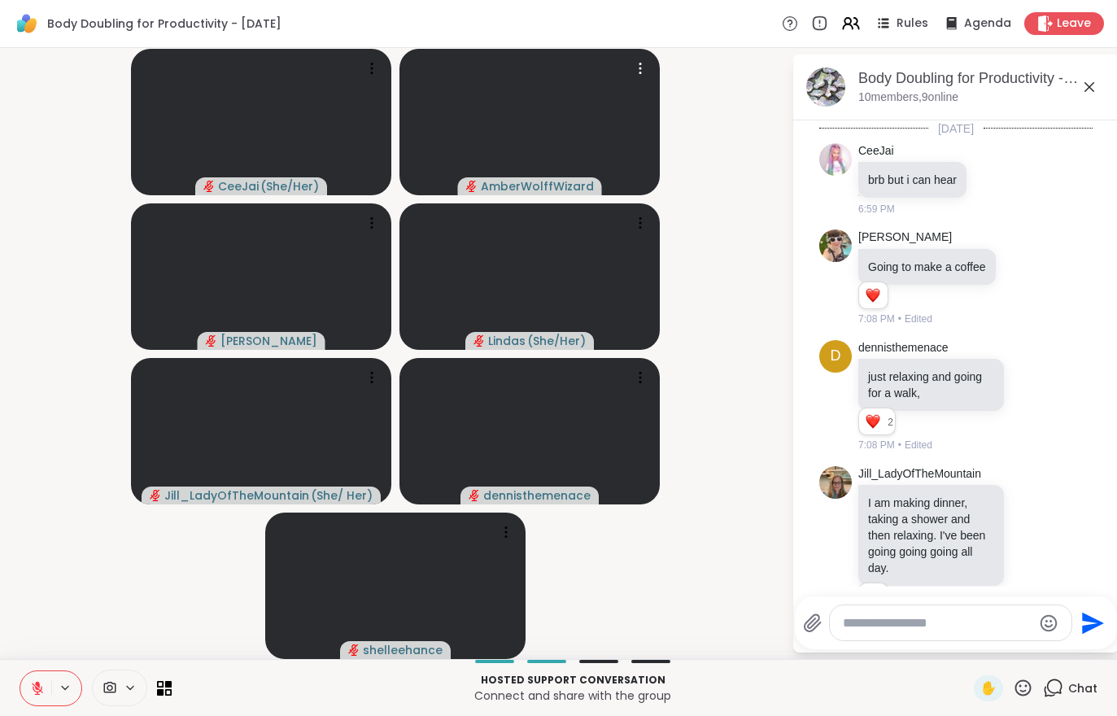
scroll to position [311, 0]
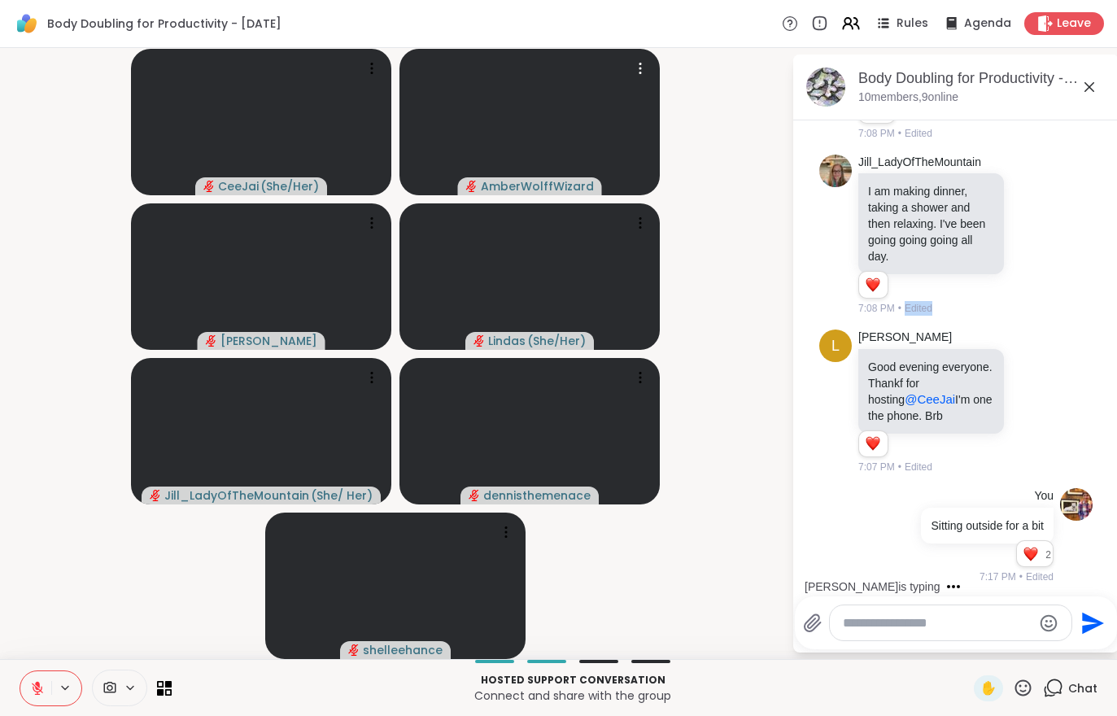
click at [107, 703] on div at bounding box center [119, 687] width 55 height 37
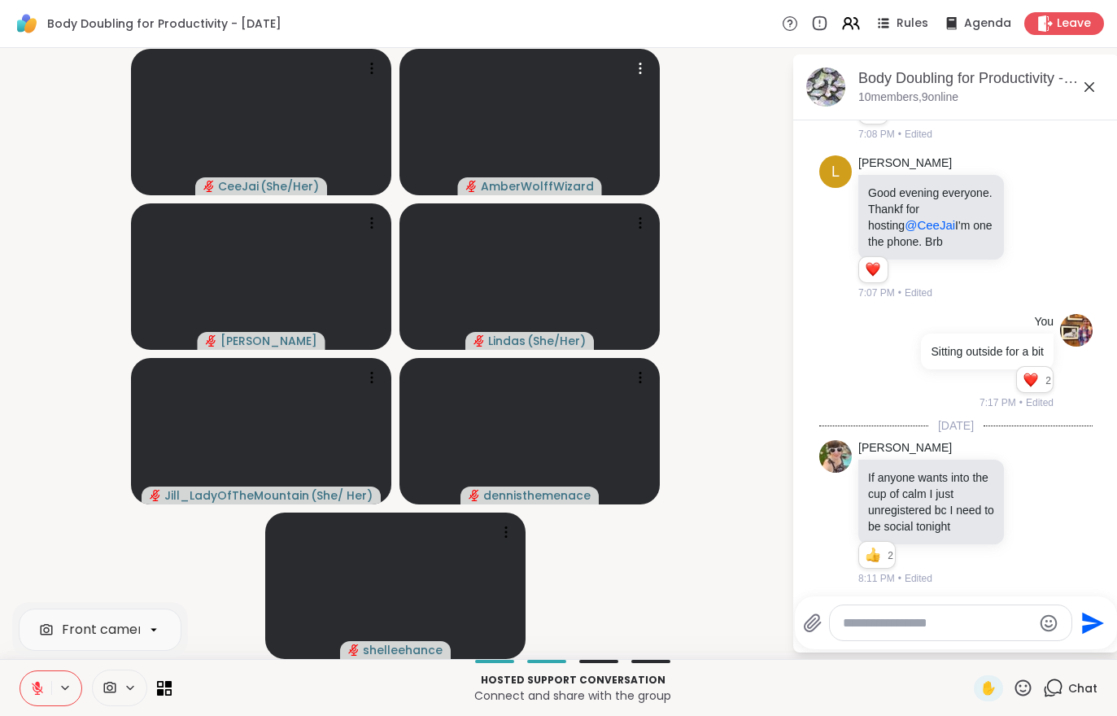
scroll to position [621, 0]
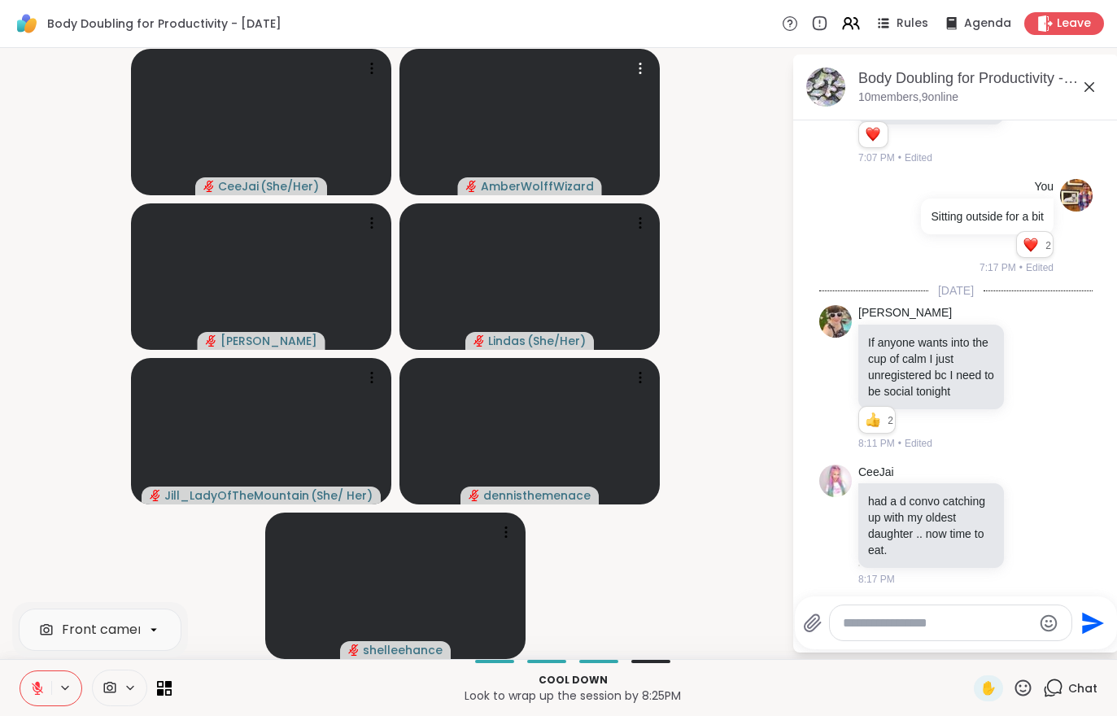
click at [29, 699] on button at bounding box center [35, 688] width 31 height 34
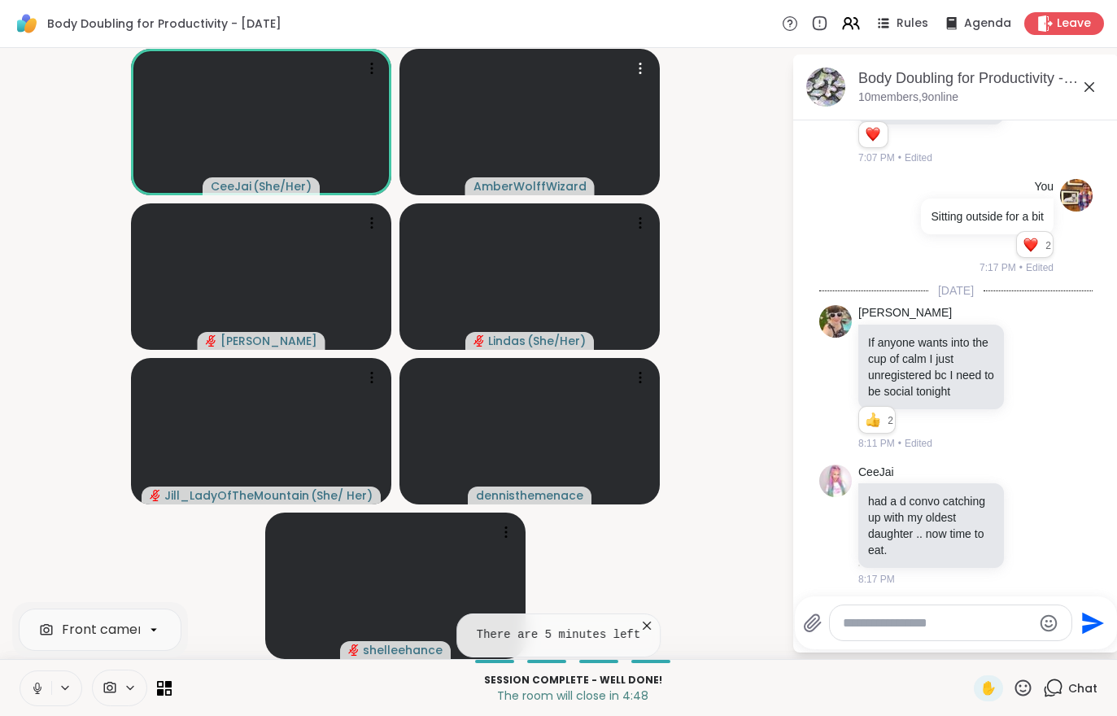
click at [47, 703] on button at bounding box center [35, 688] width 31 height 34
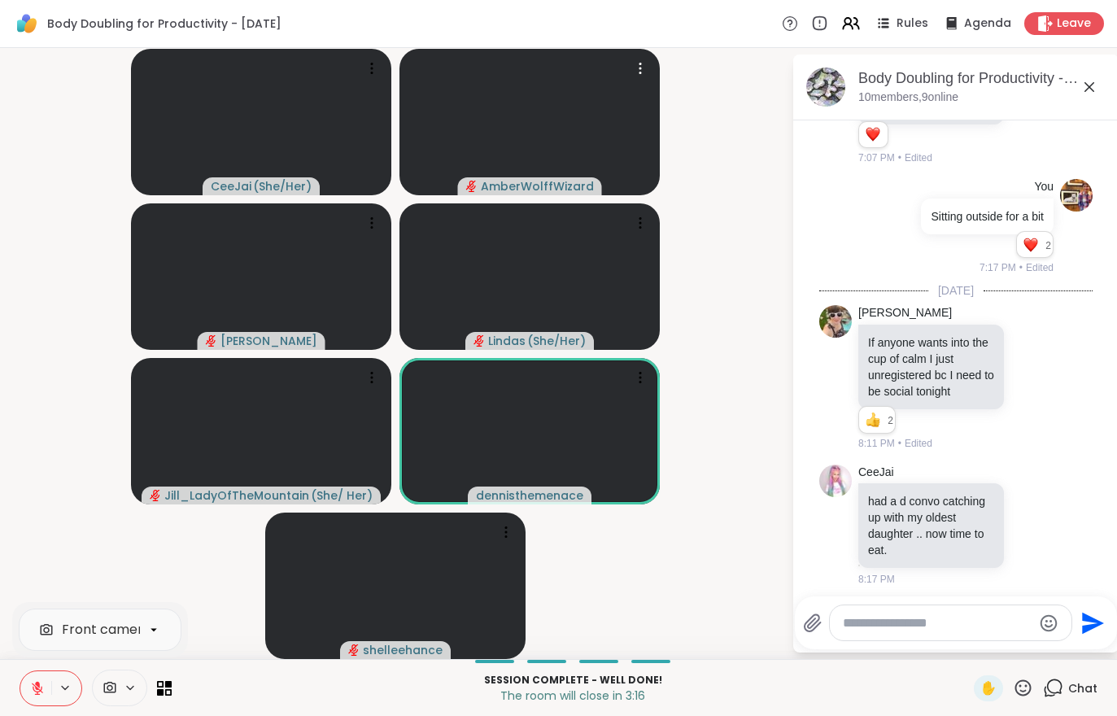
click at [24, 690] on button at bounding box center [35, 688] width 31 height 34
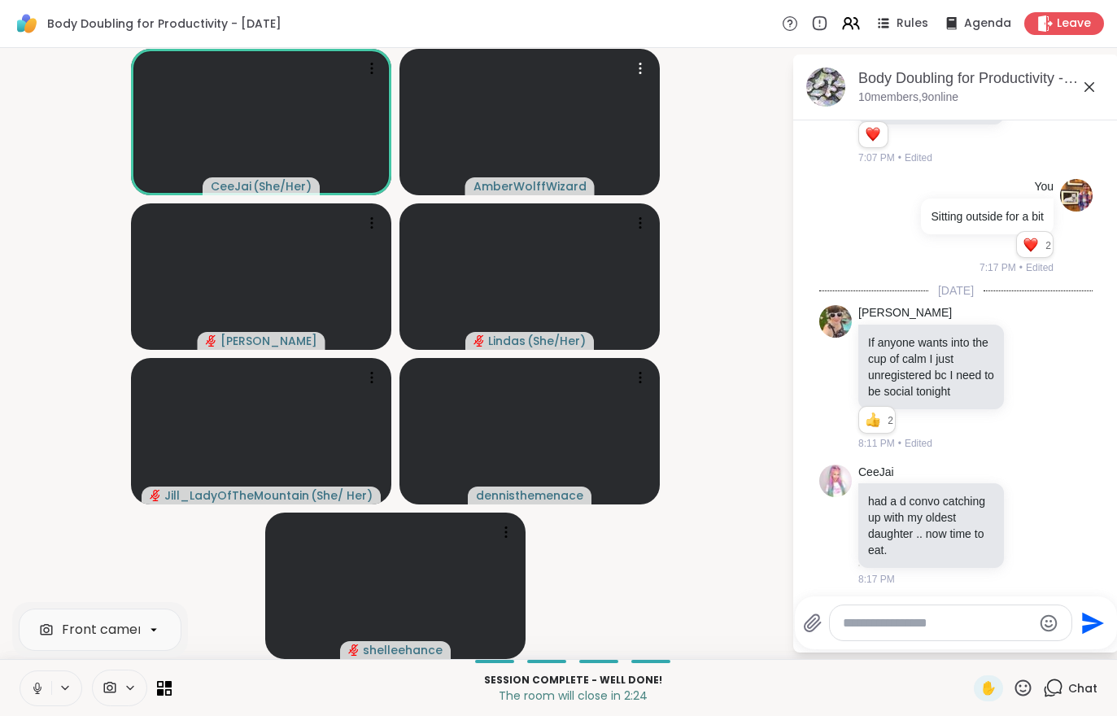
click at [1059, 24] on span "Leave" at bounding box center [1073, 23] width 34 height 16
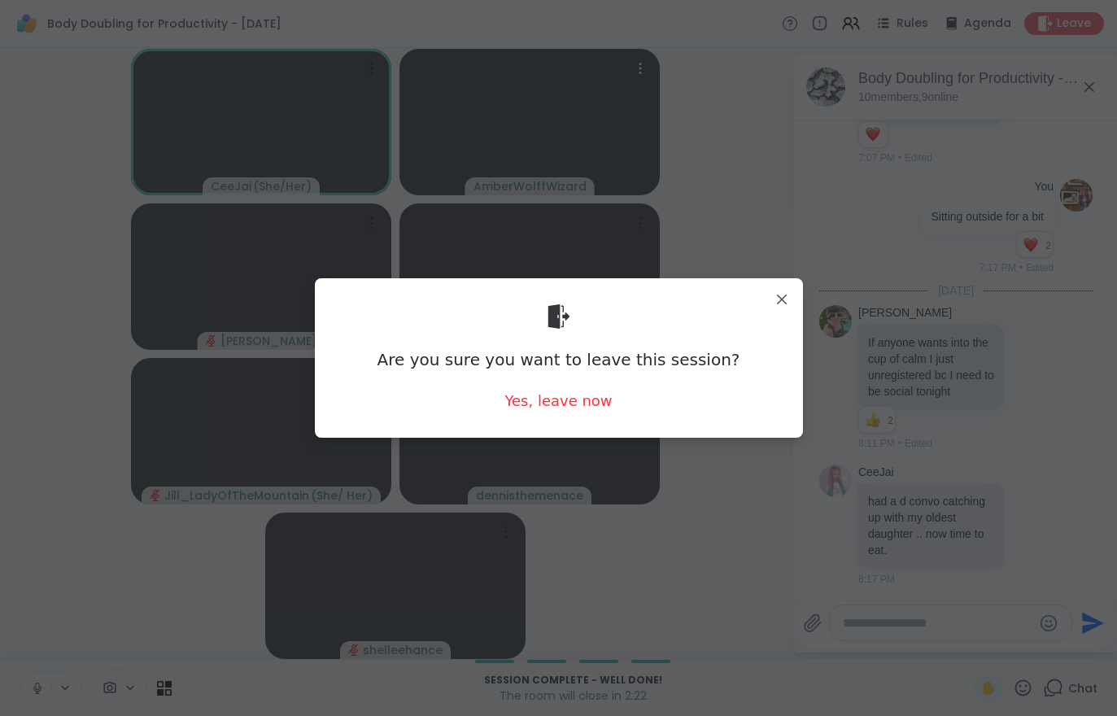
click at [551, 409] on div "Yes, leave now" at bounding box center [557, 400] width 107 height 20
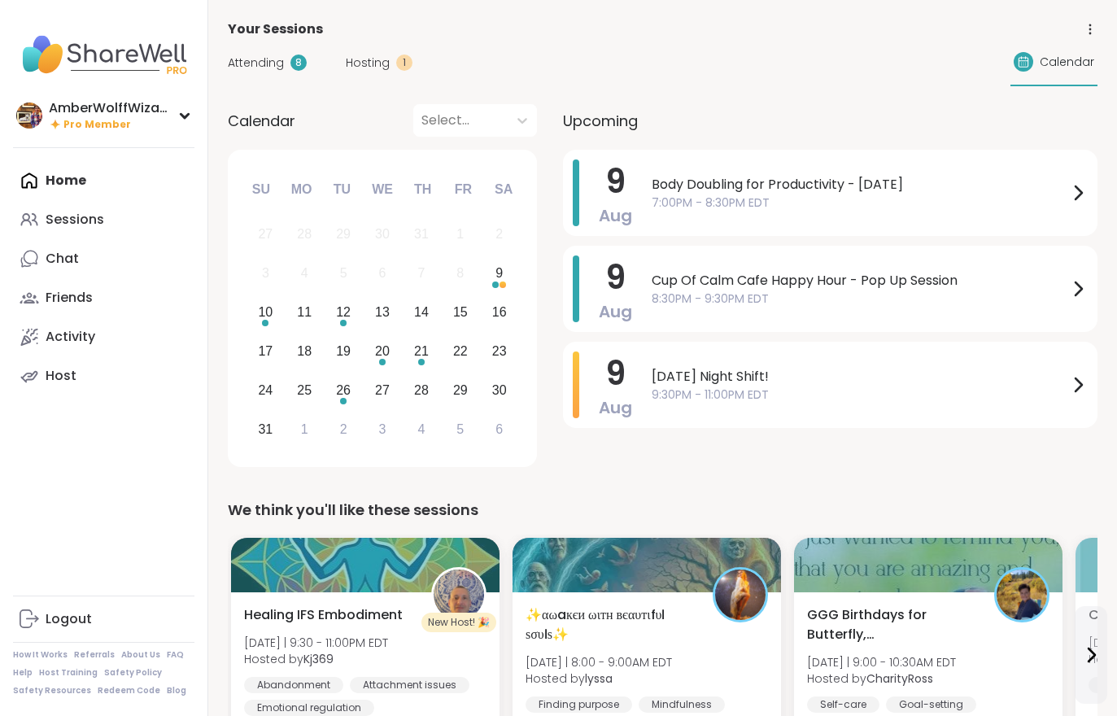
click at [378, 54] on span "Hosting" at bounding box center [368, 62] width 44 height 17
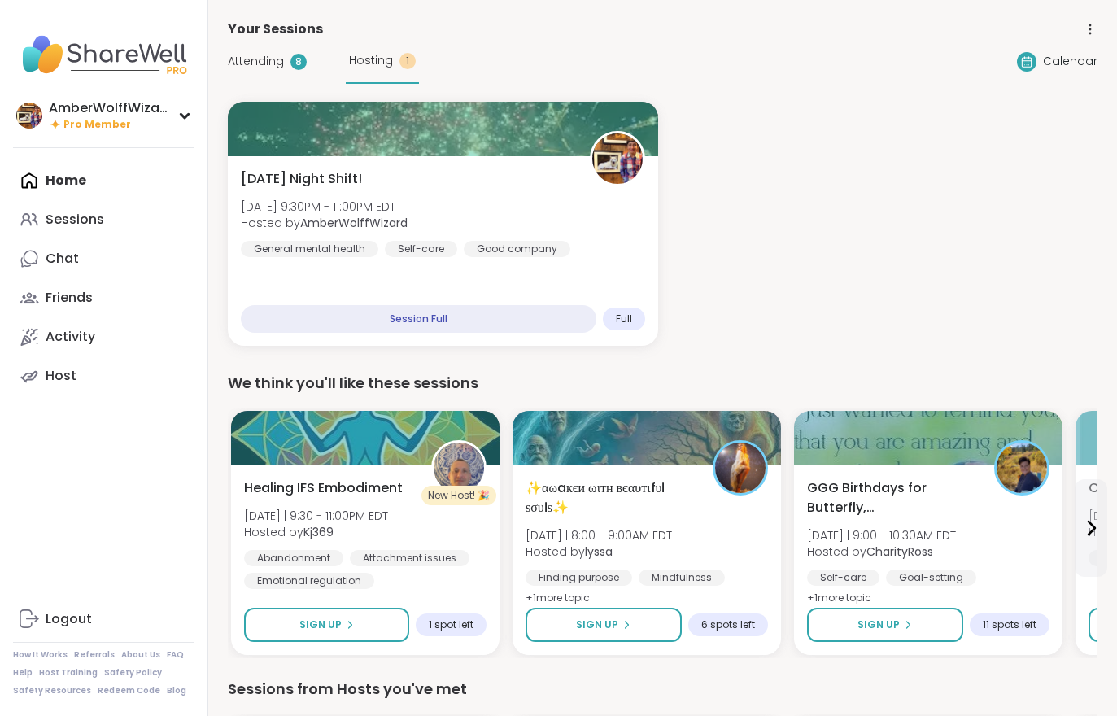
click at [265, 68] on span "Attending" at bounding box center [256, 61] width 56 height 17
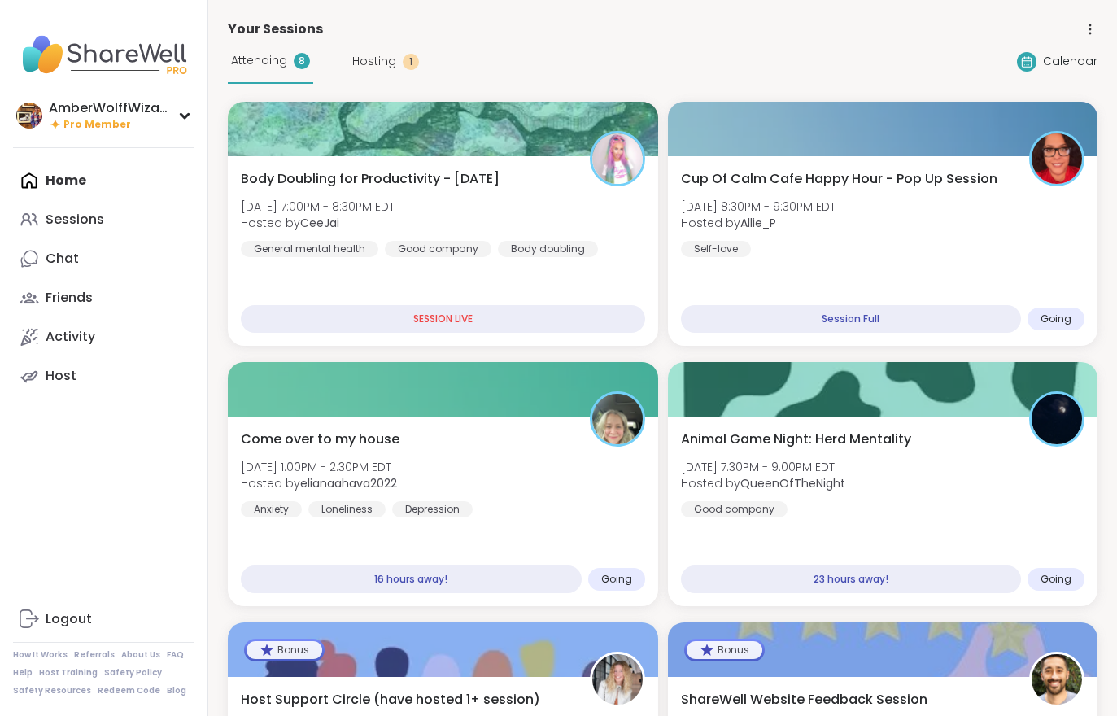
click at [267, 68] on span "Attending" at bounding box center [259, 60] width 56 height 17
click at [940, 263] on div "Cup Of Calm Cafe Happy Hour - Pop Up Session Sat, Aug 09 | 8:30PM - 9:30PM EDT …" at bounding box center [883, 250] width 430 height 189
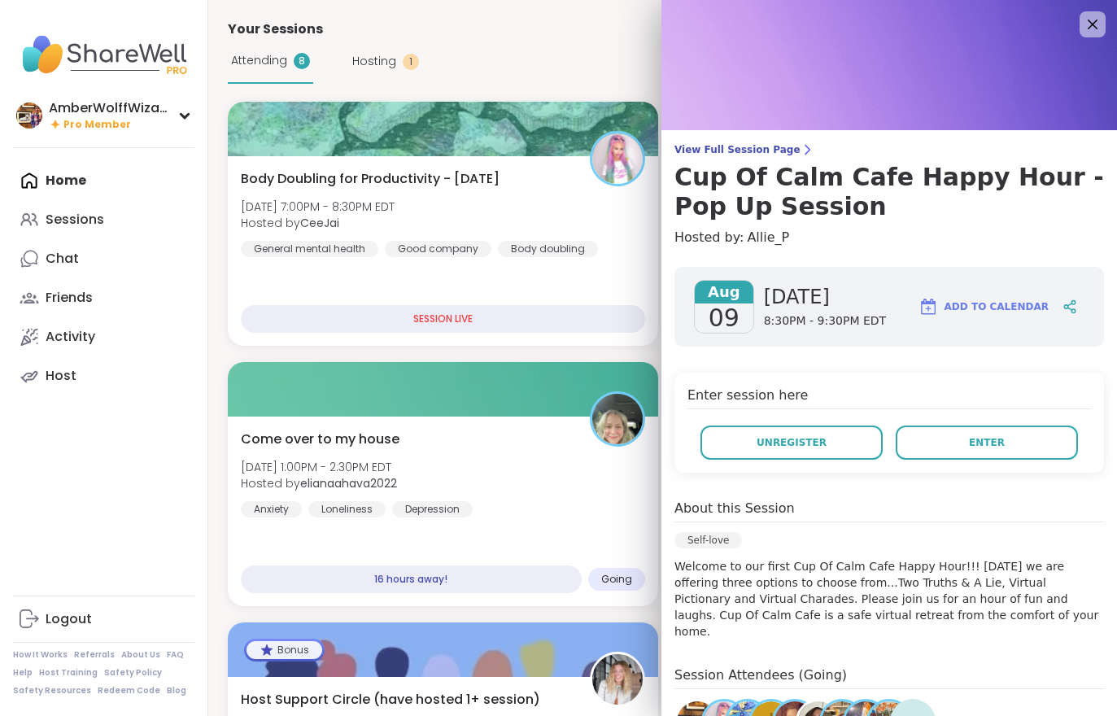
click at [979, 458] on button "Enter" at bounding box center [986, 442] width 182 height 34
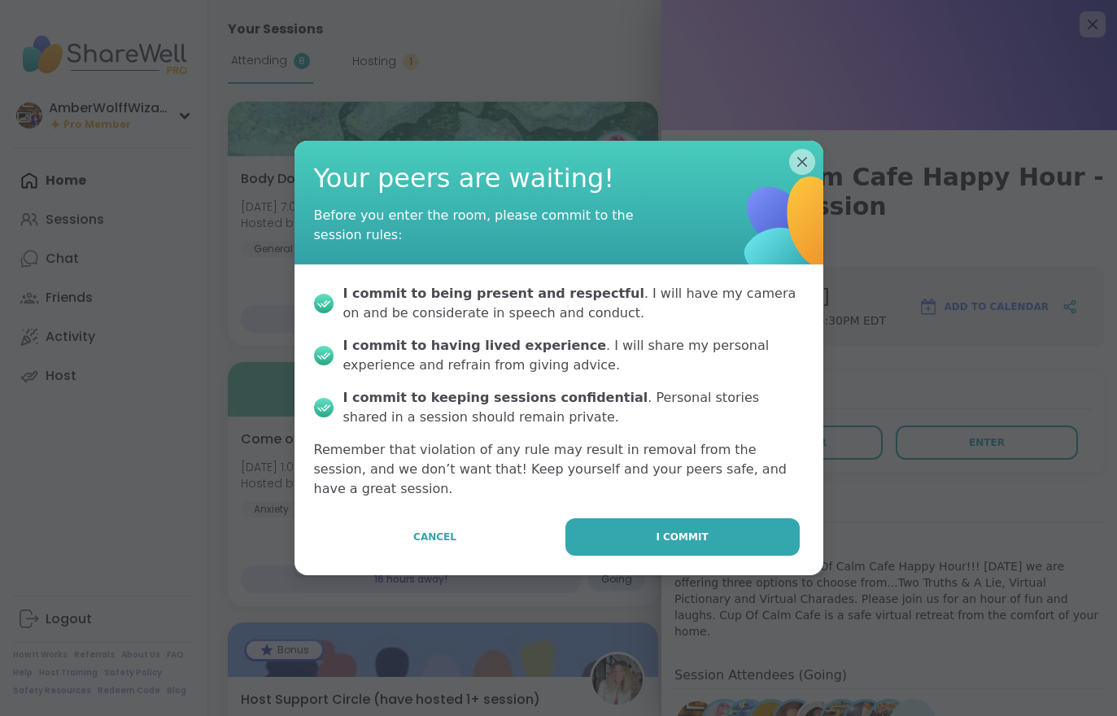
click at [732, 543] on button "I commit" at bounding box center [682, 536] width 234 height 37
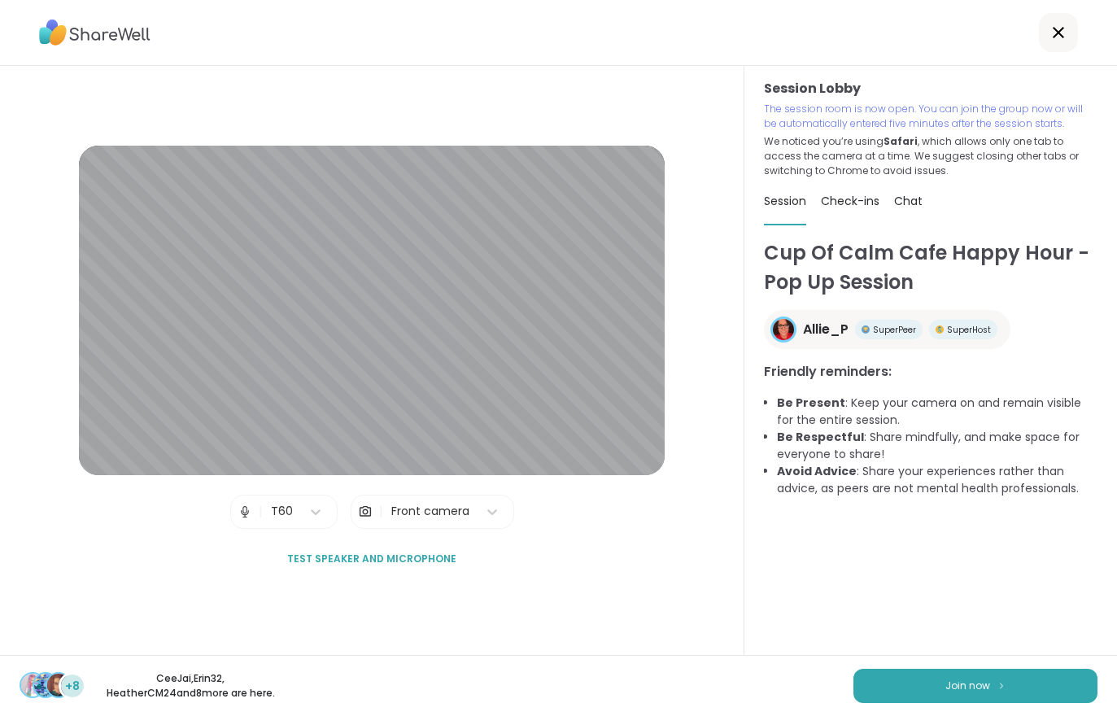
click at [996, 701] on button "Join now" at bounding box center [975, 686] width 244 height 34
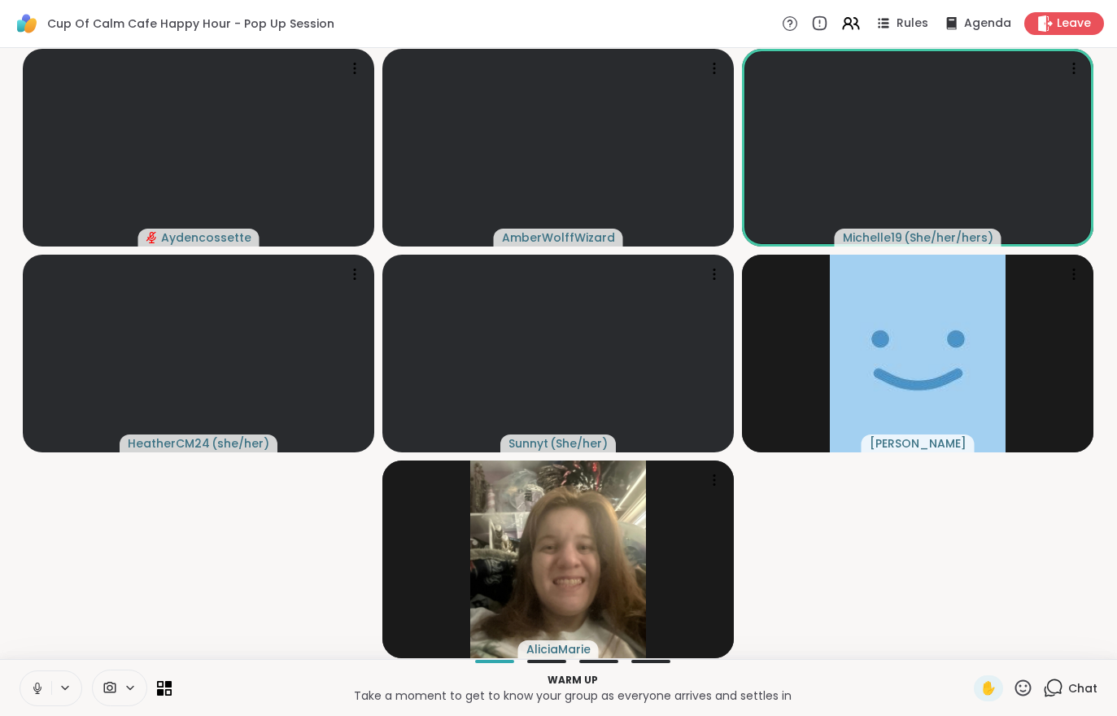
click at [29, 686] on button at bounding box center [35, 688] width 31 height 34
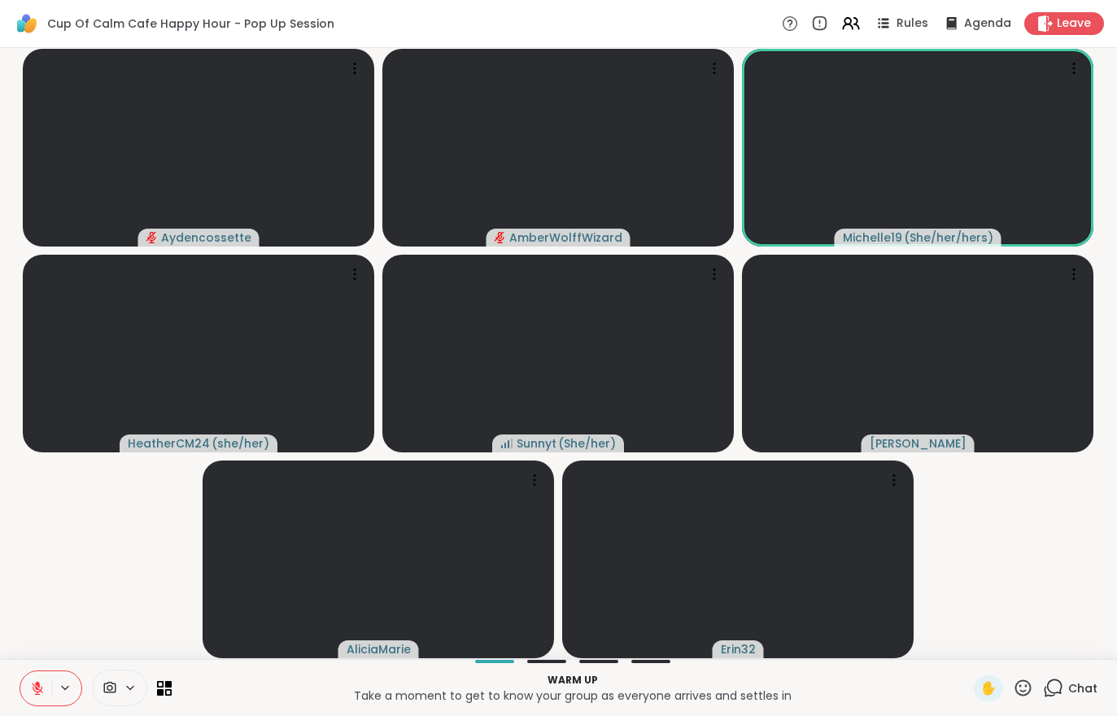
click at [25, 686] on button at bounding box center [35, 688] width 31 height 34
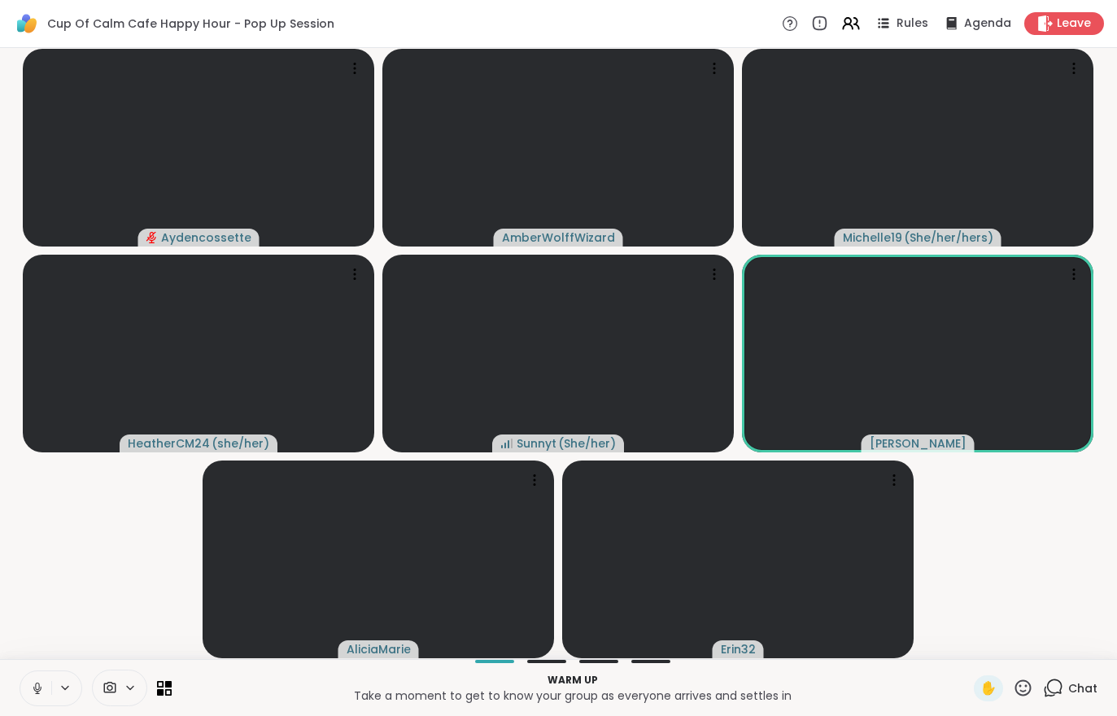
click at [23, 682] on button at bounding box center [35, 688] width 31 height 34
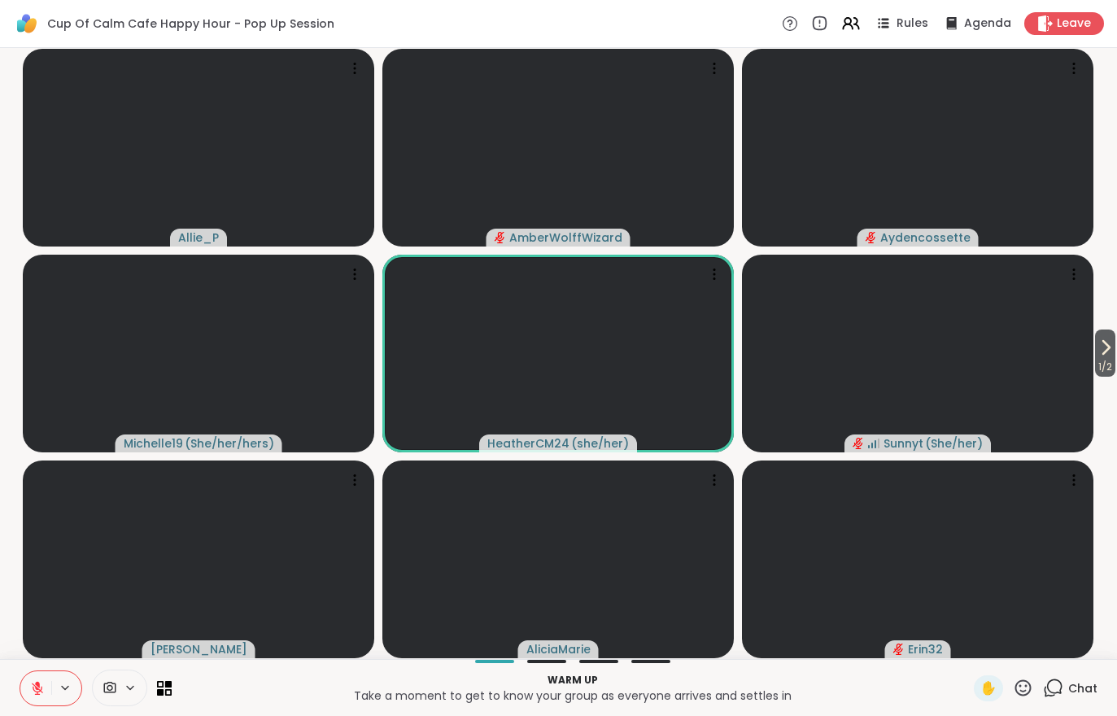
click at [1108, 365] on span "1 / 2" at bounding box center [1105, 367] width 20 height 20
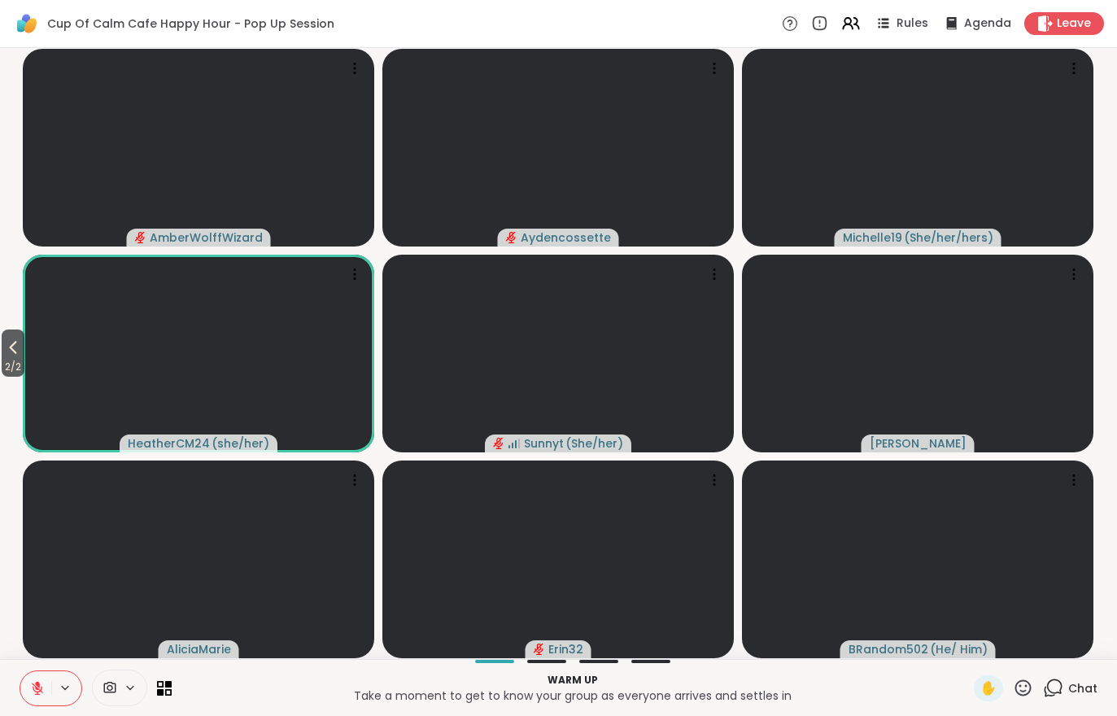
click at [8, 344] on icon at bounding box center [13, 348] width 20 height 20
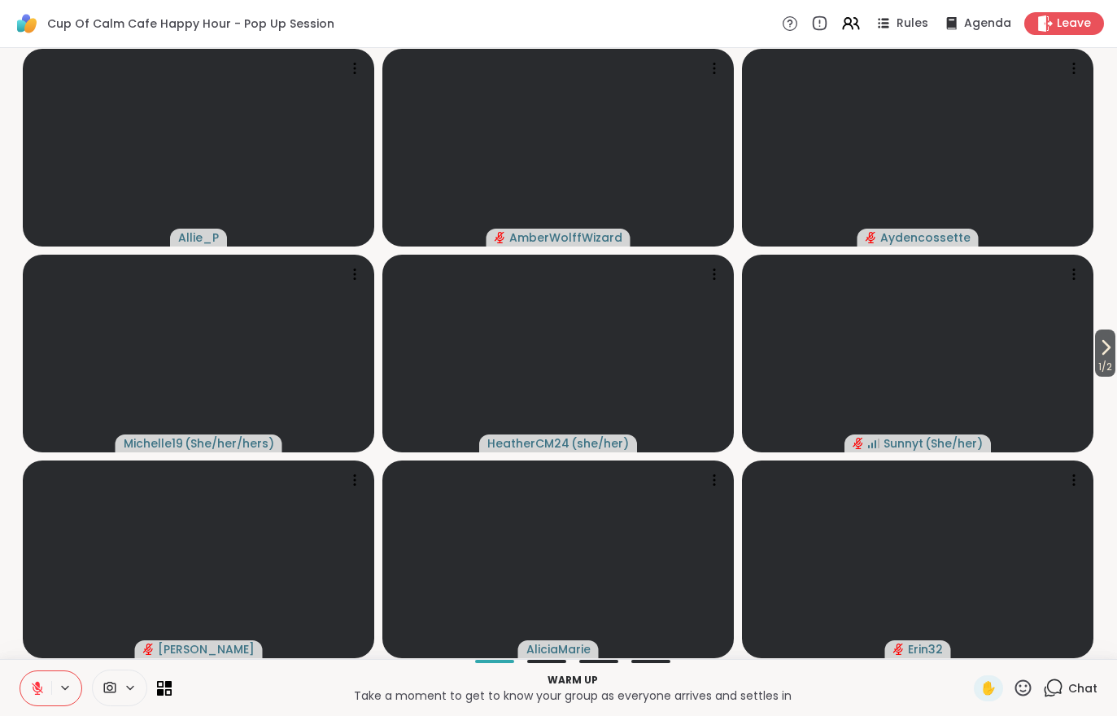
click at [33, 687] on icon at bounding box center [37, 688] width 15 height 15
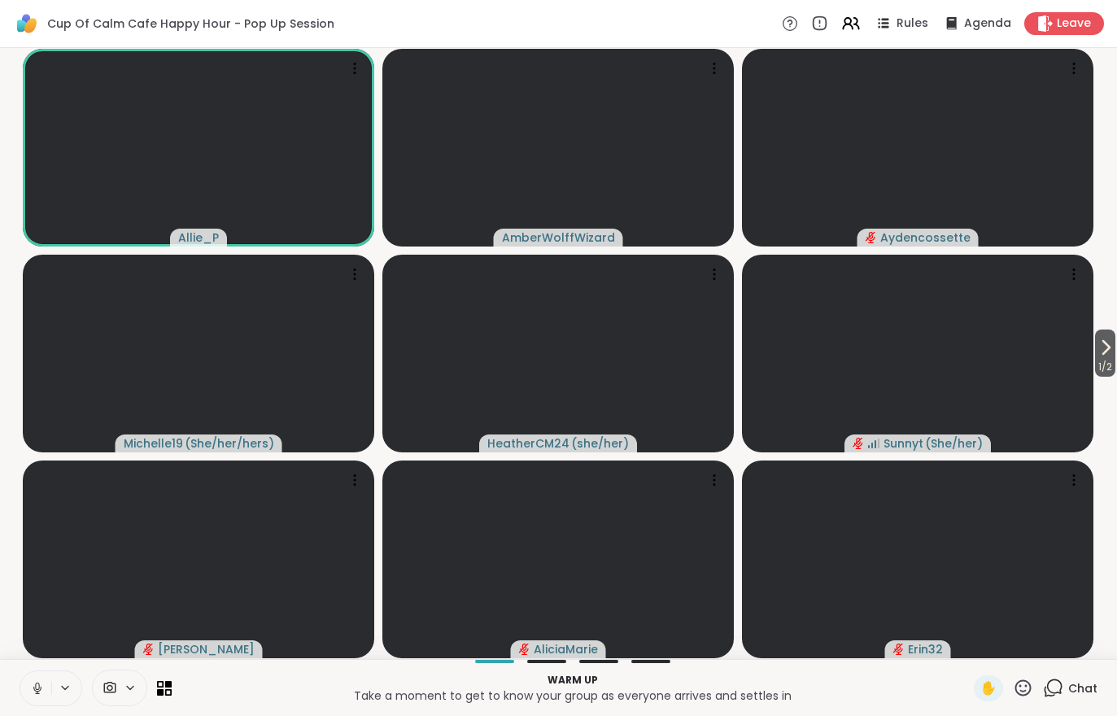
click at [1099, 351] on icon at bounding box center [1106, 348] width 20 height 20
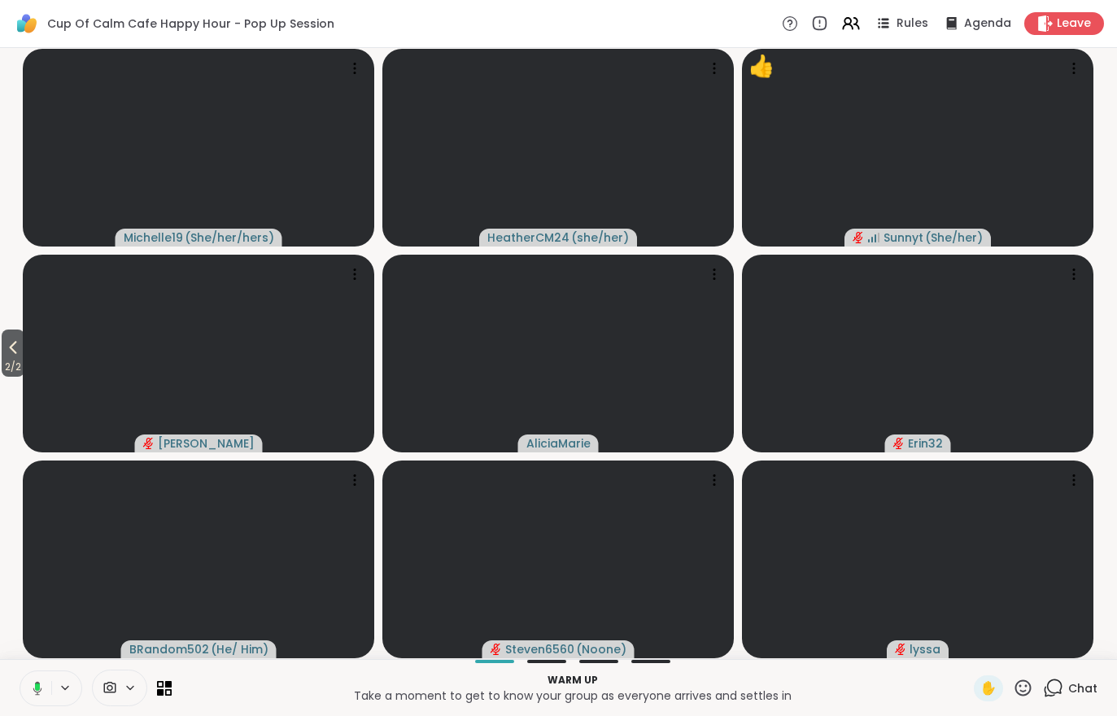
click at [5, 351] on icon at bounding box center [13, 348] width 20 height 20
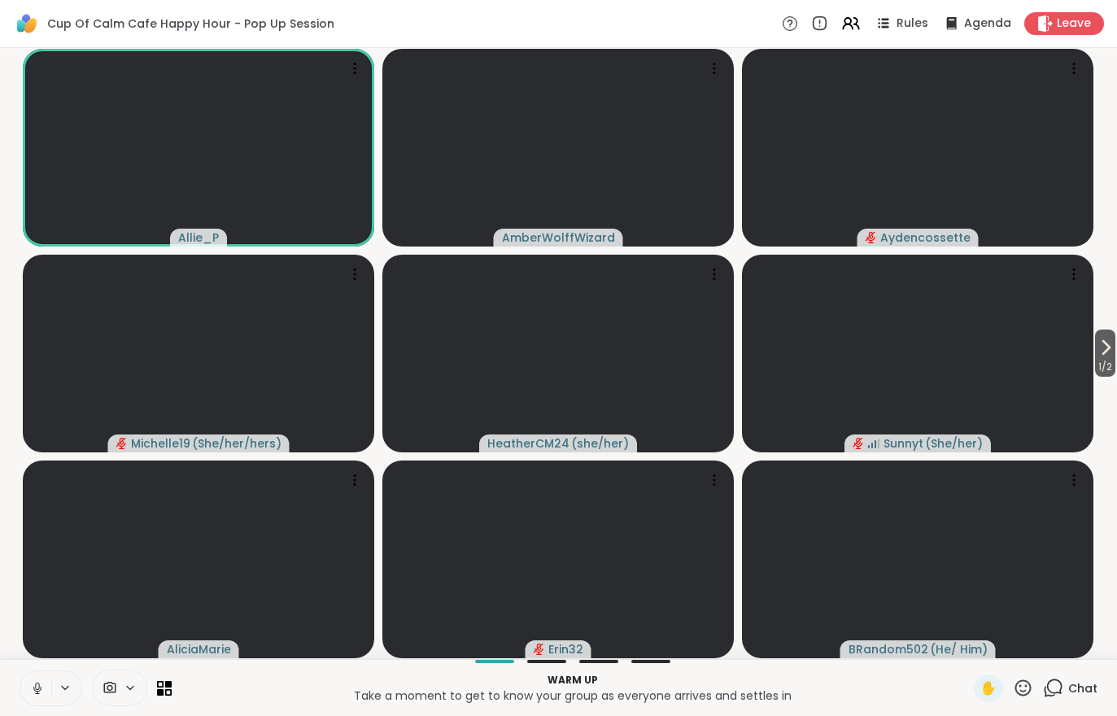
click at [1109, 351] on icon at bounding box center [1106, 348] width 20 height 20
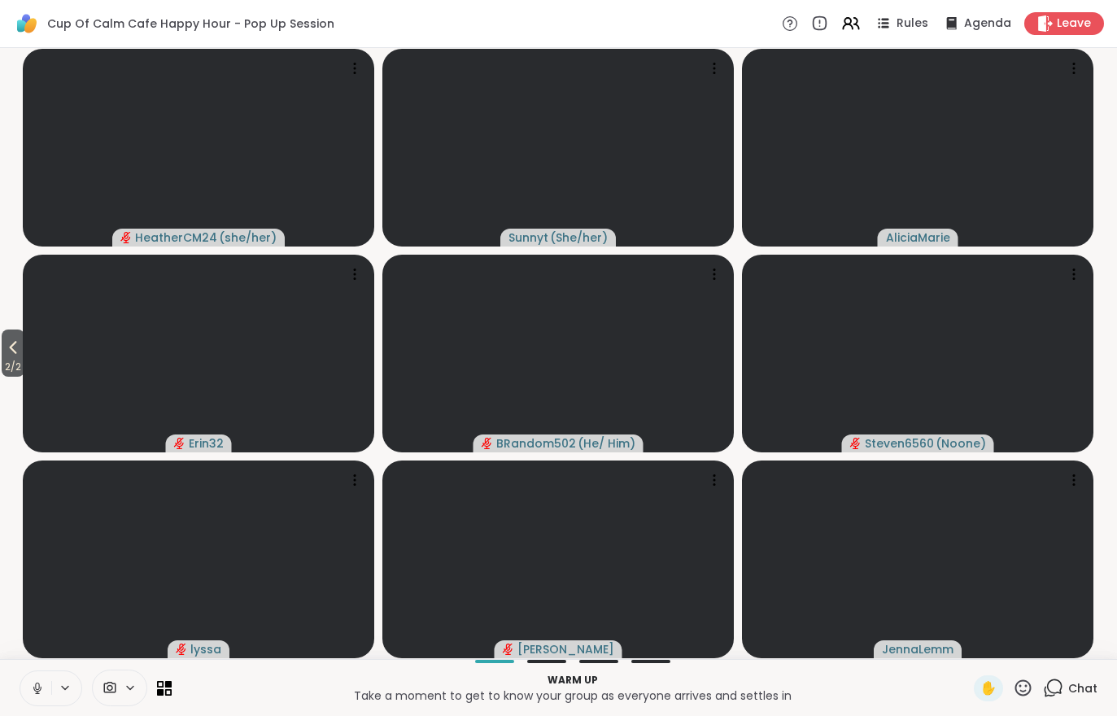
click at [6, 357] on icon at bounding box center [13, 348] width 20 height 20
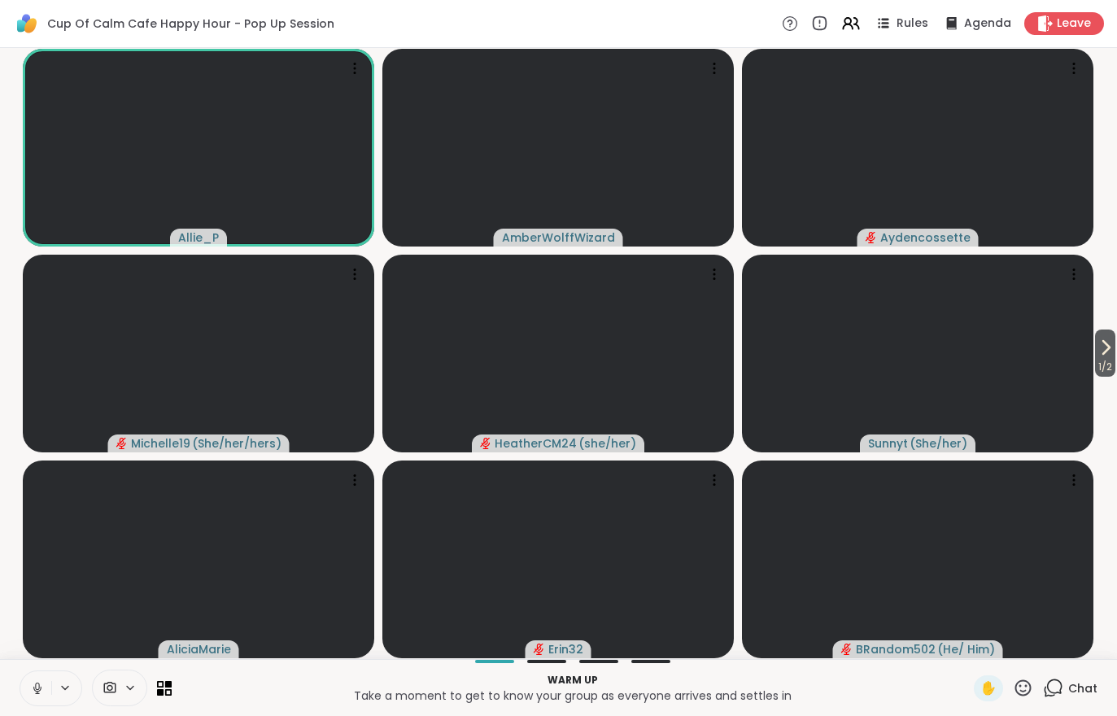
click at [1114, 352] on button "1 / 2" at bounding box center [1105, 352] width 20 height 47
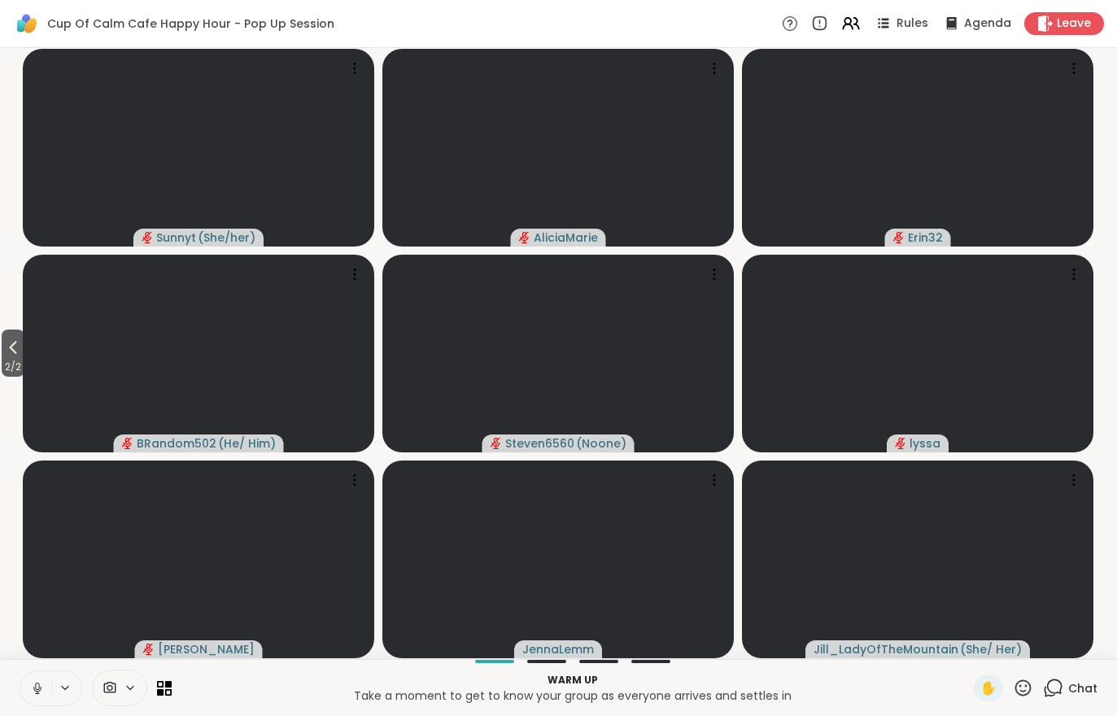
click at [3, 346] on button "2 / 2" at bounding box center [13, 352] width 23 height 47
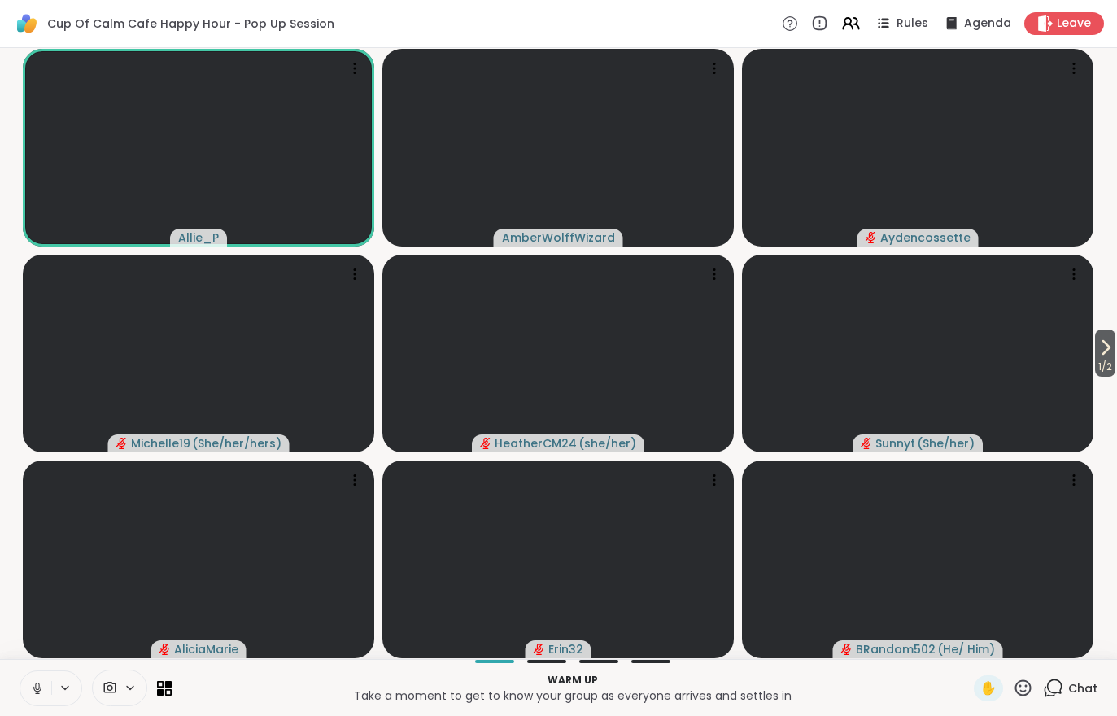
click at [33, 684] on icon at bounding box center [37, 688] width 15 height 15
click at [1113, 354] on icon at bounding box center [1106, 348] width 20 height 20
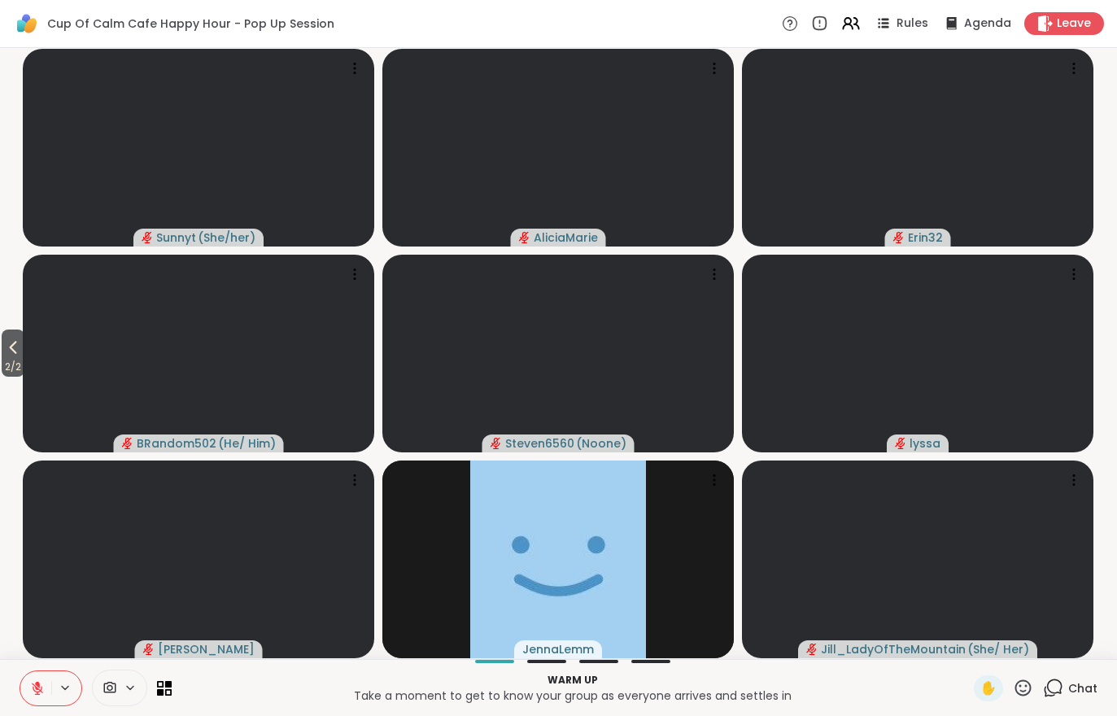
click at [23, 353] on icon at bounding box center [13, 348] width 20 height 20
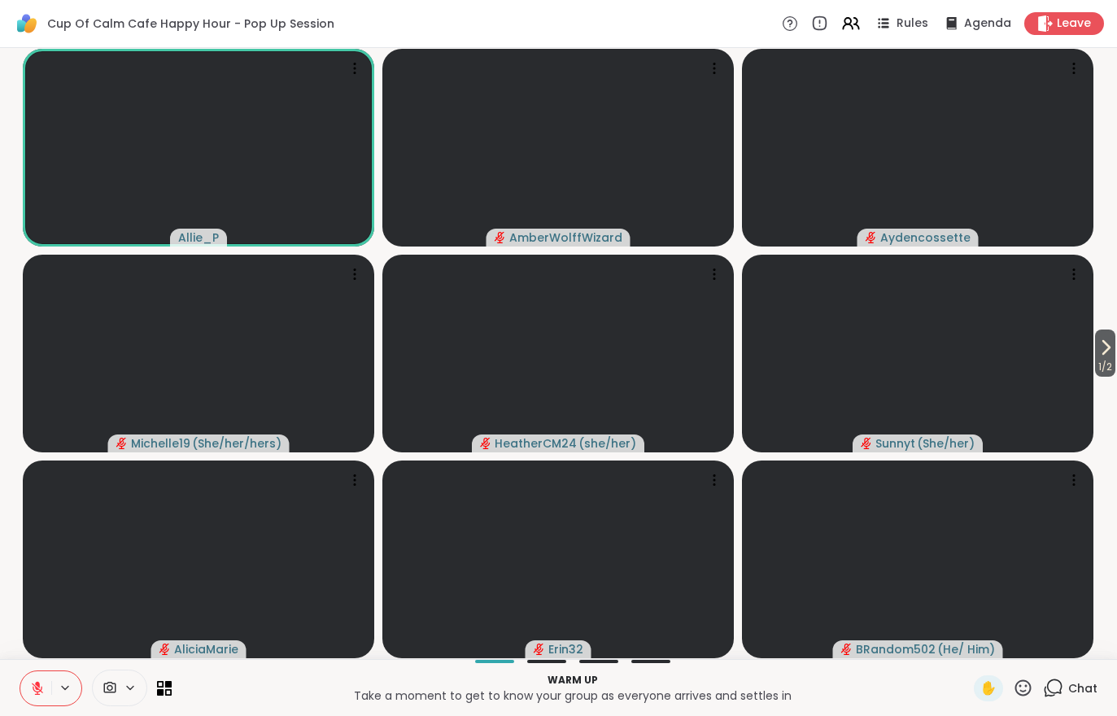
click at [34, 676] on button at bounding box center [35, 688] width 31 height 34
click at [28, 686] on button at bounding box center [35, 688] width 31 height 34
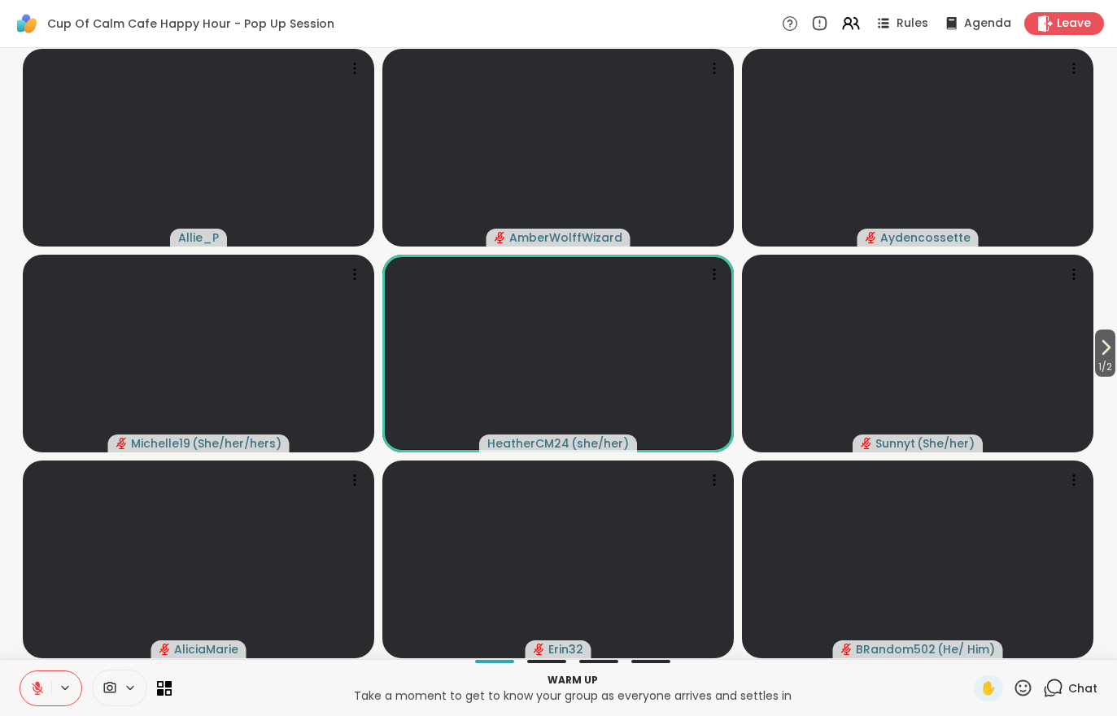
click at [1105, 348] on icon at bounding box center [1106, 347] width 7 height 13
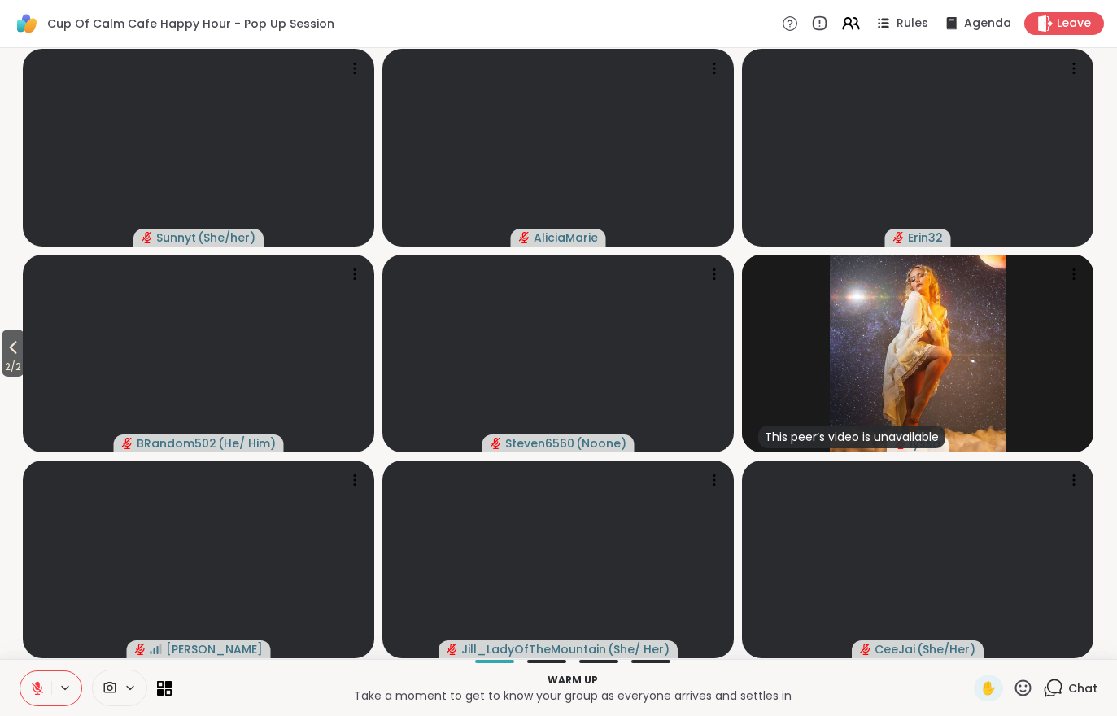
click at [24, 365] on span "2 / 2" at bounding box center [13, 367] width 23 height 20
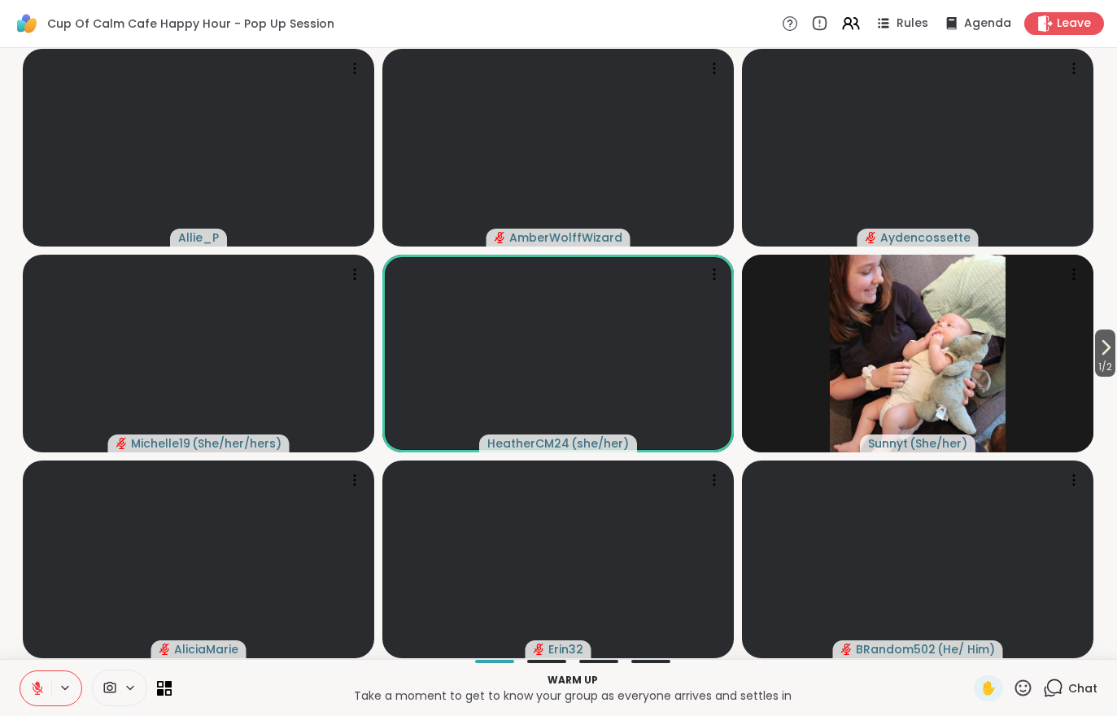
click at [1099, 350] on icon at bounding box center [1106, 348] width 20 height 20
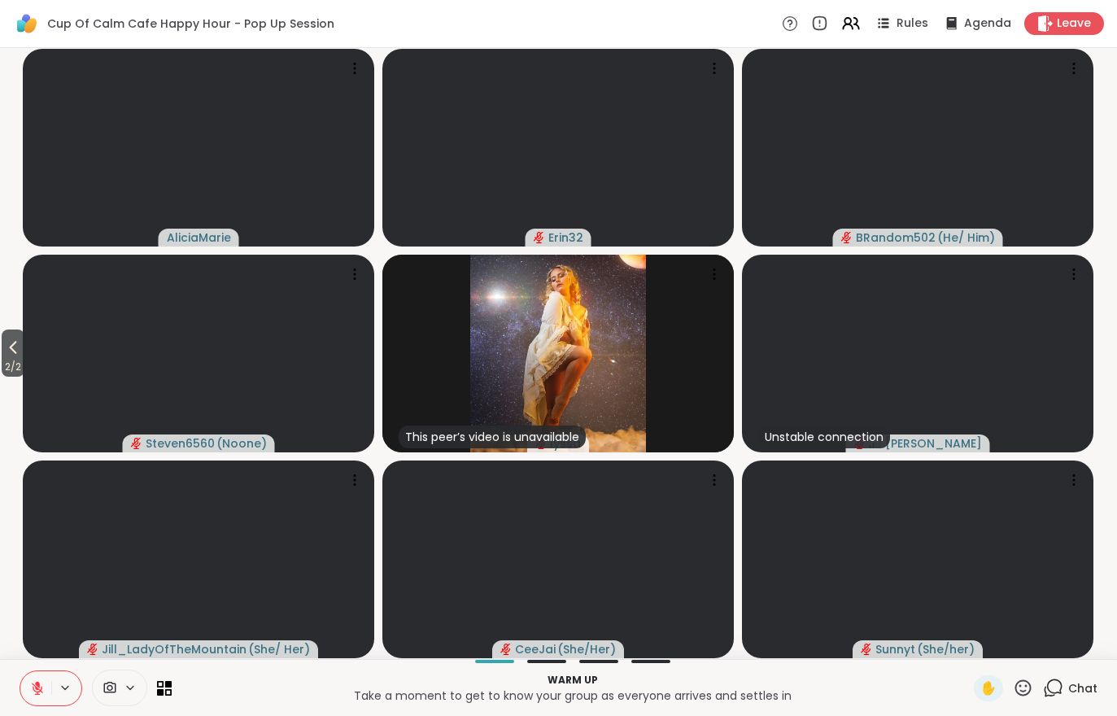
click at [7, 341] on icon at bounding box center [13, 348] width 20 height 20
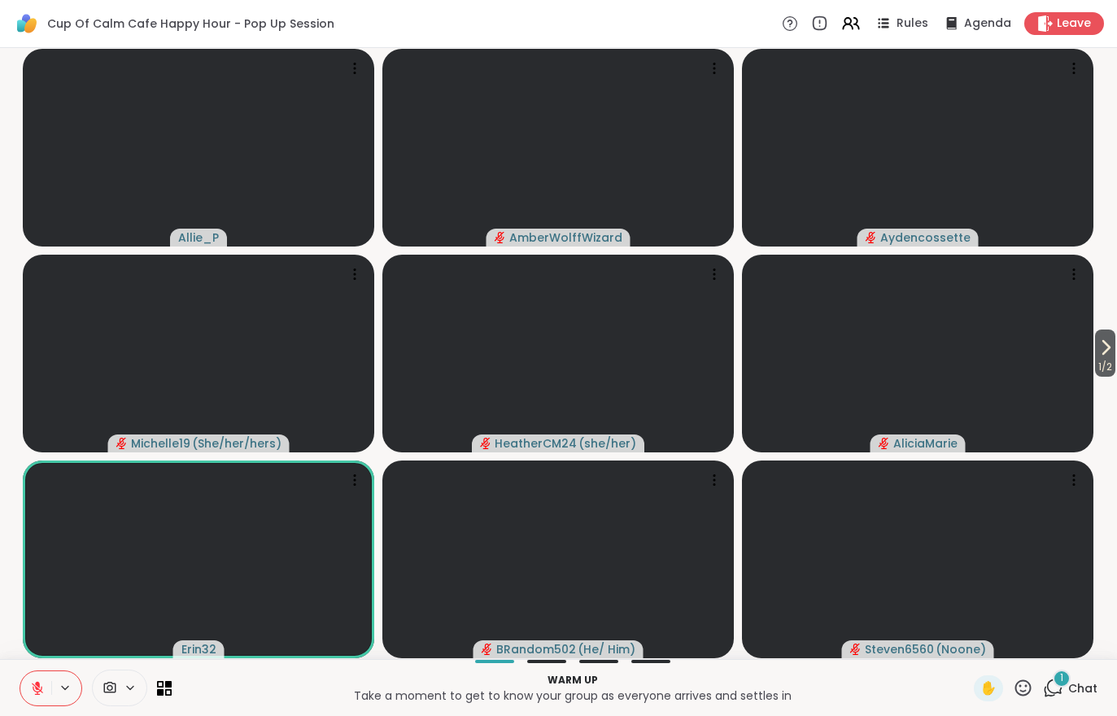
click at [1114, 354] on button "1 / 2" at bounding box center [1105, 352] width 20 height 47
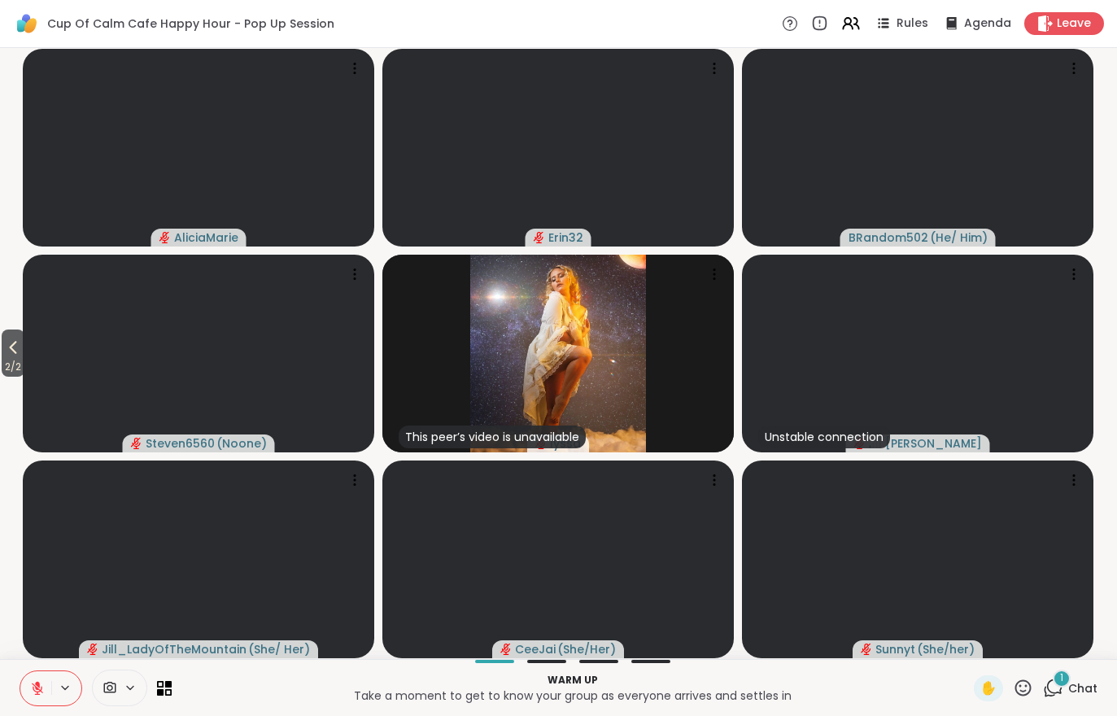
click at [1084, 699] on div "1 Chat" at bounding box center [1070, 688] width 54 height 26
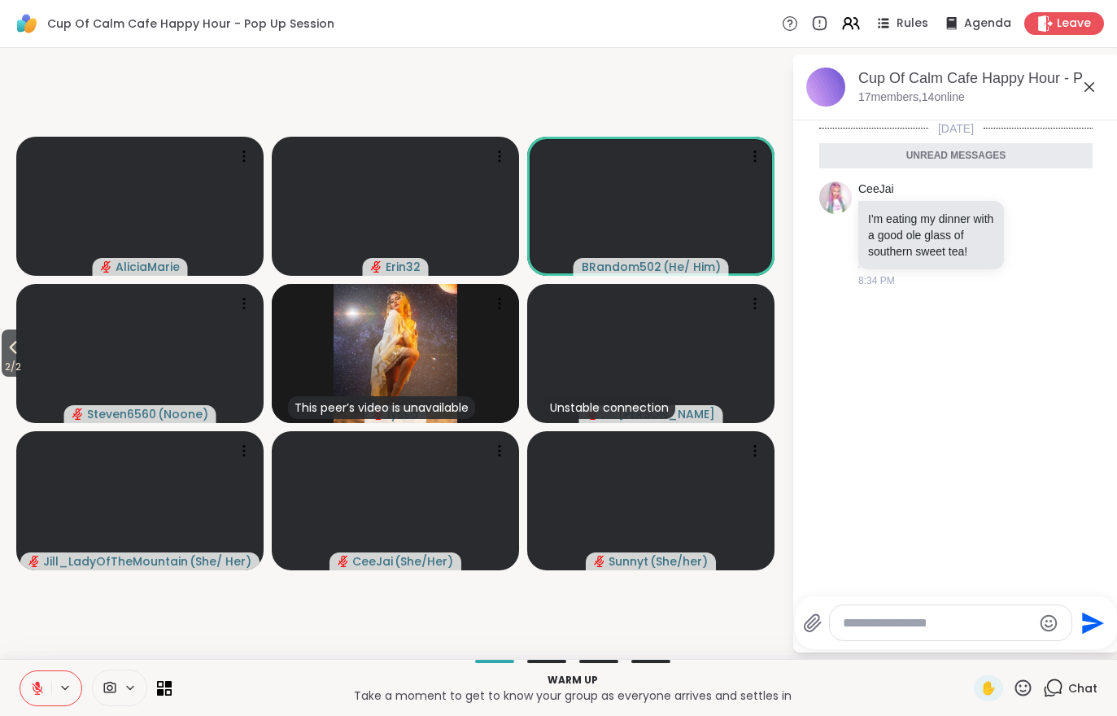
click at [1089, 699] on div "Chat" at bounding box center [1070, 688] width 54 height 26
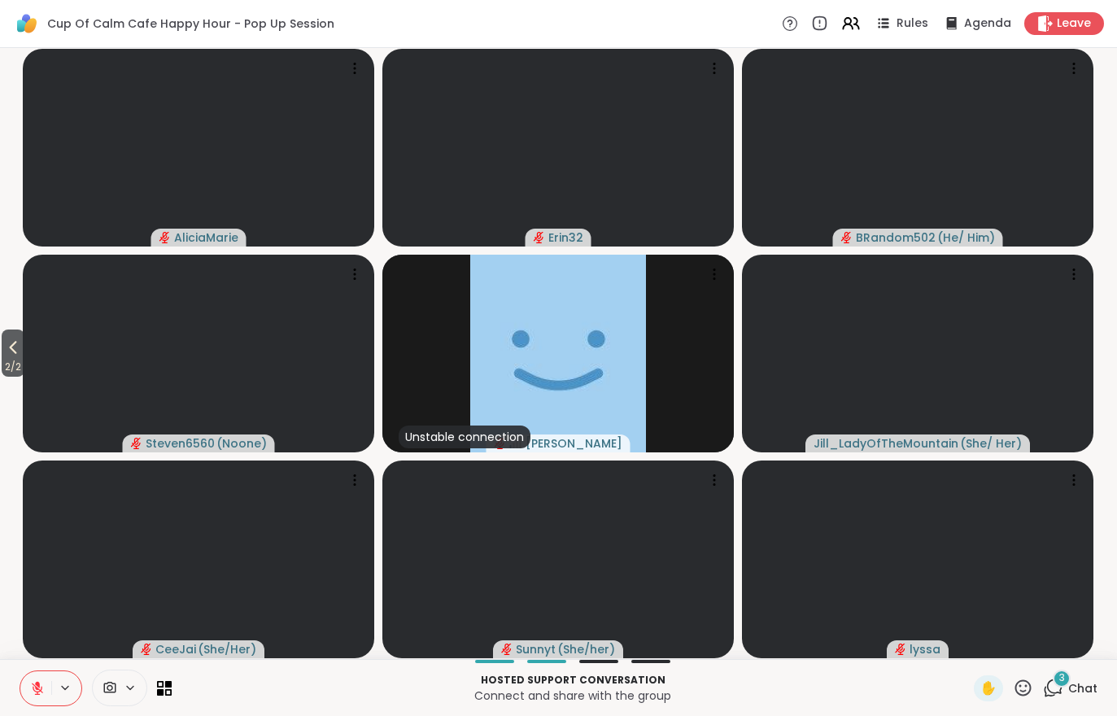
click at [0, 381] on div "2 / 2 AliciaMarie Erin32 BRandom502 ( He/ Him ) Steven6560 ( Noone ) Unstable c…" at bounding box center [558, 353] width 1117 height 611
click at [1079, 688] on span "Chat" at bounding box center [1082, 688] width 29 height 16
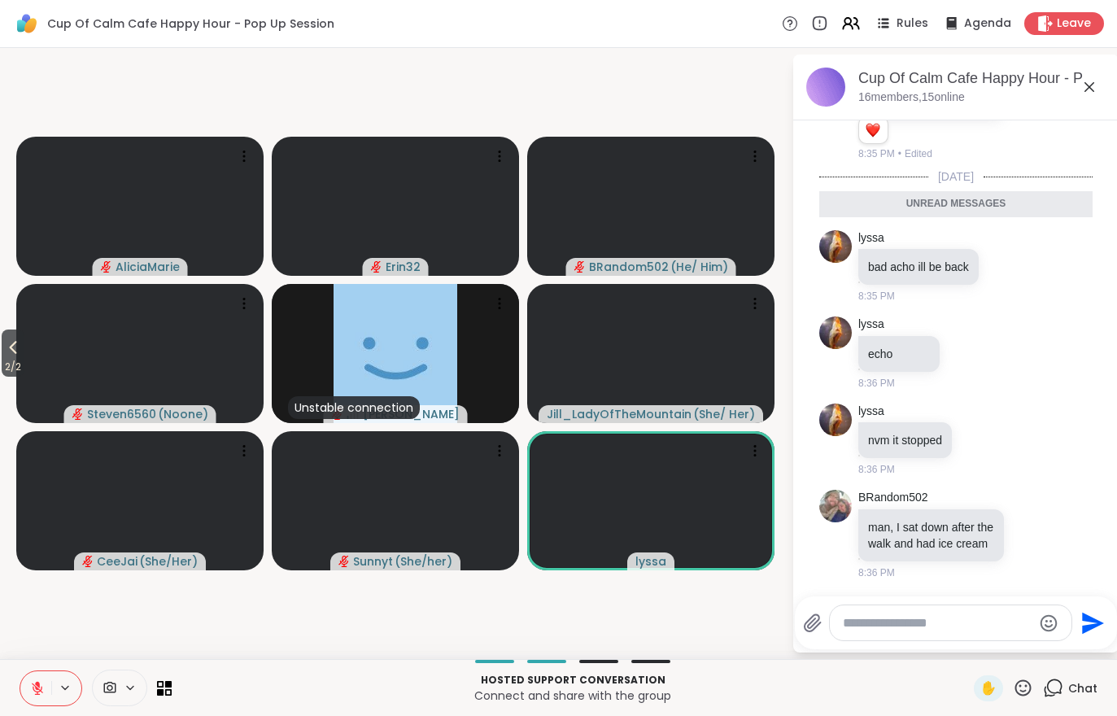
scroll to position [146, 0]
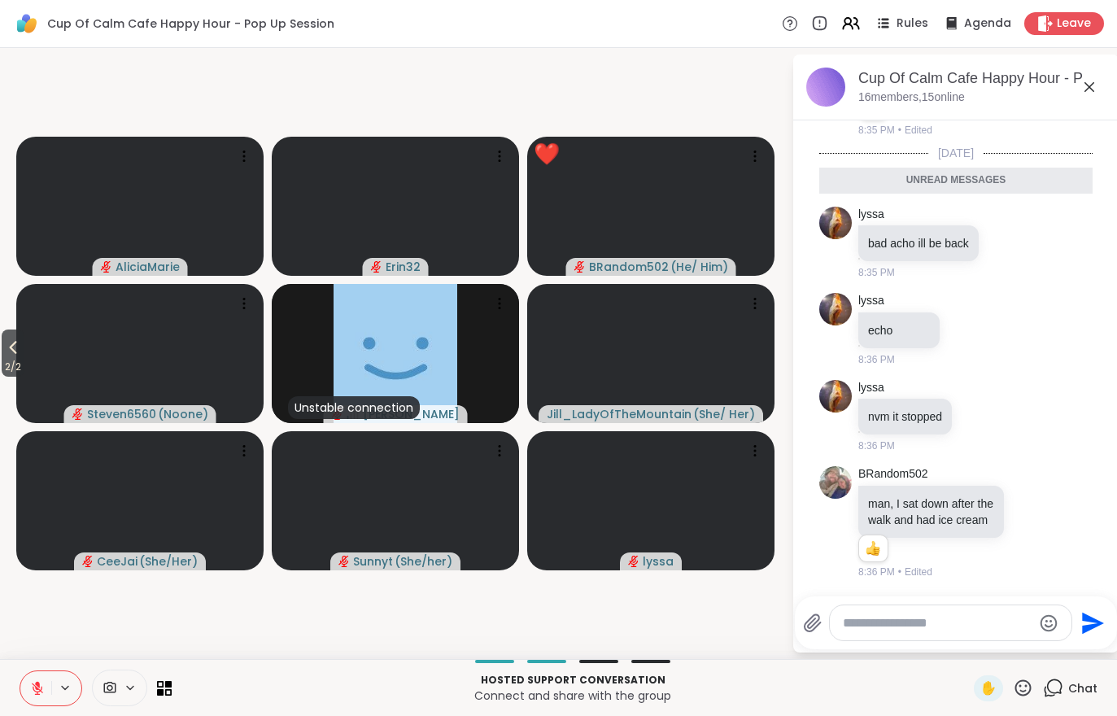
click at [7, 375] on span "2 / 2" at bounding box center [13, 367] width 23 height 20
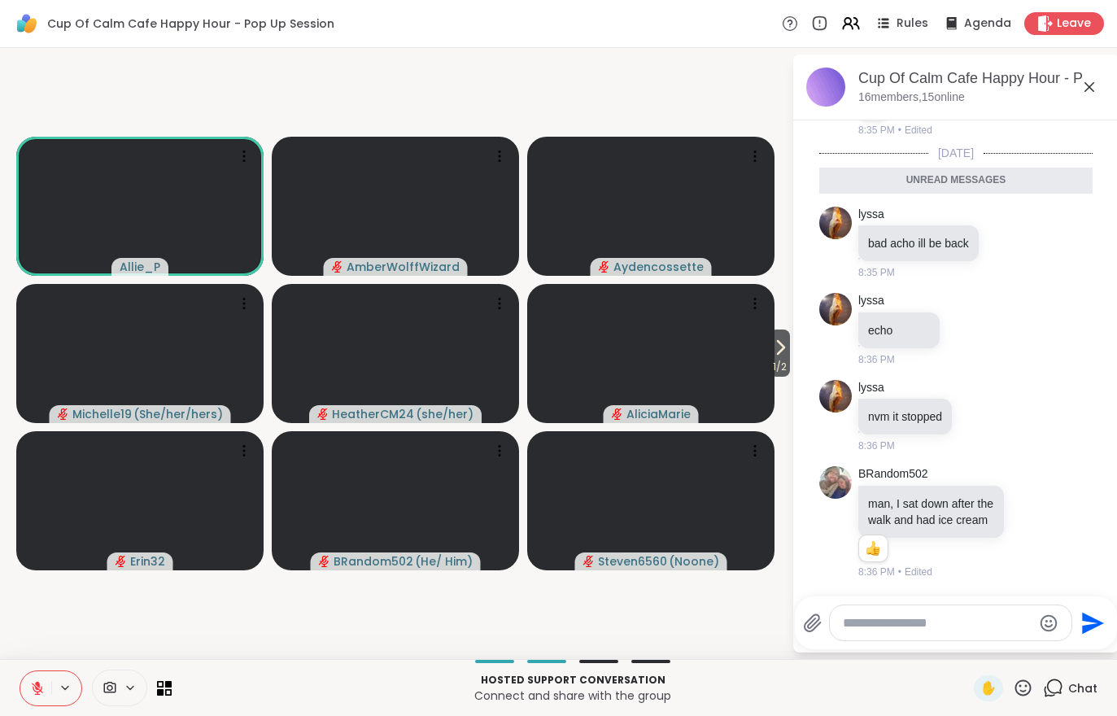
scroll to position [194, 0]
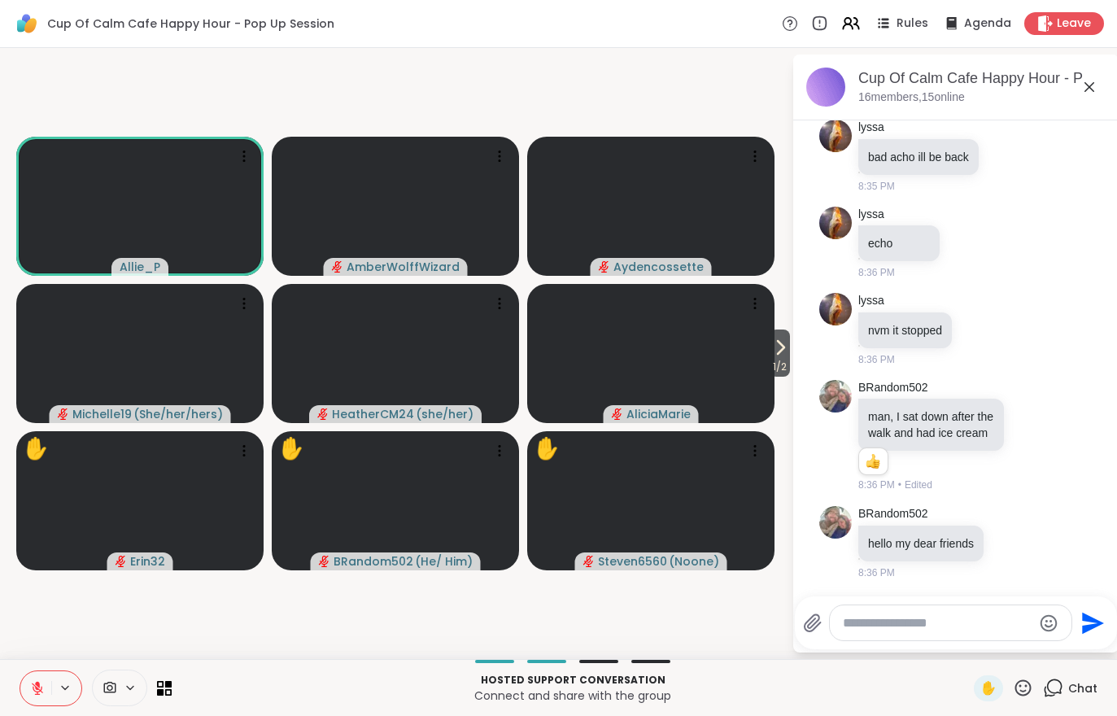
click at [779, 350] on icon at bounding box center [781, 347] width 7 height 13
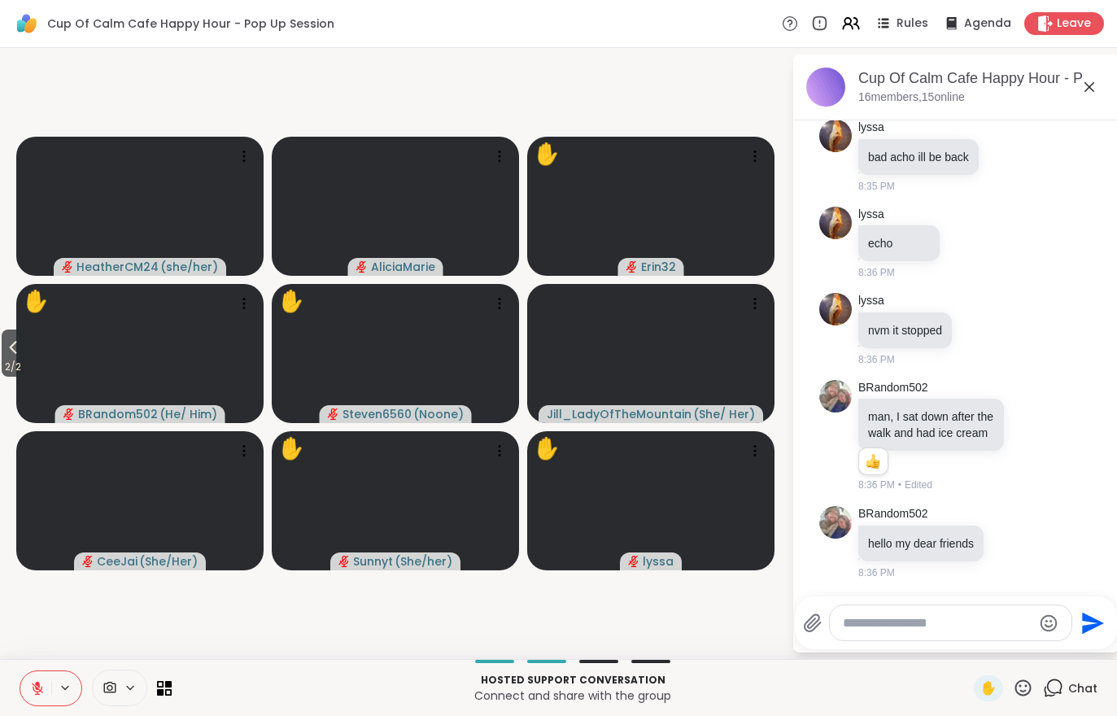
click at [12, 359] on span "2 / 2" at bounding box center [13, 367] width 23 height 20
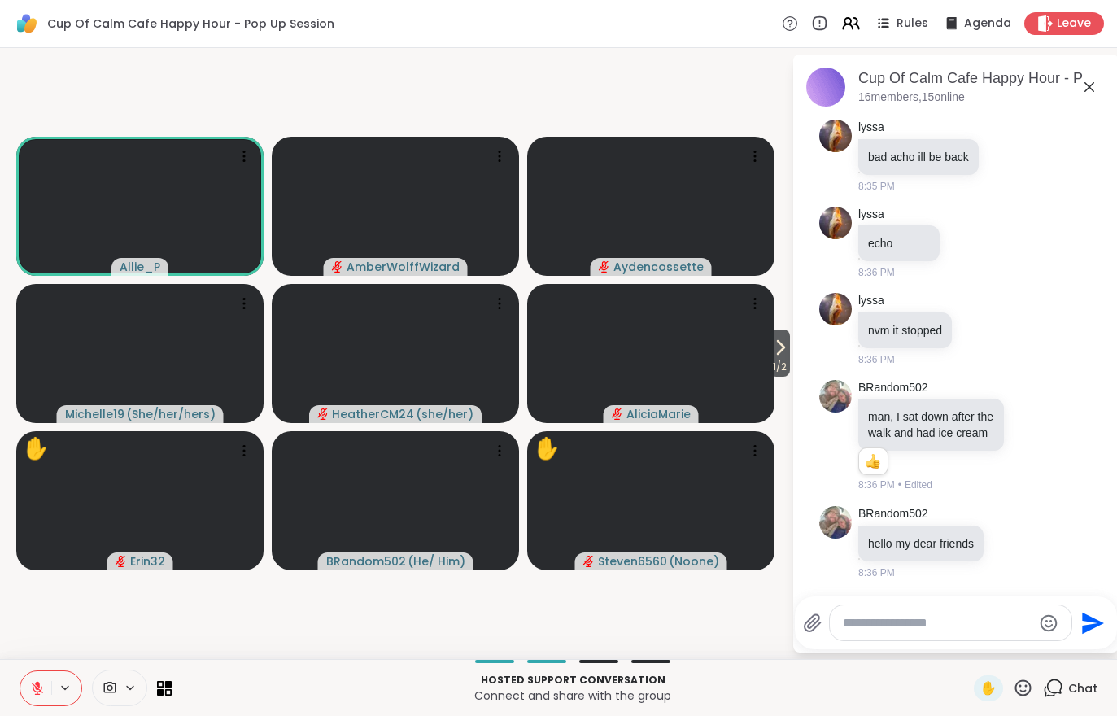
scroll to position [281, 0]
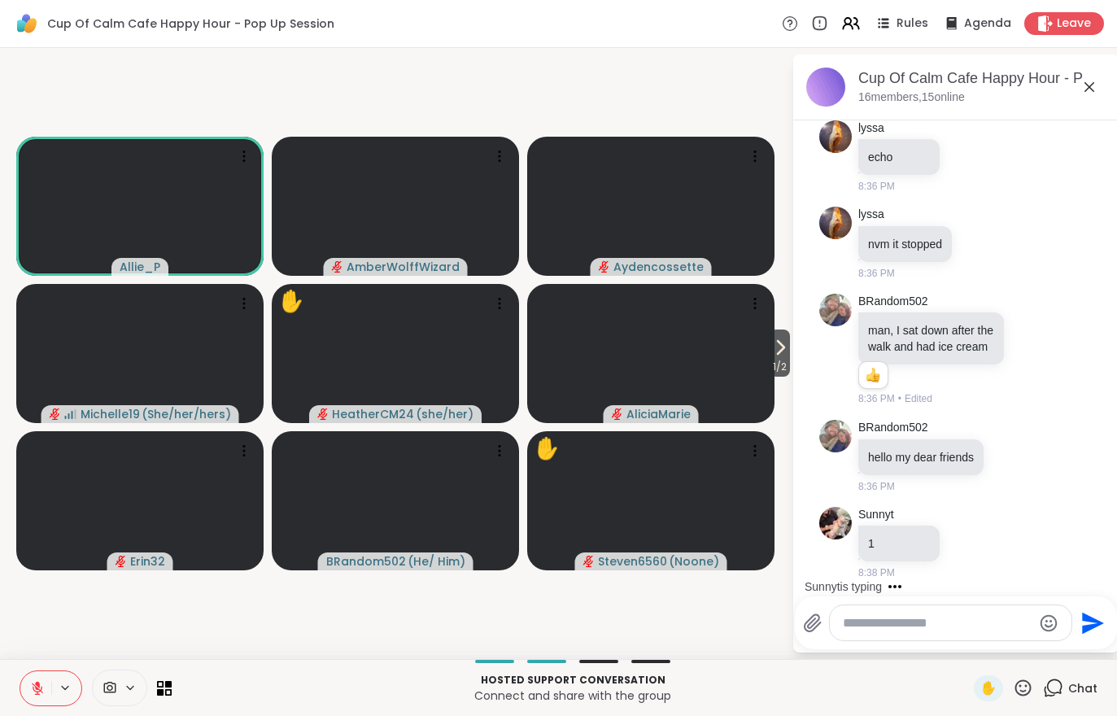
click at [794, 364] on div "Today CeeJai I'm eating my dinner with a good ole glass of southern sweet tea! …" at bounding box center [955, 219] width 325 height 734
click at [764, 351] on video at bounding box center [650, 353] width 247 height 139
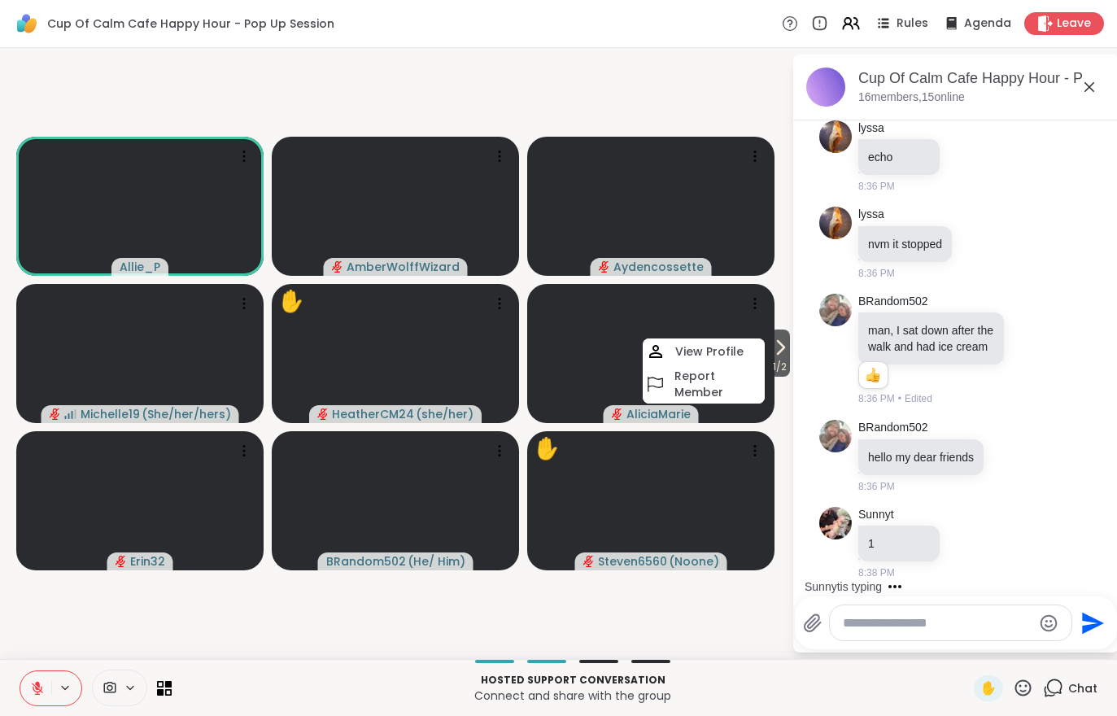
click at [790, 358] on span "1 / 2" at bounding box center [779, 367] width 20 height 20
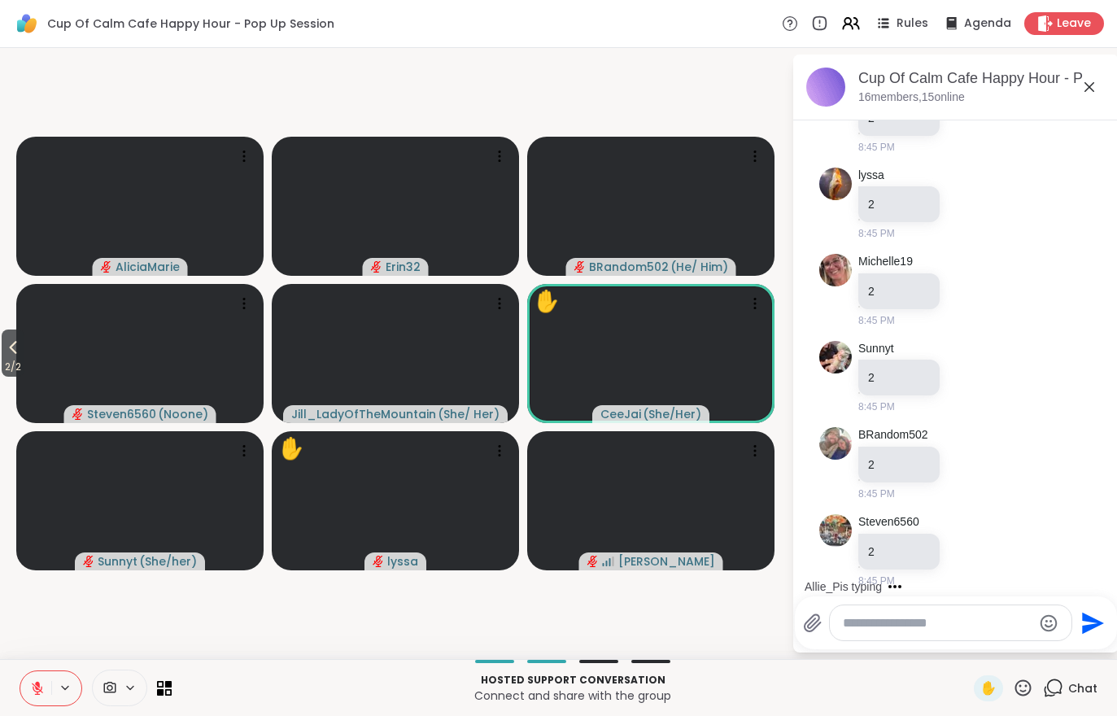
scroll to position [4062, 0]
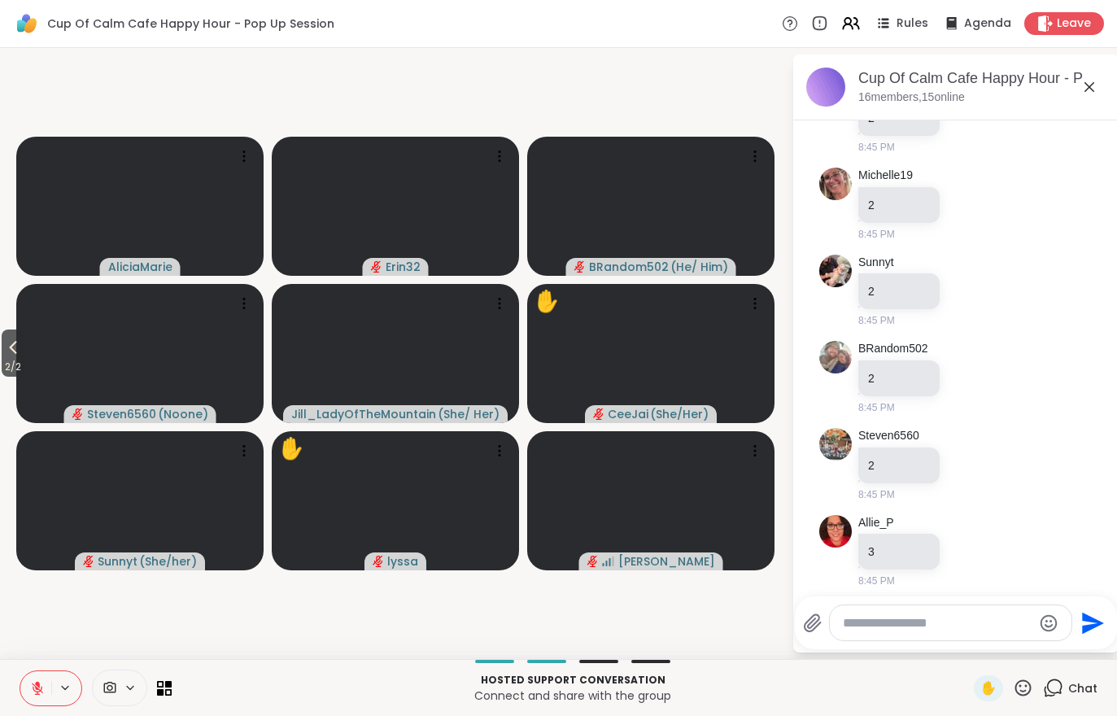
click at [4, 377] on span "2 / 2" at bounding box center [13, 367] width 23 height 20
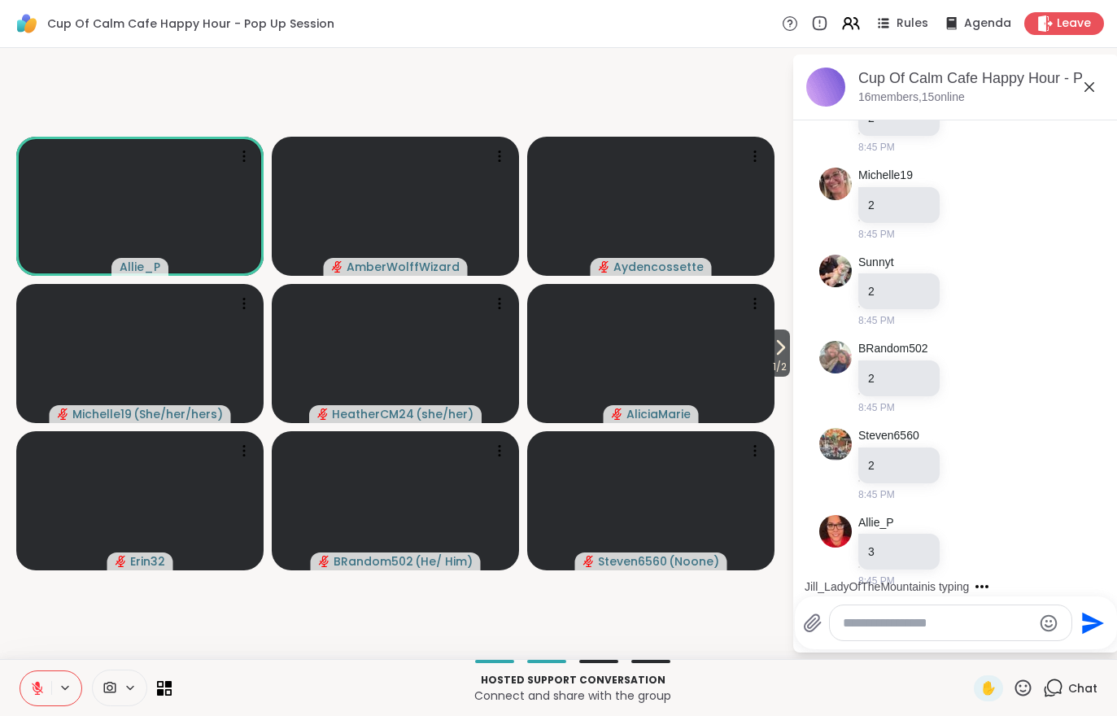
scroll to position [4149, 0]
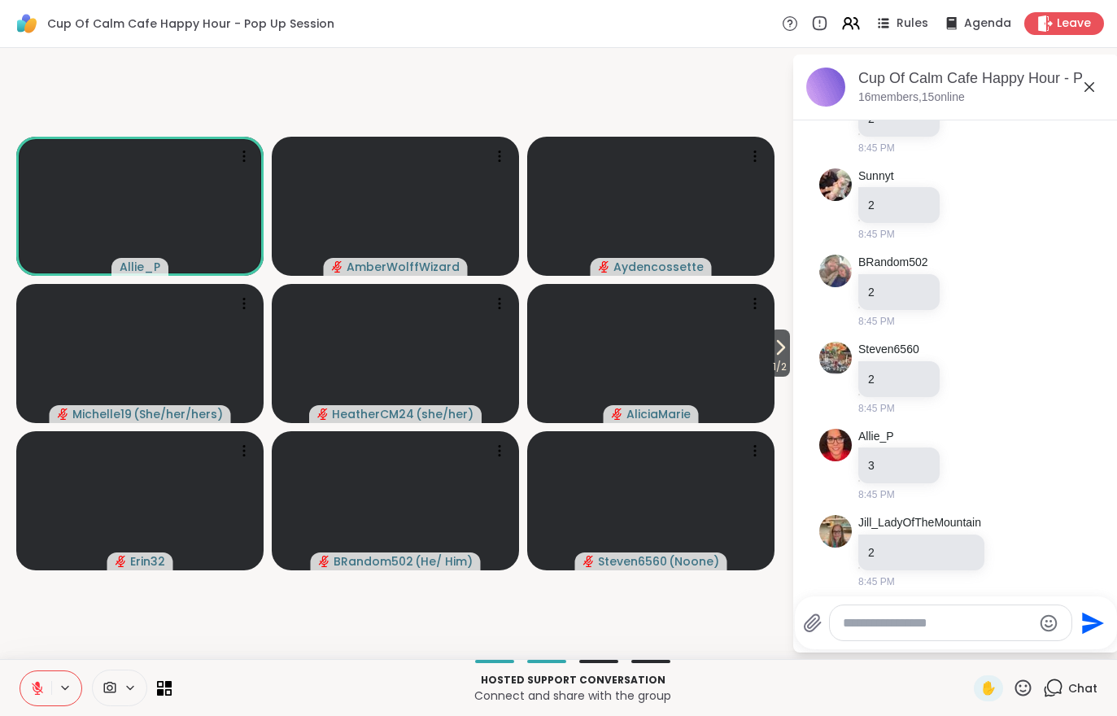
click at [777, 355] on icon at bounding box center [780, 348] width 20 height 20
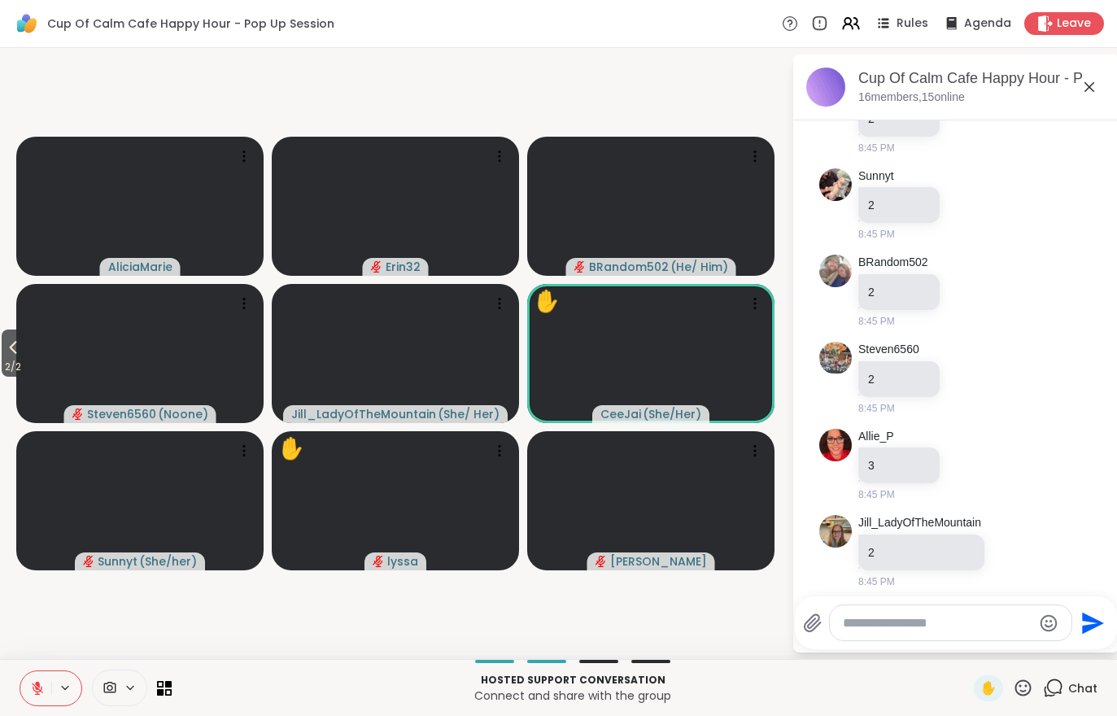
click at [9, 358] on span "2 / 2" at bounding box center [13, 367] width 23 height 20
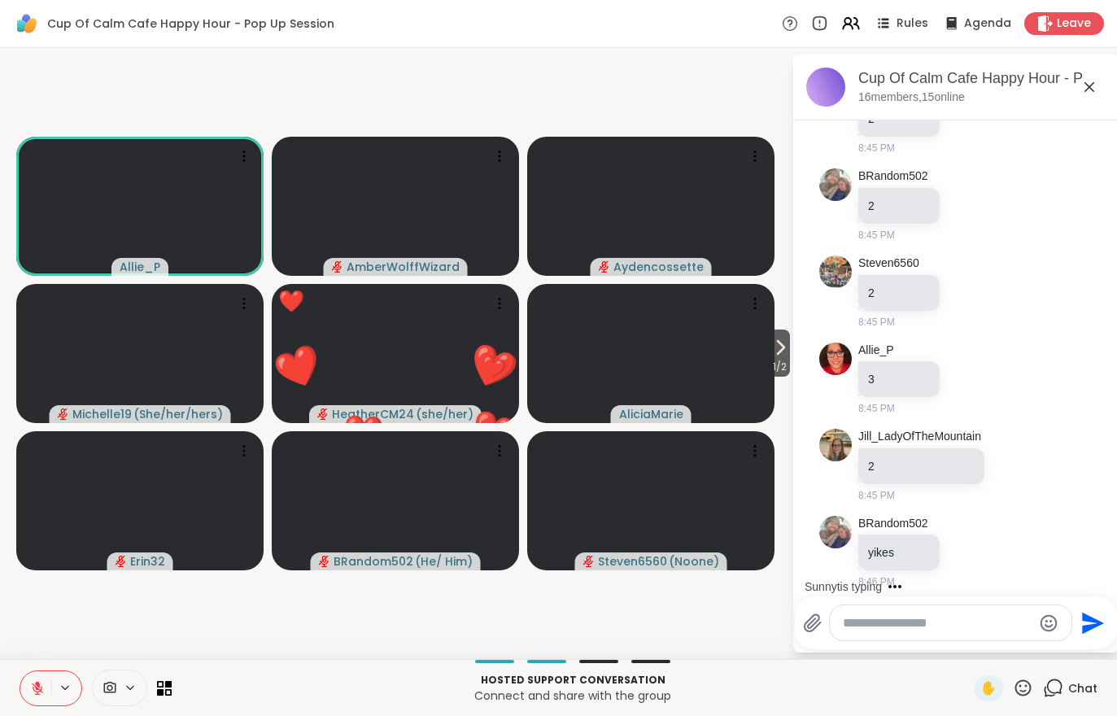
scroll to position [4337, 0]
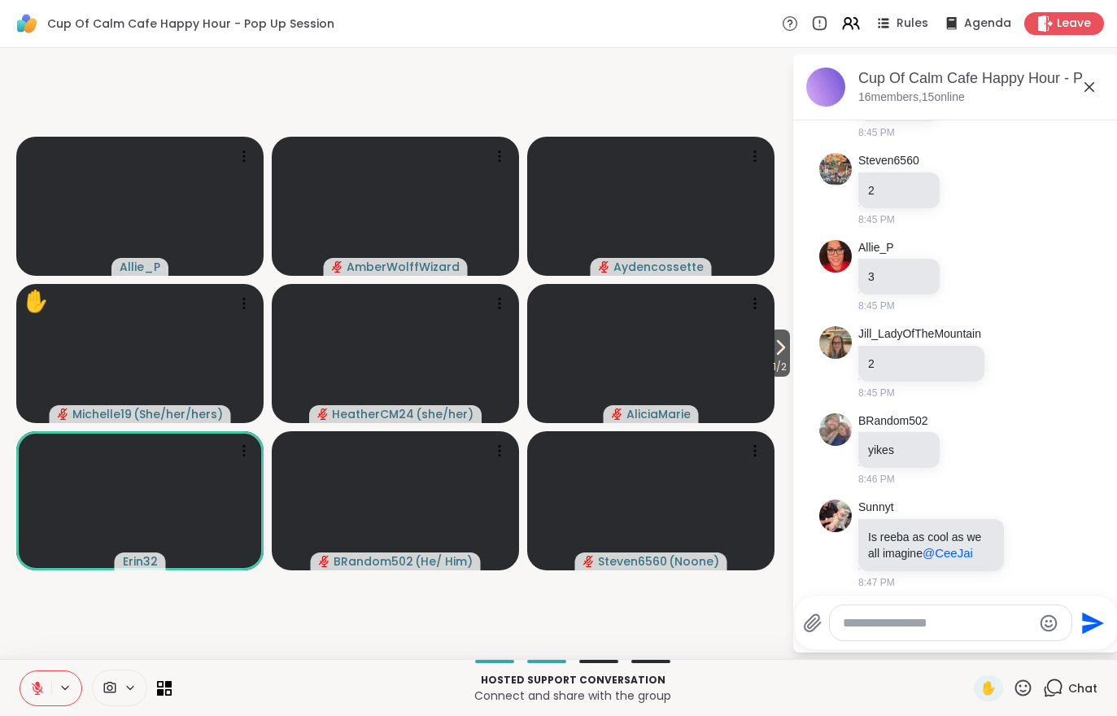
click at [788, 357] on button "1 / 2" at bounding box center [779, 352] width 20 height 47
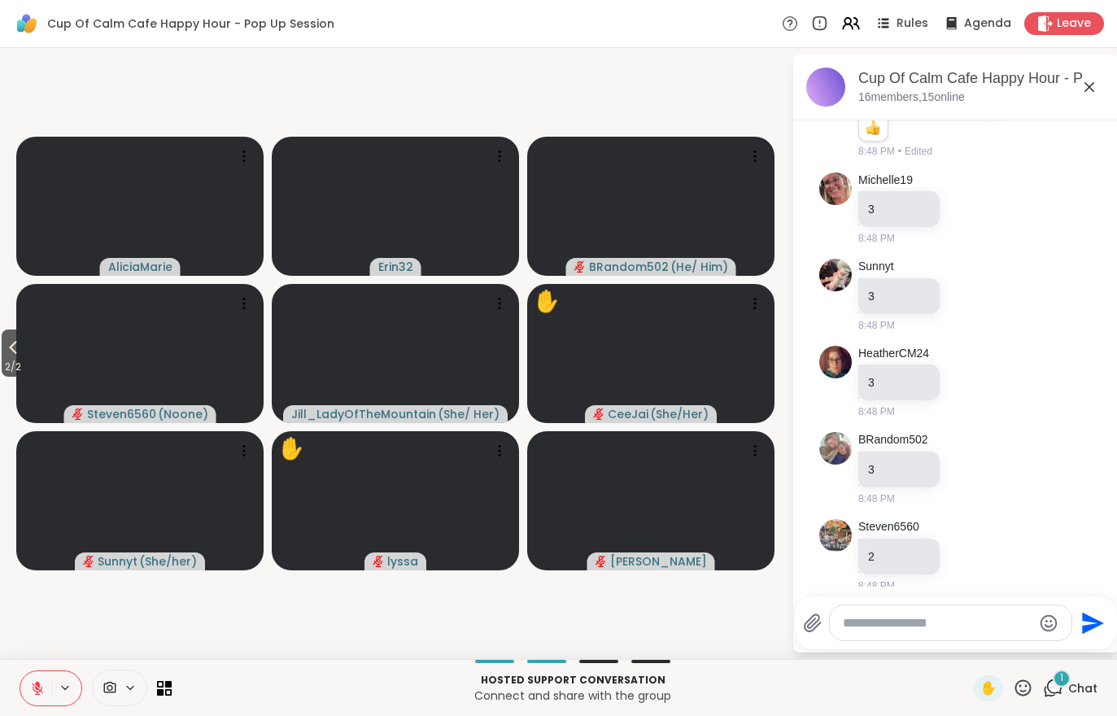
scroll to position [4877, 0]
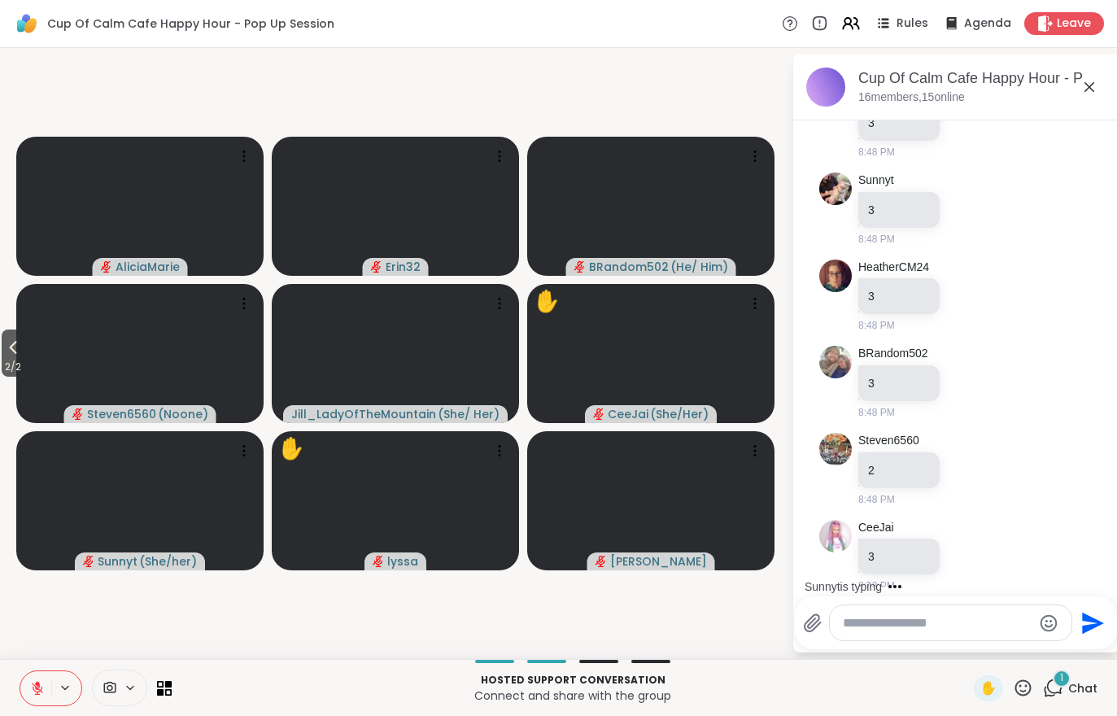
click at [24, 376] on span "2 / 2" at bounding box center [13, 367] width 23 height 20
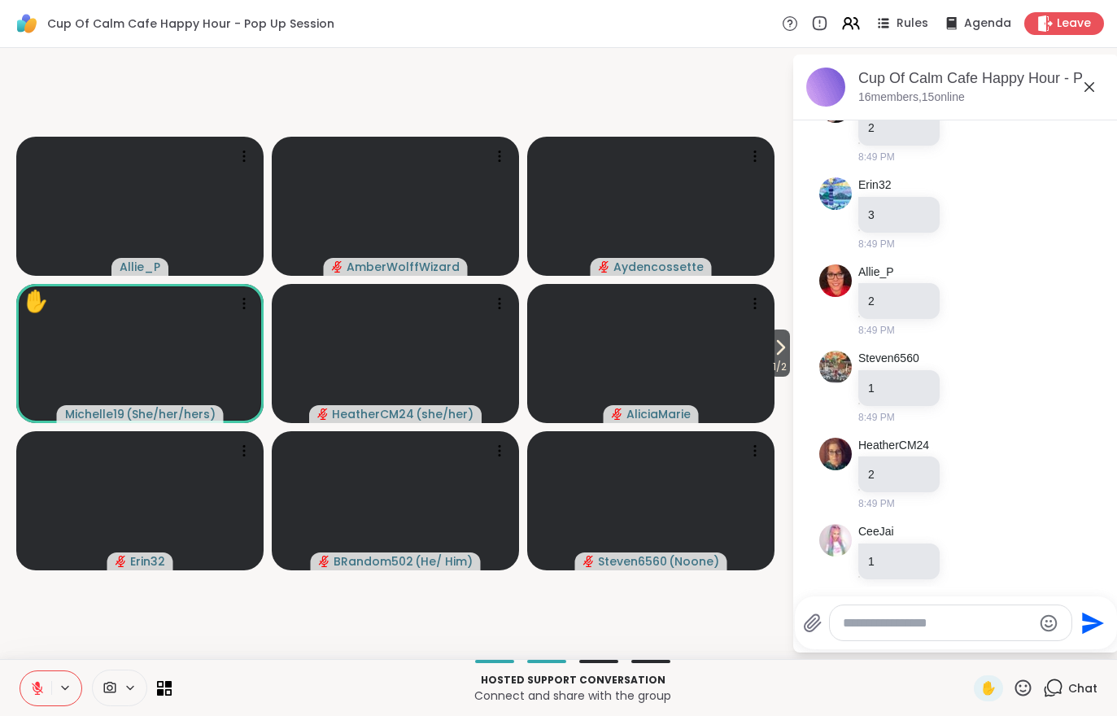
scroll to position [5969, 0]
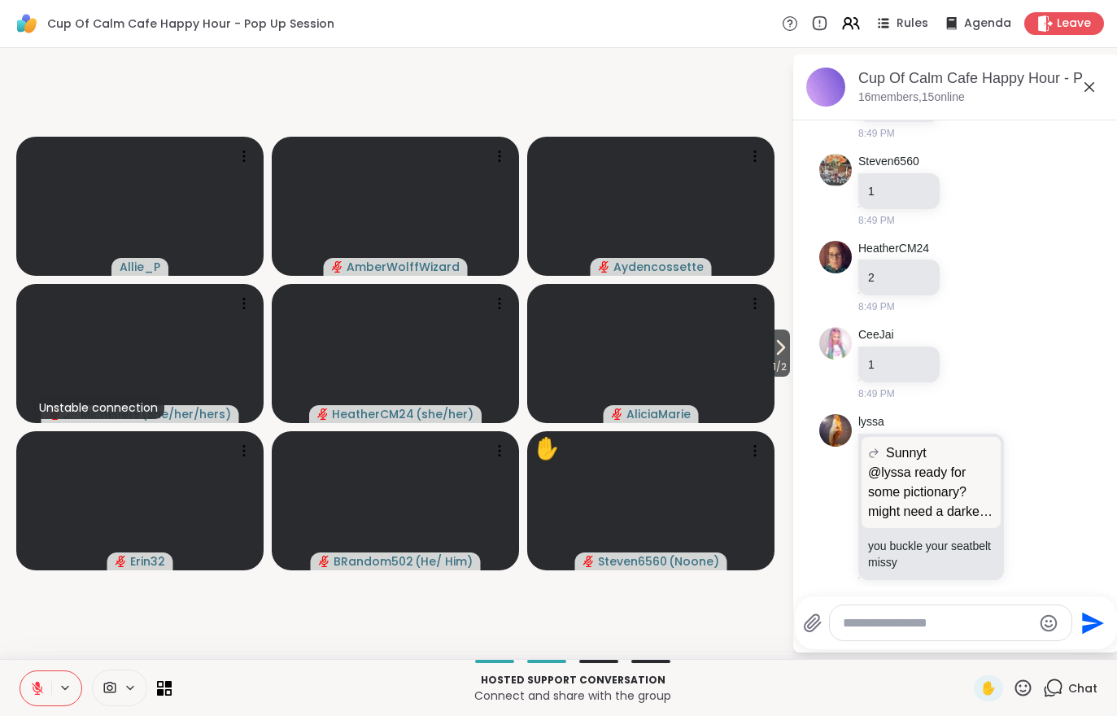
click at [782, 365] on span "1 / 2" at bounding box center [779, 367] width 20 height 20
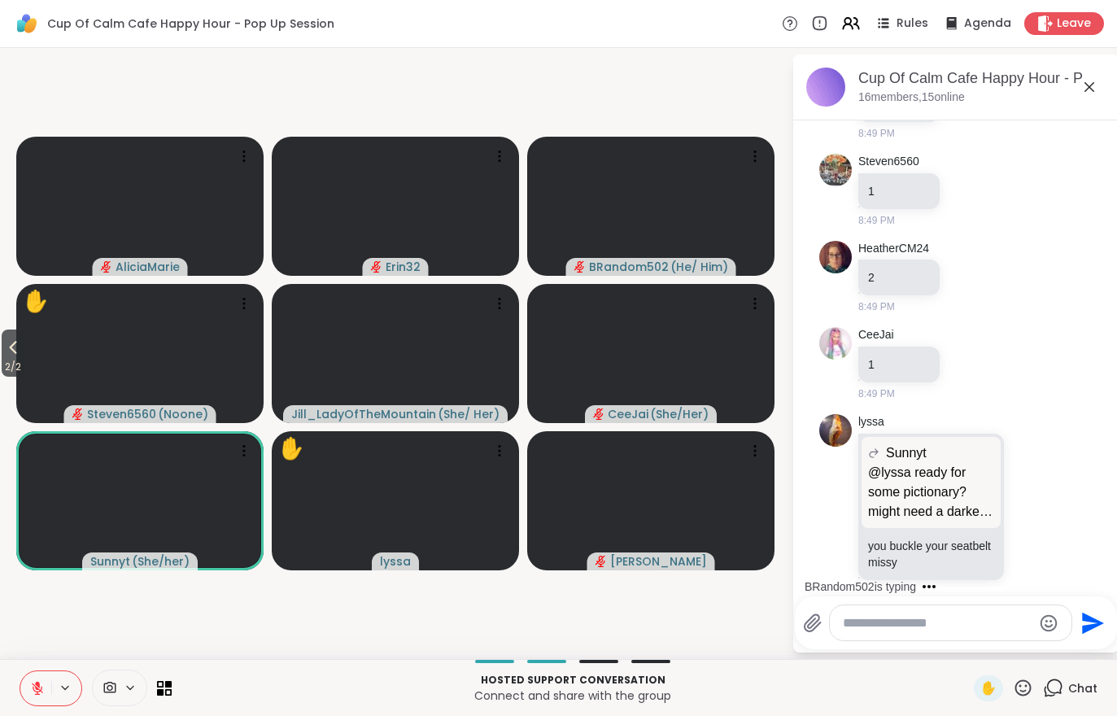
scroll to position [6055, 0]
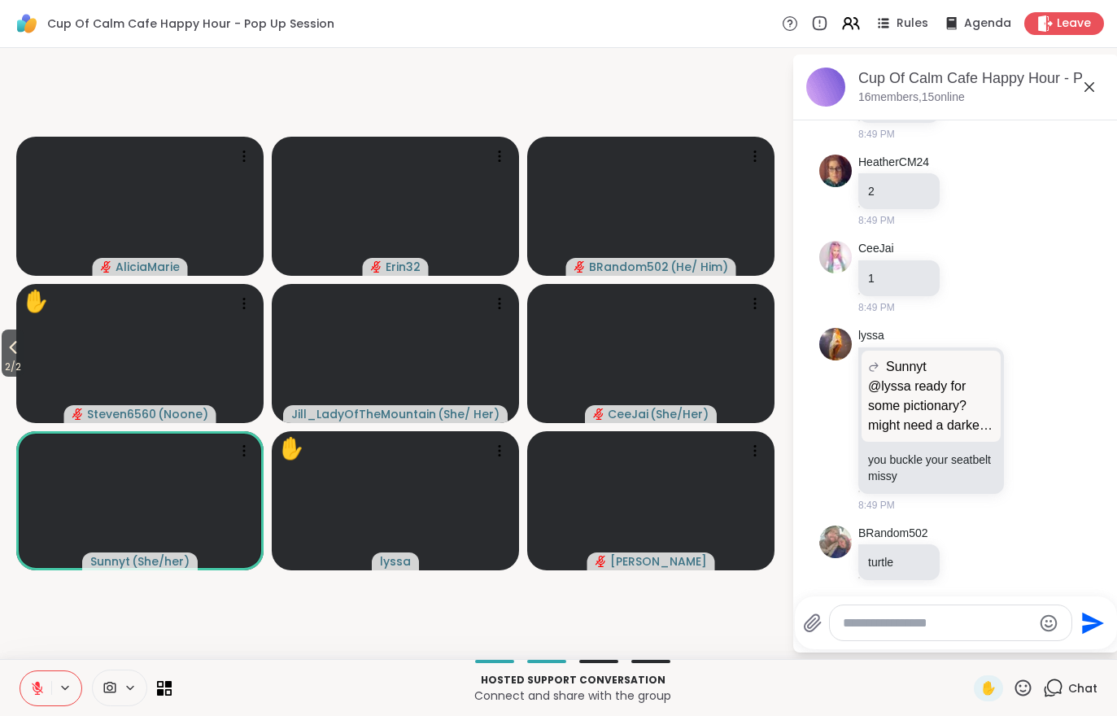
click at [34, 696] on button at bounding box center [35, 688] width 31 height 34
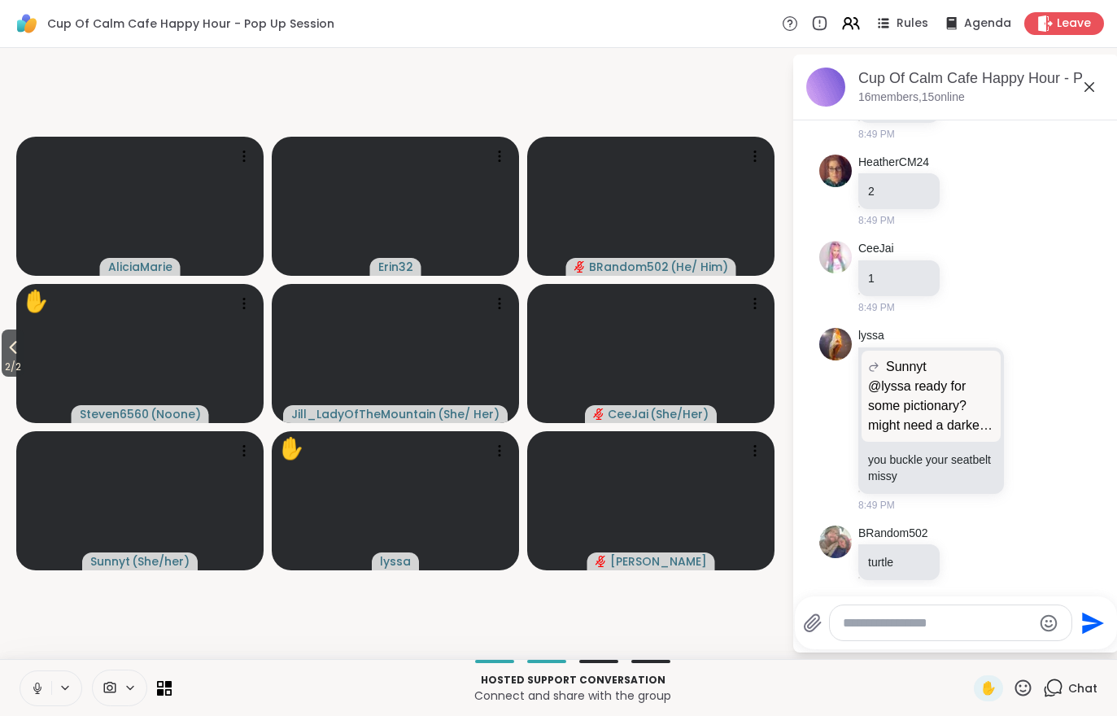
click at [29, 350] on video at bounding box center [139, 353] width 247 height 139
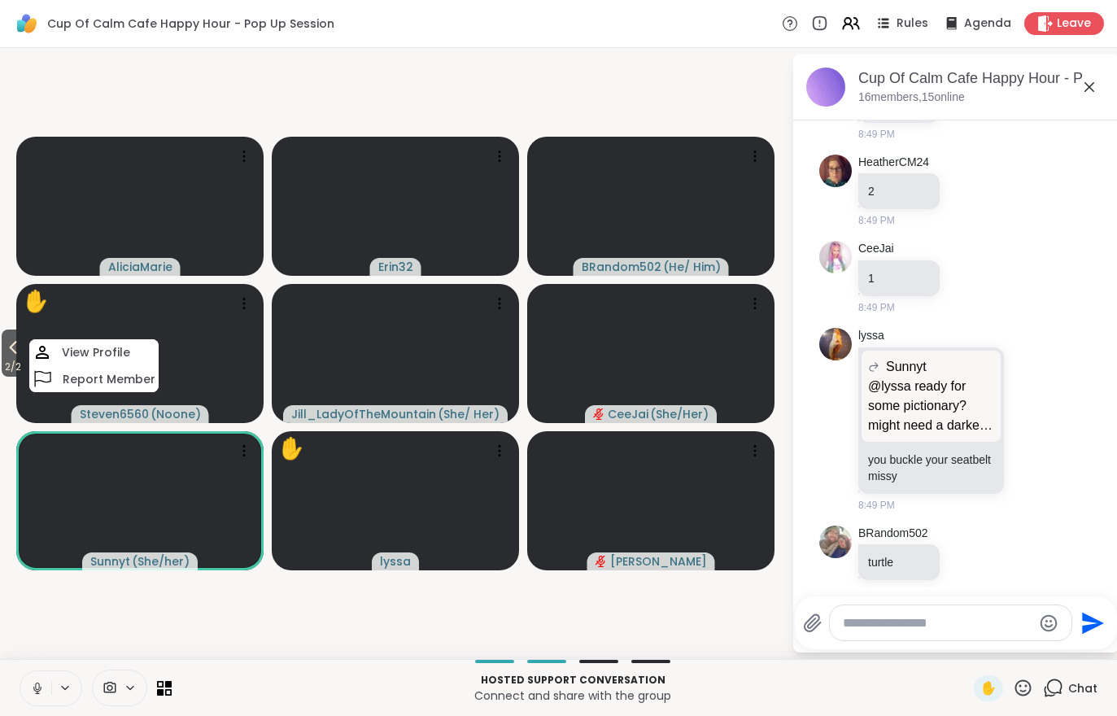
click at [323, 669] on div "Hosted support conversation Connect and share with the group" at bounding box center [572, 687] width 782 height 37
click at [2, 356] on button "2 / 2" at bounding box center [13, 352] width 23 height 47
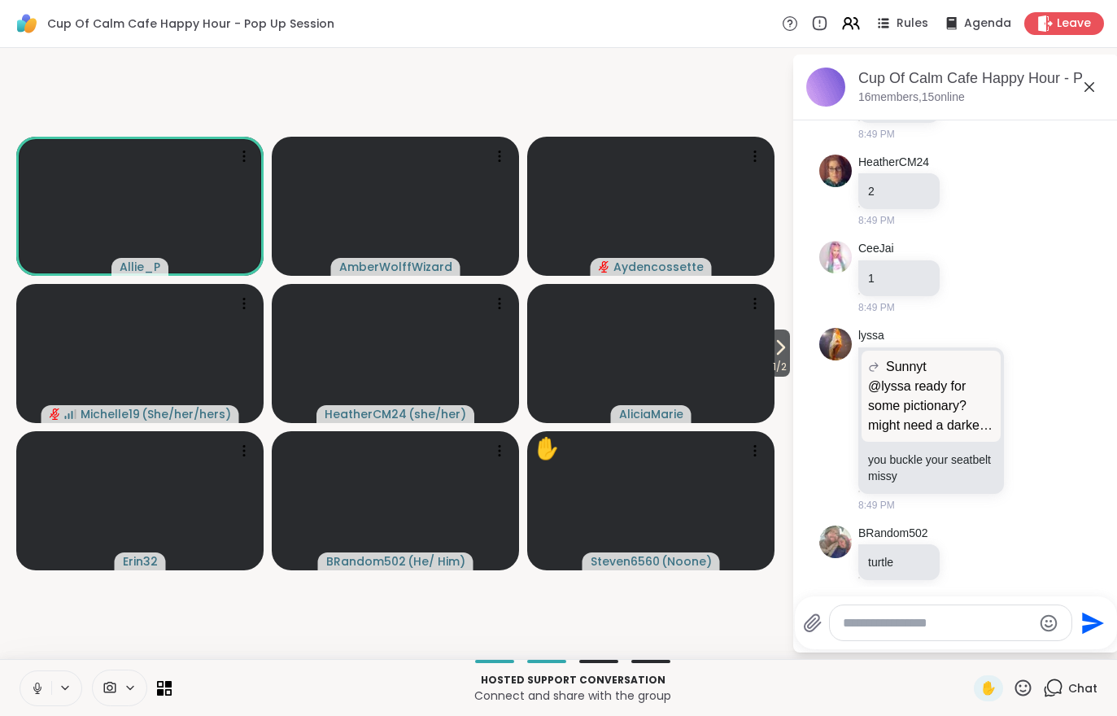
click at [778, 375] on span "1 / 2" at bounding box center [779, 367] width 20 height 20
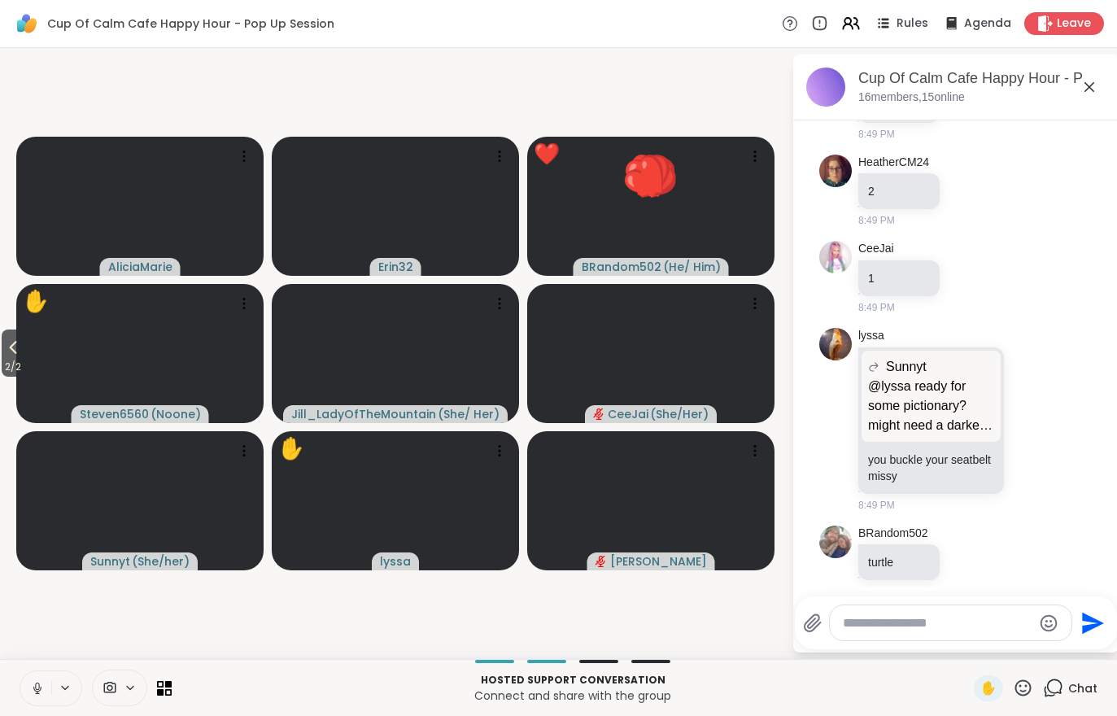
click at [28, 689] on button at bounding box center [35, 688] width 31 height 34
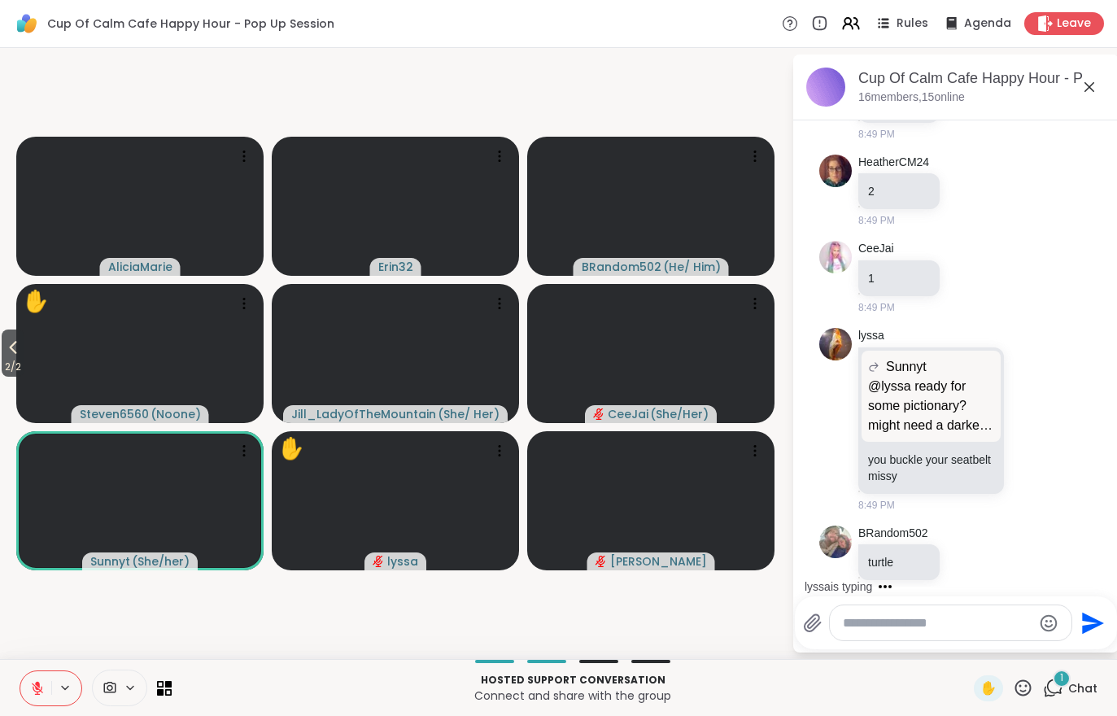
scroll to position [6141, 0]
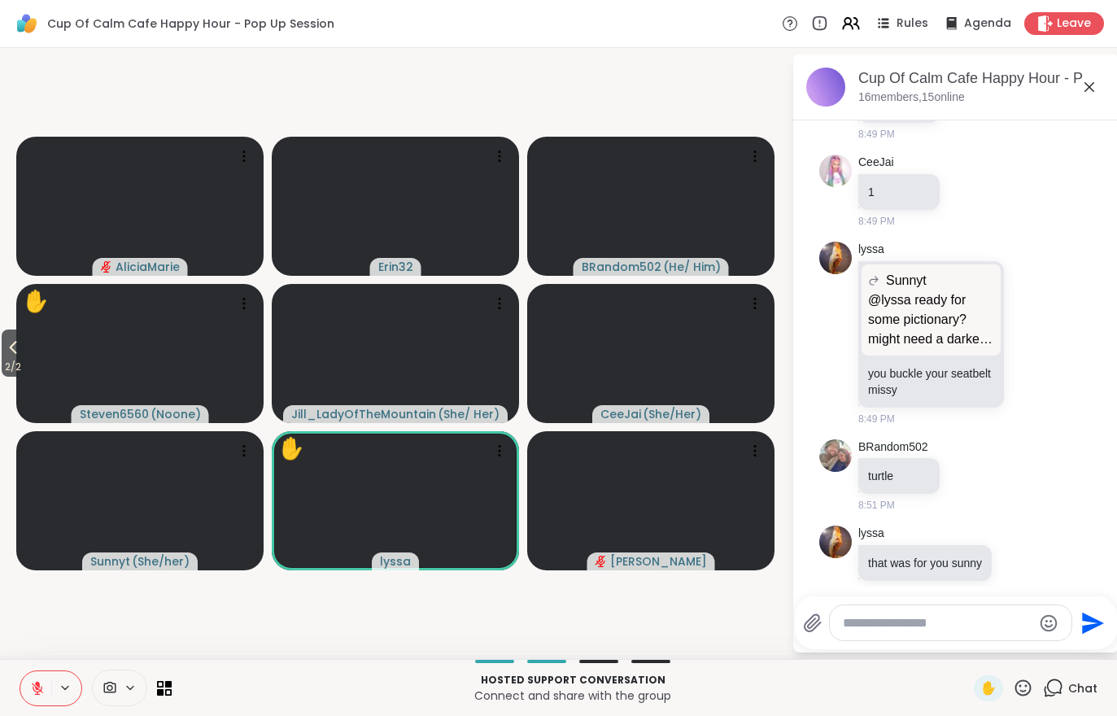
click at [32, 673] on button at bounding box center [35, 688] width 31 height 34
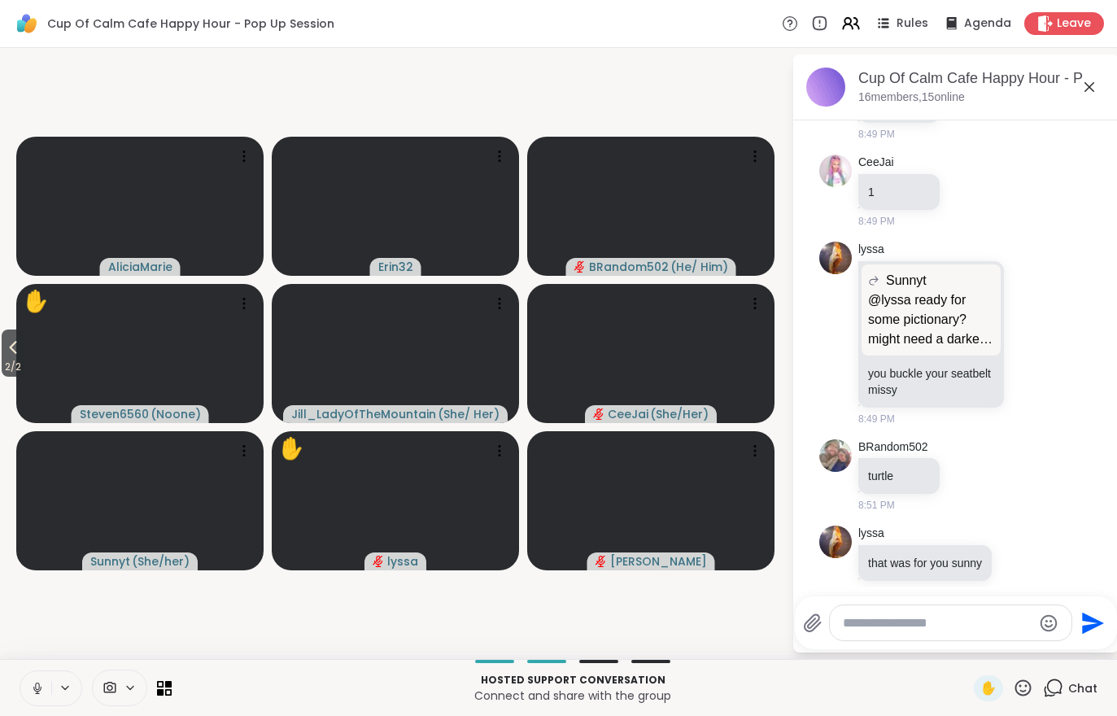
scroll to position [6164, 0]
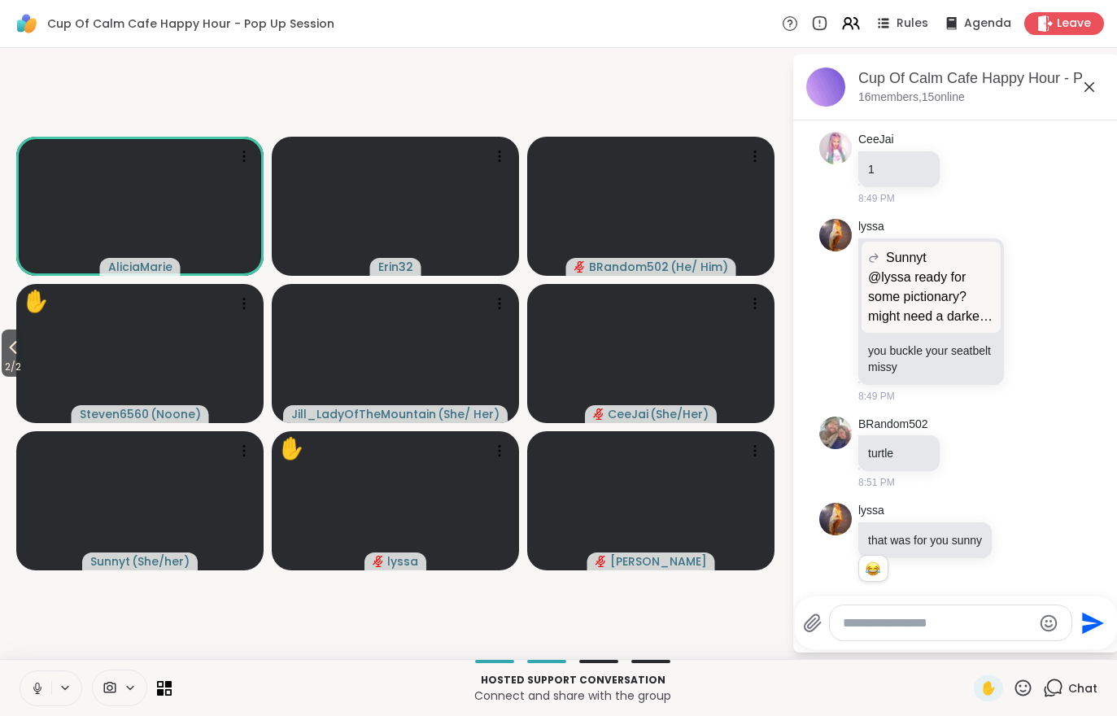
click at [9, 346] on icon at bounding box center [13, 348] width 20 height 20
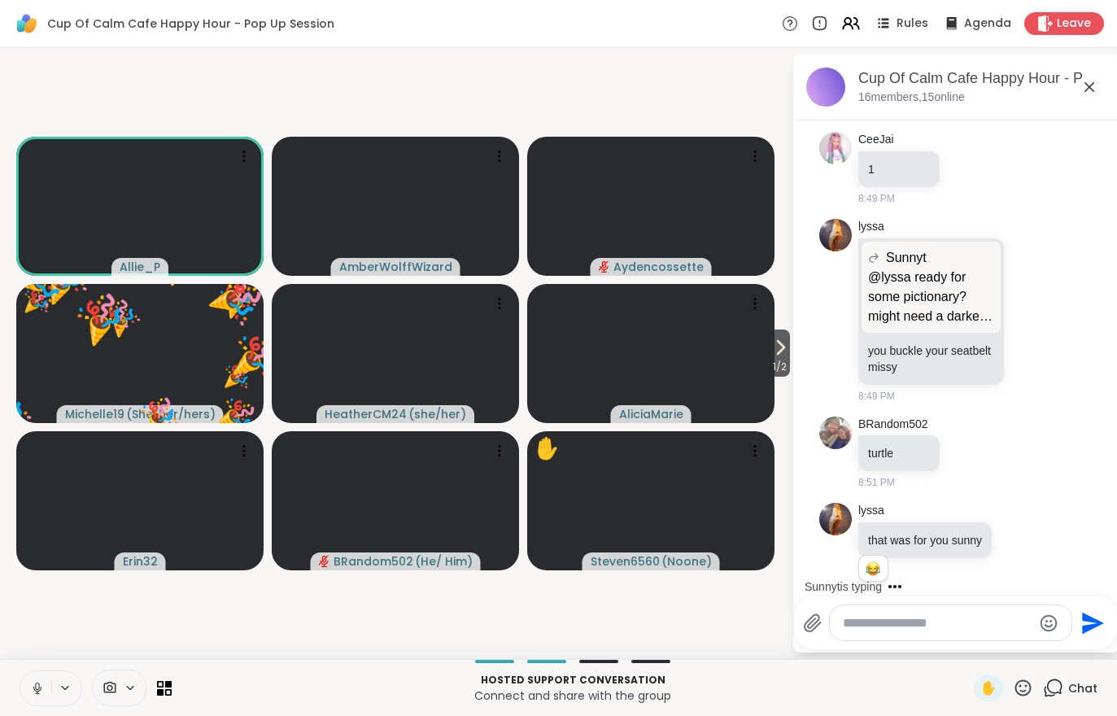
click at [779, 370] on span "1 / 2" at bounding box center [779, 367] width 20 height 20
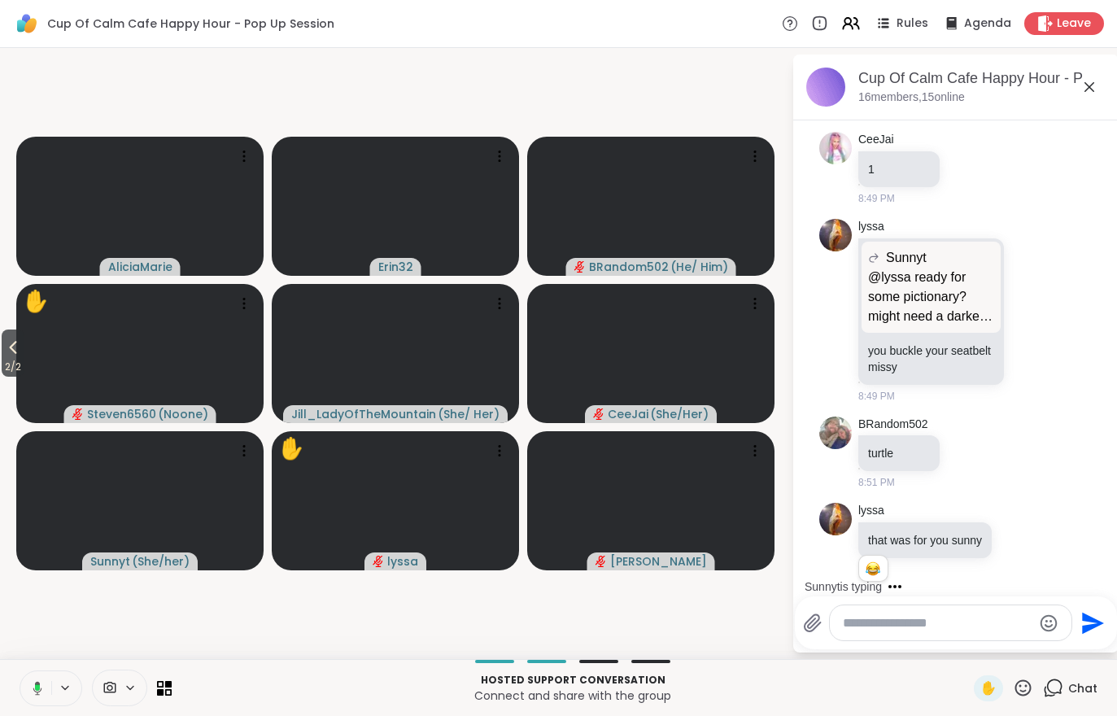
scroll to position [6325, 0]
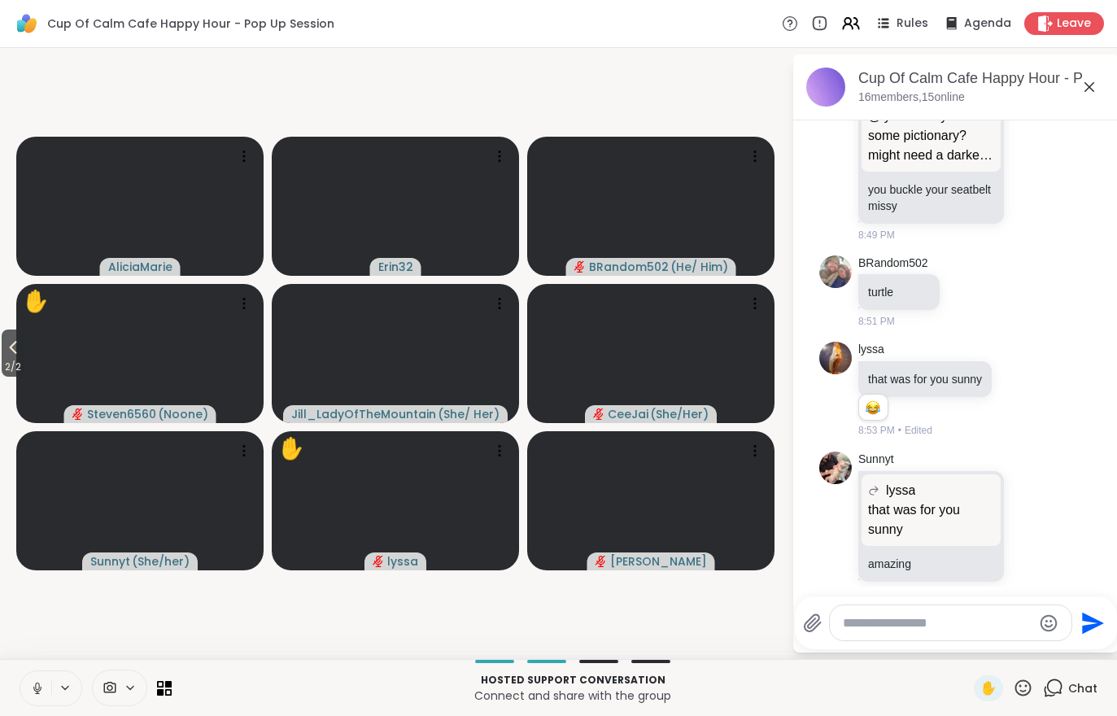
click at [36, 695] on icon at bounding box center [37, 688] width 15 height 15
click at [4, 333] on button "2 / 2" at bounding box center [13, 352] width 23 height 47
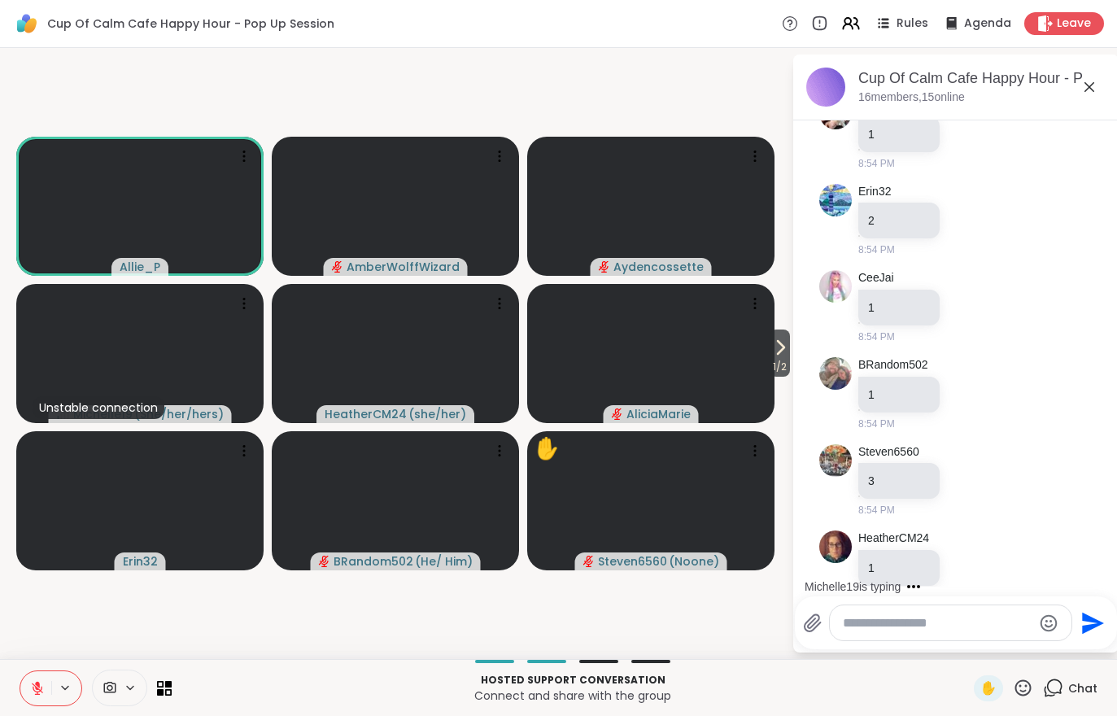
scroll to position [7101, 0]
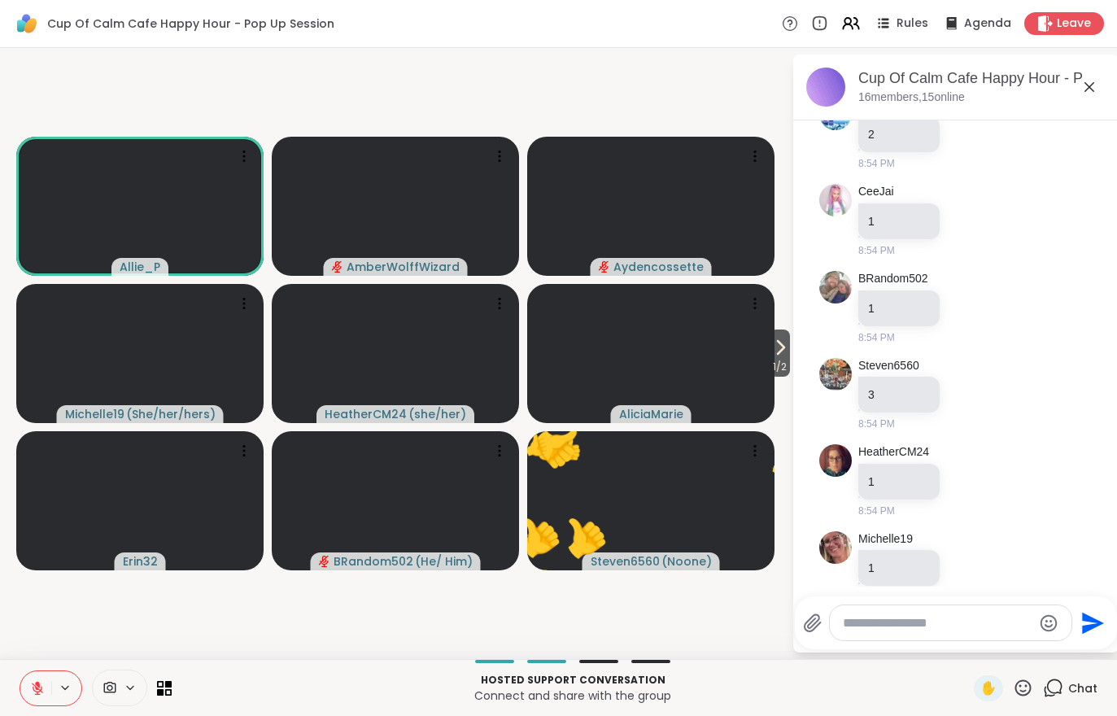
click at [781, 350] on icon at bounding box center [780, 348] width 20 height 20
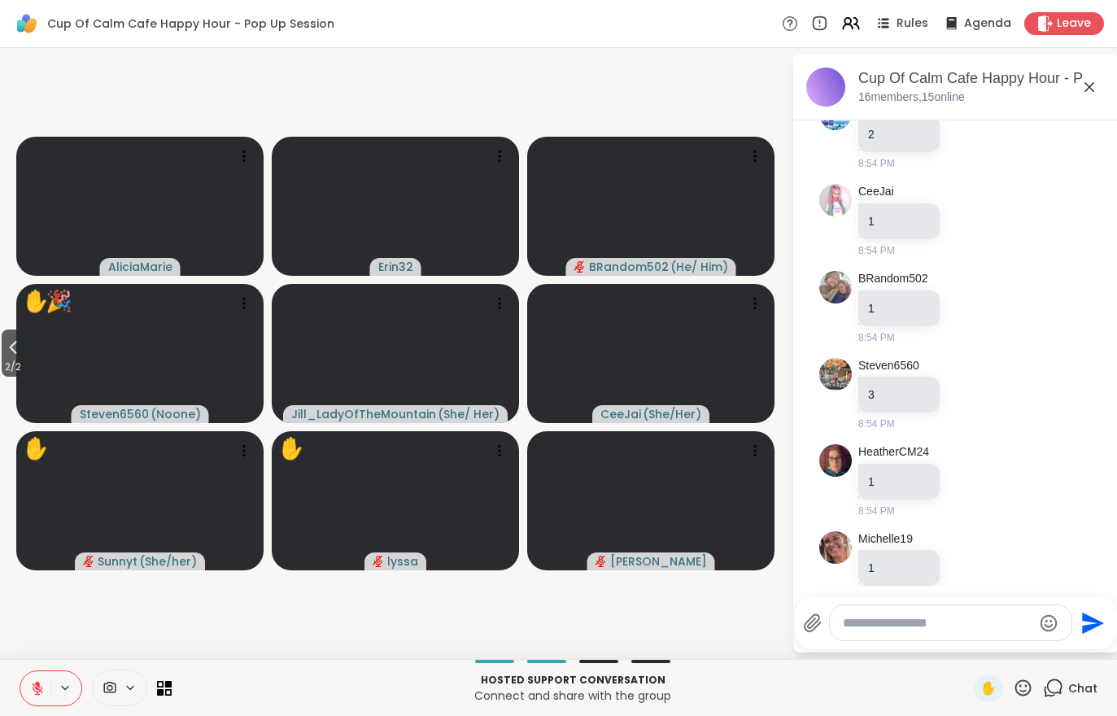
click at [15, 679] on div "Hosted support conversation Connect and share with the group ✋ Chat" at bounding box center [558, 687] width 1117 height 57
click at [14, 678] on div "Hosted support conversation Connect and share with the group ✋ Chat" at bounding box center [558, 687] width 1117 height 57
click at [39, 693] on icon at bounding box center [37, 688] width 15 height 15
click at [10, 360] on span "2 / 2" at bounding box center [13, 367] width 23 height 20
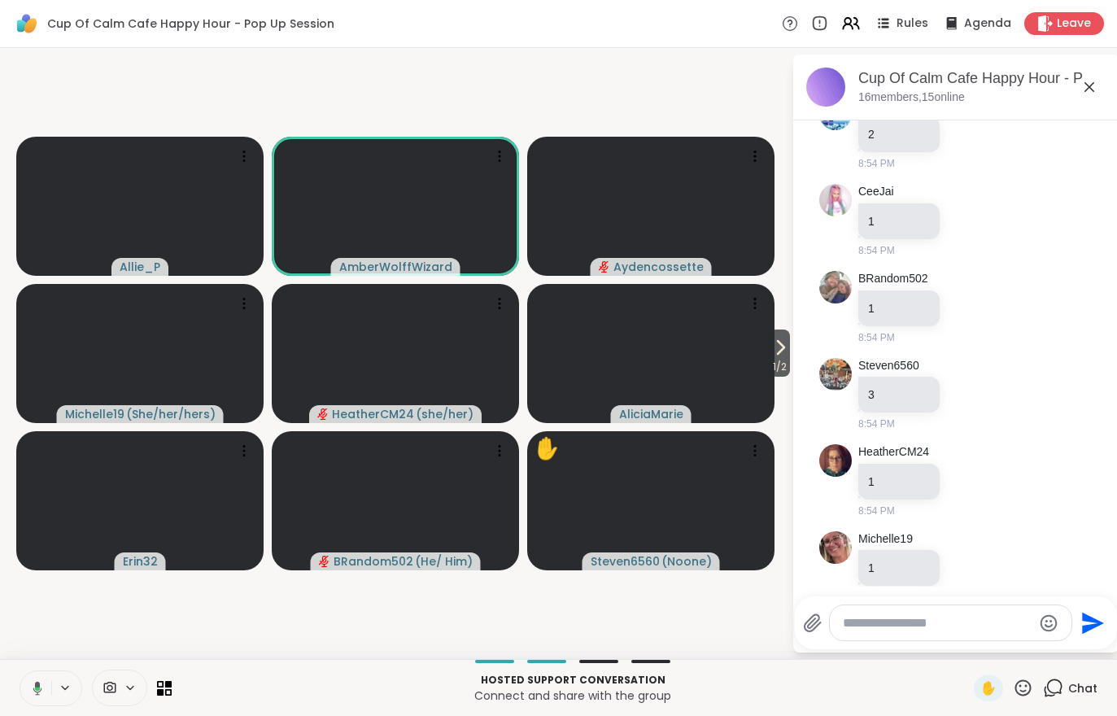
click at [37, 687] on icon at bounding box center [37, 688] width 5 height 4
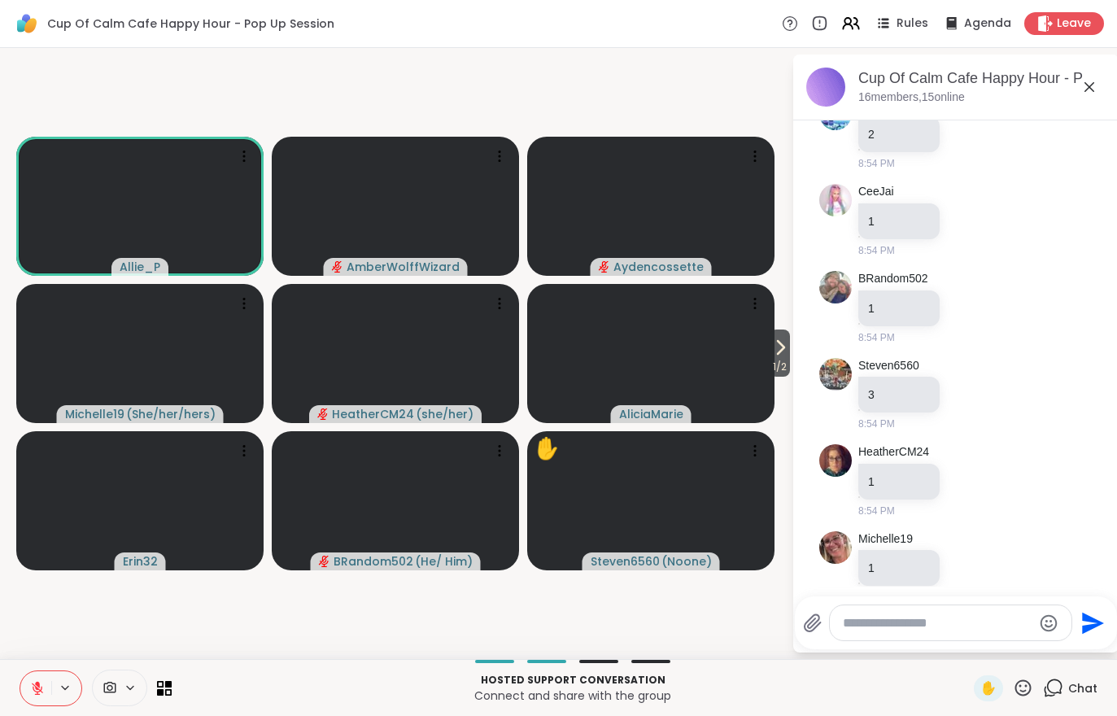
click at [782, 366] on span "1 / 2" at bounding box center [779, 367] width 20 height 20
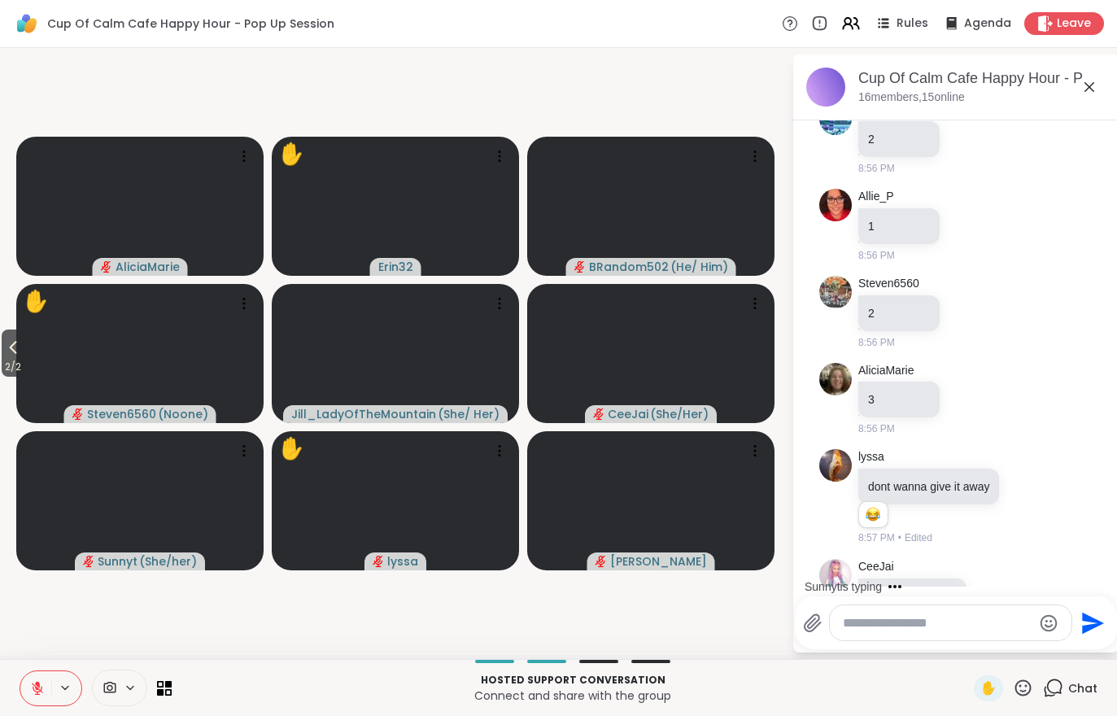
scroll to position [8121, 0]
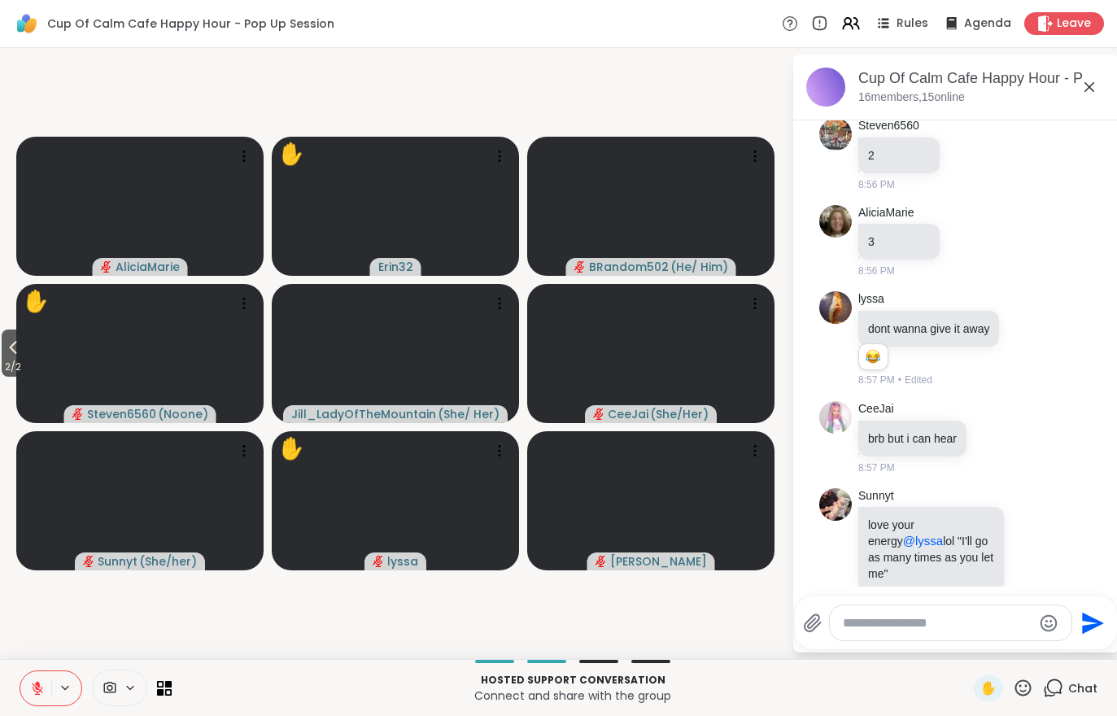
click at [11, 350] on icon at bounding box center [13, 348] width 20 height 20
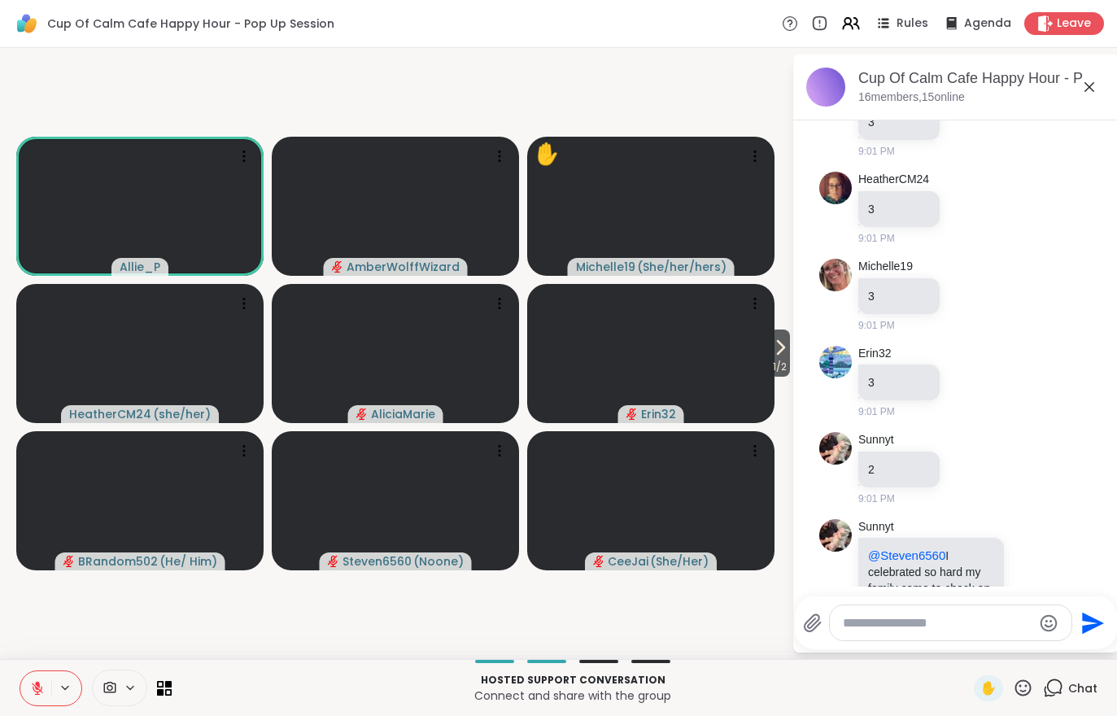
scroll to position [10866, 0]
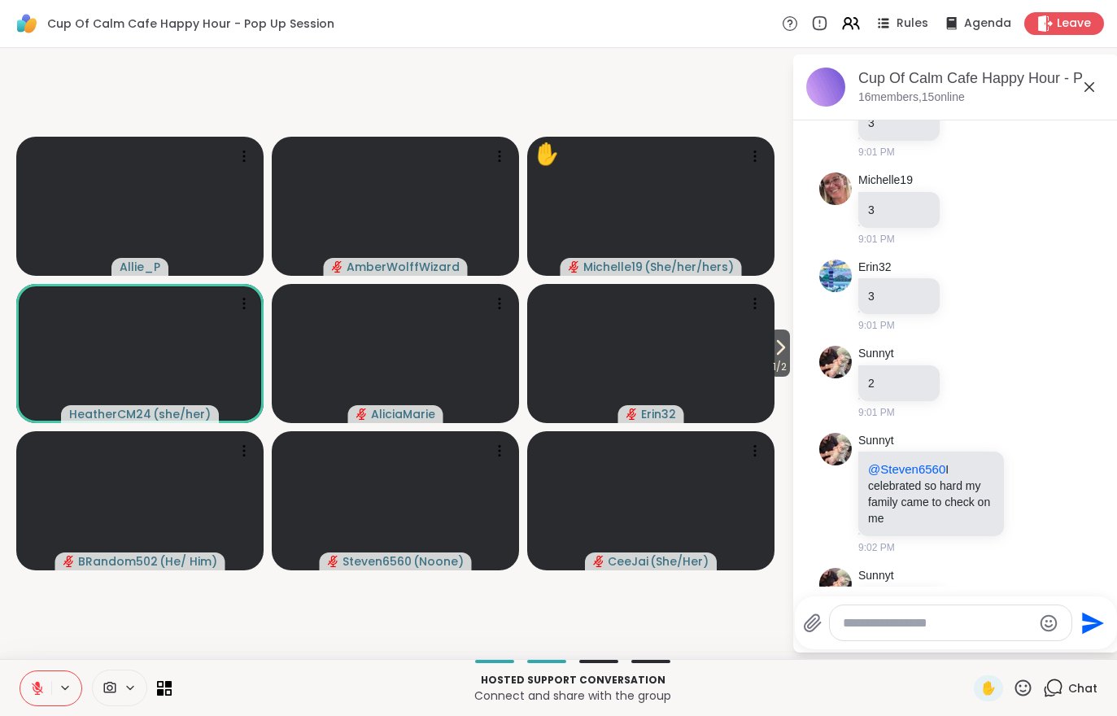
click at [31, 688] on icon at bounding box center [37, 688] width 15 height 15
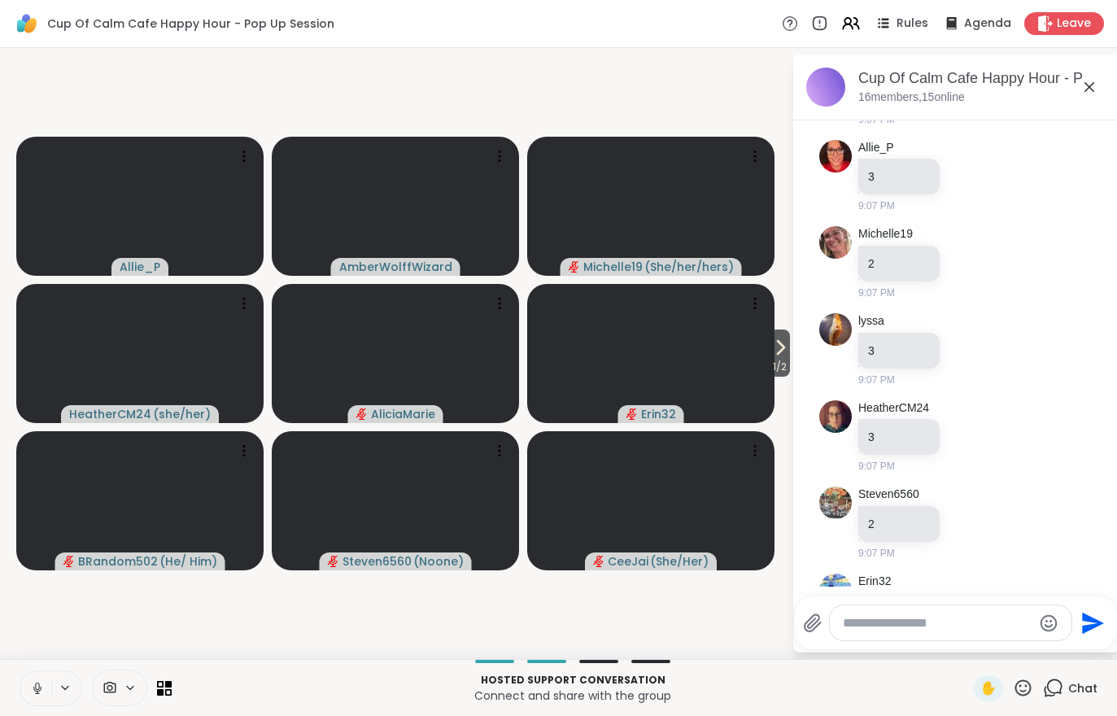
scroll to position [11951, 0]
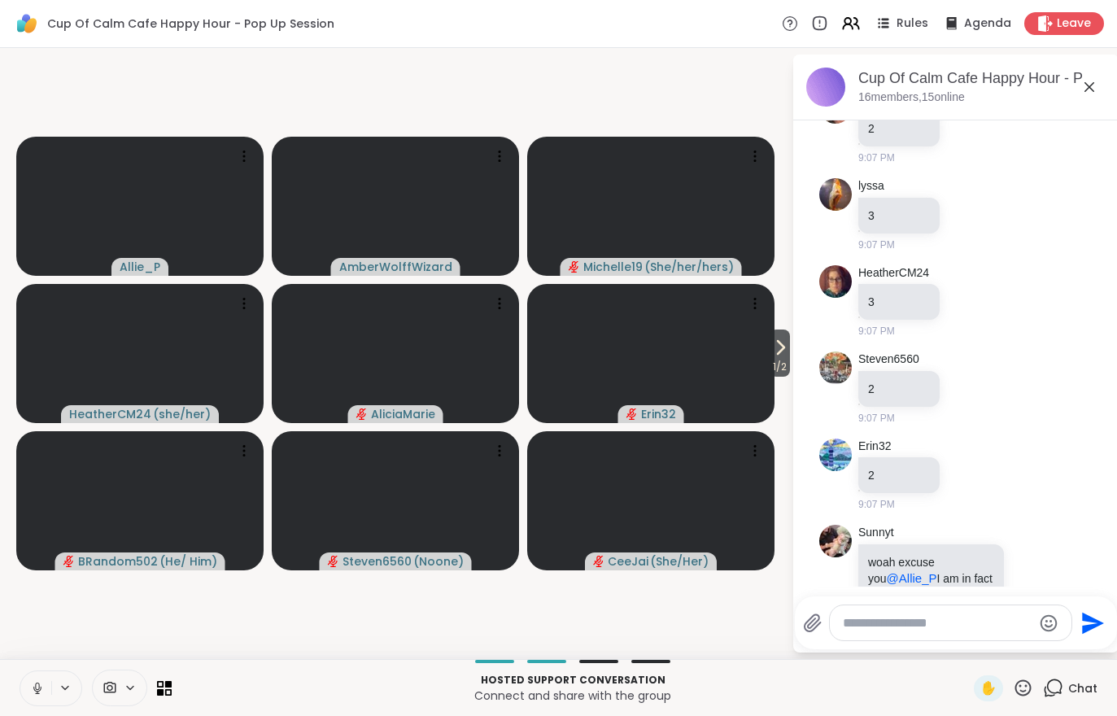
click at [23, 698] on button at bounding box center [35, 688] width 31 height 34
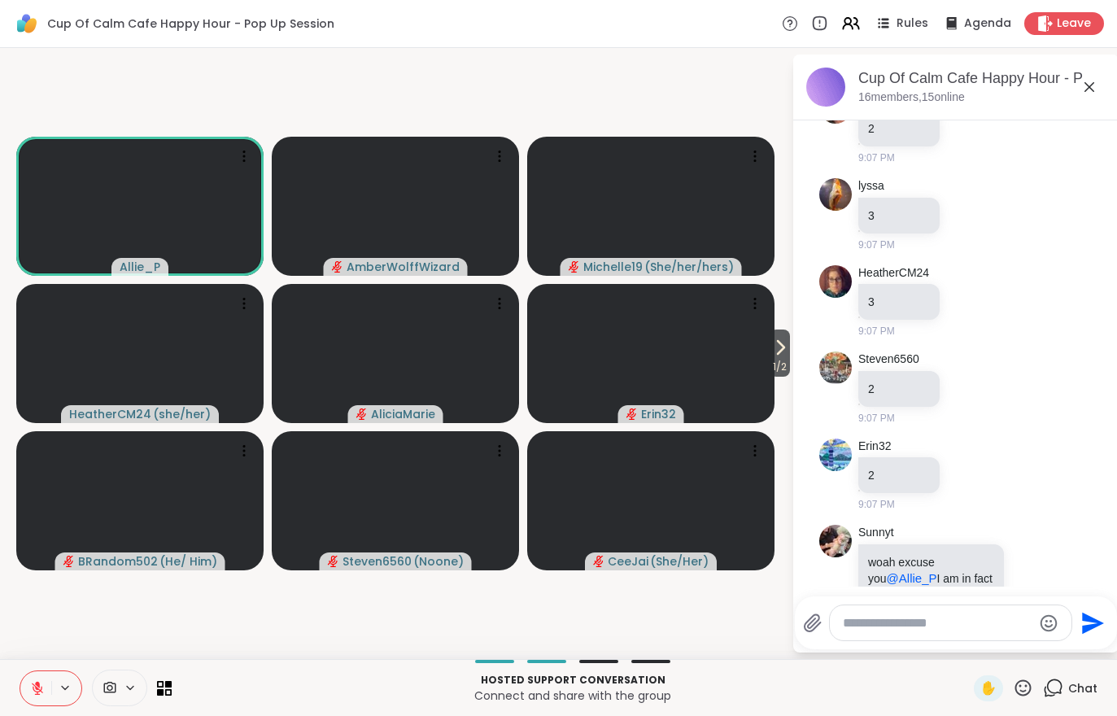
scroll to position [11974, 0]
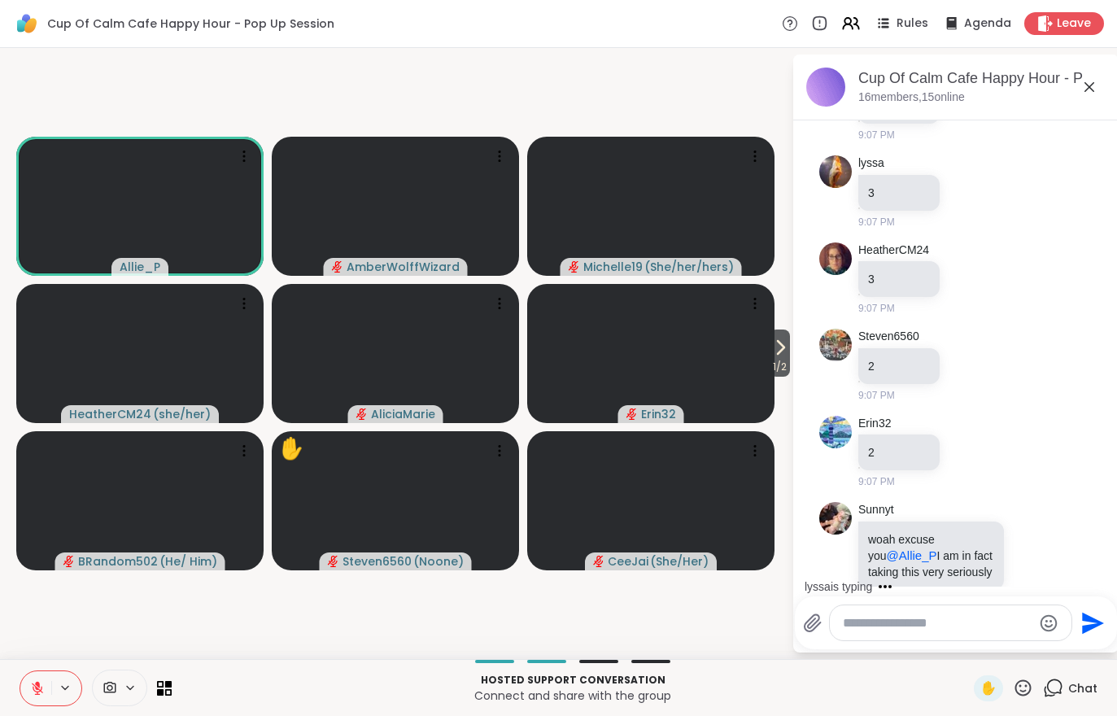
click at [788, 359] on span "1 / 2" at bounding box center [779, 367] width 20 height 20
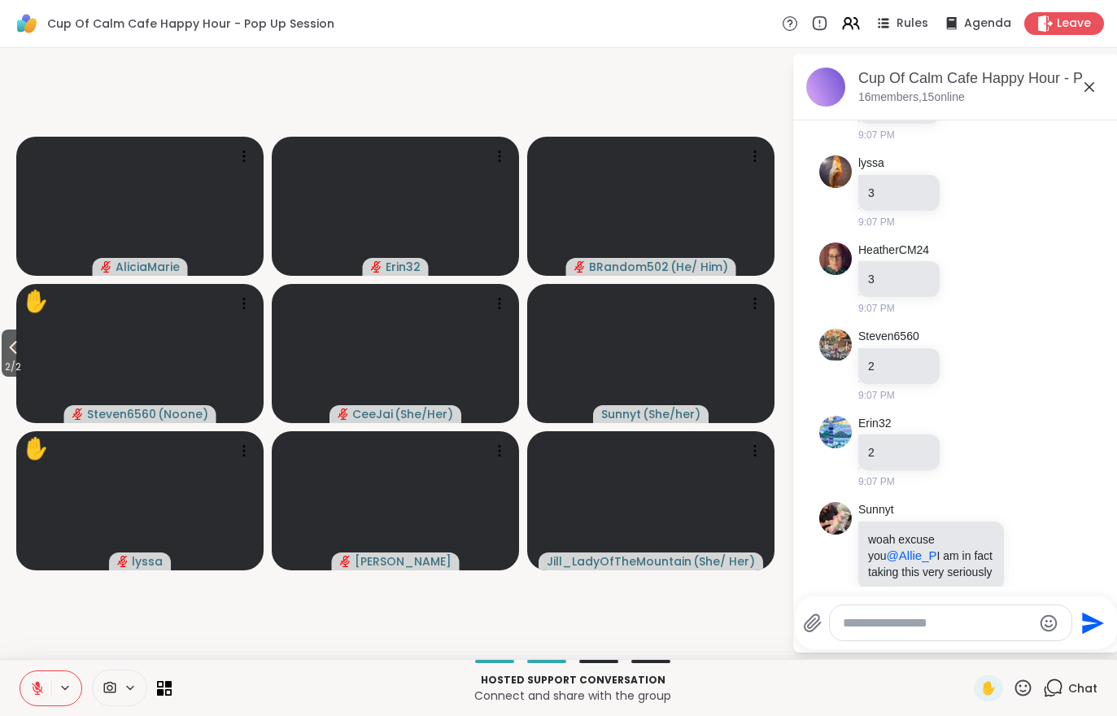
click at [11, 353] on icon at bounding box center [13, 348] width 20 height 20
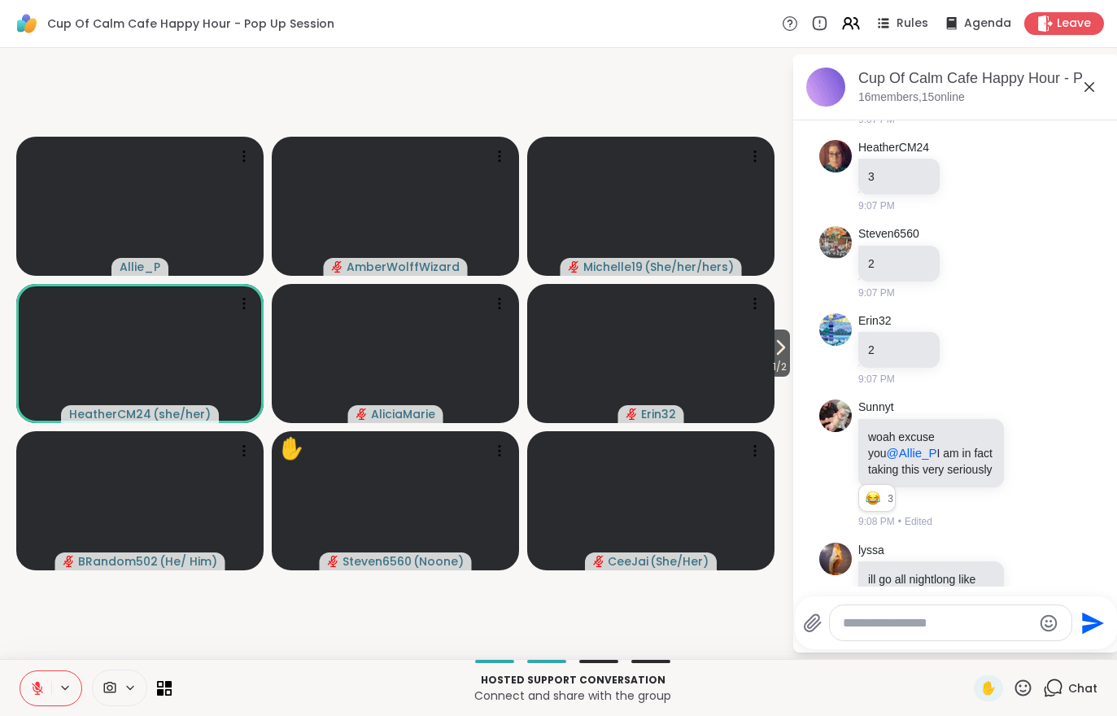
scroll to position [12099, 0]
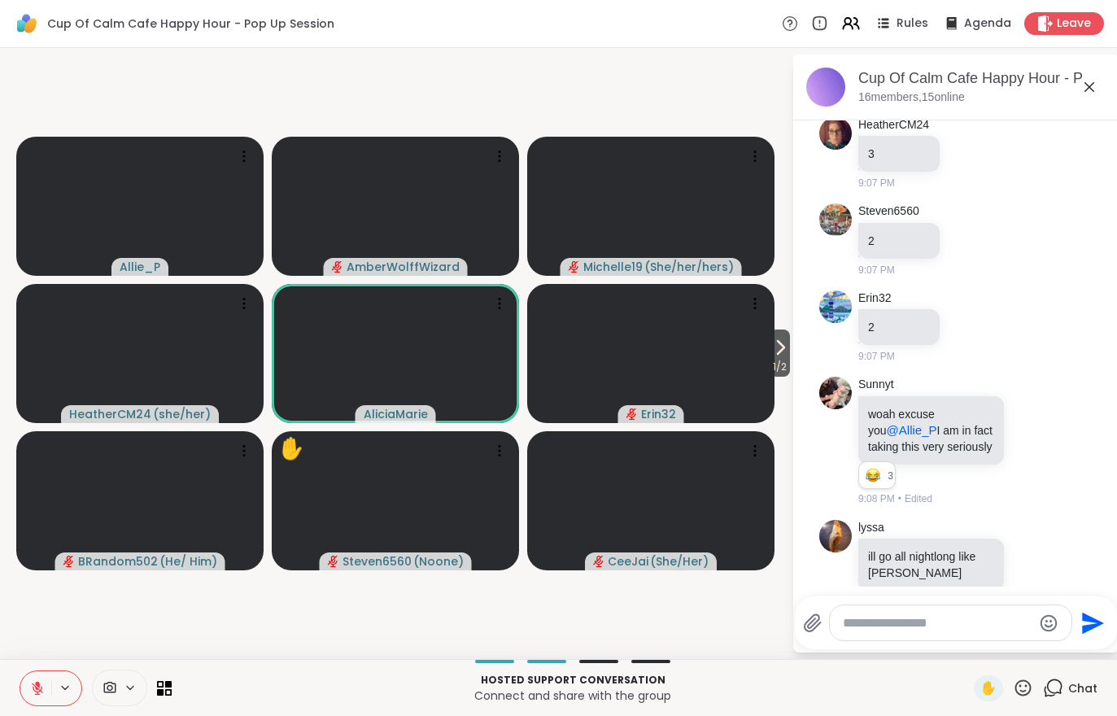
click at [30, 685] on icon at bounding box center [37, 688] width 15 height 15
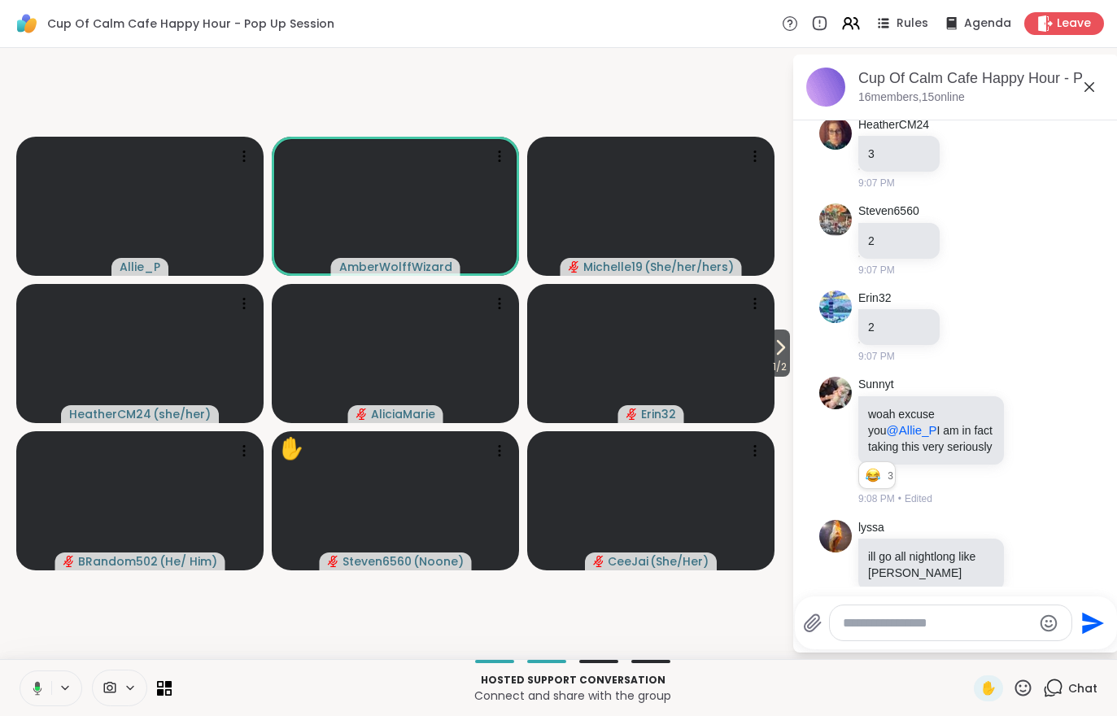
click at [786, 343] on icon at bounding box center [780, 348] width 20 height 20
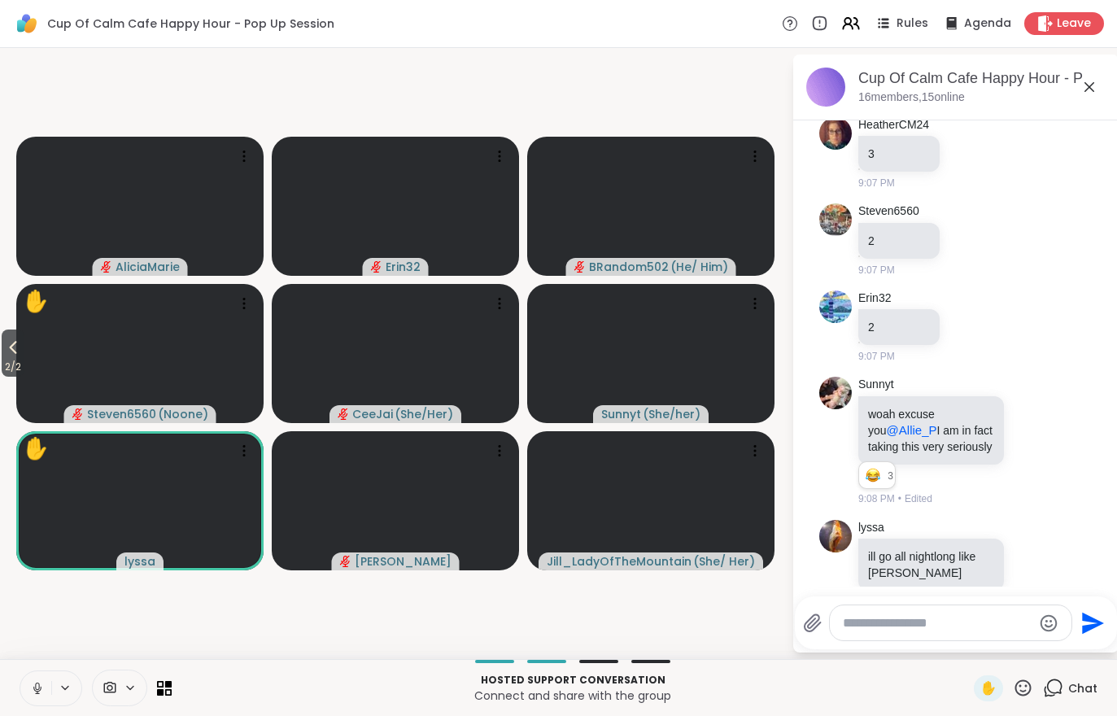
click at [7, 360] on span "2 / 2" at bounding box center [13, 367] width 23 height 20
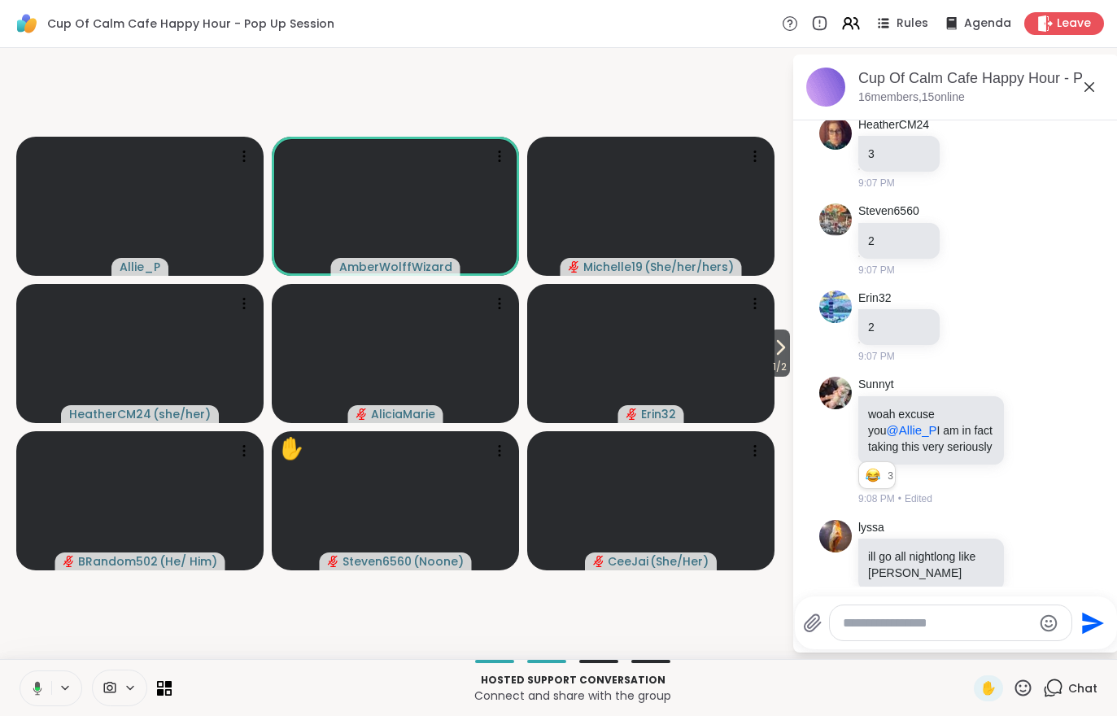
click at [789, 364] on span "1 / 2" at bounding box center [779, 367] width 20 height 20
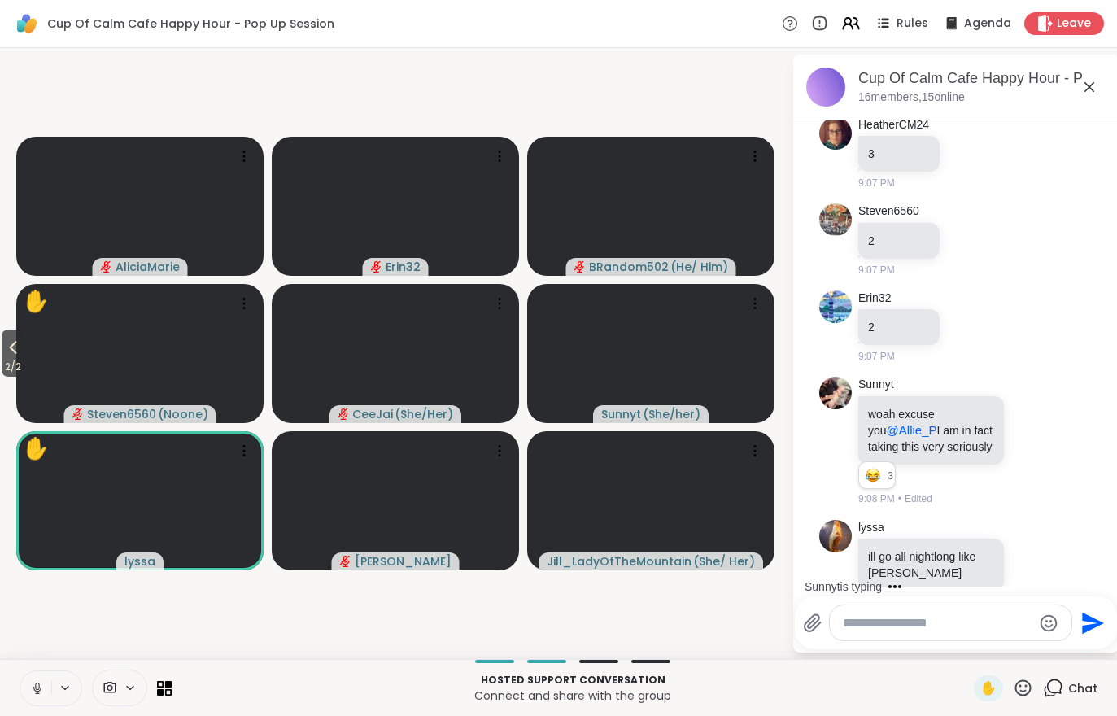
click at [3, 356] on button "2 / 2" at bounding box center [13, 352] width 23 height 47
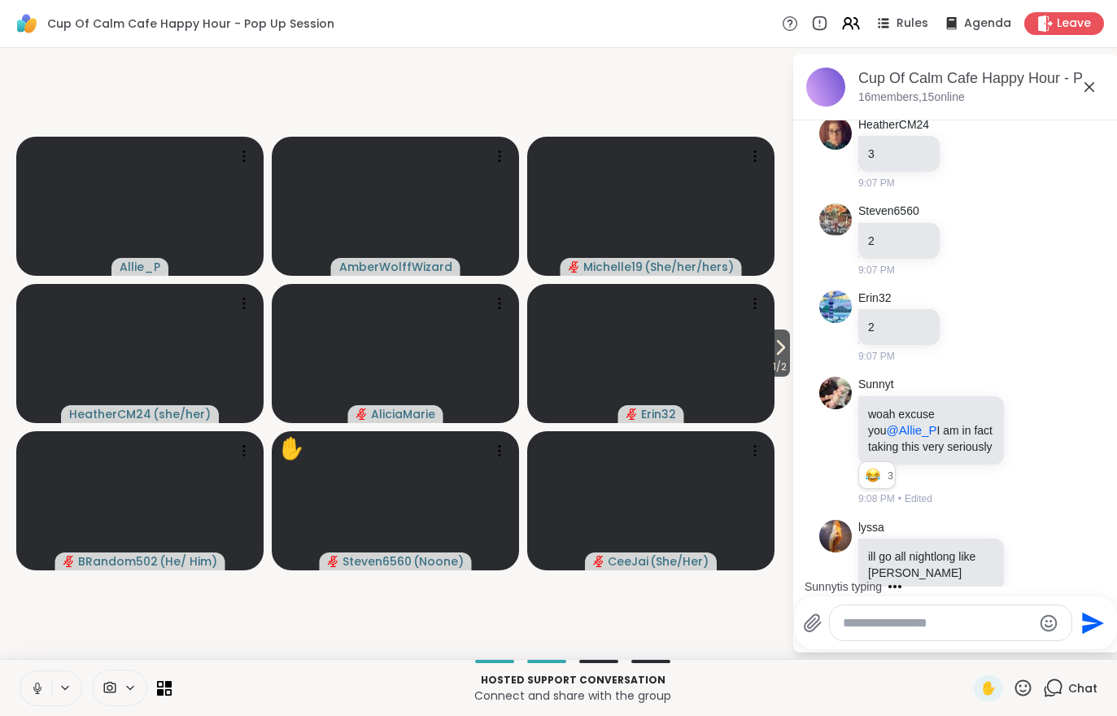
click at [128, 684] on icon at bounding box center [130, 688] width 13 height 14
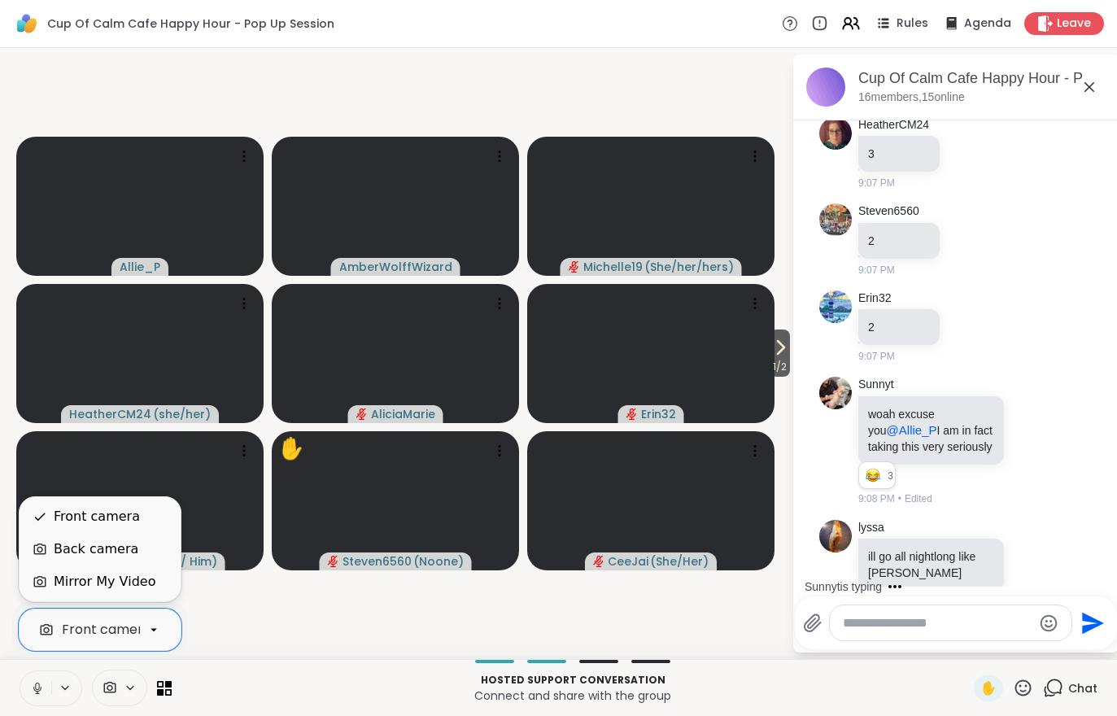
click at [130, 584] on div "Mirror My Video" at bounding box center [105, 582] width 102 height 20
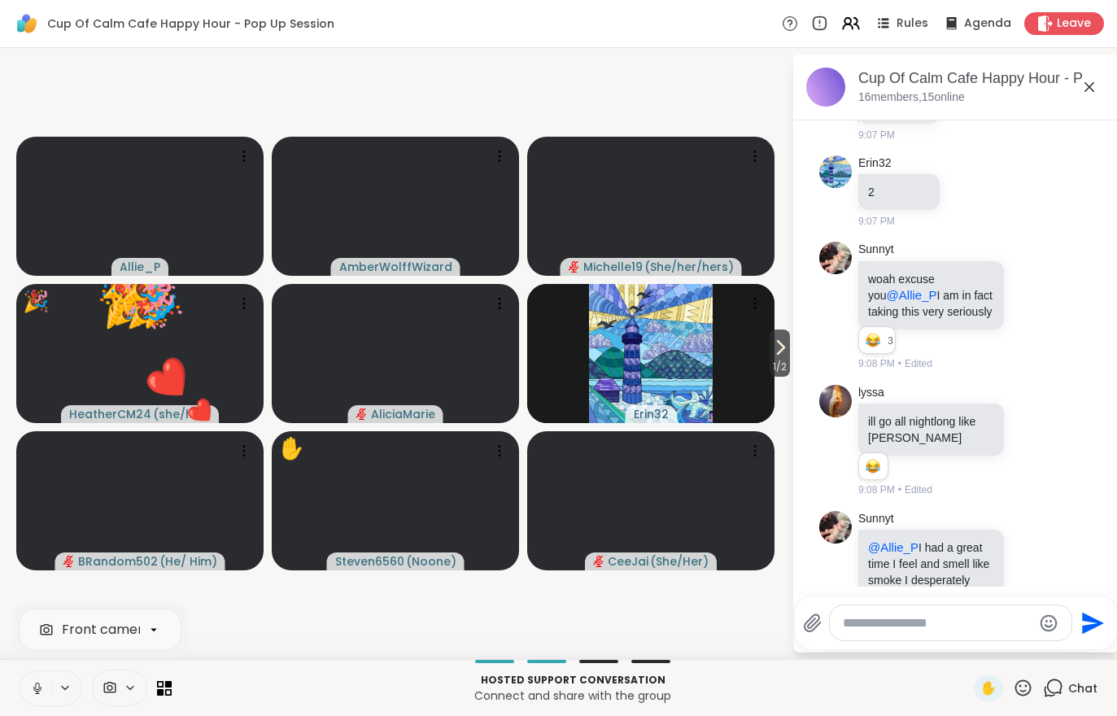
scroll to position [12257, 0]
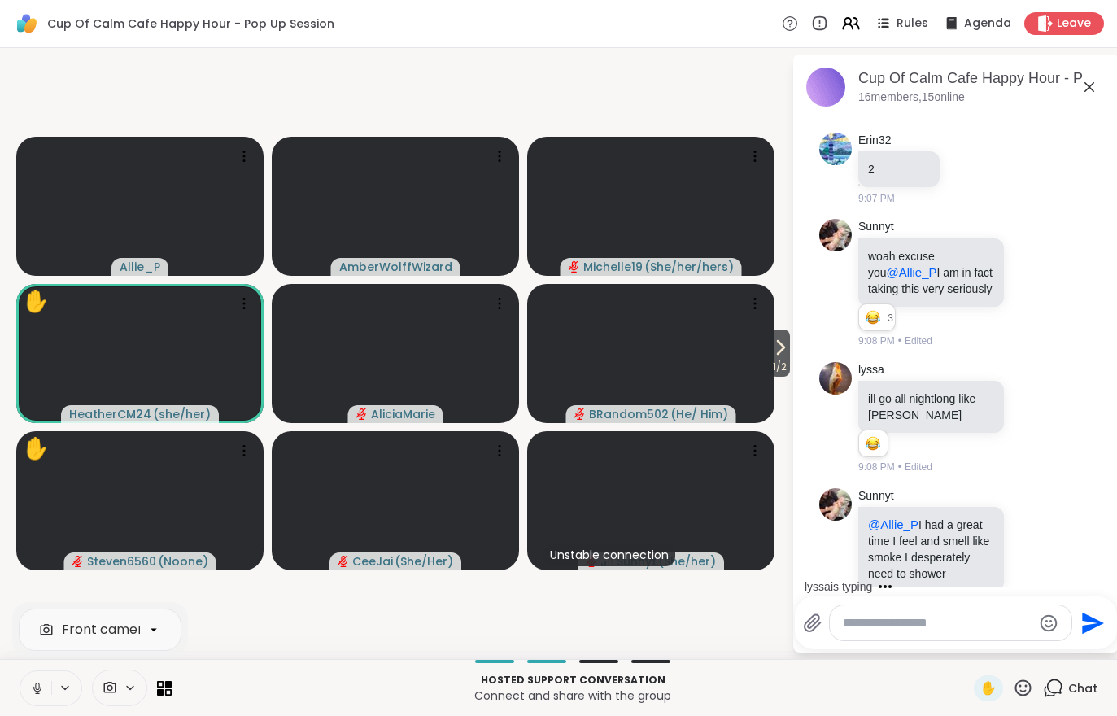
click at [38, 701] on button at bounding box center [35, 688] width 31 height 34
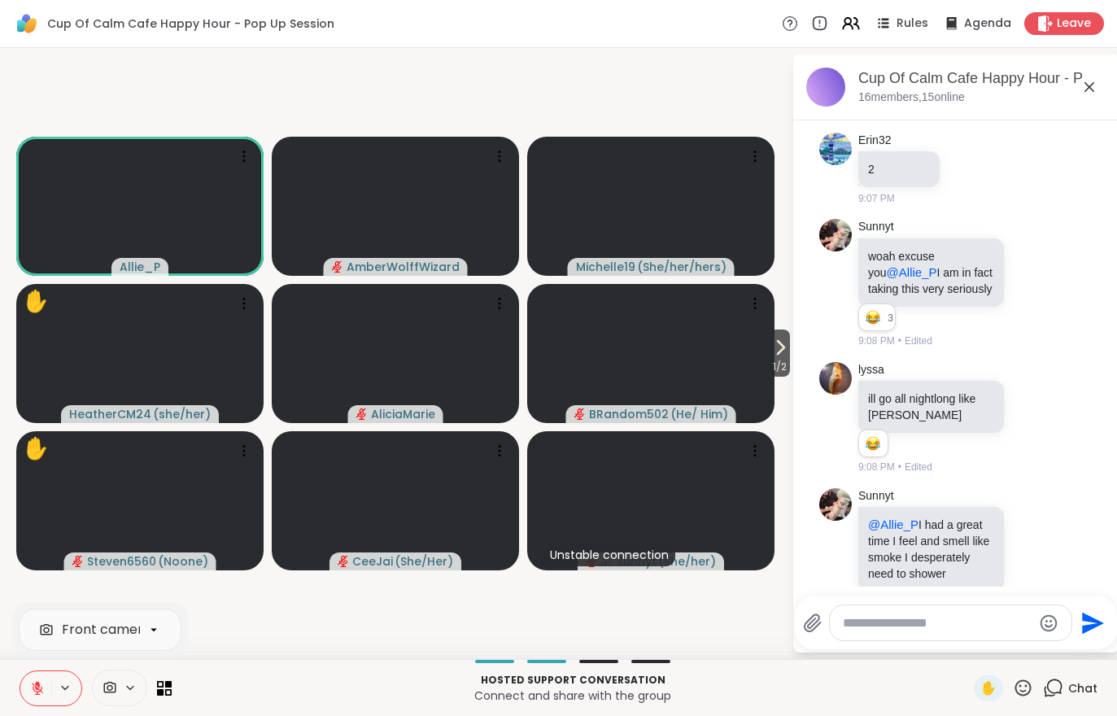
click at [28, 687] on button at bounding box center [35, 688] width 31 height 34
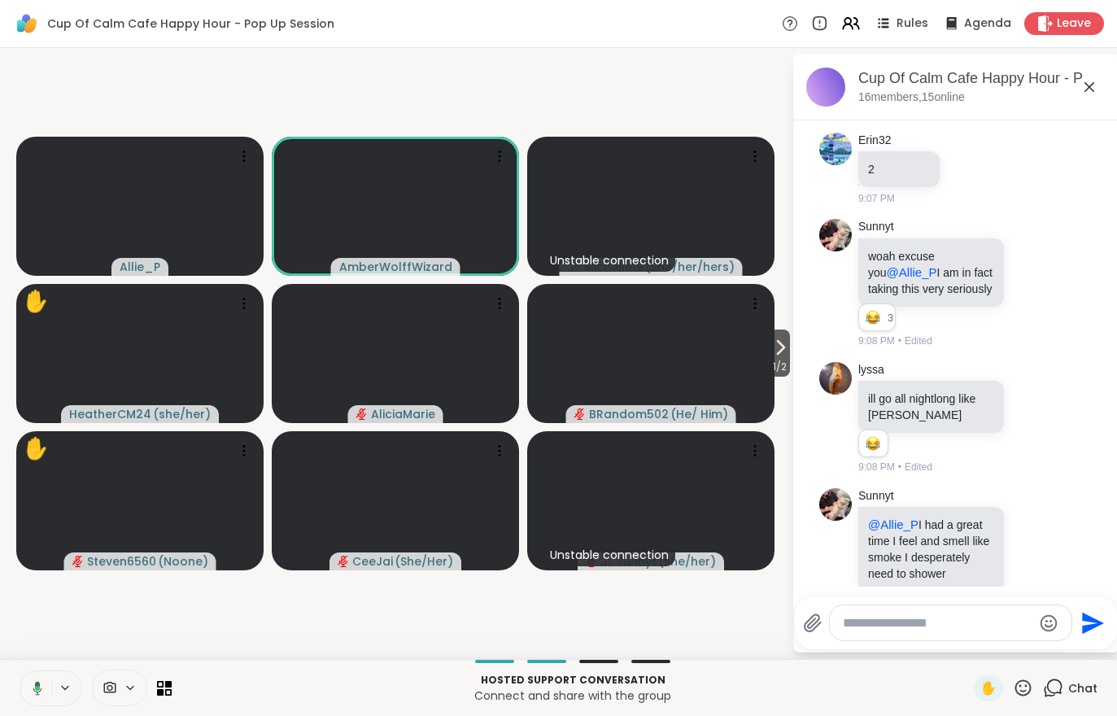
click at [773, 335] on button "1 / 2" at bounding box center [779, 352] width 20 height 47
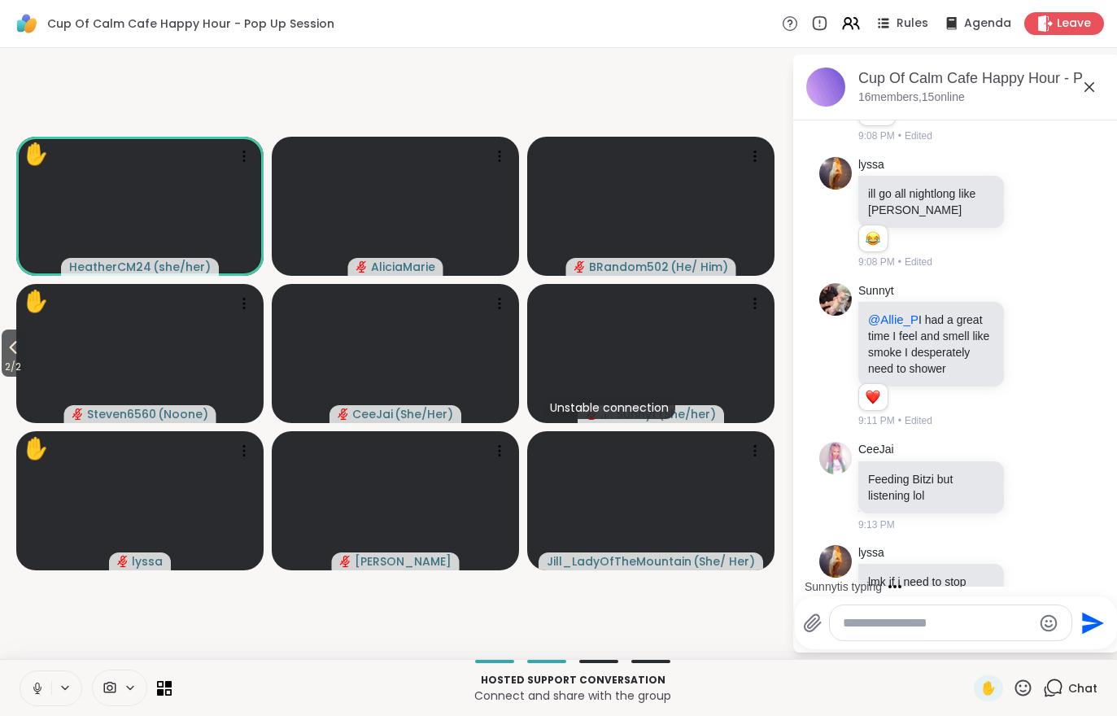
scroll to position [12548, 0]
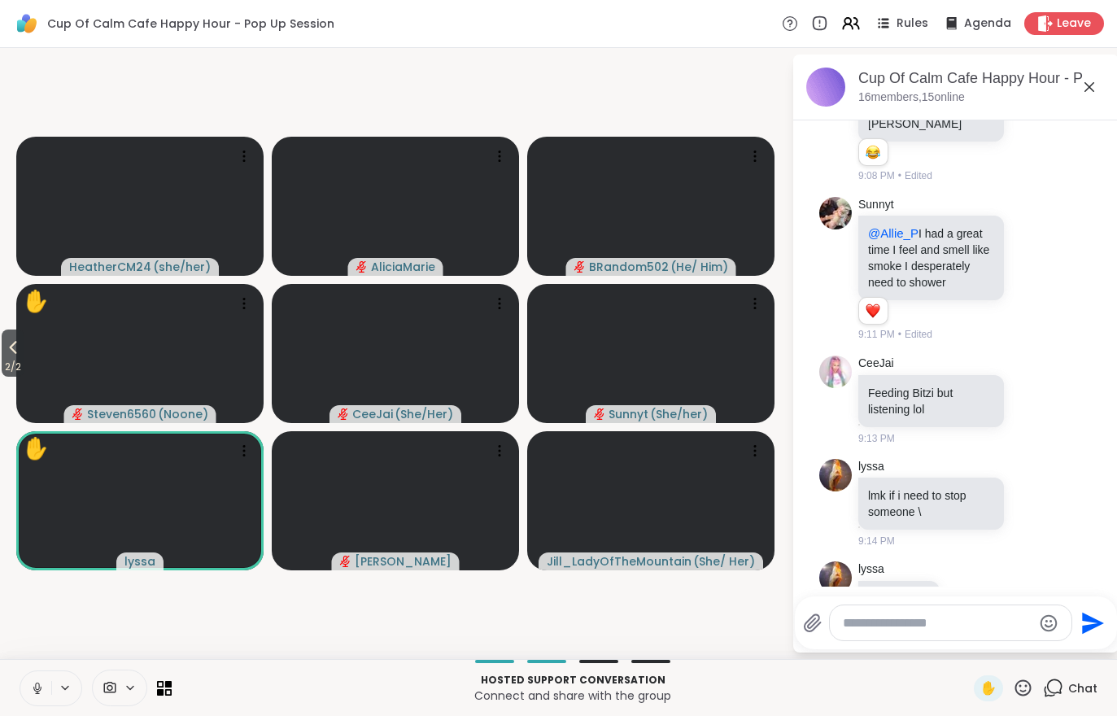
click at [31, 701] on button at bounding box center [35, 688] width 31 height 34
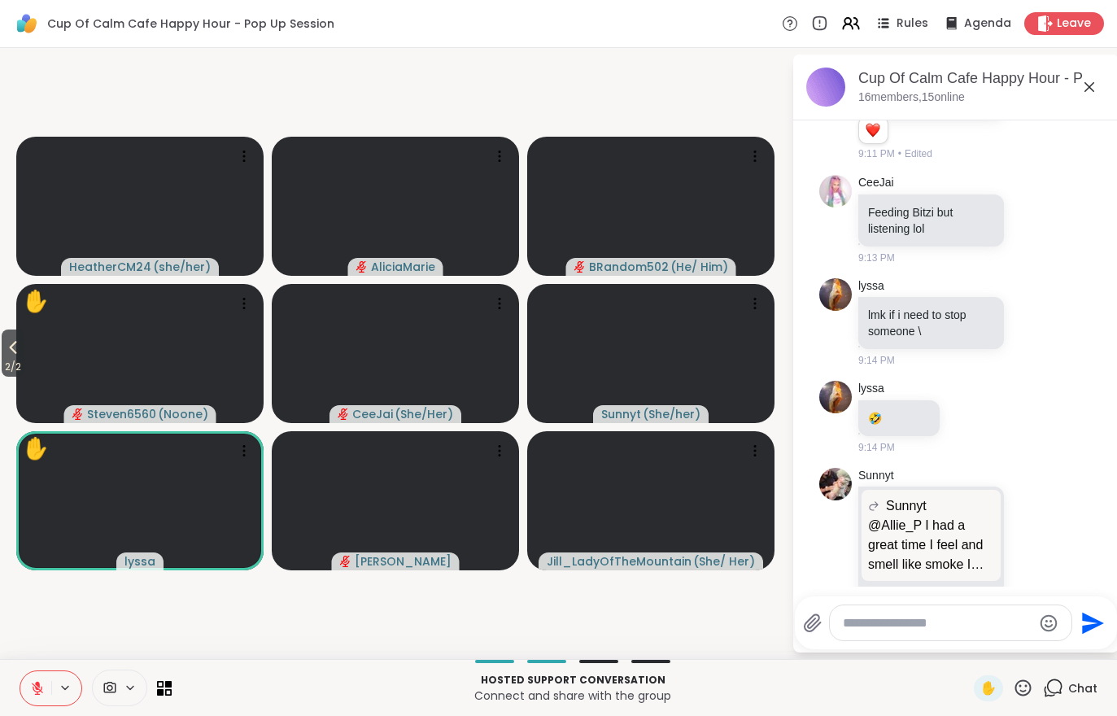
click at [21, 690] on button at bounding box center [35, 688] width 31 height 34
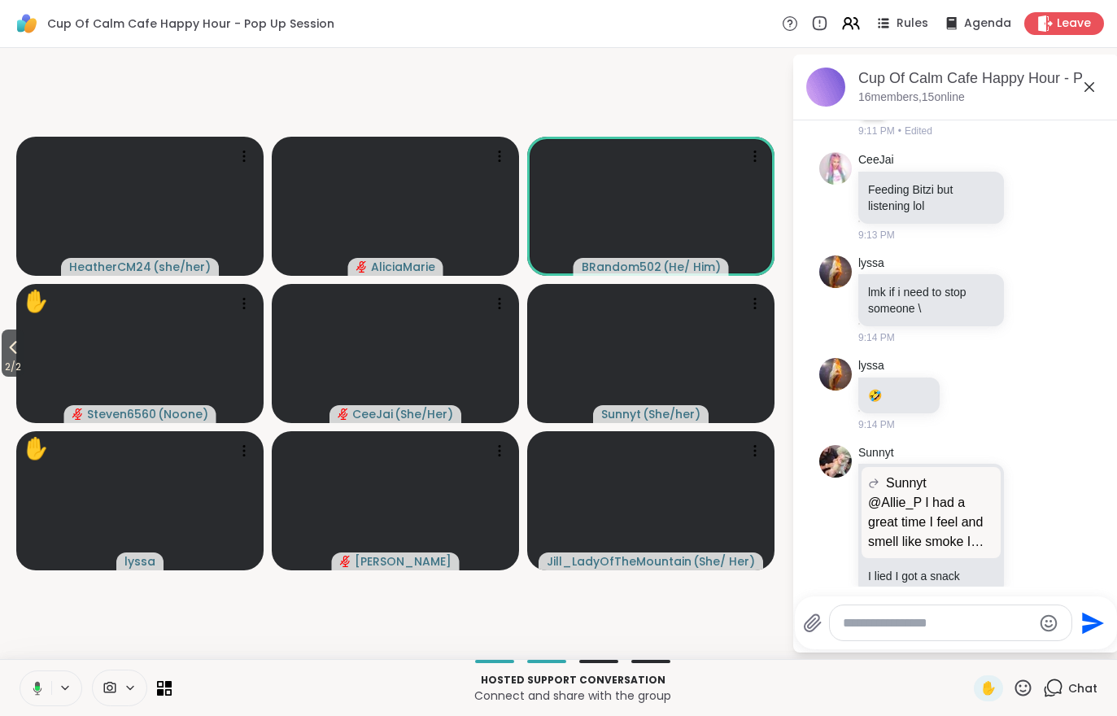
click at [3, 370] on span "2 / 2" at bounding box center [13, 367] width 23 height 20
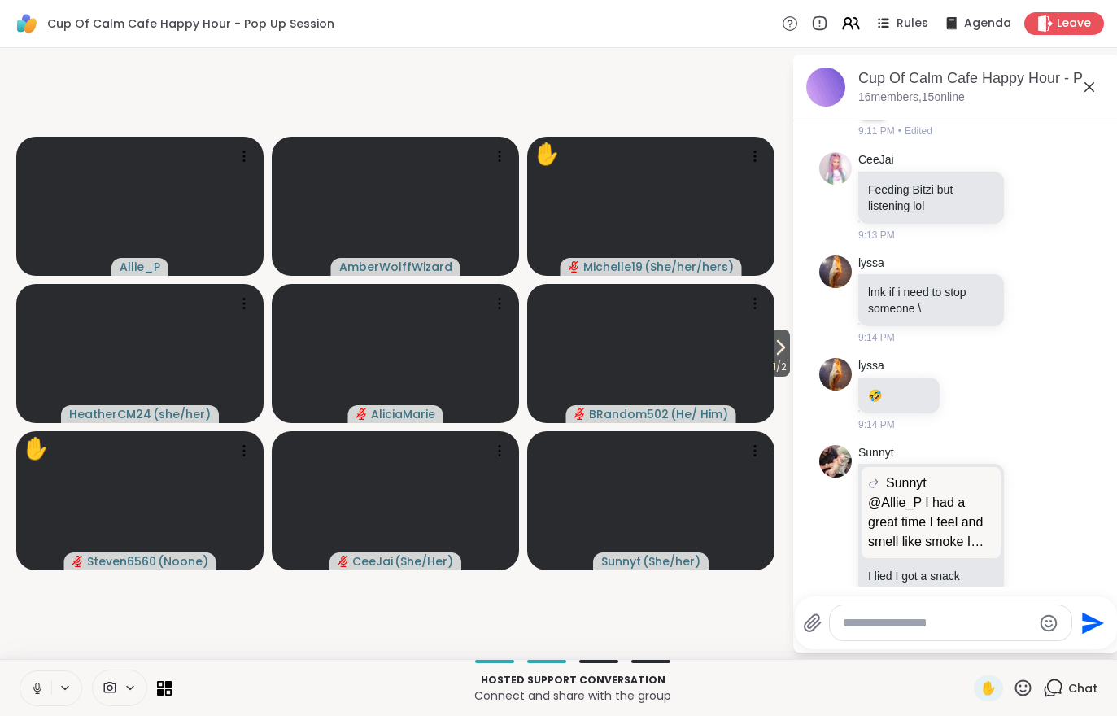
click at [784, 354] on icon at bounding box center [780, 348] width 20 height 20
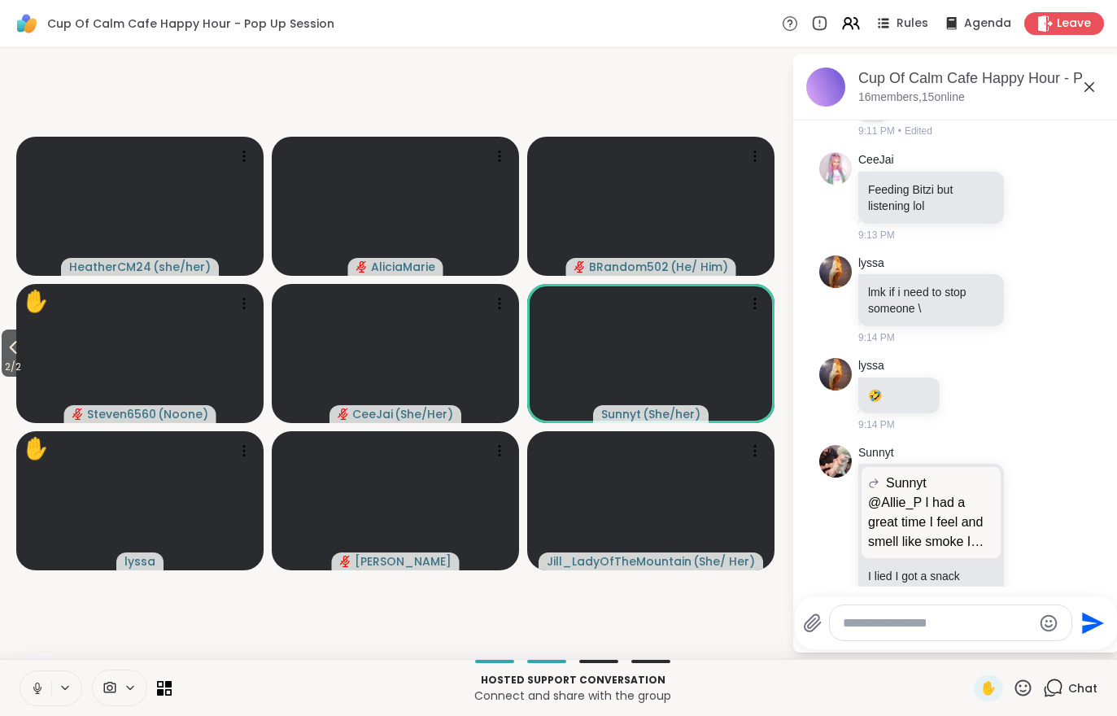
click at [33, 700] on button at bounding box center [35, 688] width 31 height 34
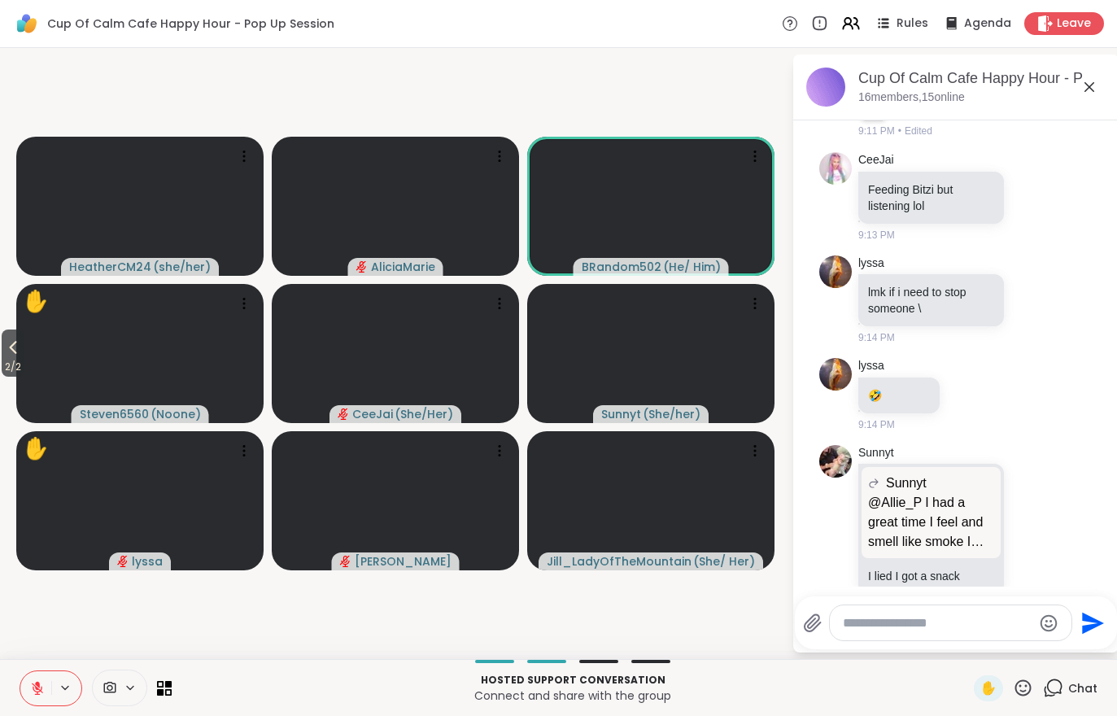
click at [17, 359] on span "2 / 2" at bounding box center [13, 367] width 23 height 20
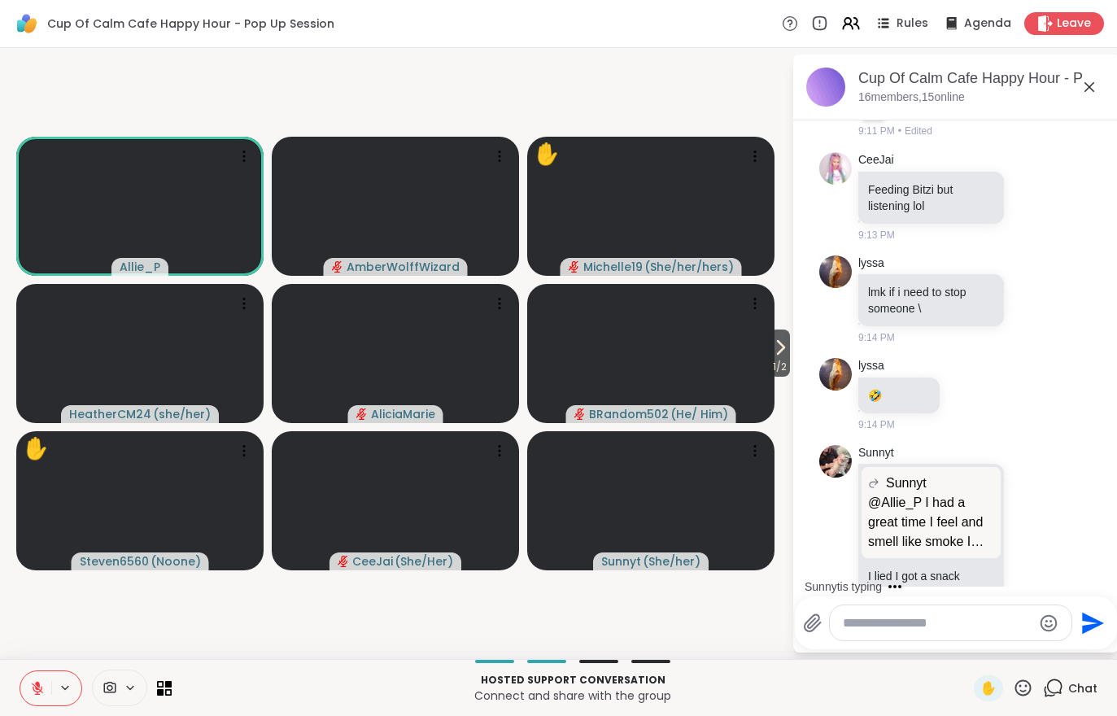
click at [981, 697] on span "✋" at bounding box center [988, 688] width 16 height 20
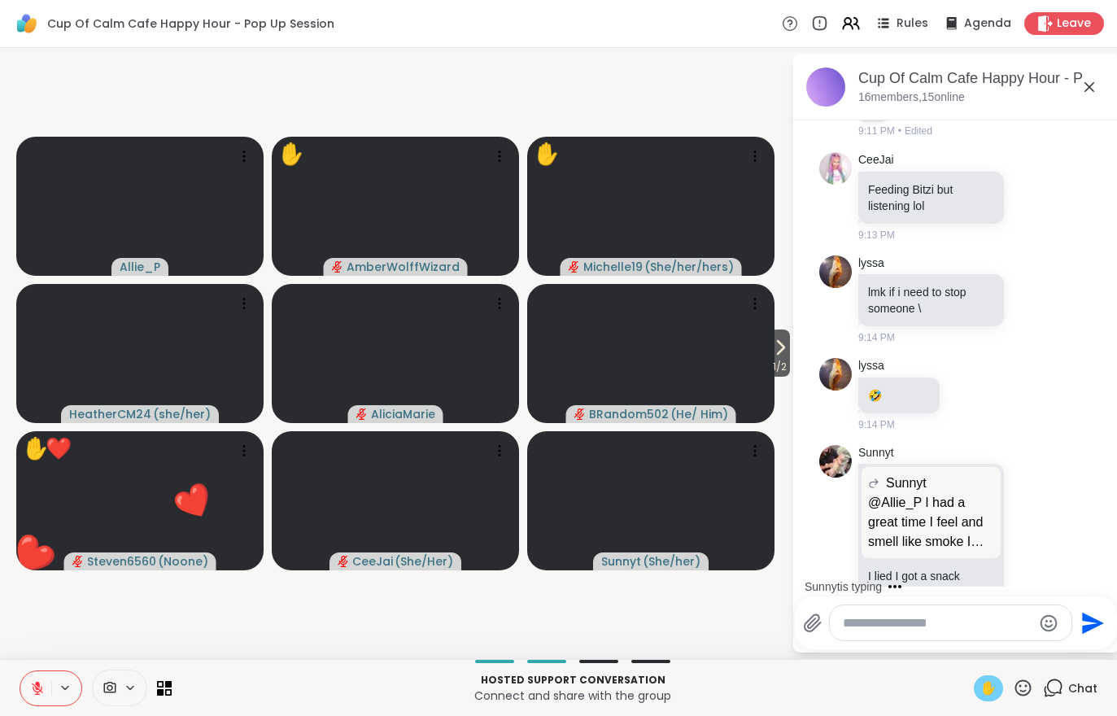
click at [33, 700] on button at bounding box center [35, 688] width 31 height 34
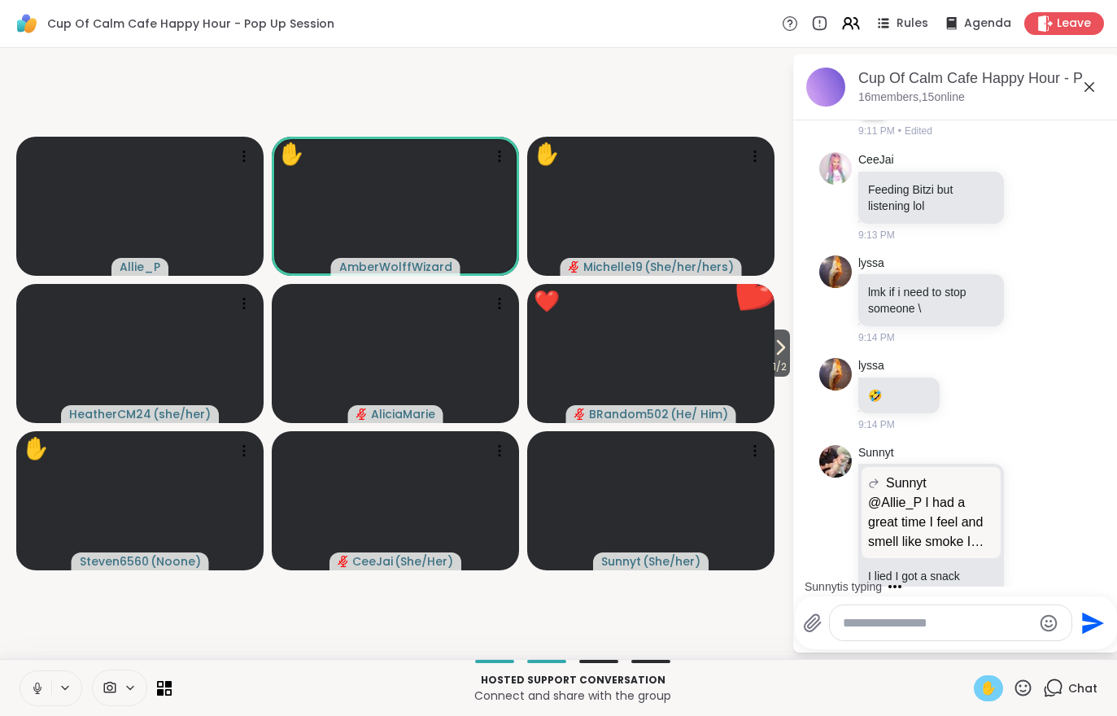
scroll to position [12870, 0]
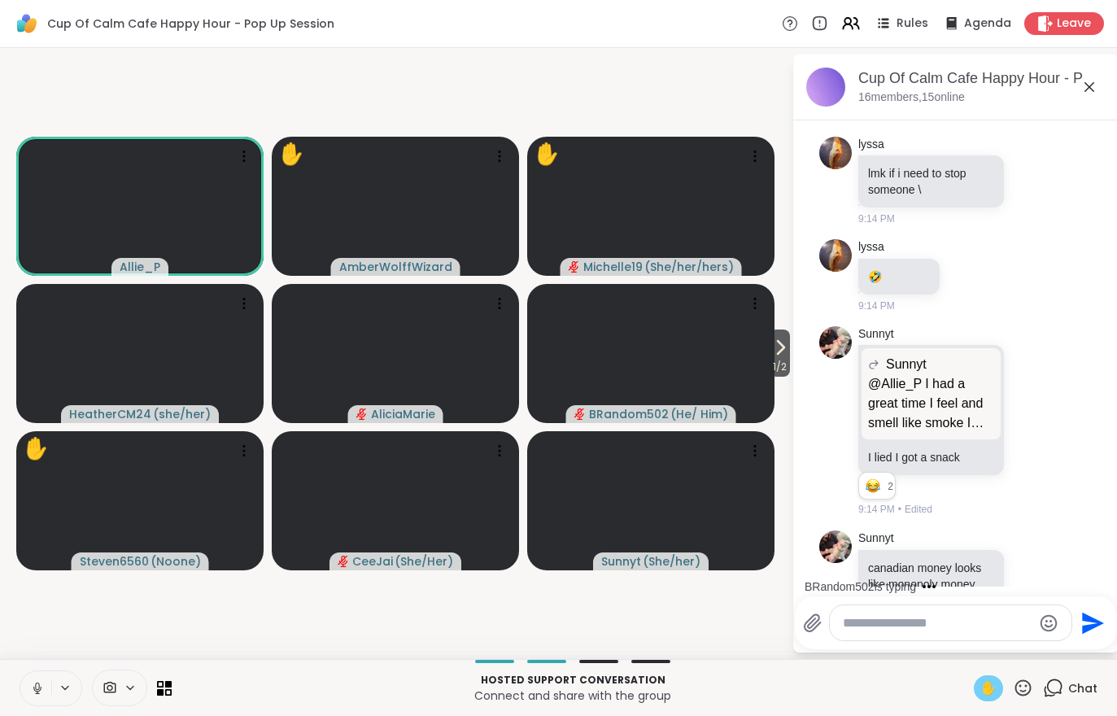
click at [33, 689] on icon at bounding box center [37, 688] width 15 height 15
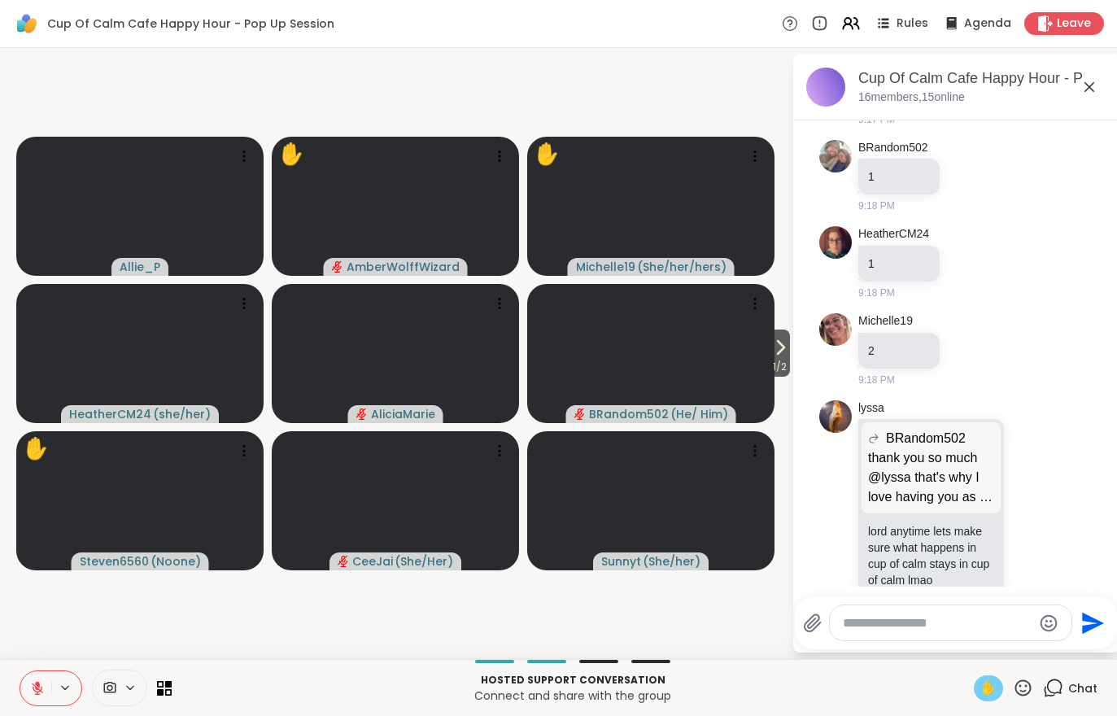
scroll to position [13719, 0]
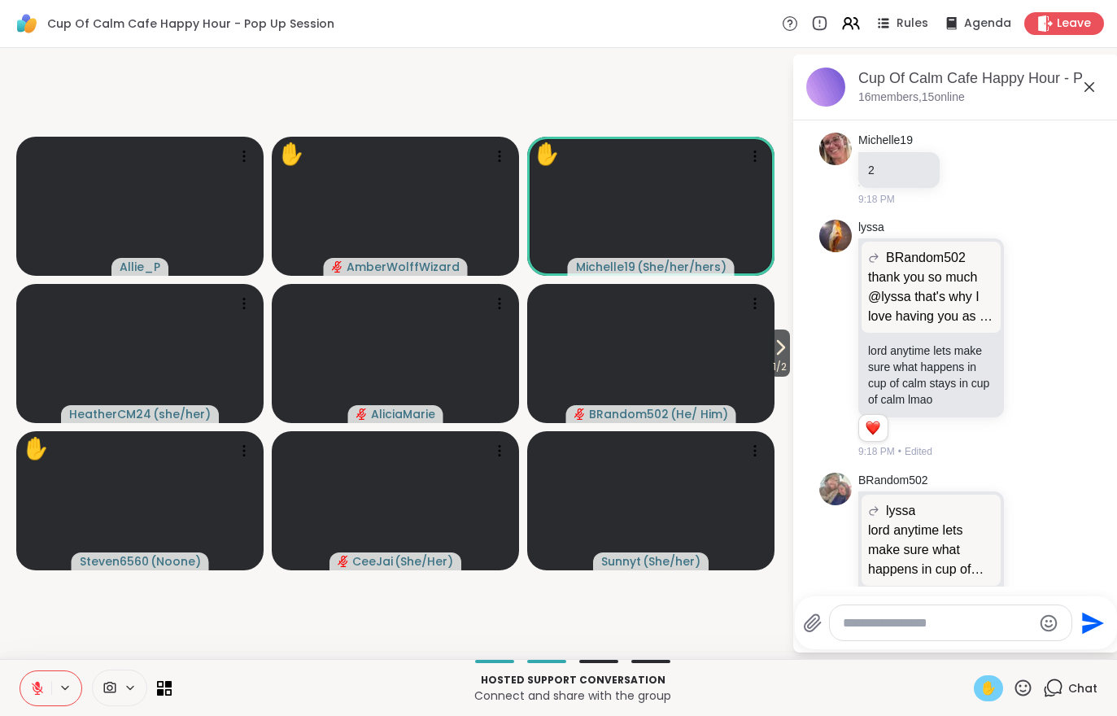
click at [33, 690] on icon at bounding box center [37, 688] width 15 height 15
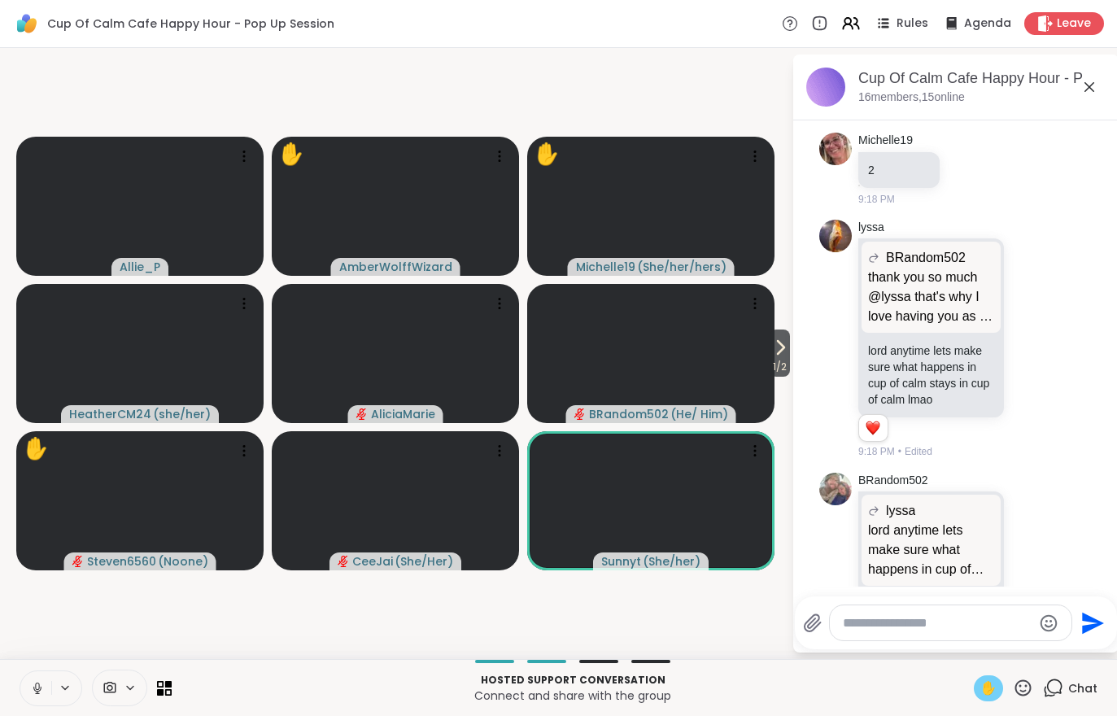
click at [512, 607] on video-player-container "1 / 2 Allie_P ✋ AmberWolffWizard ✋ Michelle19 ( She/her/hers ) HeatherCM24 ( sh…" at bounding box center [396, 353] width 772 height 598
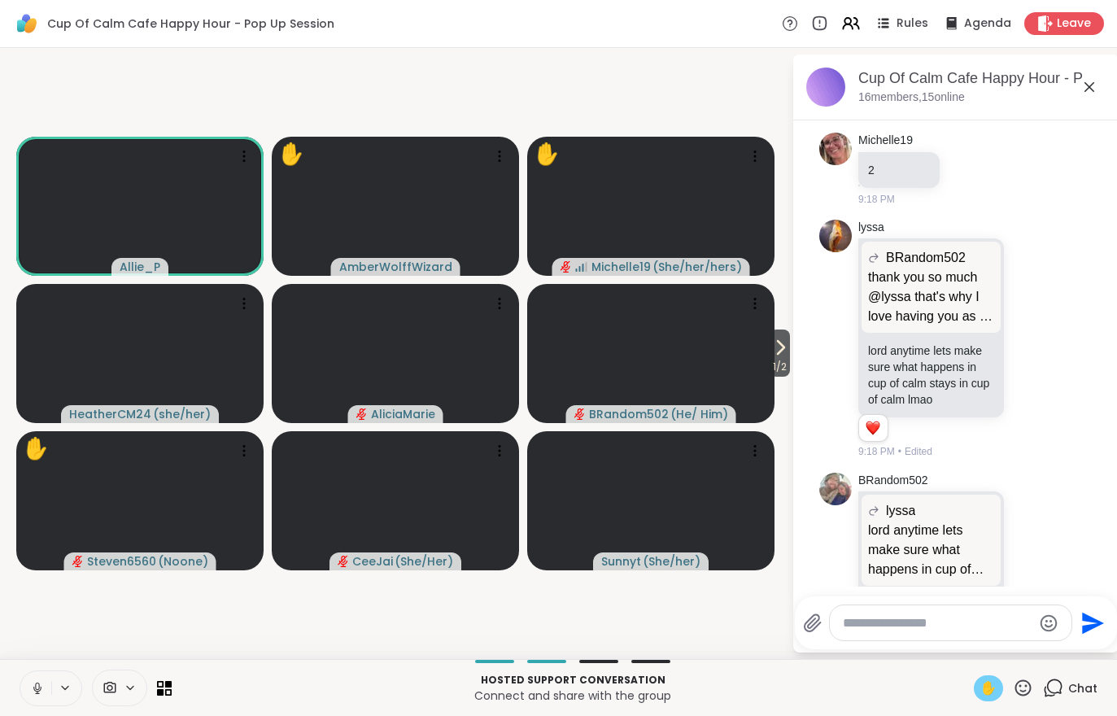
click at [779, 361] on span "1 / 2" at bounding box center [779, 367] width 20 height 20
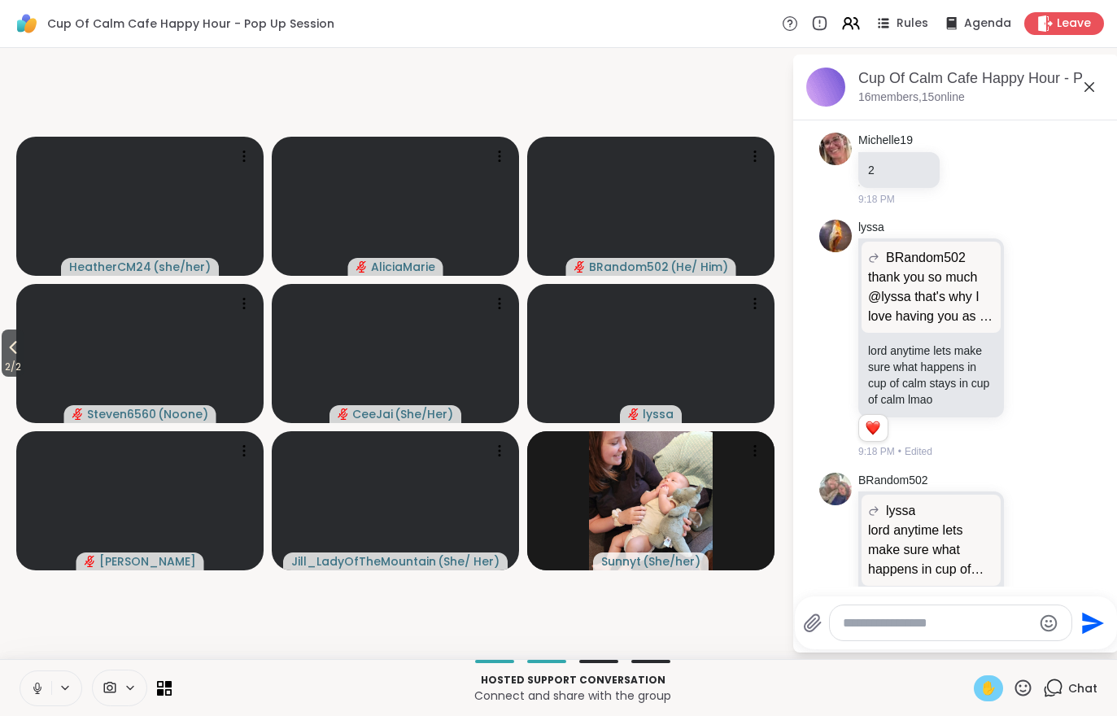
click at [16, 358] on span "2 / 2" at bounding box center [13, 367] width 23 height 20
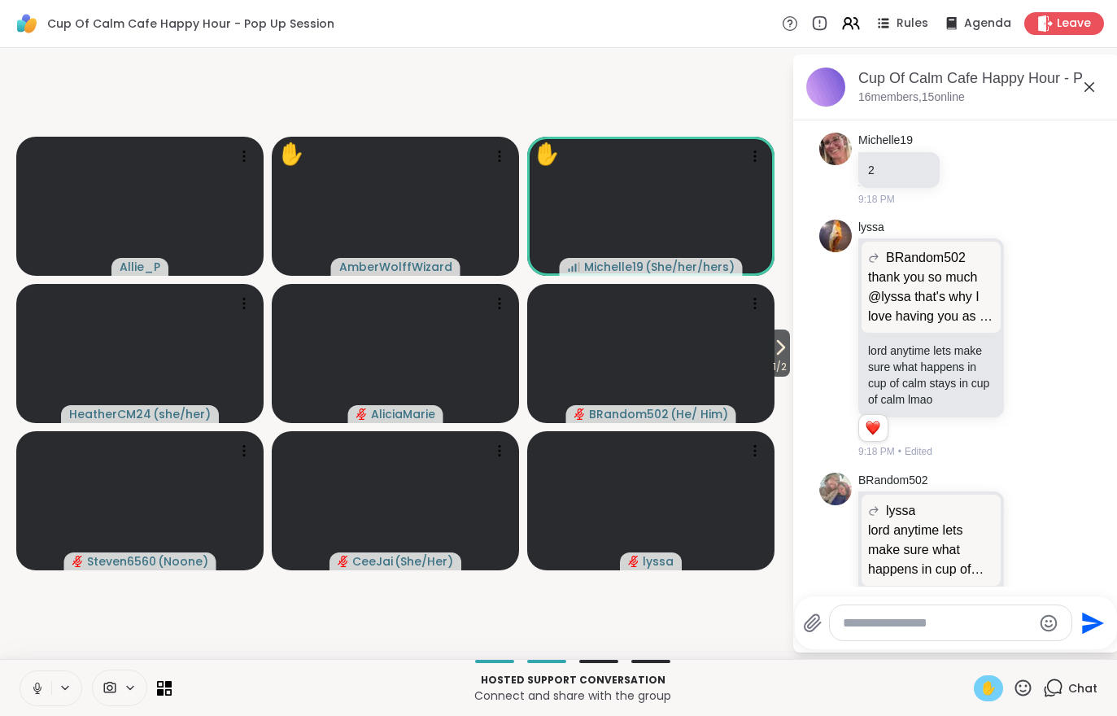
click at [32, 704] on button at bounding box center [35, 688] width 31 height 34
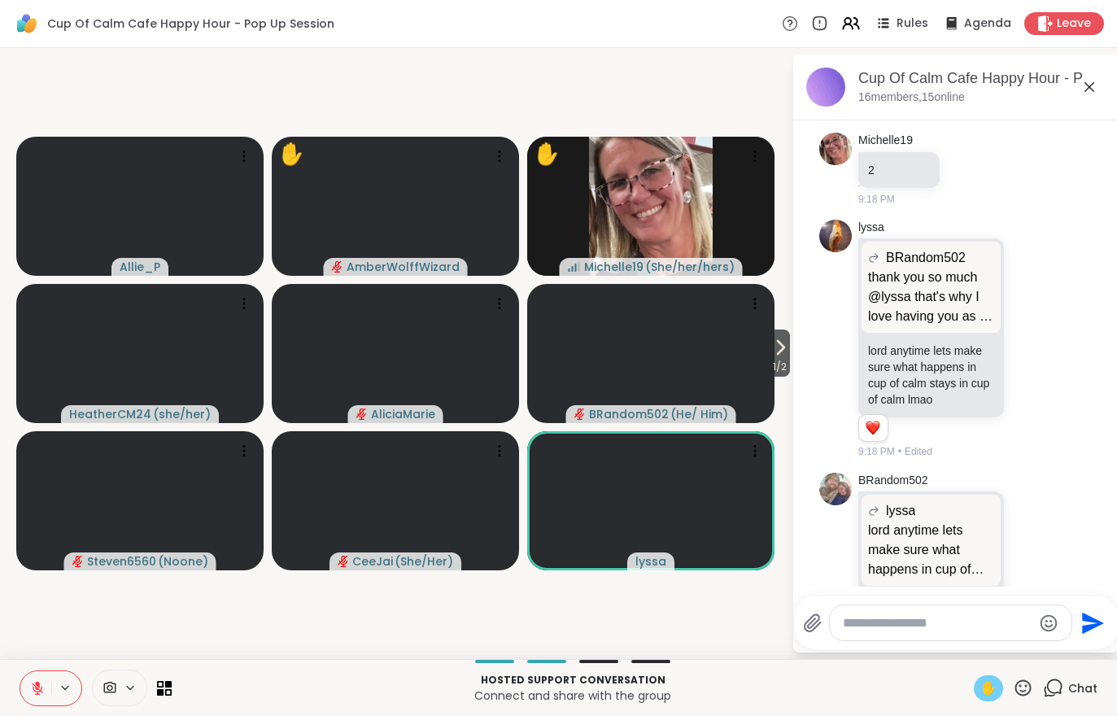
click at [34, 695] on button at bounding box center [35, 688] width 31 height 34
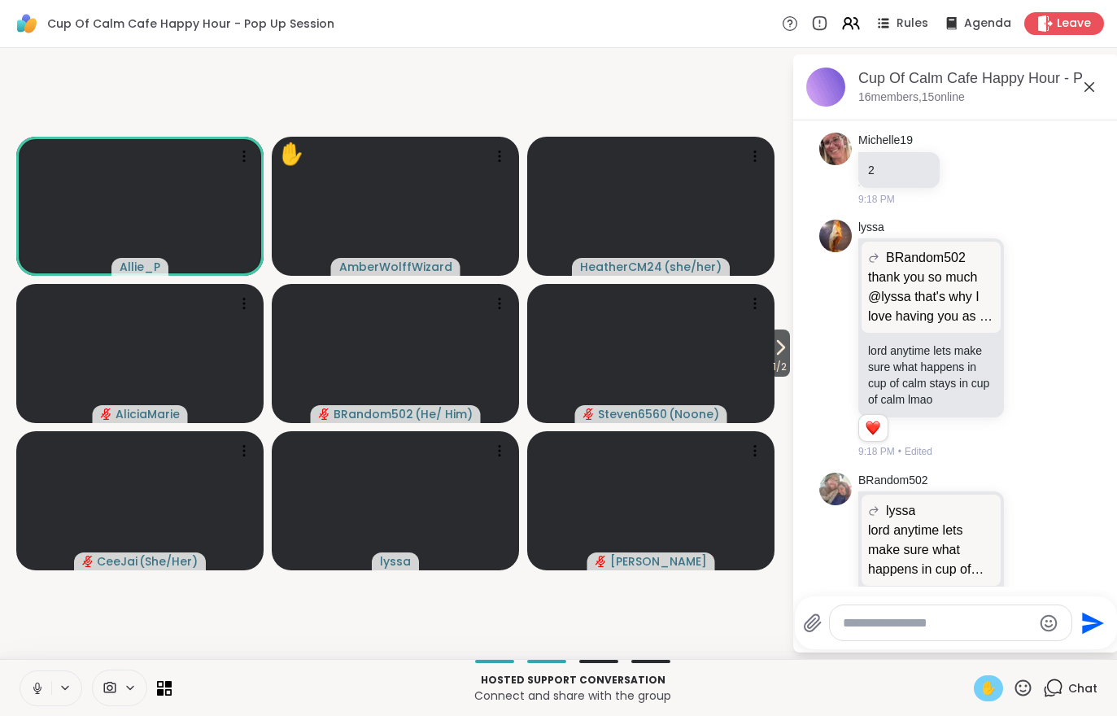
click at [777, 367] on span "1 / 2" at bounding box center [779, 367] width 20 height 20
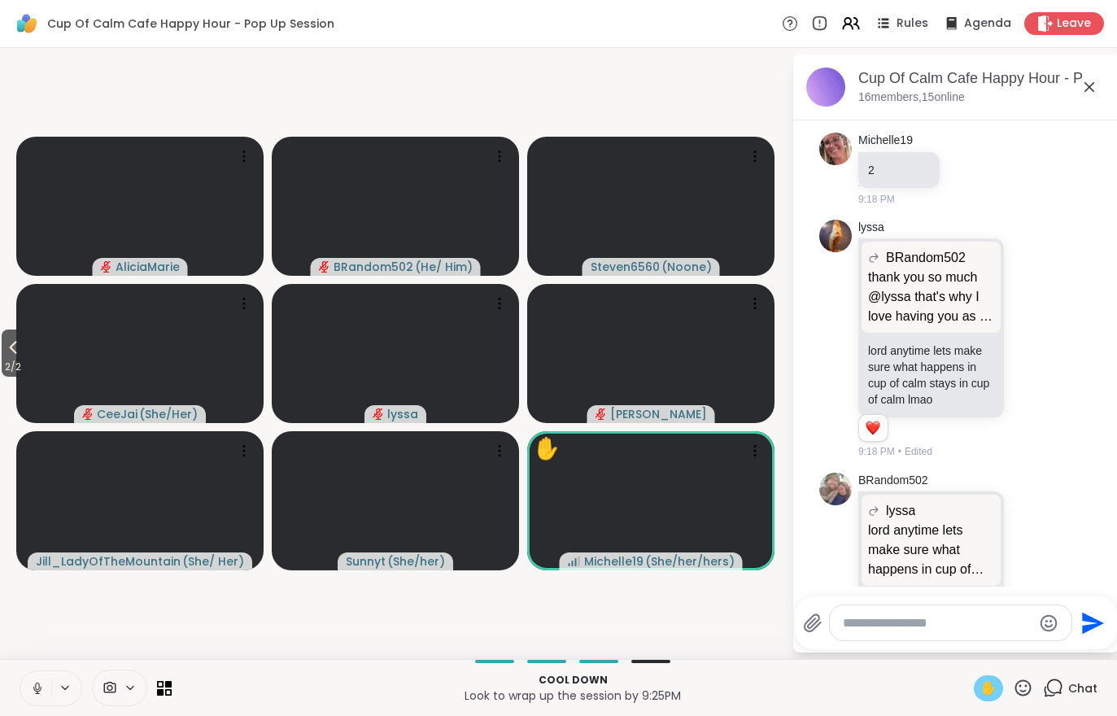
click at [23, 359] on span "2 / 2" at bounding box center [13, 367] width 23 height 20
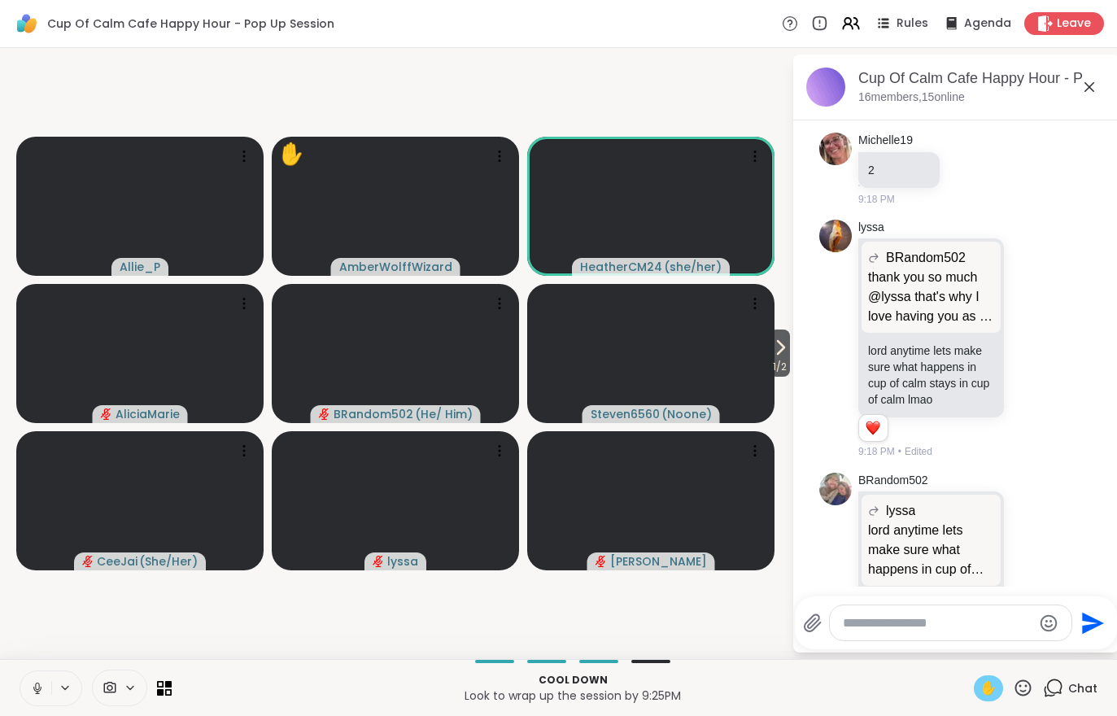
click at [27, 666] on div "Cool down Look to wrap up the session by 9:25PM ✋ Chat" at bounding box center [558, 687] width 1117 height 57
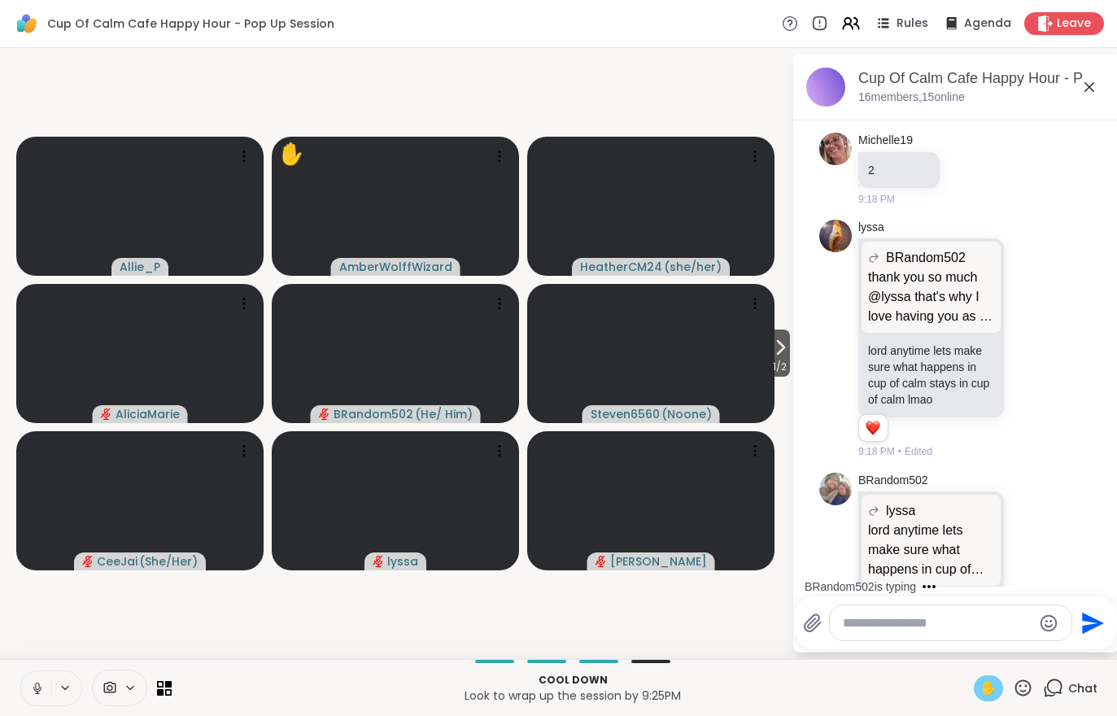
click at [33, 695] on button at bounding box center [35, 688] width 31 height 34
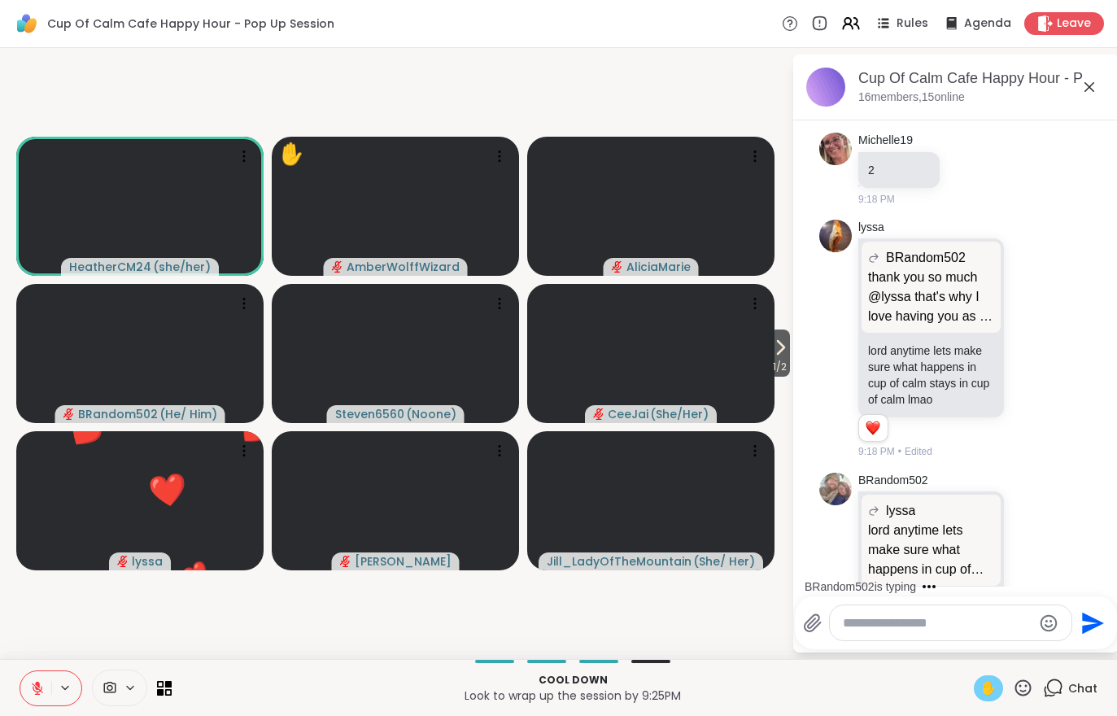
click at [40, 699] on button at bounding box center [35, 688] width 31 height 34
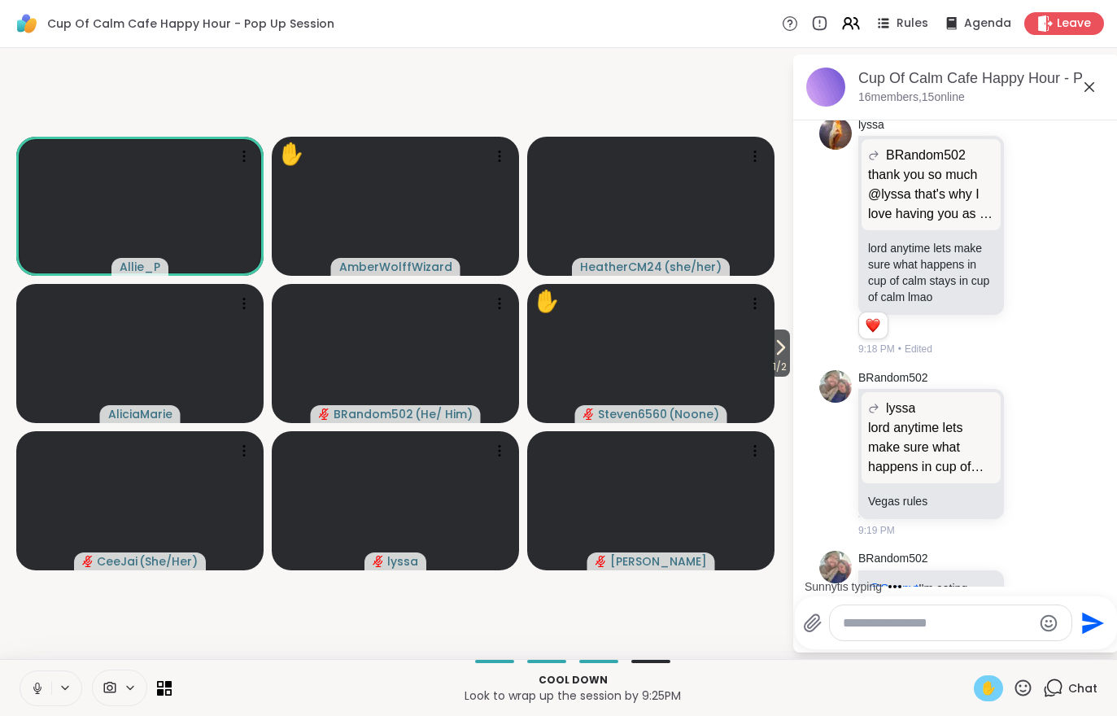
scroll to position [14002, 0]
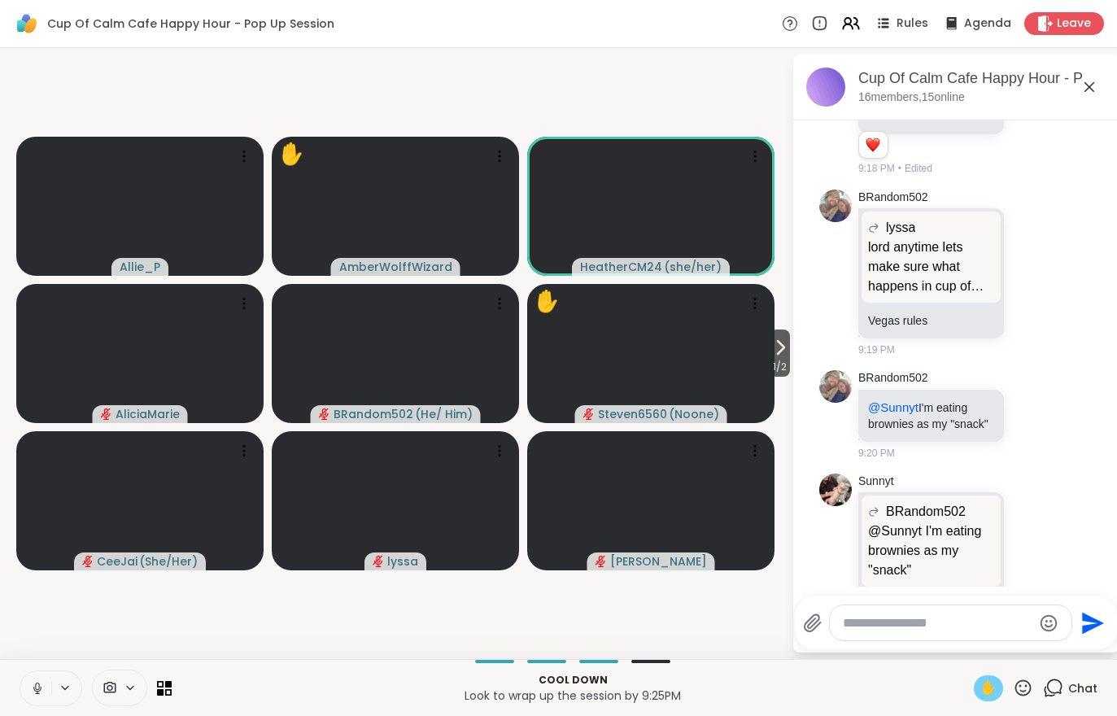
click at [782, 355] on icon at bounding box center [780, 348] width 20 height 20
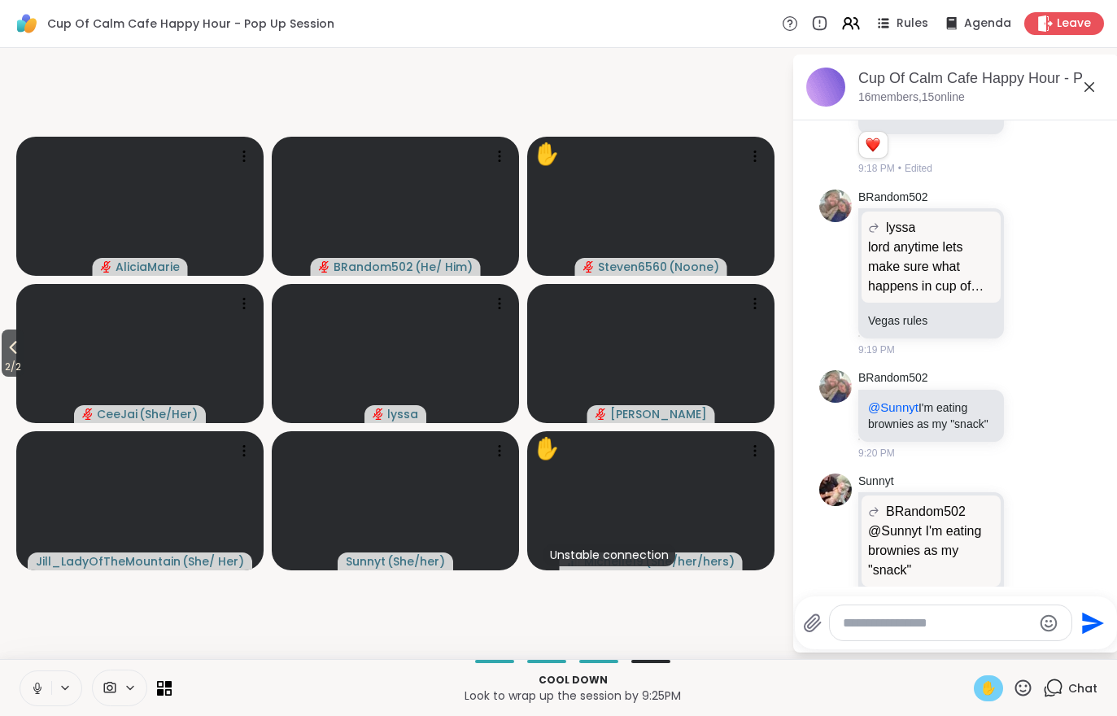
click at [9, 351] on icon at bounding box center [13, 348] width 20 height 20
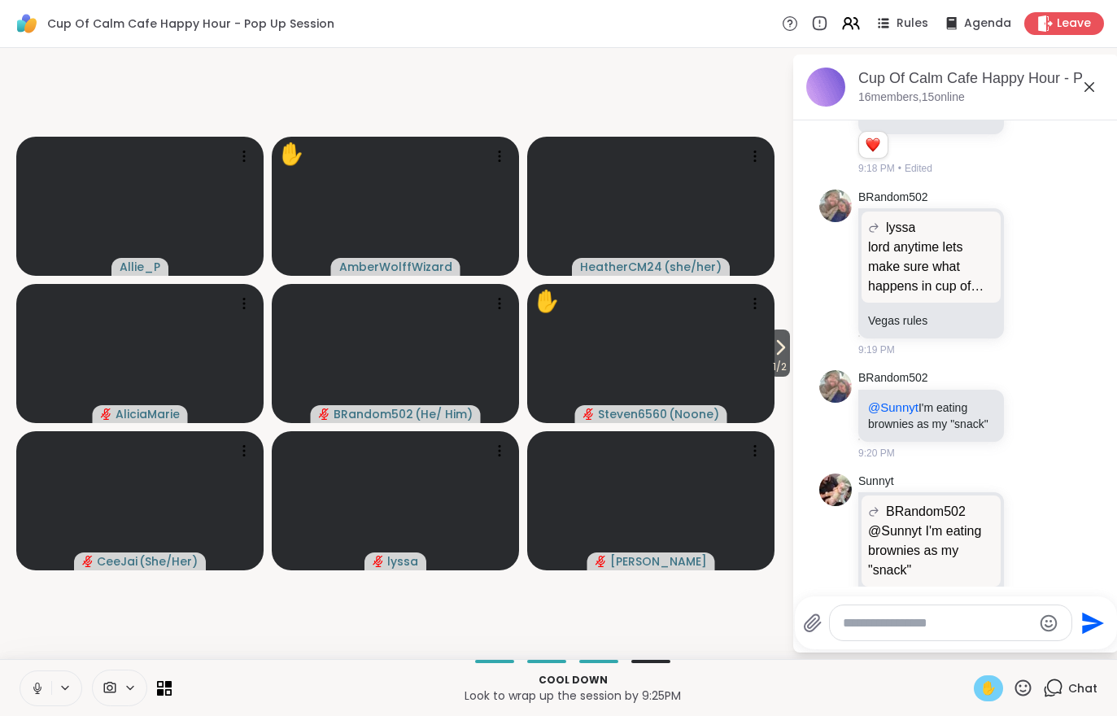
click at [779, 358] on span "1 / 2" at bounding box center [779, 367] width 20 height 20
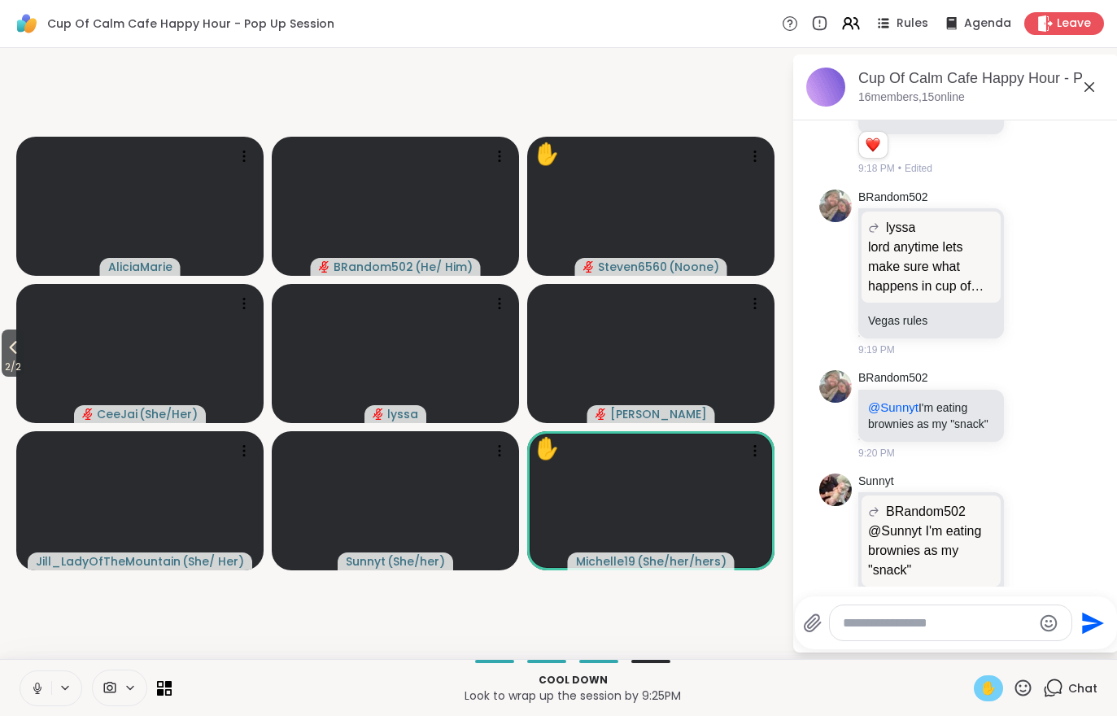
scroll to position [14025, 0]
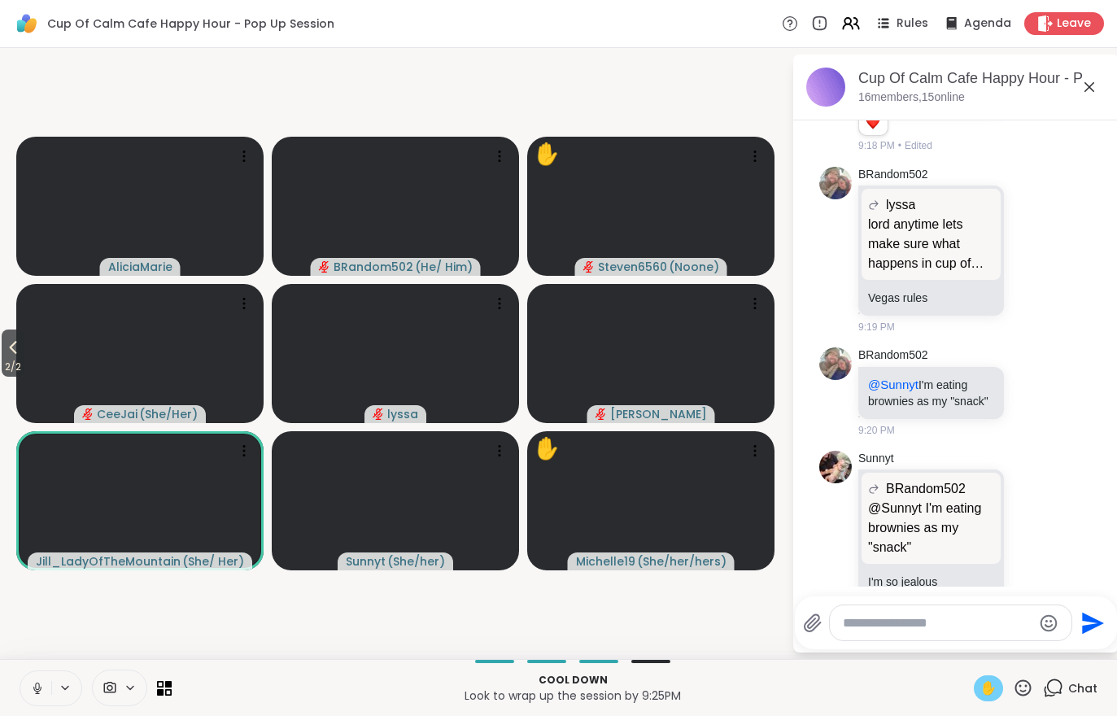
click at [9, 362] on span "2 / 2" at bounding box center [13, 367] width 23 height 20
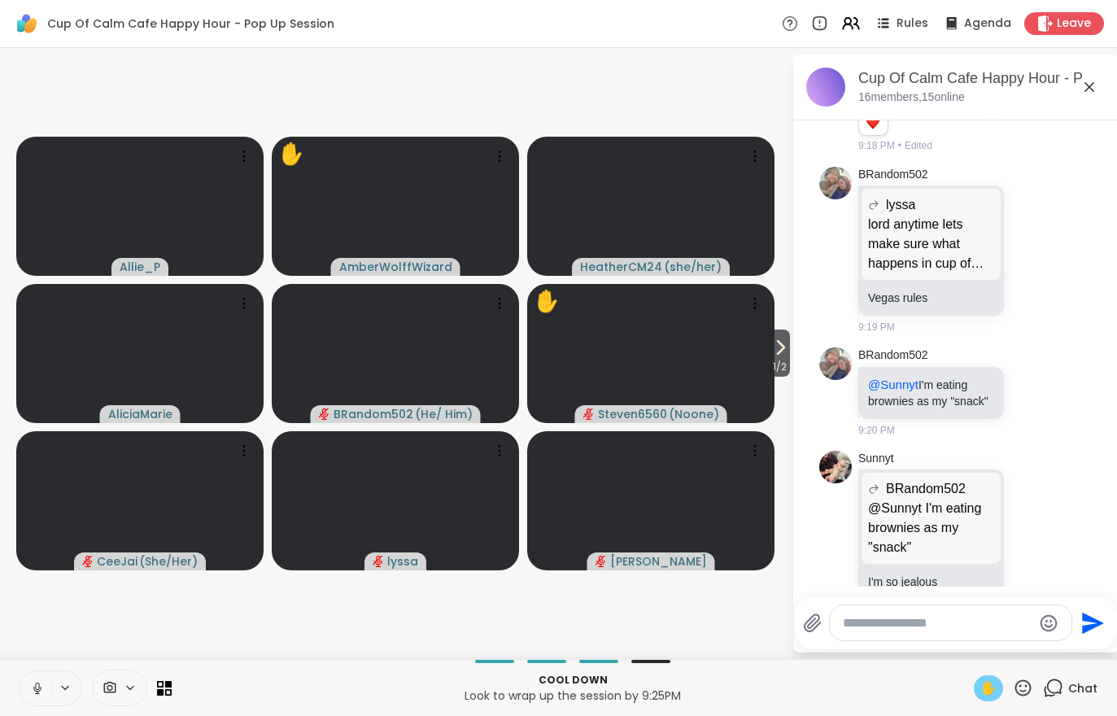
click at [787, 372] on span "1 / 2" at bounding box center [779, 367] width 20 height 20
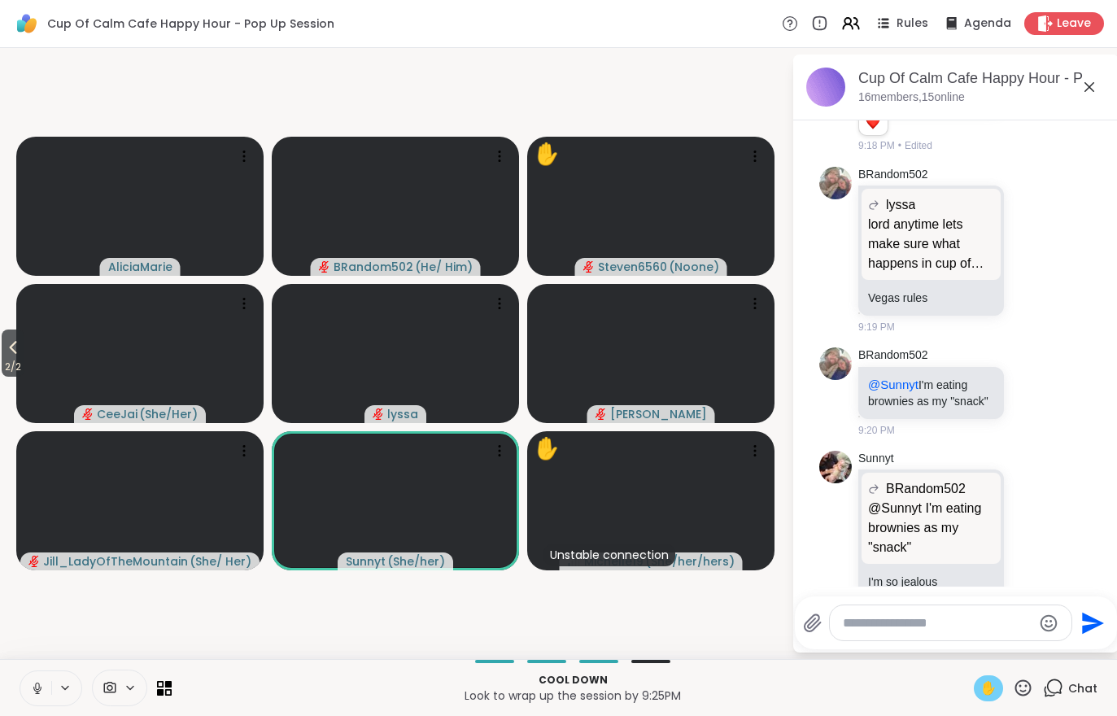
click at [4, 355] on button "2 / 2" at bounding box center [13, 352] width 23 height 47
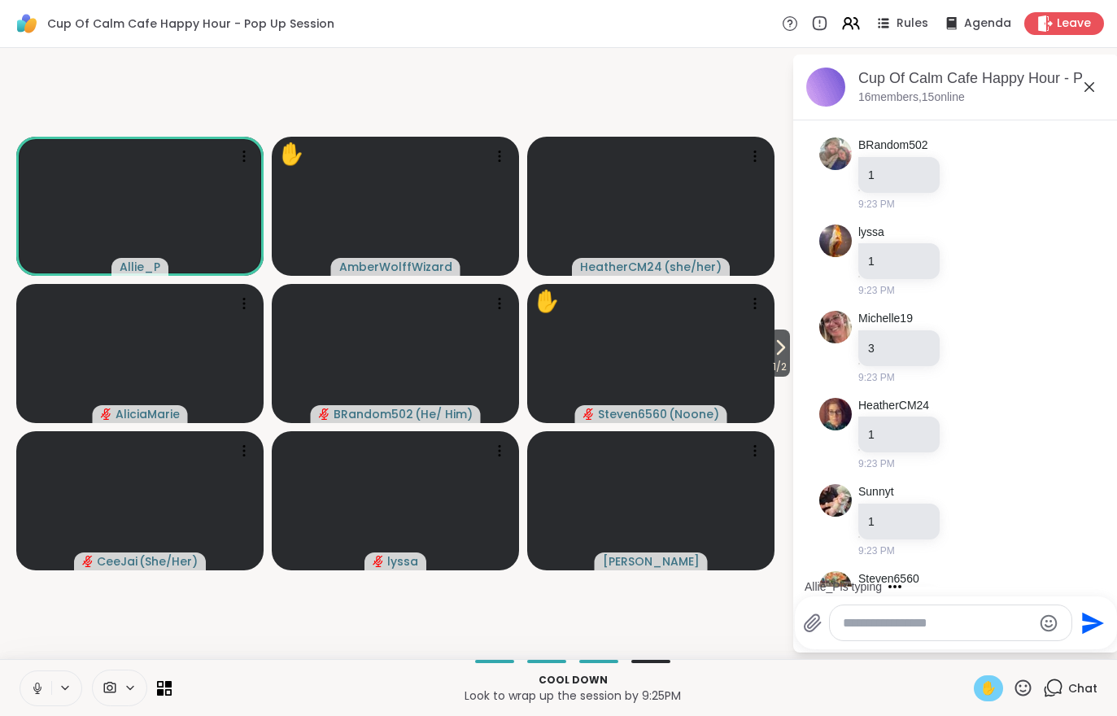
scroll to position [14629, 0]
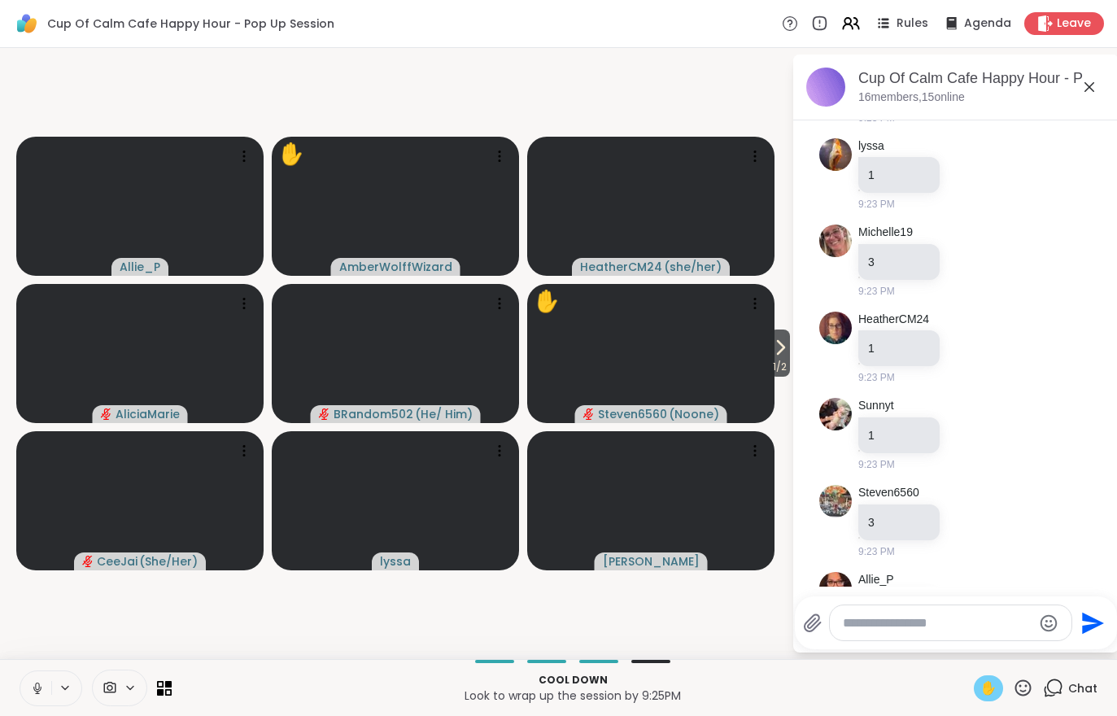
click at [987, 686] on span "✋" at bounding box center [988, 688] width 16 height 20
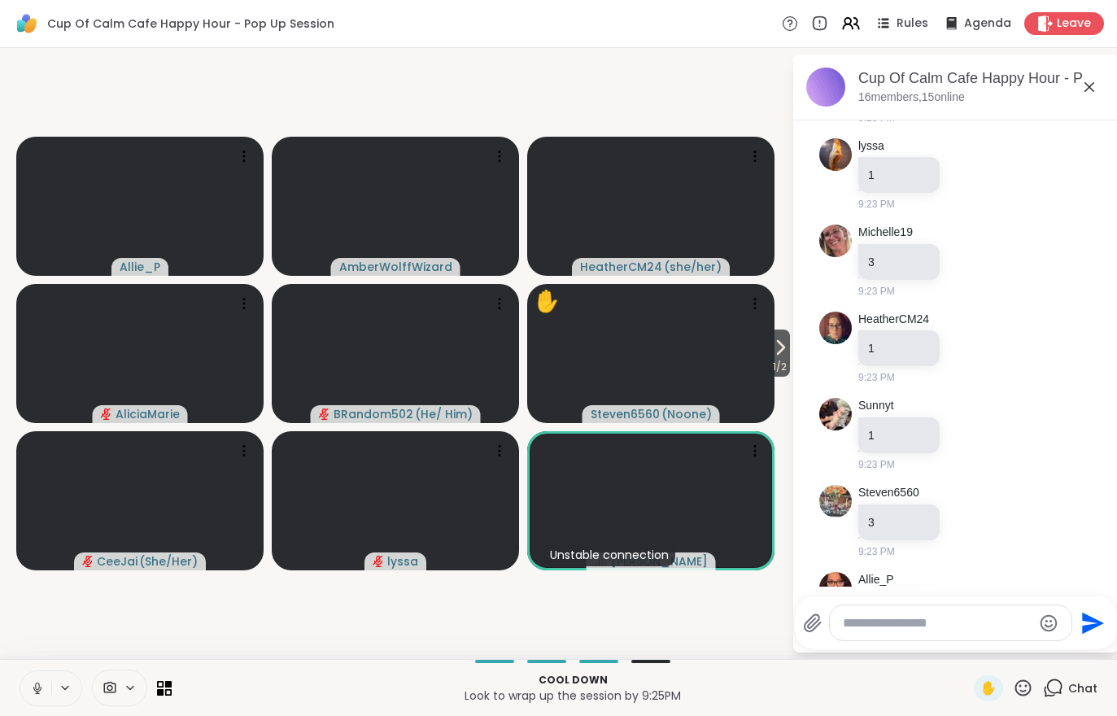
click at [24, 694] on button at bounding box center [35, 688] width 31 height 34
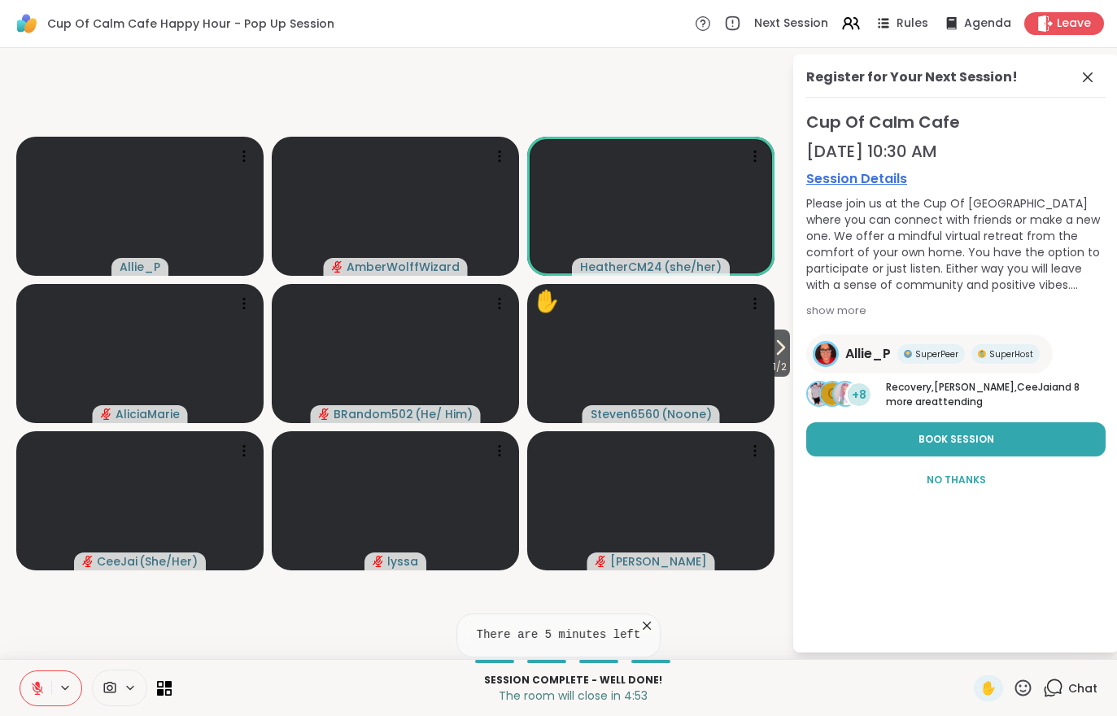
click at [39, 684] on icon at bounding box center [37, 684] width 5 height 7
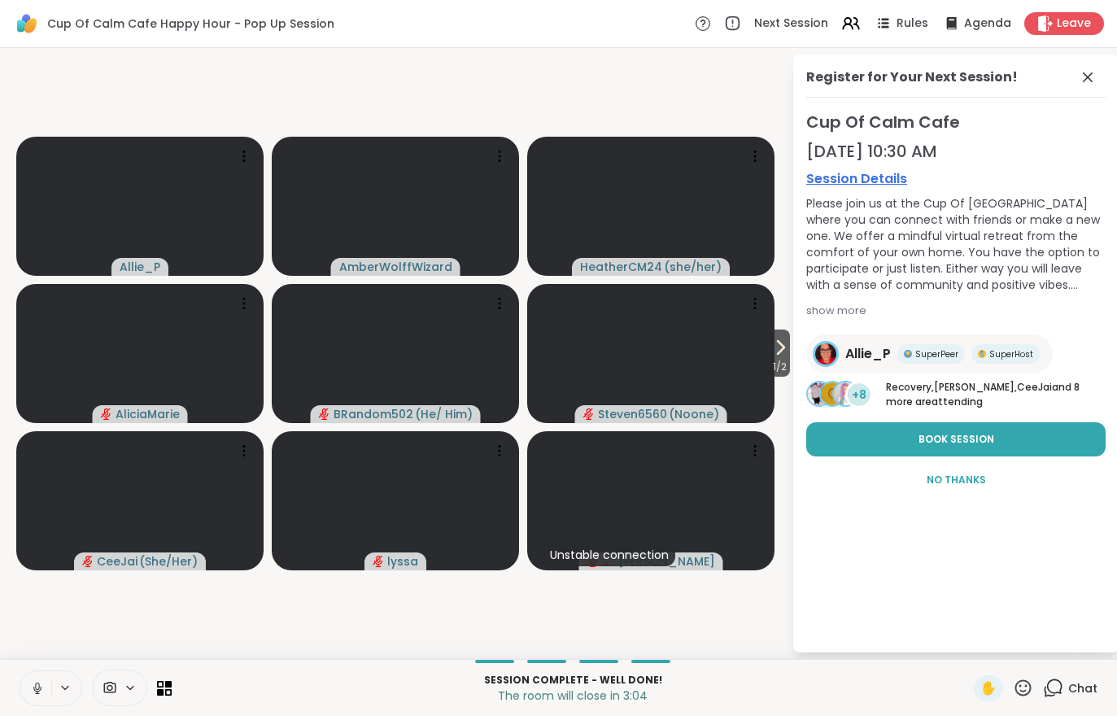
click at [784, 357] on icon at bounding box center [780, 348] width 20 height 20
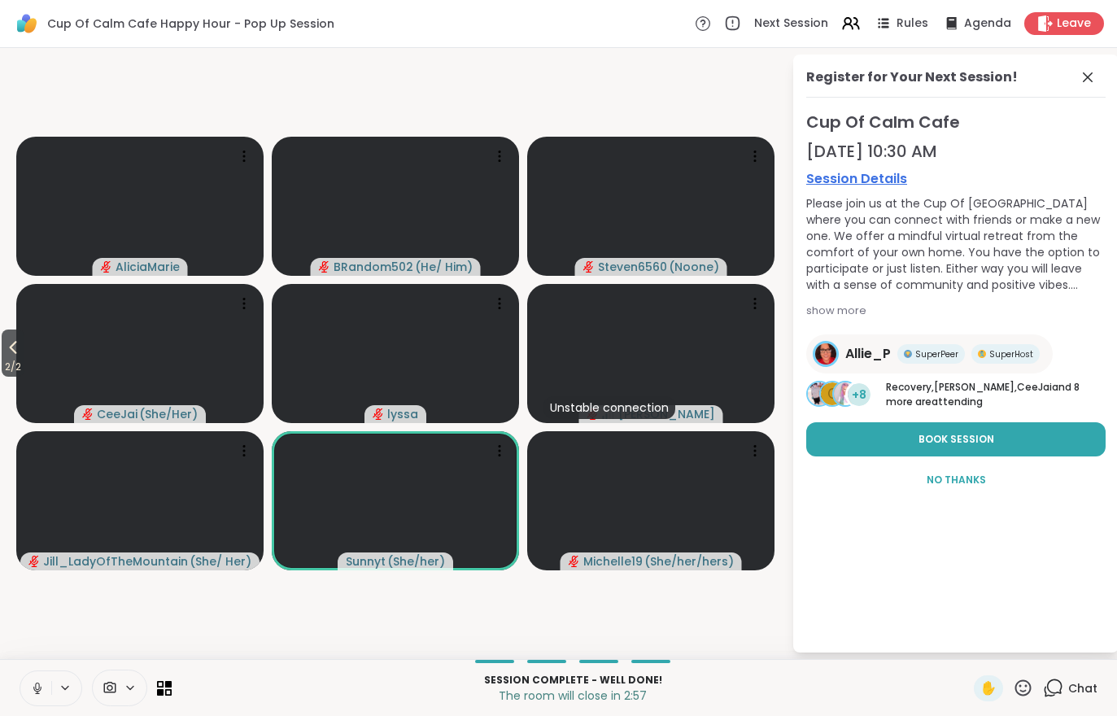
click at [11, 349] on icon at bounding box center [13, 348] width 20 height 20
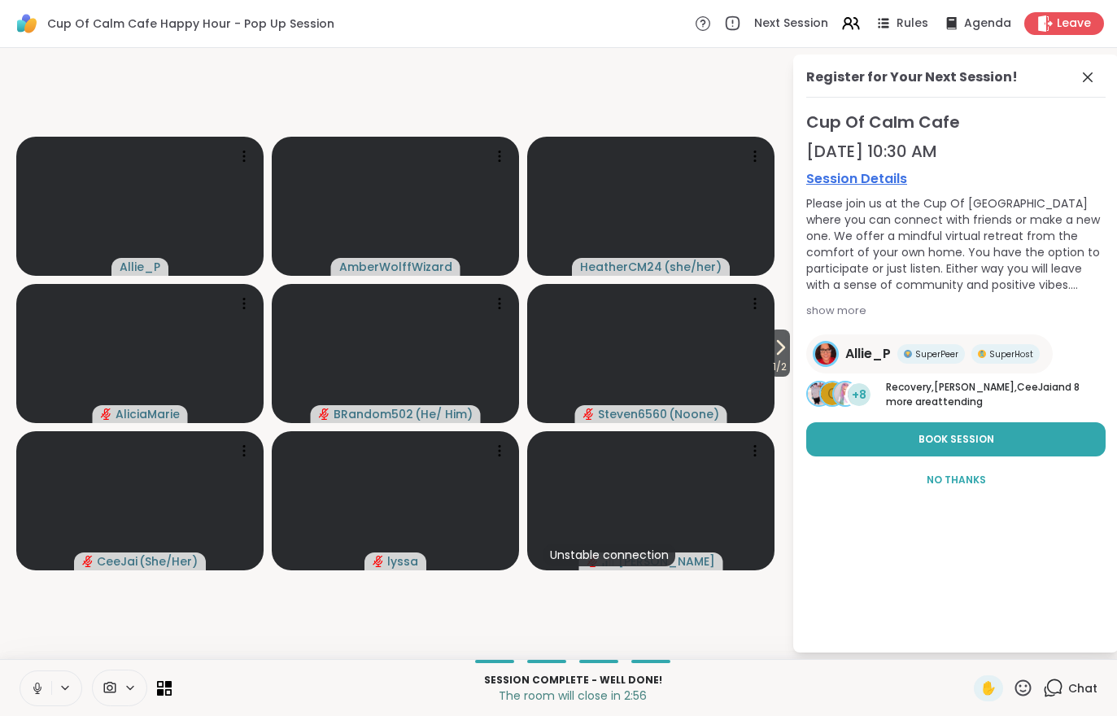
click at [33, 685] on icon at bounding box center [37, 688] width 15 height 15
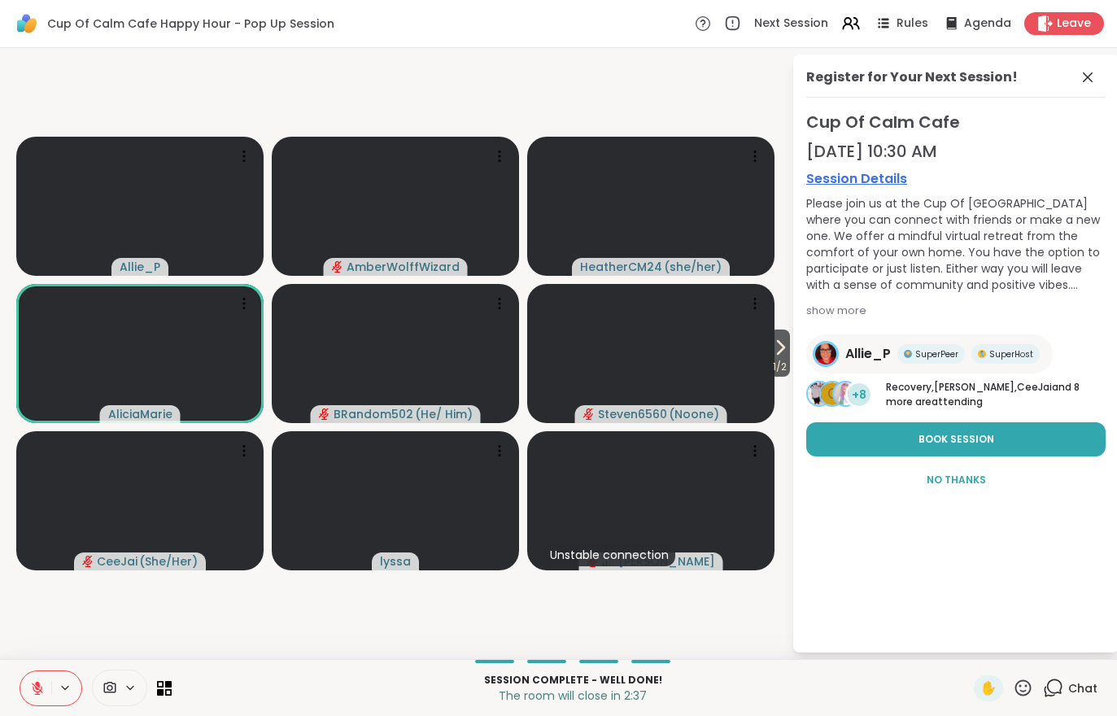
click at [28, 699] on button at bounding box center [35, 688] width 31 height 34
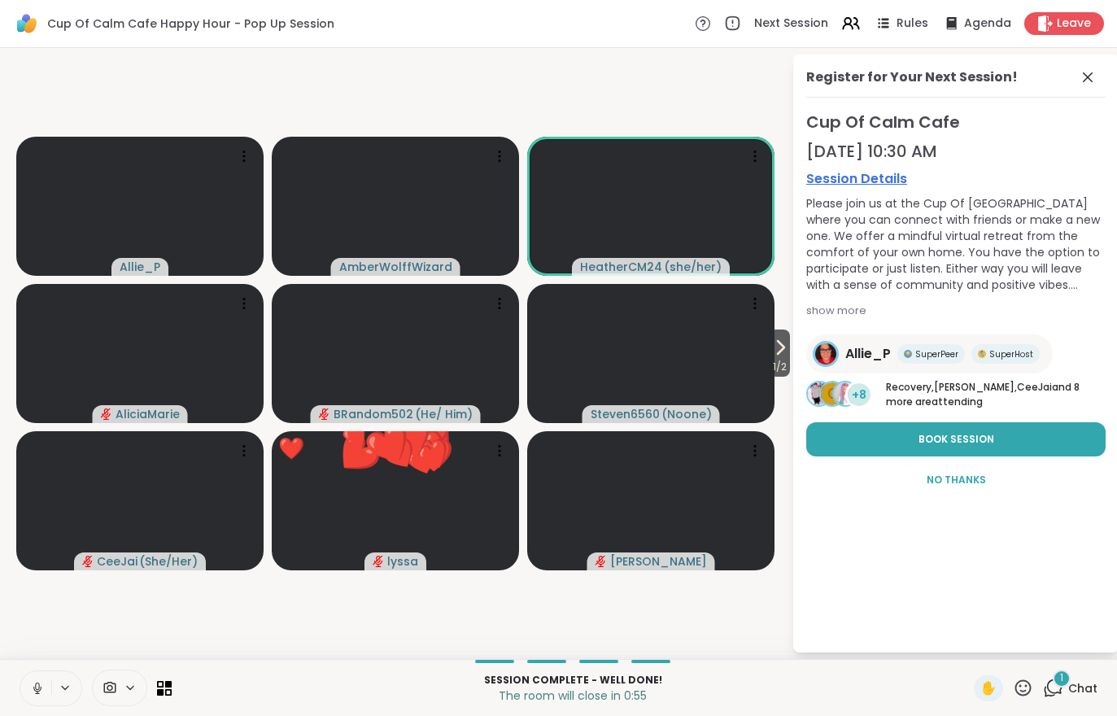
click at [1071, 694] on span "Chat" at bounding box center [1082, 688] width 29 height 16
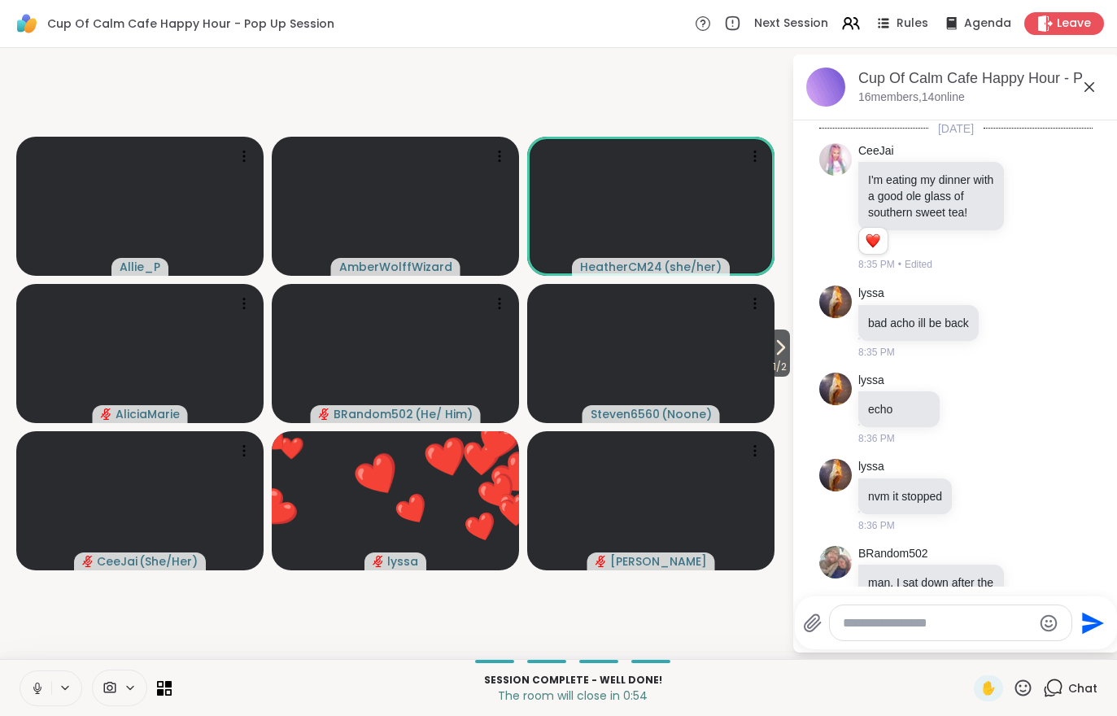
scroll to position [14753, 0]
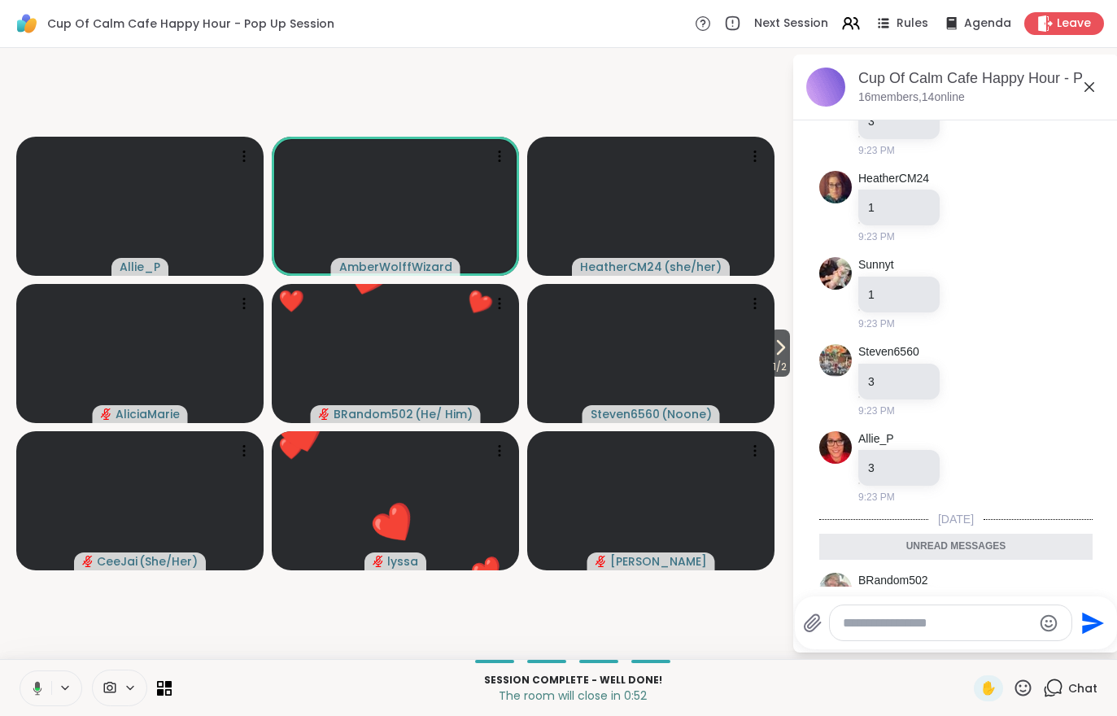
click at [1078, 700] on div "Chat" at bounding box center [1070, 688] width 54 height 26
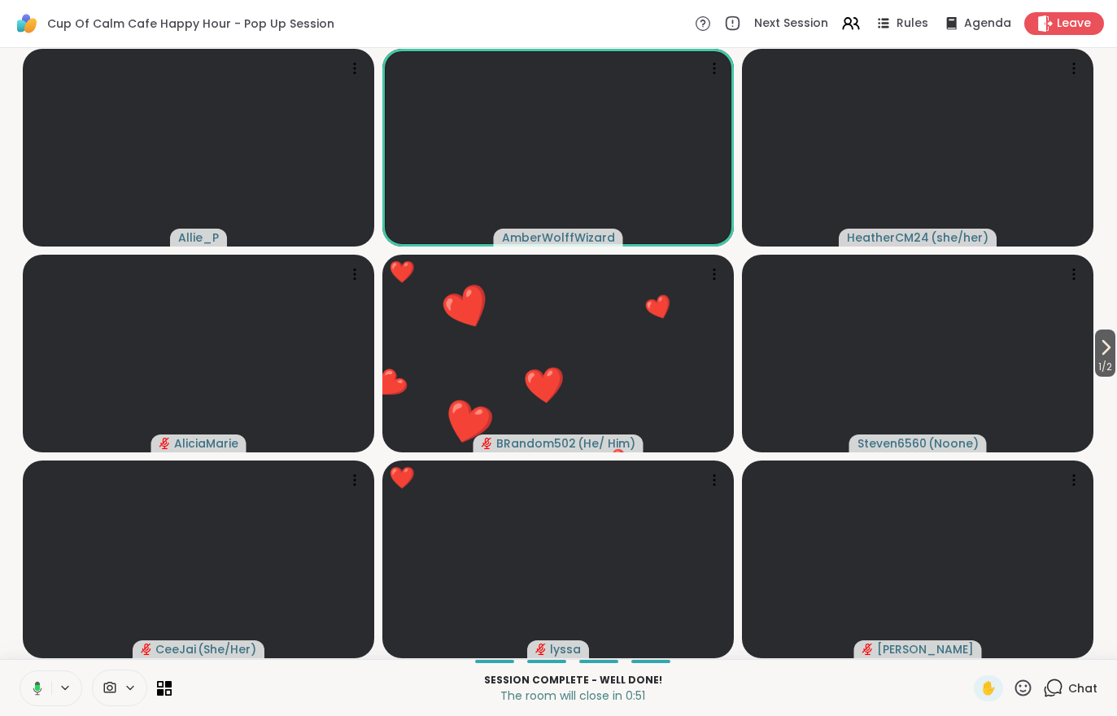
click at [1079, 696] on div "Chat" at bounding box center [1070, 688] width 54 height 26
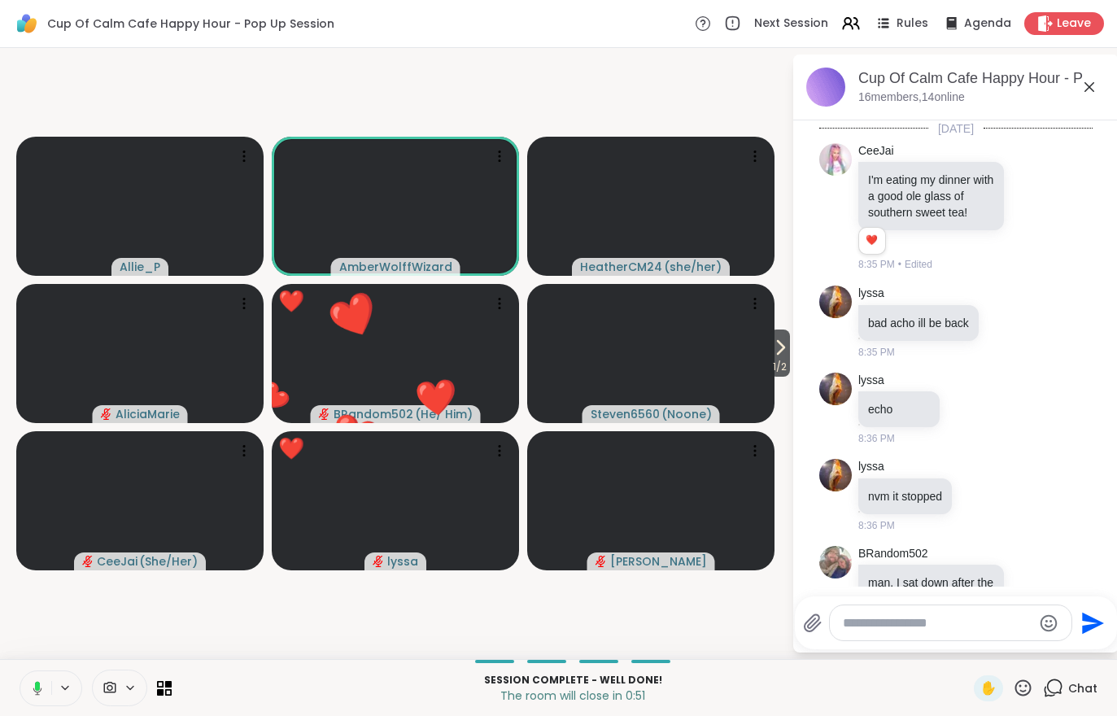
scroll to position [14699, 0]
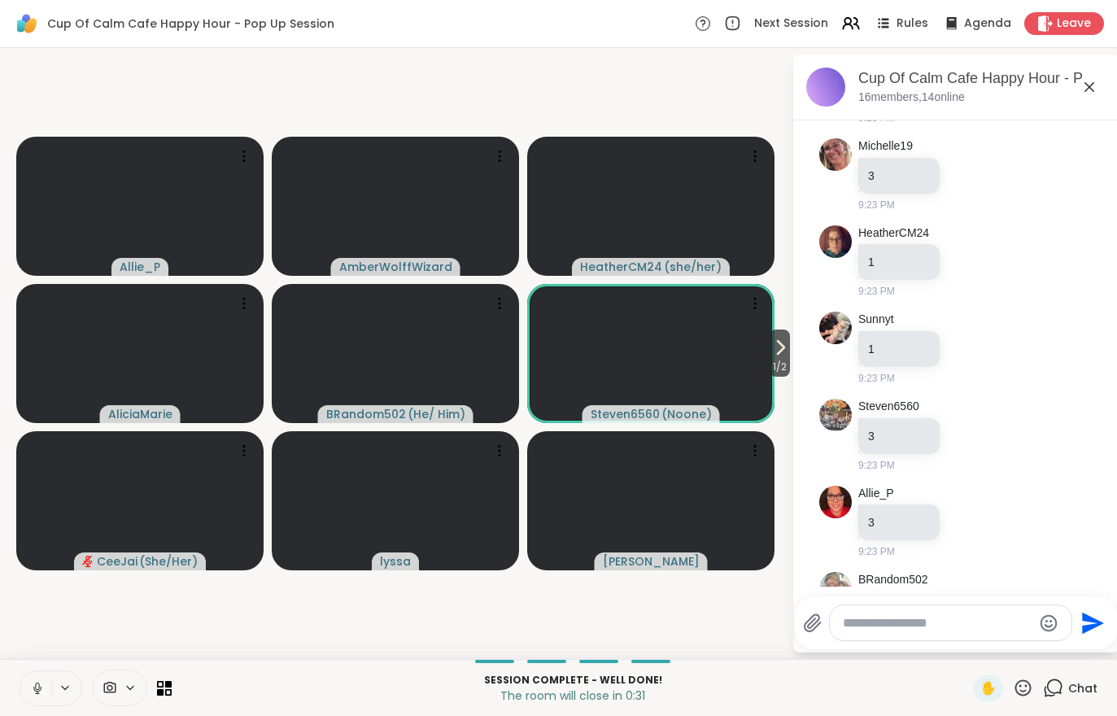
click at [1067, 24] on span "Leave" at bounding box center [1073, 23] width 34 height 16
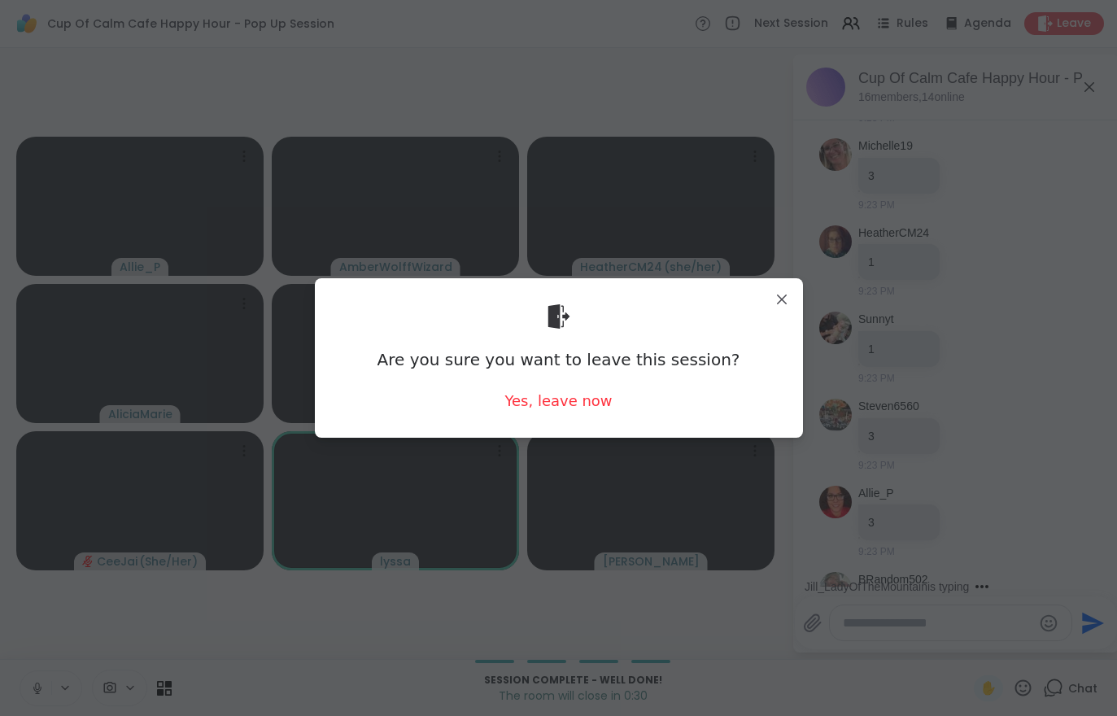
click at [571, 403] on div "Yes, leave now" at bounding box center [557, 400] width 107 height 20
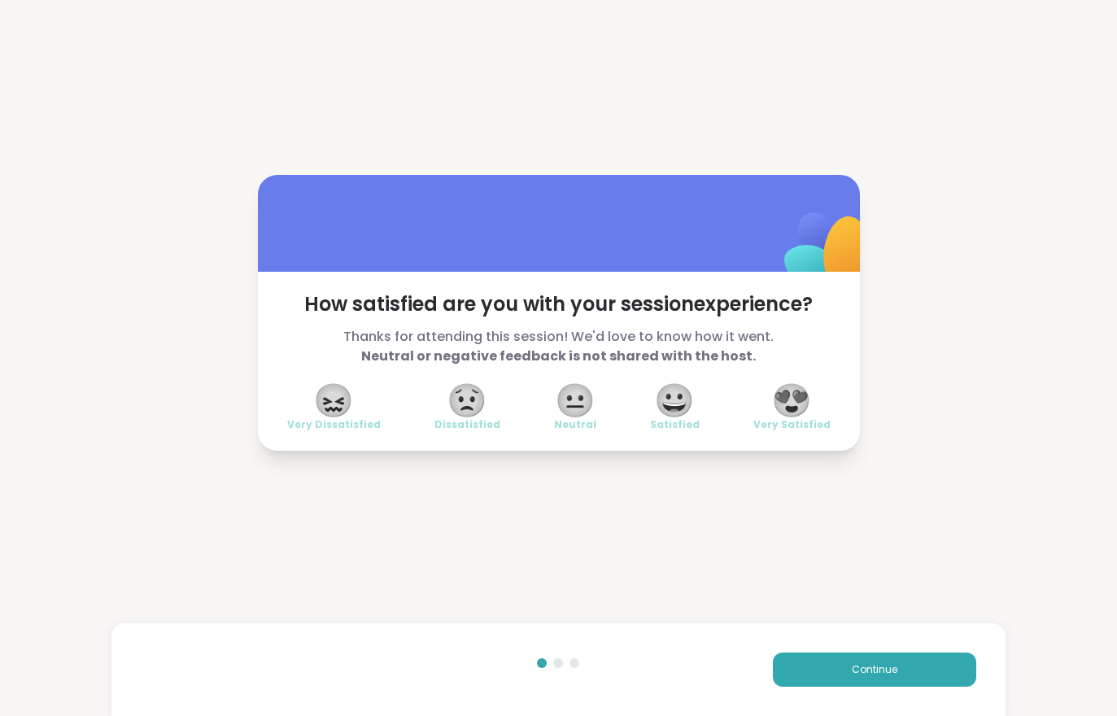
click at [859, 673] on span "Continue" at bounding box center [875, 669] width 46 height 15
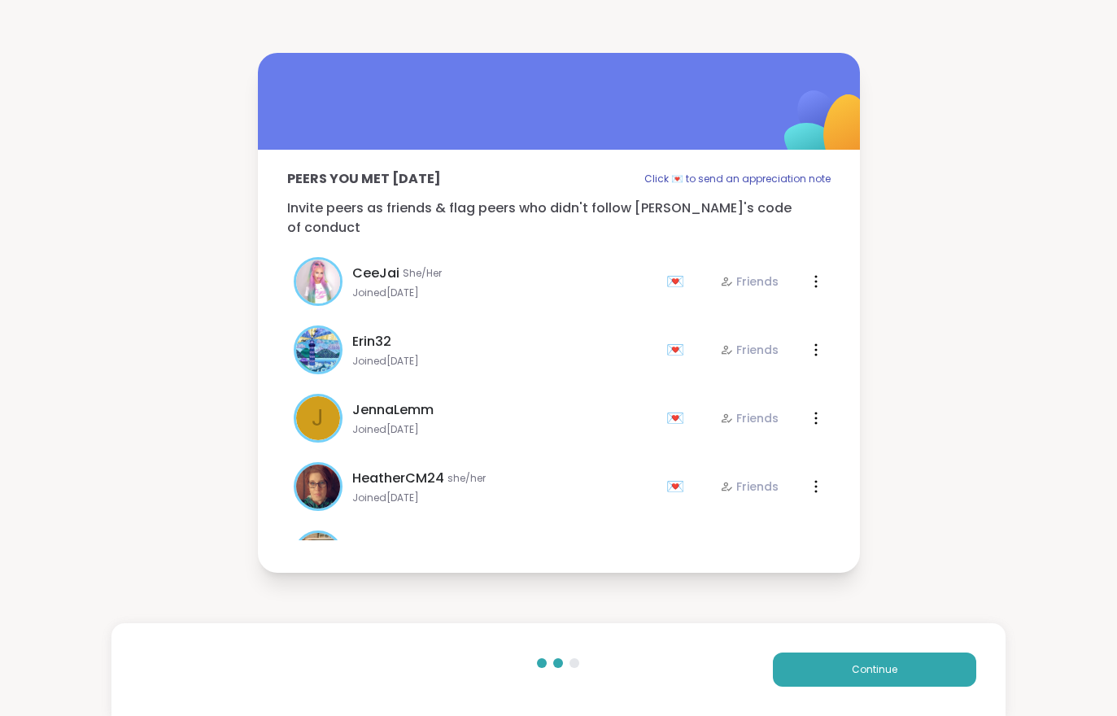
click at [859, 672] on span "Continue" at bounding box center [875, 669] width 46 height 15
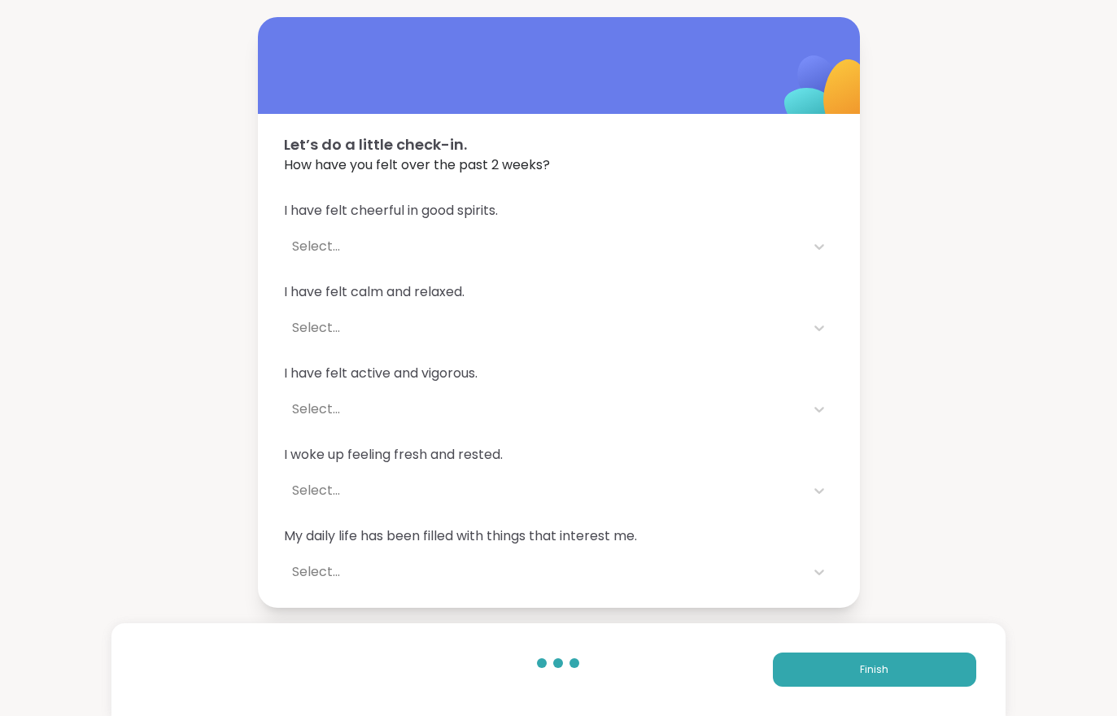
click at [860, 678] on button "Finish" at bounding box center [874, 669] width 203 height 34
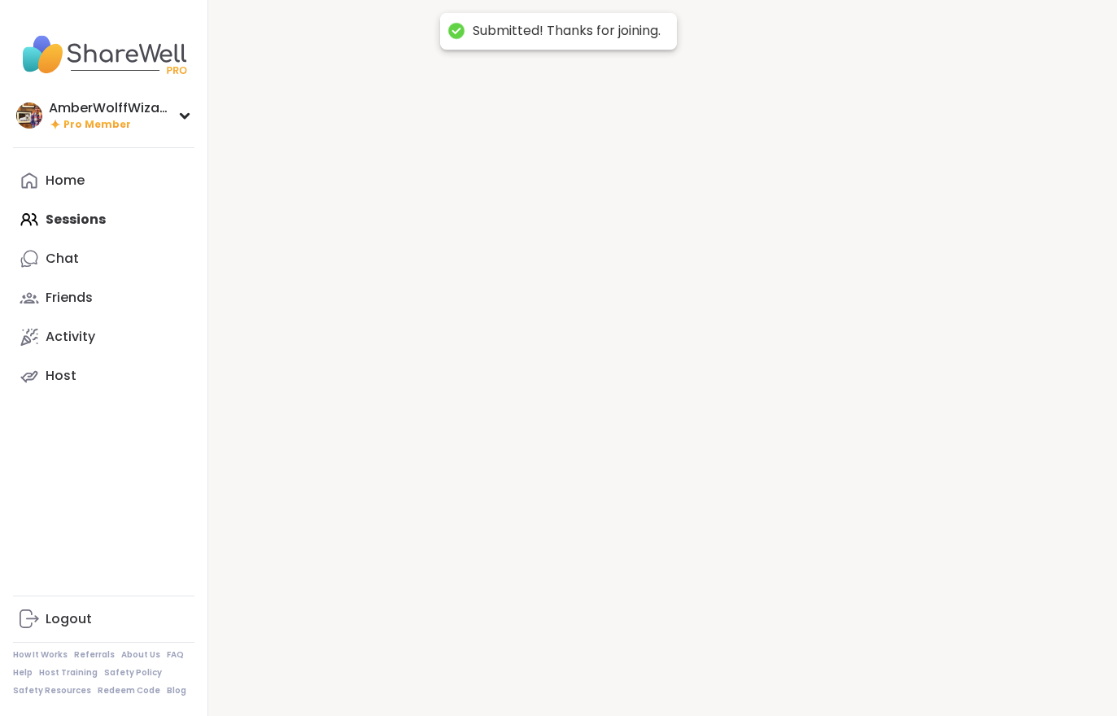
click at [860, 678] on div at bounding box center [662, 358] width 908 height 716
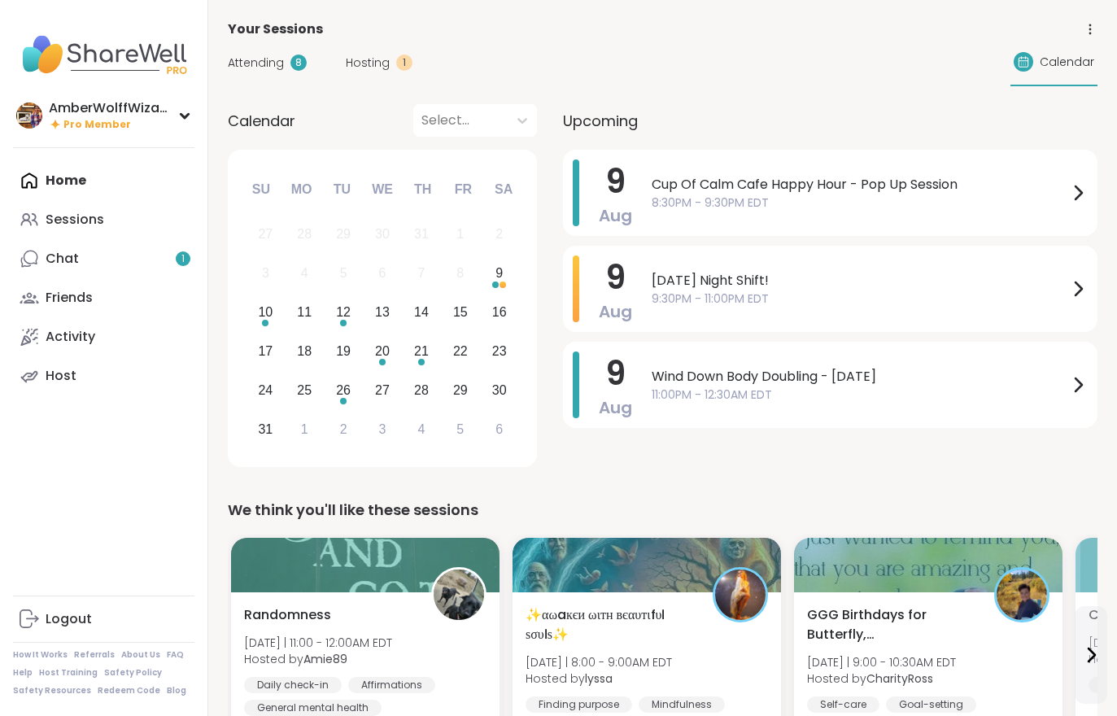
click at [379, 69] on span "Hosting" at bounding box center [368, 62] width 44 height 17
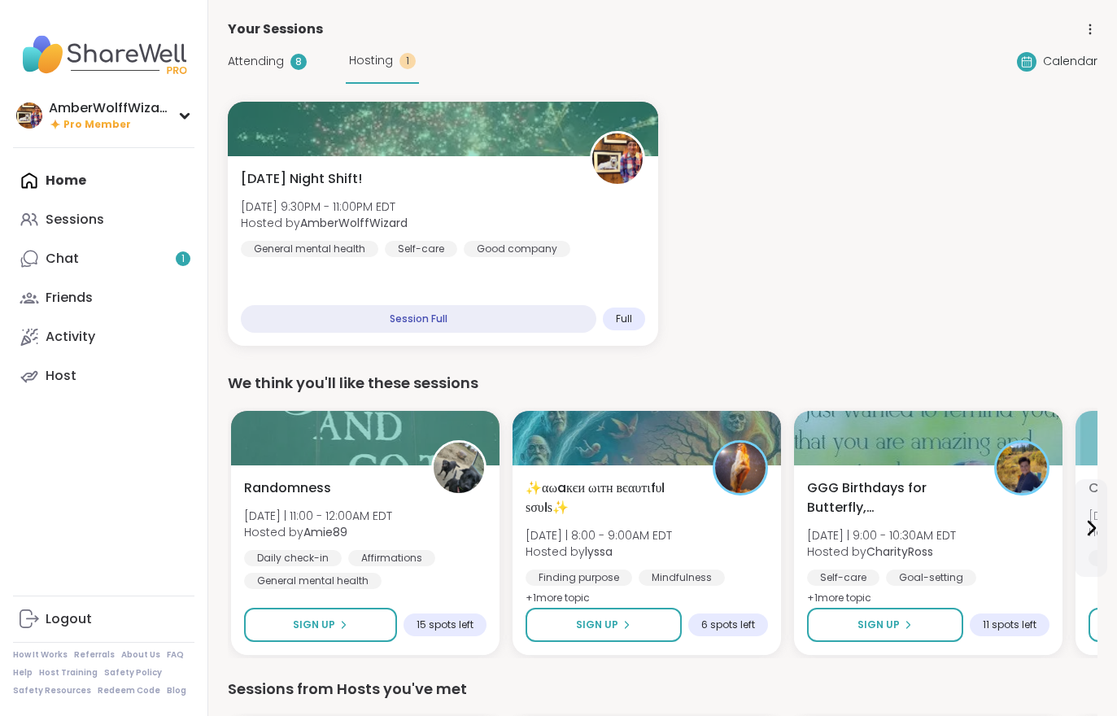
click at [377, 198] on div "[DATE] Night Shift! [DATE] 9:30PM - 11:00PM EDT Hosted by AmberWolffWizard Gene…" at bounding box center [443, 213] width 404 height 88
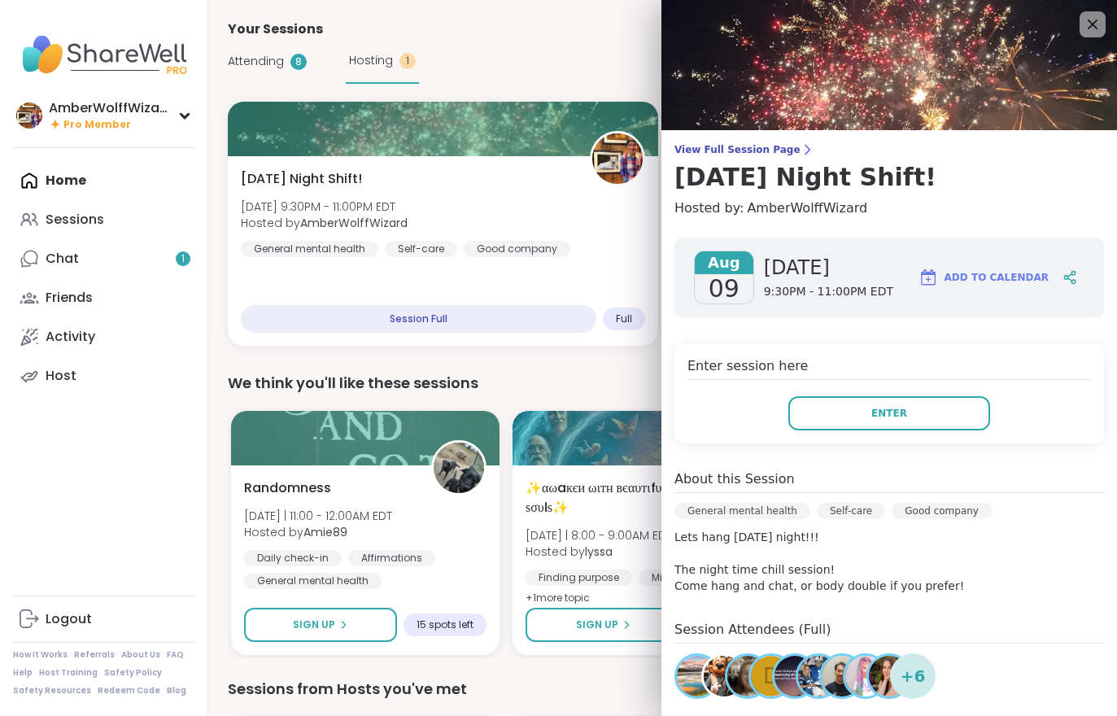
click at [895, 429] on button "Enter" at bounding box center [889, 413] width 202 height 34
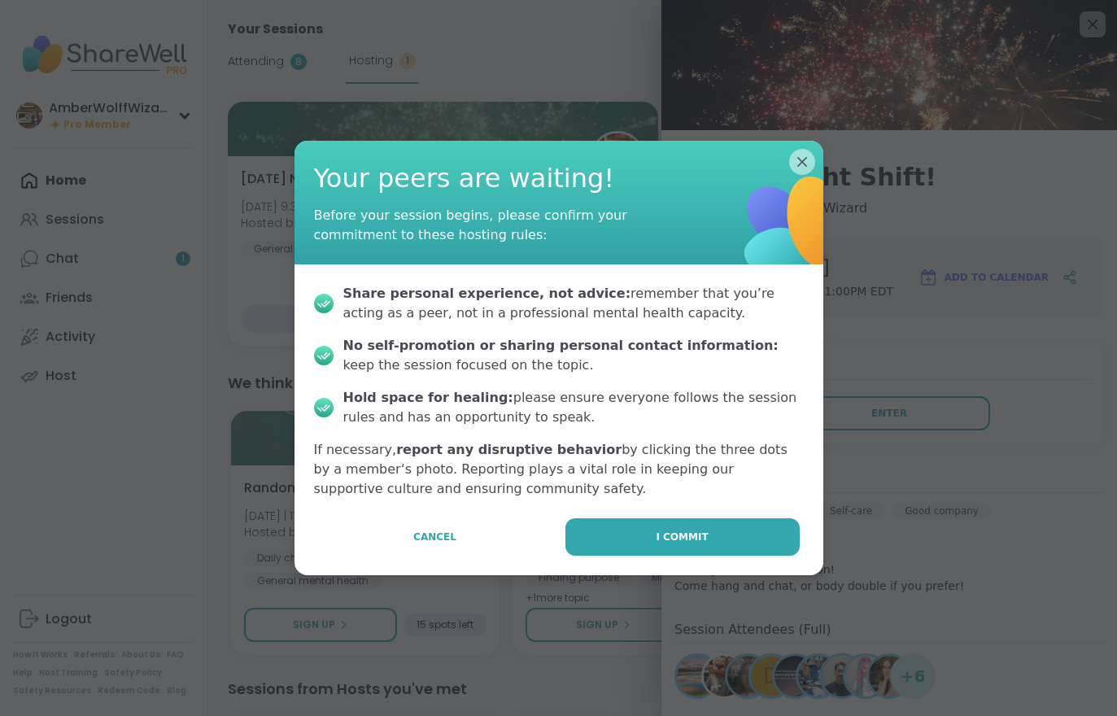
click at [725, 547] on button "I commit" at bounding box center [682, 536] width 234 height 37
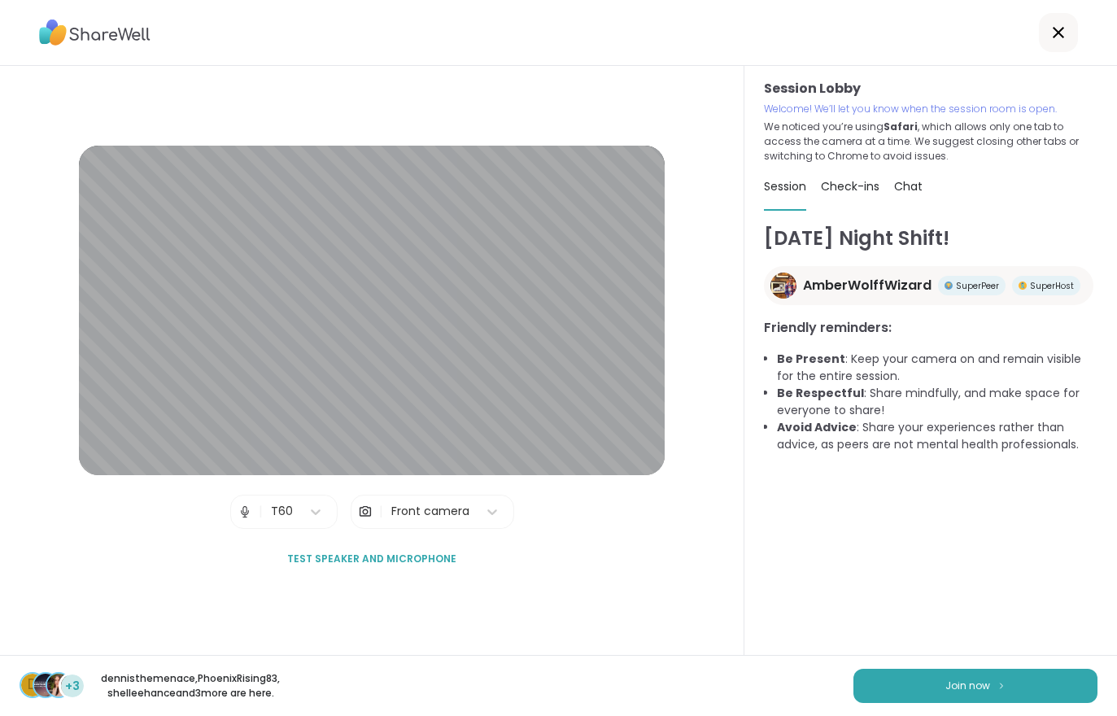
click at [993, 689] on button "Join now" at bounding box center [975, 686] width 244 height 34
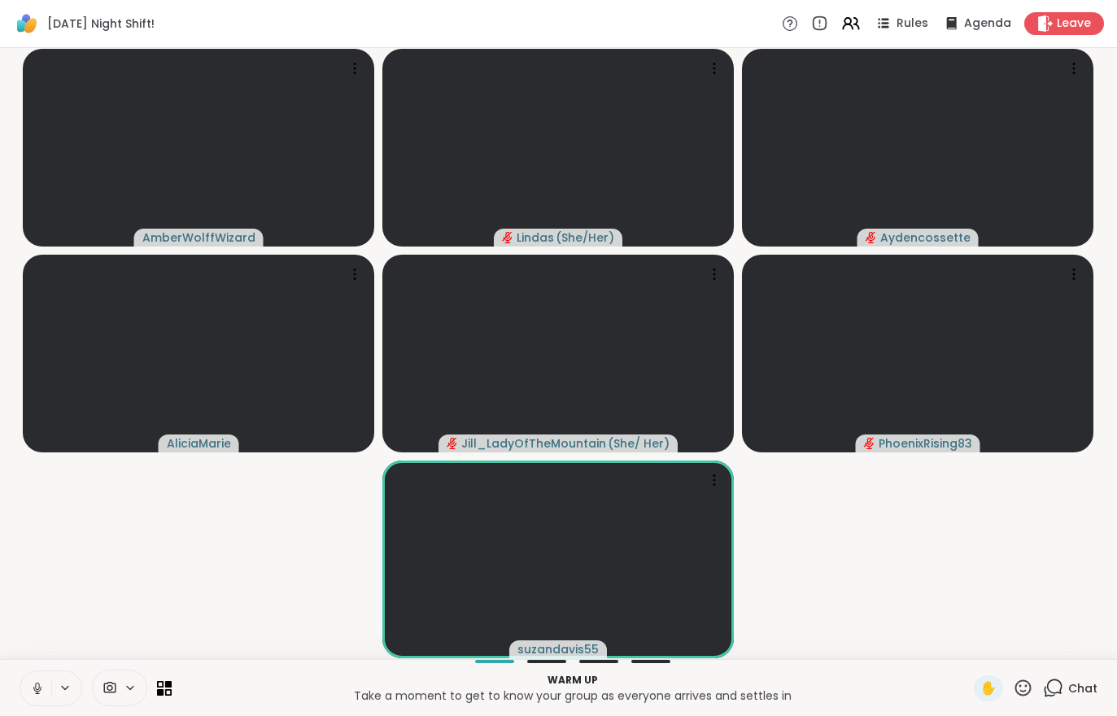
click at [930, 628] on video-player-container "AmberWolffWizard Lindas ( She/Her ) [DEMOGRAPHIC_DATA] [PERSON_NAME] ( She/ Her…" at bounding box center [558, 353] width 1097 height 598
click at [852, 28] on icon at bounding box center [851, 24] width 20 height 20
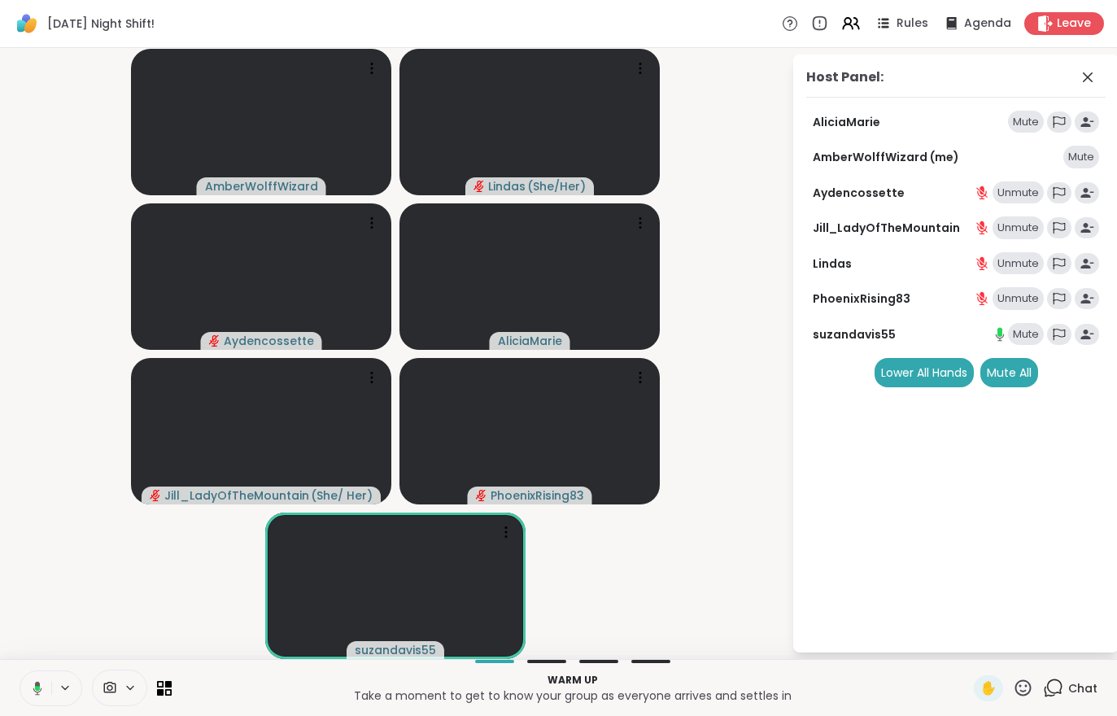
click at [1009, 374] on div "Mute All" at bounding box center [1009, 372] width 58 height 29
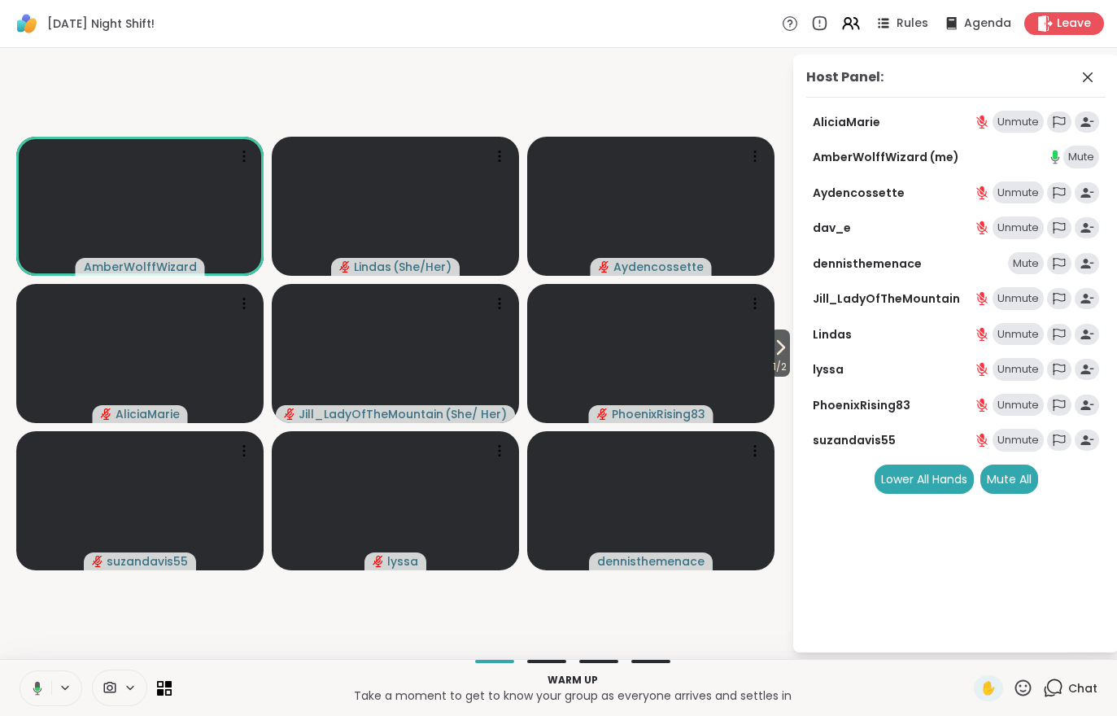
click at [779, 365] on span "1 / 2" at bounding box center [779, 367] width 20 height 20
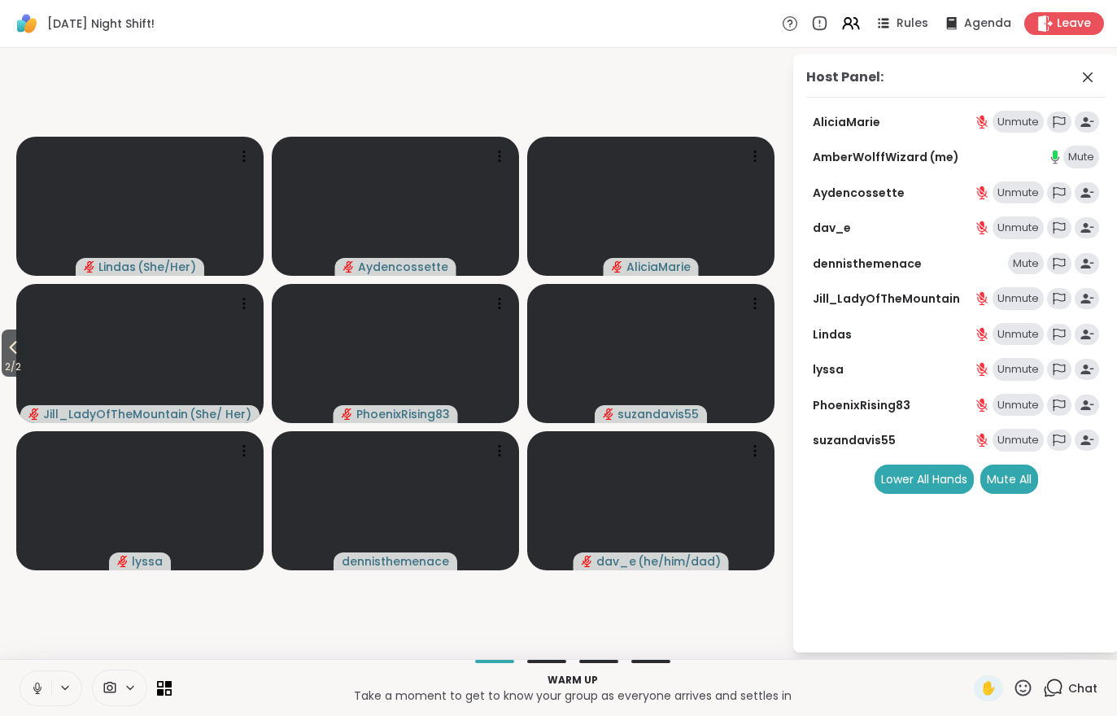
click at [17, 345] on icon at bounding box center [13, 348] width 20 height 20
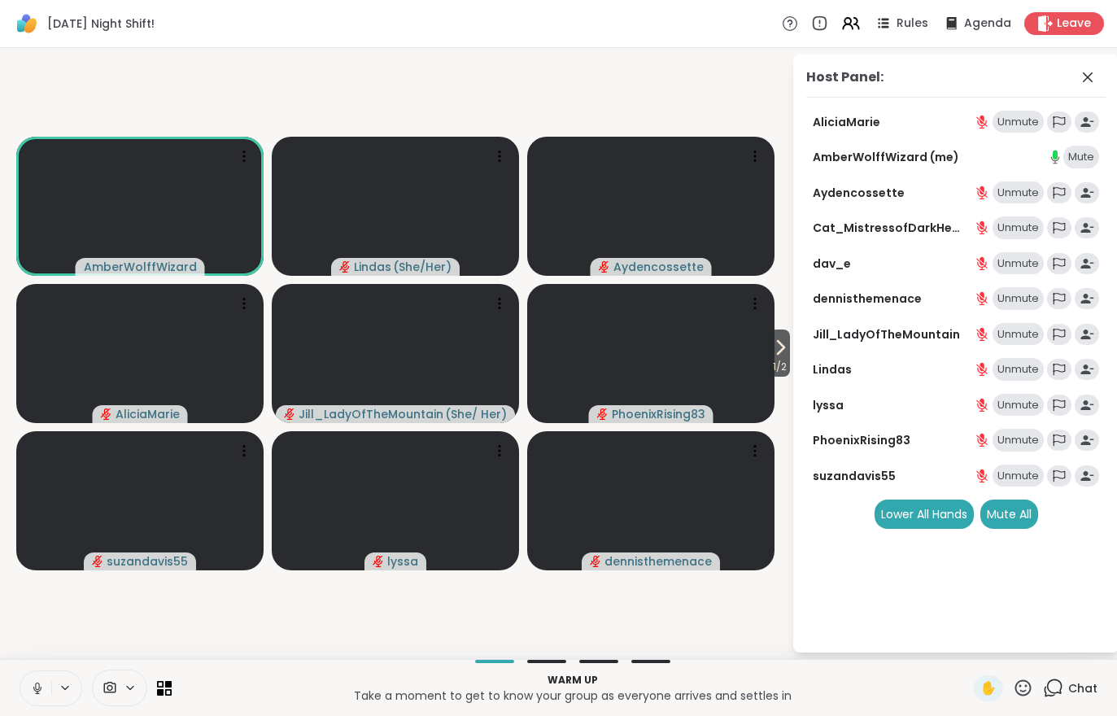
click at [805, 352] on div "Host Panel: AliciaMarie Unmute AmberWolffWizard (me) Mute Aydencossette Unmute …" at bounding box center [955, 353] width 325 height 598
click at [782, 377] on span "1 / 2" at bounding box center [779, 367] width 20 height 20
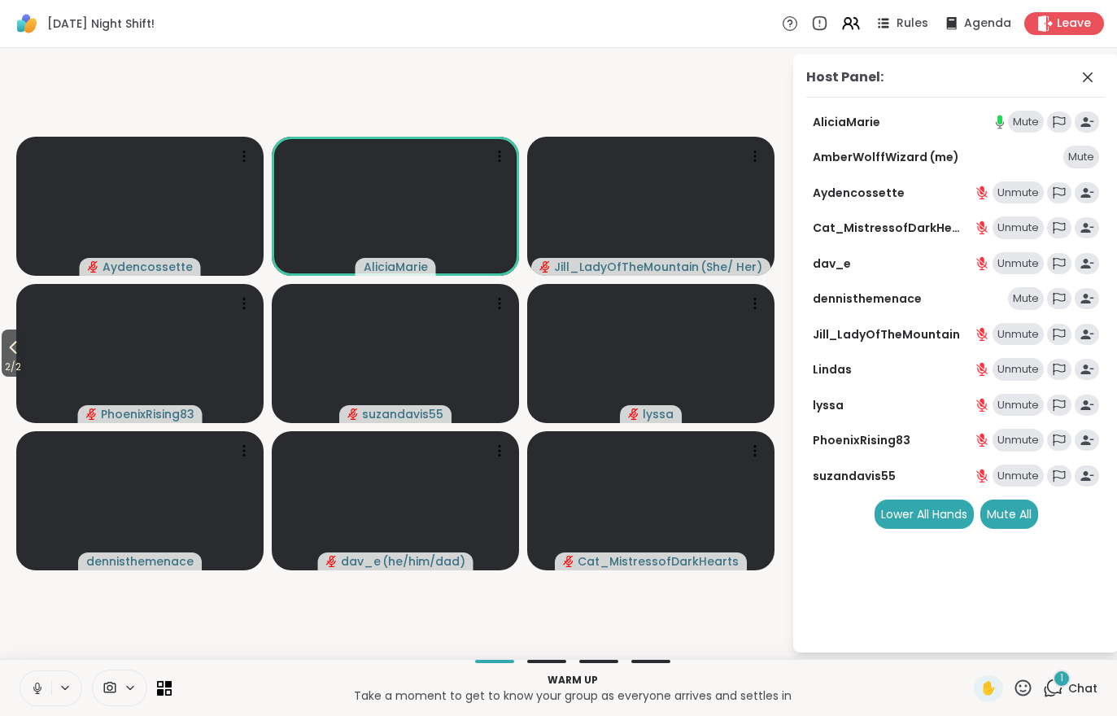
click at [1080, 680] on span "Chat" at bounding box center [1082, 688] width 29 height 16
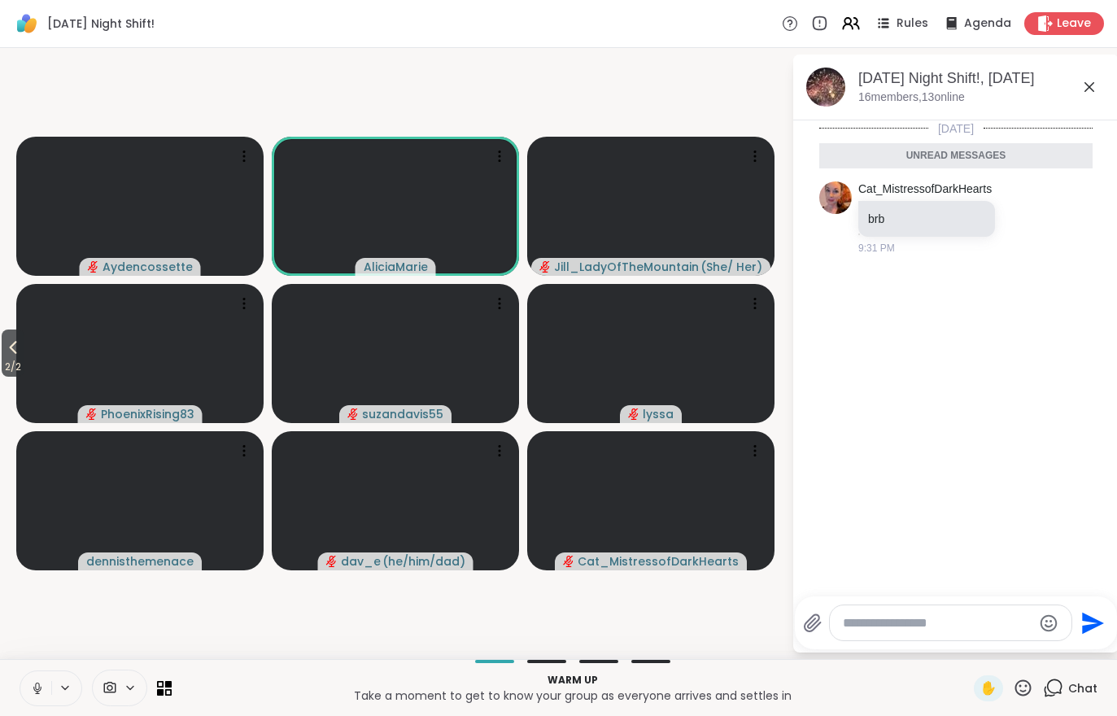
click at [1079, 698] on div "Chat" at bounding box center [1070, 688] width 54 height 26
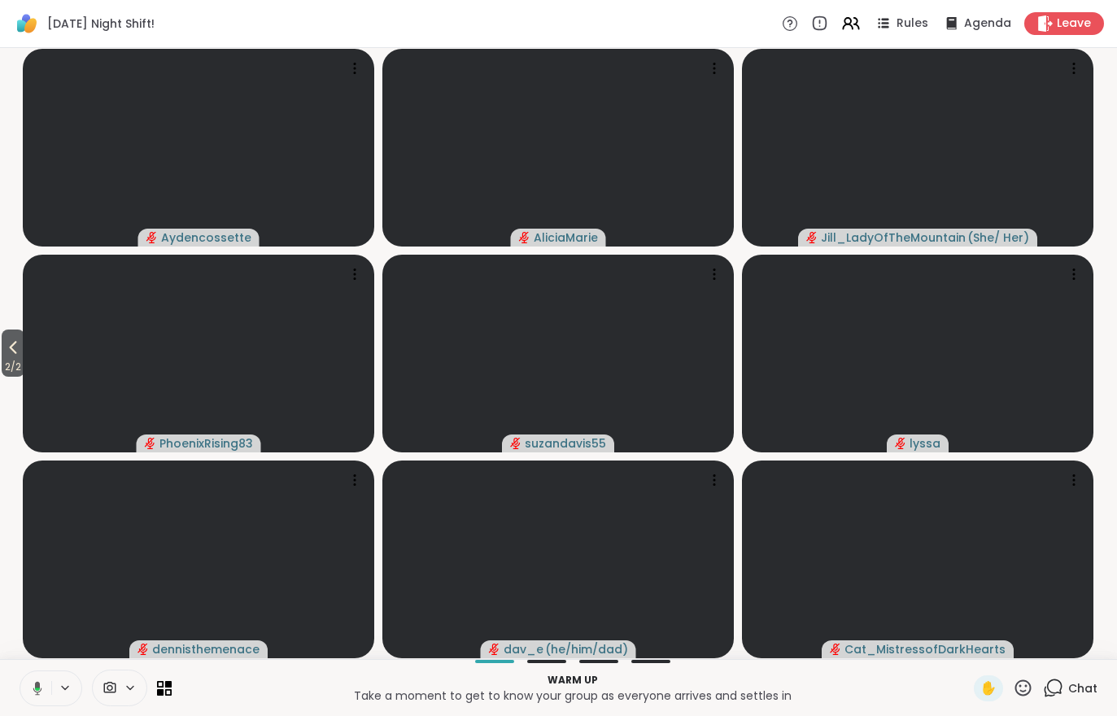
click at [10, 373] on span "2 / 2" at bounding box center [13, 367] width 23 height 20
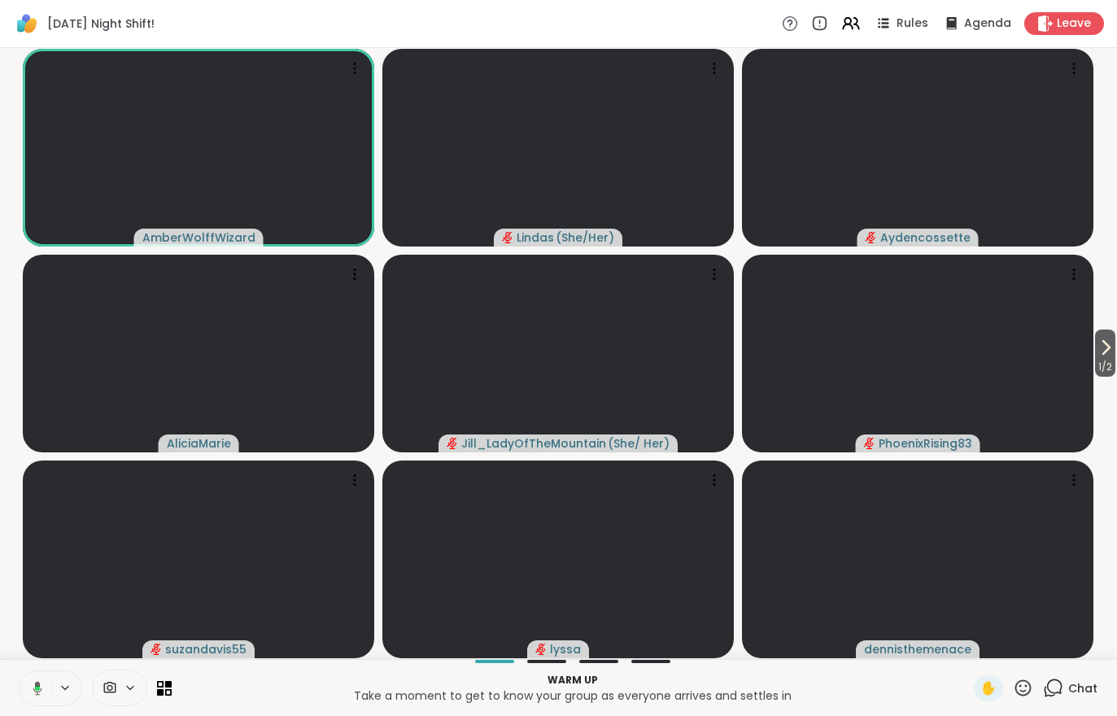
click at [1109, 371] on span "1 / 2" at bounding box center [1105, 367] width 20 height 20
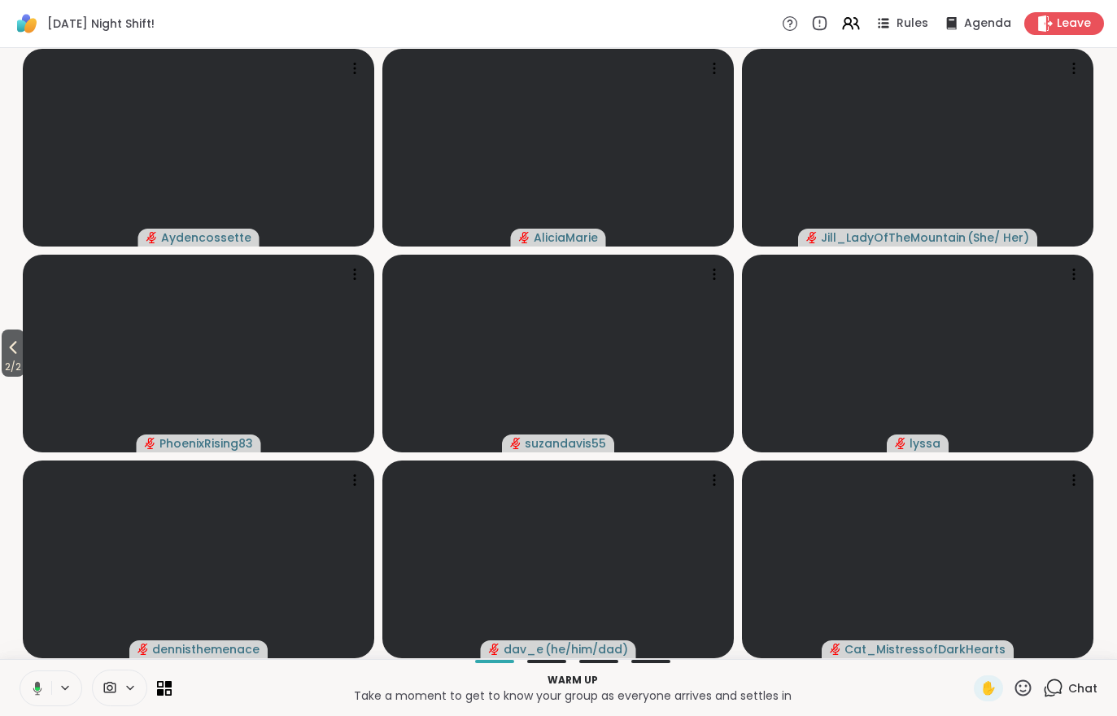
click at [2, 355] on button "2 / 2" at bounding box center [13, 352] width 23 height 47
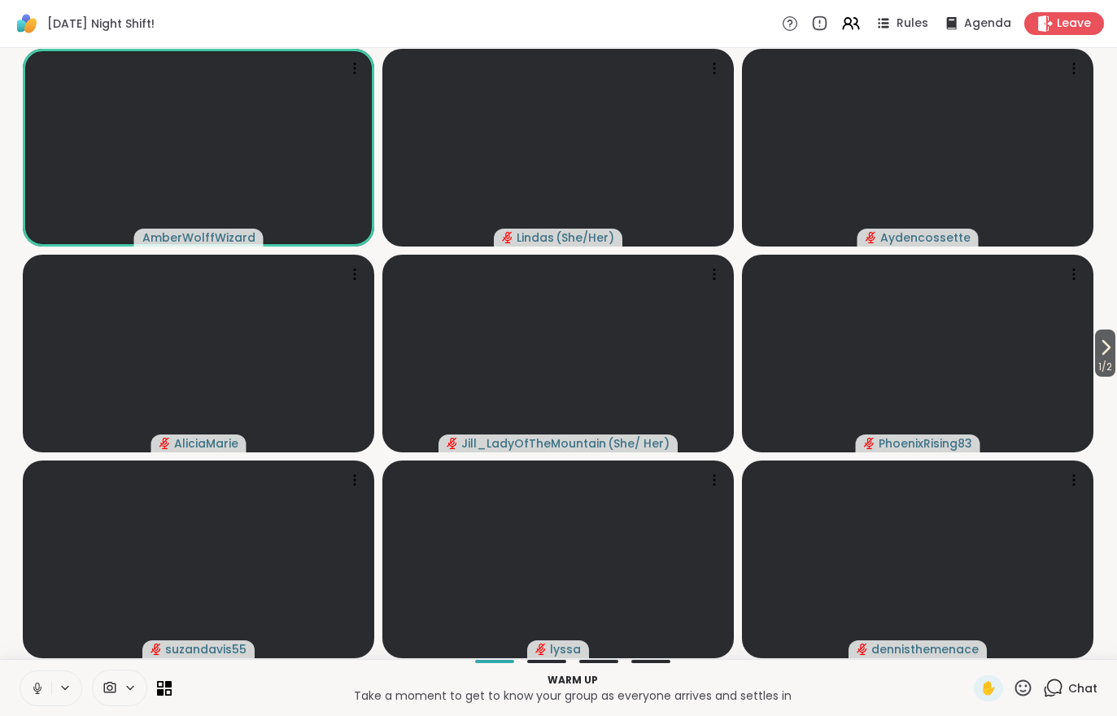
click at [1113, 348] on button "1 / 2" at bounding box center [1105, 352] width 20 height 47
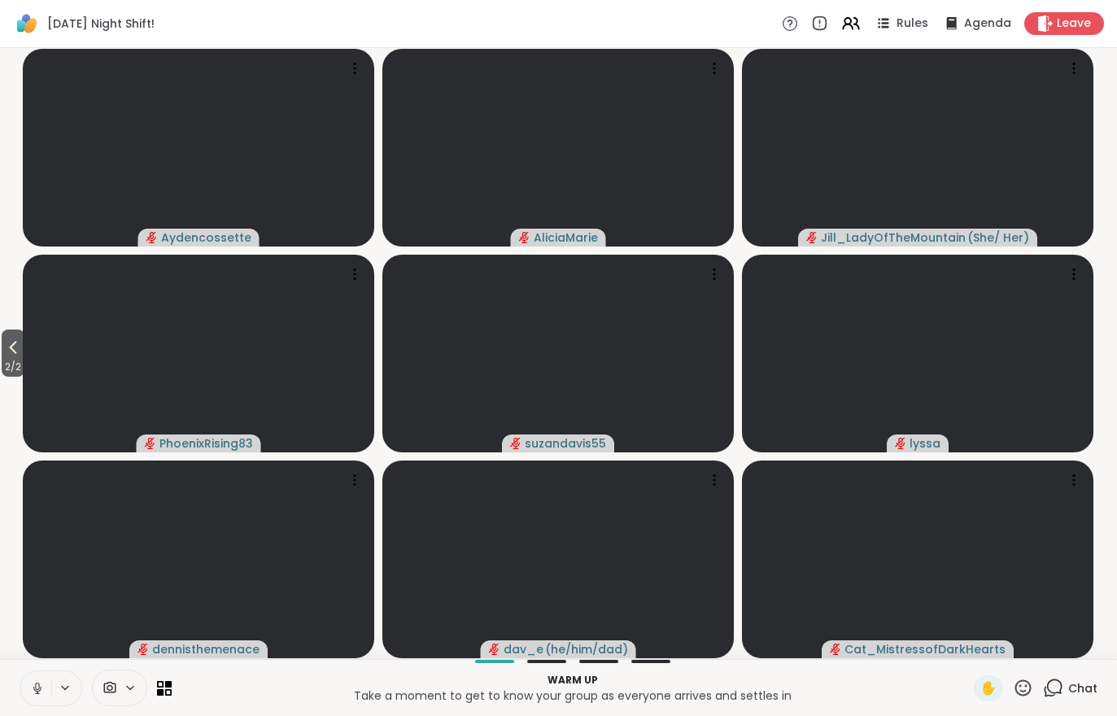
click at [851, 22] on icon at bounding box center [847, 21] width 7 height 7
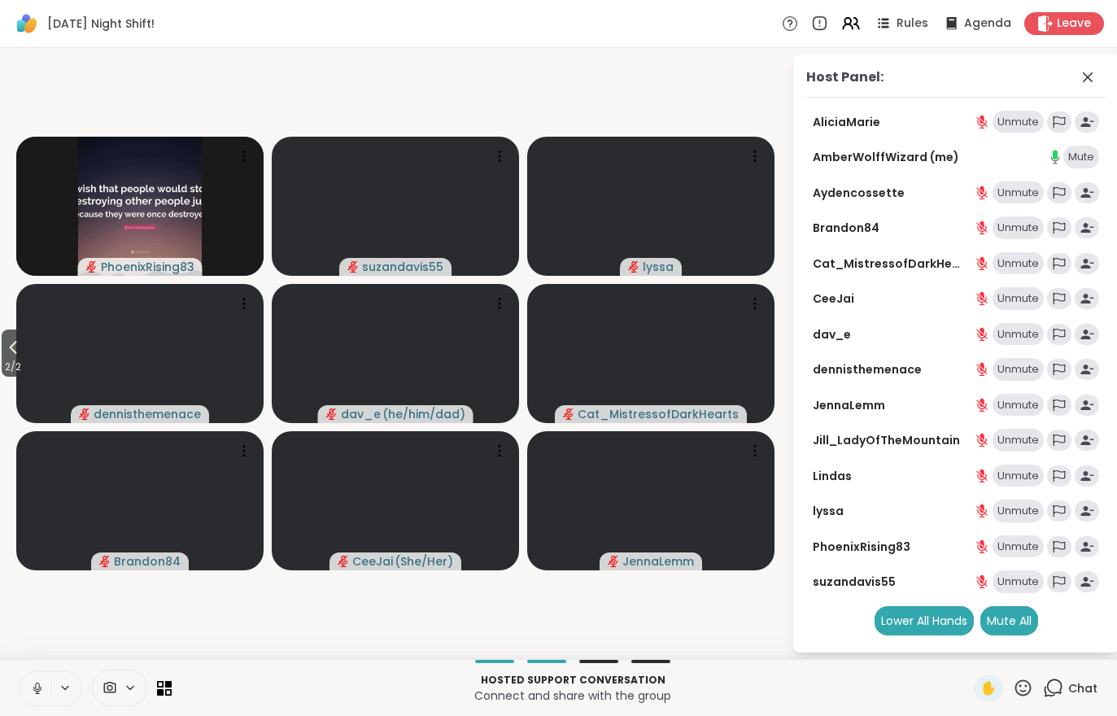
click at [40, 684] on icon at bounding box center [37, 688] width 15 height 15
click at [3, 352] on button "2 / 2" at bounding box center [13, 352] width 23 height 47
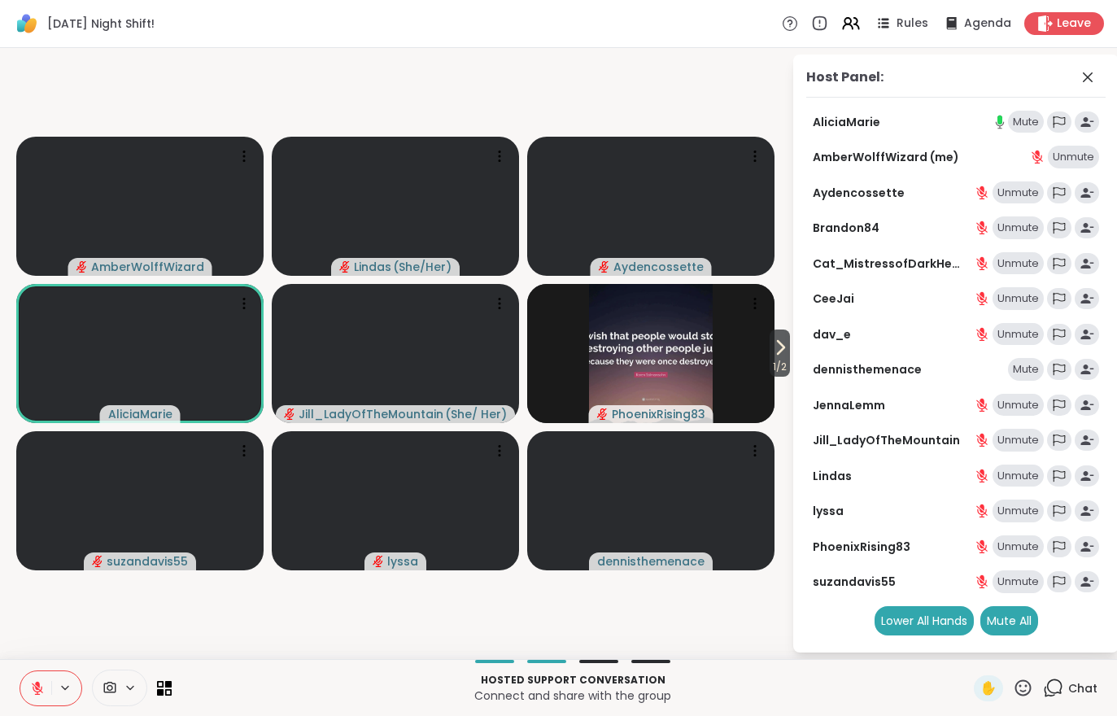
click at [37, 687] on icon at bounding box center [37, 687] width 11 height 11
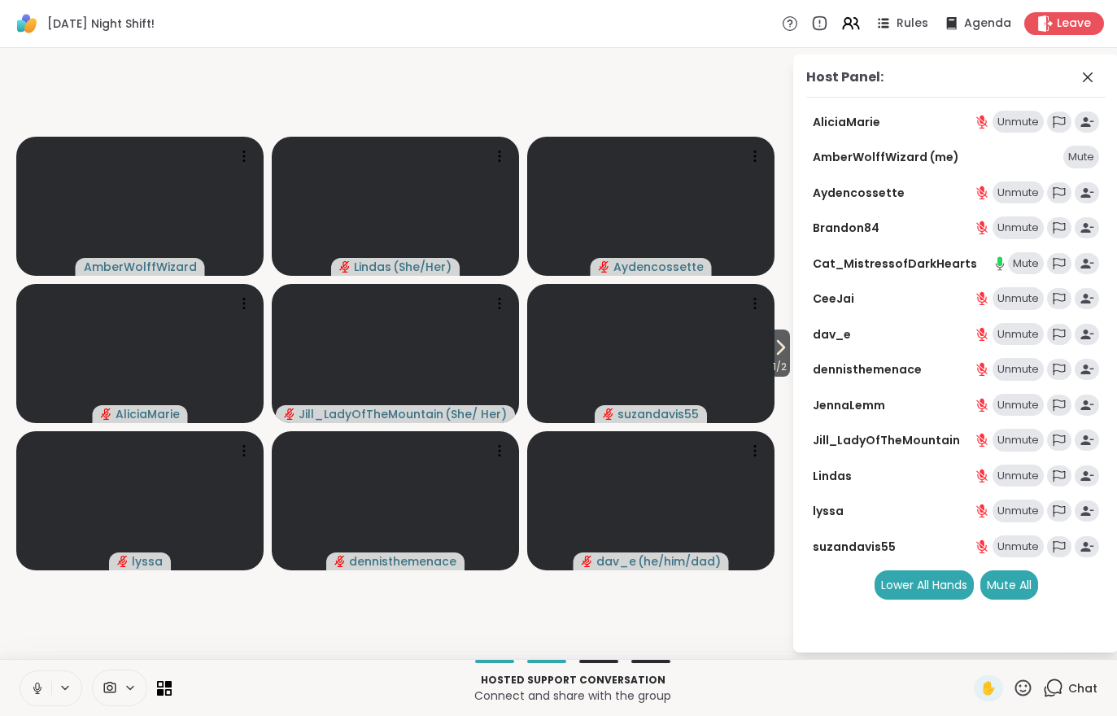
click at [780, 360] on span "1 / 2" at bounding box center [779, 367] width 20 height 20
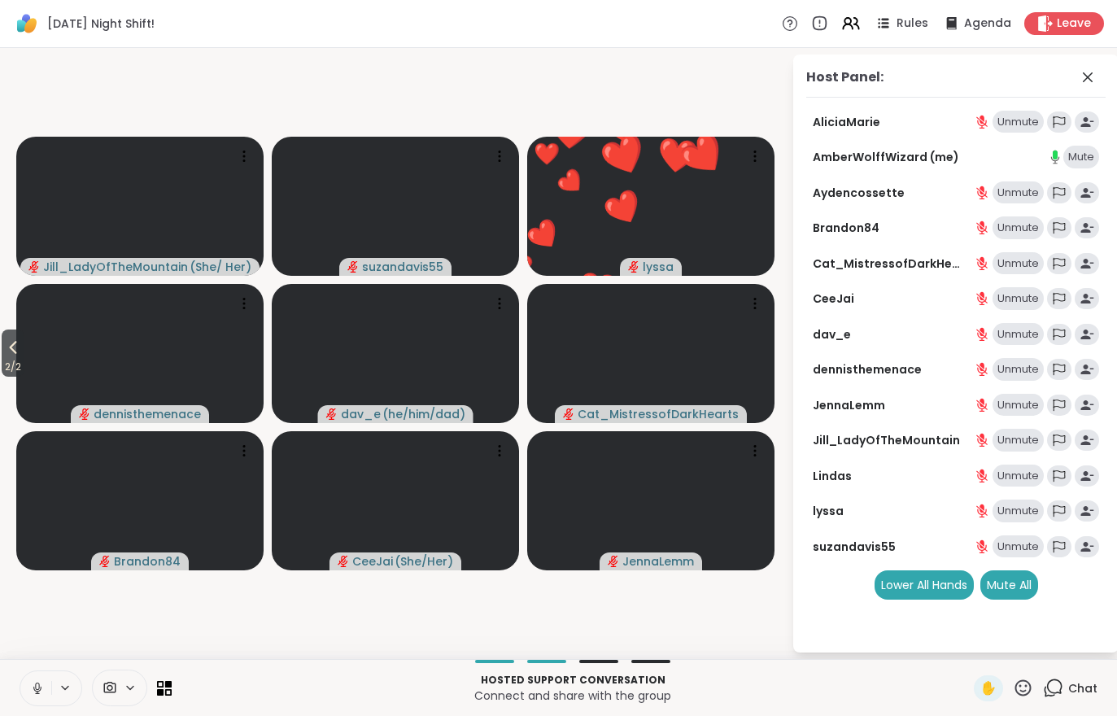
click at [914, 28] on span "Rules" at bounding box center [912, 23] width 32 height 16
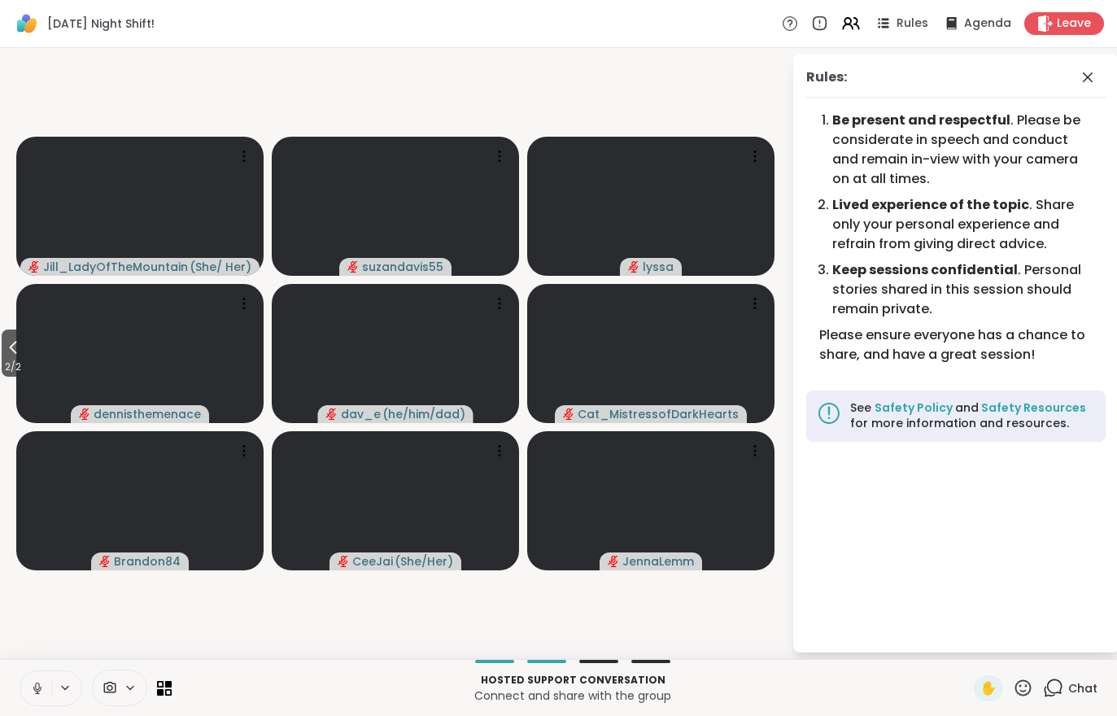
click at [31, 356] on video at bounding box center [139, 353] width 247 height 139
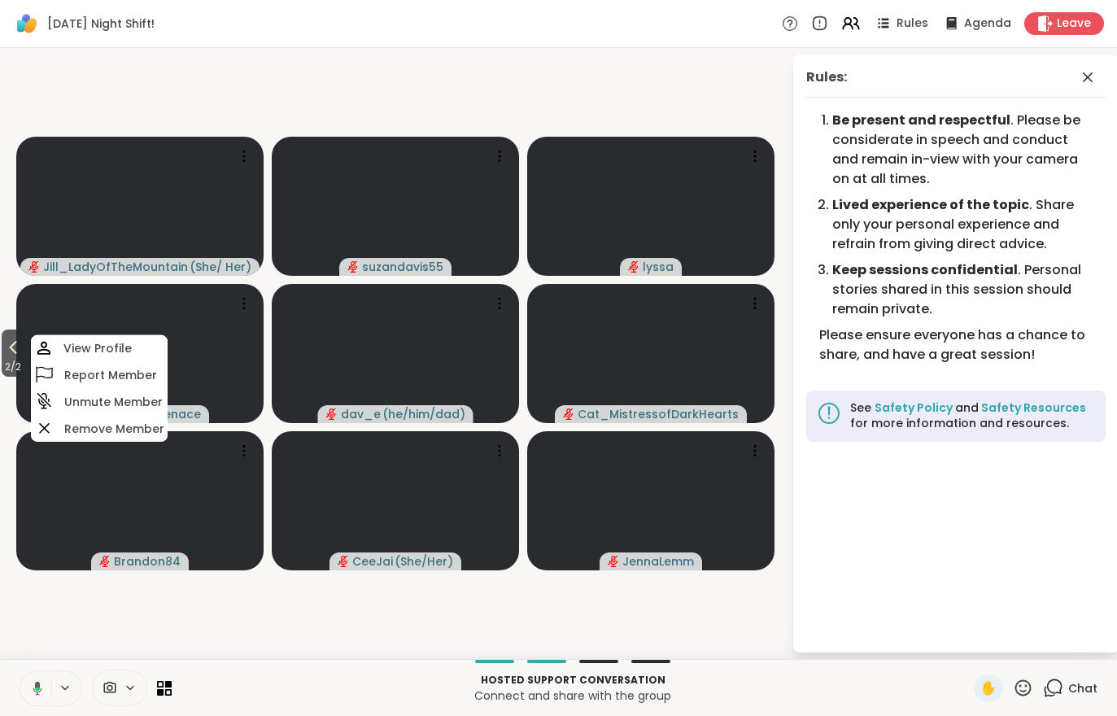
click at [398, 628] on video-player-container "2 / 2 [PERSON_NAME] ( She/ Her ) suzandavis55 [PERSON_NAME] View Profile Report…" at bounding box center [396, 353] width 772 height 598
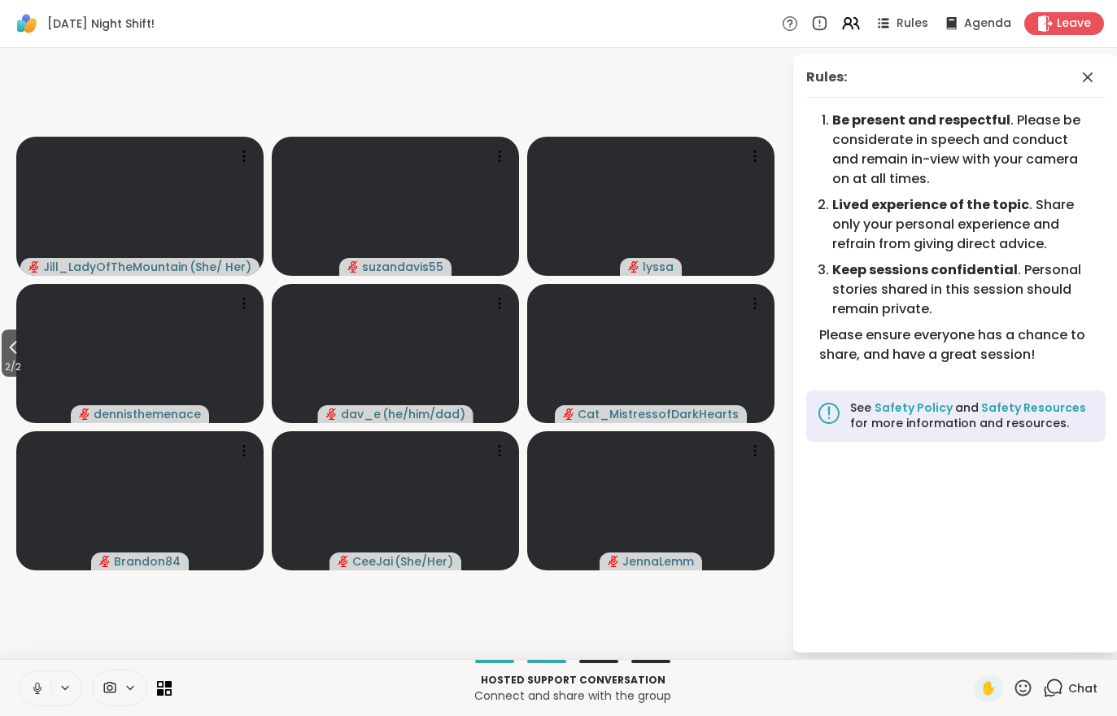
click at [3, 359] on span "2 / 2" at bounding box center [13, 367] width 23 height 20
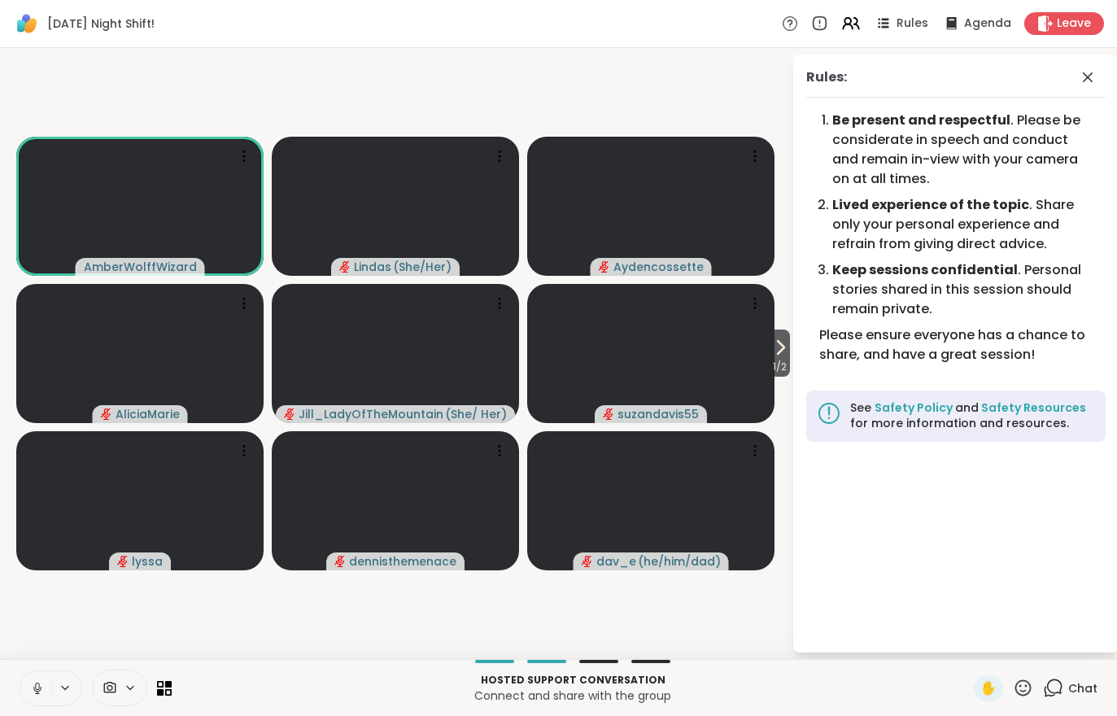
click at [103, 688] on icon at bounding box center [109, 687] width 15 height 15
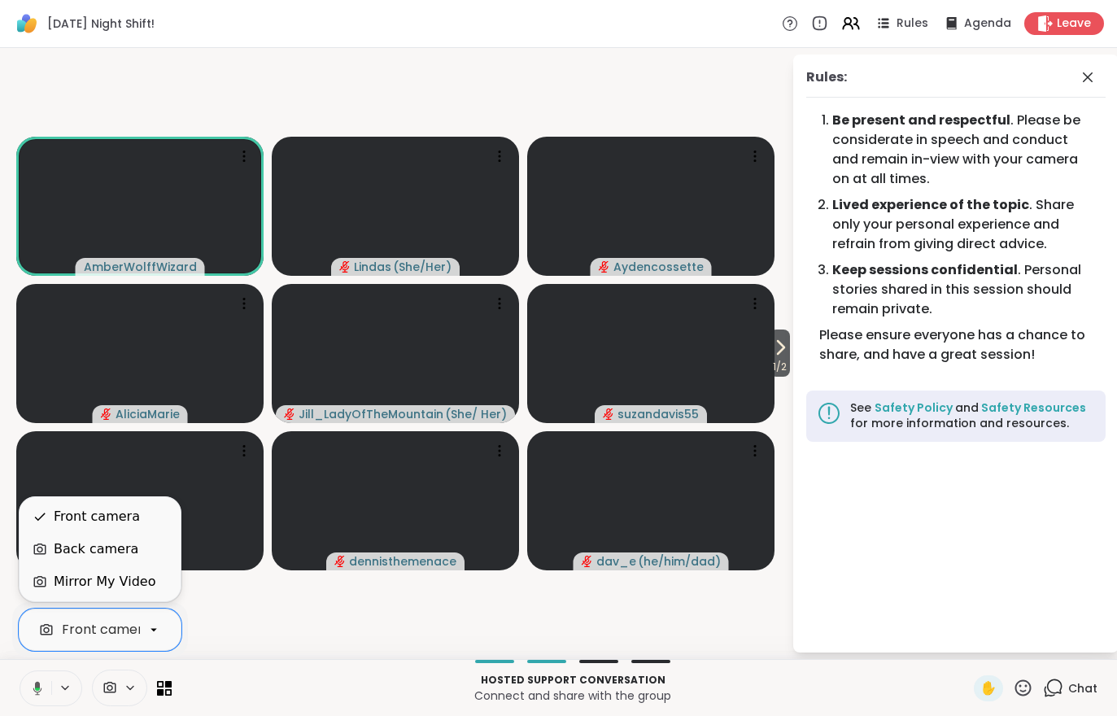
click at [62, 553] on div "Back camera" at bounding box center [96, 549] width 85 height 20
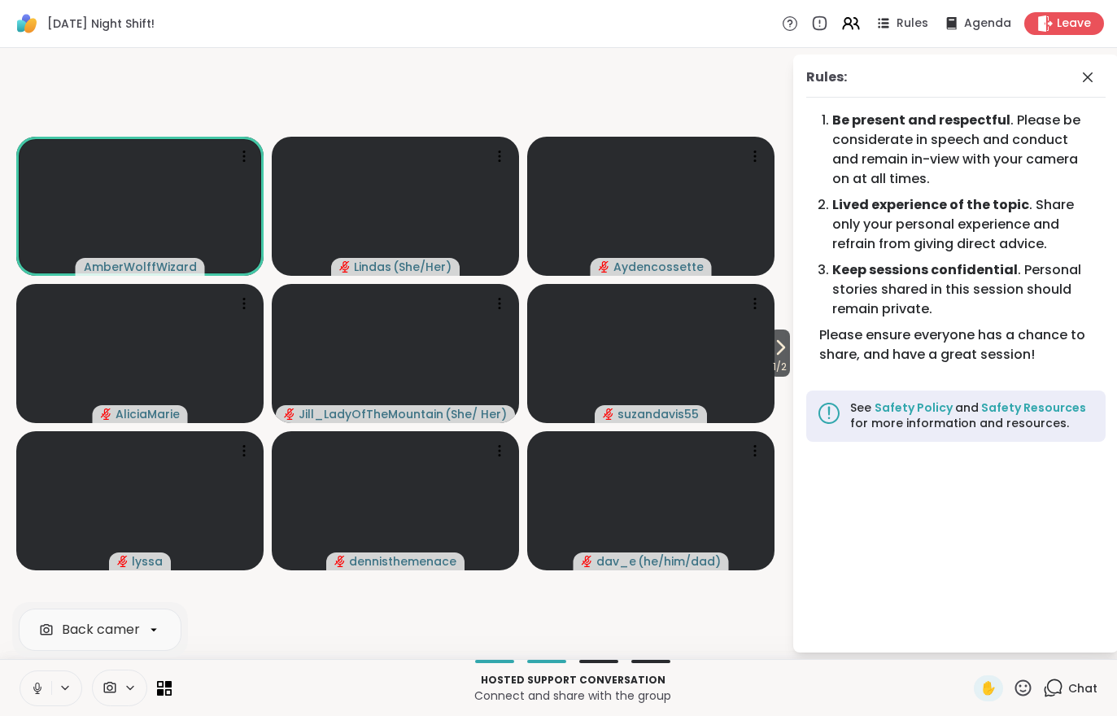
click at [106, 682] on icon at bounding box center [109, 687] width 15 height 15
click at [114, 682] on icon at bounding box center [109, 687] width 15 height 15
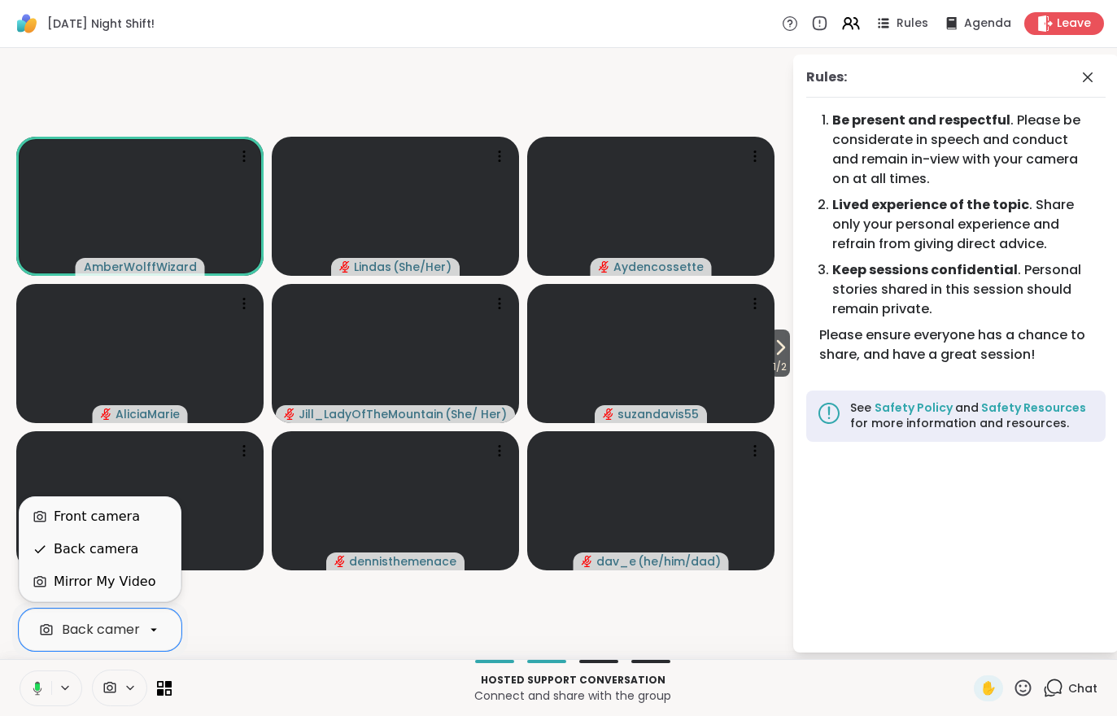
click at [74, 582] on div "Mirror My Video" at bounding box center [105, 582] width 102 height 20
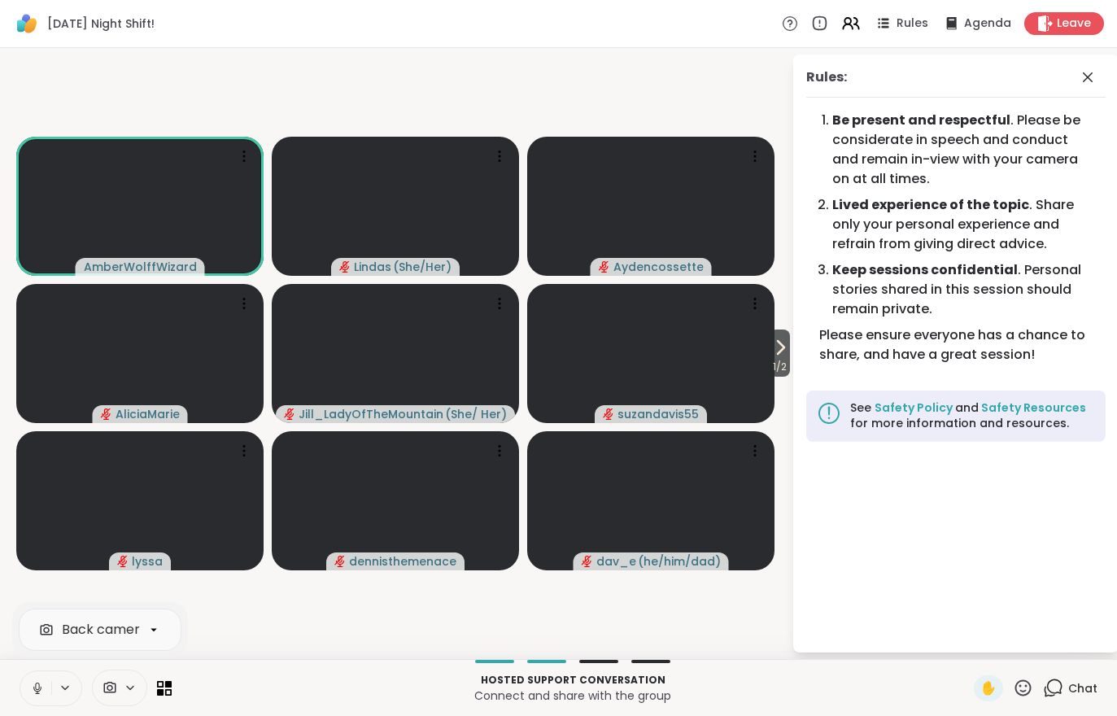
click at [112, 690] on icon at bounding box center [109, 687] width 15 height 15
click at [114, 693] on icon at bounding box center [109, 687] width 15 height 15
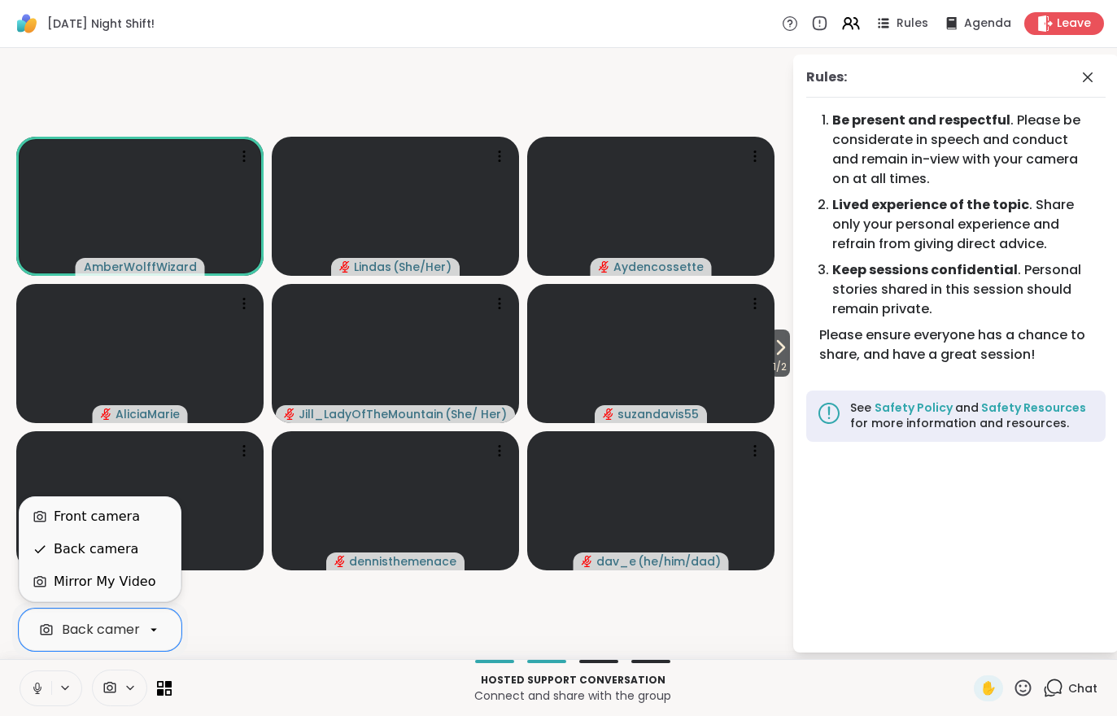
click at [72, 514] on div "Front camera" at bounding box center [97, 517] width 86 height 20
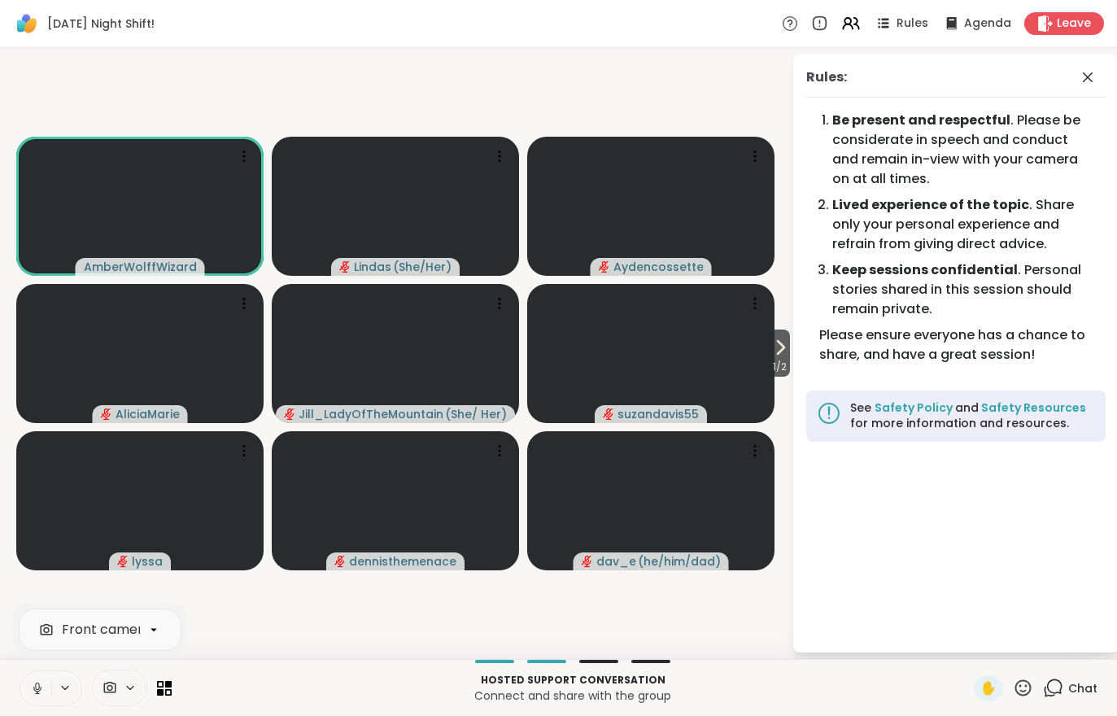
click at [795, 361] on div "Rules: Be present and respectful . Please be considerate in speech and conduct …" at bounding box center [955, 353] width 325 height 598
click at [779, 367] on span "1 / 2" at bounding box center [779, 367] width 20 height 20
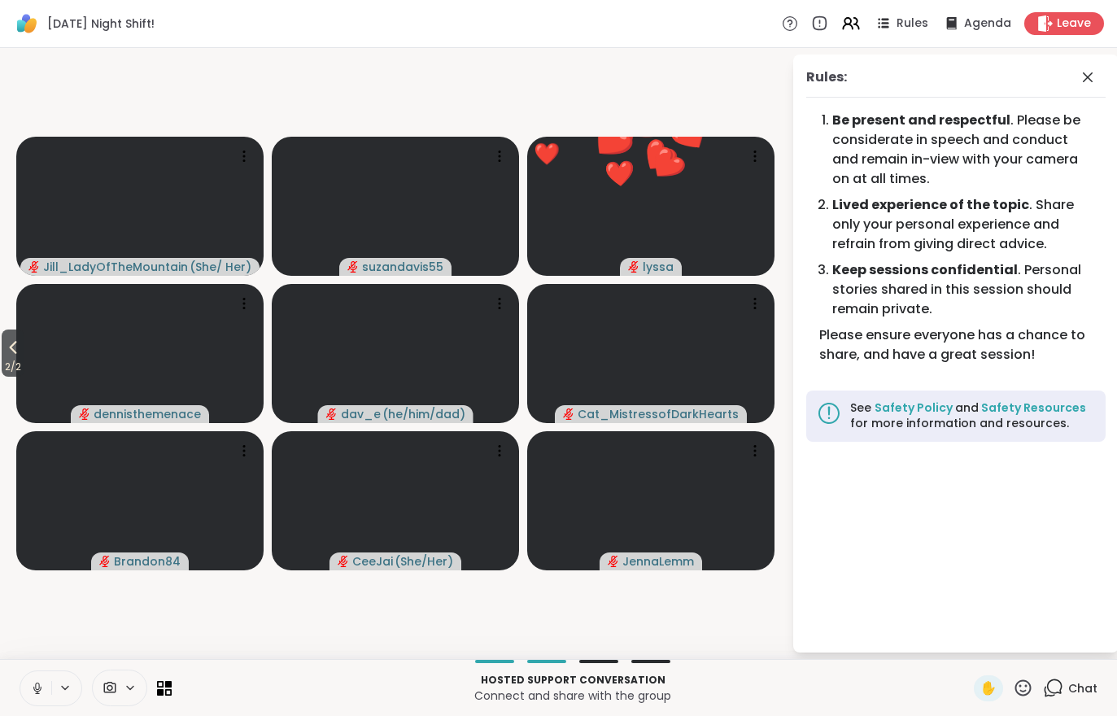
click at [2, 363] on span "2 / 2" at bounding box center [13, 367] width 23 height 20
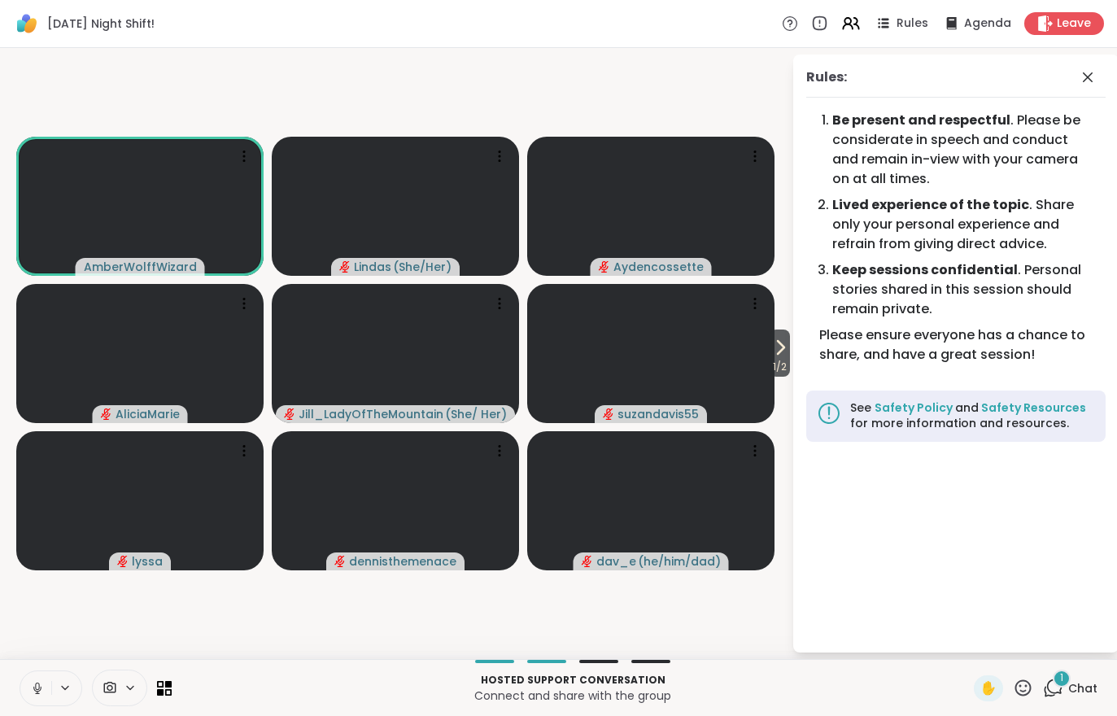
click at [1057, 699] on div "1 Chat" at bounding box center [1070, 688] width 54 height 26
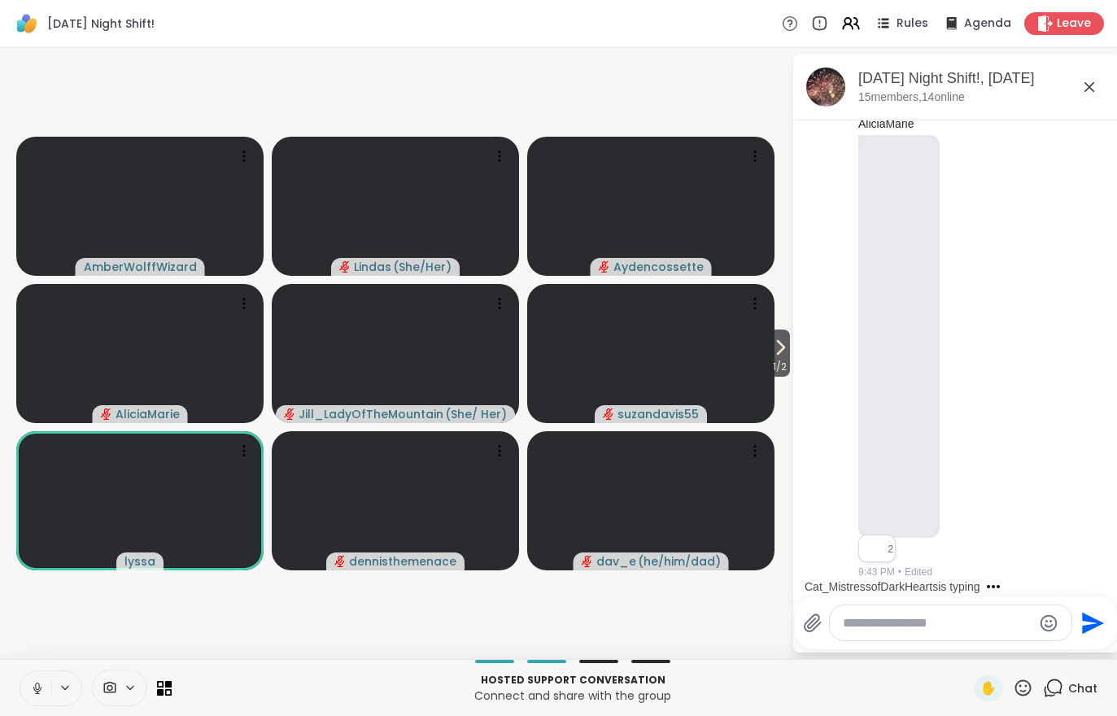
scroll to position [1138, 0]
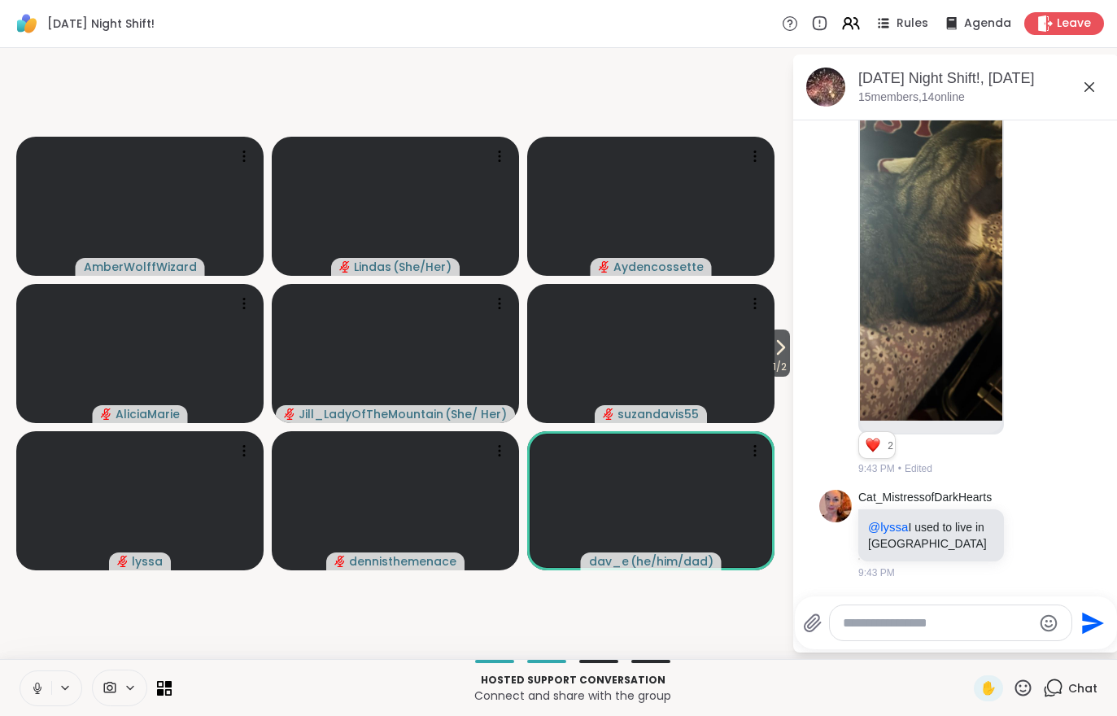
click at [780, 347] on icon at bounding box center [781, 347] width 7 height 13
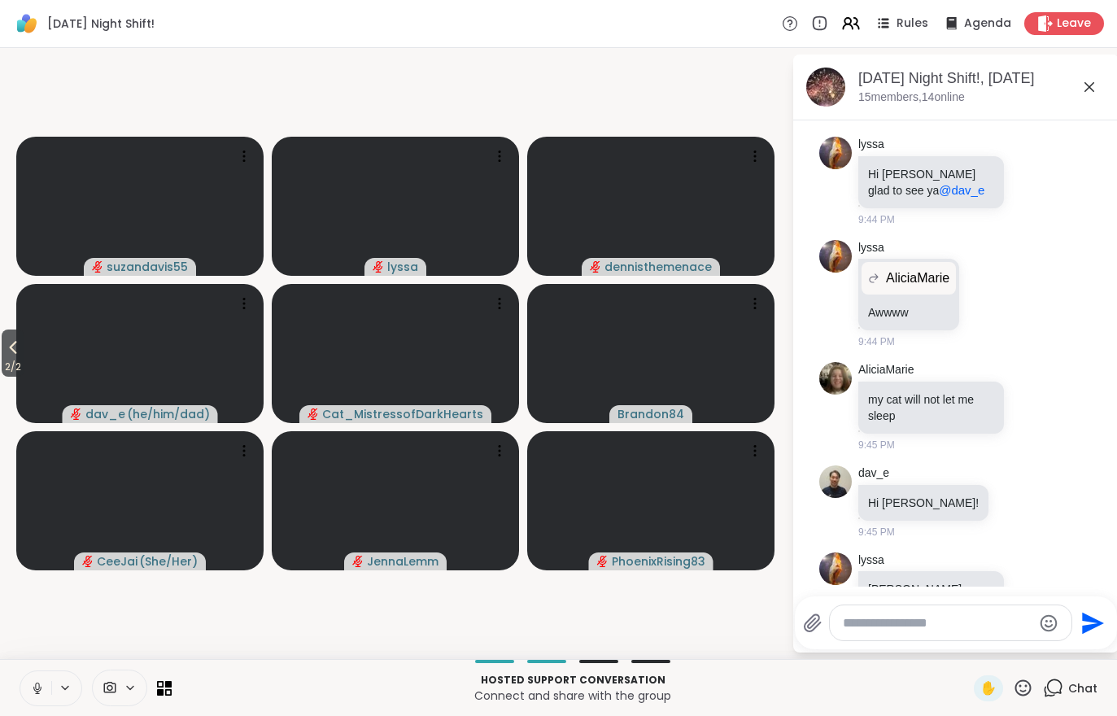
scroll to position [1814, 0]
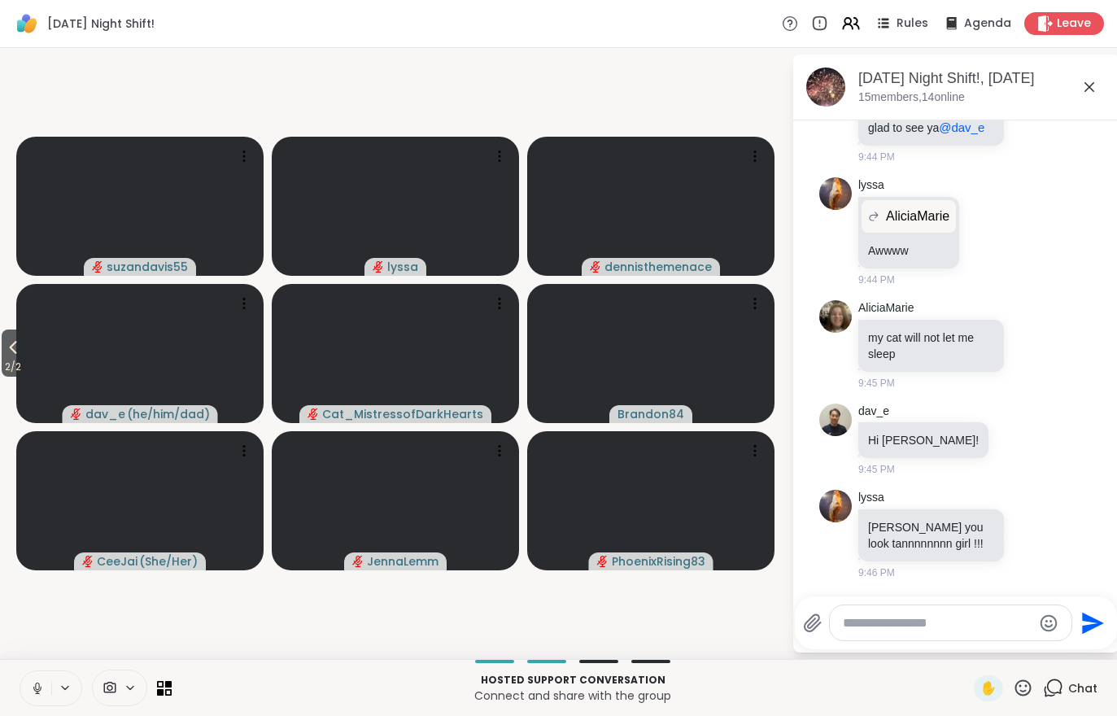
click at [15, 367] on span "2 / 2" at bounding box center [13, 367] width 23 height 20
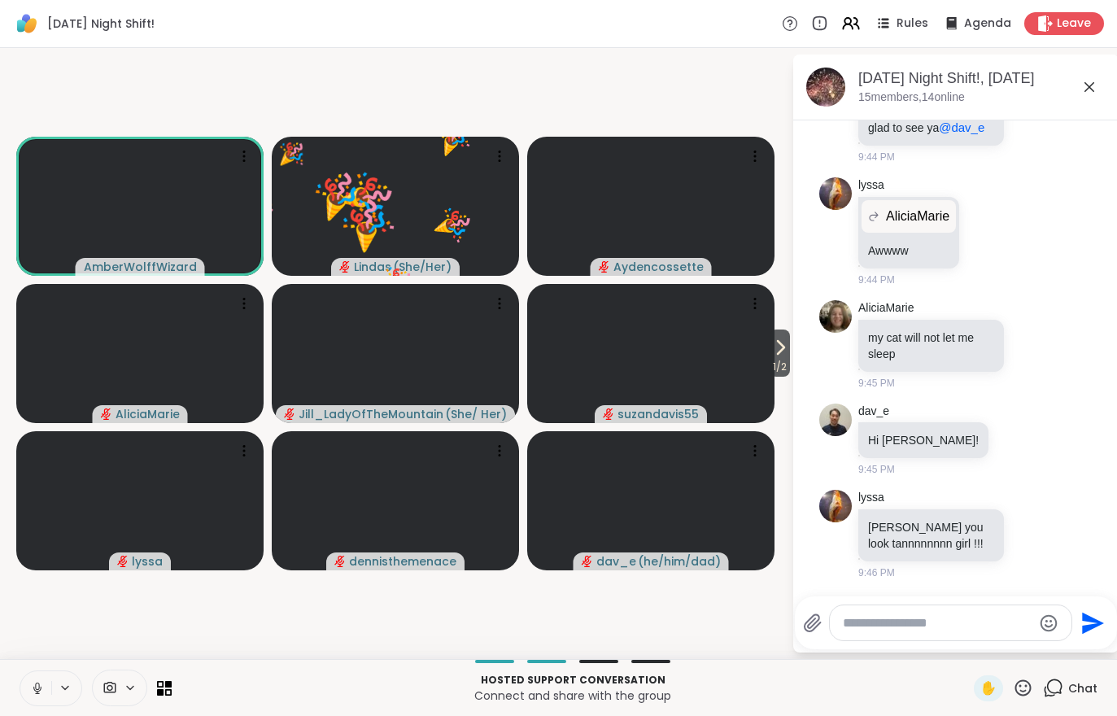
click at [778, 356] on icon at bounding box center [780, 348] width 20 height 20
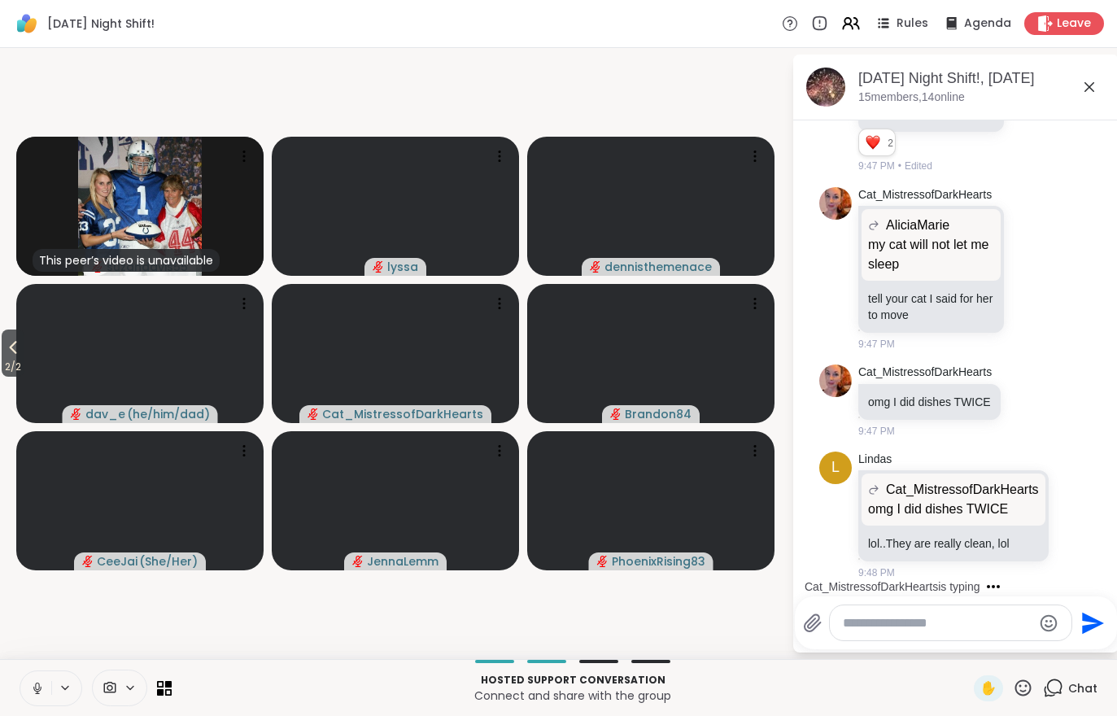
scroll to position [2584, 0]
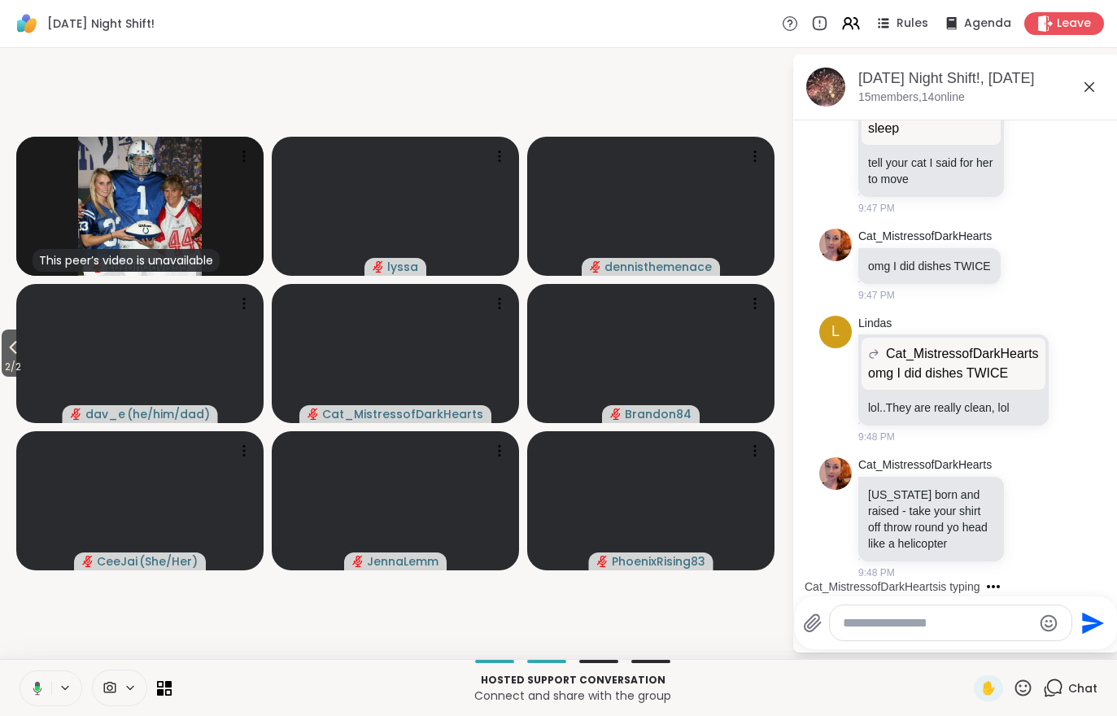
click at [12, 665] on div "Hosted support conversation Connect and share with the group ✋ Chat" at bounding box center [558, 687] width 1117 height 57
click at [40, 701] on button at bounding box center [35, 688] width 31 height 34
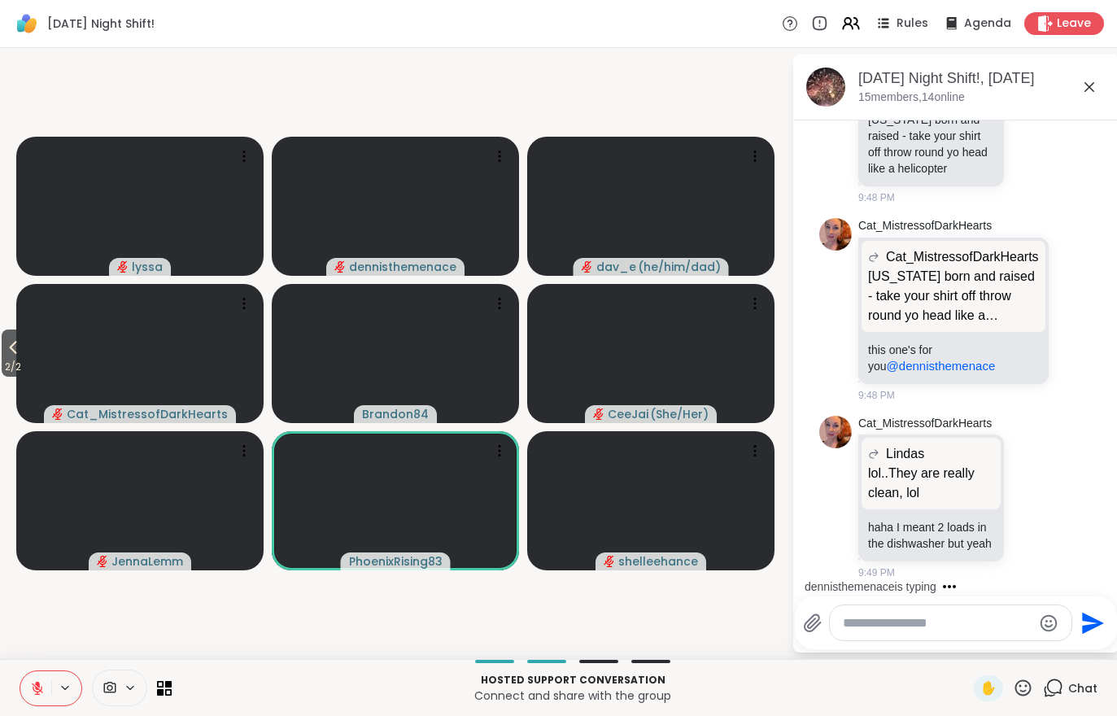
scroll to position [3077, 0]
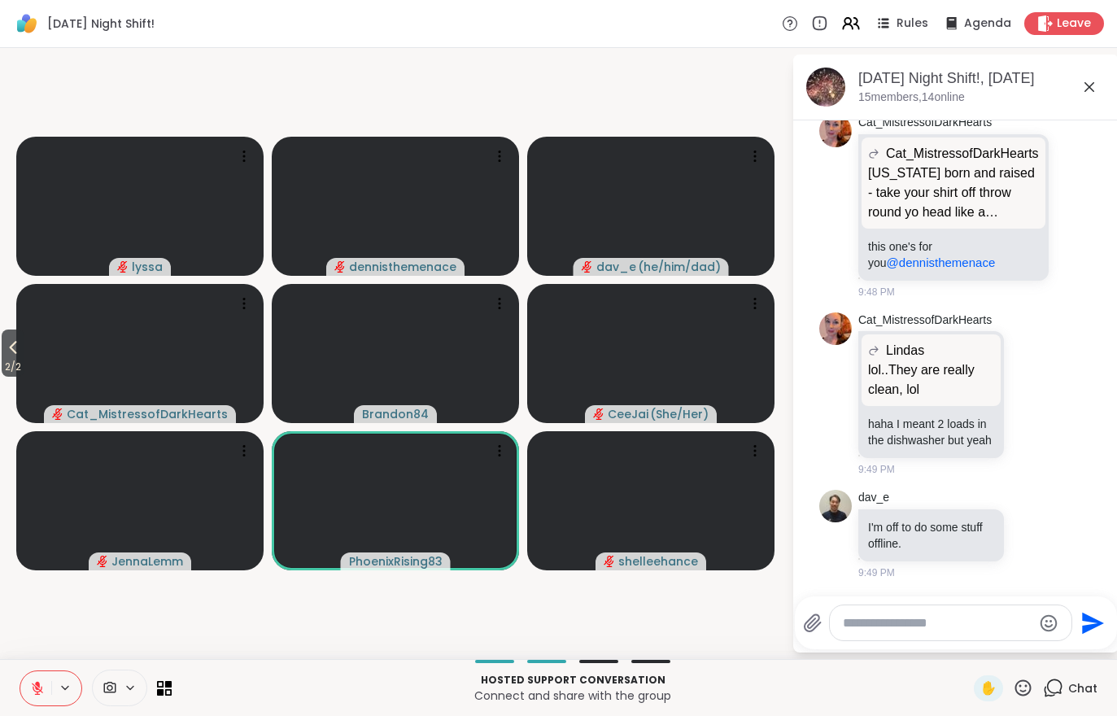
click at [20, 348] on icon at bounding box center [13, 348] width 20 height 20
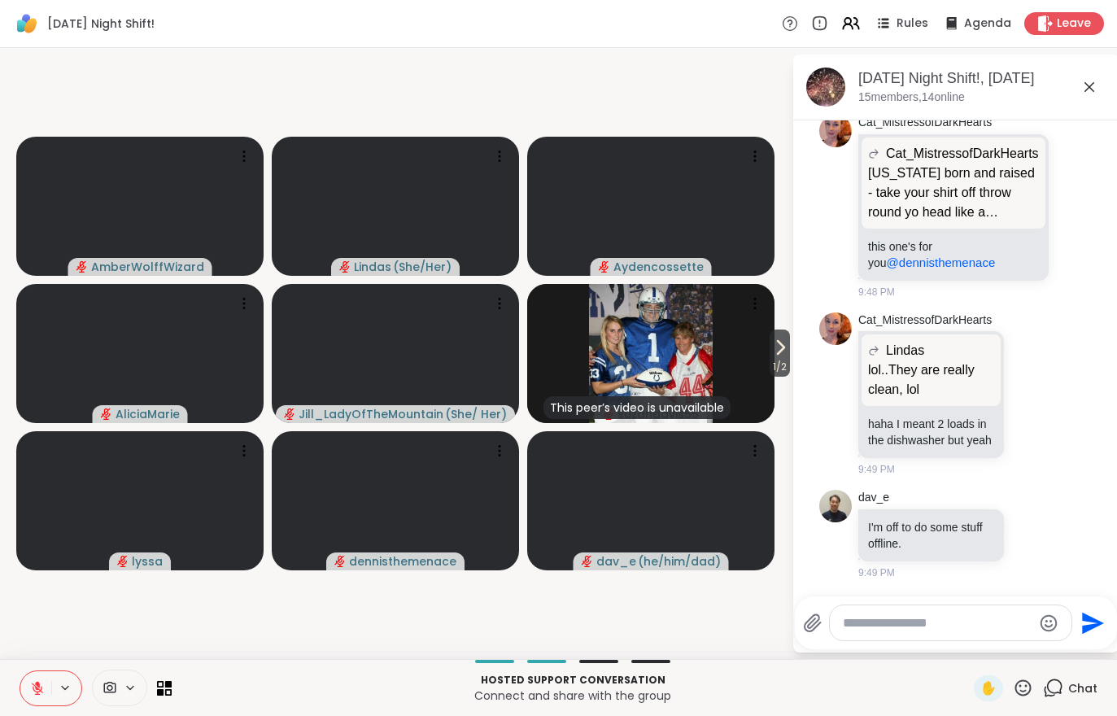
click at [52, 684] on button at bounding box center [66, 688] width 30 height 14
click at [342, 689] on p "Connect and share with the group" at bounding box center [572, 695] width 782 height 16
click at [30, 689] on icon at bounding box center [37, 688] width 15 height 15
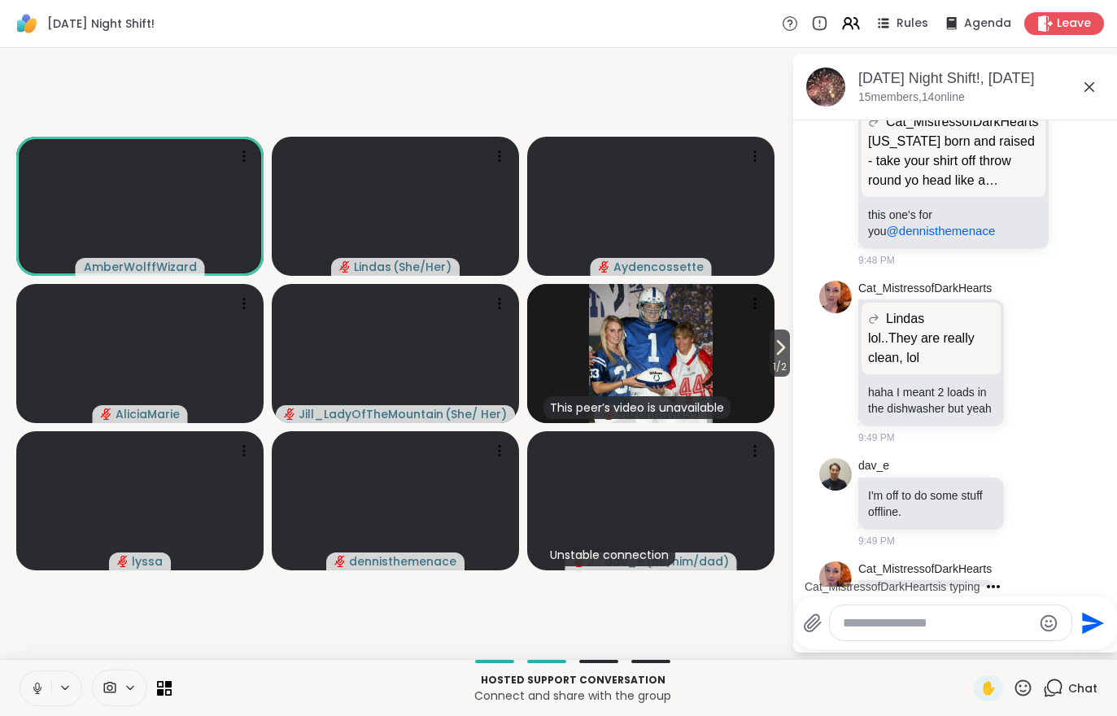
scroll to position [3163, 0]
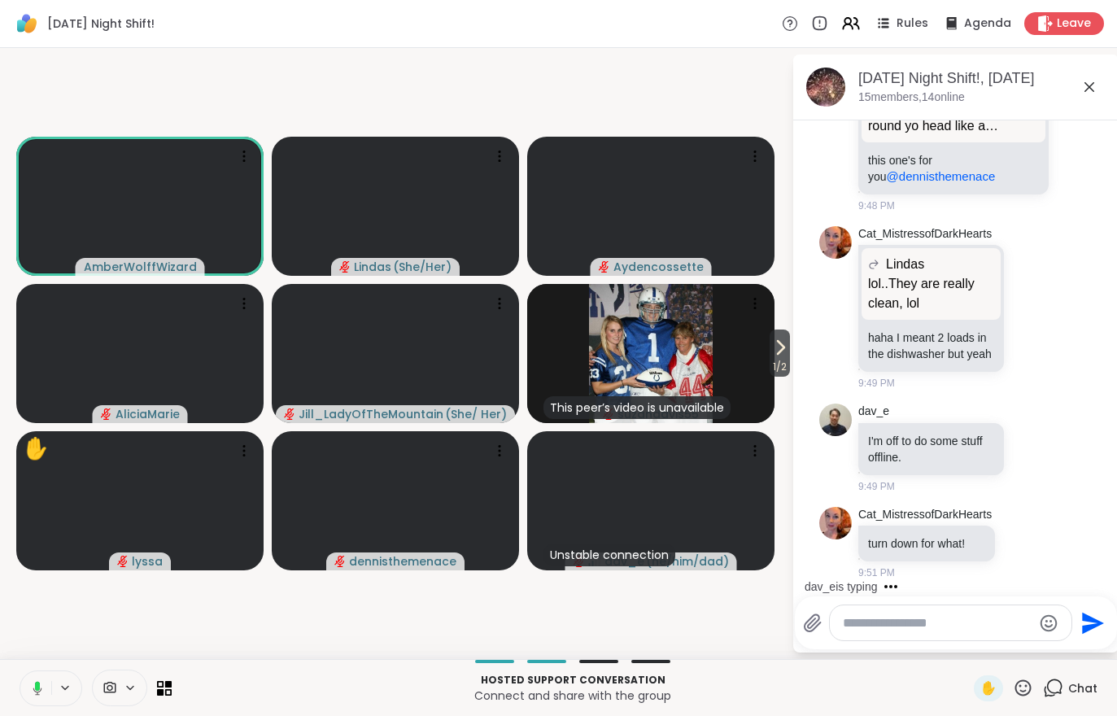
click at [778, 372] on span "1 / 2" at bounding box center [779, 367] width 20 height 20
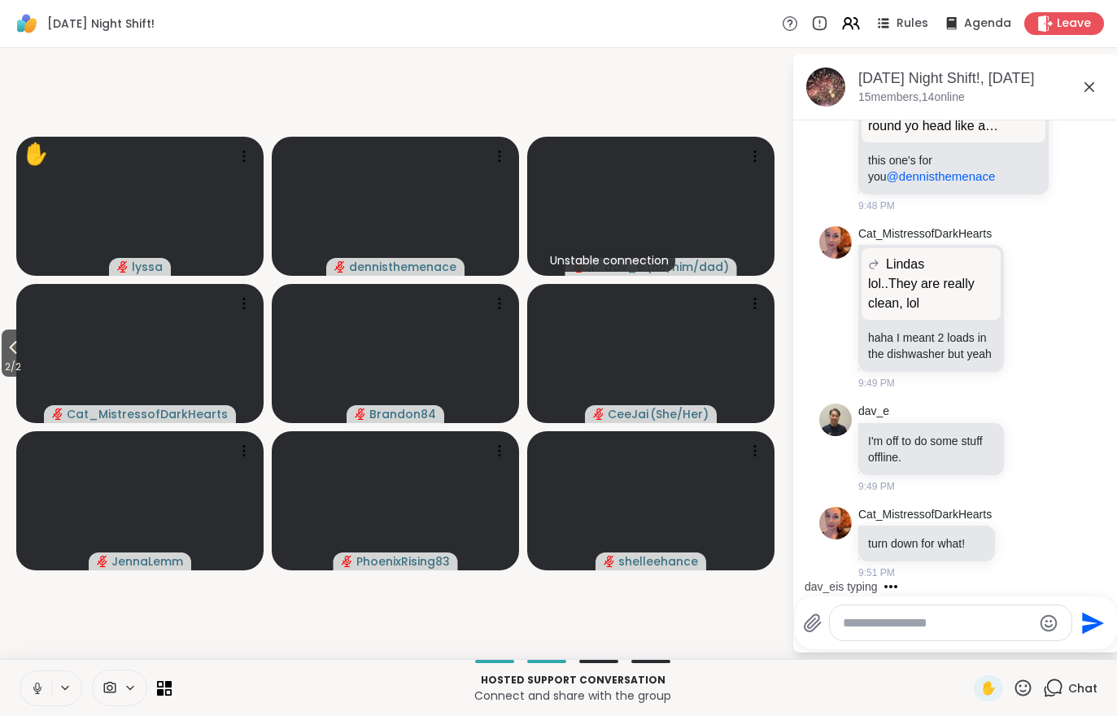
click at [35, 367] on video at bounding box center [139, 353] width 247 height 139
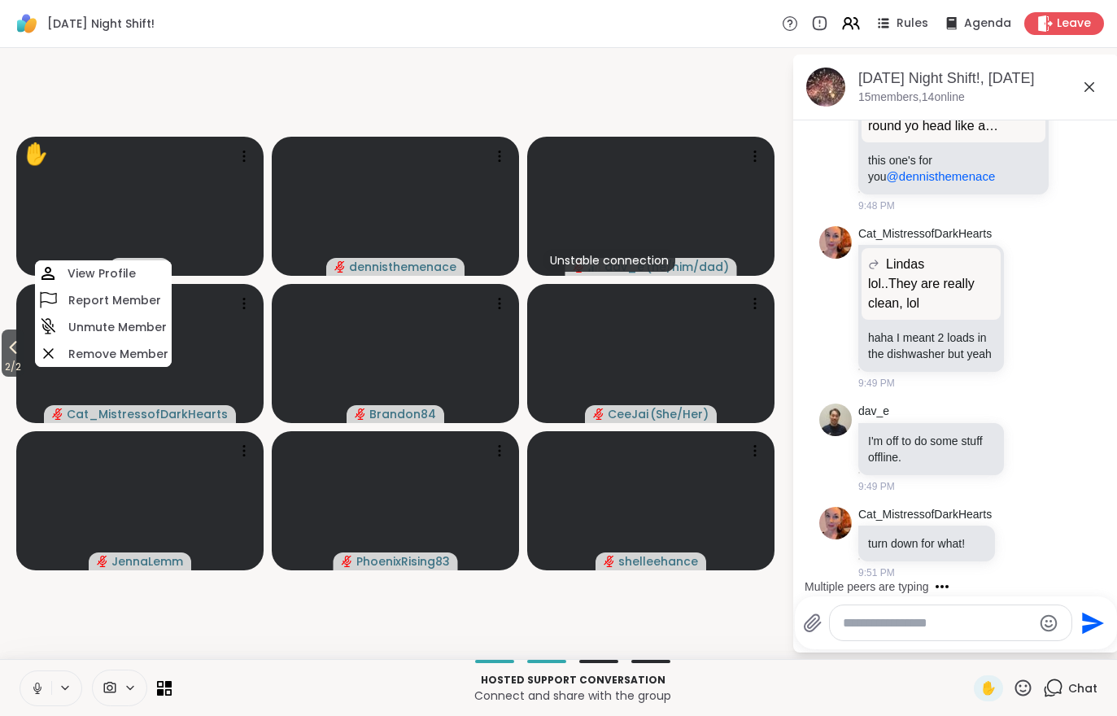
click at [403, 651] on video-player-container "2 / 2 ✋ [PERSON_NAME] Unstable connection dav_e ( he/him/dad ) Cat_MistressofDa…" at bounding box center [396, 353] width 772 height 598
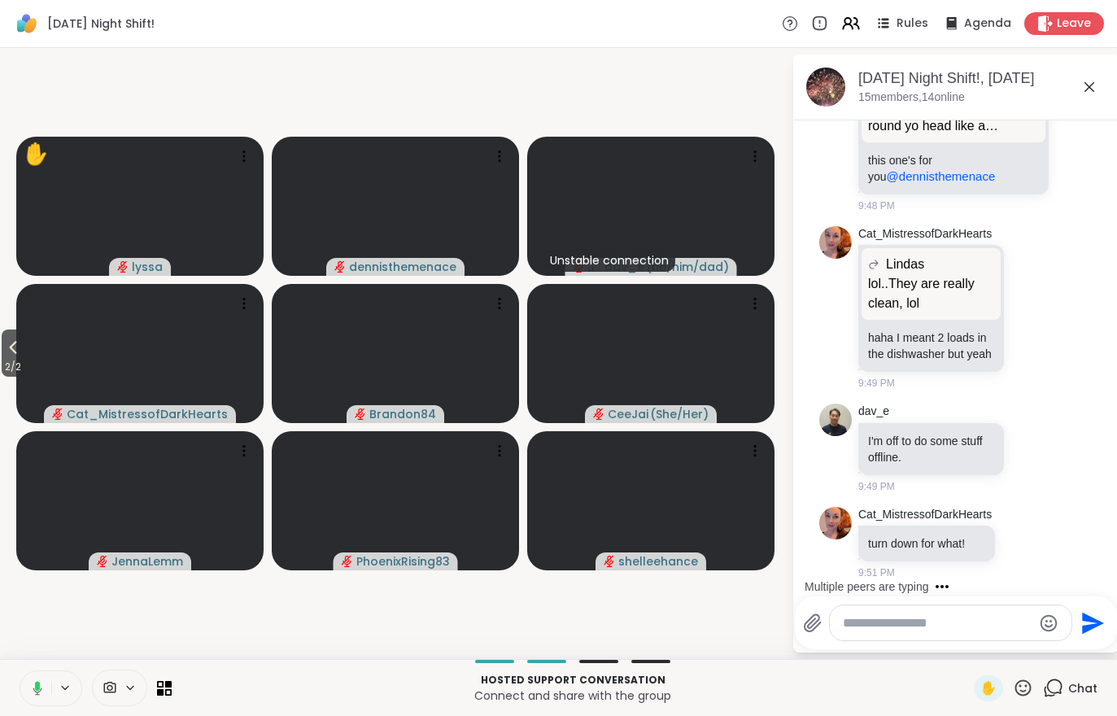
click at [8, 368] on span "2 / 2" at bounding box center [13, 367] width 23 height 20
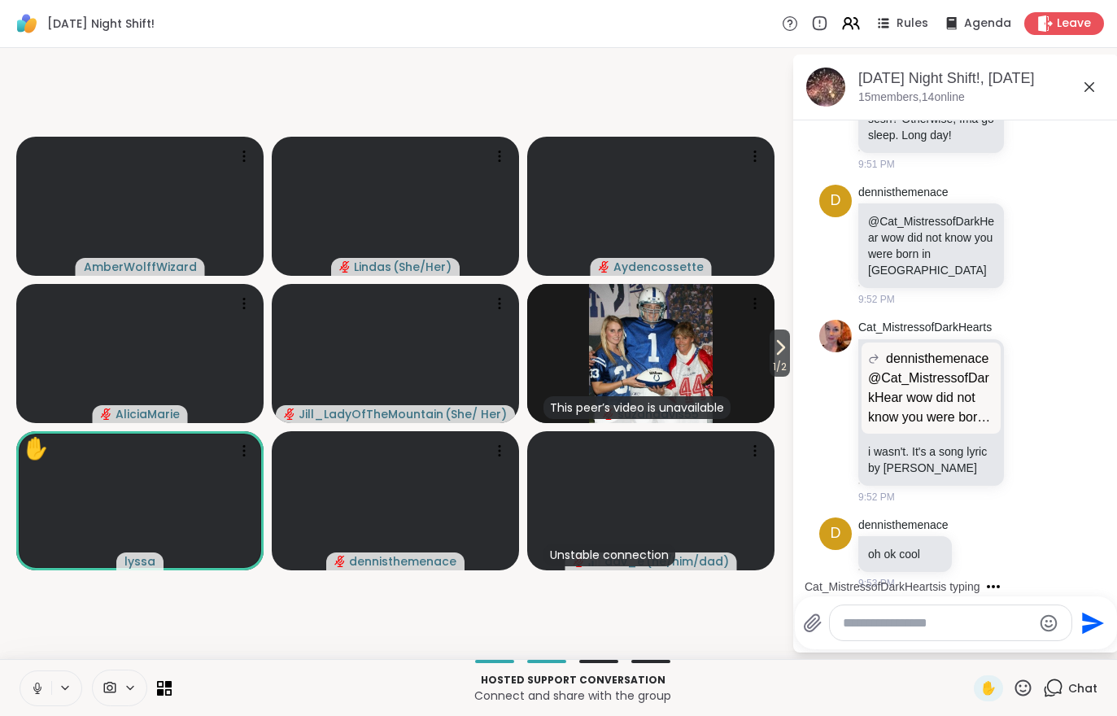
scroll to position [3973, 0]
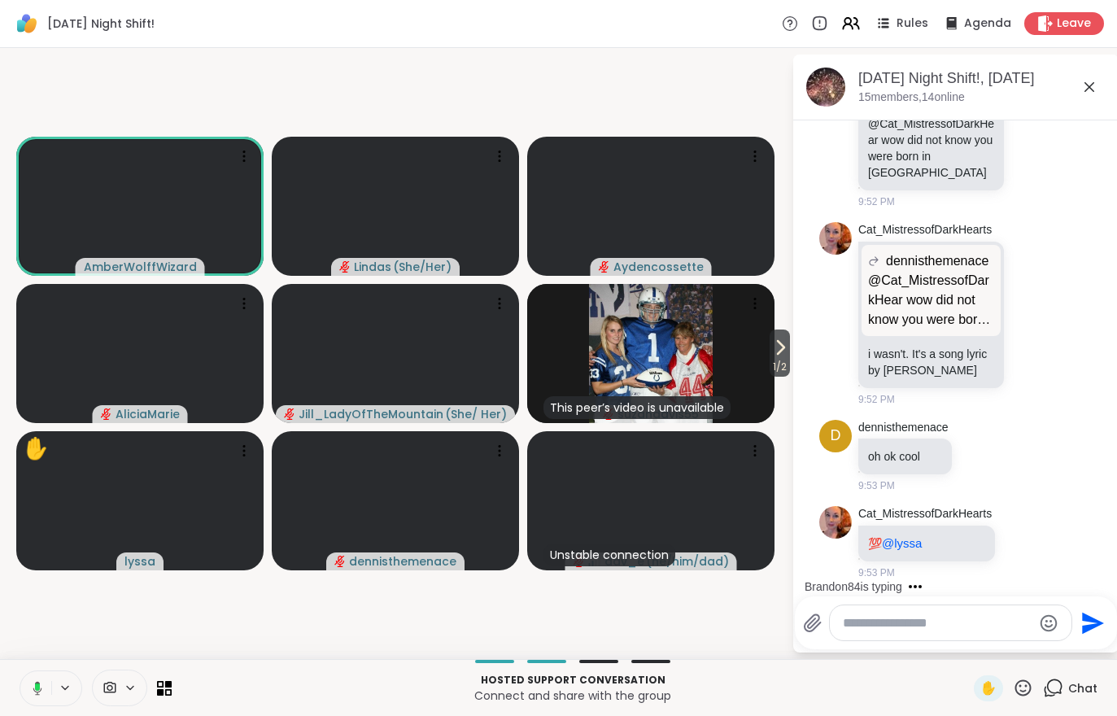
click at [769, 359] on span "1 / 2" at bounding box center [779, 367] width 20 height 20
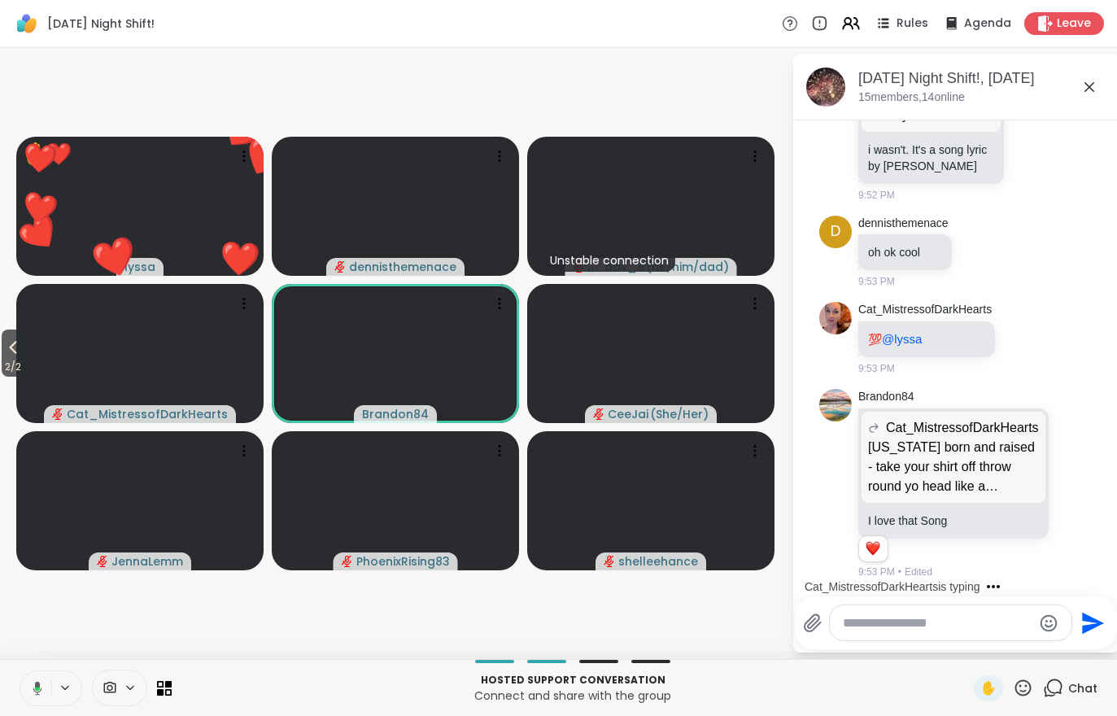
scroll to position [4318, 0]
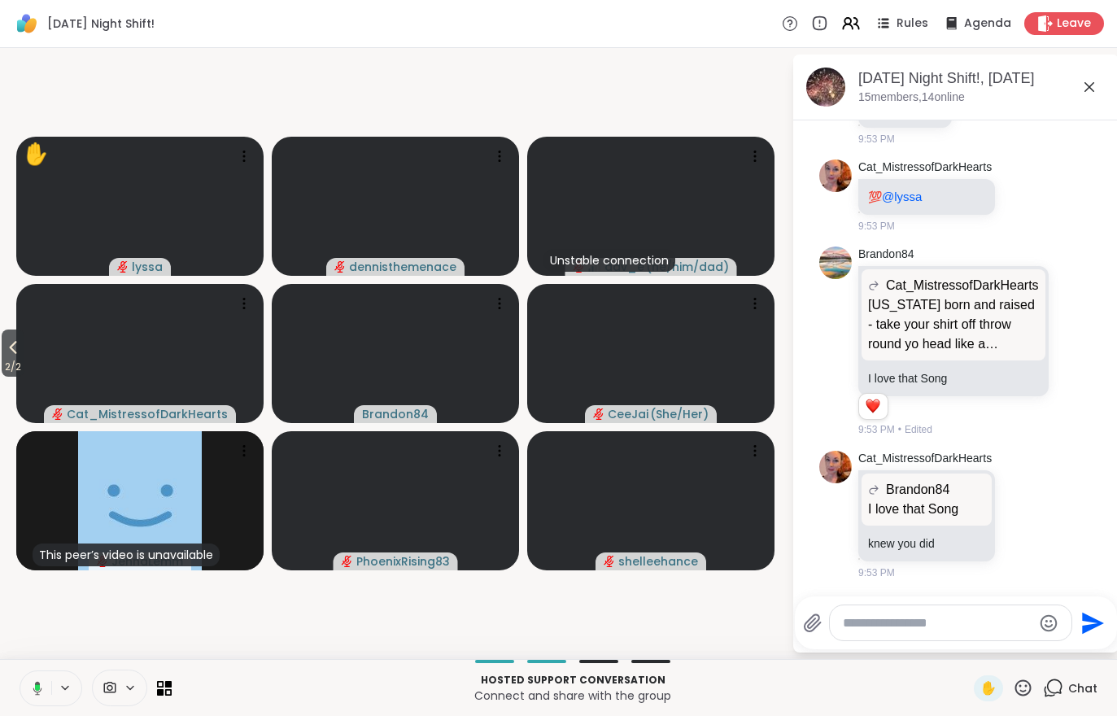
click at [16, 349] on icon at bounding box center [13, 348] width 20 height 20
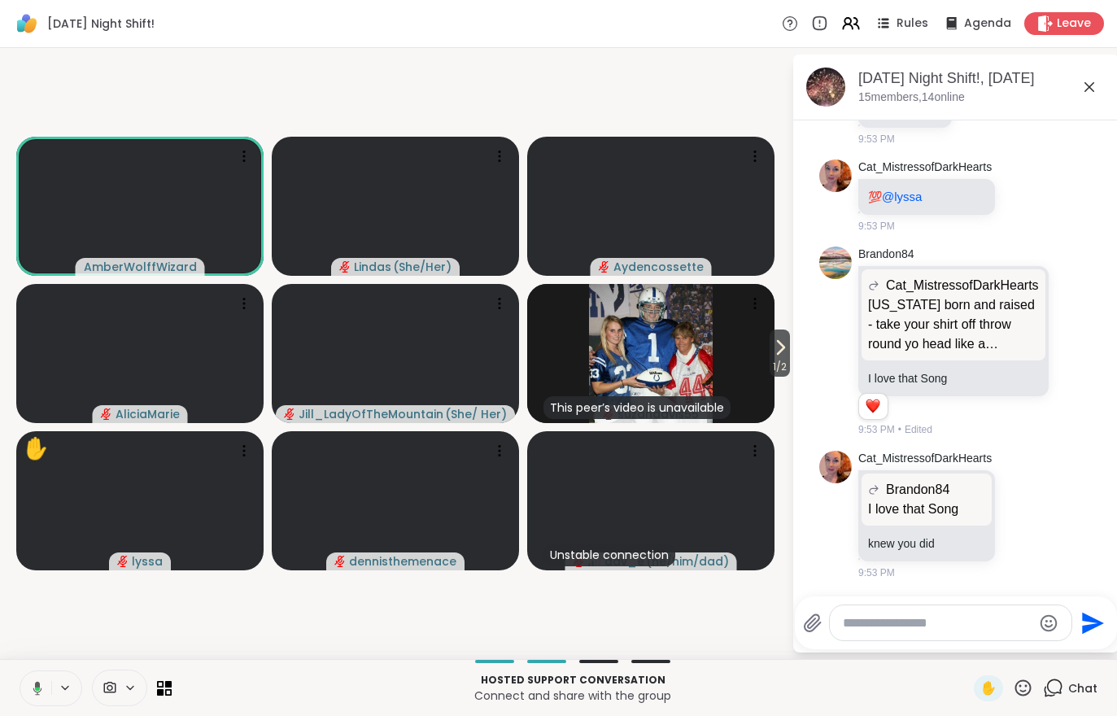
click at [782, 368] on span "1 / 2" at bounding box center [779, 367] width 20 height 20
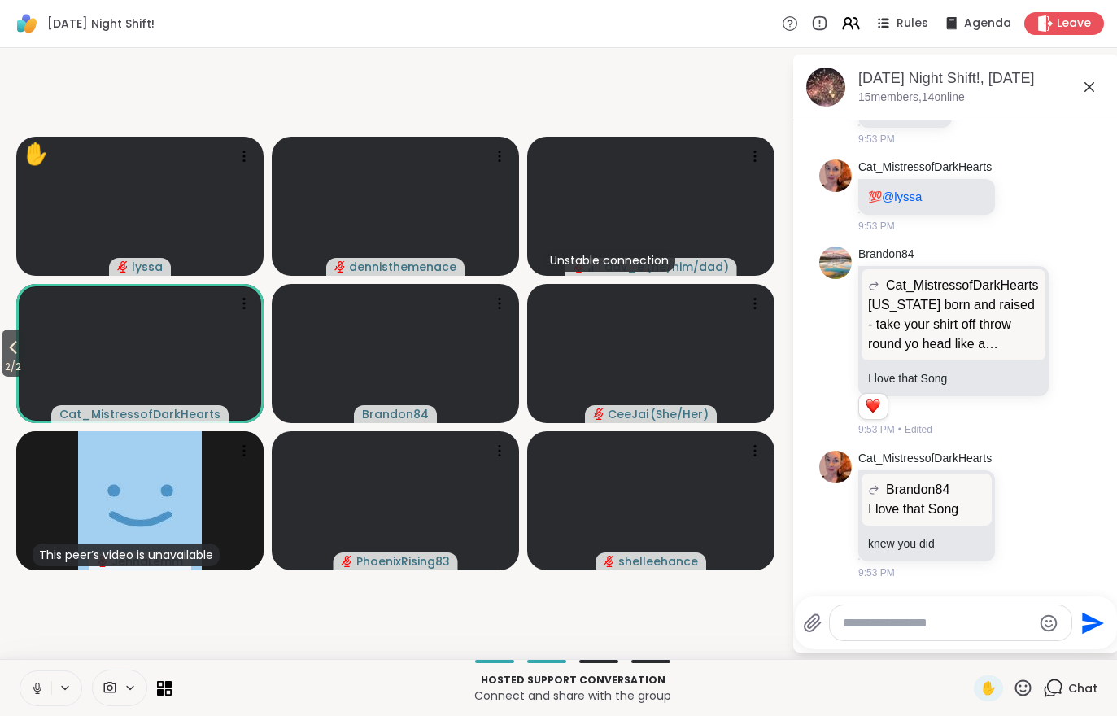
click at [2, 373] on span "2 / 2" at bounding box center [13, 367] width 23 height 20
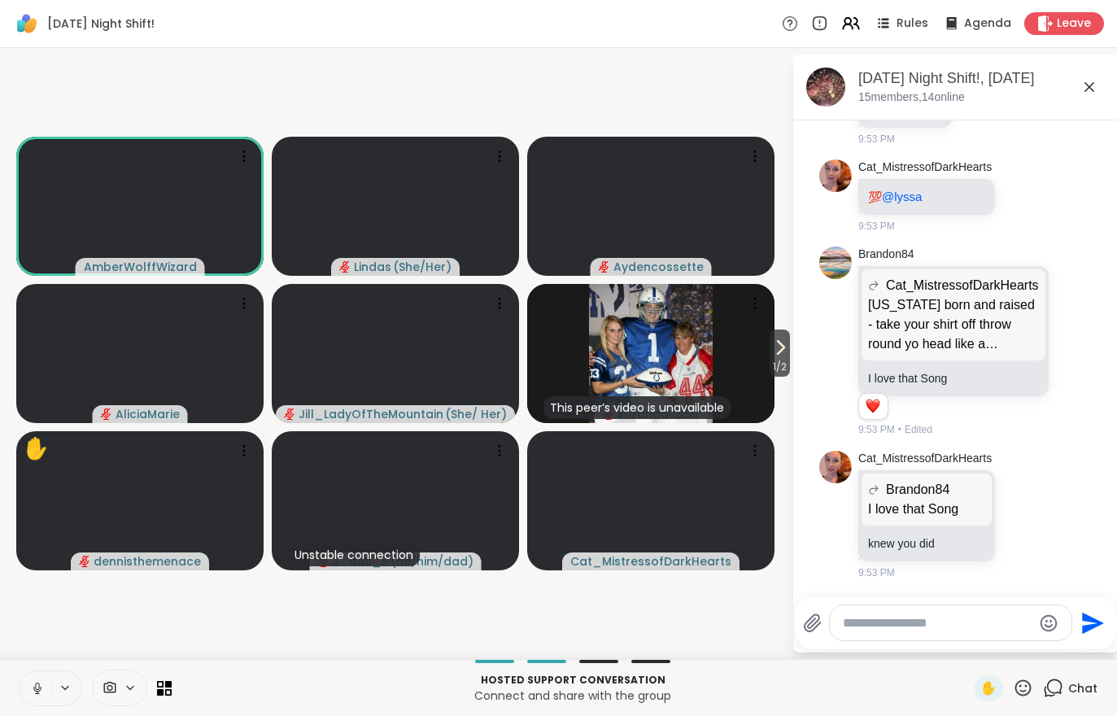
click at [783, 368] on span "1 / 2" at bounding box center [779, 367] width 20 height 20
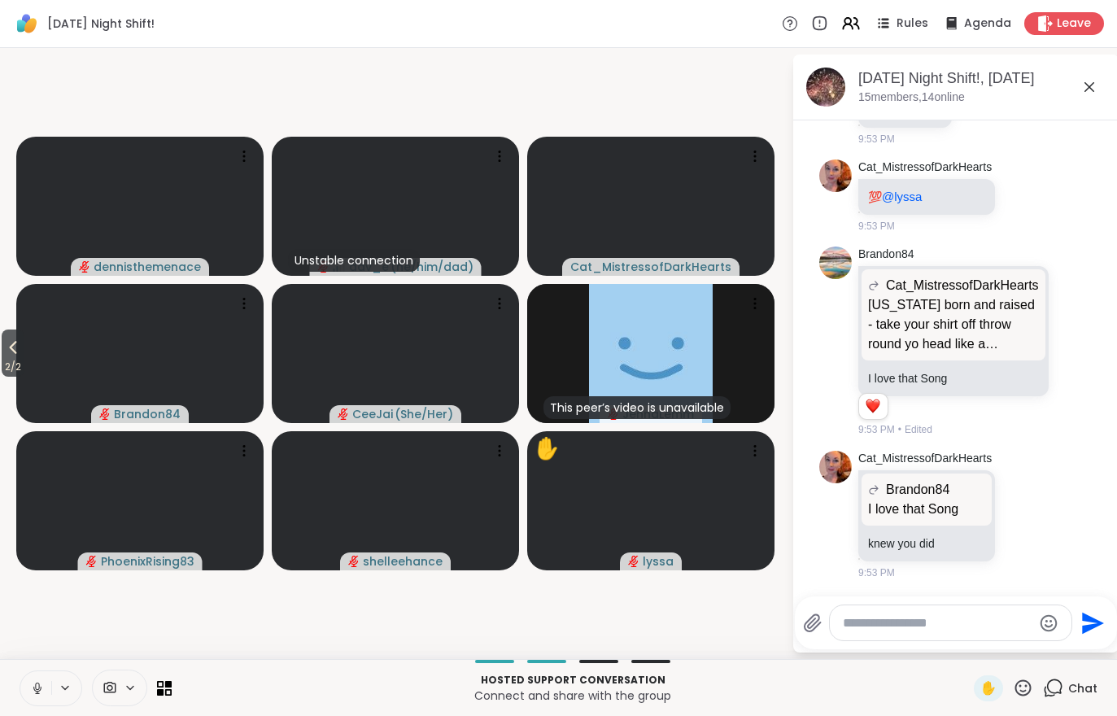
click at [23, 359] on span "2 / 2" at bounding box center [13, 367] width 23 height 20
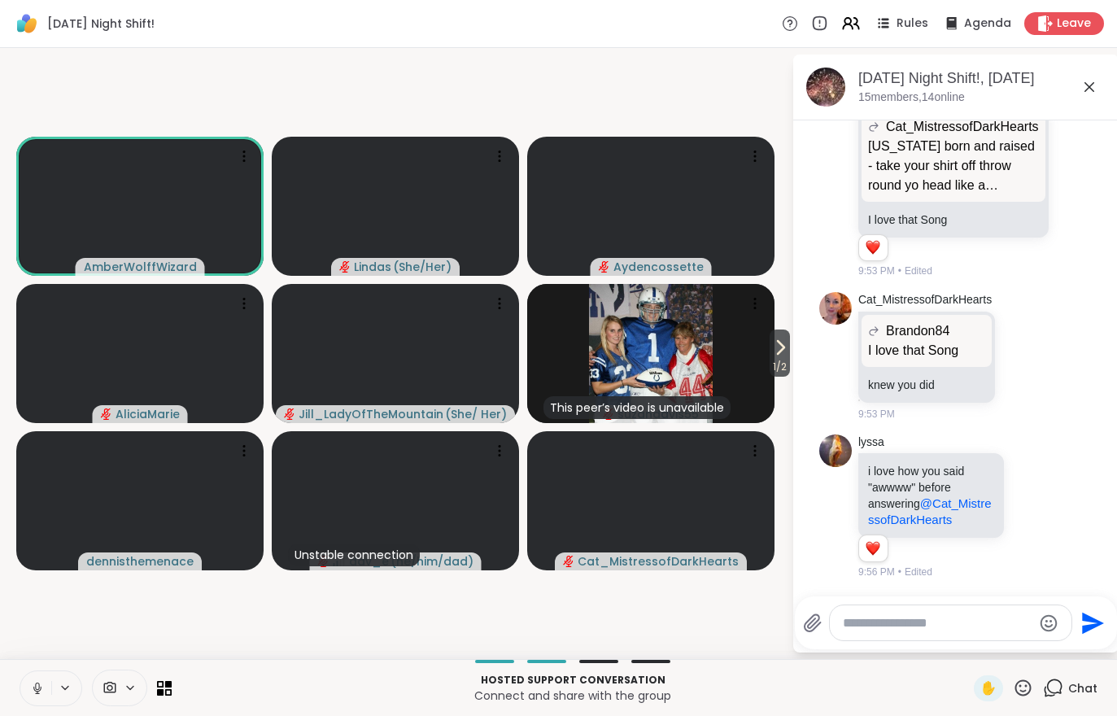
scroll to position [4492, 0]
click at [779, 360] on span "1 / 2" at bounding box center [779, 367] width 20 height 20
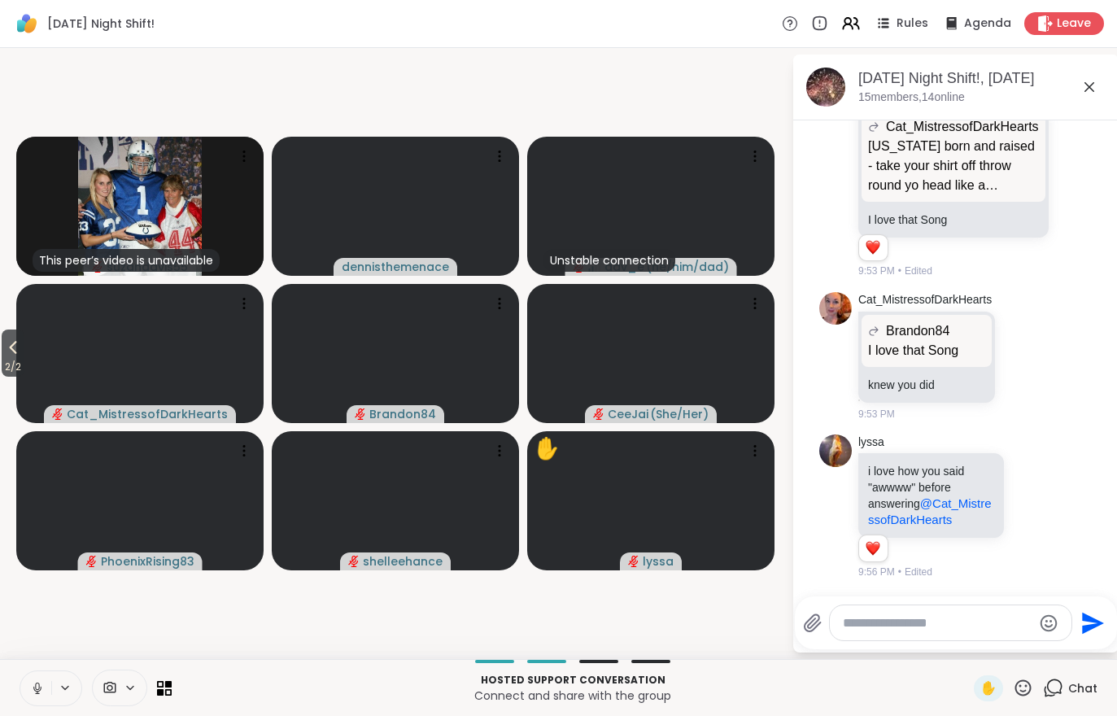
click at [24, 358] on span "2 / 2" at bounding box center [13, 367] width 23 height 20
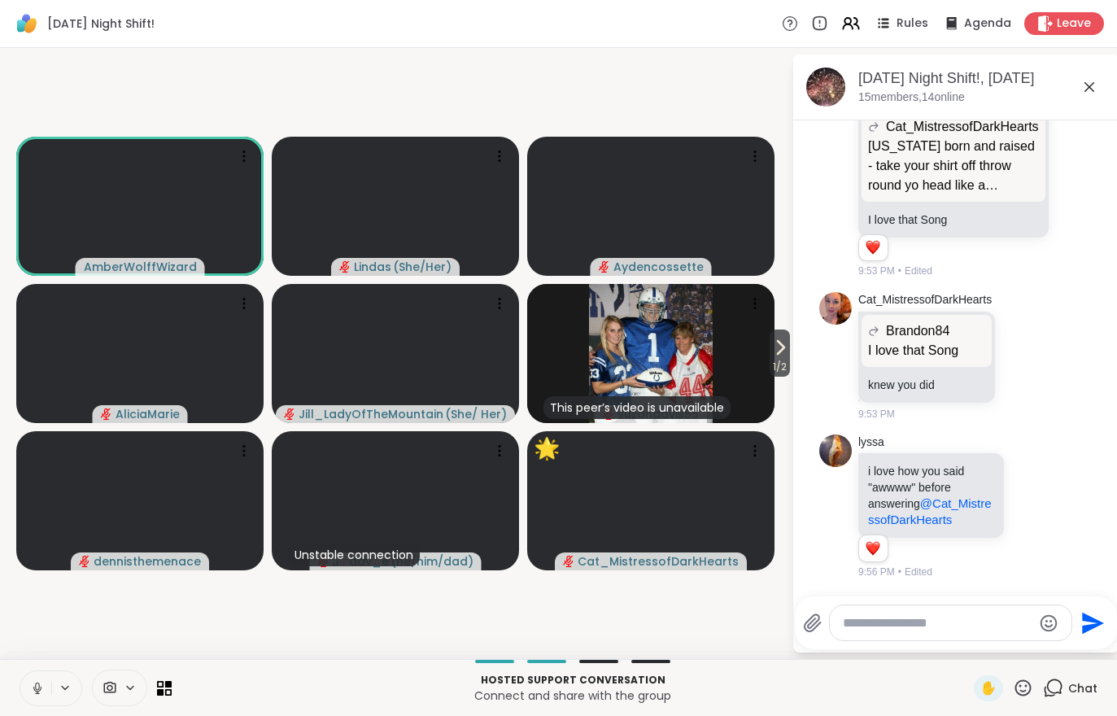
click at [790, 359] on span "1 / 2" at bounding box center [779, 367] width 20 height 20
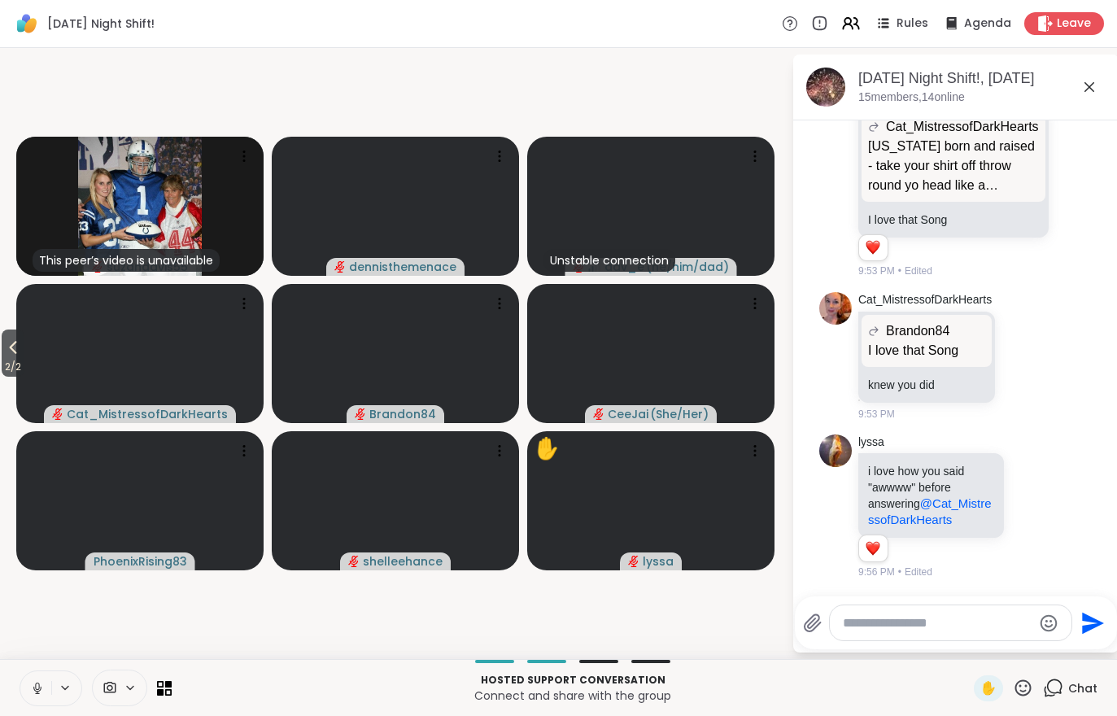
click at [4, 372] on span "2 / 2" at bounding box center [13, 367] width 23 height 20
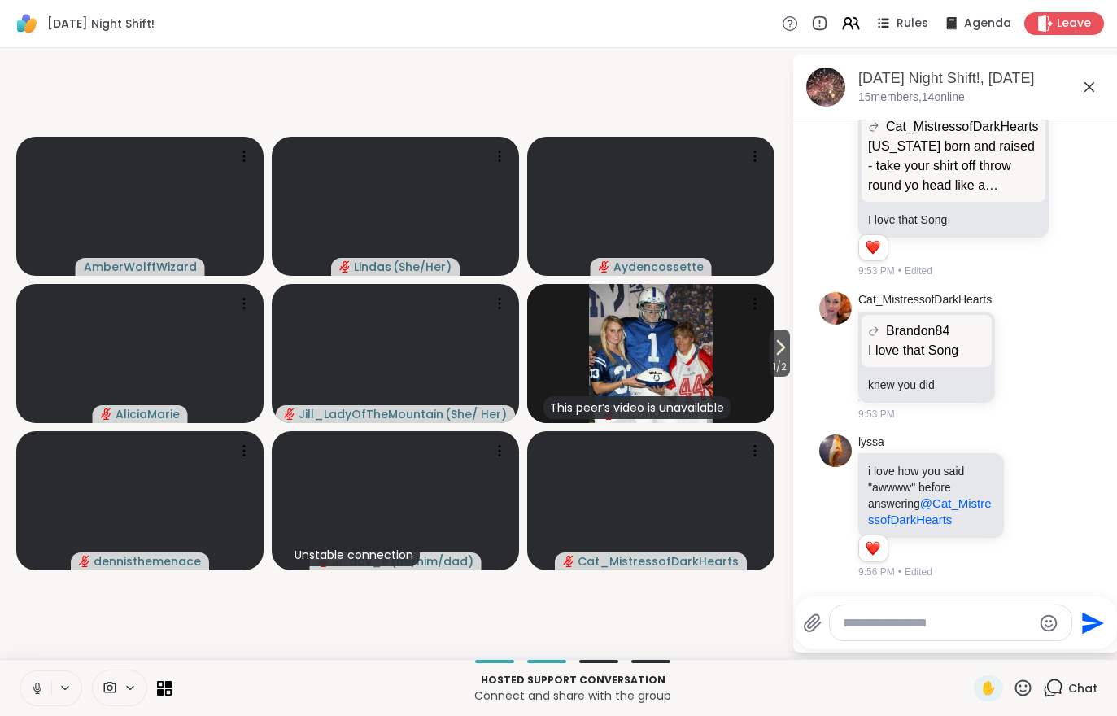
click at [769, 364] on span "1 / 2" at bounding box center [779, 367] width 20 height 20
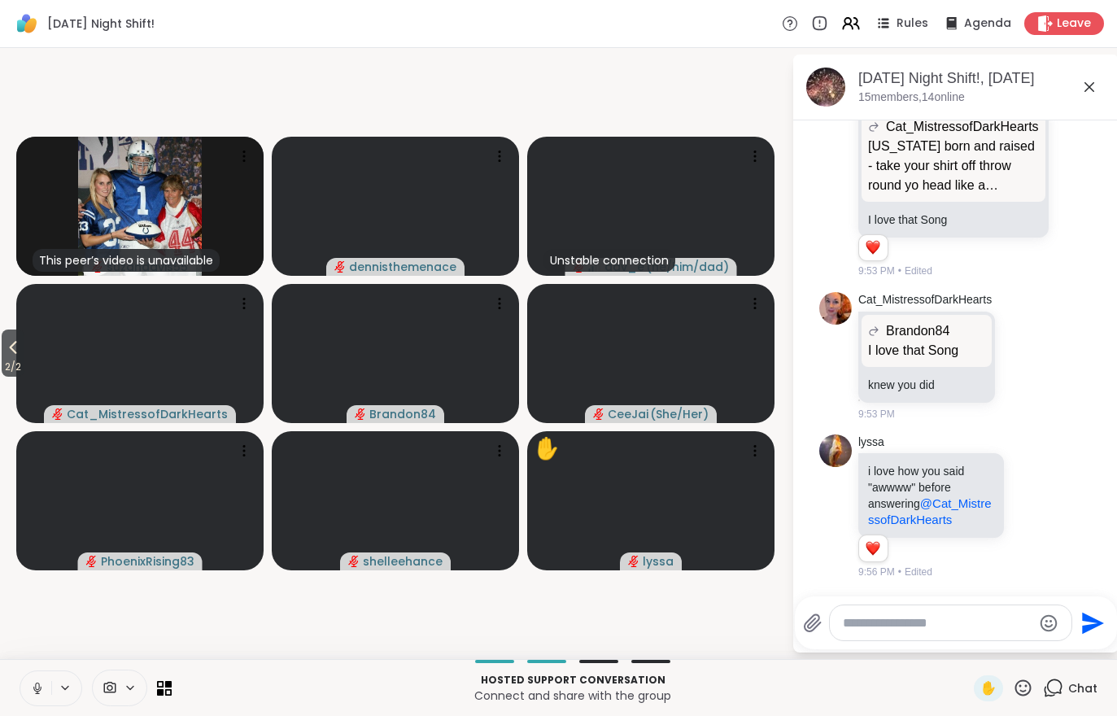
click at [7, 356] on icon at bounding box center [13, 348] width 20 height 20
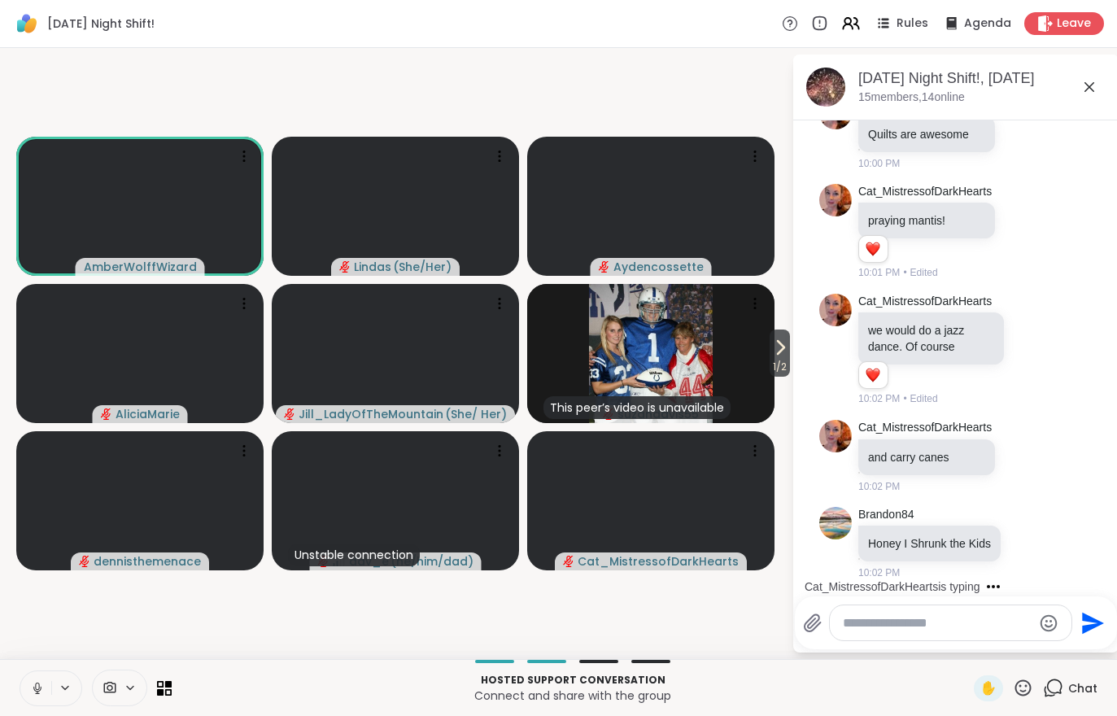
scroll to position [5103, 0]
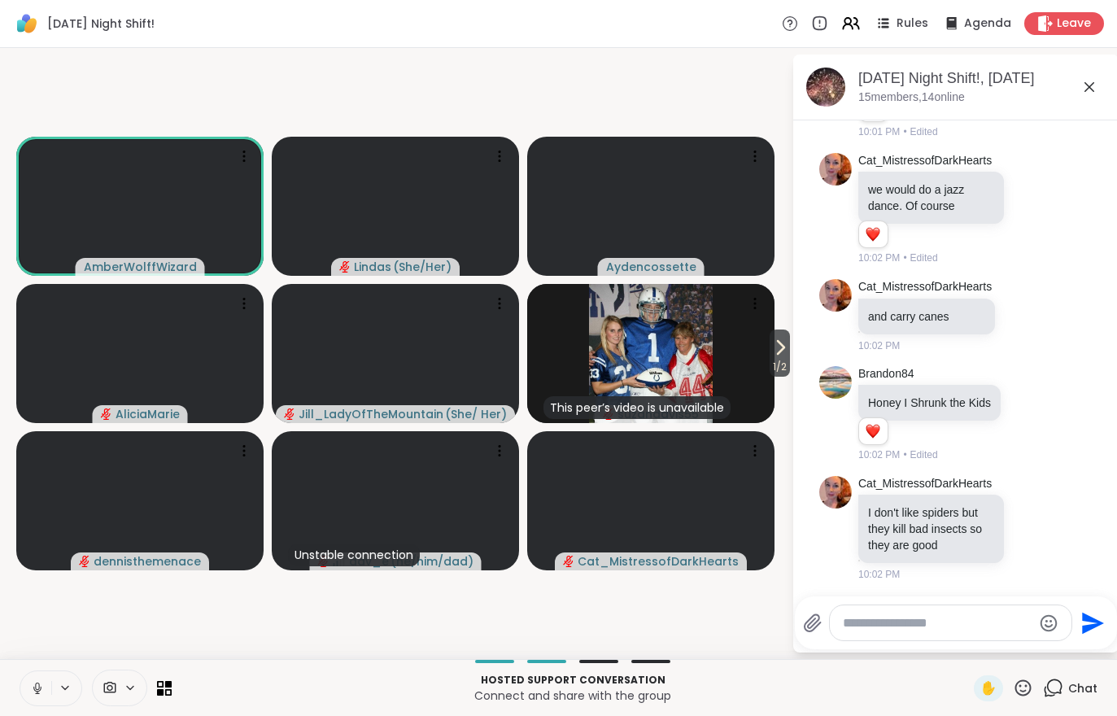
click at [787, 355] on icon at bounding box center [780, 348] width 20 height 20
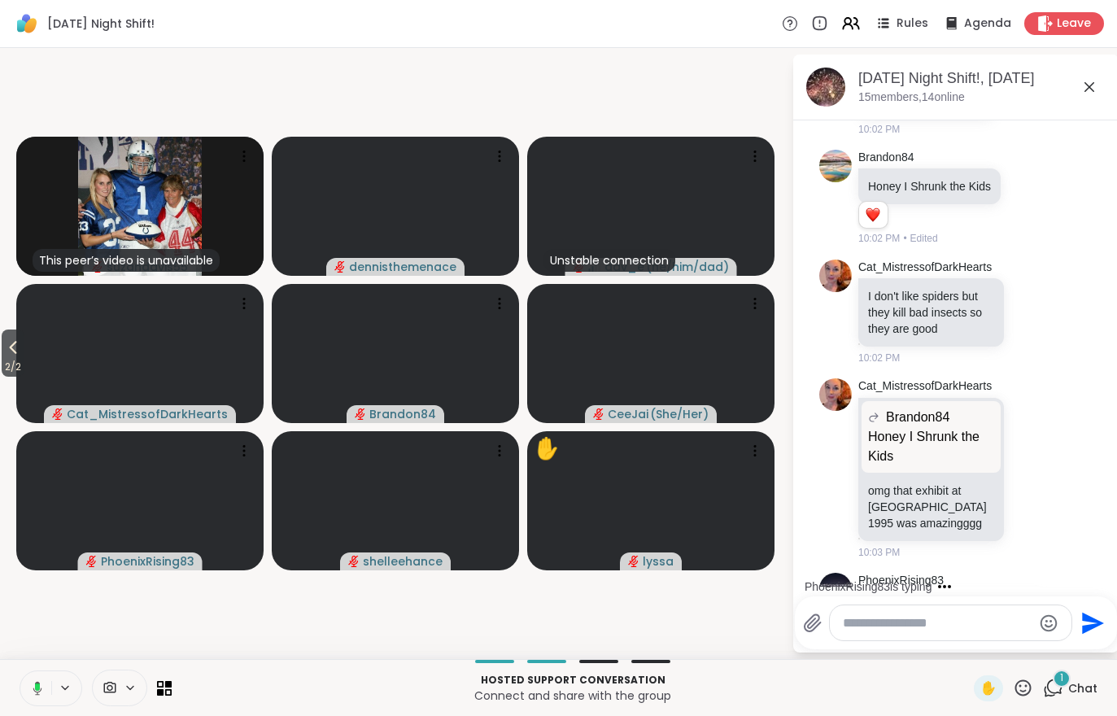
scroll to position [5478, 0]
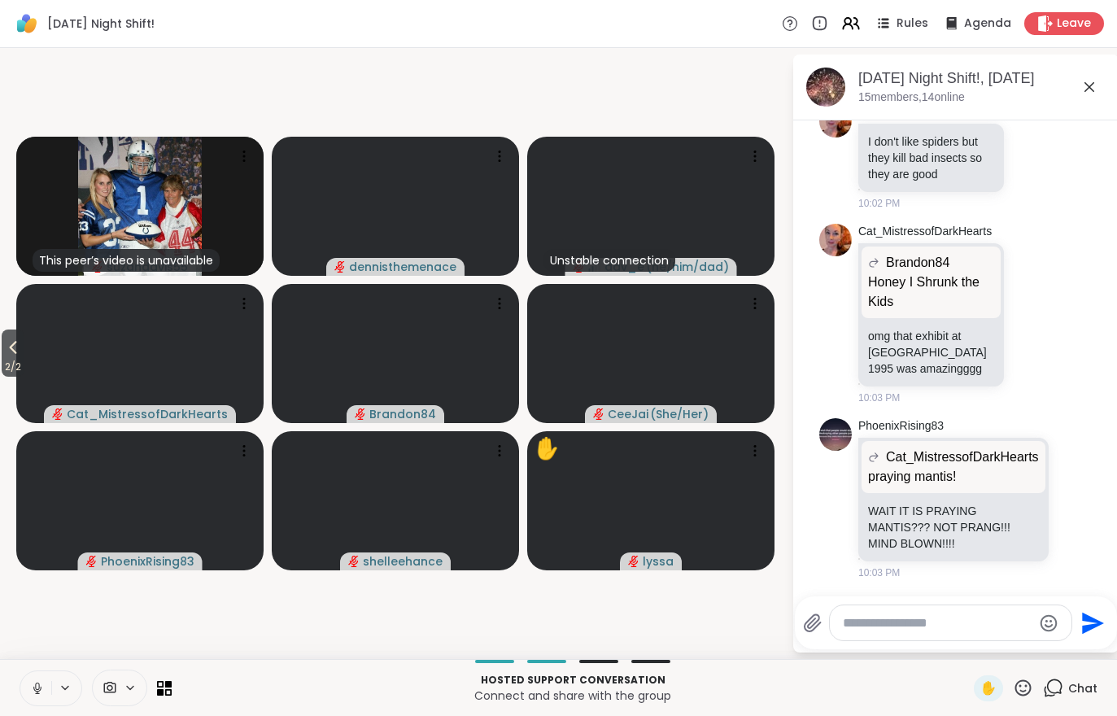
click at [20, 354] on icon at bounding box center [13, 348] width 20 height 20
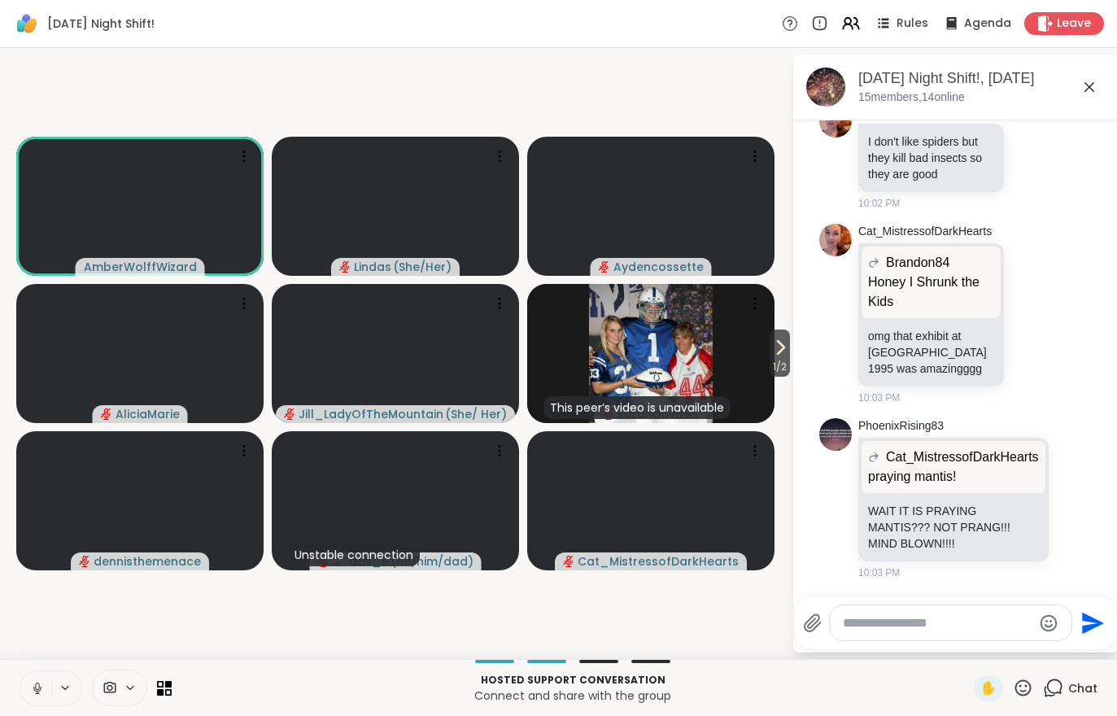
click at [784, 371] on span "1 / 2" at bounding box center [779, 367] width 20 height 20
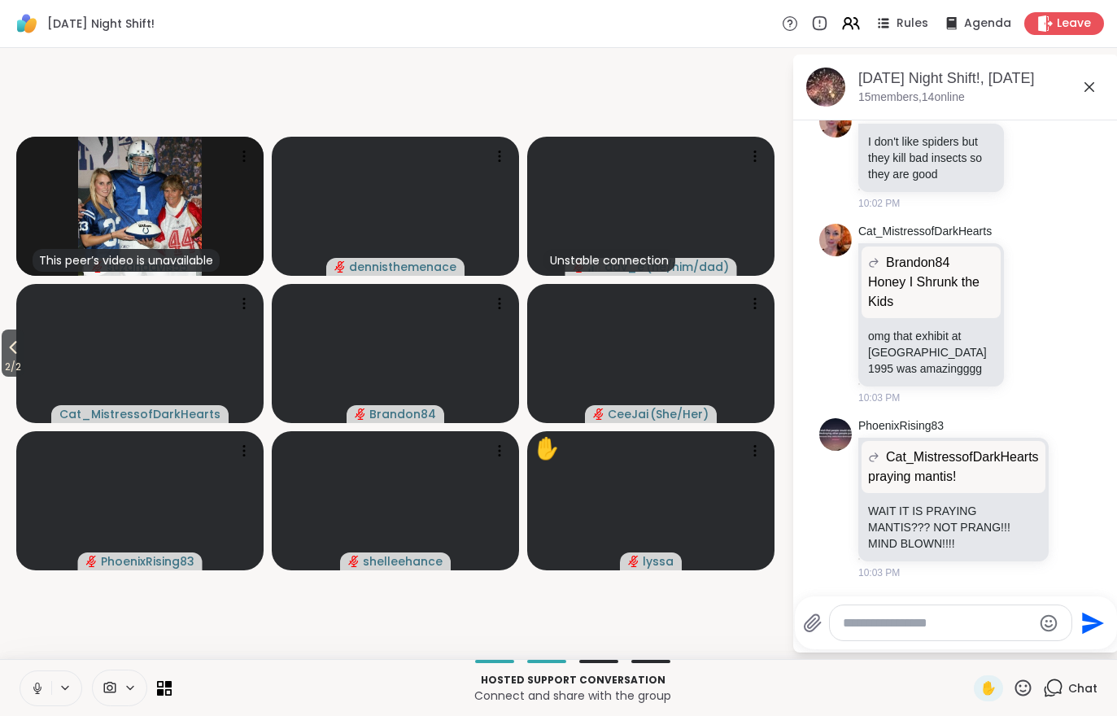
click at [6, 358] on span "2 / 2" at bounding box center [13, 367] width 23 height 20
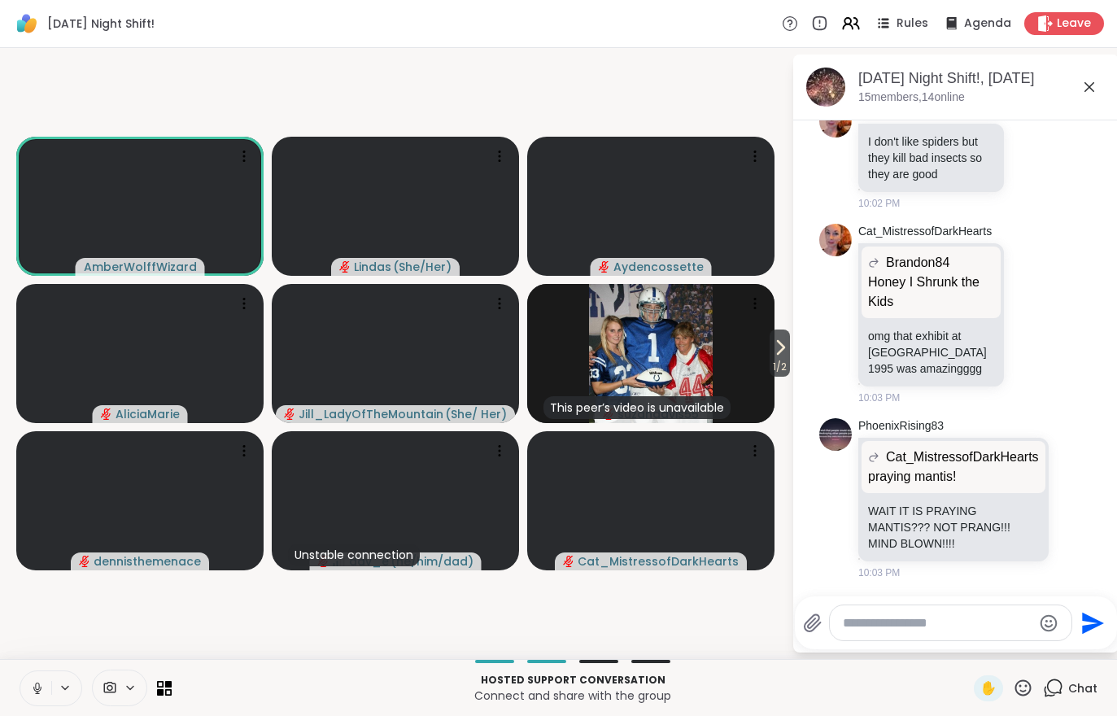
click at [775, 369] on span "1 / 2" at bounding box center [779, 367] width 20 height 20
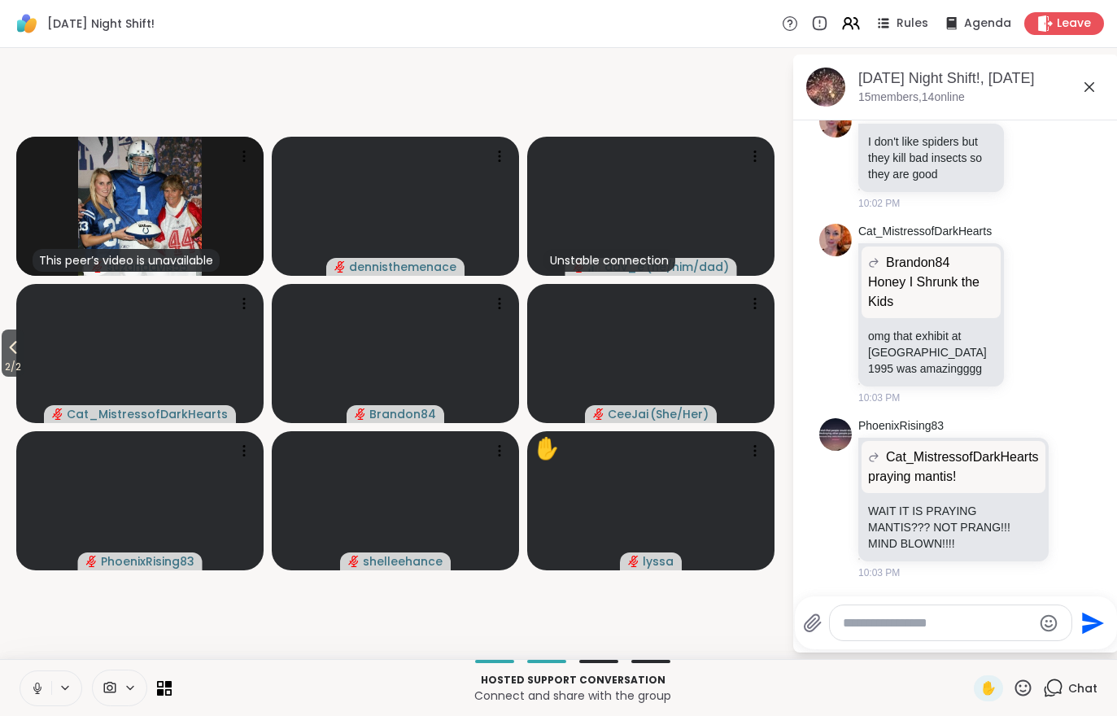
click at [8, 365] on span "2 / 2" at bounding box center [13, 367] width 23 height 20
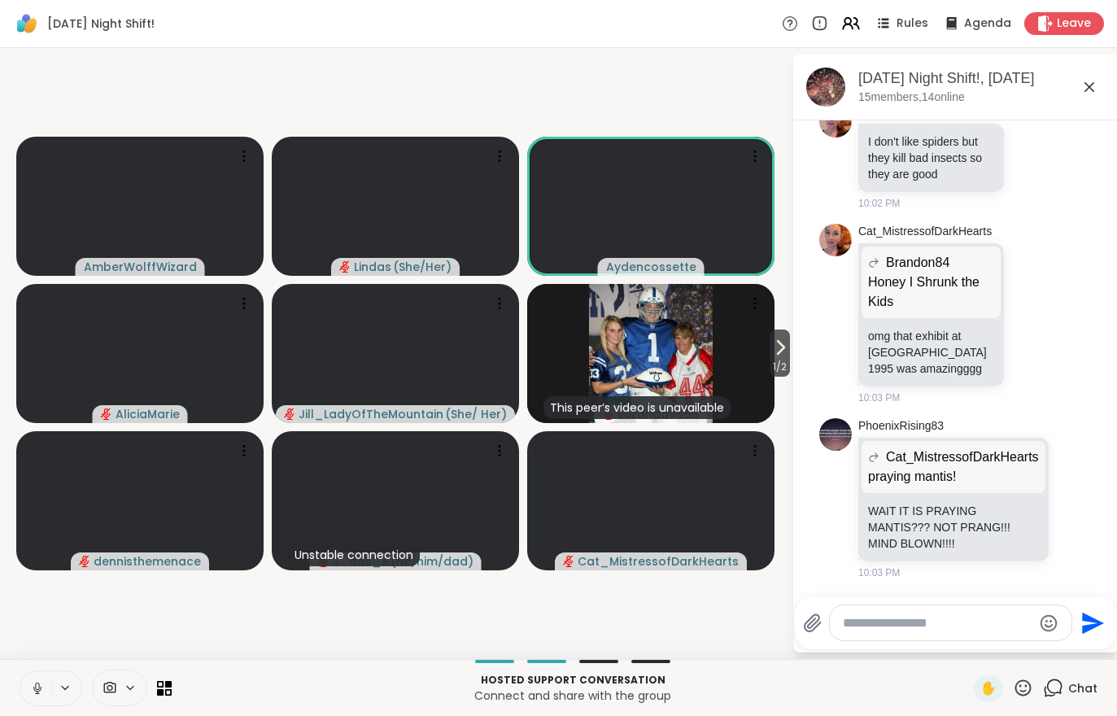
click at [780, 357] on icon at bounding box center [780, 348] width 20 height 20
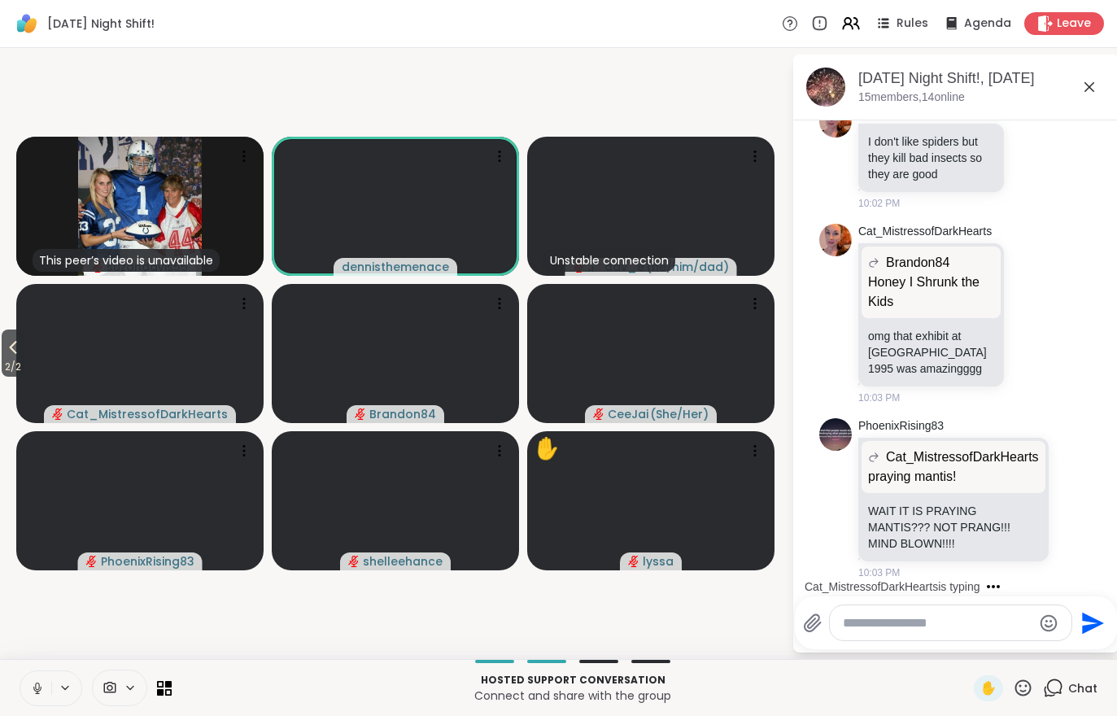
scroll to position [5674, 0]
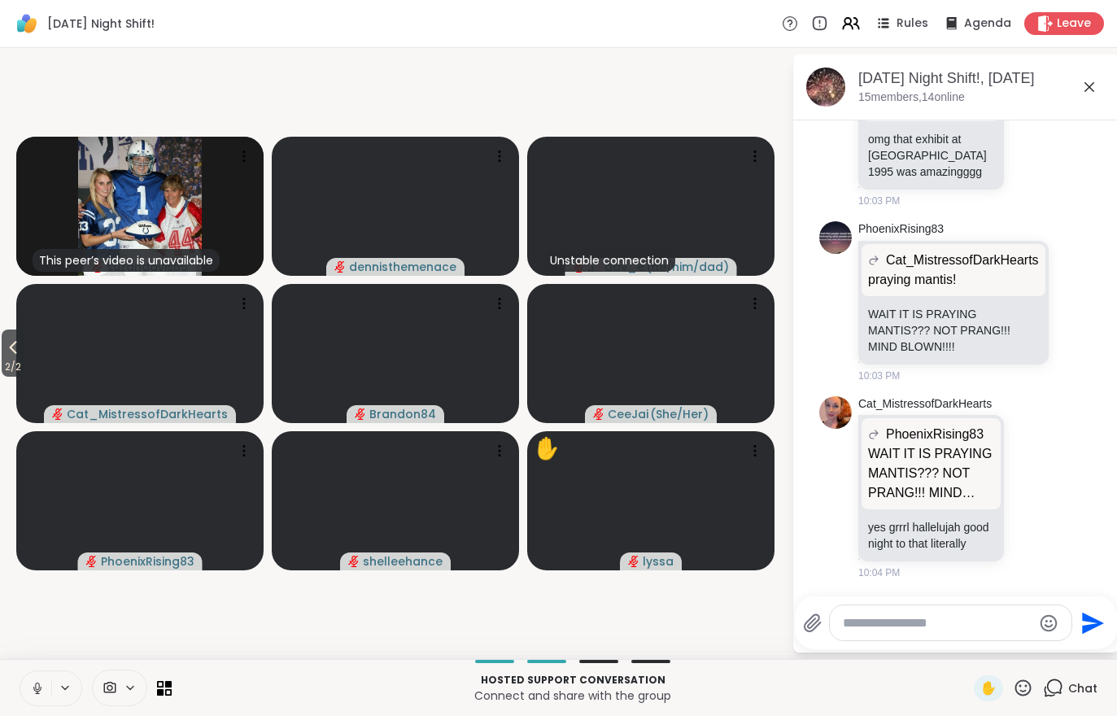
click at [7, 360] on span "2 / 2" at bounding box center [13, 367] width 23 height 20
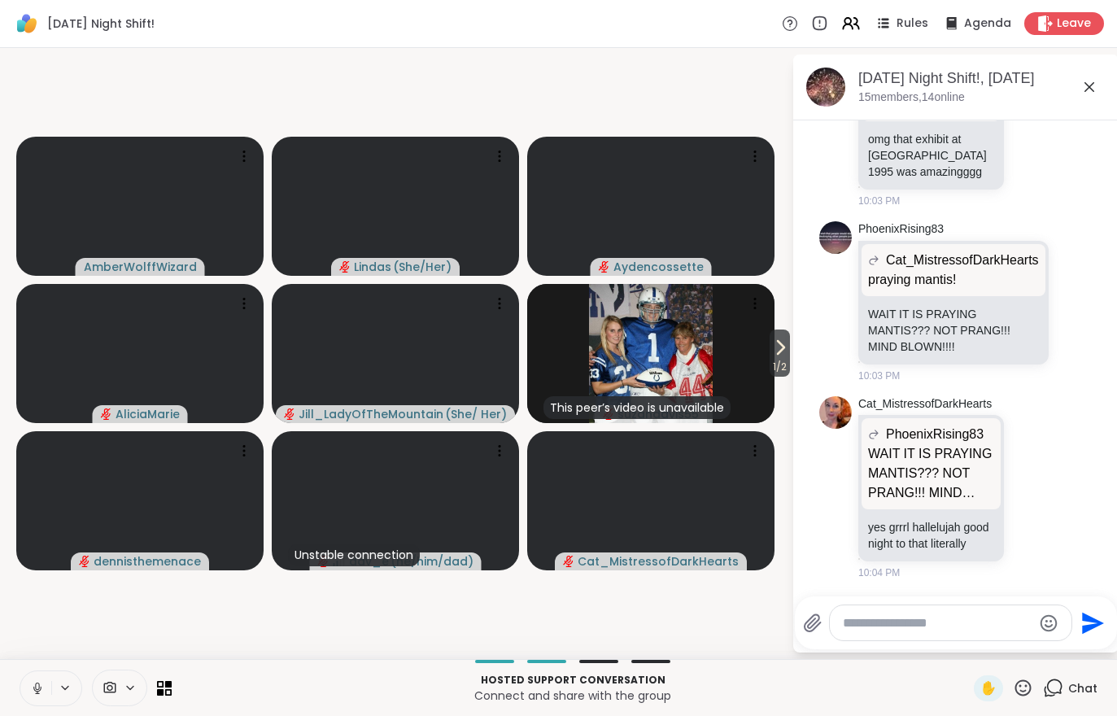
scroll to position [5697, 0]
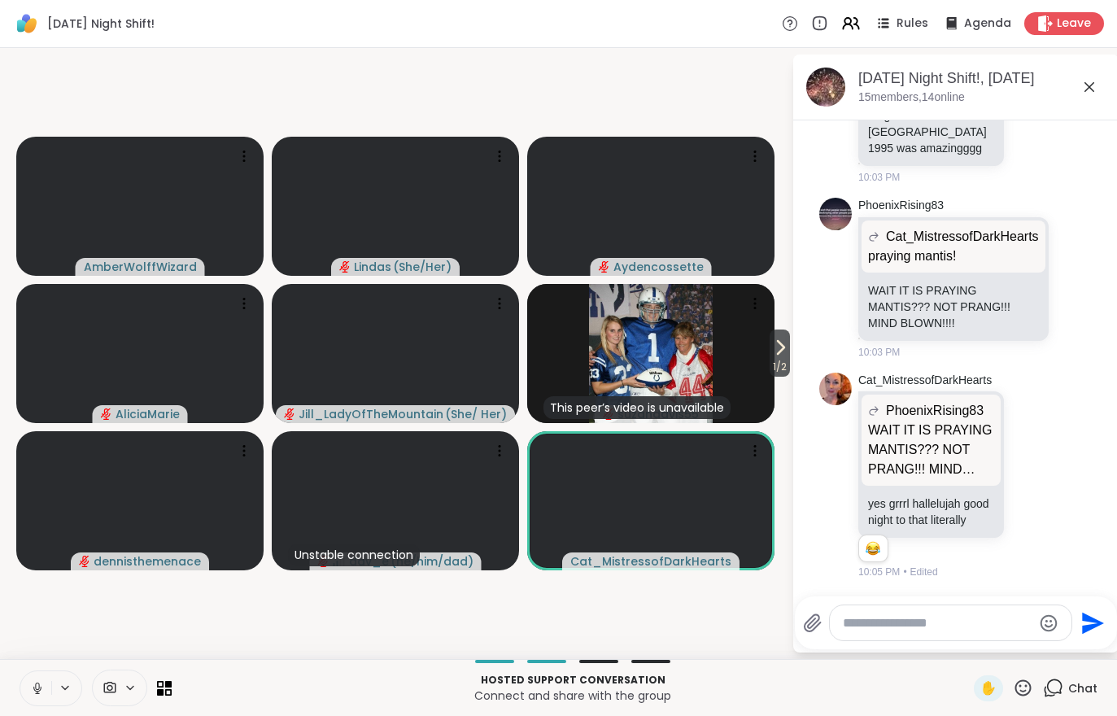
click at [773, 360] on span "1 / 2" at bounding box center [779, 367] width 20 height 20
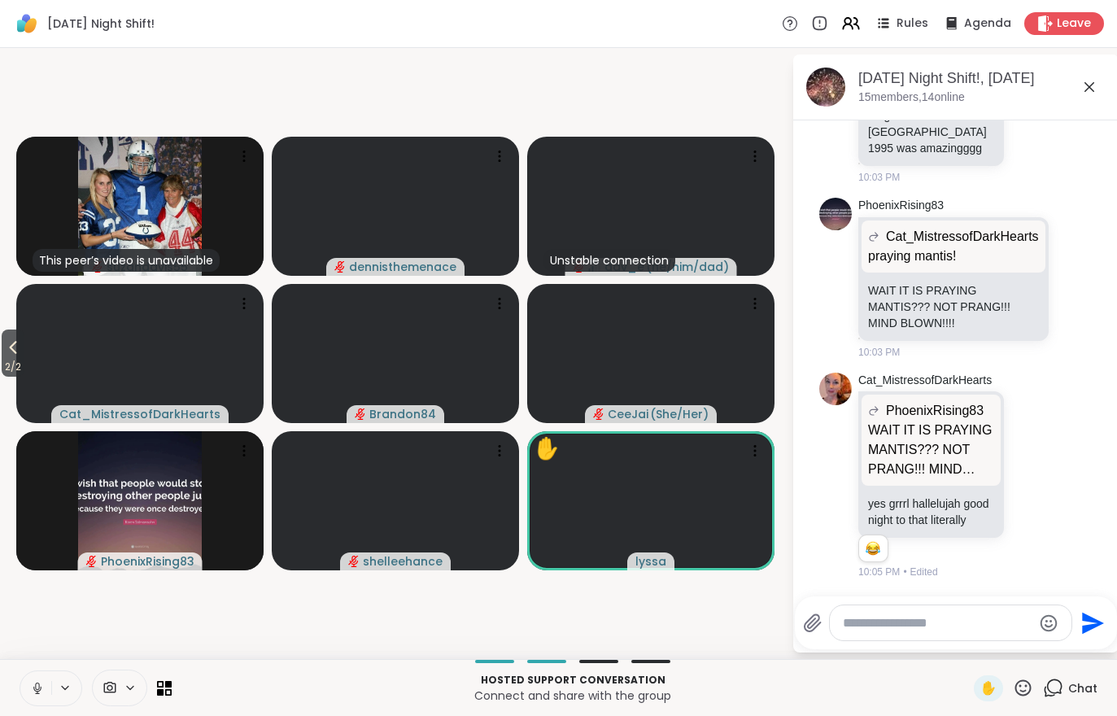
click at [8, 354] on icon at bounding box center [13, 348] width 20 height 20
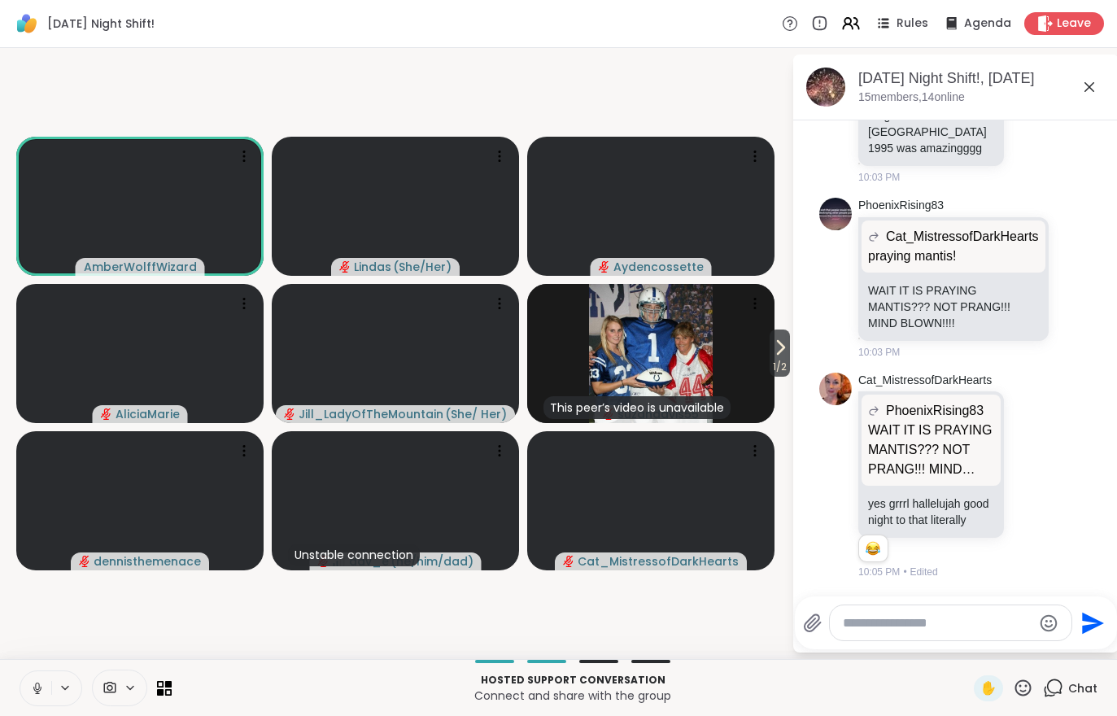
scroll to position [5816, 0]
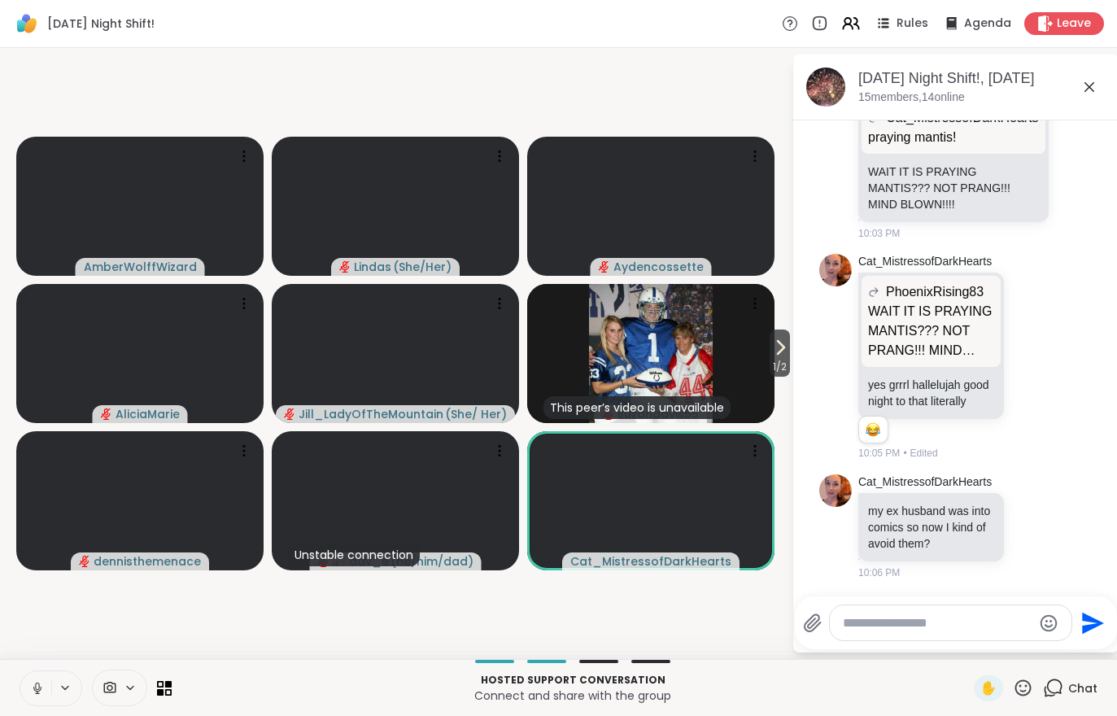
click at [769, 365] on span "1 / 2" at bounding box center [779, 367] width 20 height 20
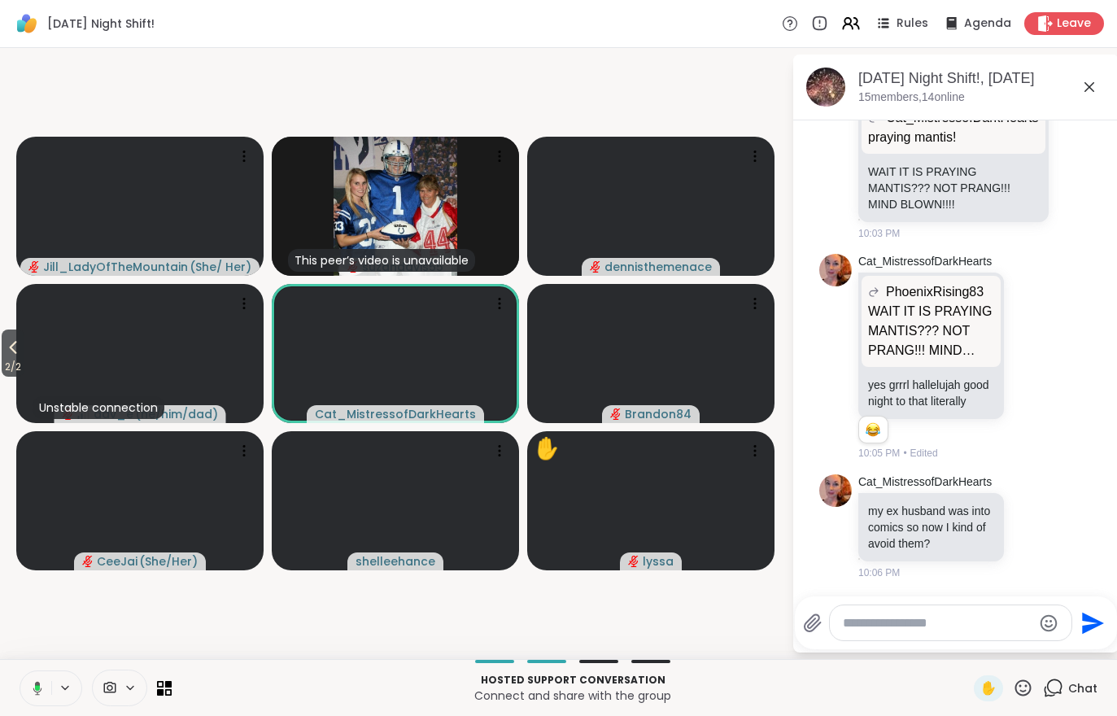
click at [24, 360] on span "2 / 2" at bounding box center [13, 367] width 23 height 20
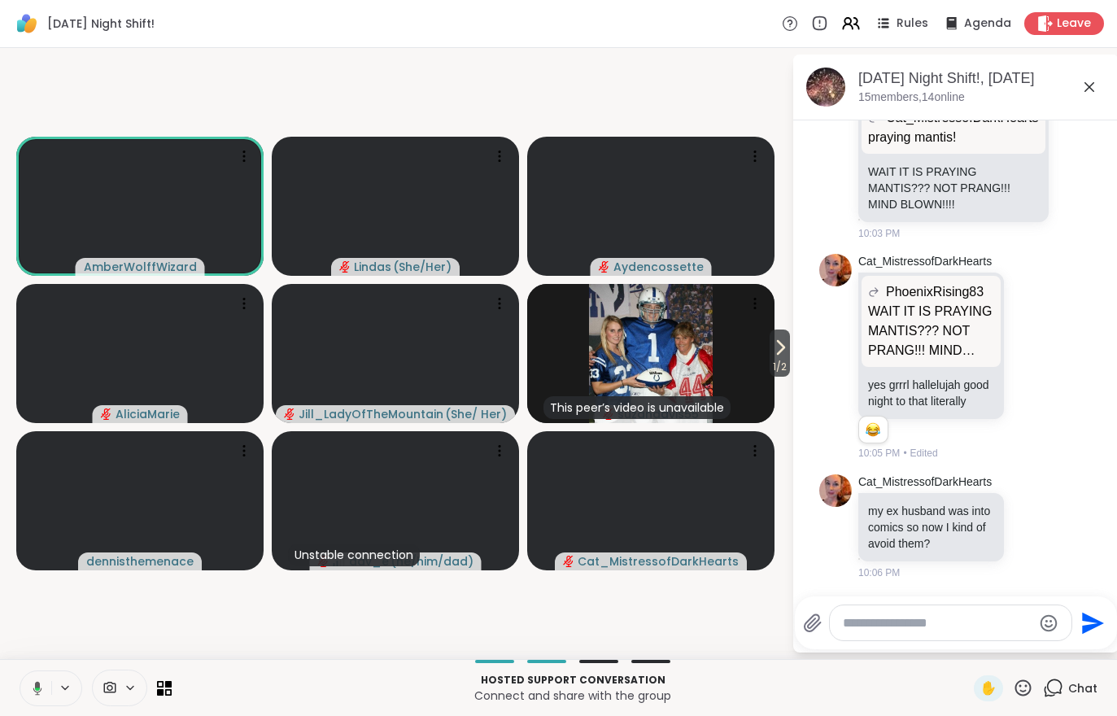
click at [779, 351] on icon at bounding box center [781, 347] width 7 height 13
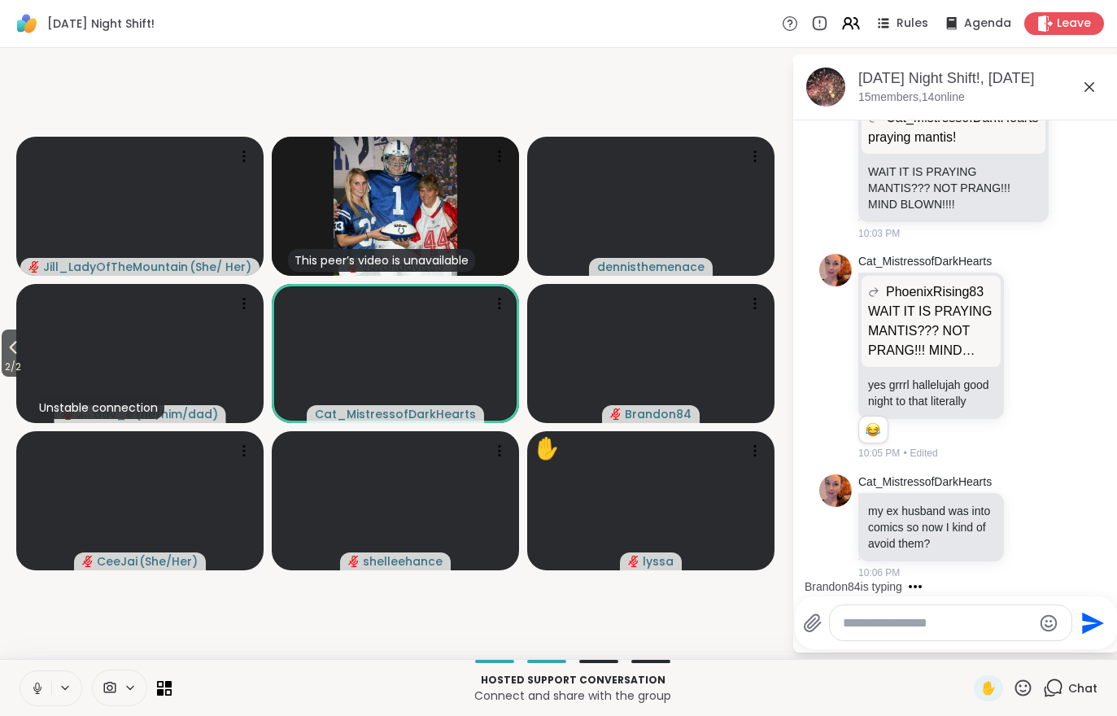
click at [3, 368] on span "2 / 2" at bounding box center [13, 367] width 23 height 20
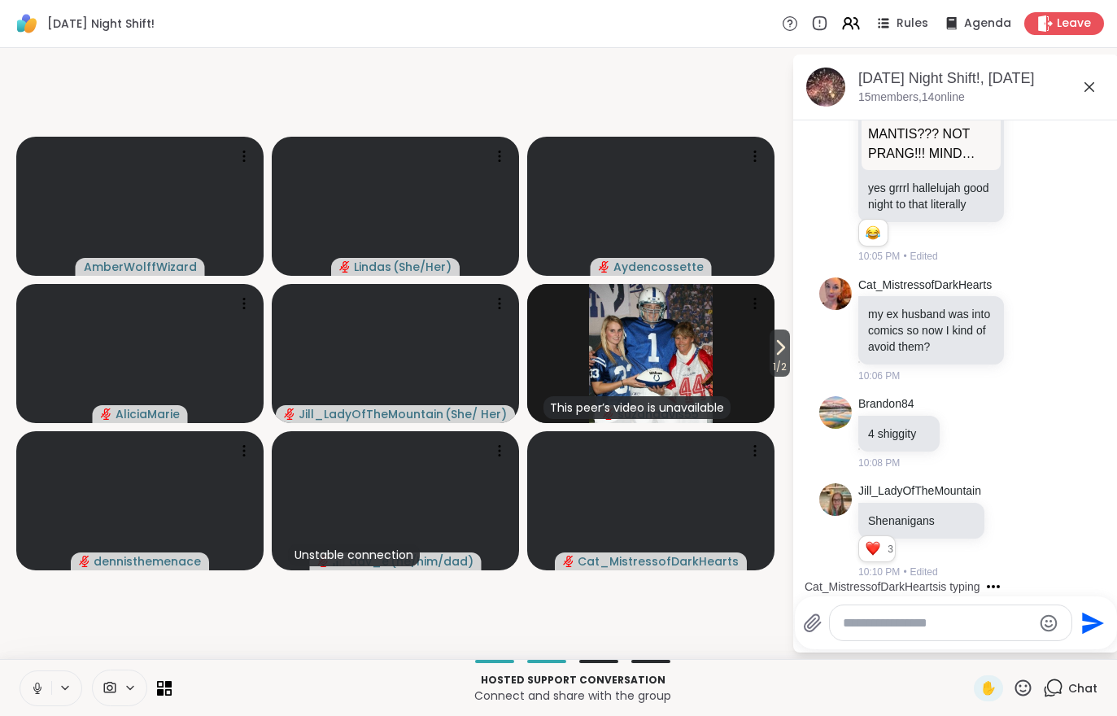
scroll to position [6153, 0]
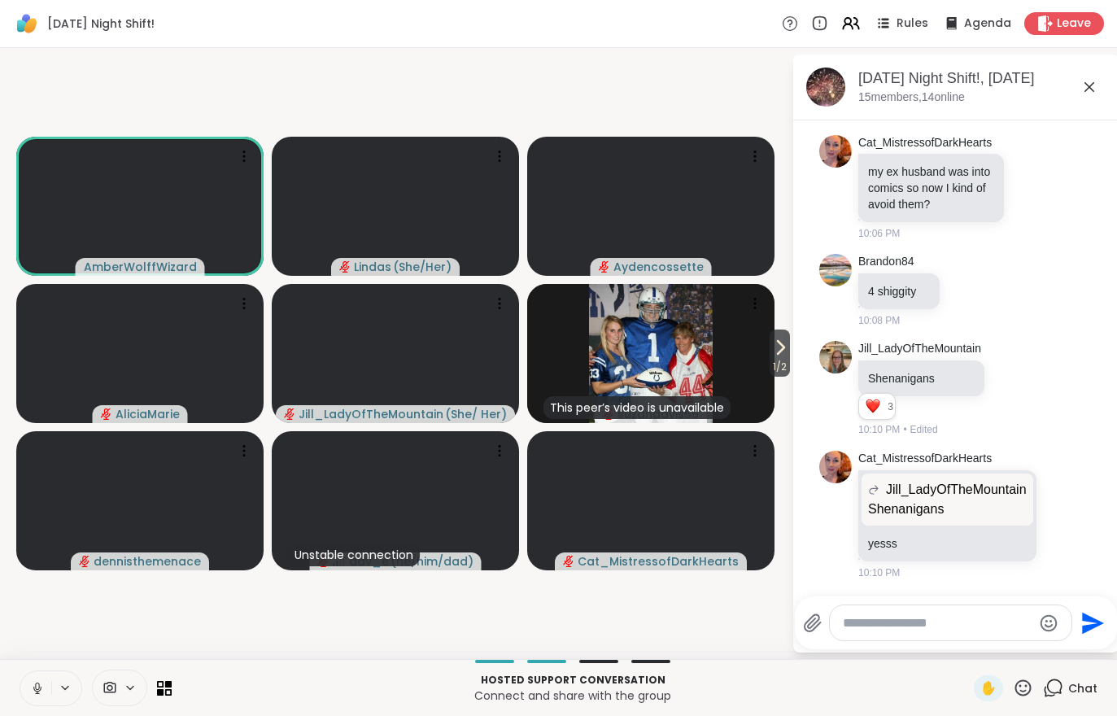
click at [782, 351] on icon at bounding box center [780, 348] width 20 height 20
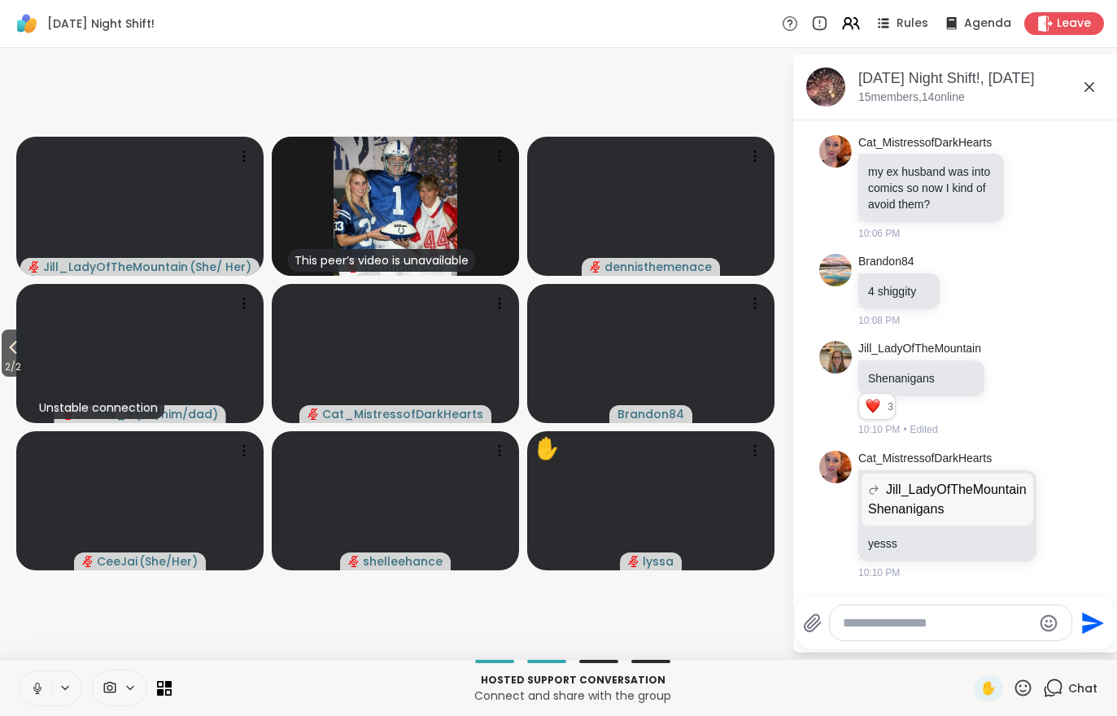
click at [2, 377] on span "2 / 2" at bounding box center [13, 367] width 23 height 20
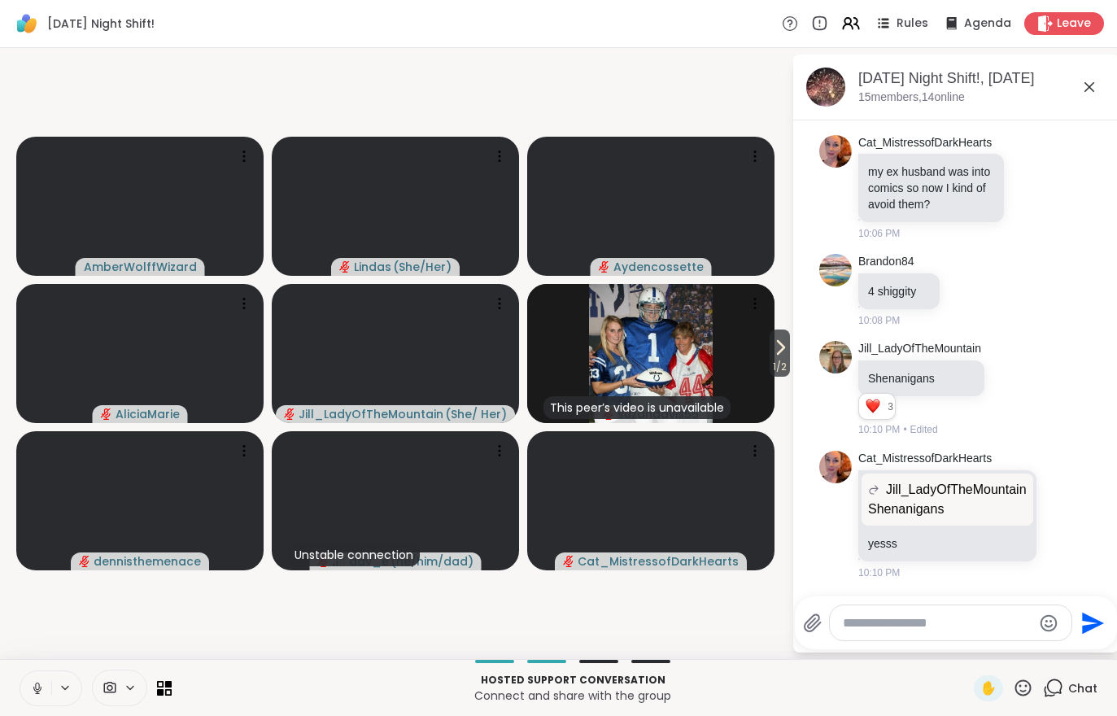
click at [769, 368] on span "1 / 2" at bounding box center [779, 367] width 20 height 20
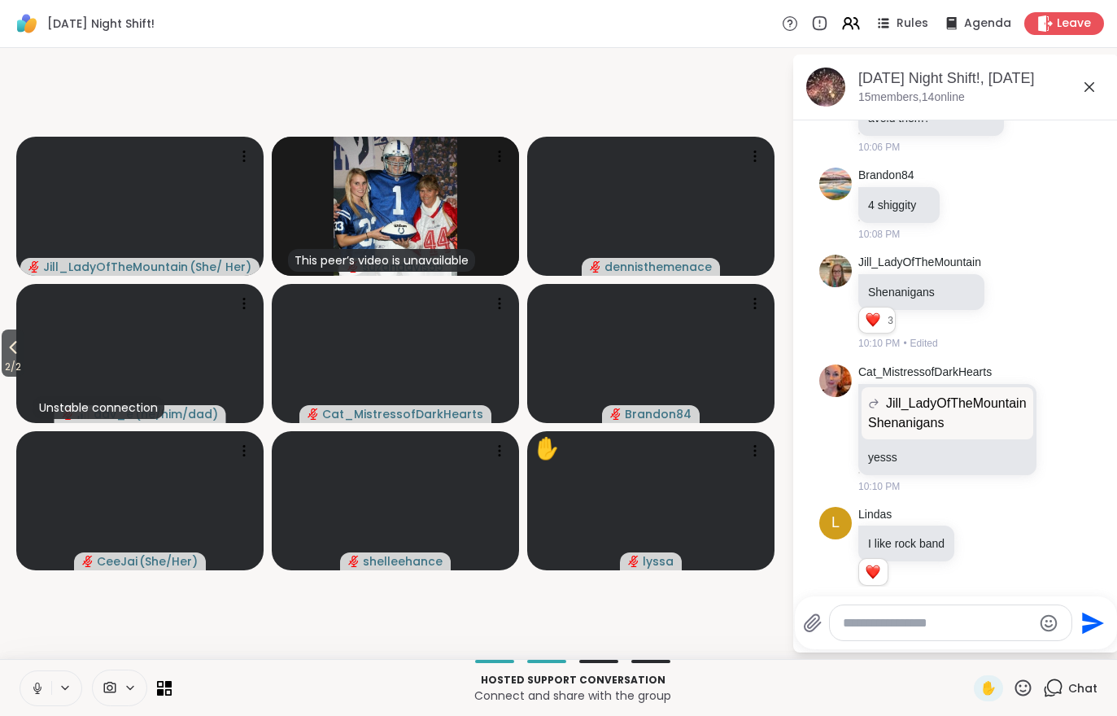
scroll to position [6262, 0]
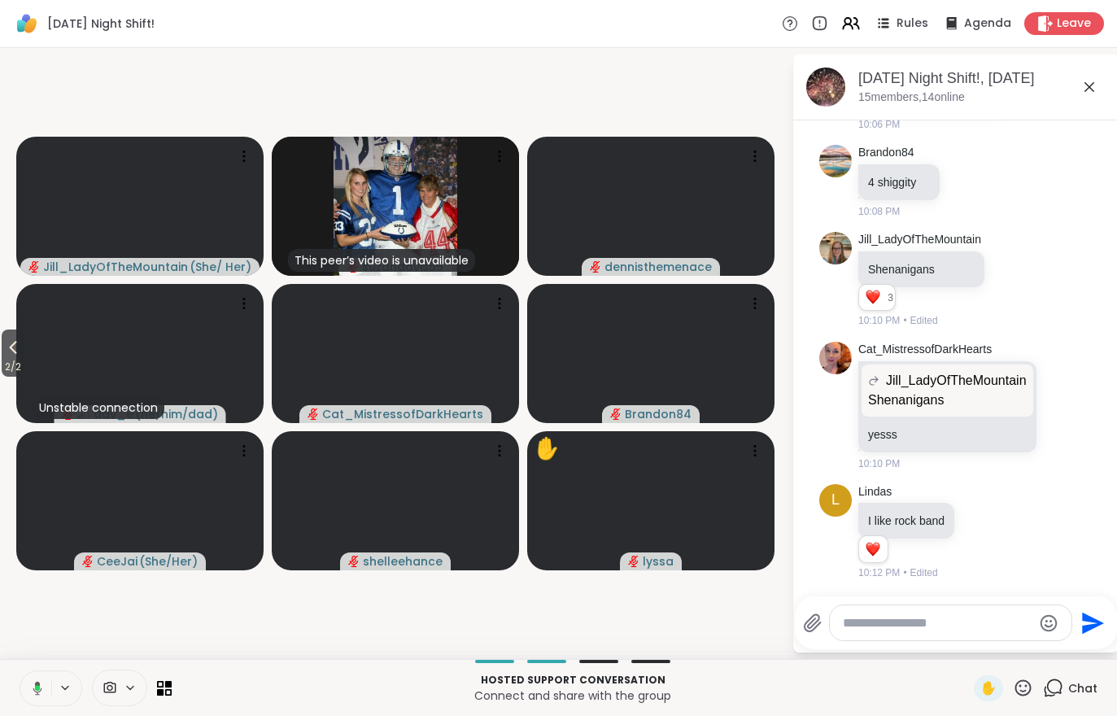
click at [2, 350] on button "2 / 2" at bounding box center [13, 352] width 23 height 47
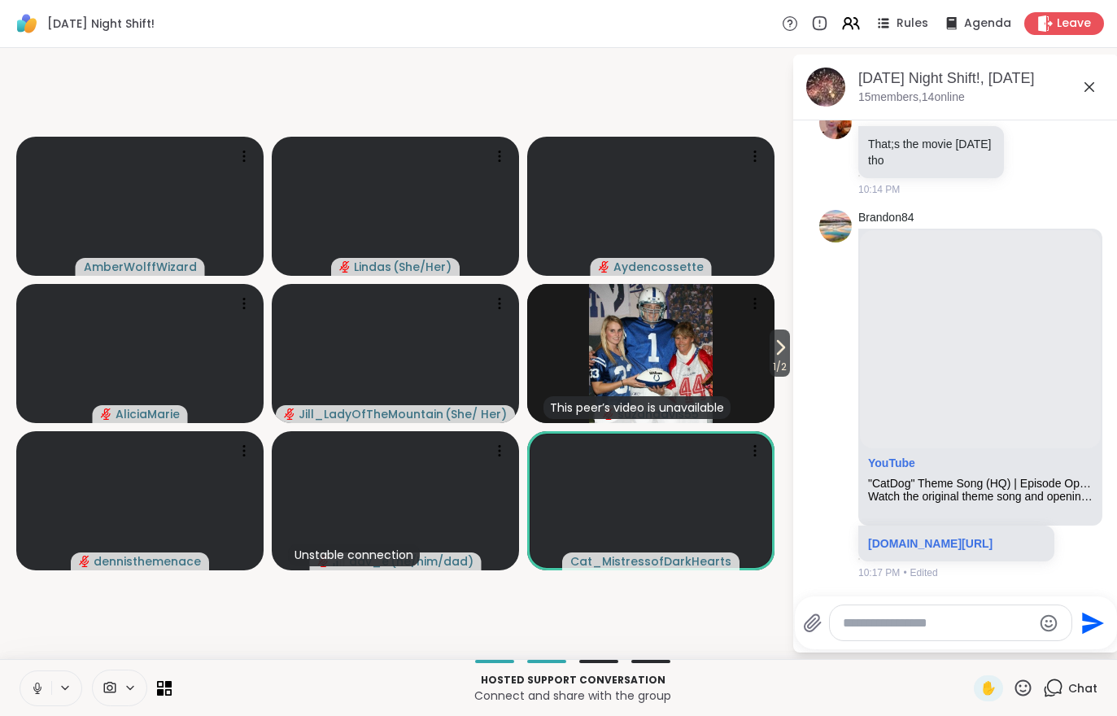
scroll to position [6784, 0]
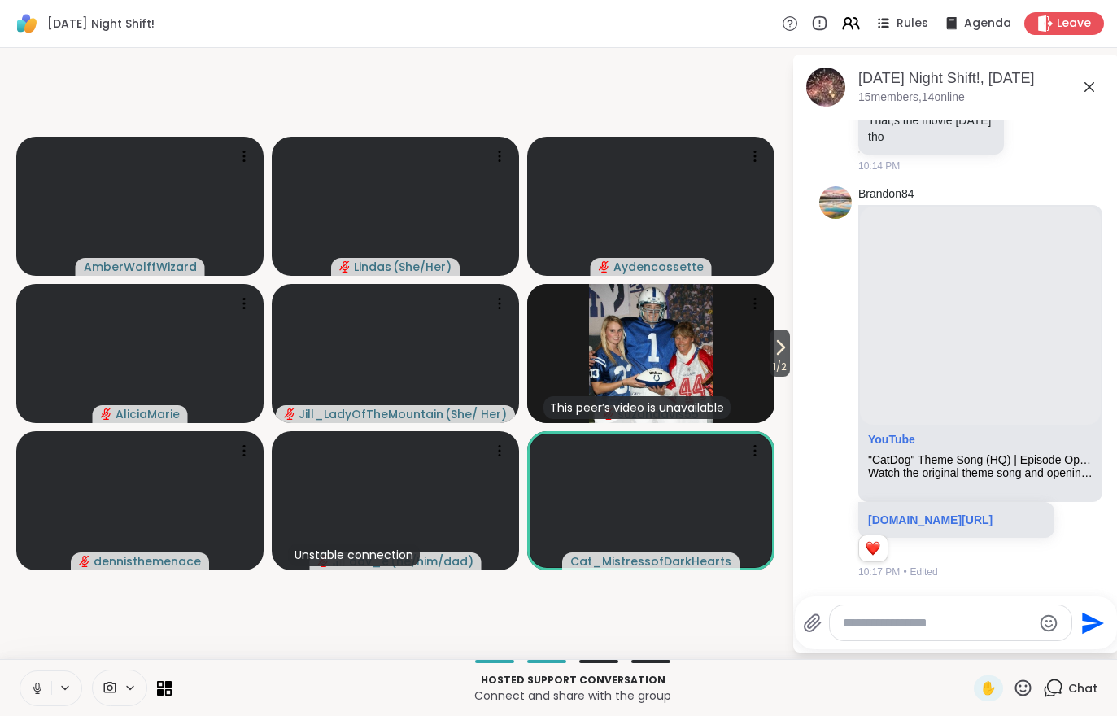
click at [782, 357] on icon at bounding box center [780, 348] width 20 height 20
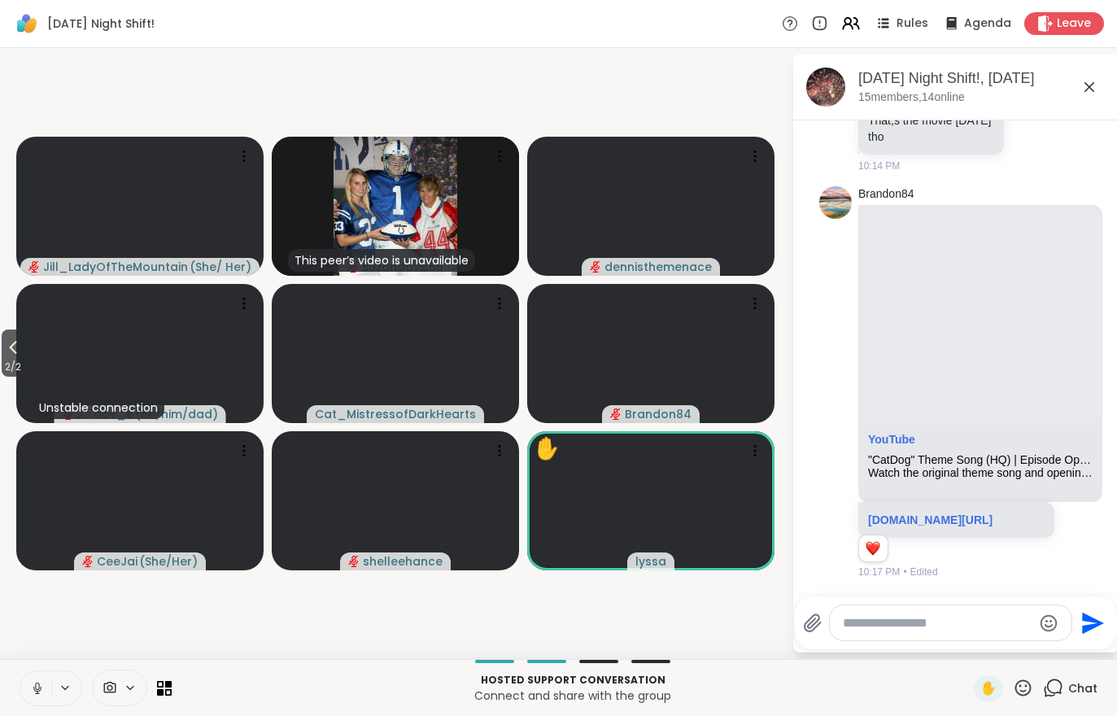
click at [861, 44] on div "[DATE] Night Shift! Rules Agenda Leave" at bounding box center [558, 24] width 1117 height 48
click at [856, 24] on icon at bounding box center [851, 24] width 20 height 20
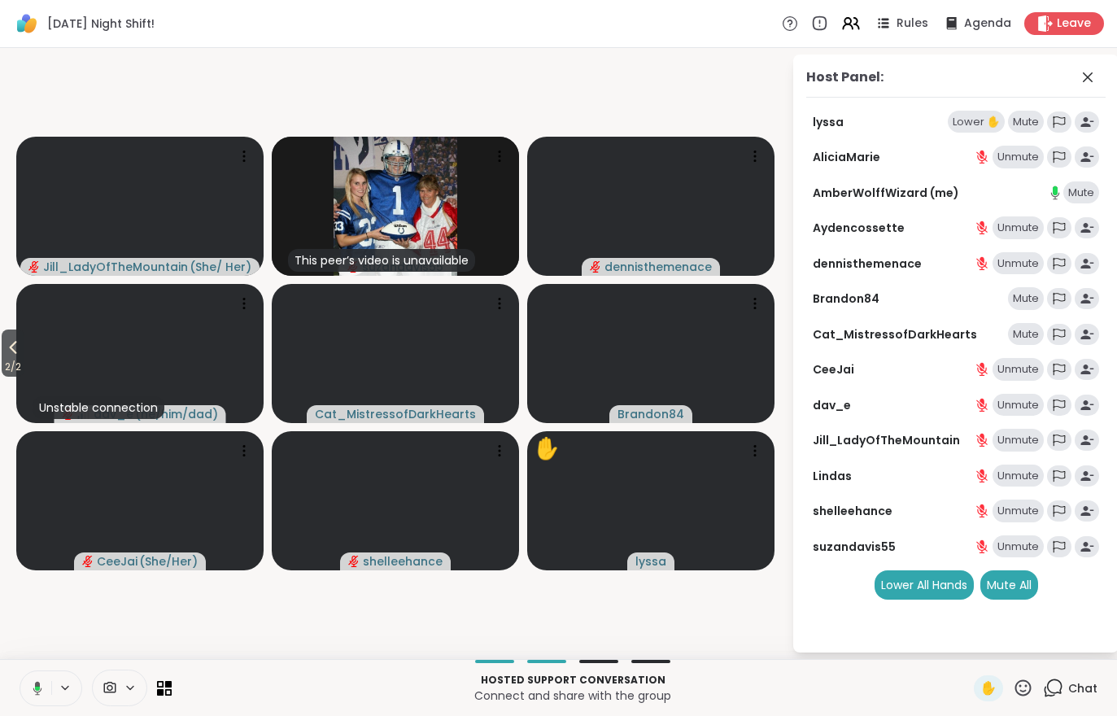
click at [974, 124] on div "Lower ✋" at bounding box center [975, 122] width 57 height 23
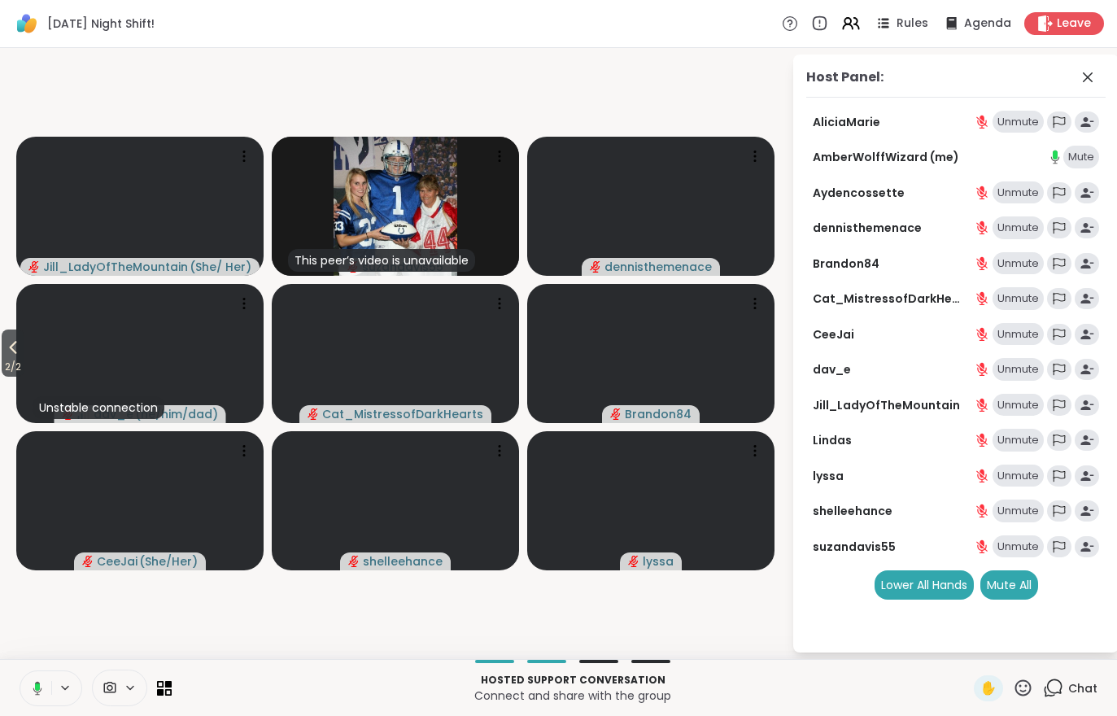
click at [7, 360] on span "2 / 2" at bounding box center [13, 367] width 23 height 20
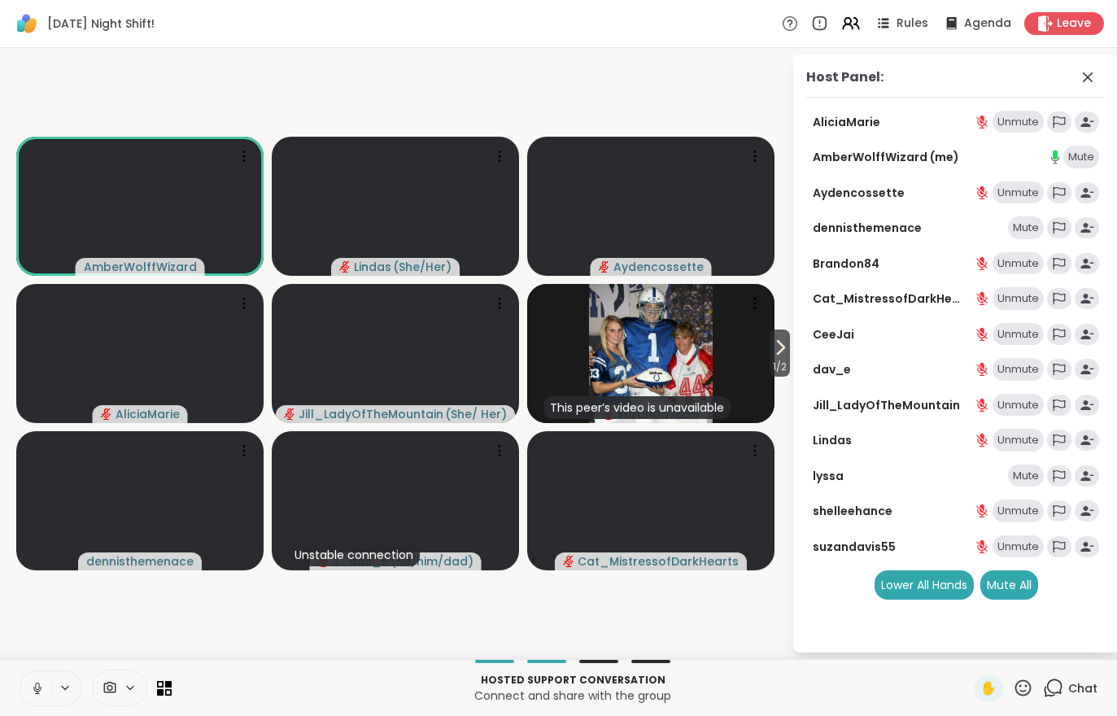
click at [821, 354] on div "AliciaMarie Unmute AmberWolffWizard (me) Mute Aydencossette Unmute dennisthemen…" at bounding box center [955, 356] width 299 height 490
click at [780, 350] on icon at bounding box center [781, 347] width 7 height 13
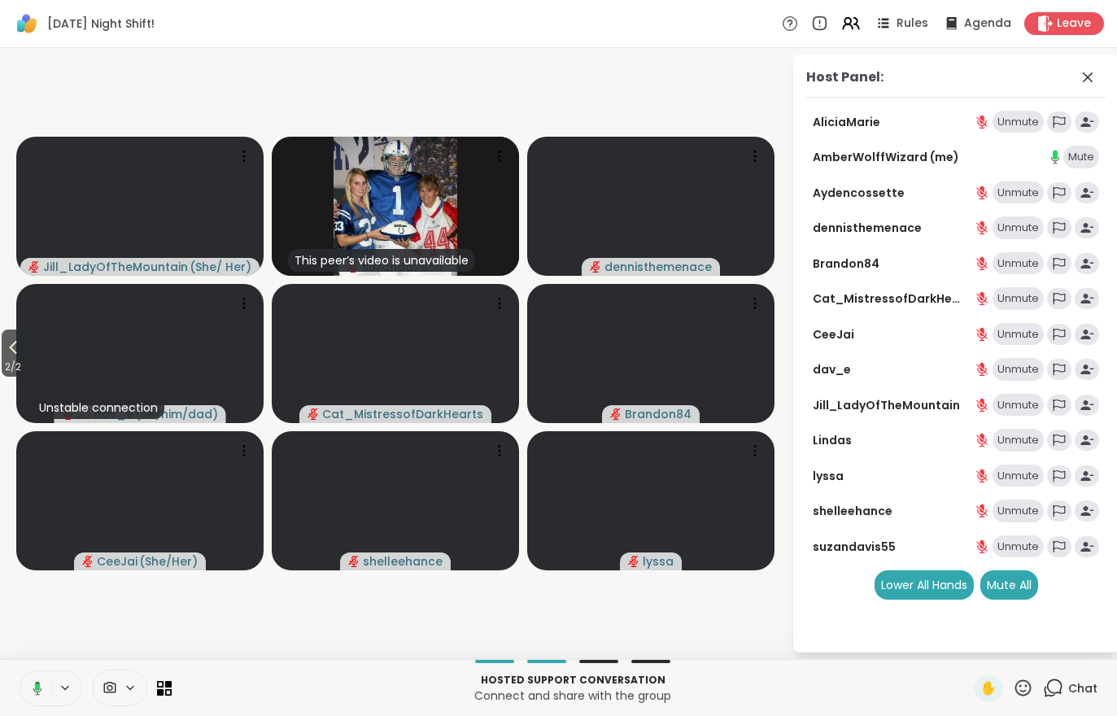
click at [2, 353] on button "2 / 2" at bounding box center [13, 352] width 23 height 47
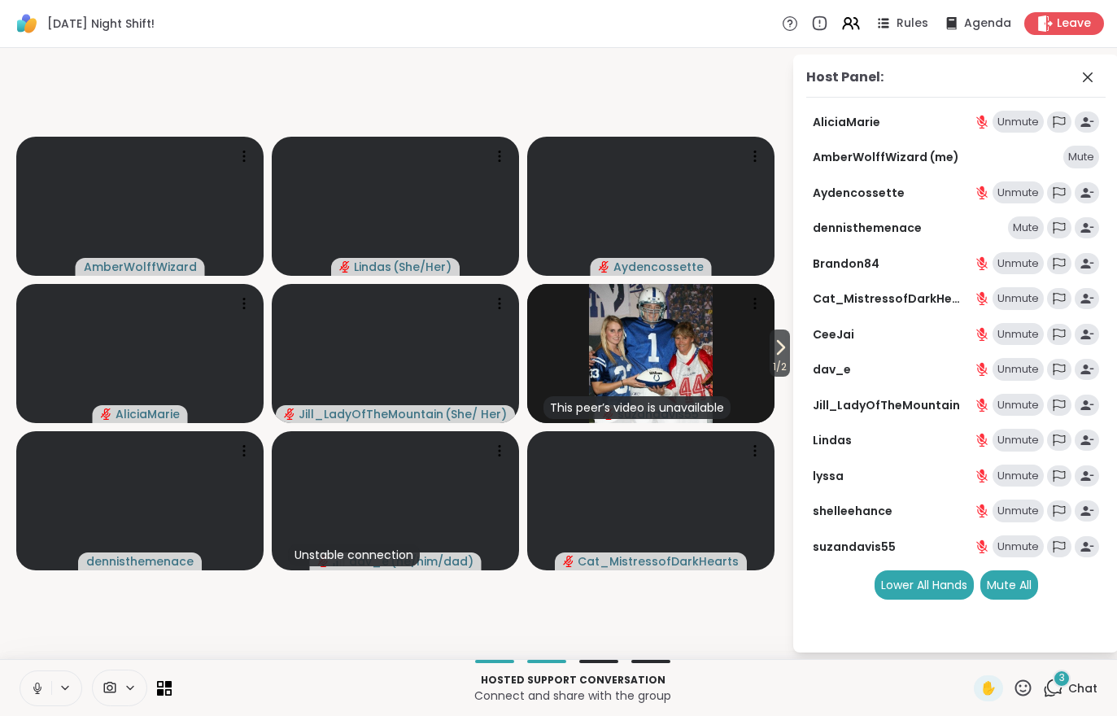
click at [785, 361] on span "1 / 2" at bounding box center [779, 367] width 20 height 20
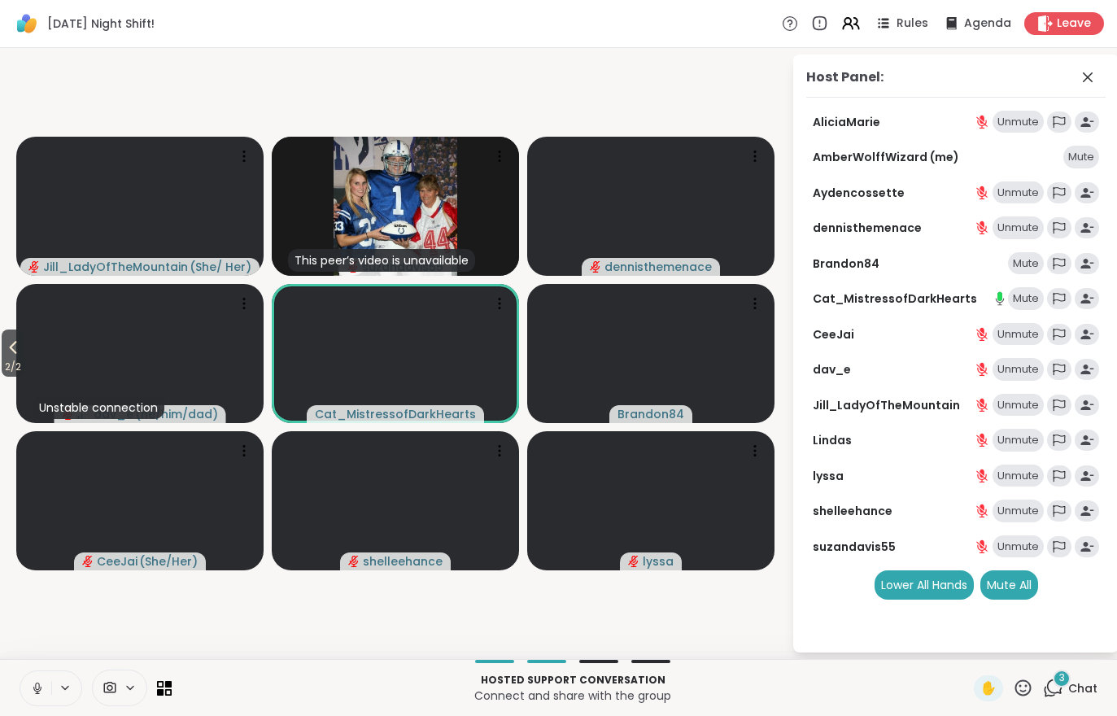
click at [1071, 688] on span "Chat" at bounding box center [1082, 688] width 29 height 16
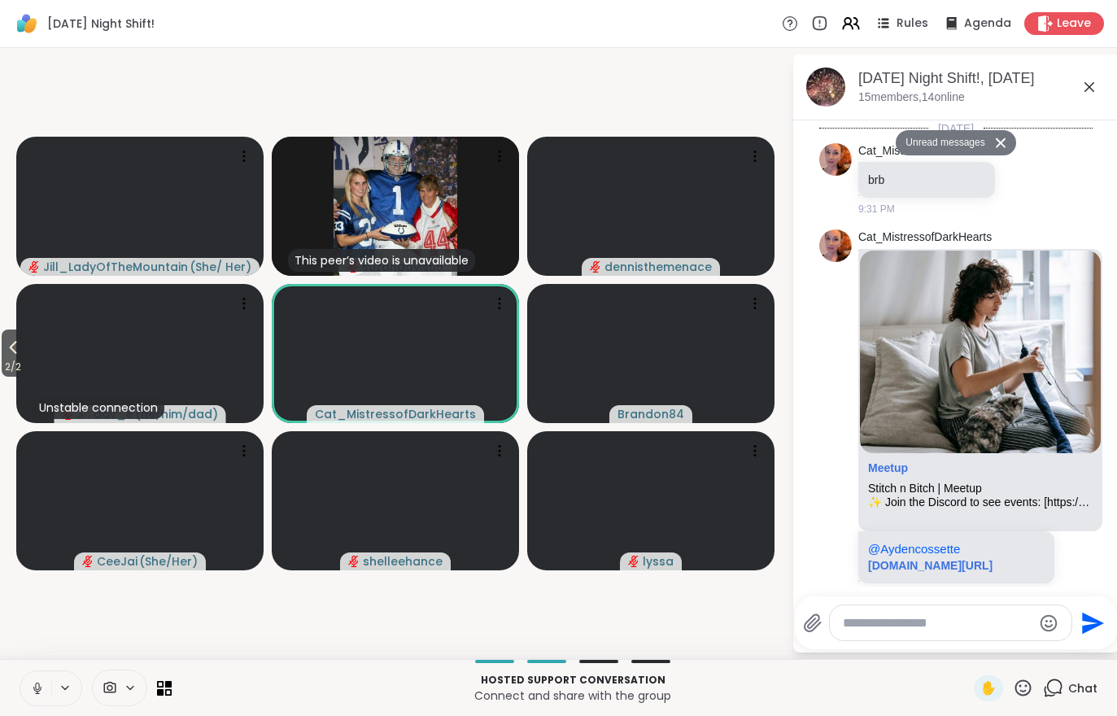
scroll to position [7377, 0]
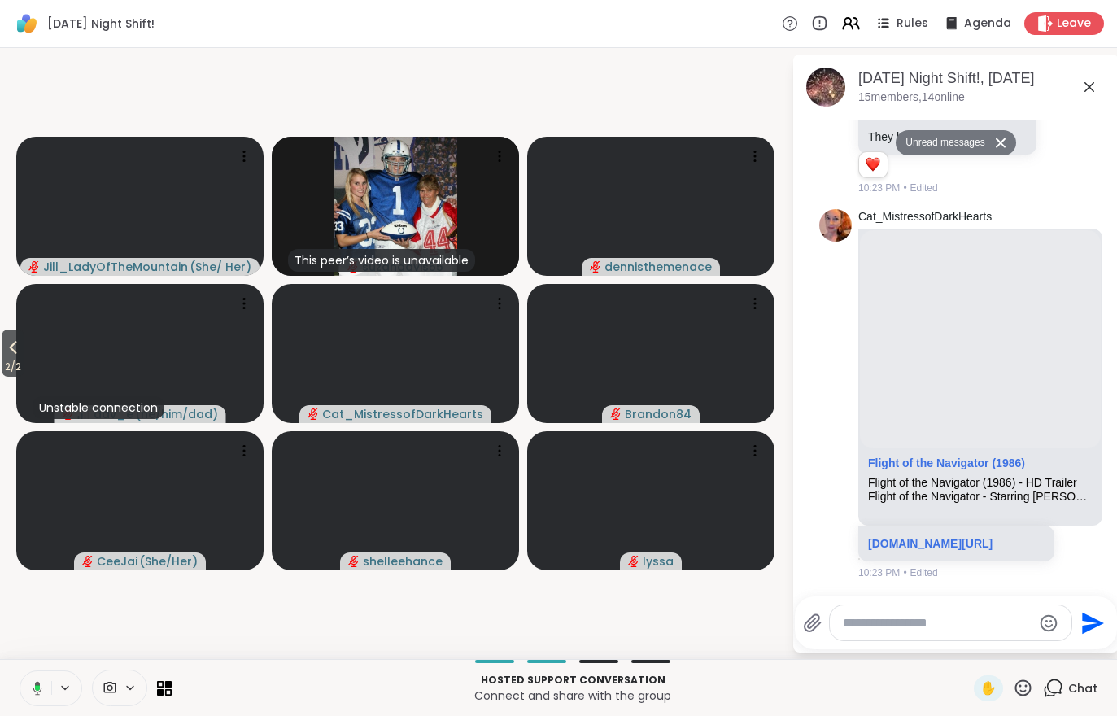
click at [3, 351] on button "2 / 2" at bounding box center [13, 352] width 23 height 47
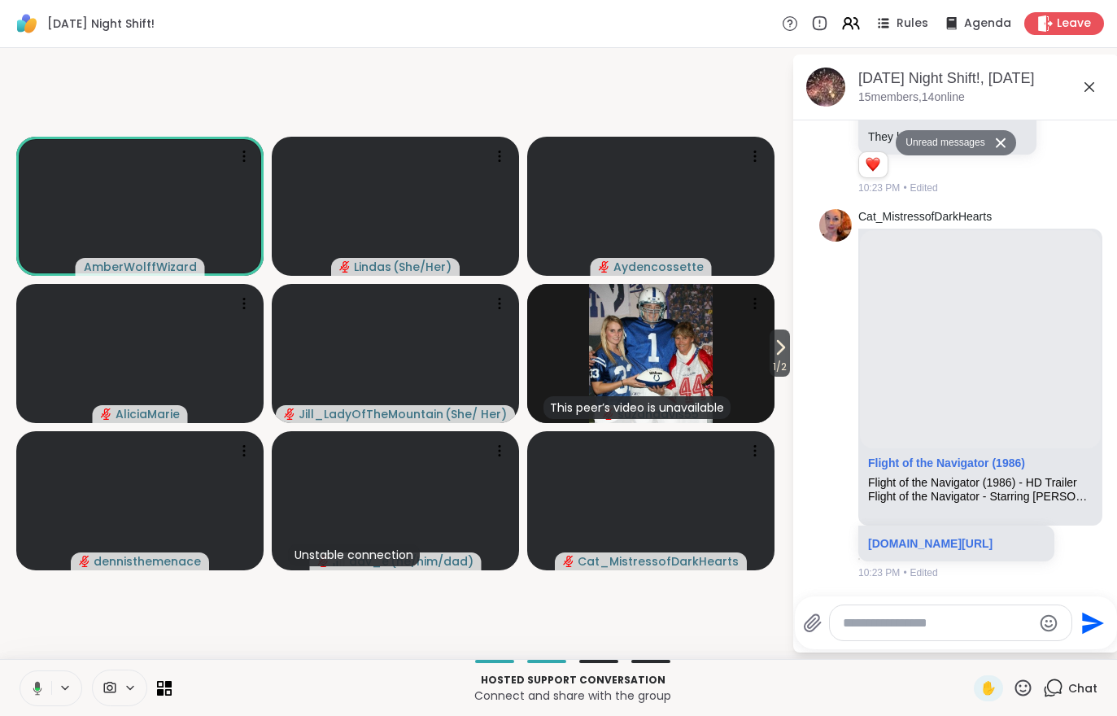
click at [811, 395] on li "Cat_MistressofDarkHearts Flight of the Navigator (1986) Flight of the Navigator…" at bounding box center [955, 395] width 295 height 384
click at [786, 348] on icon at bounding box center [780, 348] width 20 height 20
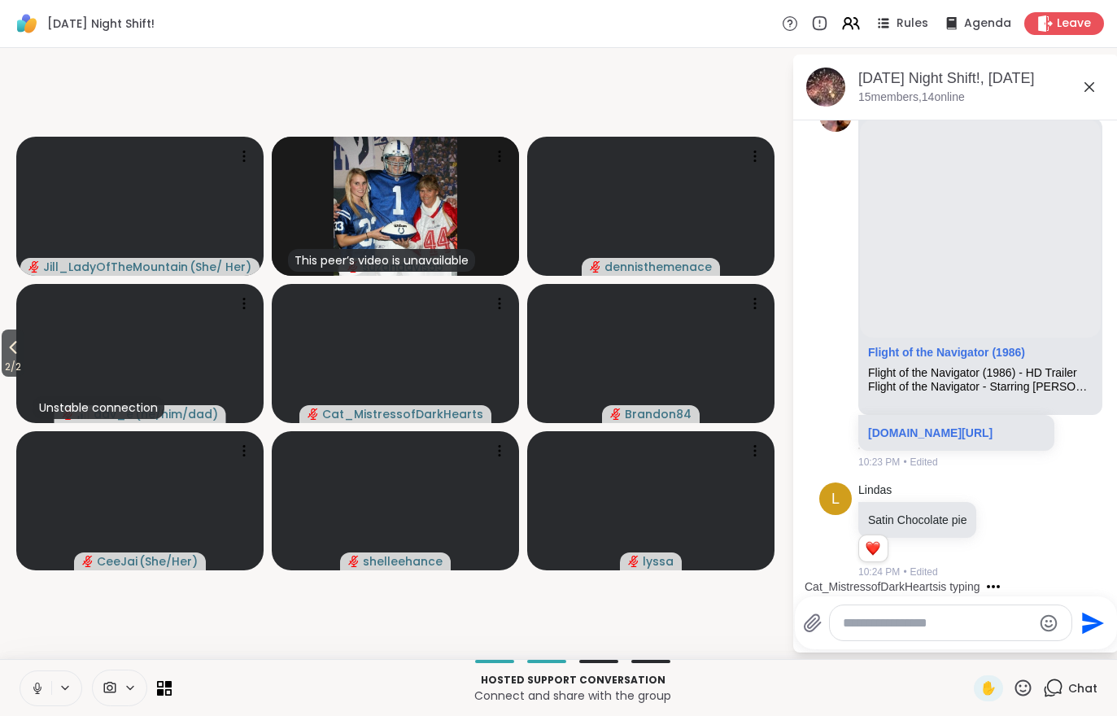
scroll to position [7589, 0]
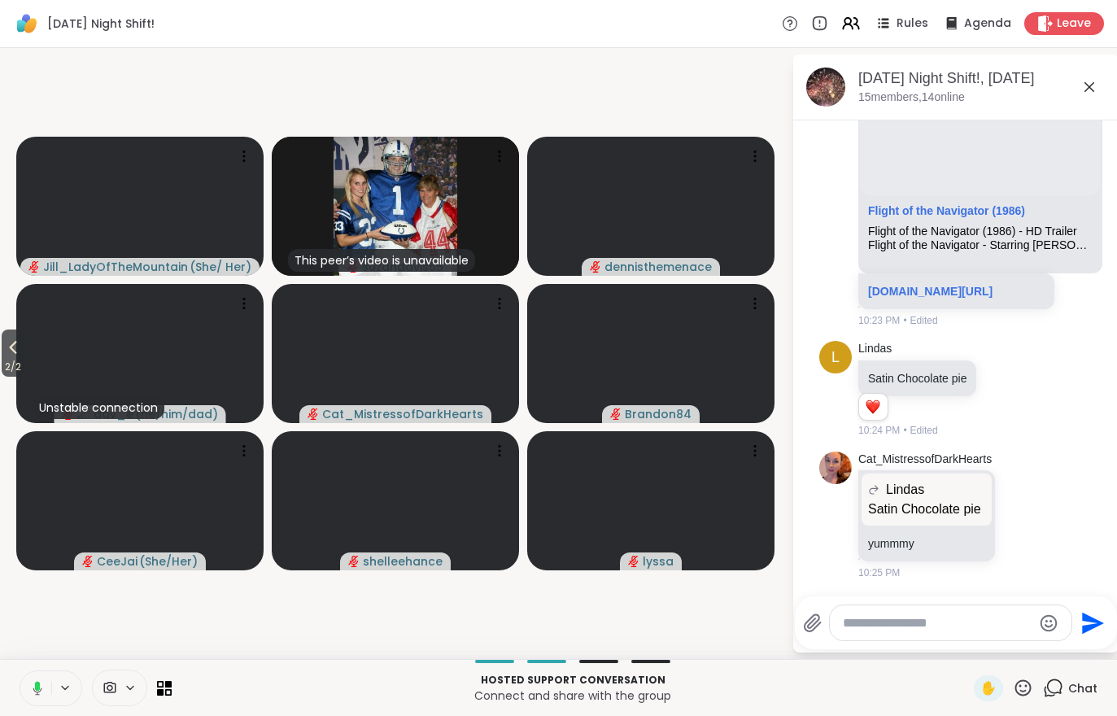
click at [3, 361] on span "2 / 2" at bounding box center [13, 367] width 23 height 20
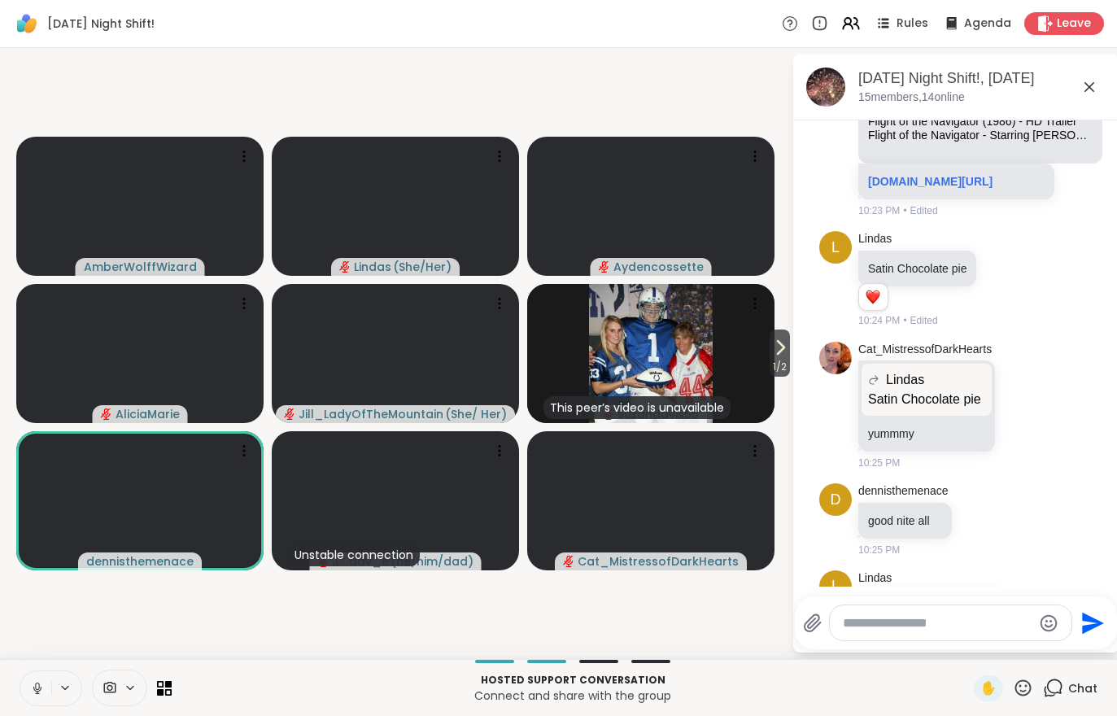
scroll to position [7817, 0]
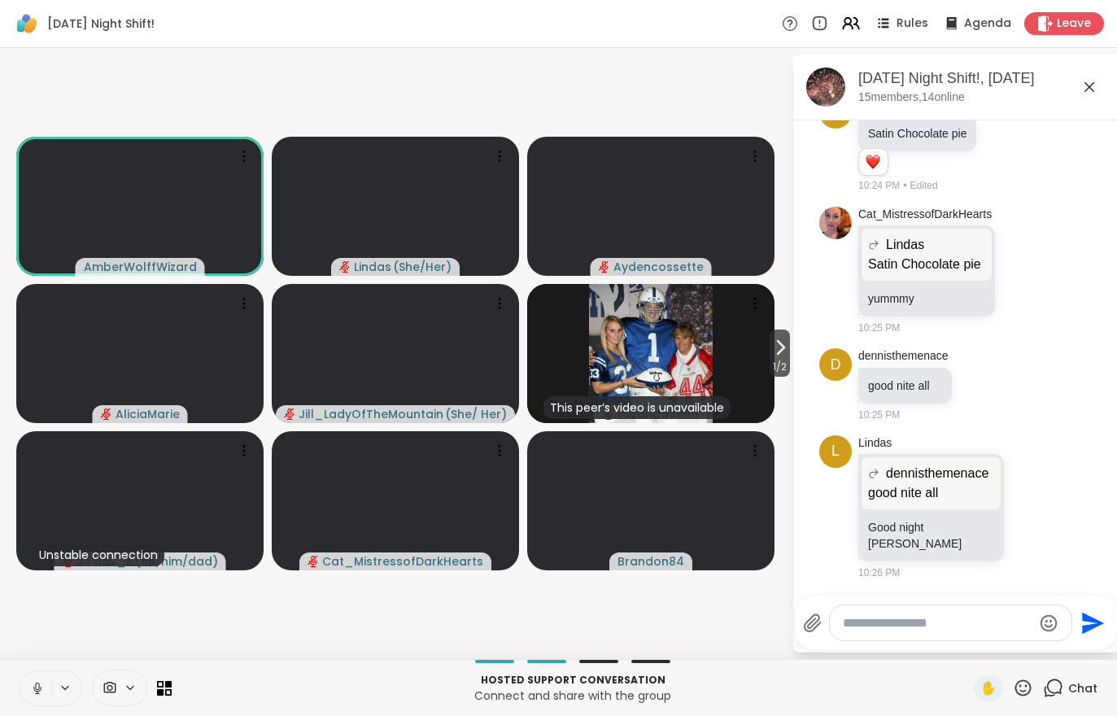
click at [785, 358] on span "1 / 2" at bounding box center [779, 367] width 20 height 20
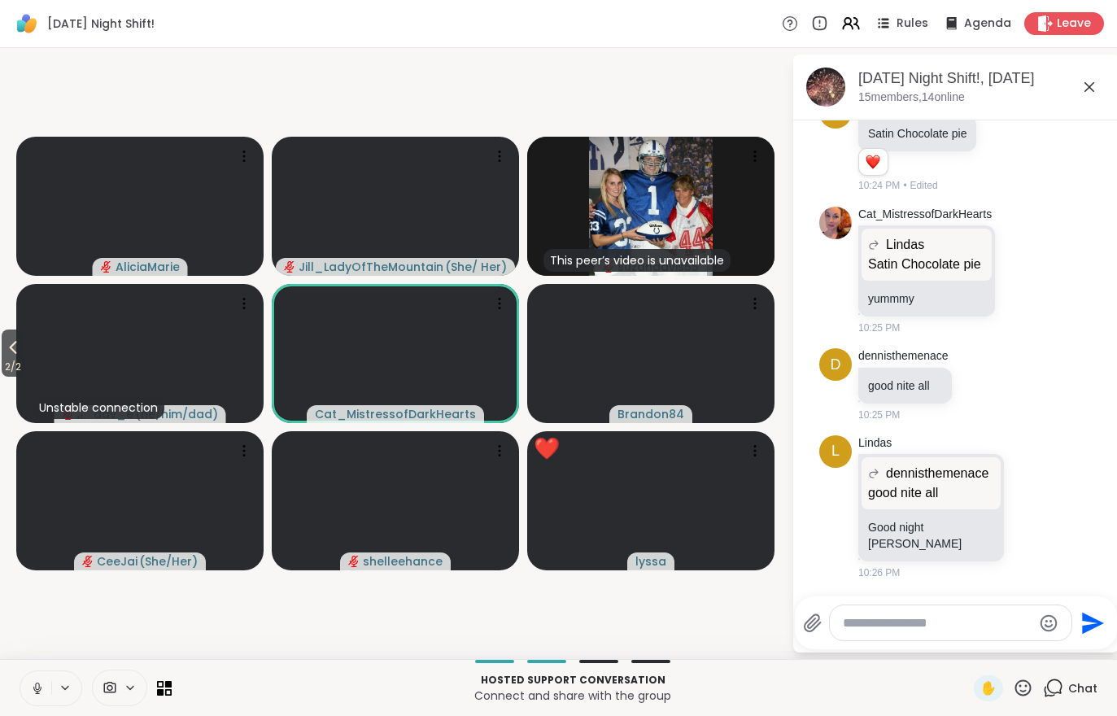
click at [2, 346] on button "2 / 2" at bounding box center [13, 352] width 23 height 47
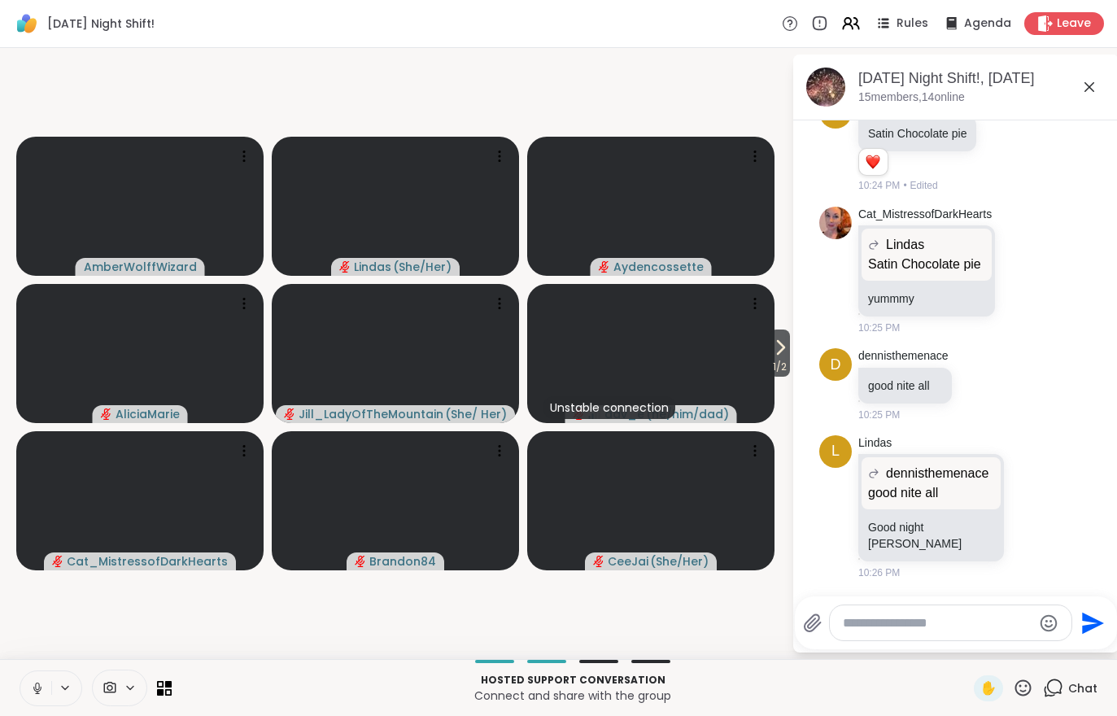
click at [772, 372] on span "1 / 2" at bounding box center [779, 367] width 20 height 20
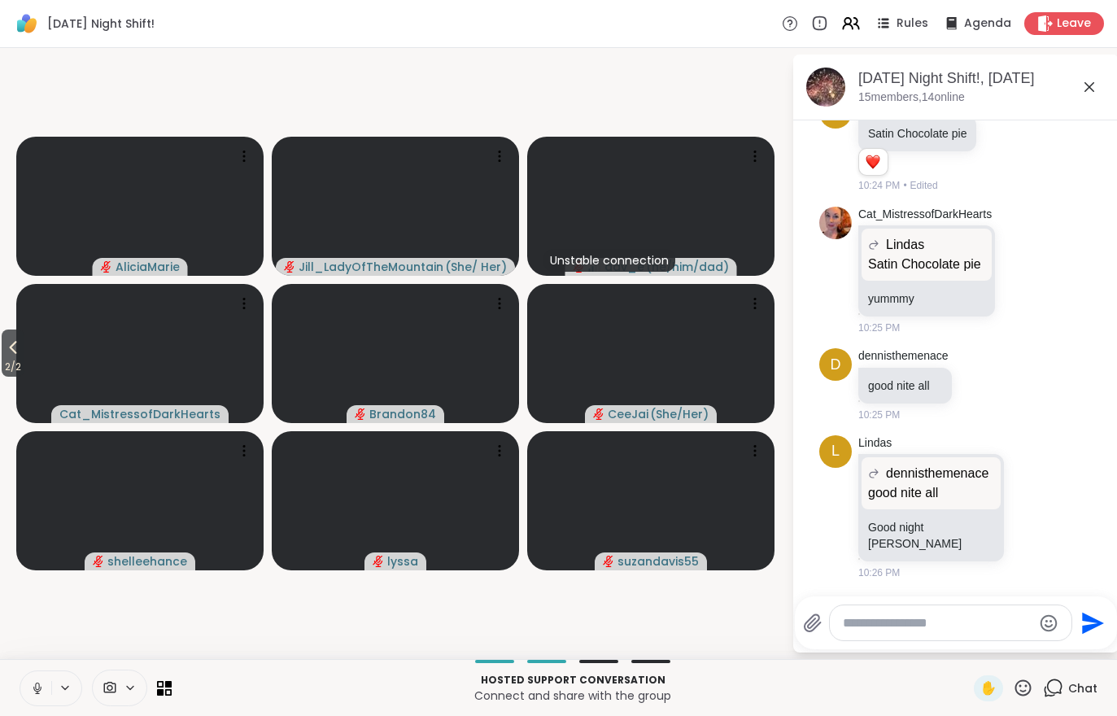
click at [24, 360] on span "2 / 2" at bounding box center [13, 367] width 23 height 20
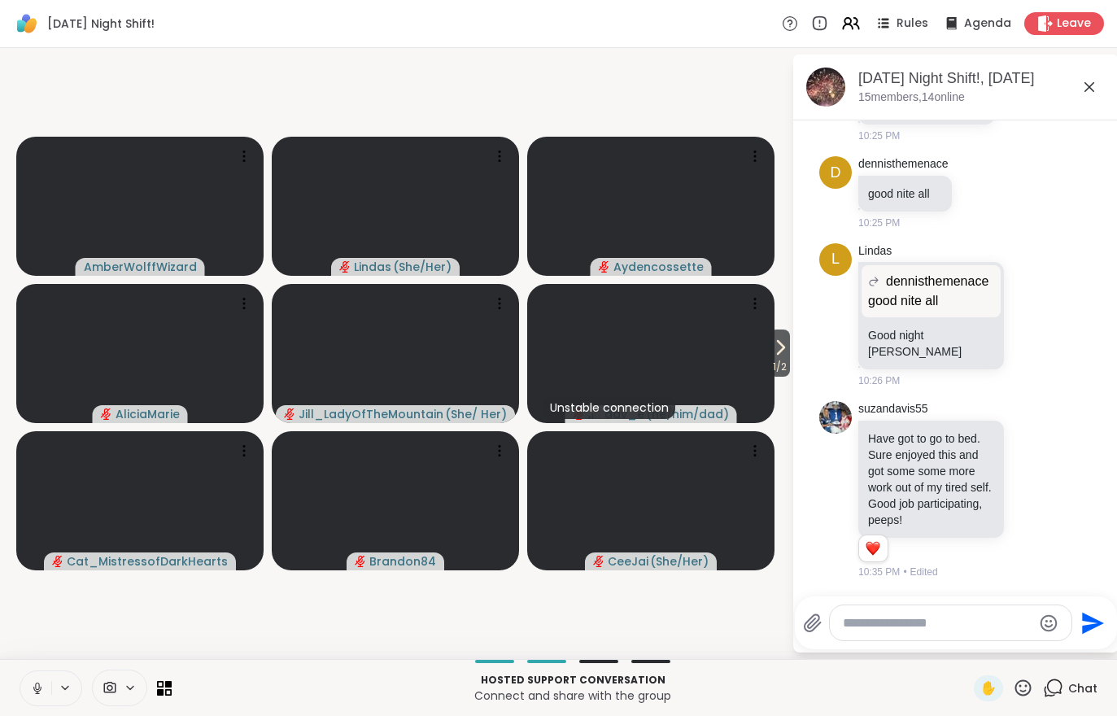
scroll to position [8109, 0]
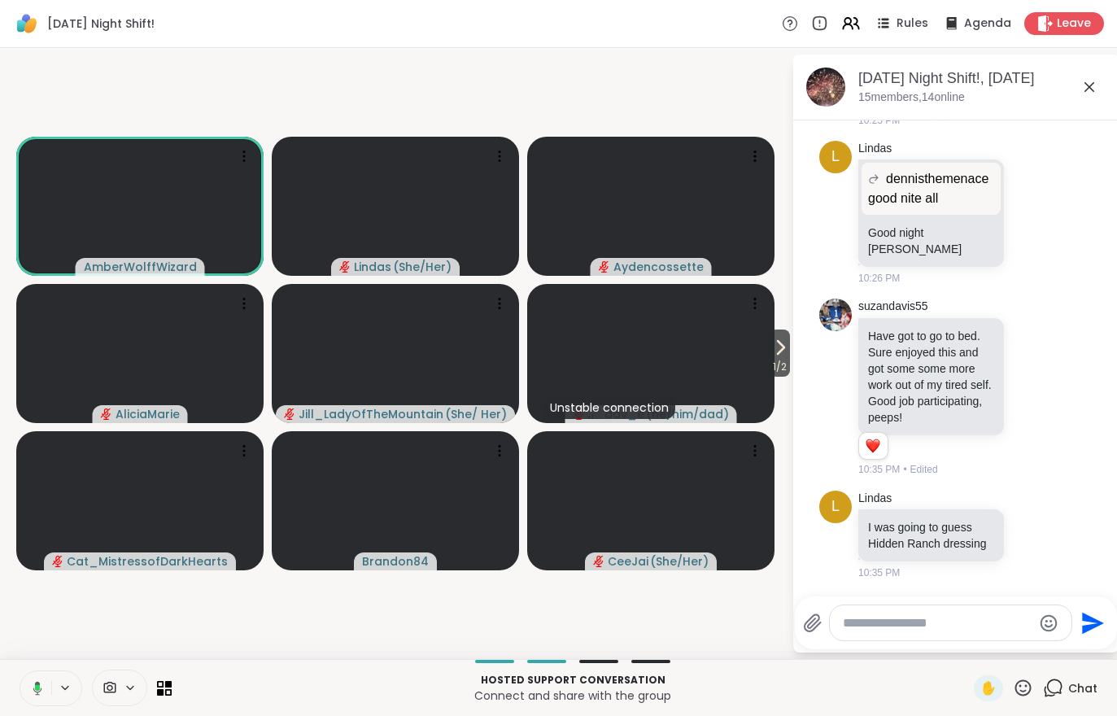
click at [783, 336] on button "1 / 2" at bounding box center [779, 352] width 20 height 47
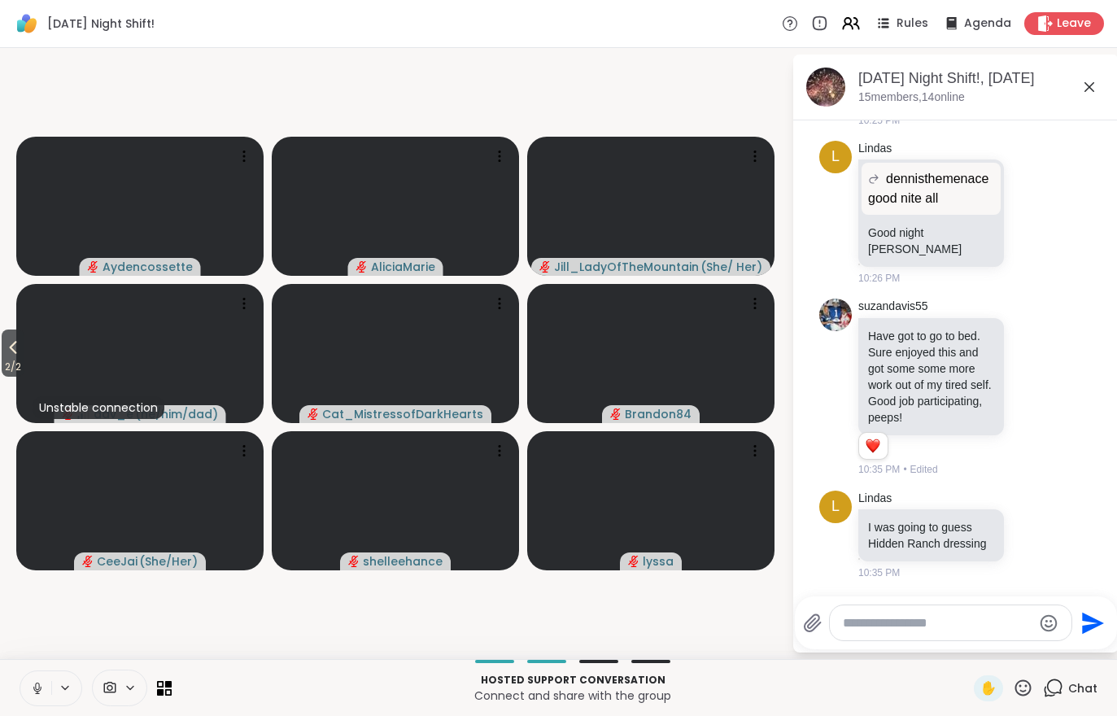
click at [3, 351] on button "2 / 2" at bounding box center [13, 352] width 23 height 47
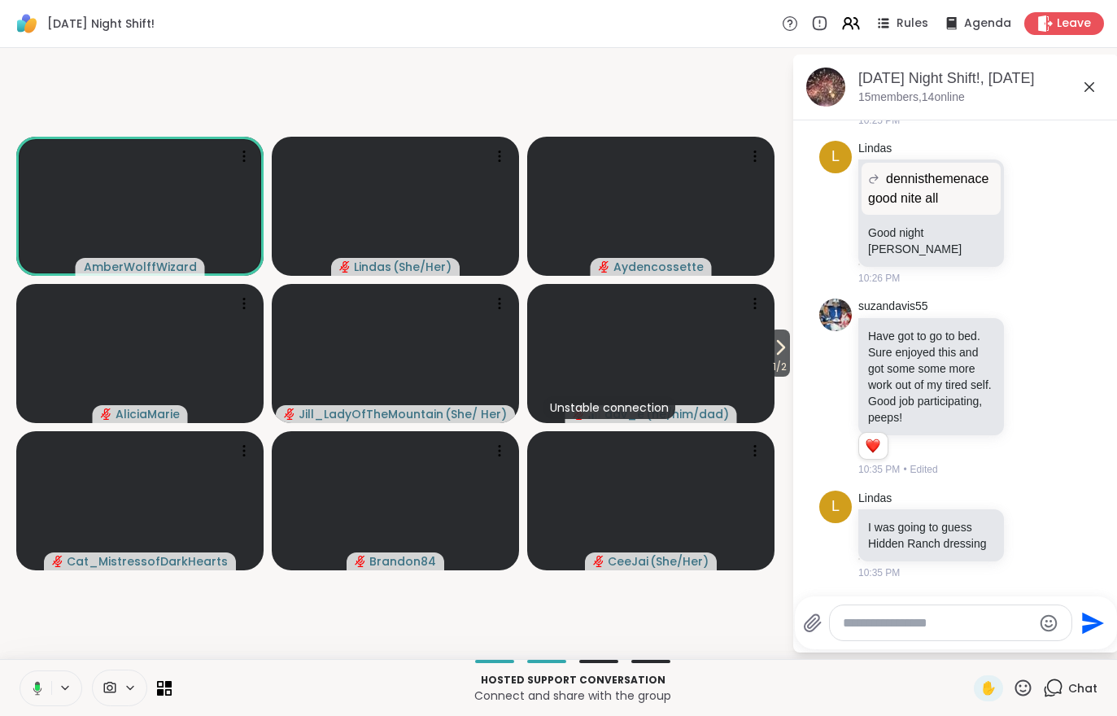
click at [773, 355] on icon at bounding box center [780, 348] width 20 height 20
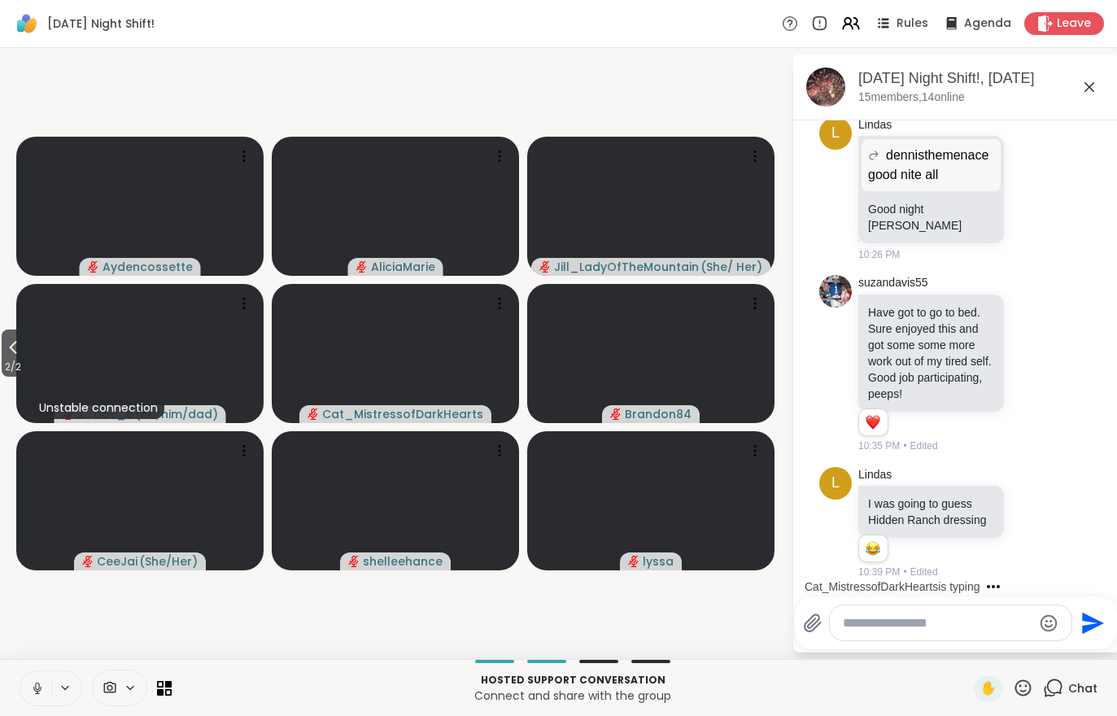
scroll to position [8313, 0]
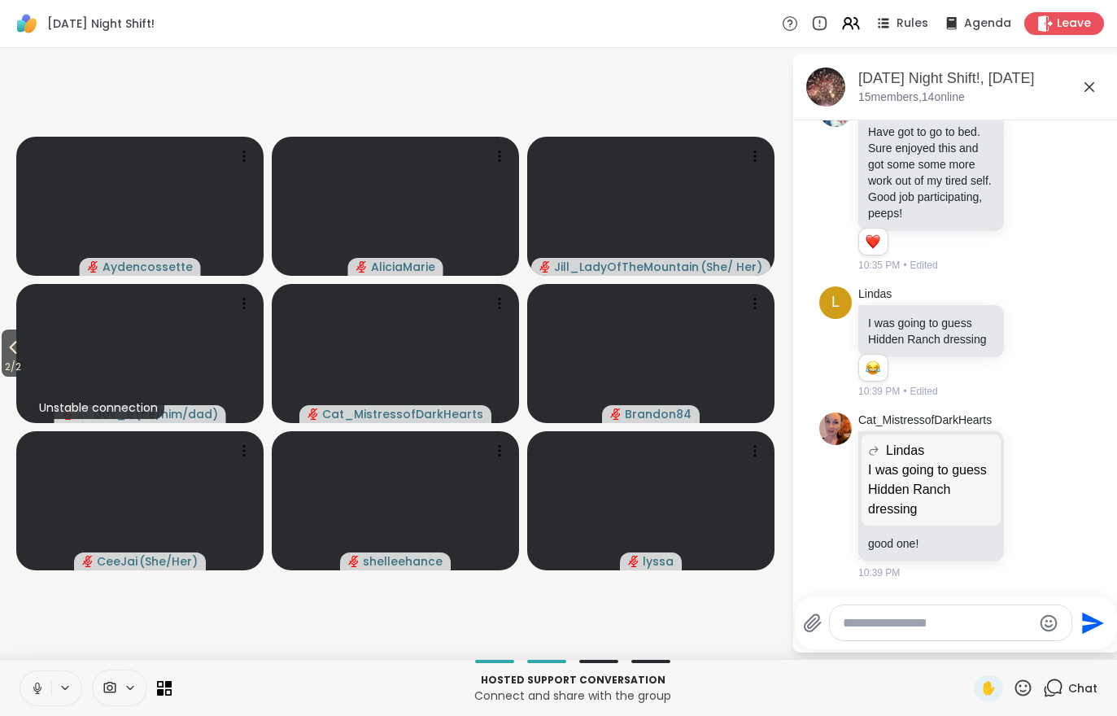
click at [14, 361] on span "2 / 2" at bounding box center [13, 367] width 23 height 20
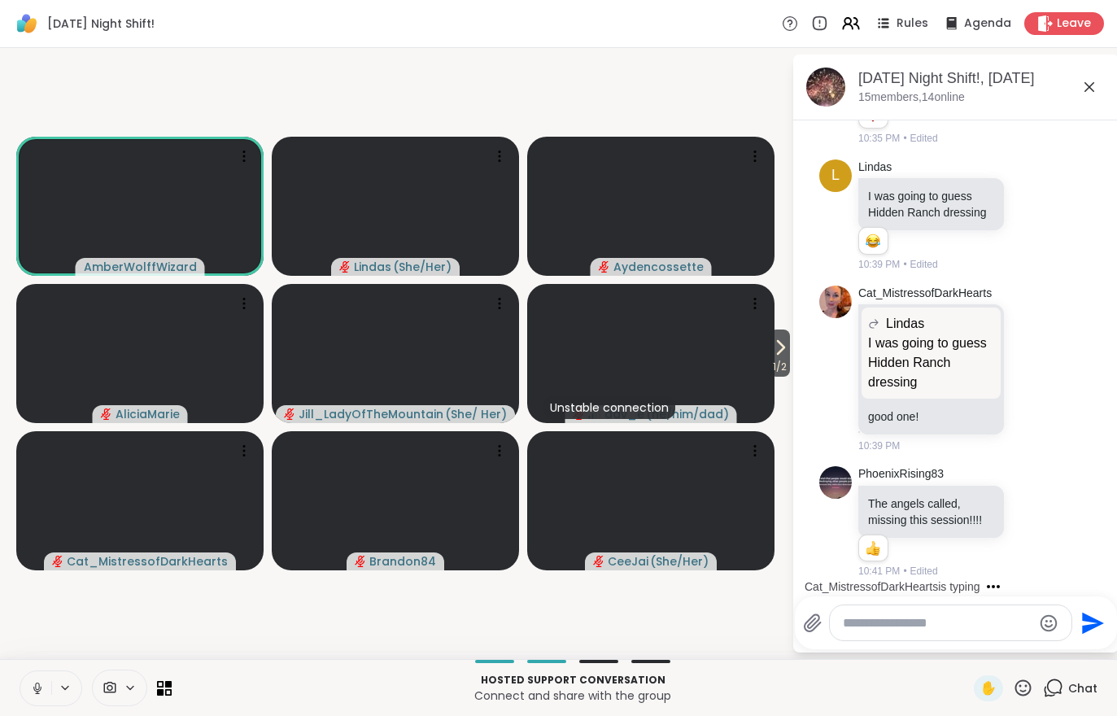
scroll to position [8618, 0]
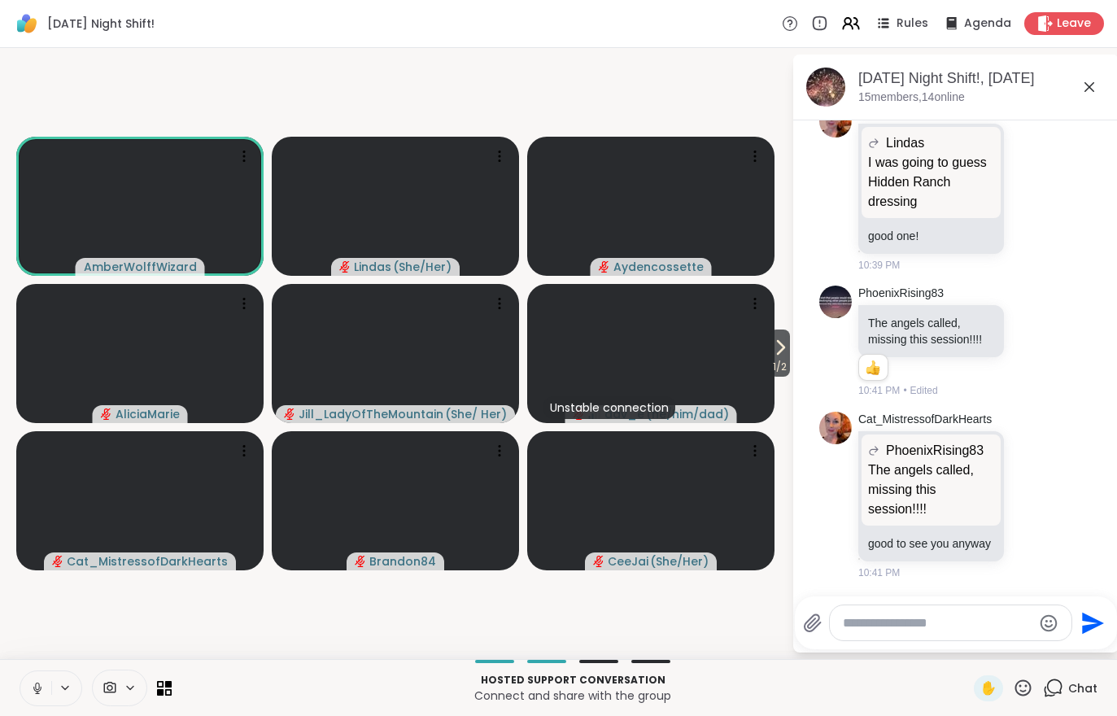
click at [82, 673] on div at bounding box center [96, 687] width 152 height 37
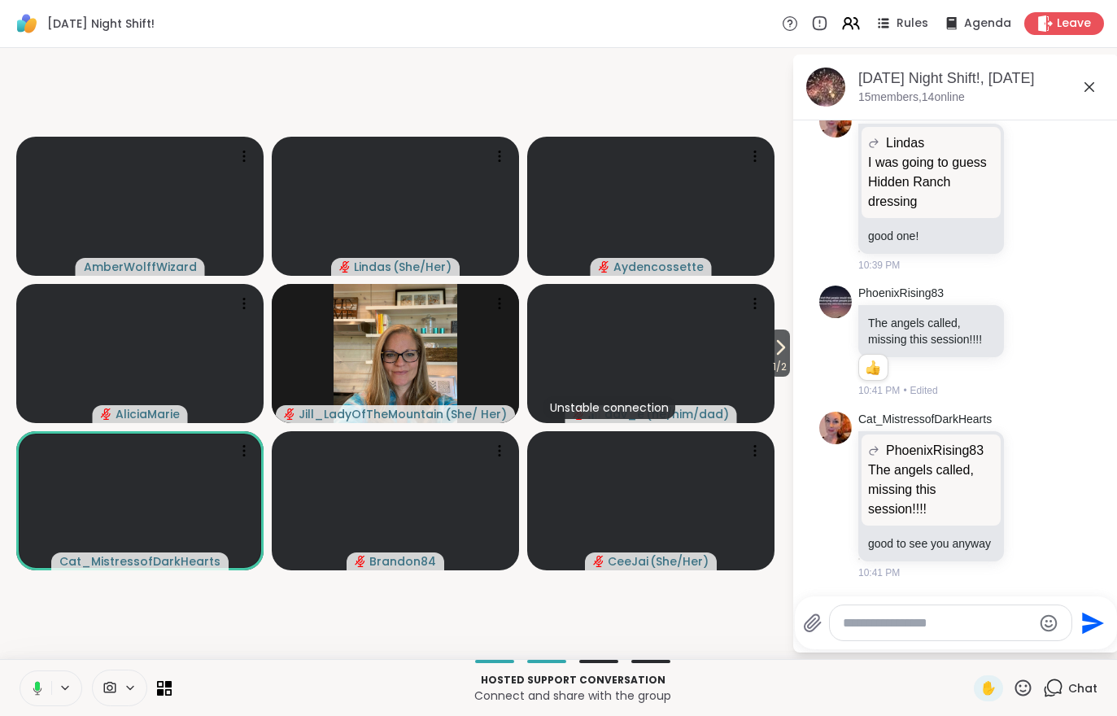
click at [780, 374] on span "1 / 2" at bounding box center [779, 367] width 20 height 20
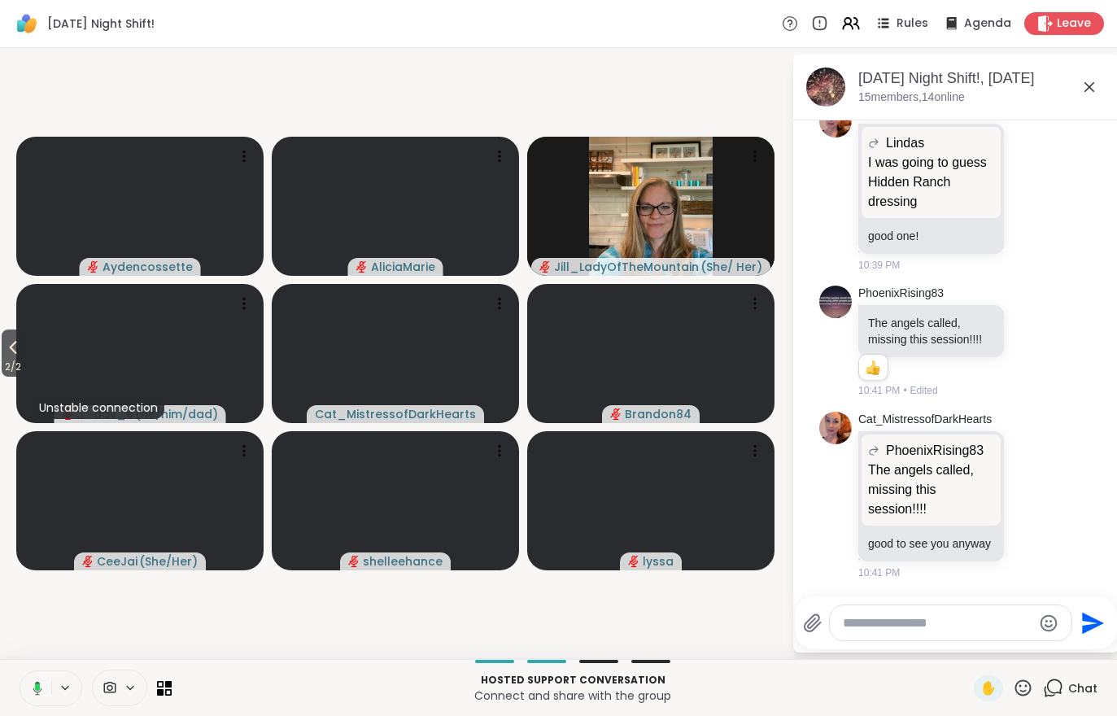
click at [6, 357] on icon at bounding box center [13, 348] width 20 height 20
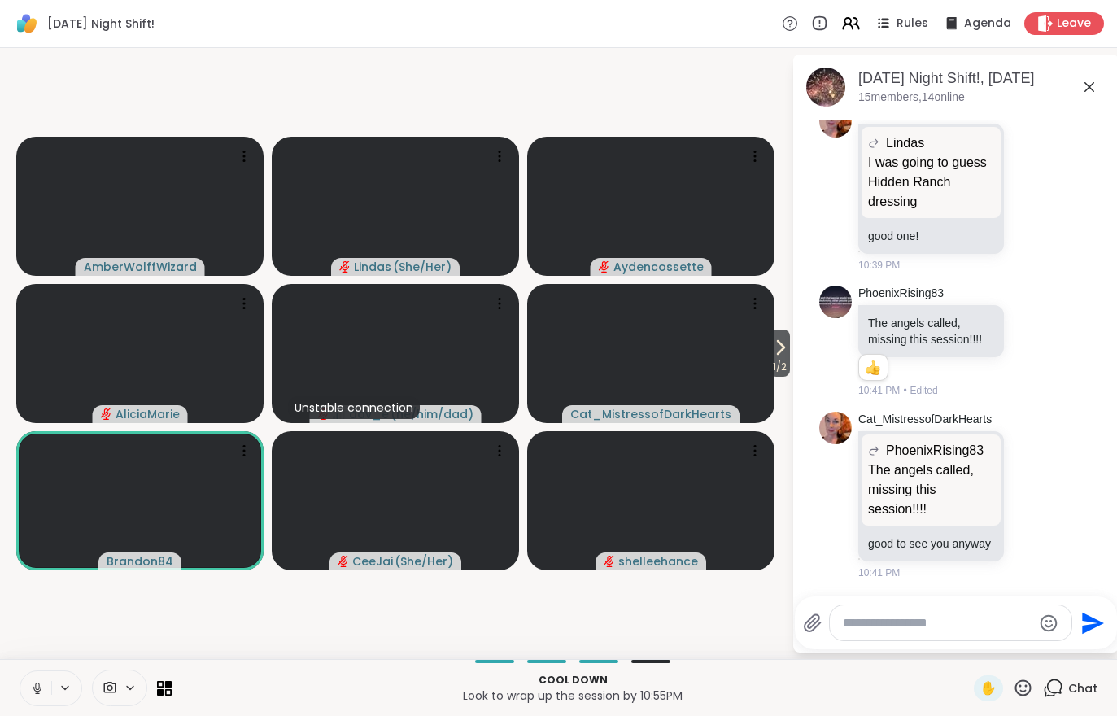
click at [777, 355] on icon at bounding box center [780, 348] width 20 height 20
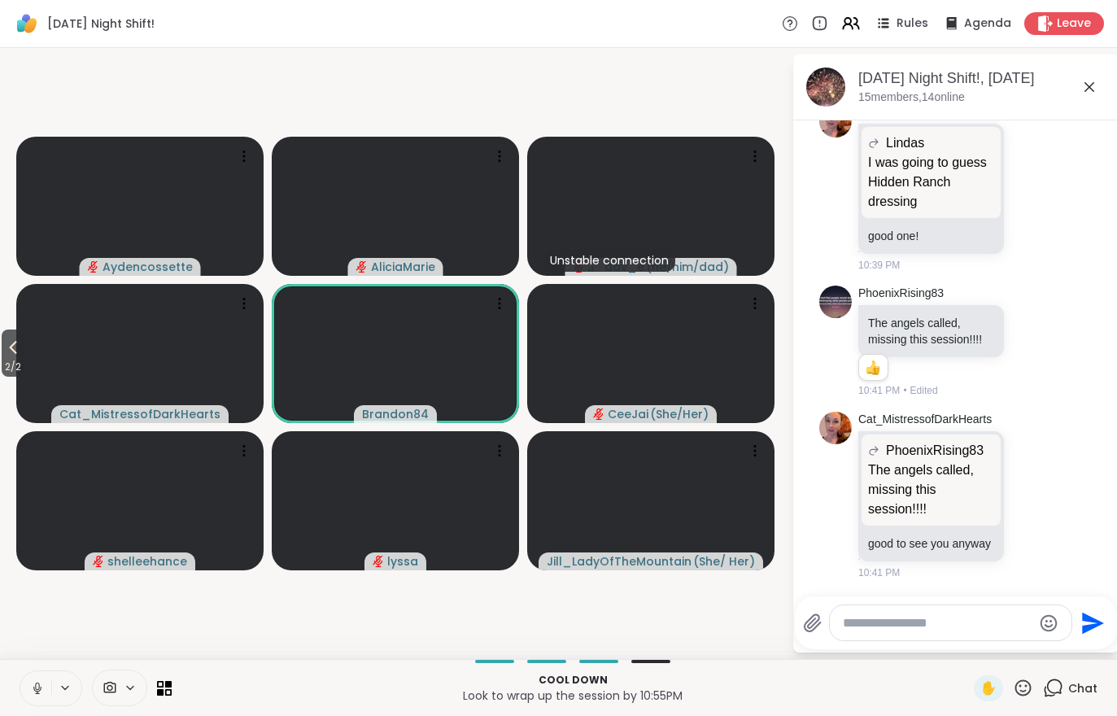
click at [6, 355] on icon at bounding box center [13, 348] width 20 height 20
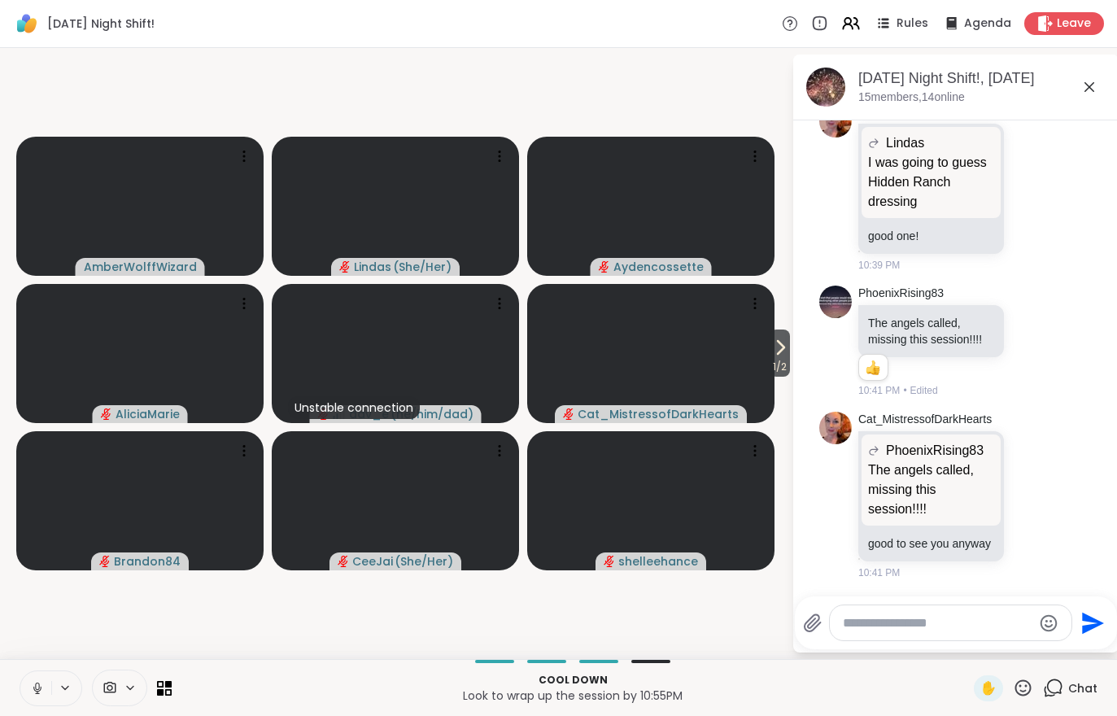
click at [772, 358] on span "1 / 2" at bounding box center [779, 367] width 20 height 20
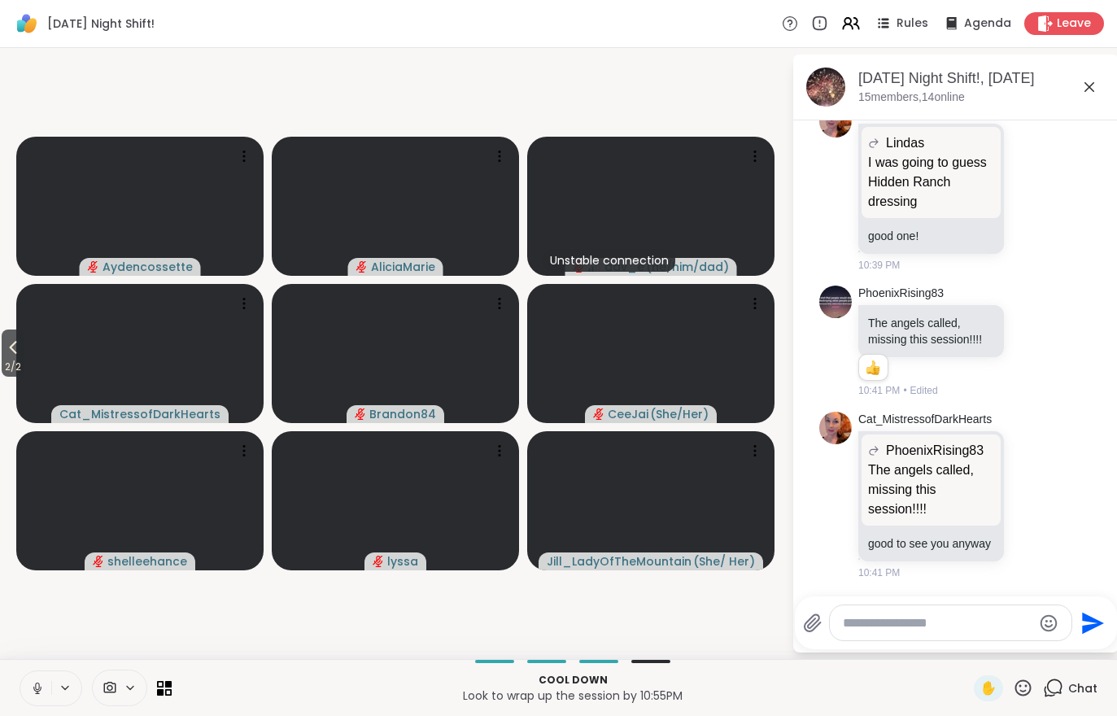
click at [22, 355] on icon at bounding box center [13, 348] width 20 height 20
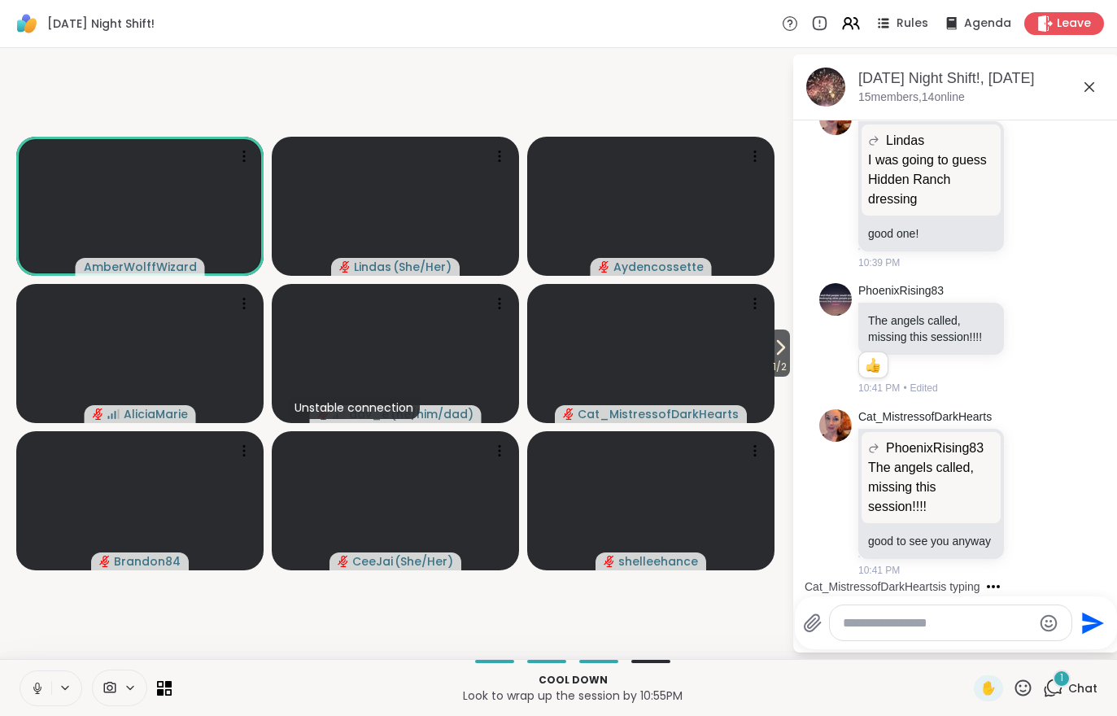
scroll to position [8753, 0]
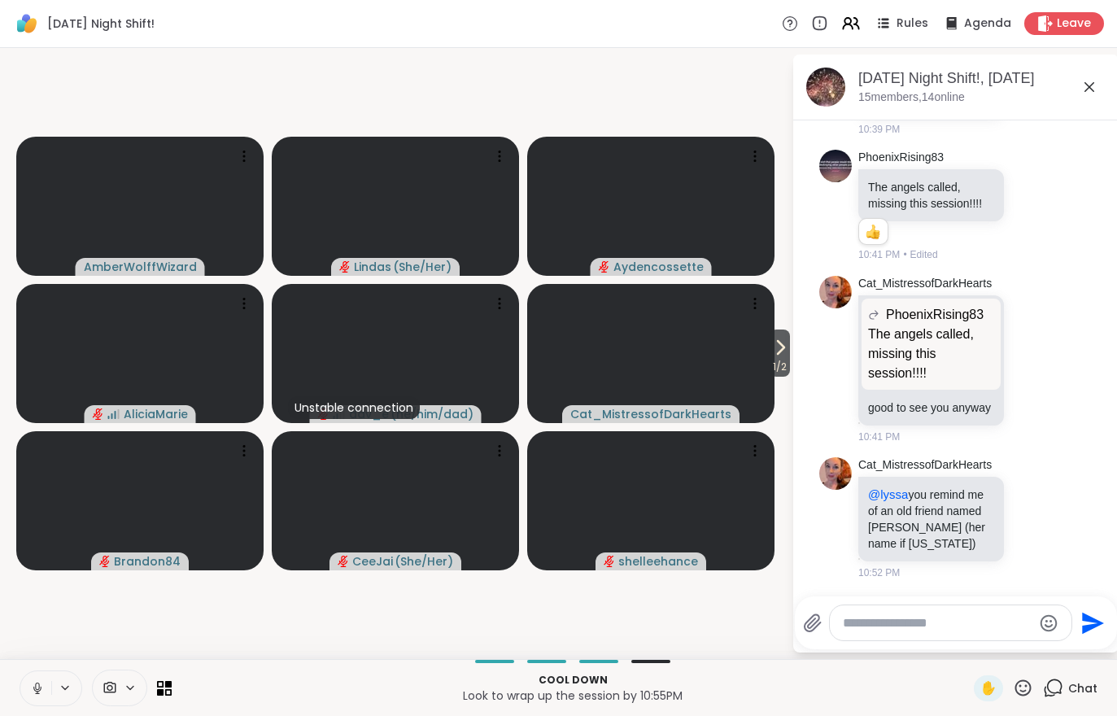
click at [788, 362] on span "1 / 2" at bounding box center [779, 367] width 20 height 20
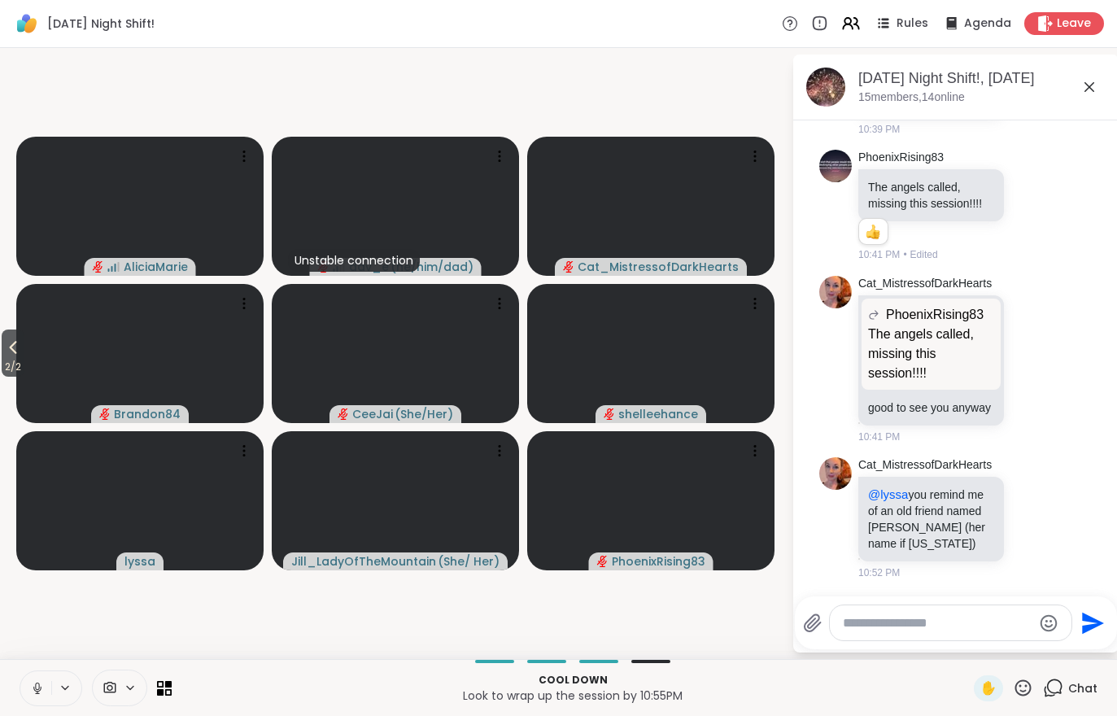
click at [2, 349] on button "2 / 2" at bounding box center [13, 352] width 23 height 47
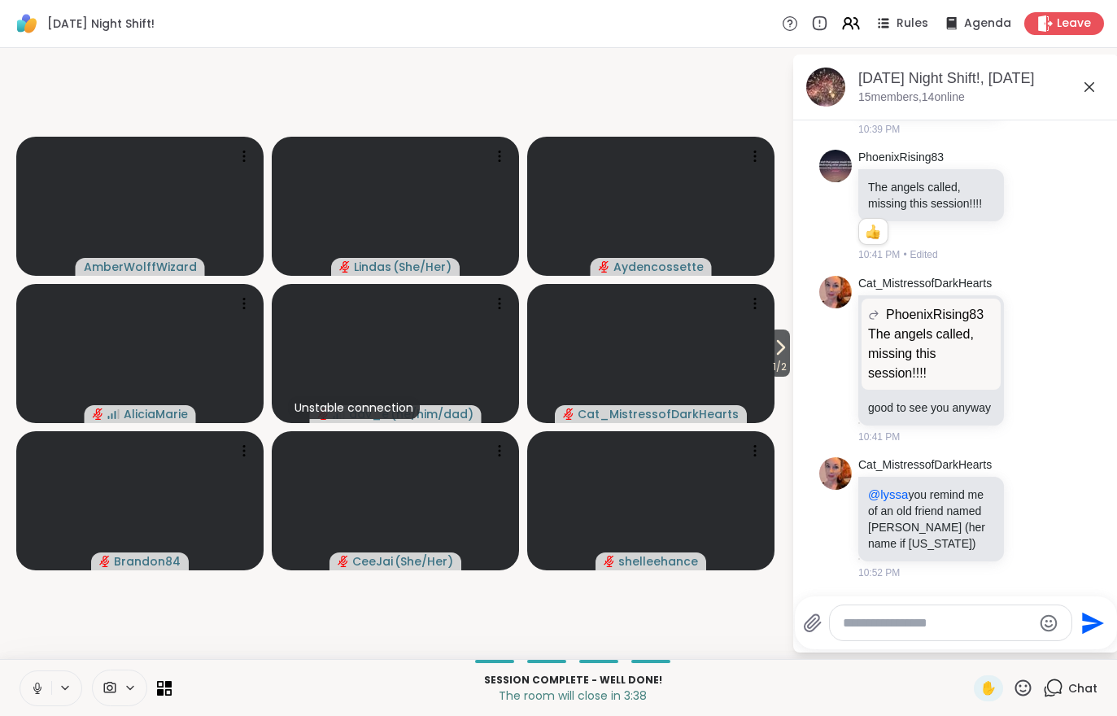
click at [786, 346] on icon at bounding box center [780, 348] width 20 height 20
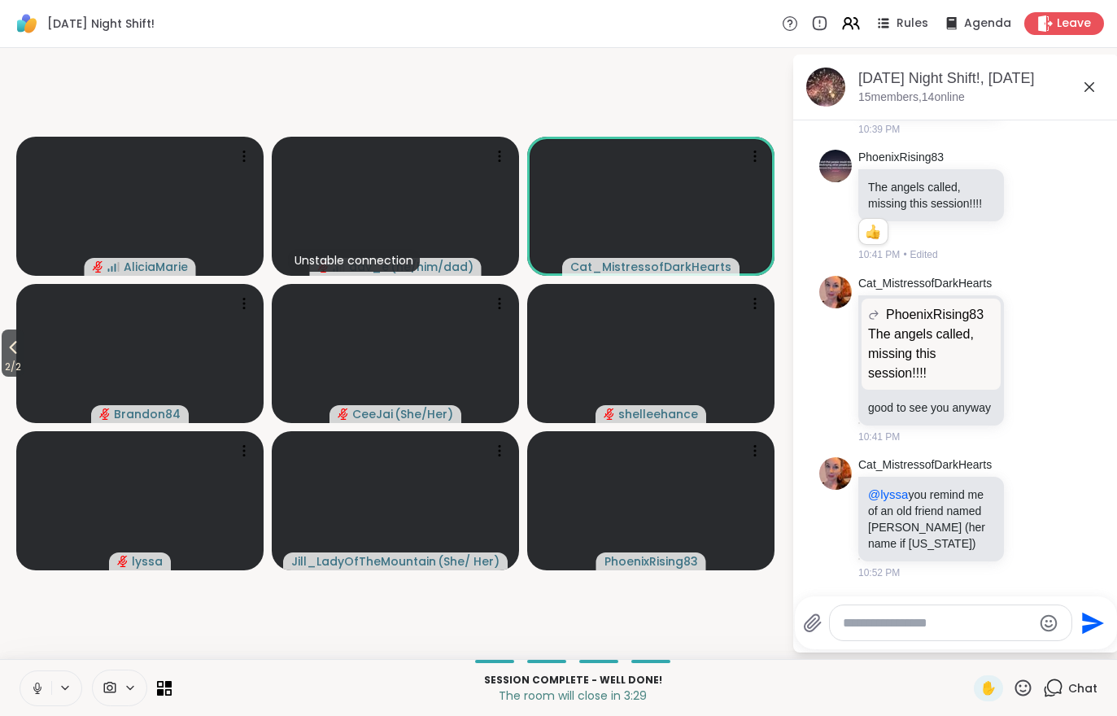
click at [8, 359] on span "2 / 2" at bounding box center [13, 367] width 23 height 20
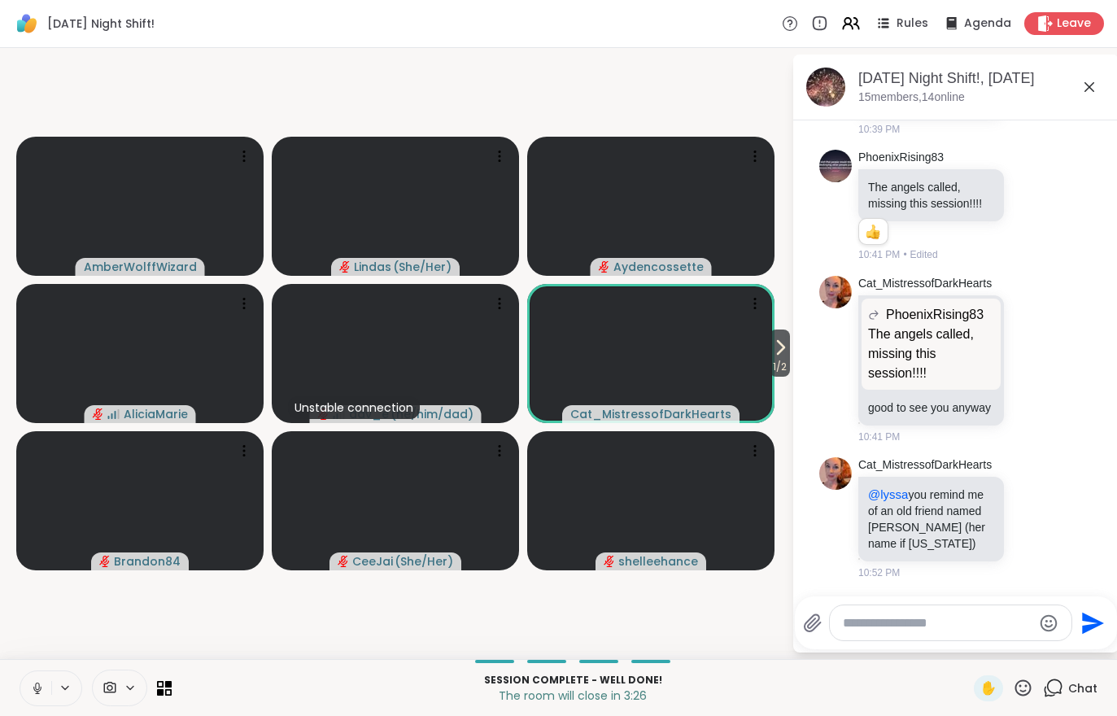
click at [785, 373] on span "1 / 2" at bounding box center [779, 367] width 20 height 20
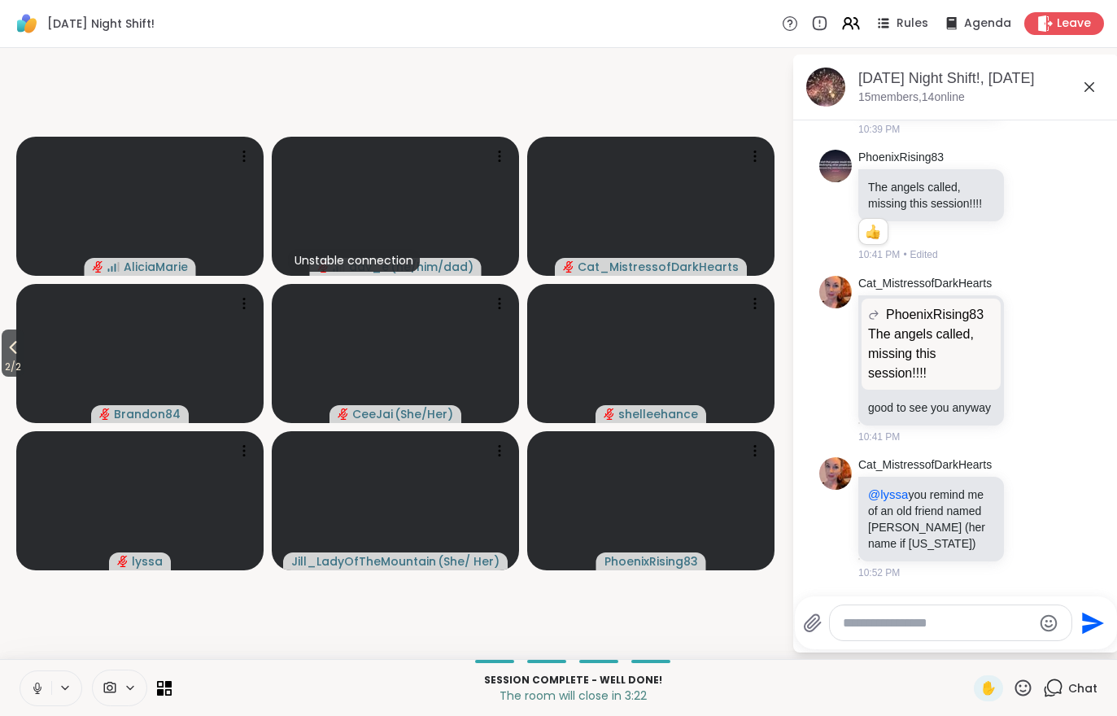
click at [4, 364] on span "2 / 2" at bounding box center [13, 367] width 23 height 20
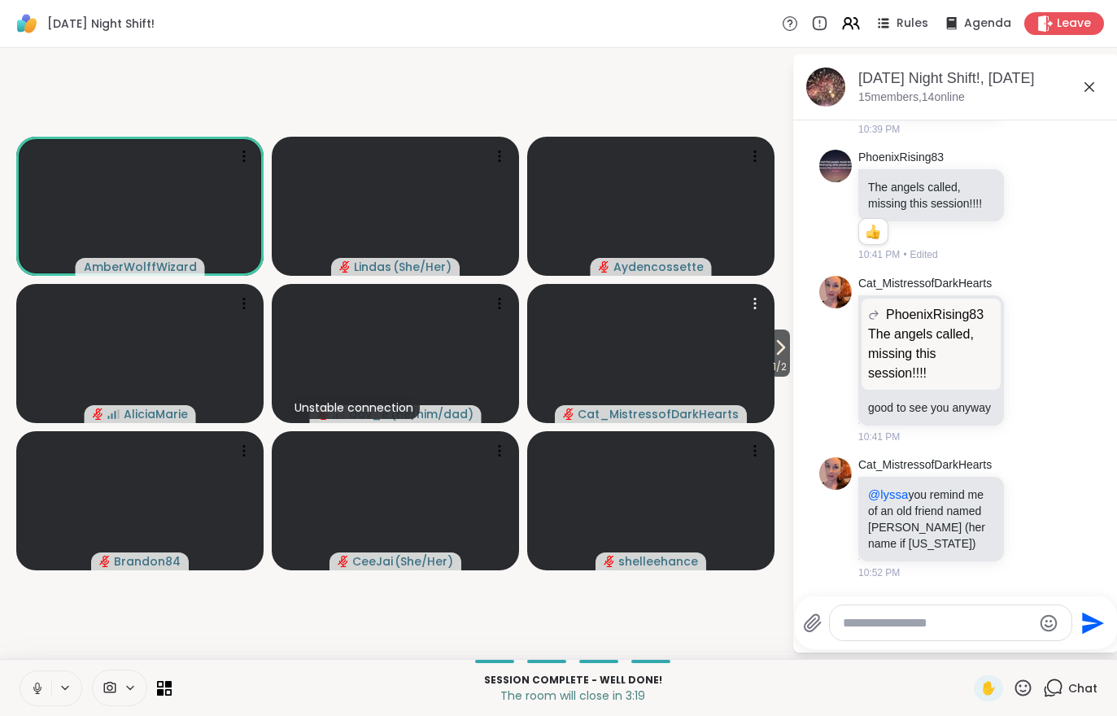
click at [773, 378] on video at bounding box center [650, 353] width 247 height 139
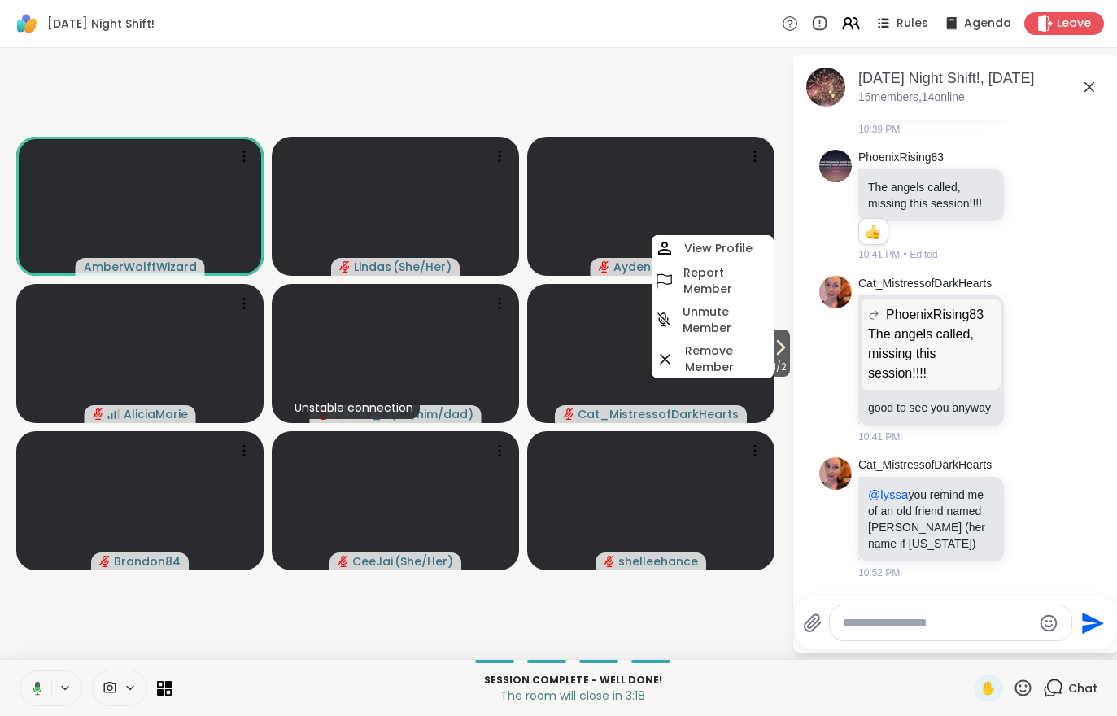
click at [713, 630] on video-player-container "1 / 2 AmberWolffWizard Lindas ( She/Her ) Aydencossette AliciaMarie Unstable co…" at bounding box center [396, 353] width 772 height 598
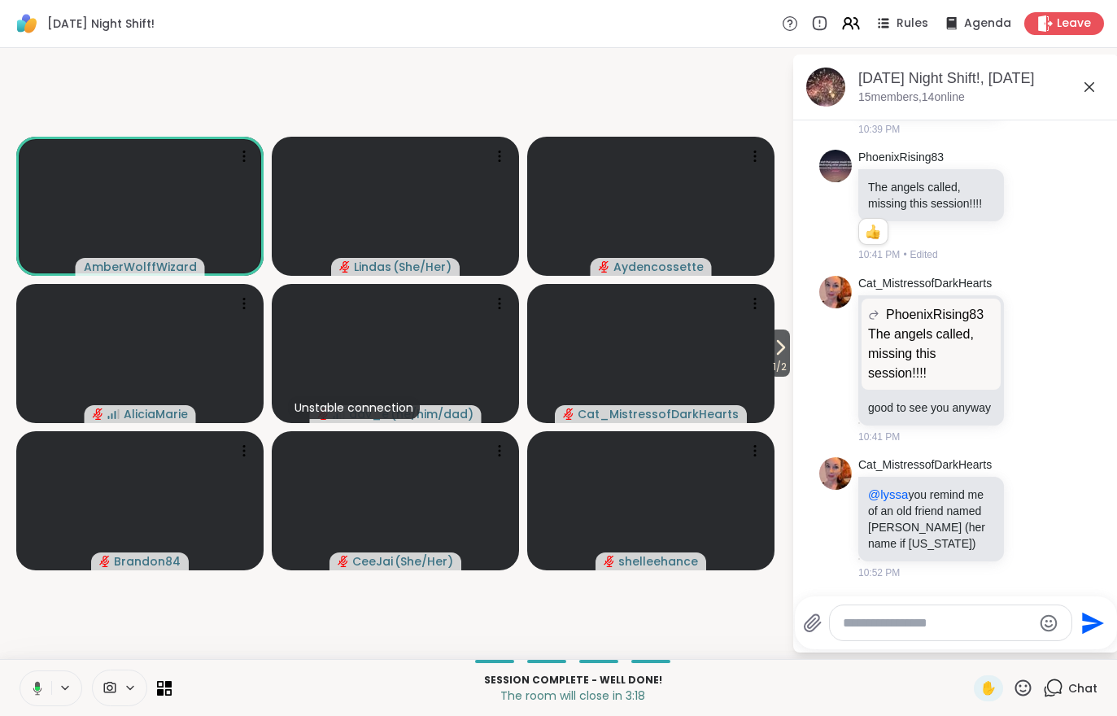
click at [770, 364] on span "1 / 2" at bounding box center [779, 367] width 20 height 20
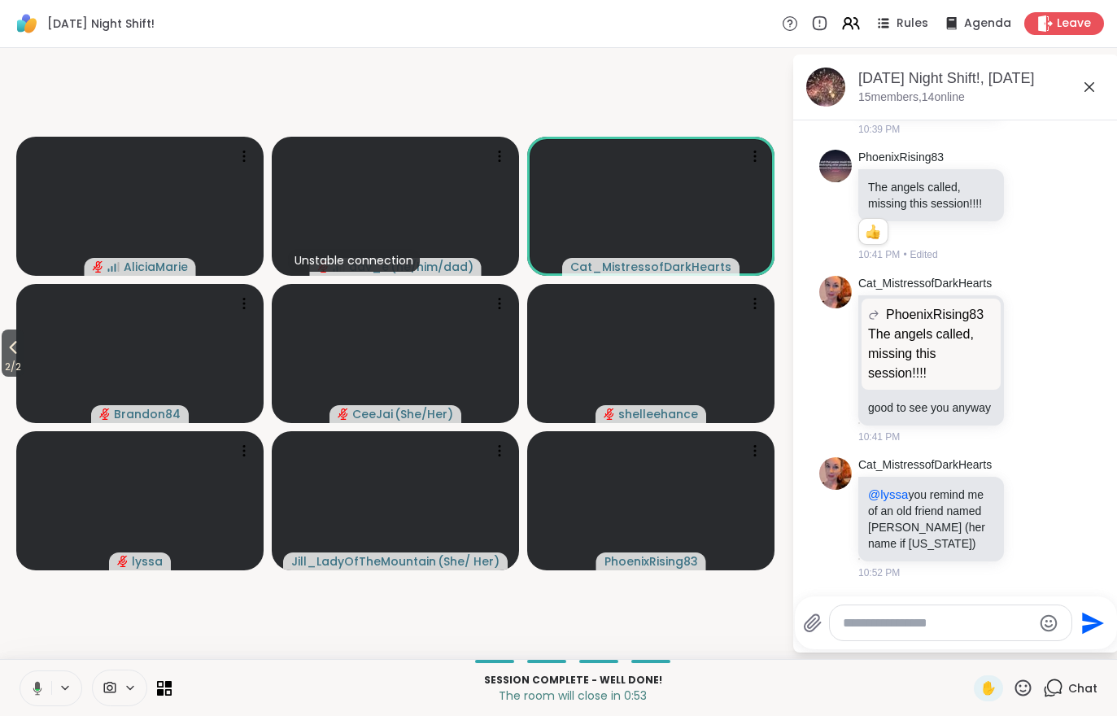
click at [8, 367] on span "2 / 2" at bounding box center [13, 367] width 23 height 20
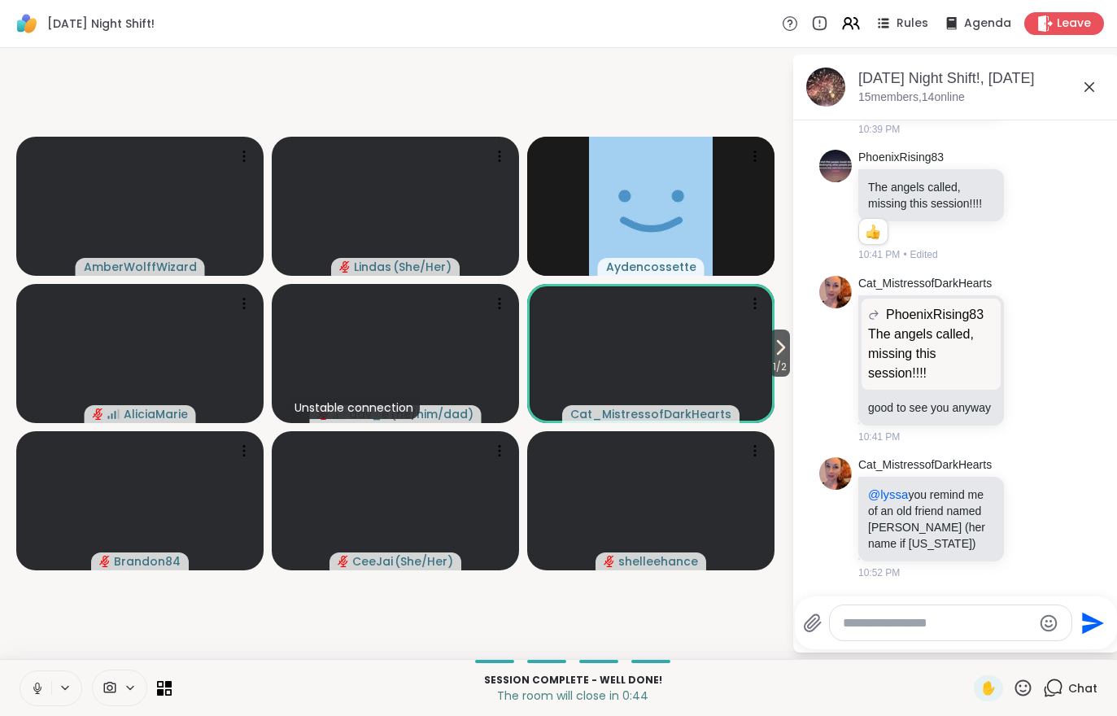
click at [1064, 29] on span "Leave" at bounding box center [1073, 23] width 34 height 16
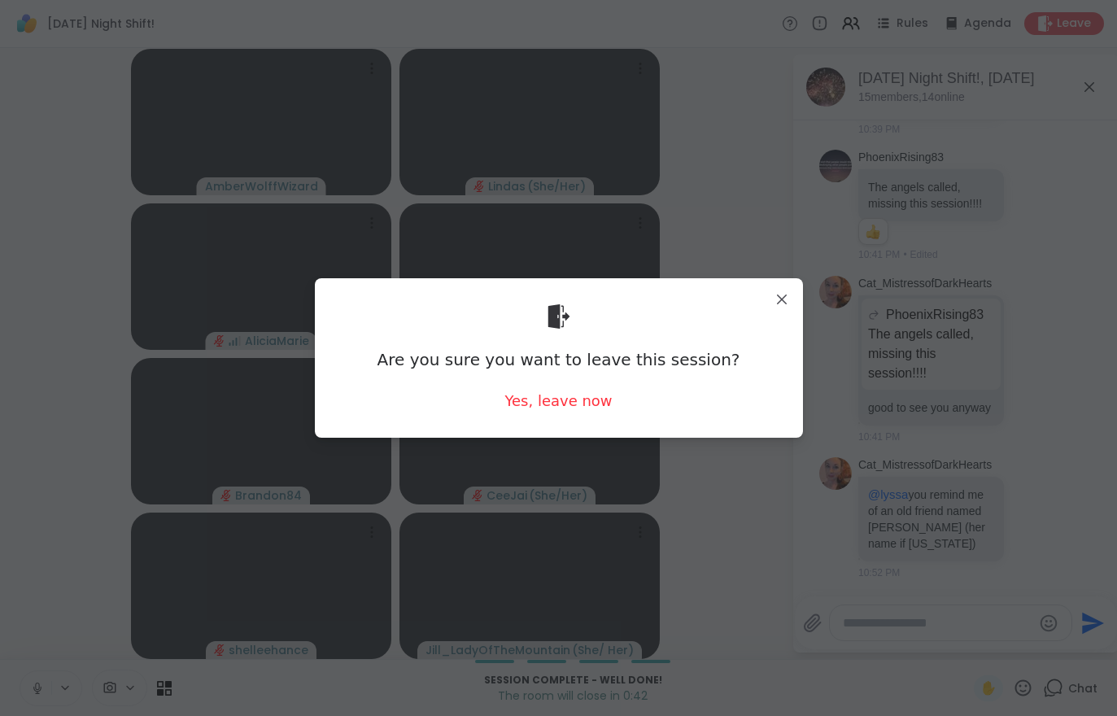
click at [544, 409] on div "Yes, leave now" at bounding box center [557, 400] width 107 height 20
click at [547, 411] on div "Yes, leave now" at bounding box center [557, 400] width 107 height 20
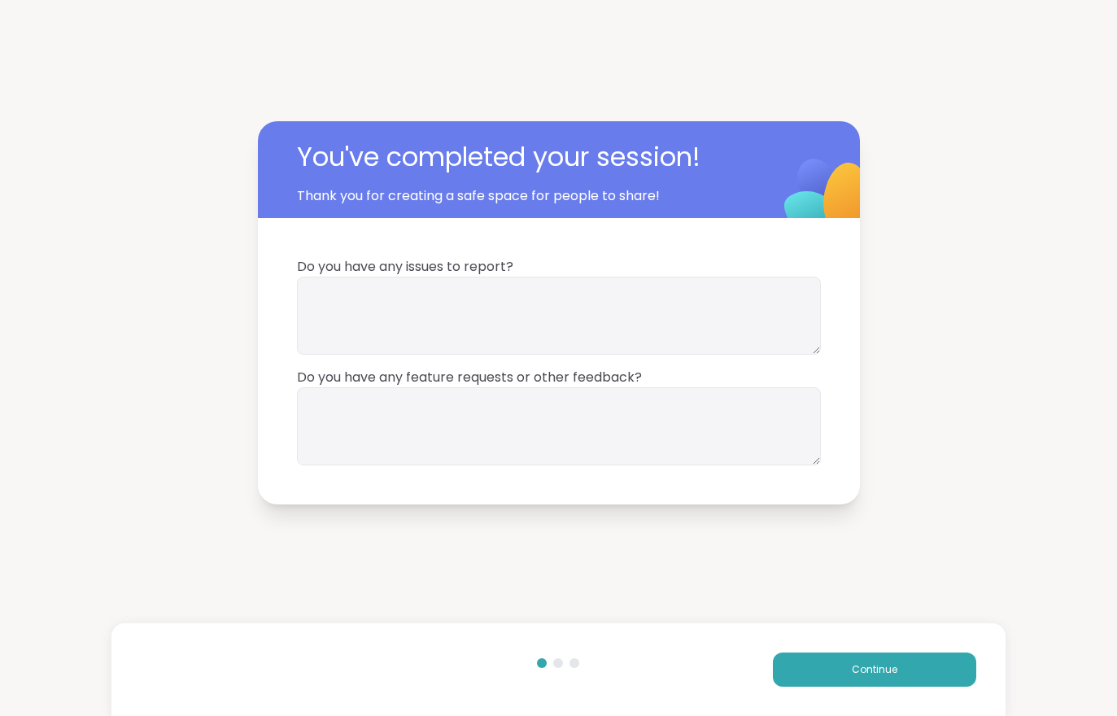
click at [882, 672] on span "Continue" at bounding box center [875, 669] width 46 height 15
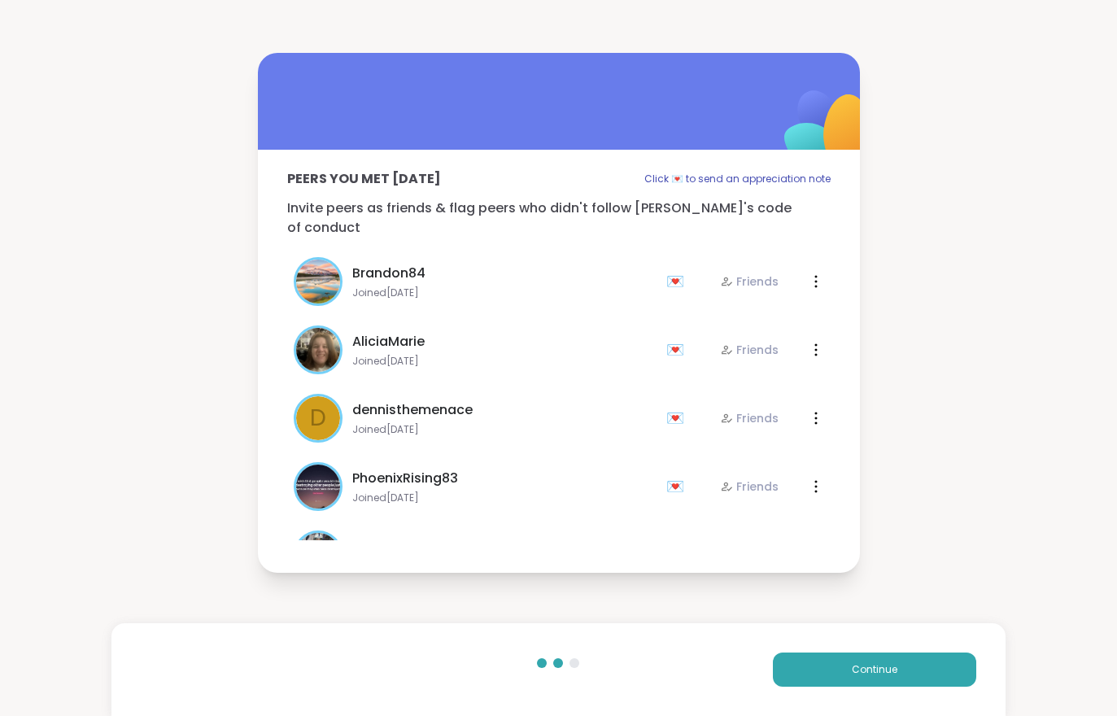
click at [882, 671] on span "Continue" at bounding box center [875, 669] width 46 height 15
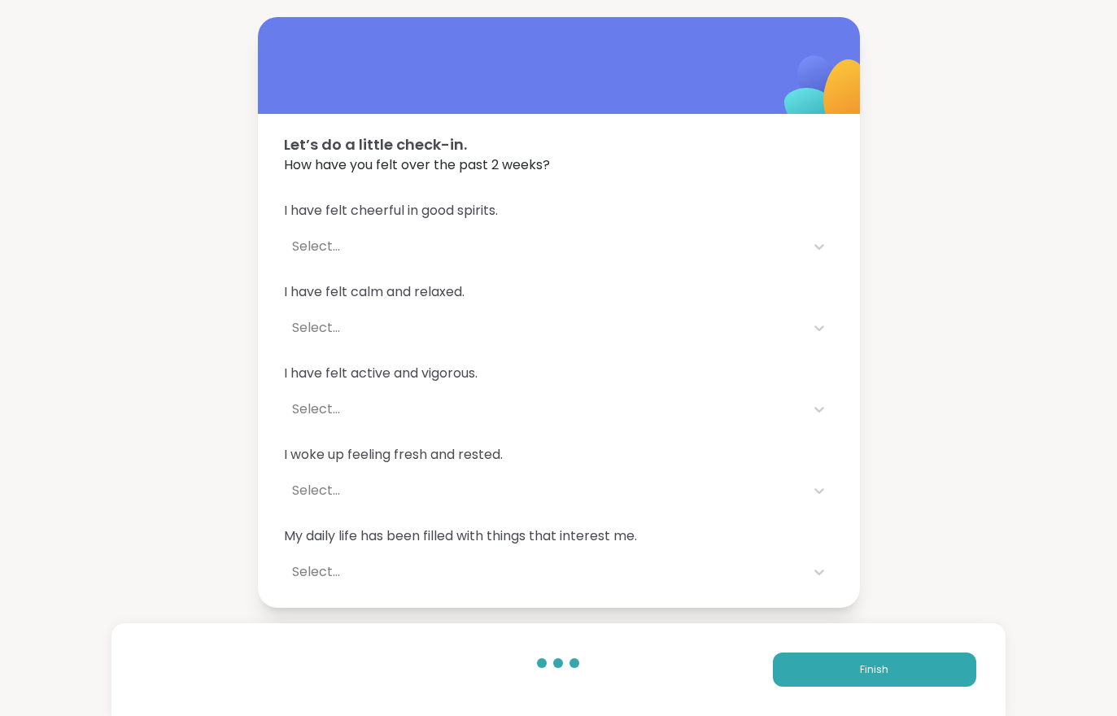
click at [882, 664] on span "Finish" at bounding box center [874, 669] width 28 height 15
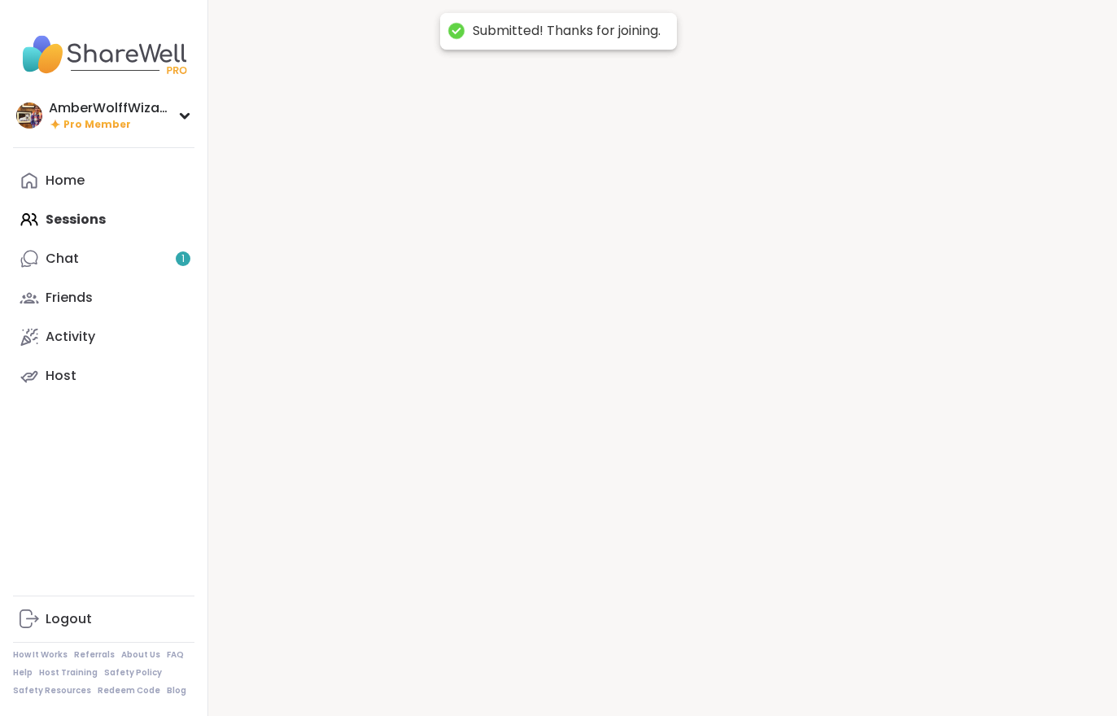
click at [882, 663] on div at bounding box center [662, 358] width 908 height 716
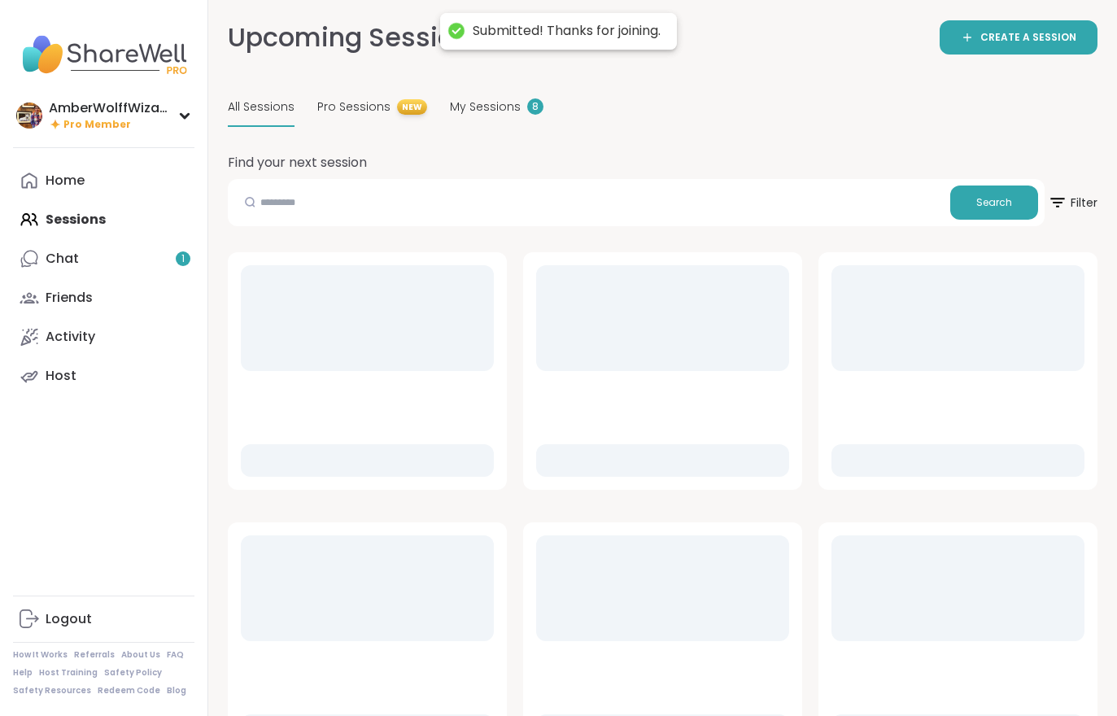
click at [163, 258] on link "Chat 1" at bounding box center [103, 258] width 181 height 39
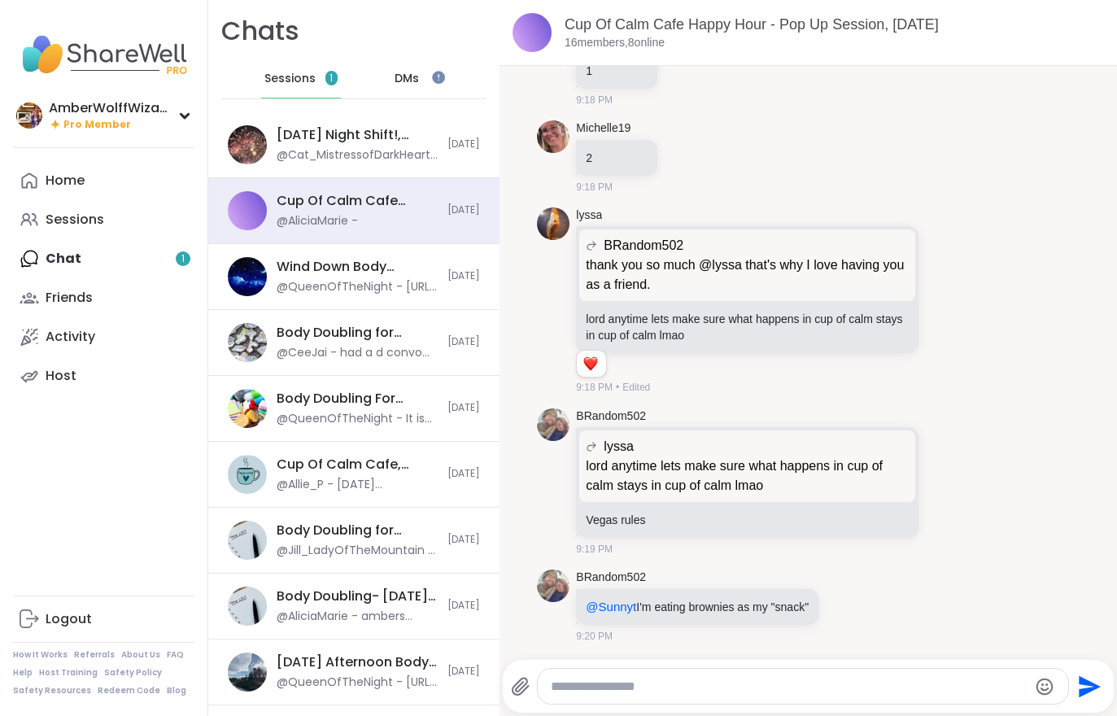
scroll to position [9932, 0]
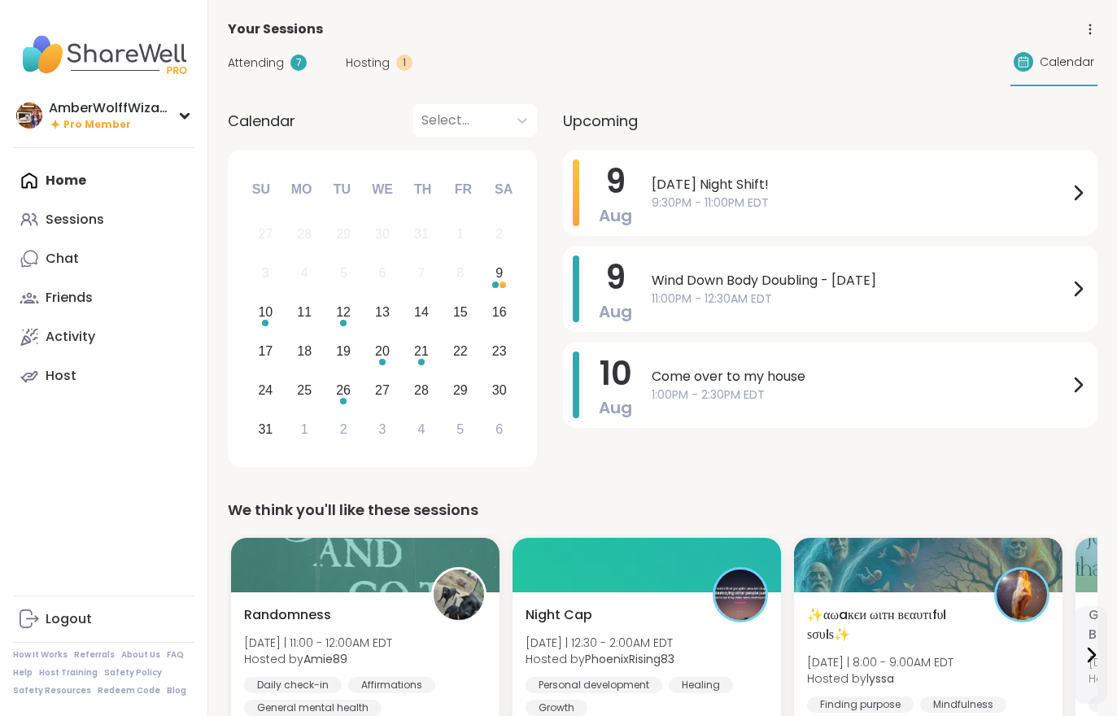
click at [254, 69] on span "Attending" at bounding box center [256, 62] width 56 height 17
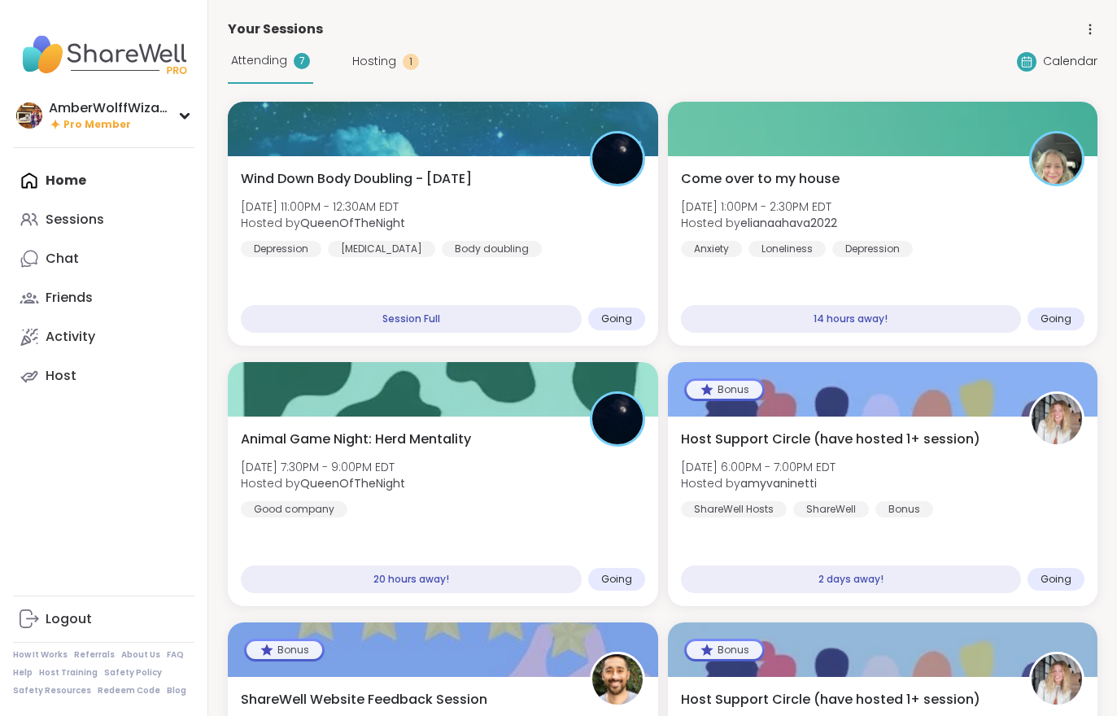
click at [562, 213] on div "Wind Down Body Doubling - [DATE] [DATE] 11:00PM - 12:30AM EDT Hosted by QueenOf…" at bounding box center [443, 213] width 404 height 88
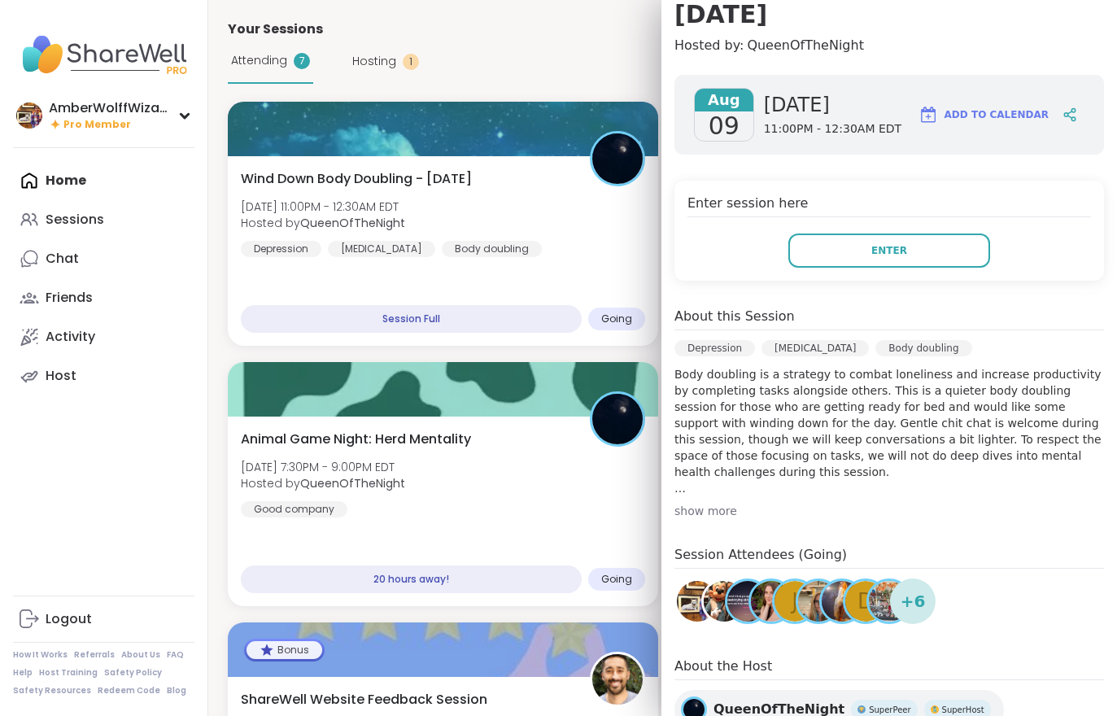
scroll to position [203, 0]
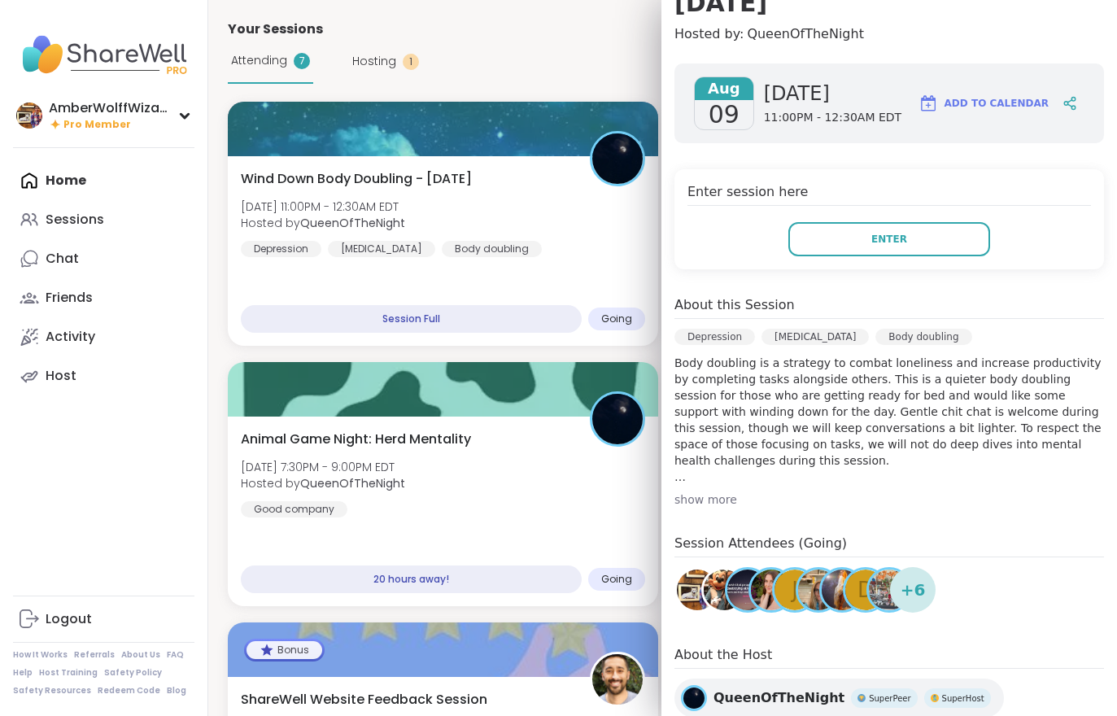
click at [880, 225] on button "Enter" at bounding box center [889, 239] width 202 height 34
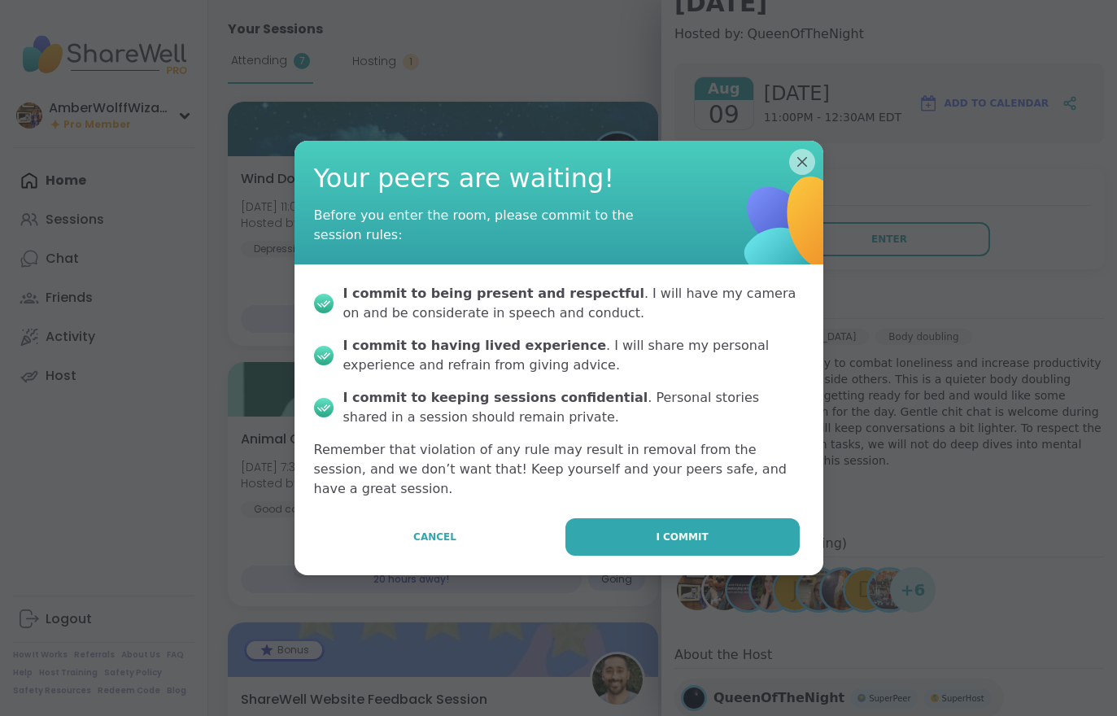
click at [706, 529] on button "I commit" at bounding box center [682, 536] width 234 height 37
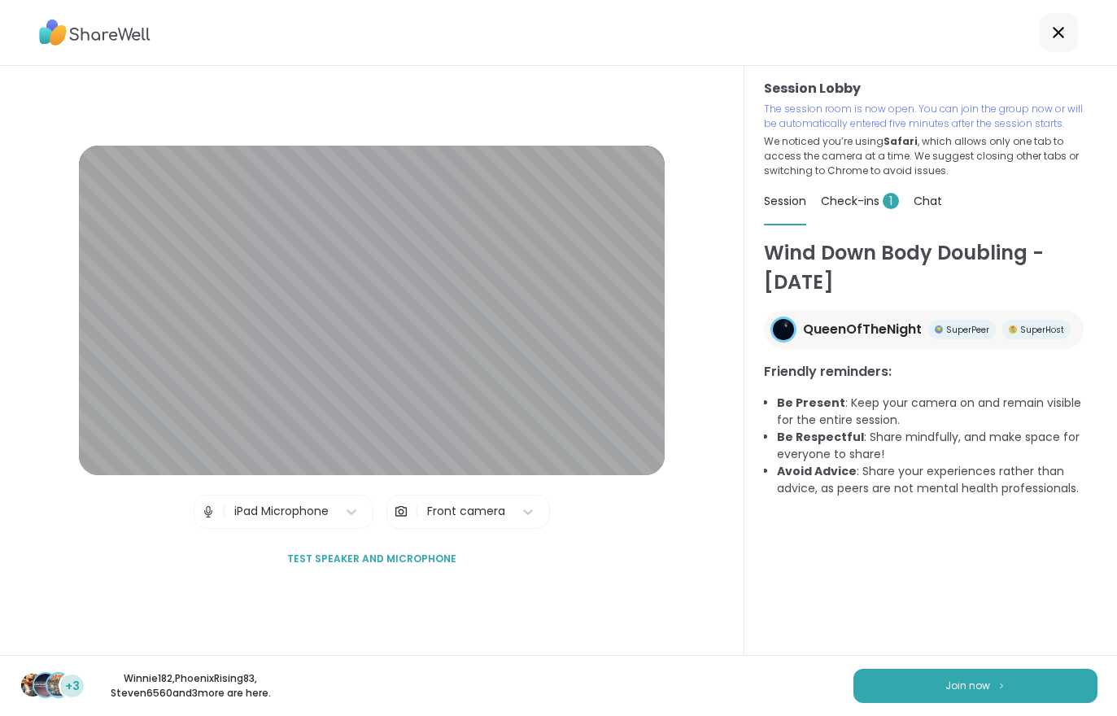
click at [1002, 682] on img at bounding box center [1001, 685] width 10 height 9
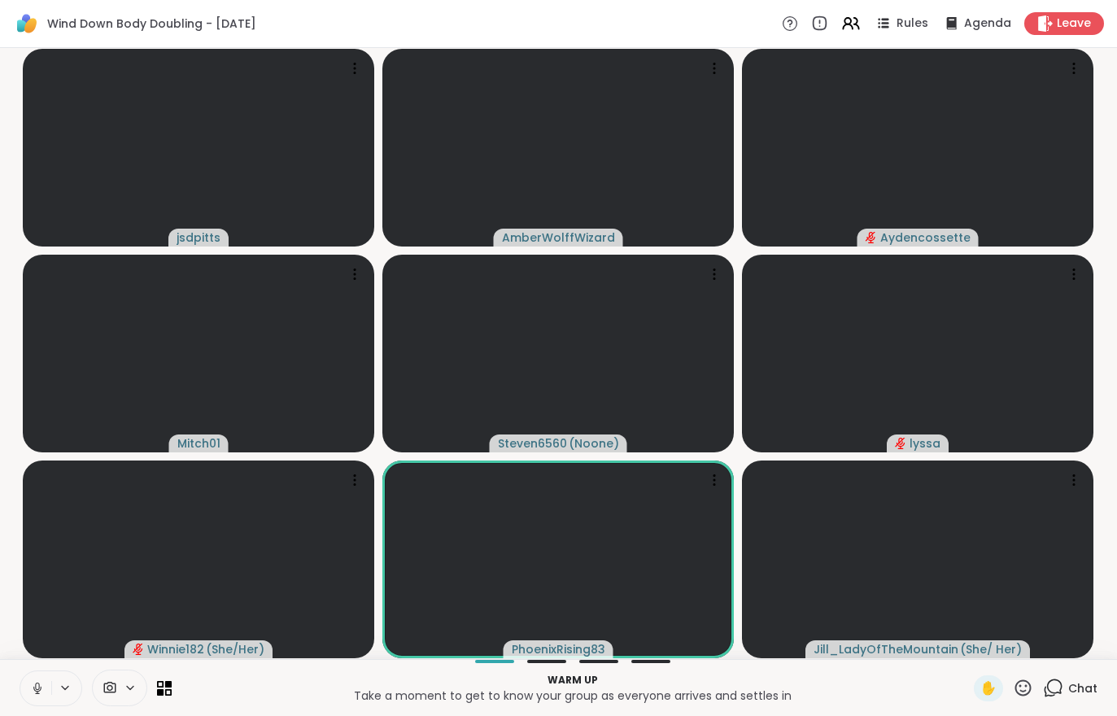
click at [54, 691] on button at bounding box center [66, 688] width 30 height 14
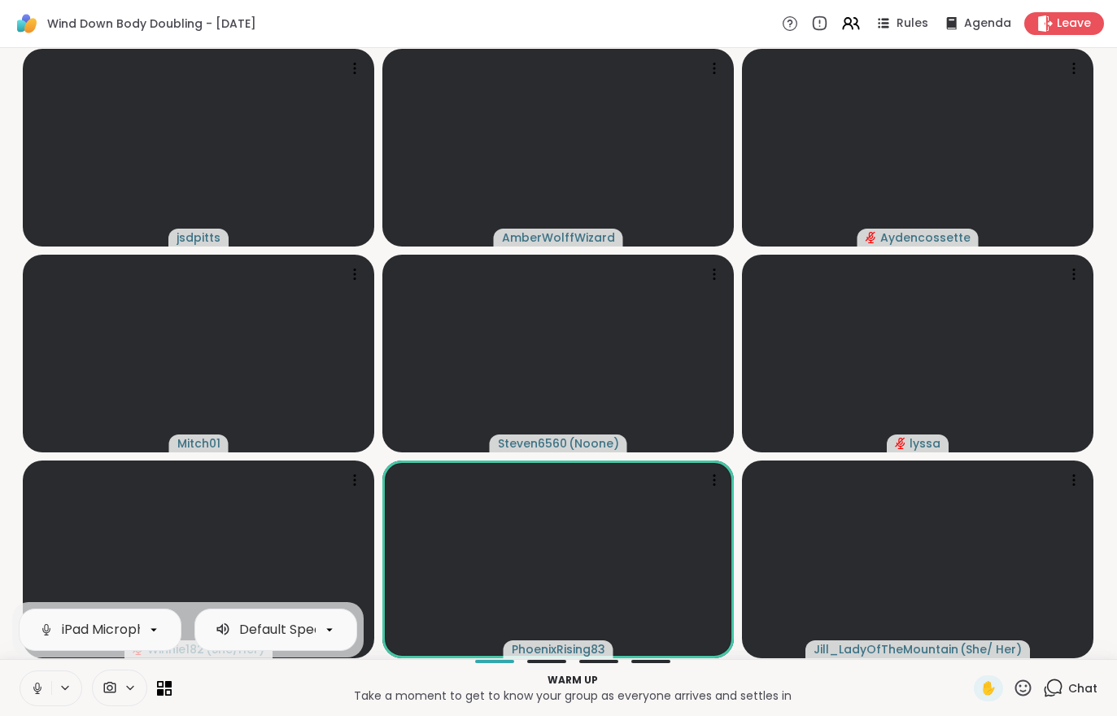
click at [33, 688] on icon at bounding box center [37, 688] width 15 height 15
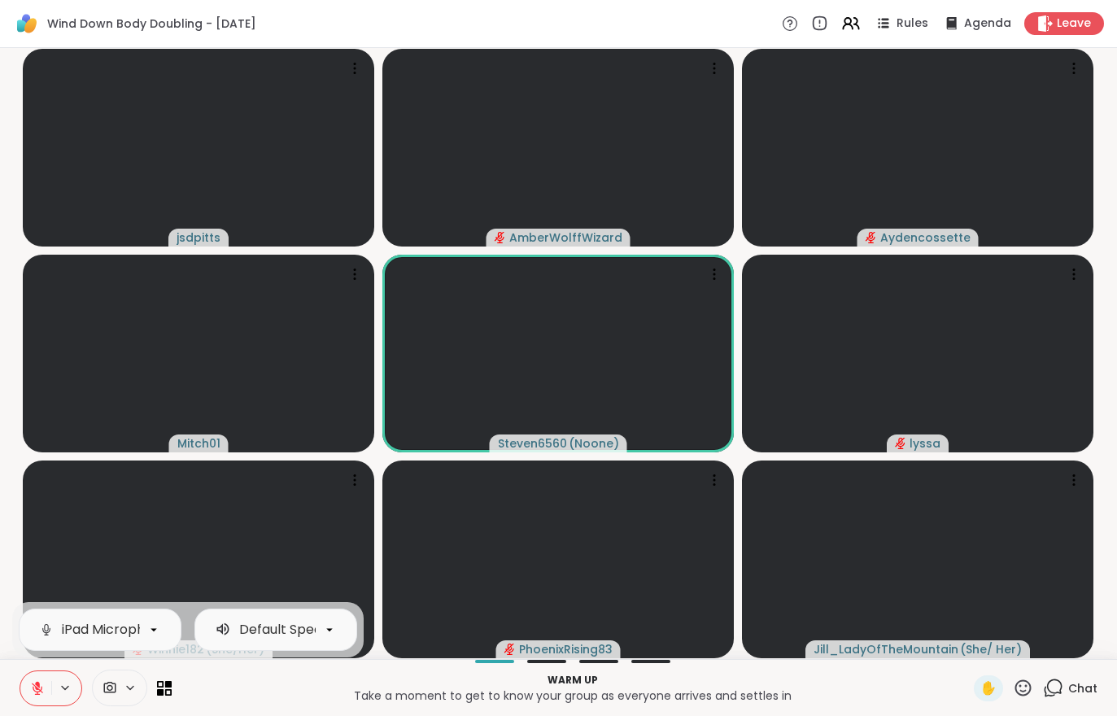
click at [25, 683] on button at bounding box center [35, 688] width 31 height 34
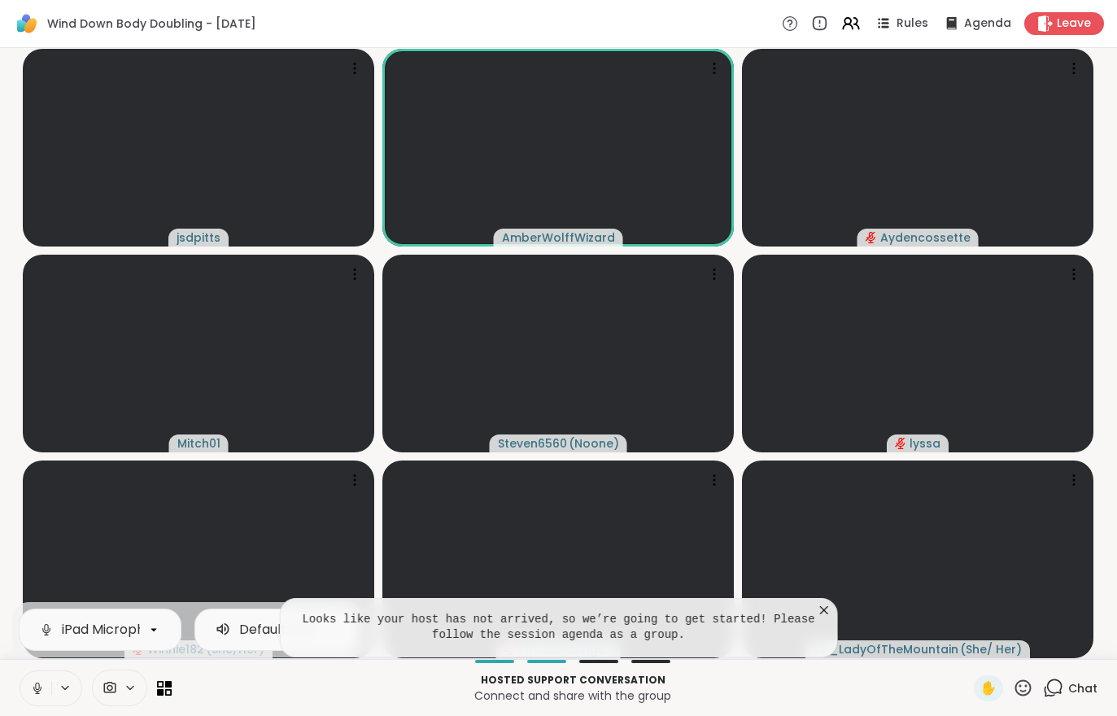
click at [828, 616] on icon at bounding box center [824, 610] width 16 height 16
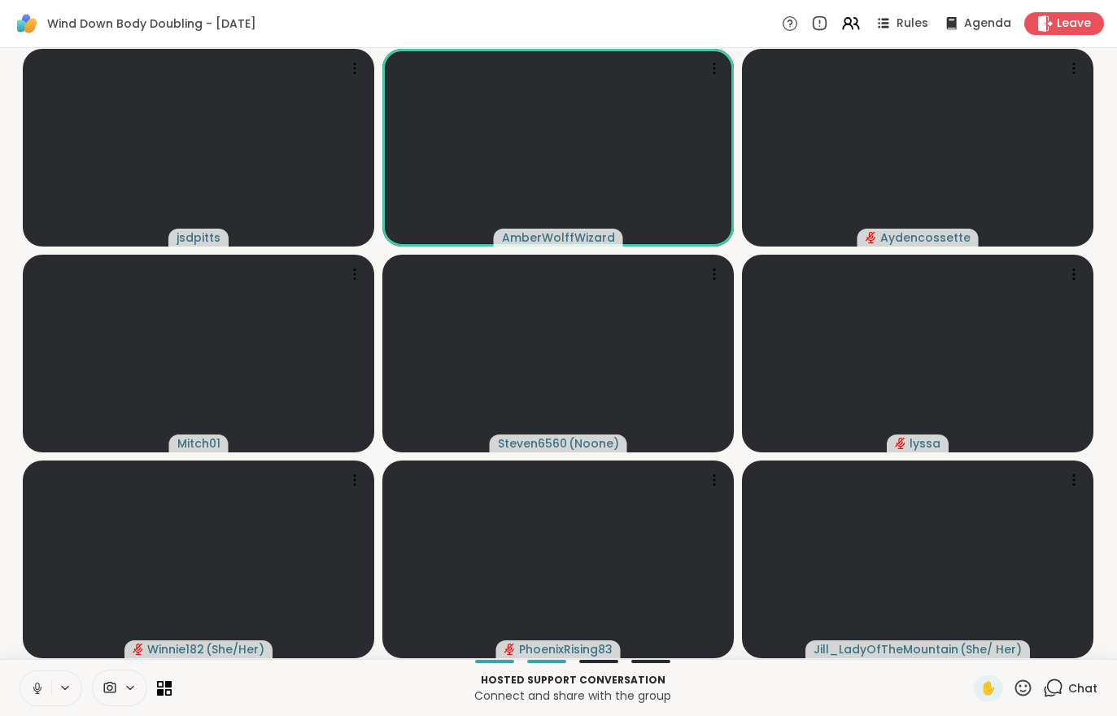
click at [1066, 688] on div "Chat" at bounding box center [1070, 688] width 54 height 26
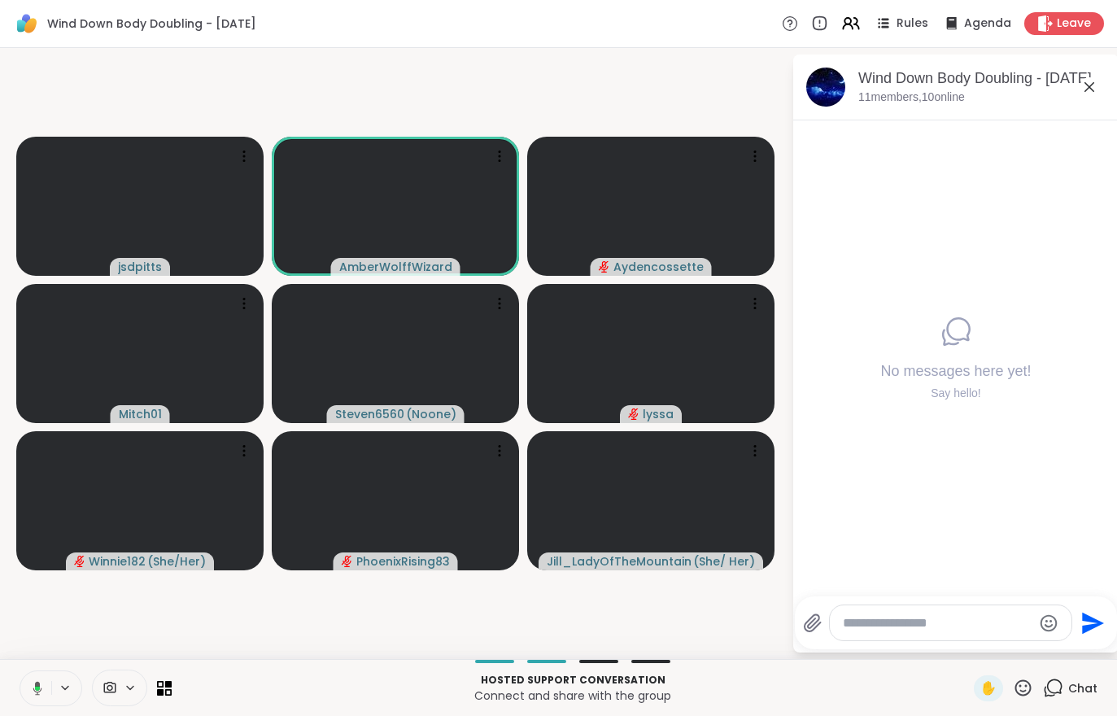
click at [1075, 688] on span "Chat" at bounding box center [1082, 688] width 29 height 16
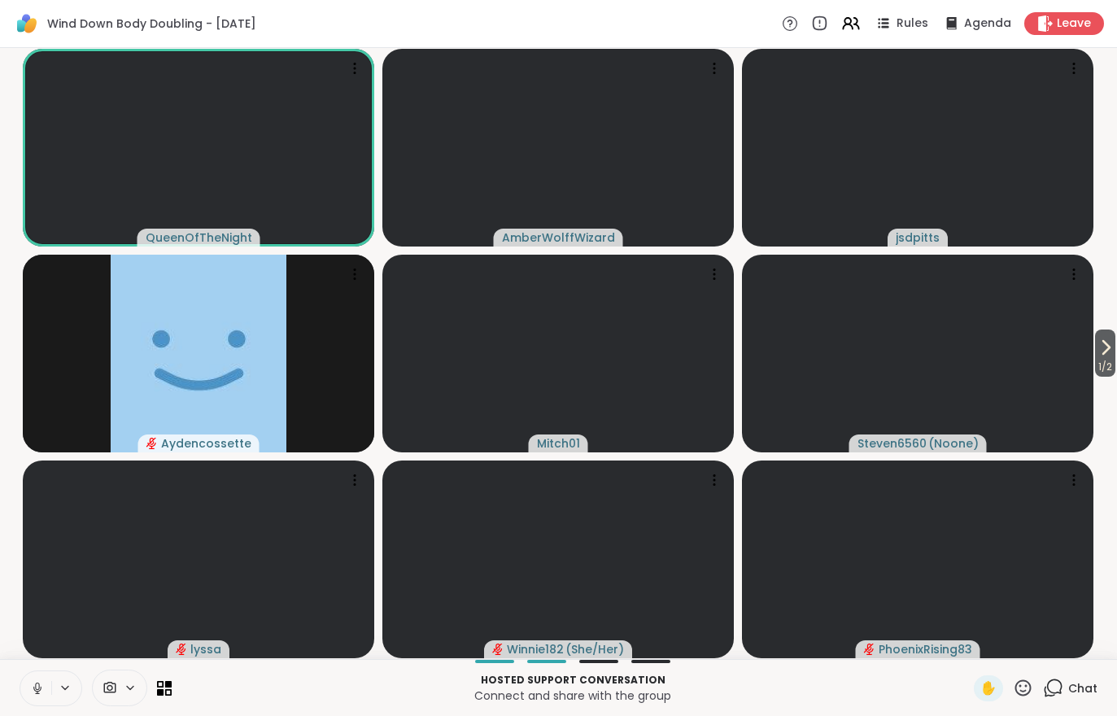
click at [36, 677] on button at bounding box center [35, 688] width 31 height 34
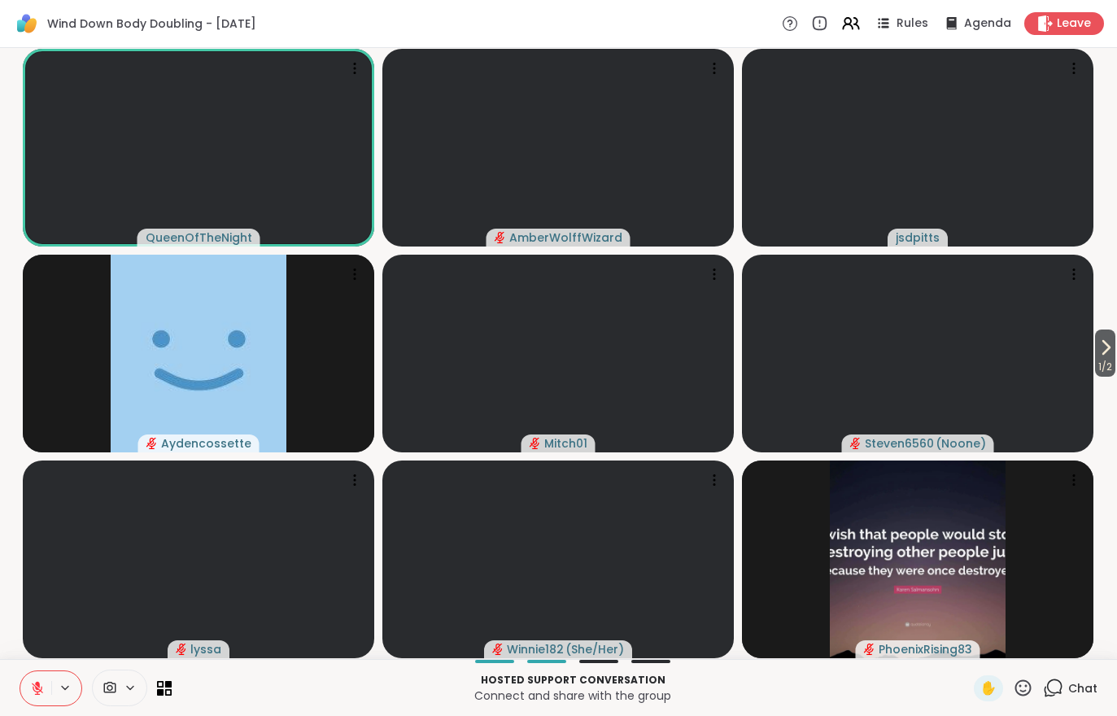
click at [29, 689] on button at bounding box center [35, 688] width 31 height 34
click at [39, 687] on icon at bounding box center [37, 685] width 4 height 7
click at [1104, 359] on span "1 / 2" at bounding box center [1105, 367] width 20 height 20
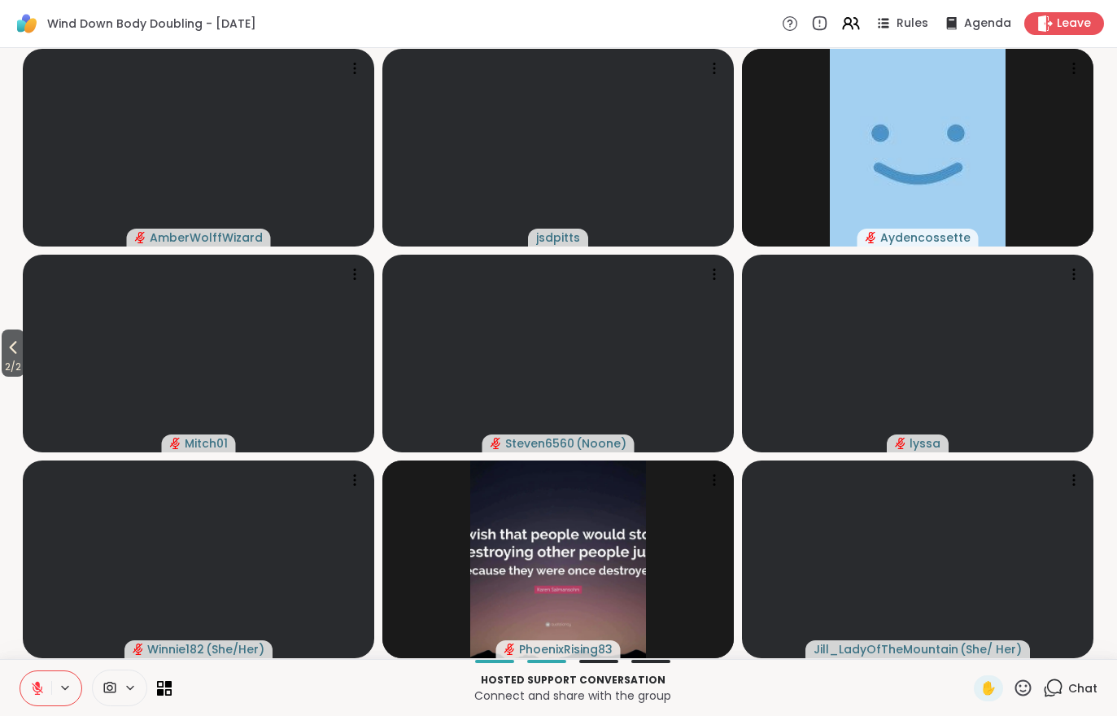
click at [20, 364] on span "2 / 2" at bounding box center [13, 367] width 23 height 20
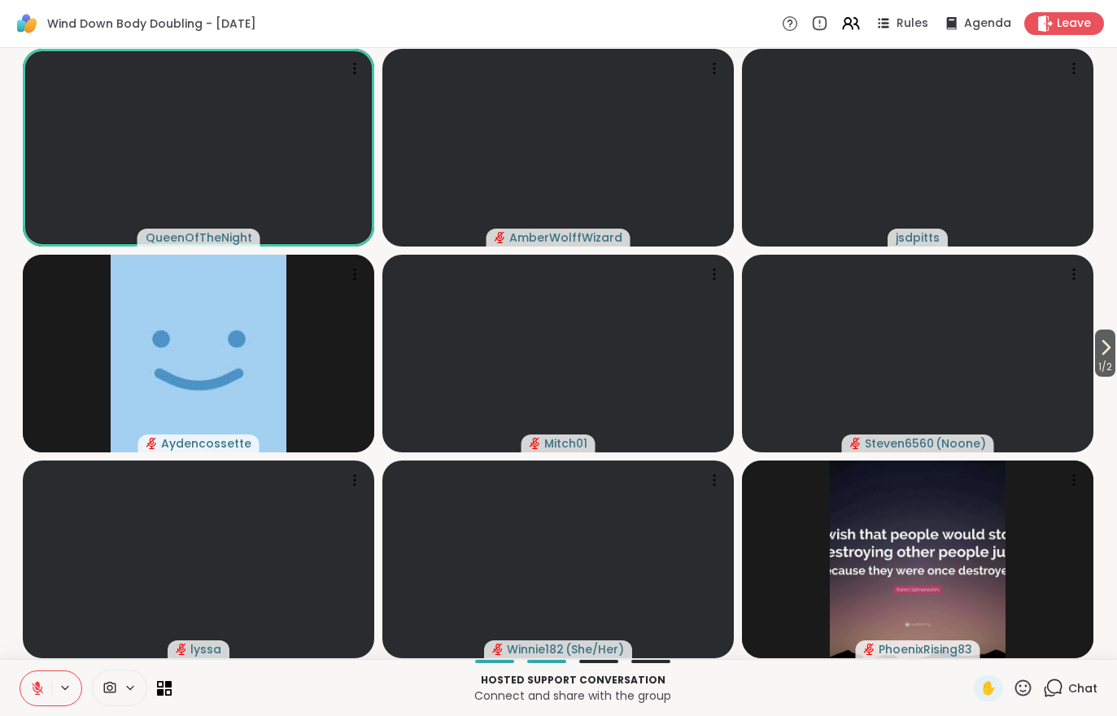
click at [46, 687] on button at bounding box center [35, 688] width 31 height 34
click at [124, 688] on icon at bounding box center [130, 688] width 13 height 14
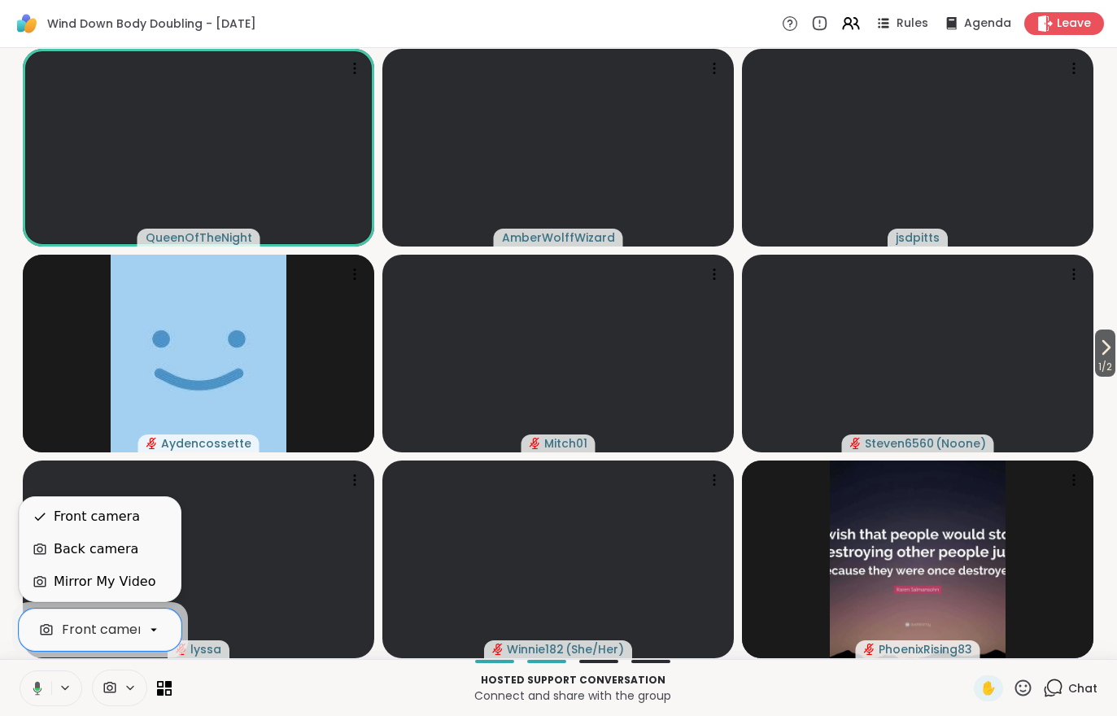
click at [112, 550] on div "Back camera" at bounding box center [96, 549] width 85 height 20
click at [92, 582] on div "Mirror My Video" at bounding box center [105, 582] width 102 height 20
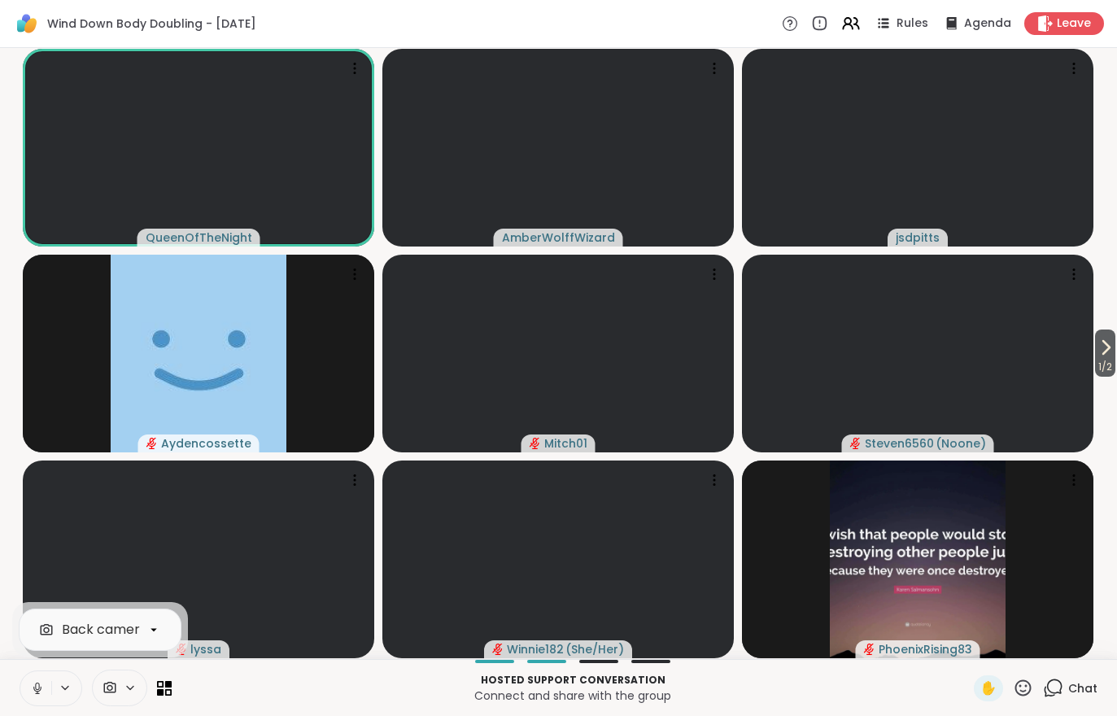
click at [36, 698] on button at bounding box center [35, 688] width 31 height 34
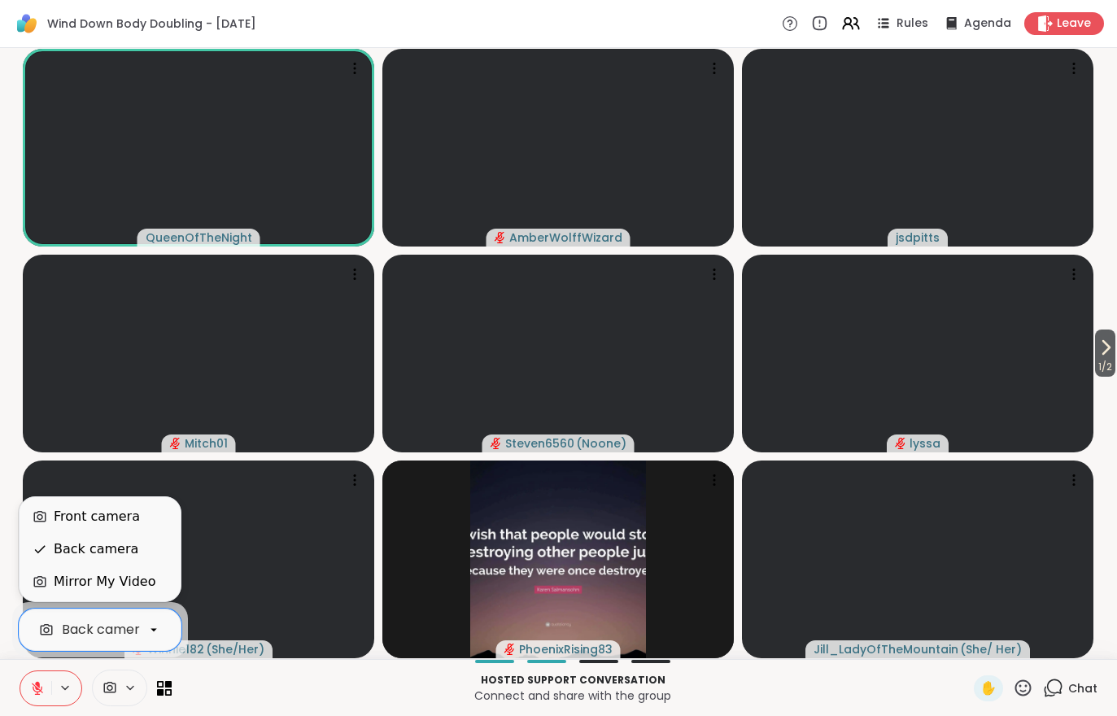
click at [70, 507] on div "Front camera" at bounding box center [97, 517] width 86 height 20
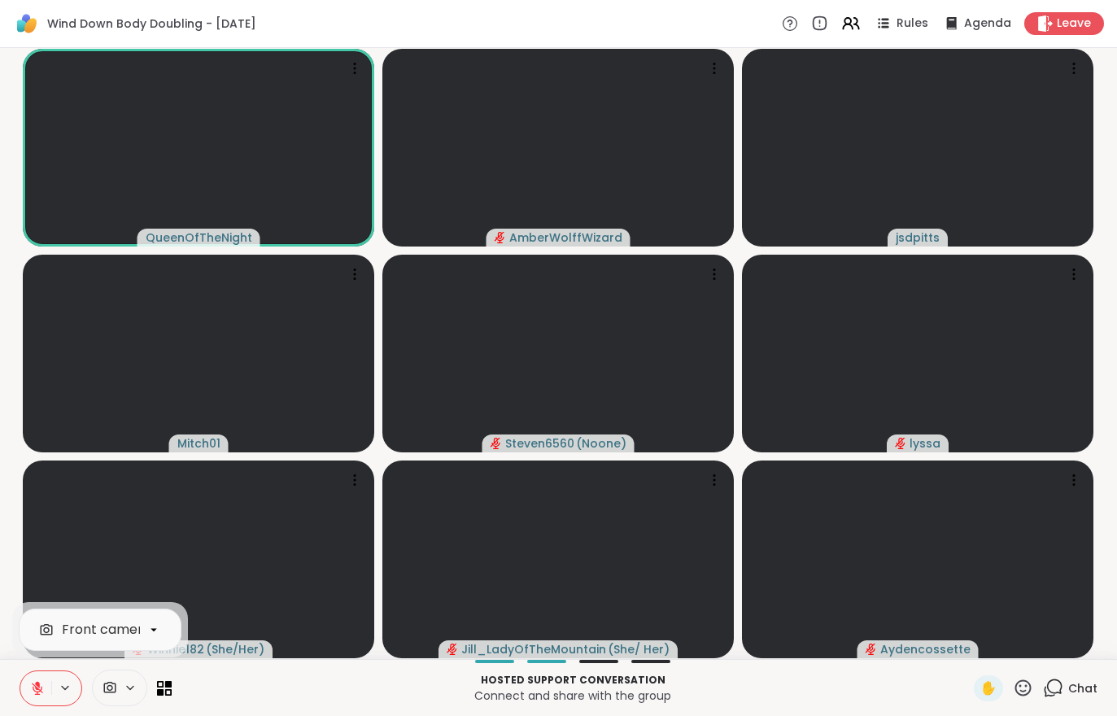
click at [28, 688] on button at bounding box center [35, 688] width 31 height 34
click at [29, 689] on icon at bounding box center [35, 688] width 15 height 15
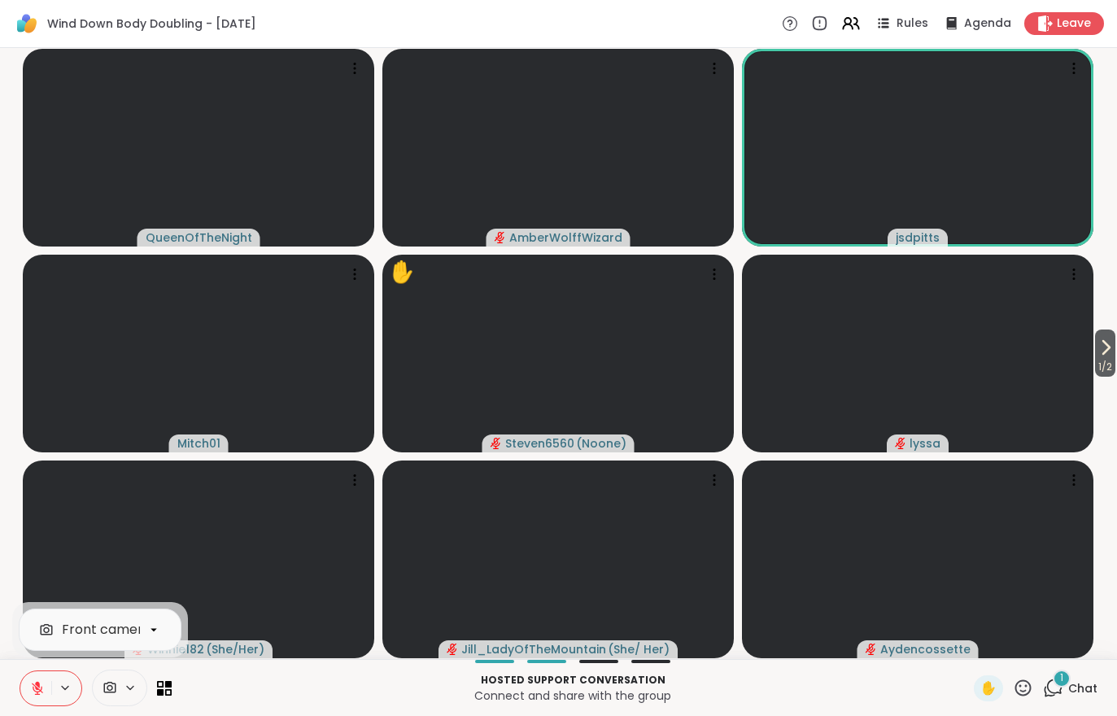
click at [1082, 691] on span "Chat" at bounding box center [1082, 688] width 29 height 16
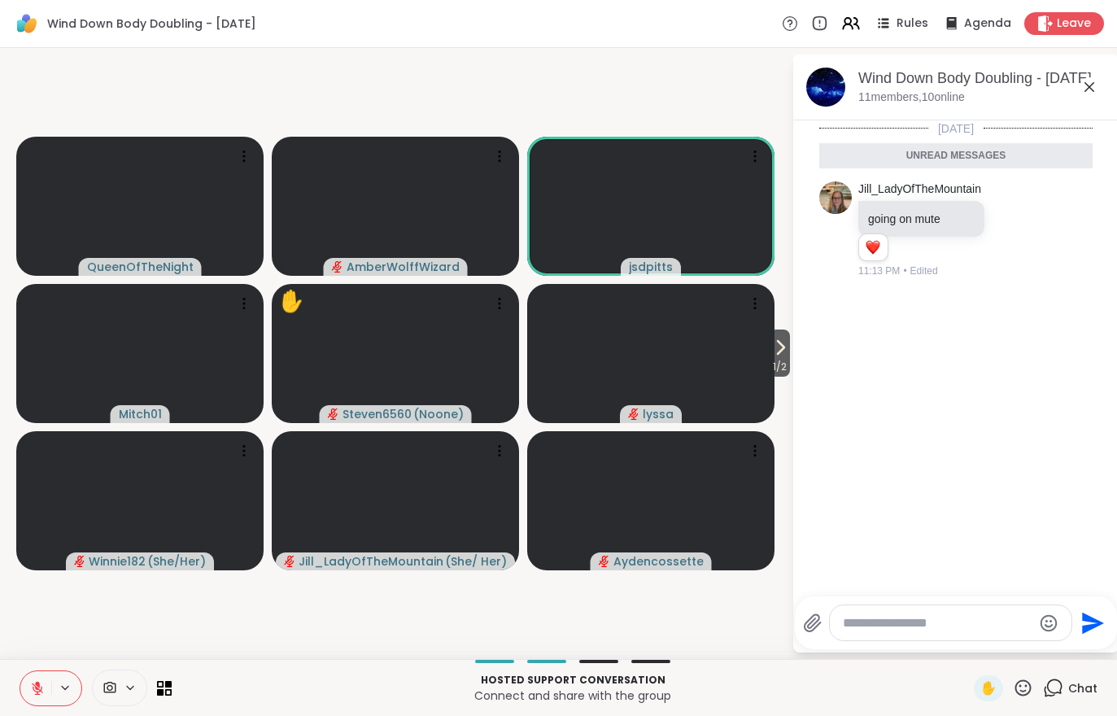
click at [1071, 690] on span "Chat" at bounding box center [1082, 688] width 29 height 16
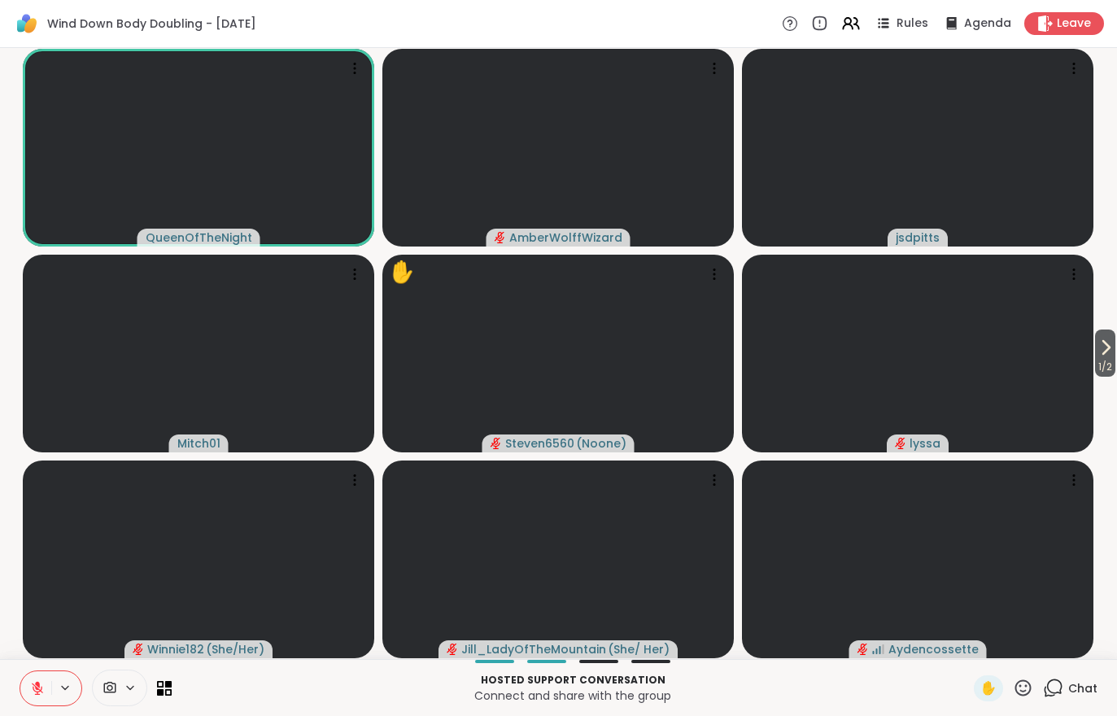
click at [41, 686] on icon at bounding box center [37, 688] width 15 height 15
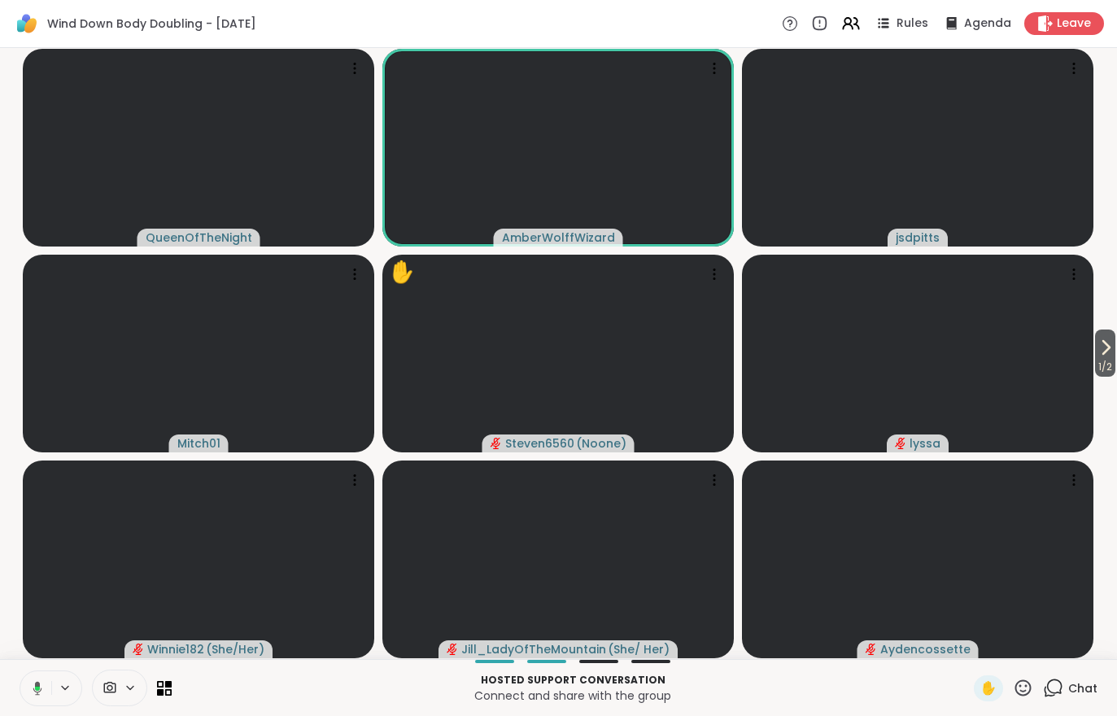
click at [1104, 360] on span "1 / 2" at bounding box center [1105, 367] width 20 height 20
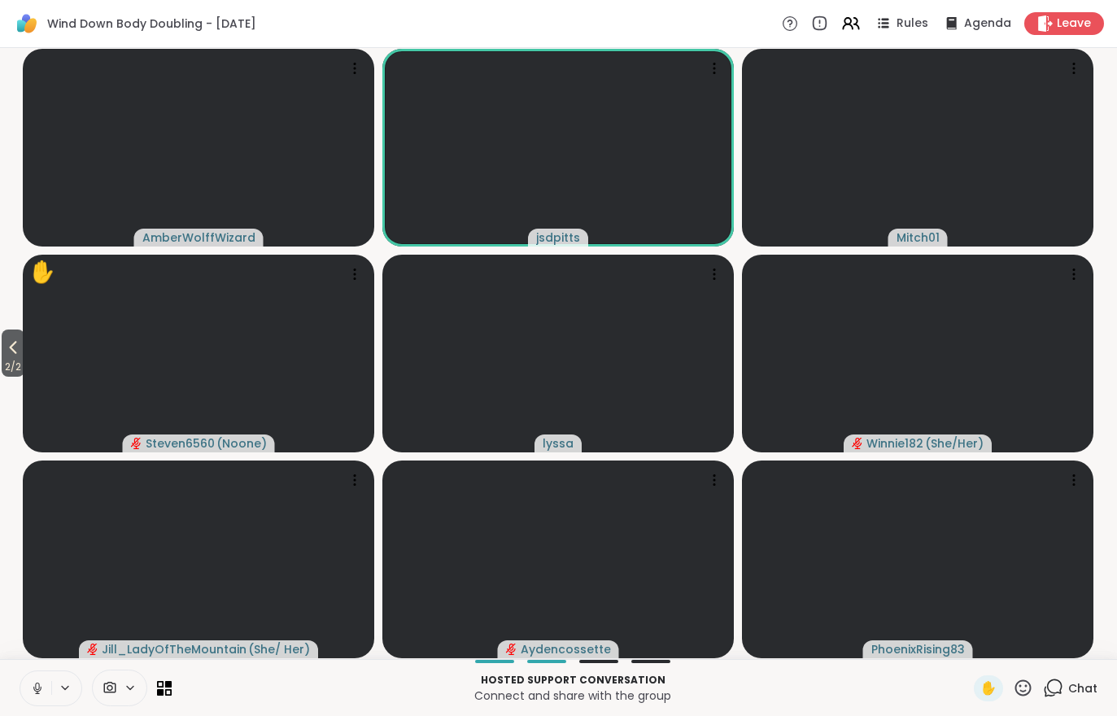
click at [27, 684] on button at bounding box center [35, 688] width 31 height 34
click at [6, 360] on span "2 / 2" at bounding box center [13, 367] width 23 height 20
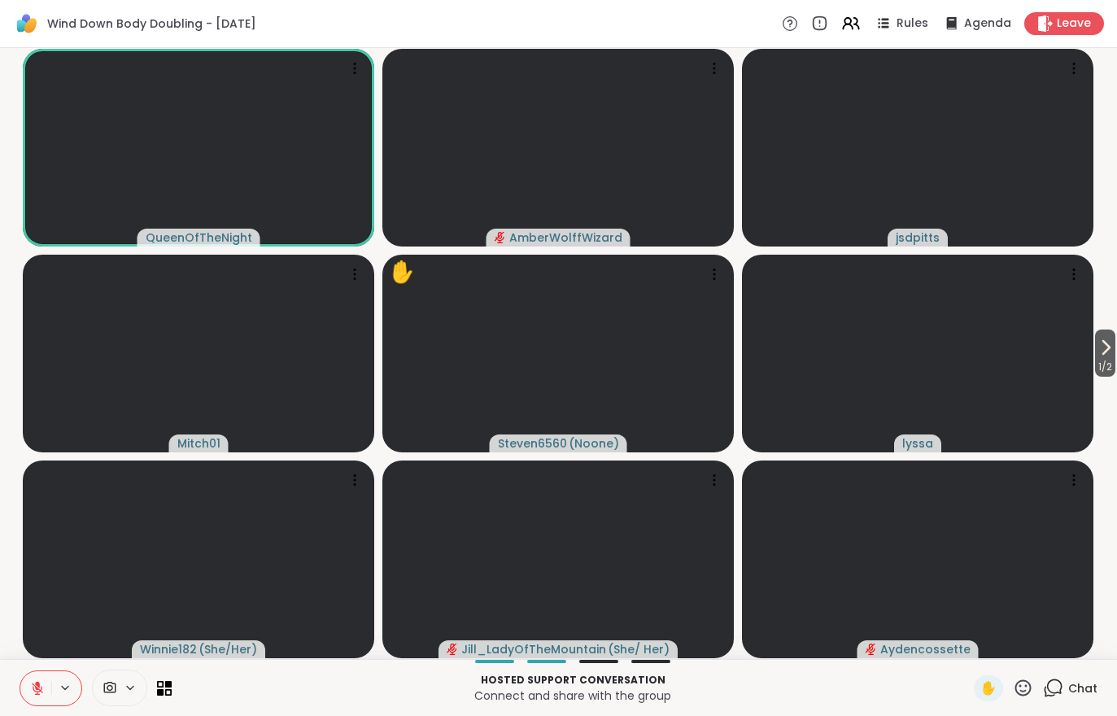
click at [28, 688] on button at bounding box center [35, 688] width 31 height 34
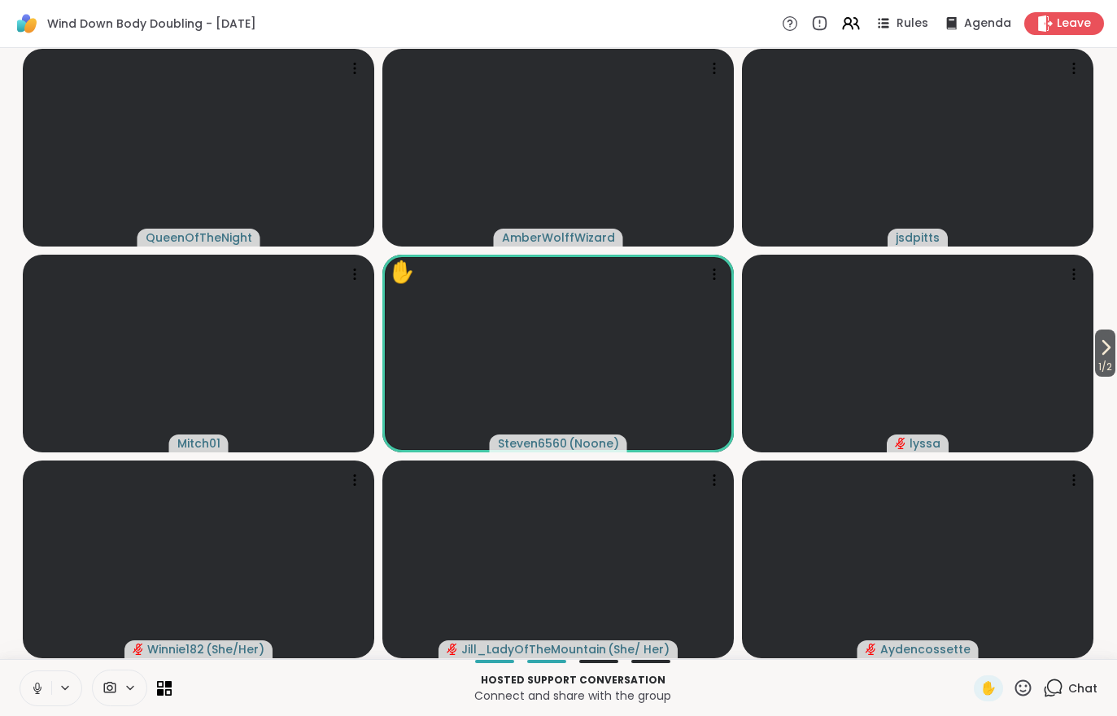
click at [30, 698] on button at bounding box center [35, 688] width 31 height 34
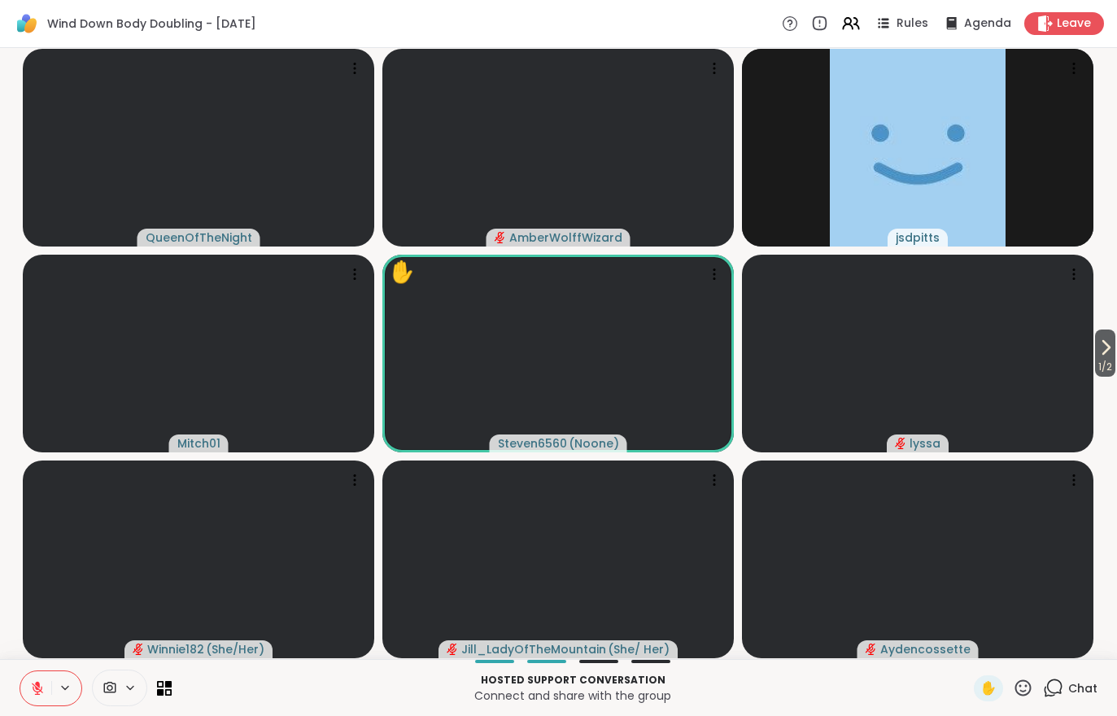
click at [1104, 358] on span "1 / 2" at bounding box center [1105, 367] width 20 height 20
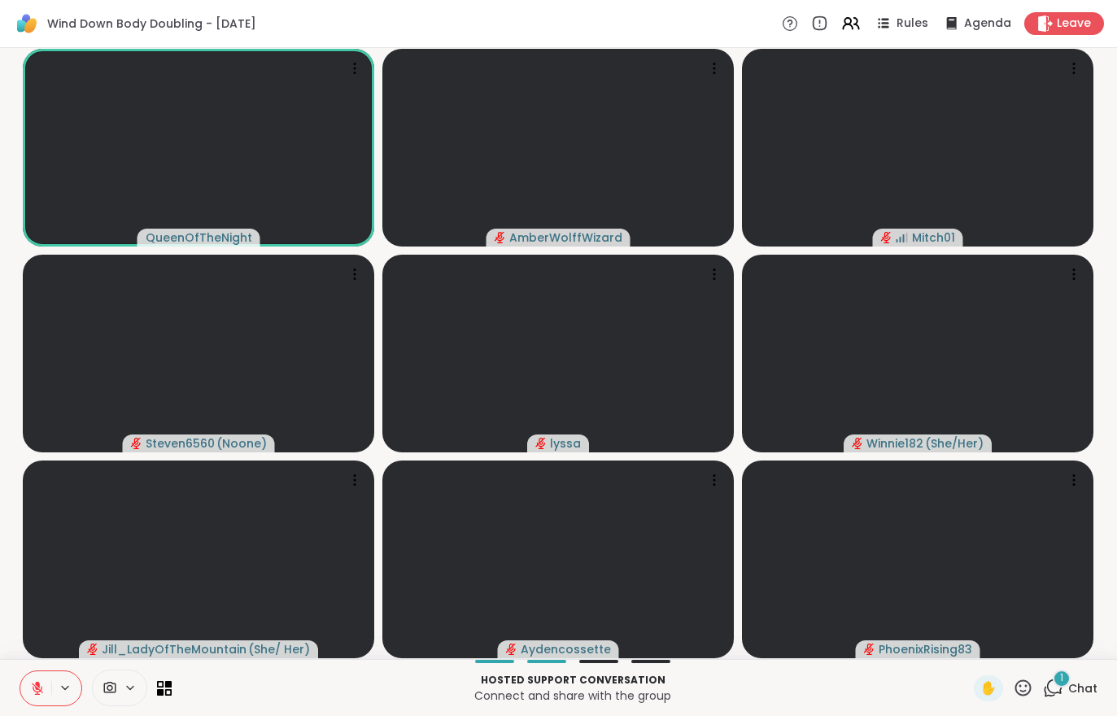
click at [1054, 687] on icon at bounding box center [1053, 687] width 20 height 20
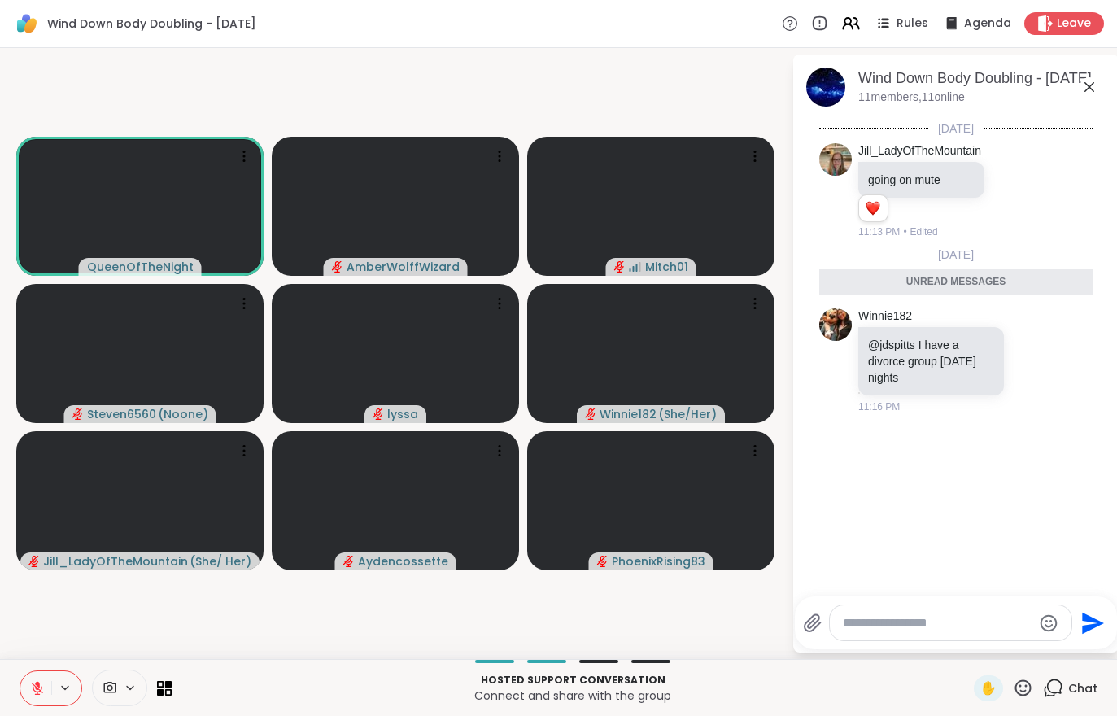
click at [1063, 689] on icon at bounding box center [1053, 687] width 20 height 20
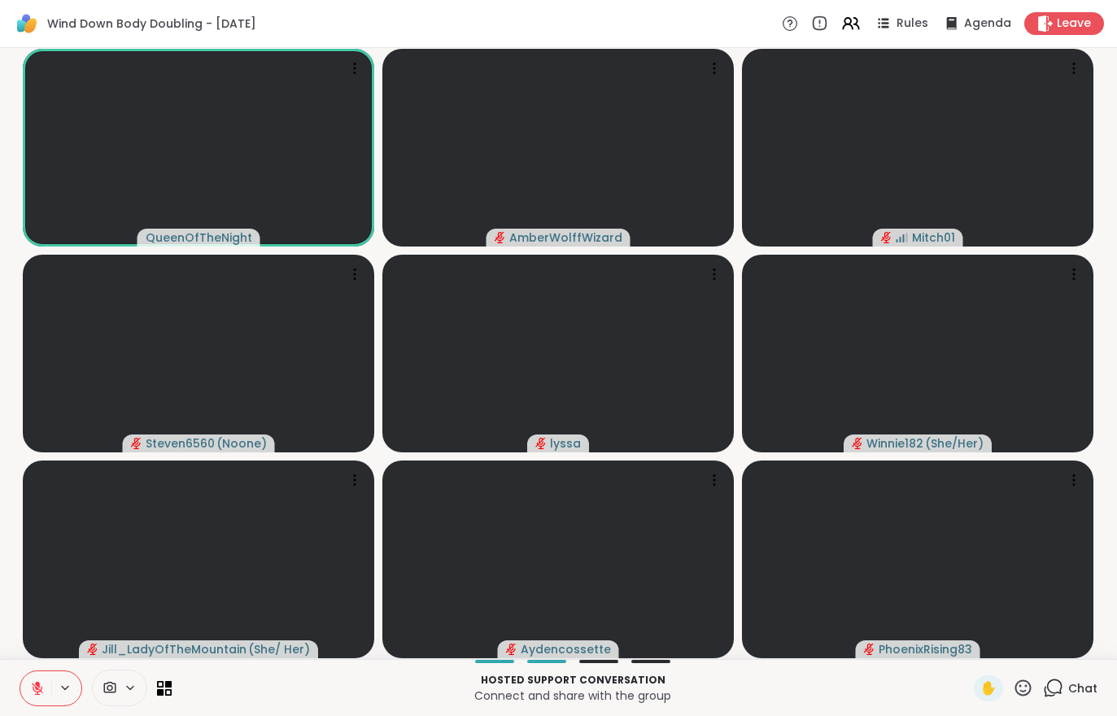
click at [1084, 685] on span "Chat" at bounding box center [1082, 688] width 29 height 16
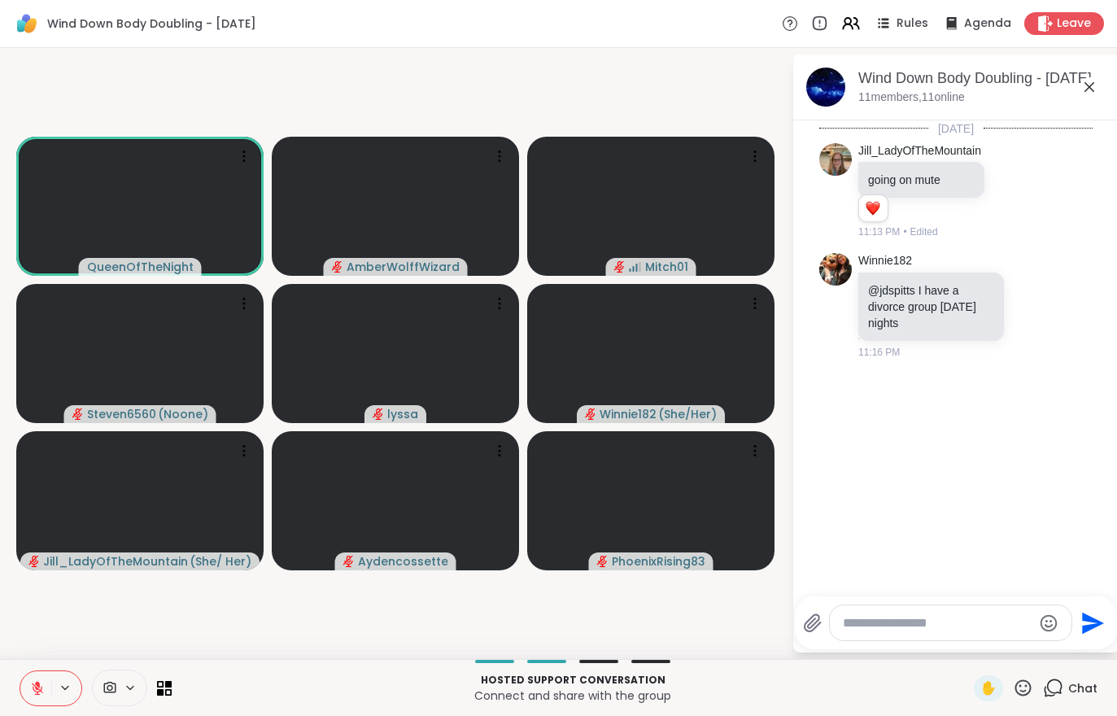
click at [35, 681] on icon at bounding box center [37, 688] width 15 height 15
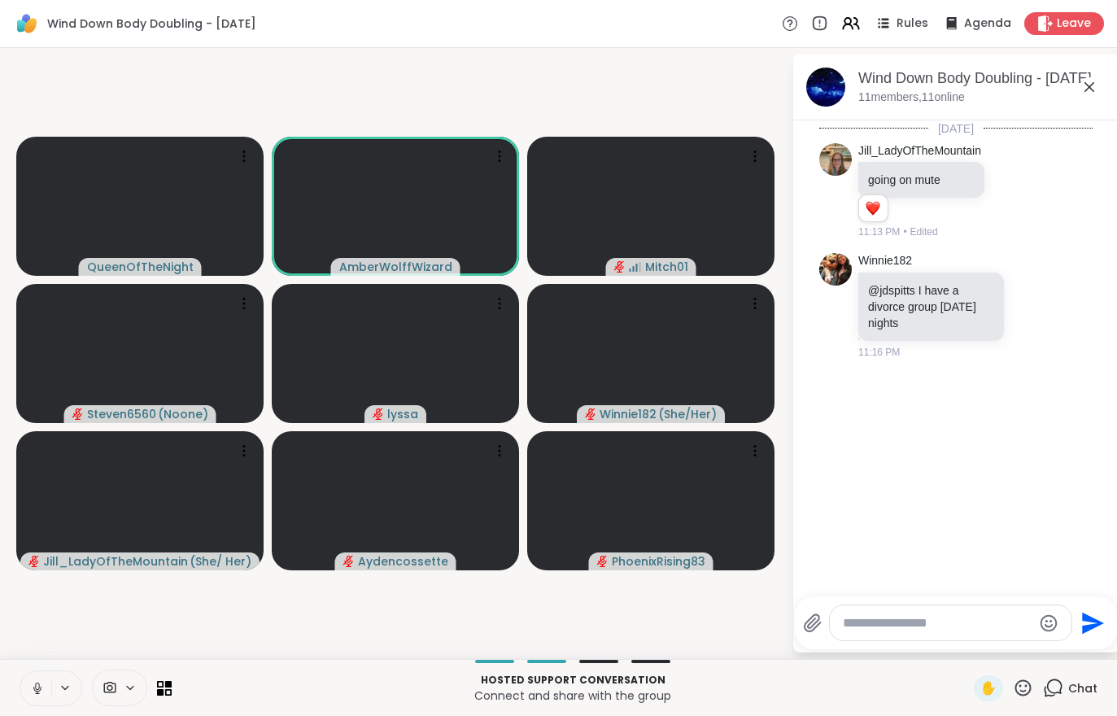
click at [28, 684] on button at bounding box center [35, 688] width 31 height 34
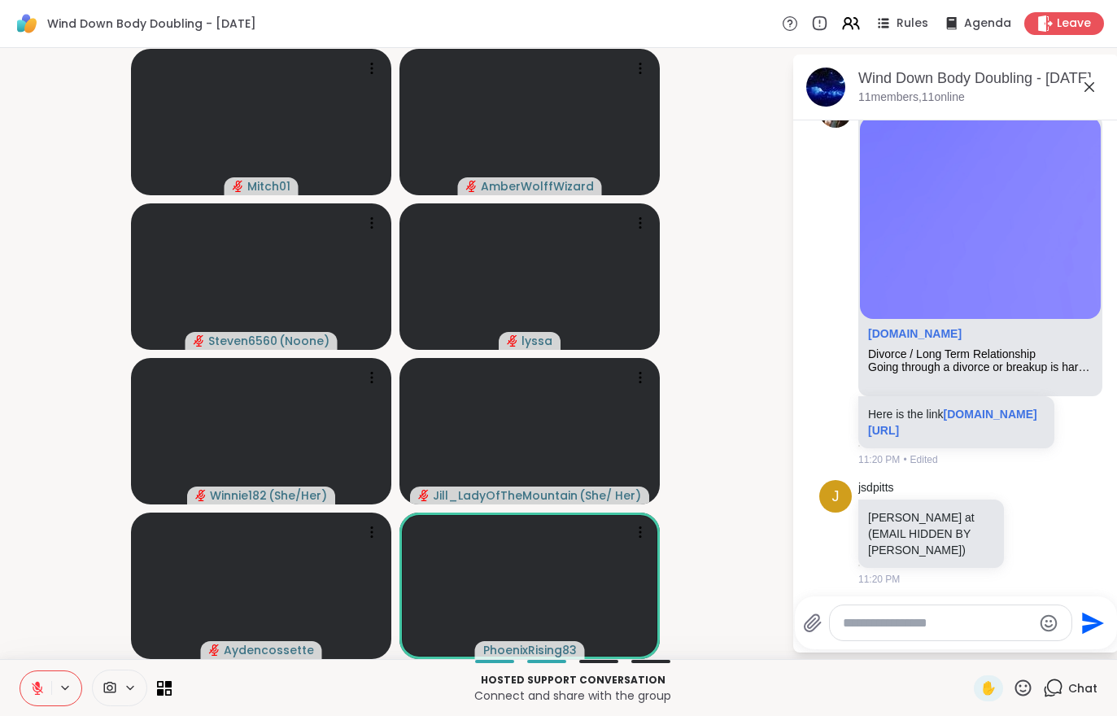
scroll to position [738, 0]
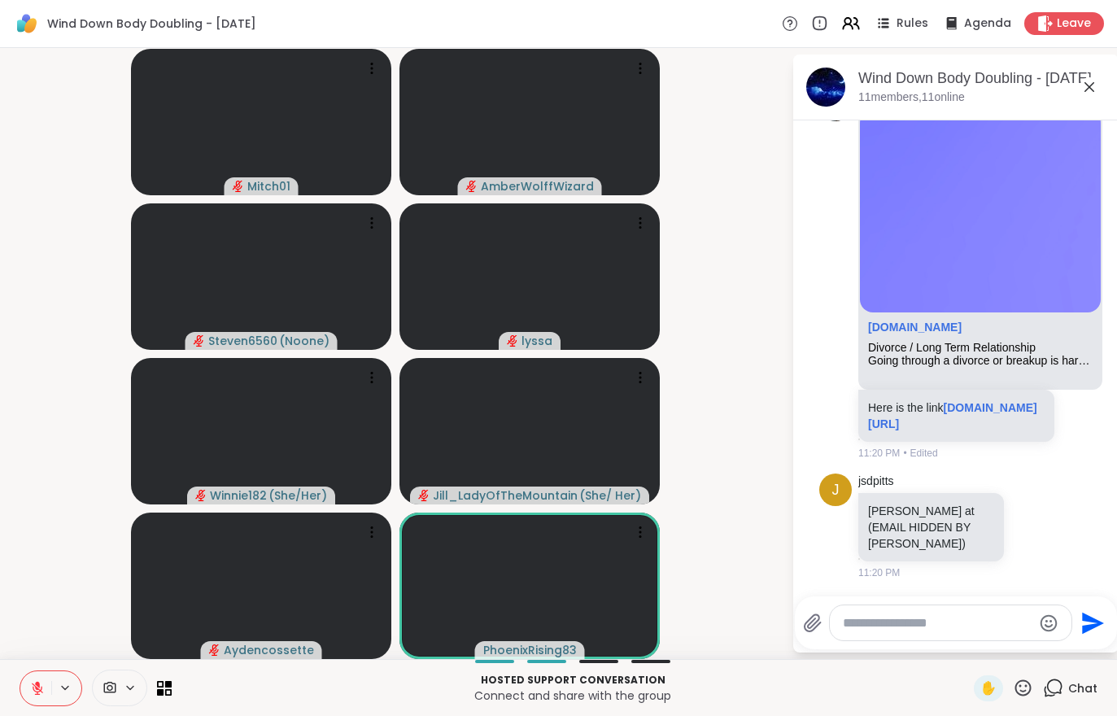
click at [33, 690] on icon at bounding box center [37, 688] width 15 height 15
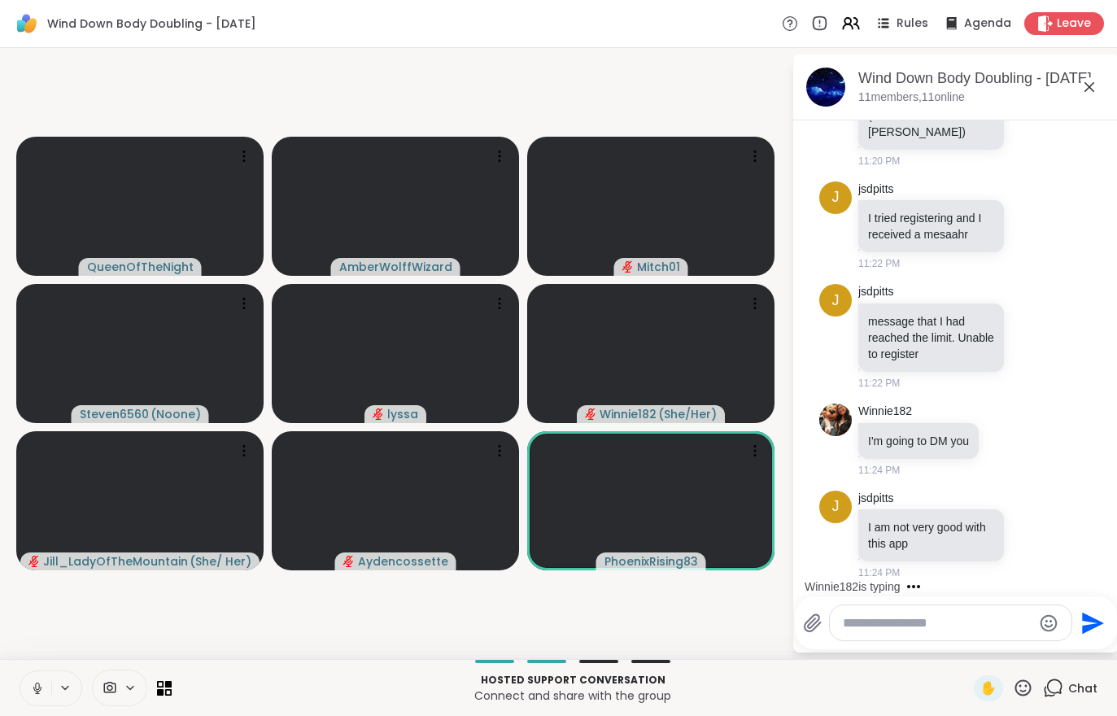
scroll to position [1234, 0]
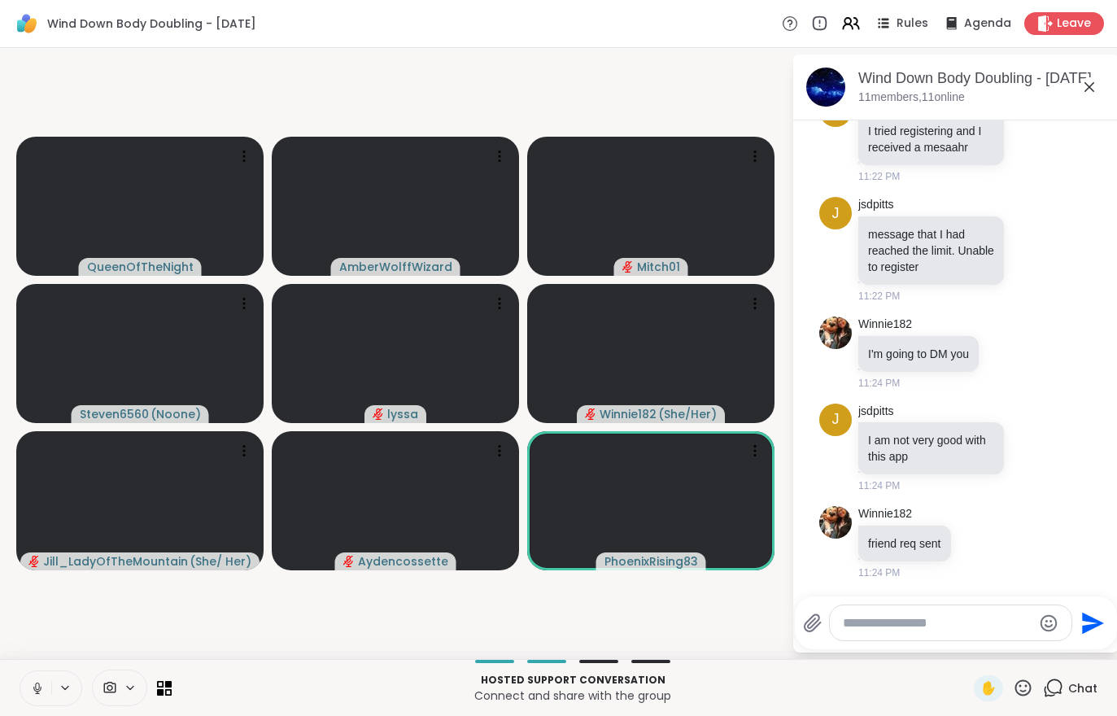
click at [46, 685] on button at bounding box center [35, 688] width 31 height 34
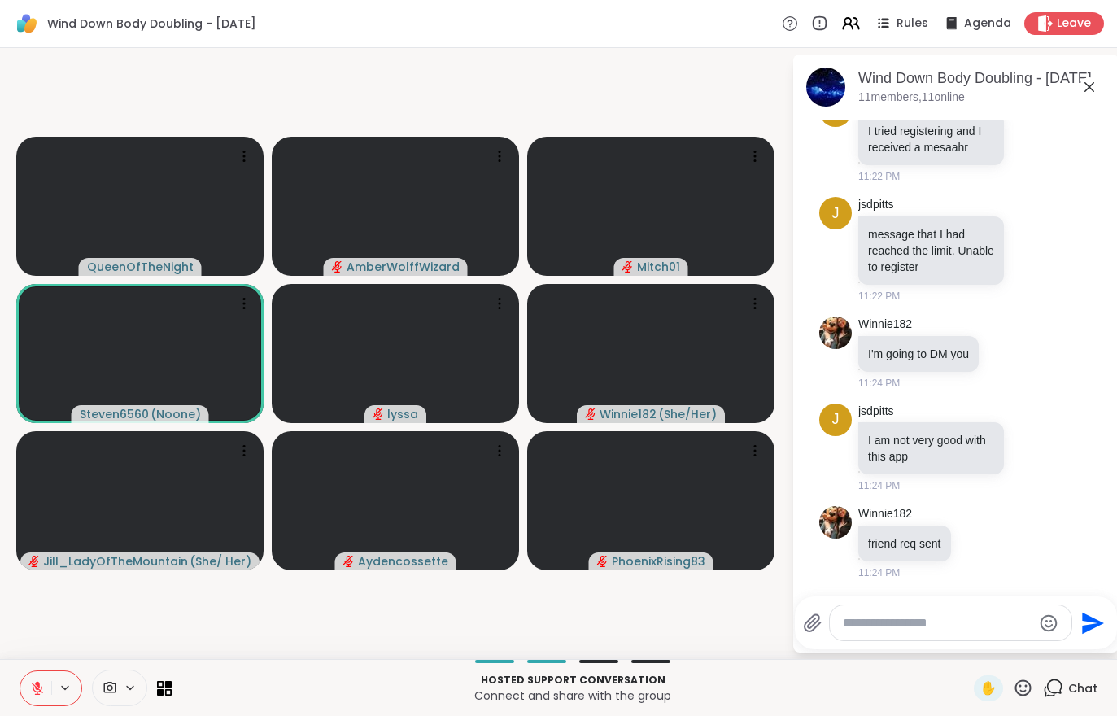
click at [27, 690] on button at bounding box center [35, 688] width 31 height 34
click at [44, 674] on button at bounding box center [34, 688] width 33 height 34
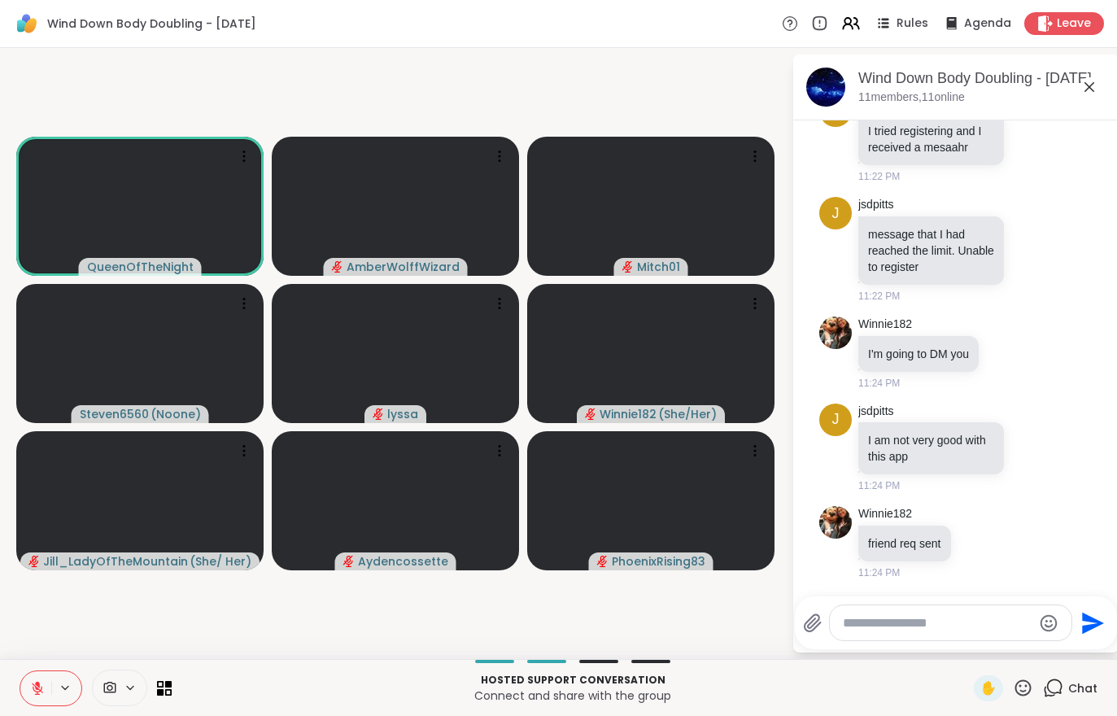
click at [25, 690] on button at bounding box center [35, 688] width 31 height 34
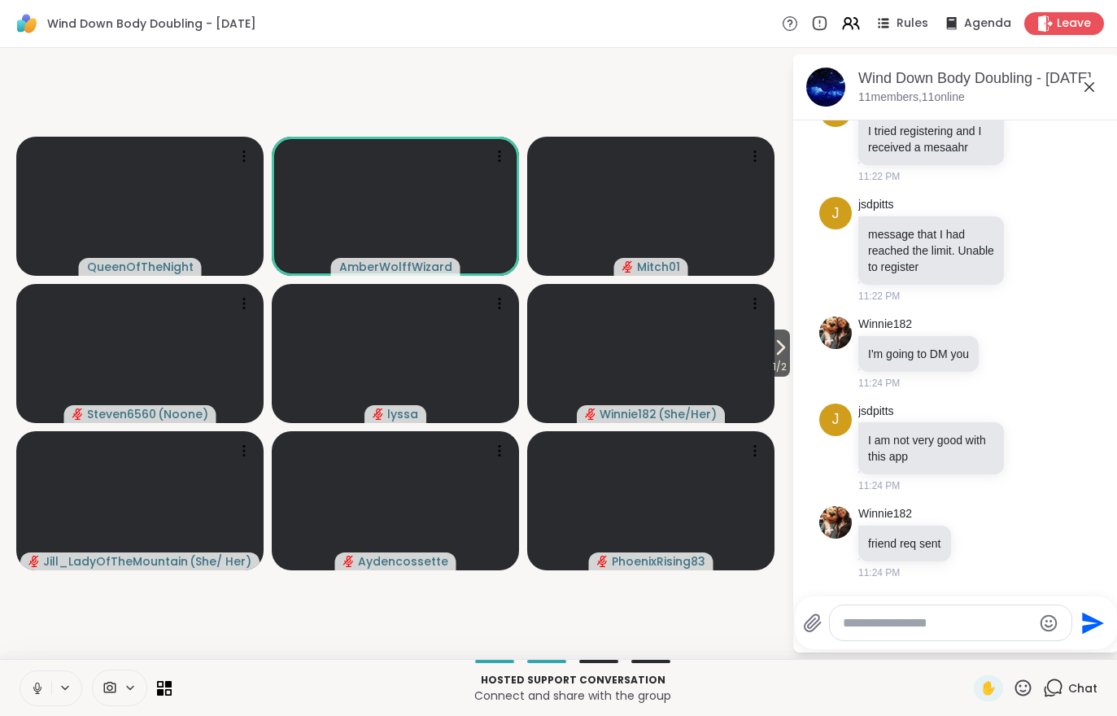
click at [778, 363] on span "1 / 2" at bounding box center [779, 367] width 20 height 20
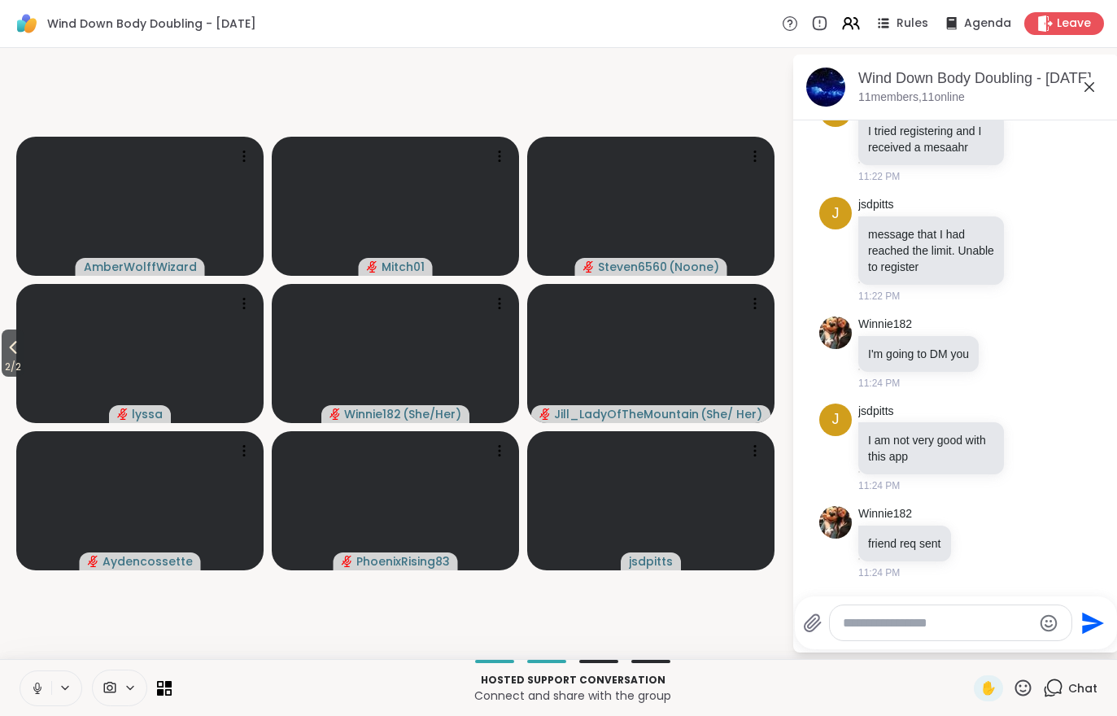
click at [22, 359] on span "2 / 2" at bounding box center [13, 367] width 23 height 20
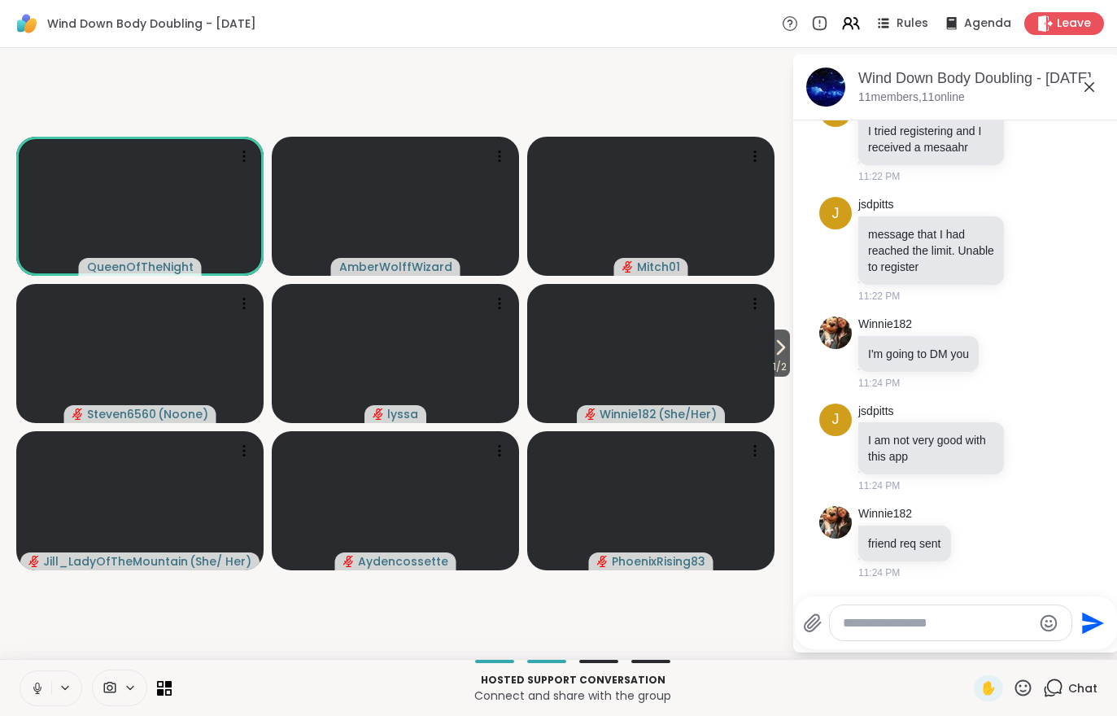
click at [770, 355] on icon at bounding box center [780, 348] width 20 height 20
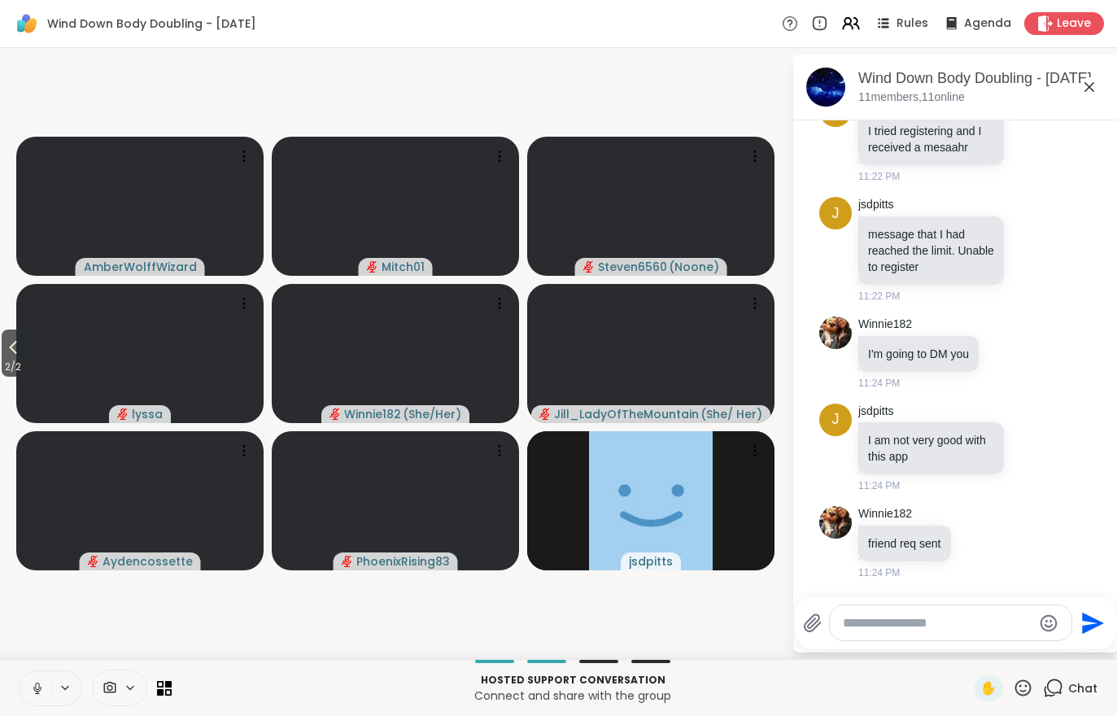
click at [4, 370] on span "2 / 2" at bounding box center [13, 367] width 23 height 20
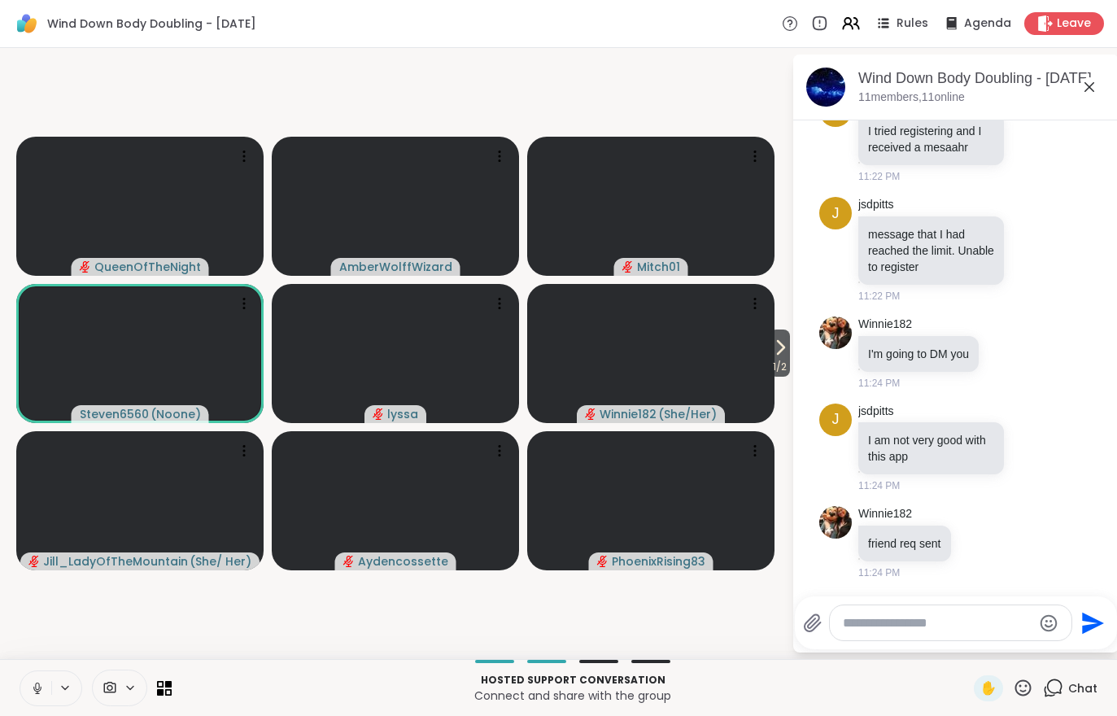
click at [36, 691] on icon at bounding box center [37, 688] width 15 height 15
click at [770, 368] on span "1 / 2" at bounding box center [779, 367] width 20 height 20
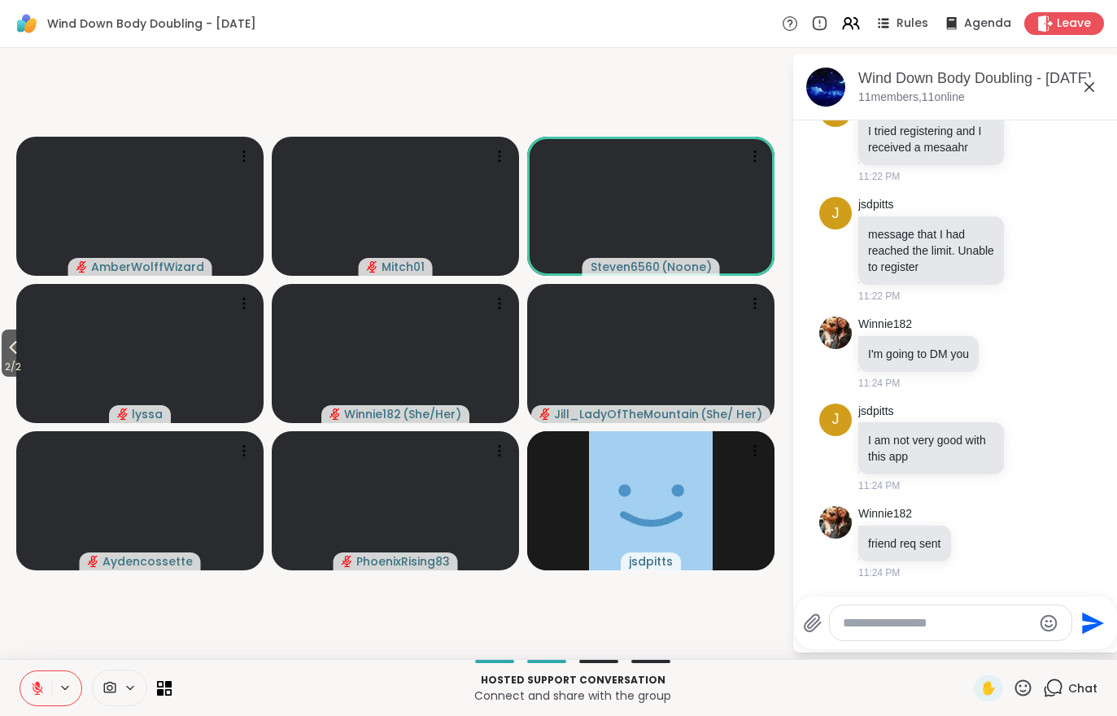
click at [40, 690] on icon at bounding box center [37, 687] width 11 height 11
click at [23, 351] on icon at bounding box center [13, 348] width 20 height 20
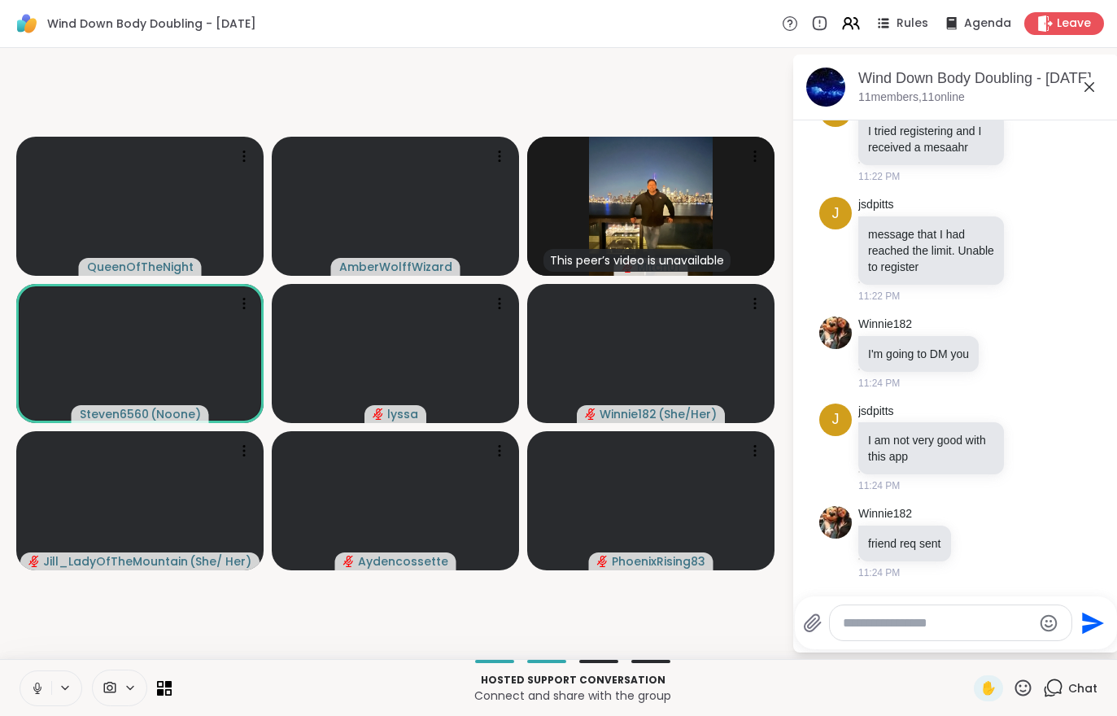
click at [37, 684] on icon at bounding box center [37, 688] width 15 height 15
click at [37, 686] on icon at bounding box center [37, 688] width 15 height 15
click at [278, 706] on div "Hosted support conversation Connect and share with the group ✋ Chat" at bounding box center [558, 687] width 1117 height 57
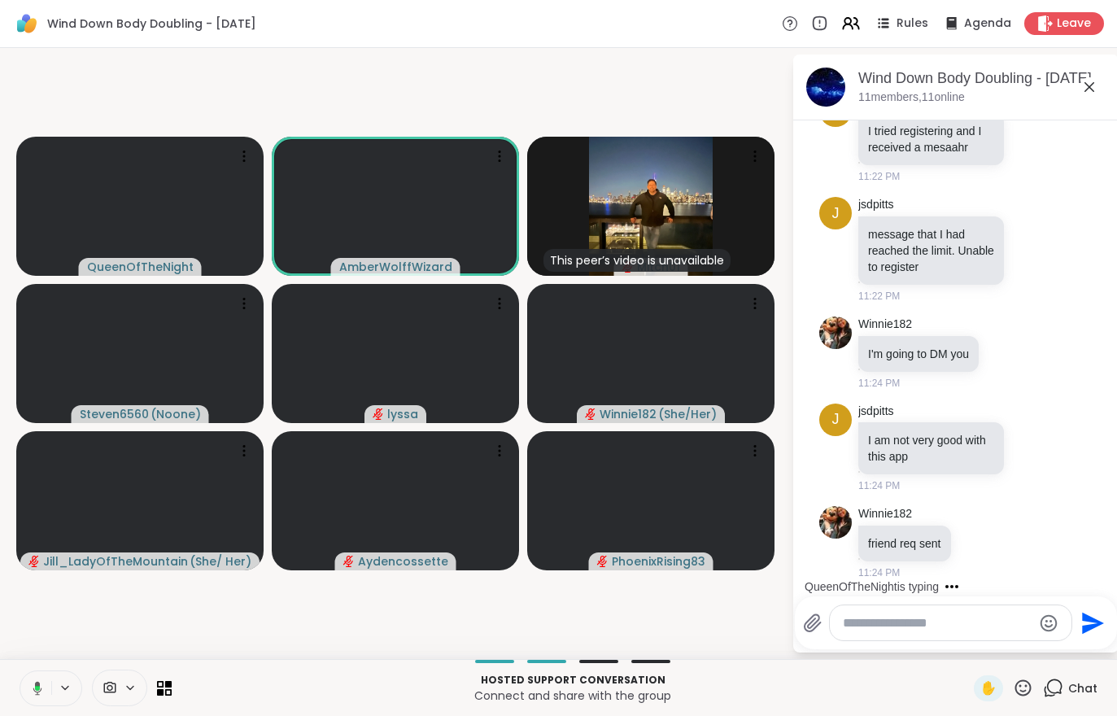
click at [20, 690] on button at bounding box center [34, 688] width 33 height 34
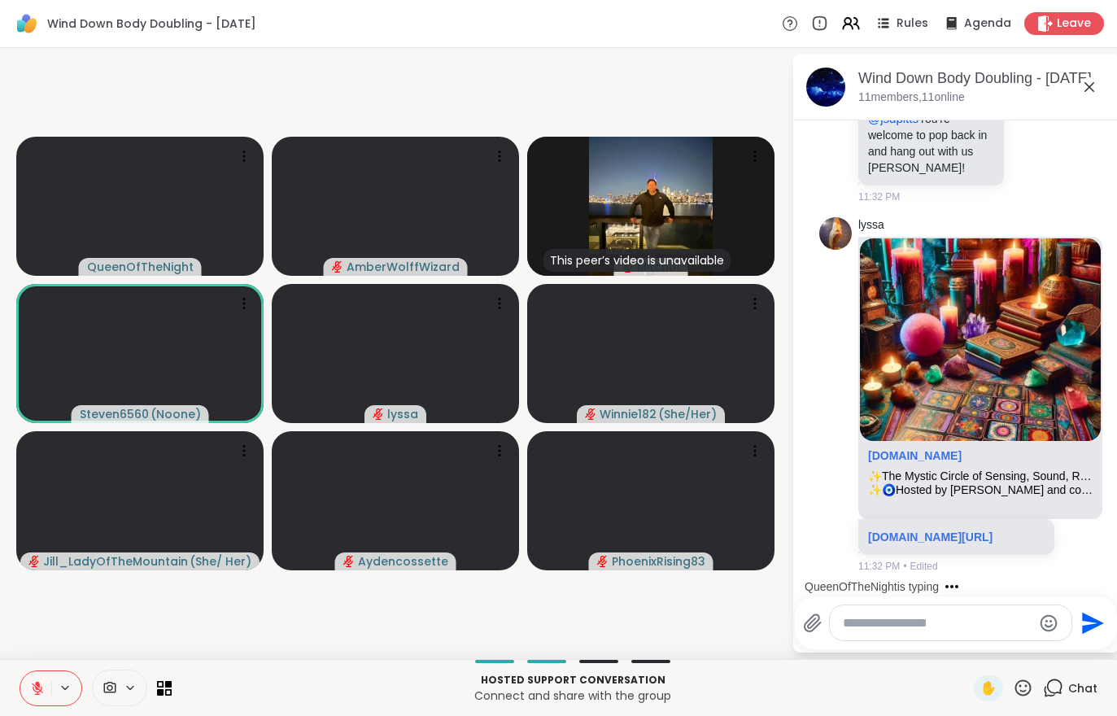
scroll to position [1853, 0]
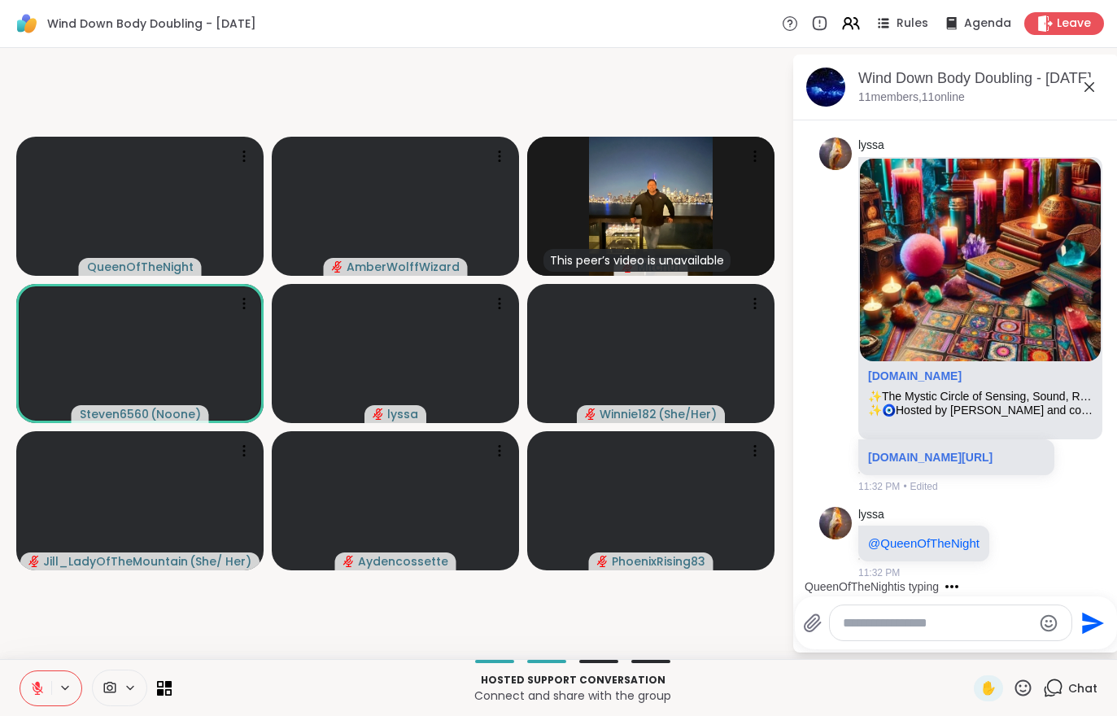
click at [41, 687] on icon at bounding box center [37, 687] width 11 height 11
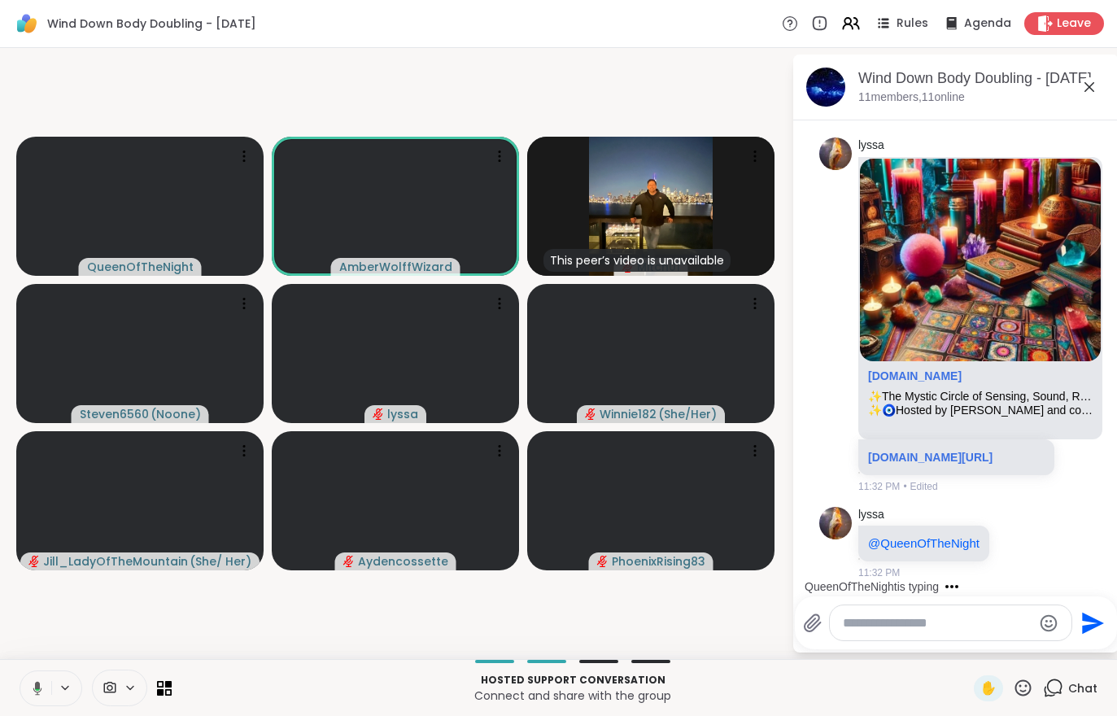
scroll to position [1972, 0]
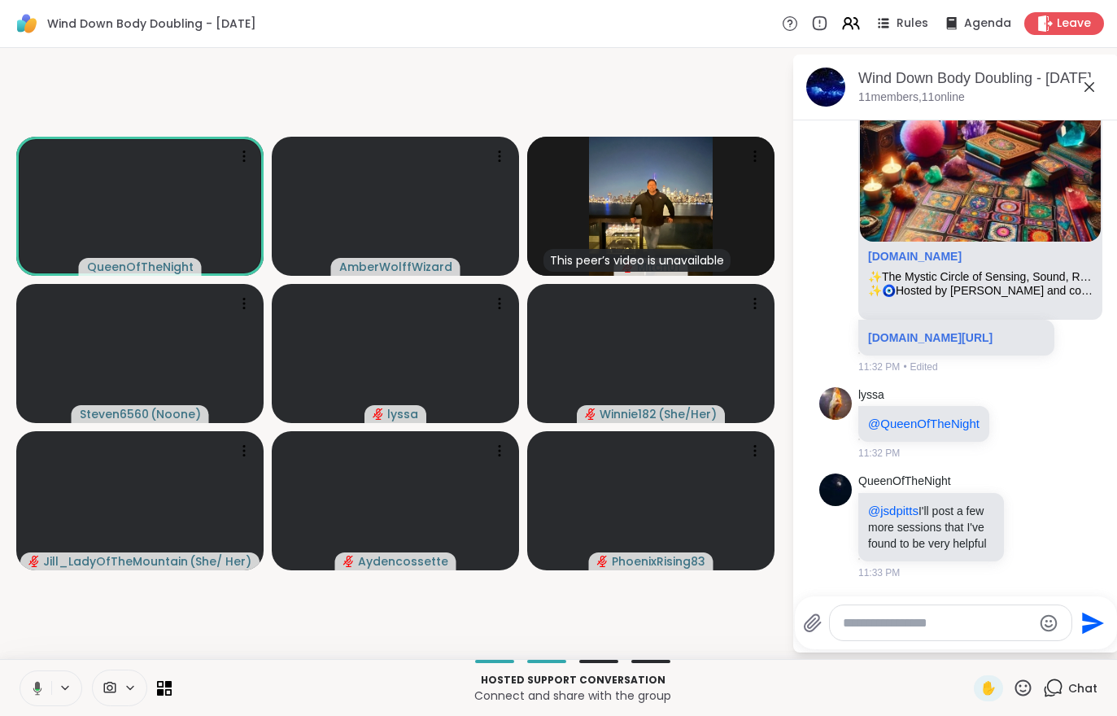
click at [38, 683] on icon at bounding box center [37, 688] width 9 height 14
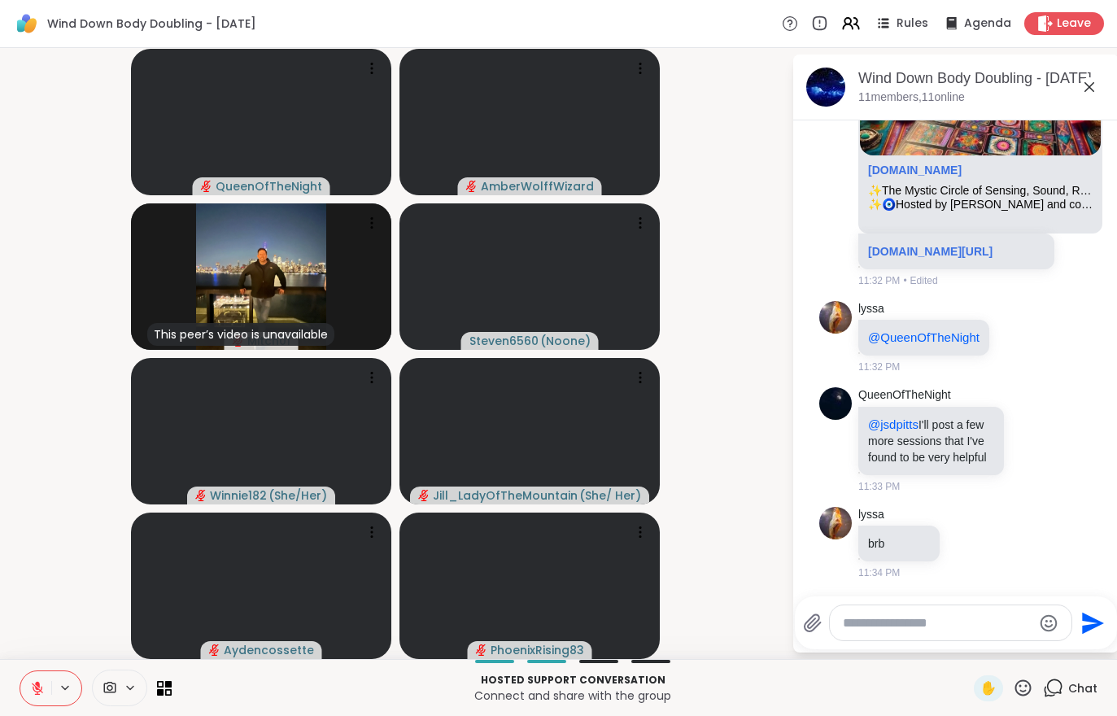
click at [40, 679] on button at bounding box center [35, 688] width 31 height 34
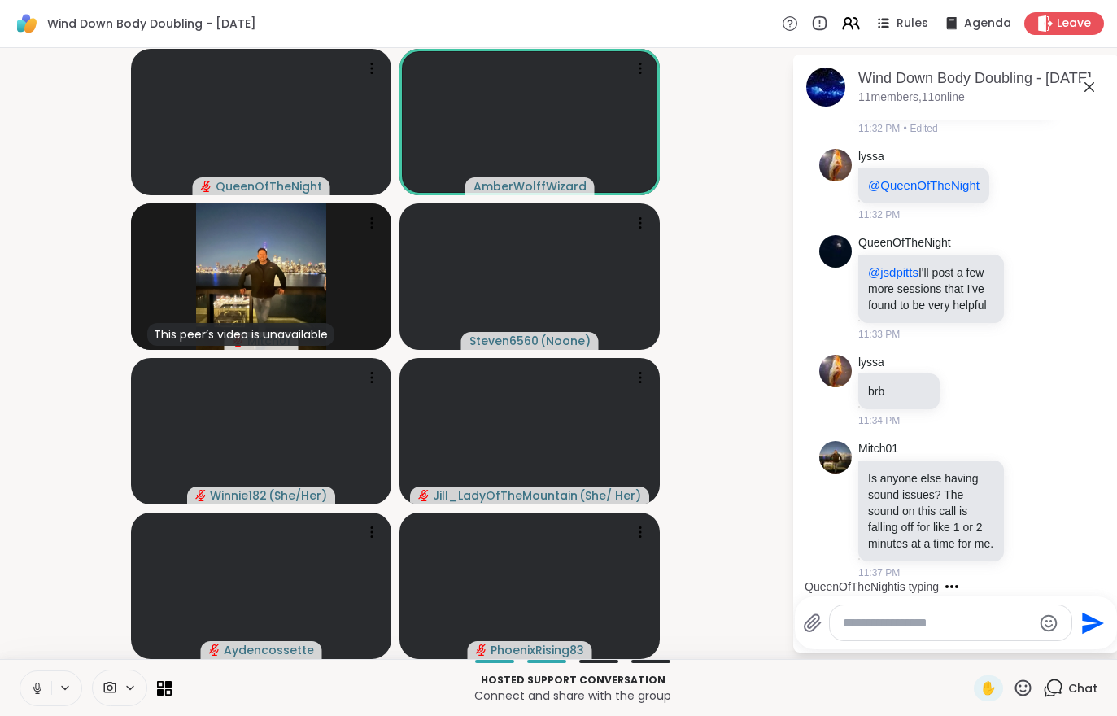
scroll to position [2407, 0]
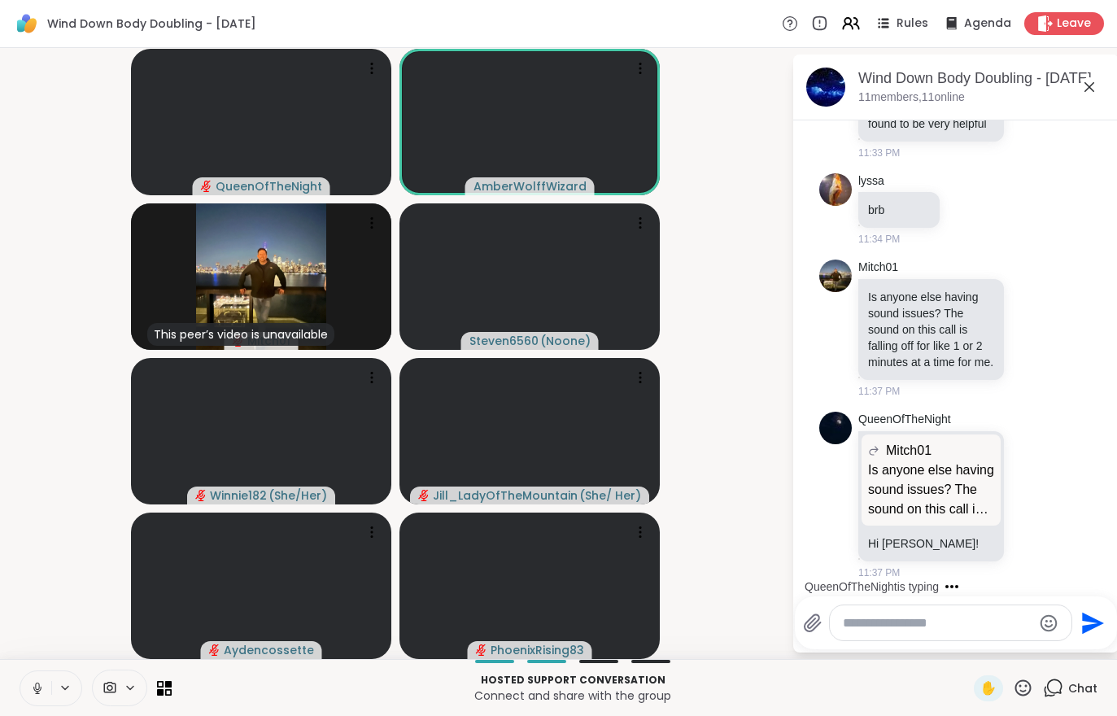
click at [16, 688] on div "Hosted support conversation Connect and share with the group ✋ Chat" at bounding box center [558, 687] width 1117 height 57
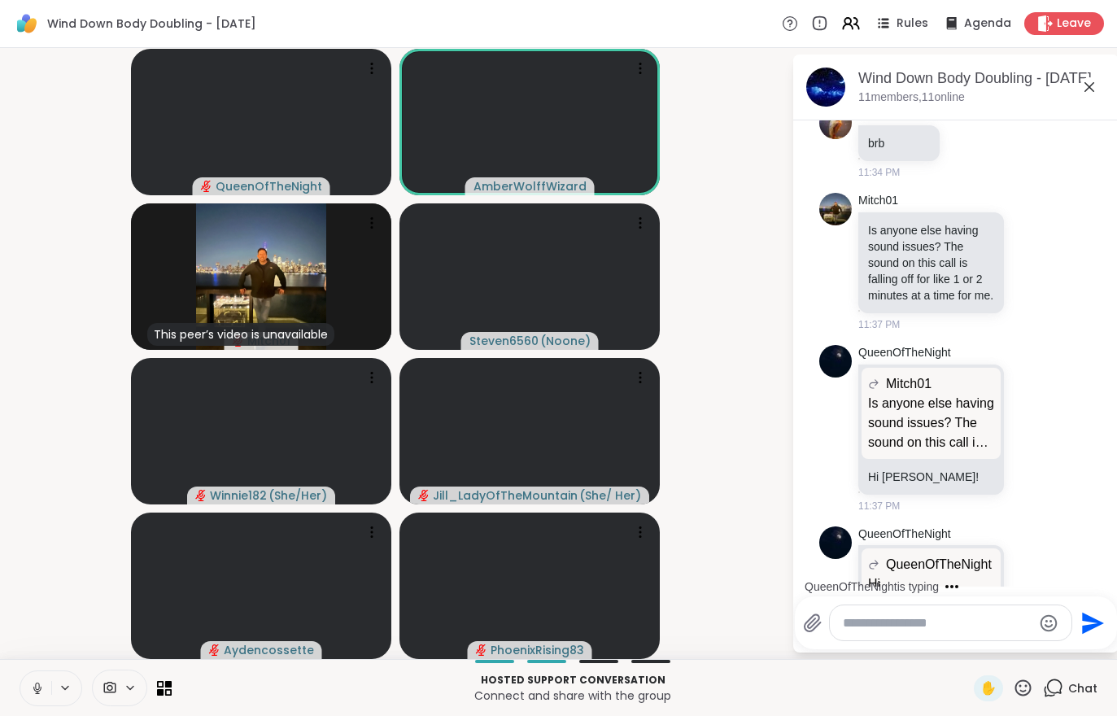
scroll to position [2597, 0]
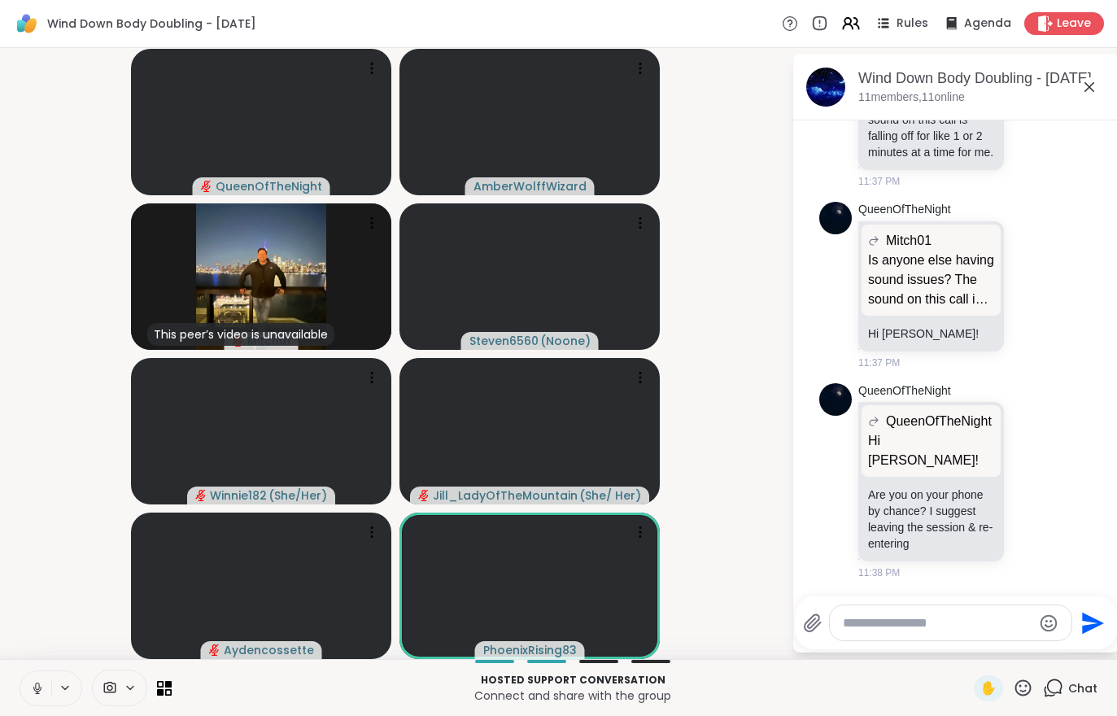
click at [17, 679] on div "Hosted support conversation Connect and share with the group ✋ Chat" at bounding box center [558, 687] width 1117 height 57
click at [38, 682] on icon at bounding box center [37, 685] width 4 height 7
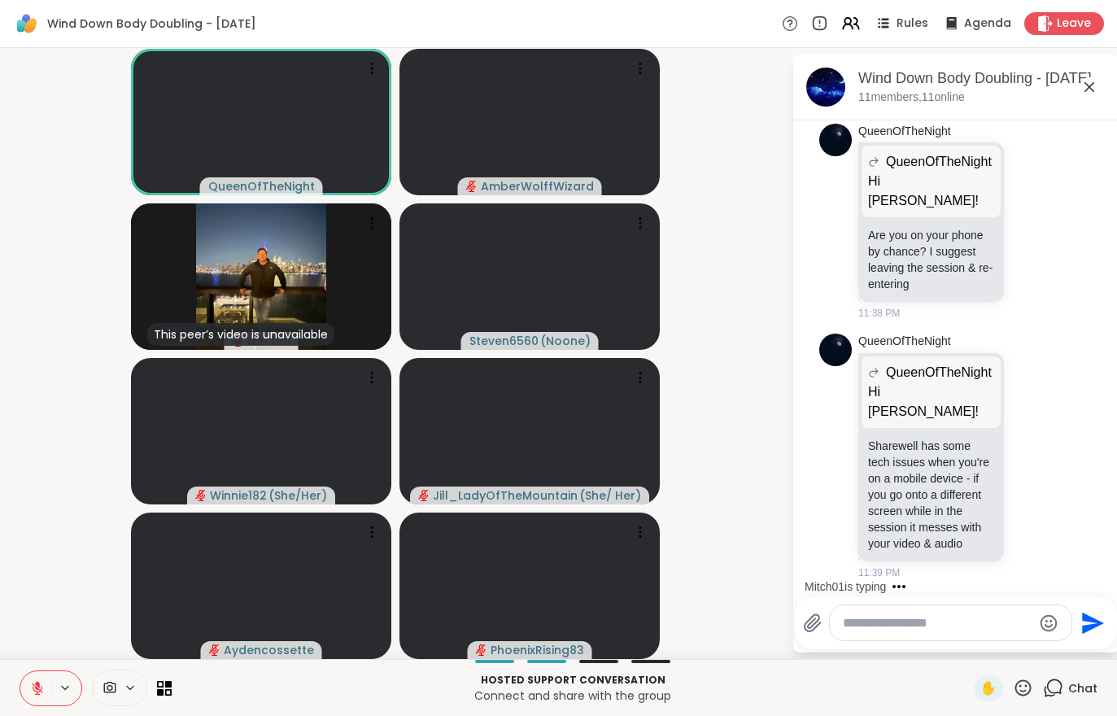
click at [28, 690] on button at bounding box center [35, 688] width 31 height 34
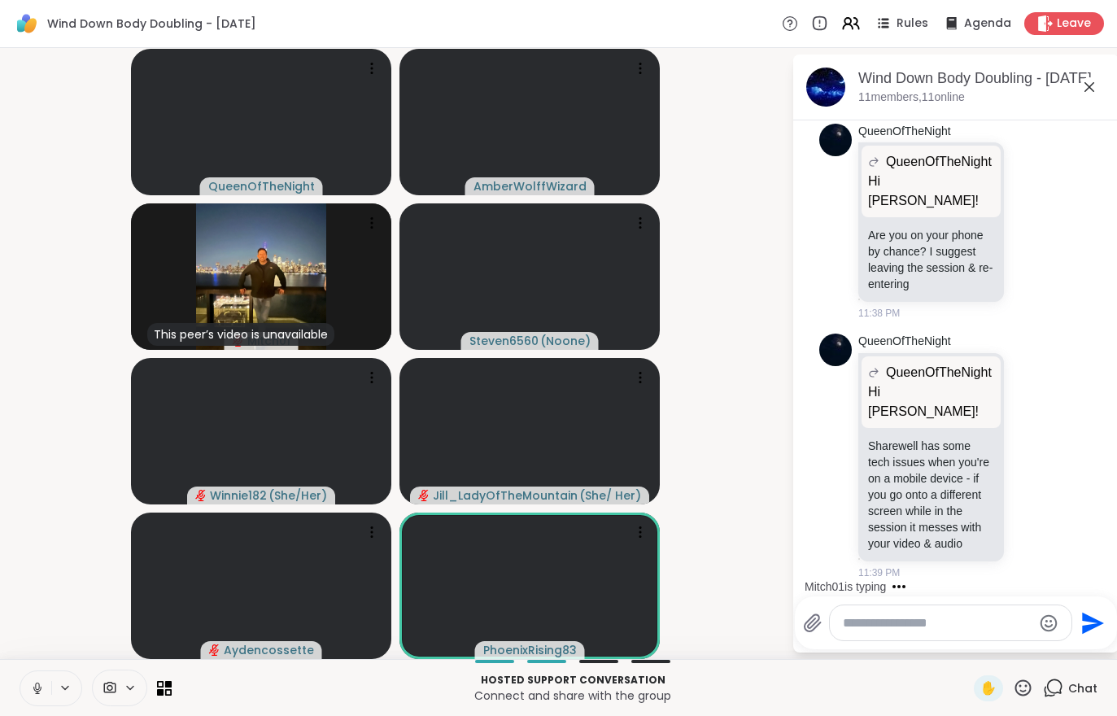
click at [41, 685] on icon at bounding box center [37, 688] width 15 height 15
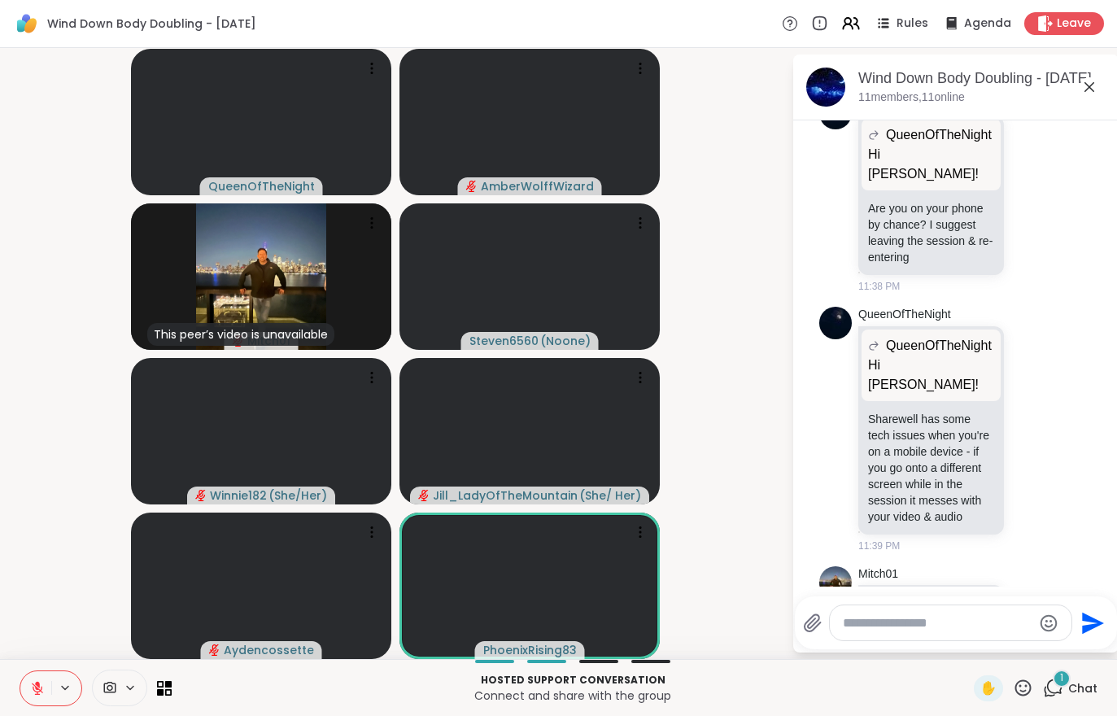
scroll to position [2955, 0]
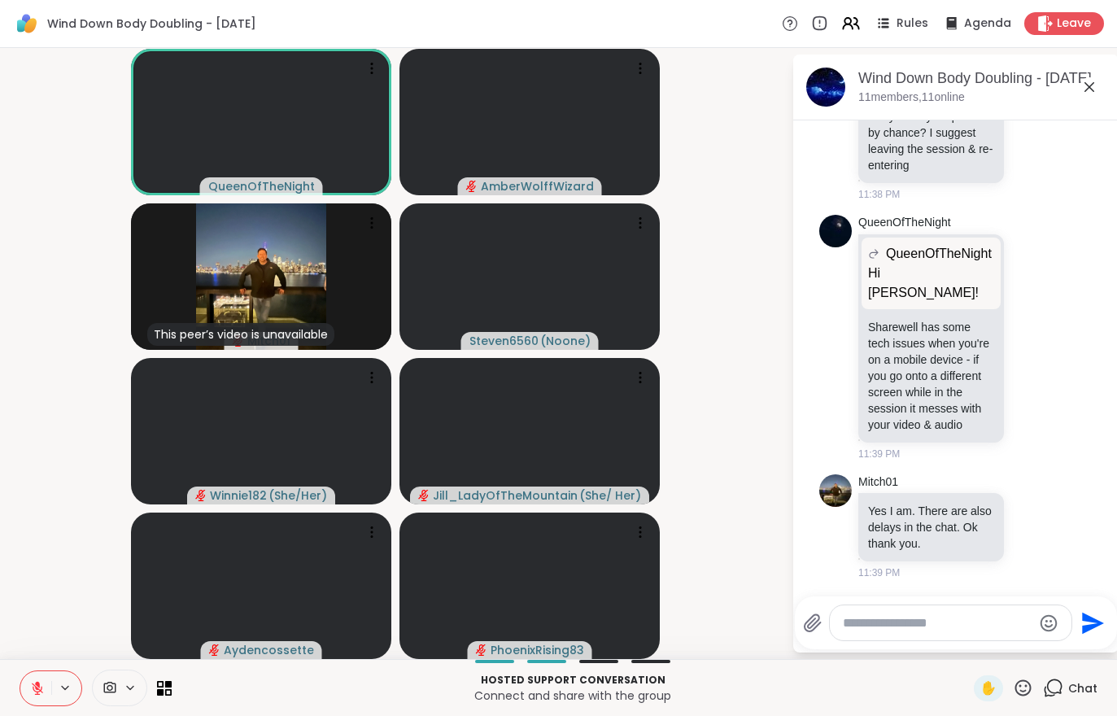
click at [25, 682] on button at bounding box center [35, 688] width 31 height 34
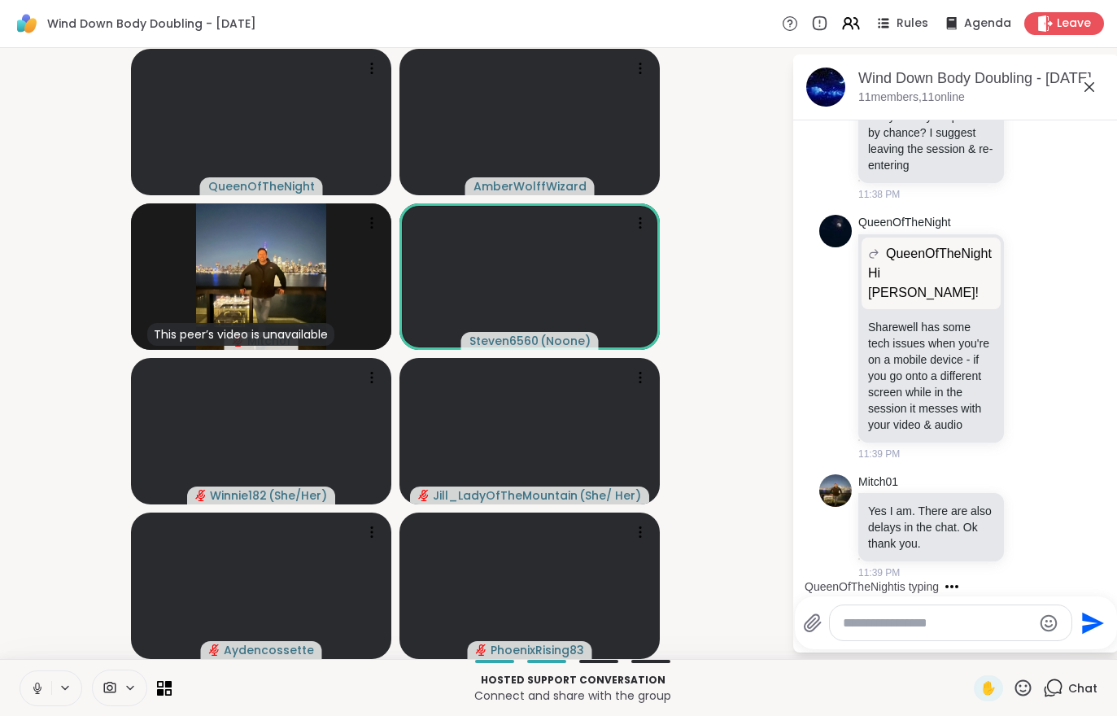
click at [31, 690] on icon at bounding box center [37, 688] width 15 height 15
click at [28, 686] on button at bounding box center [35, 688] width 31 height 34
click at [26, 687] on button at bounding box center [35, 688] width 31 height 34
click at [21, 698] on button at bounding box center [35, 688] width 31 height 34
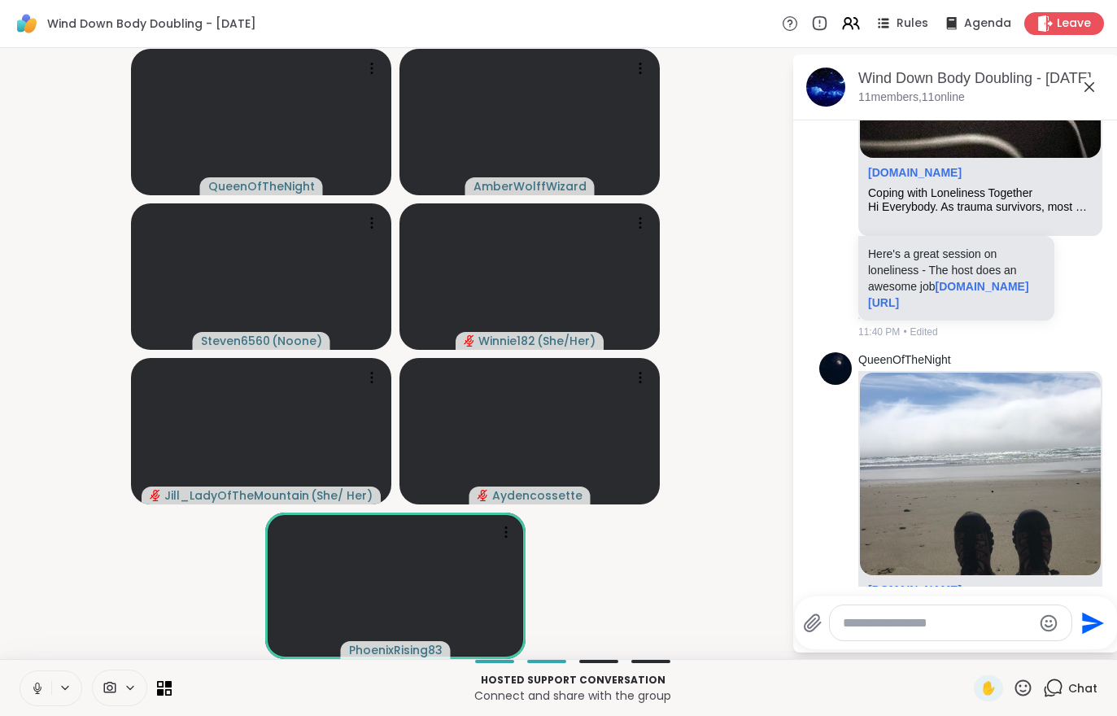
scroll to position [3834, 0]
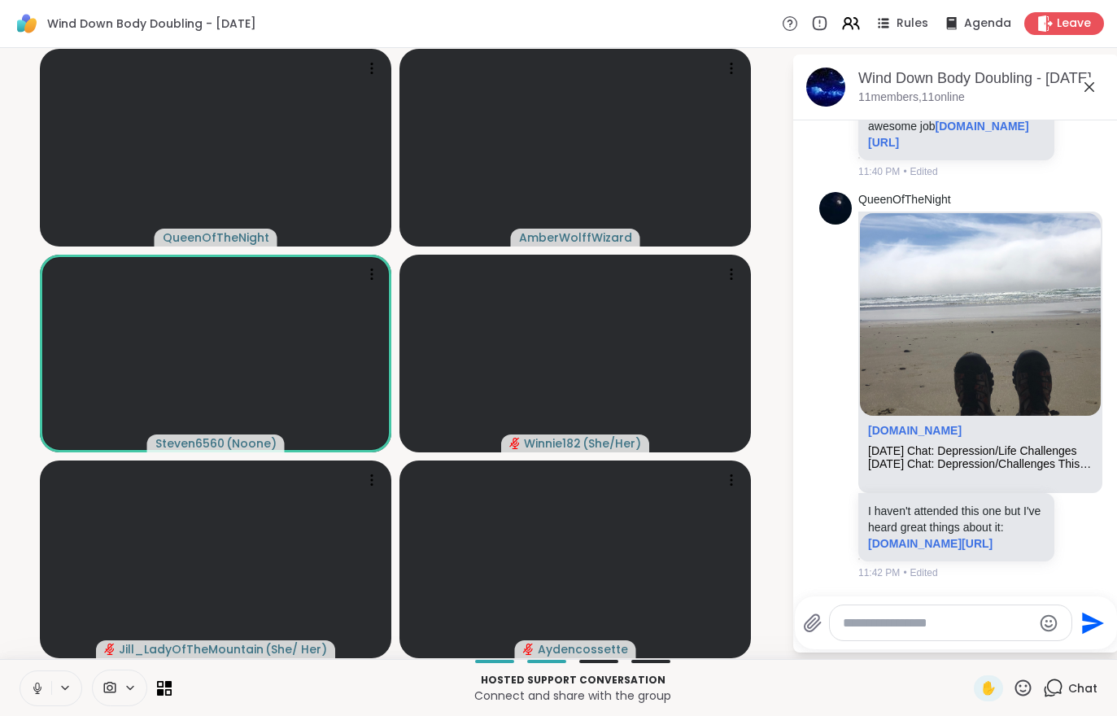
click at [26, 693] on button at bounding box center [35, 688] width 31 height 34
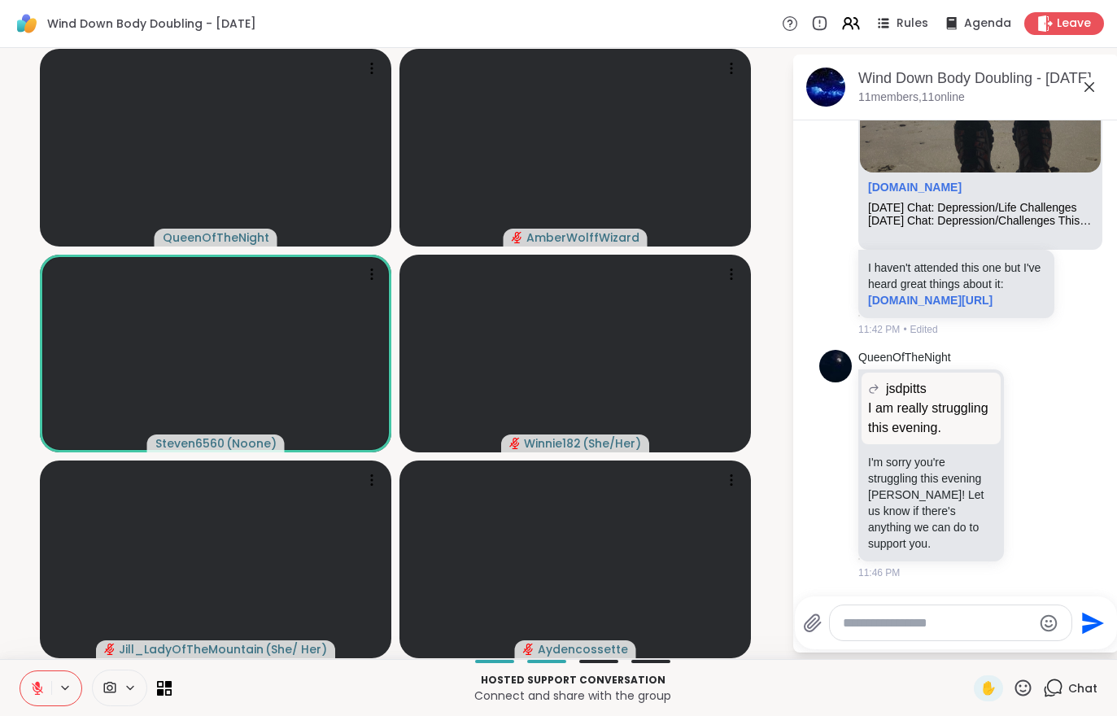
click at [39, 687] on icon at bounding box center [37, 684] width 5 height 7
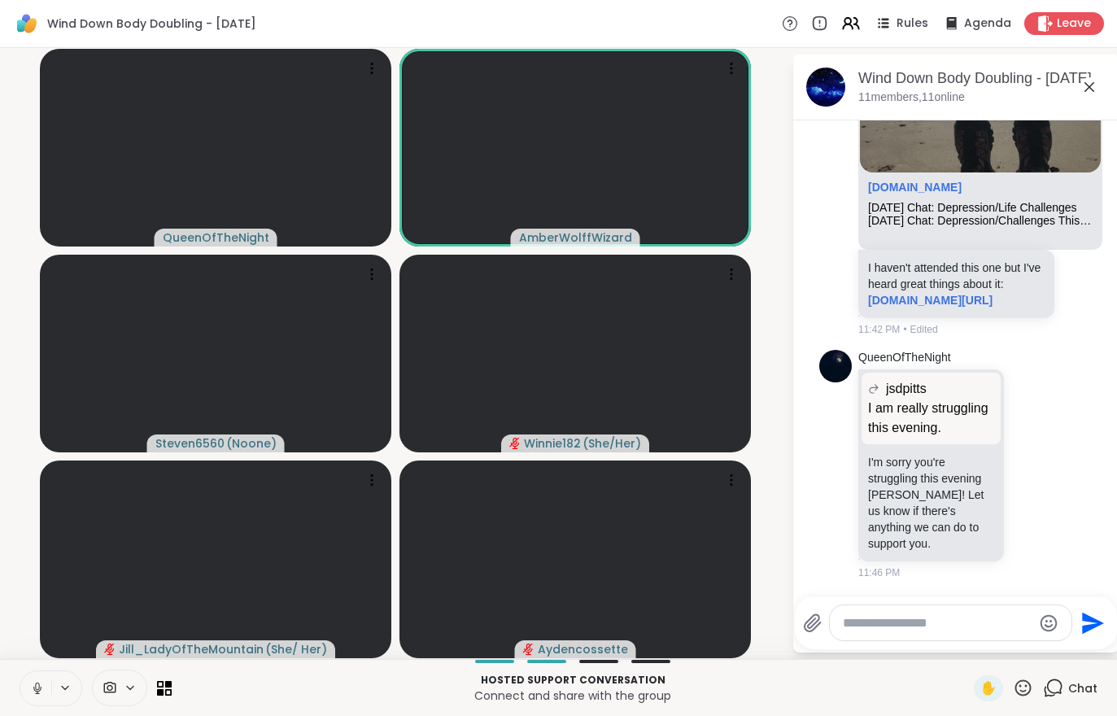
click at [34, 681] on icon at bounding box center [37, 688] width 15 height 15
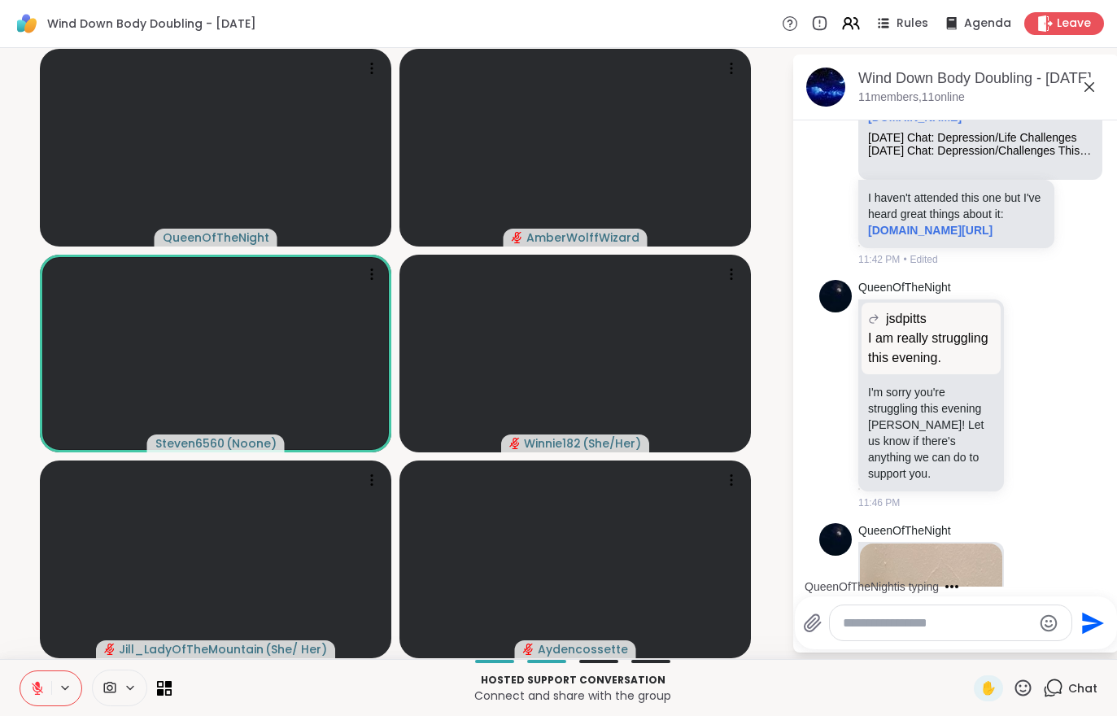
scroll to position [4571, 0]
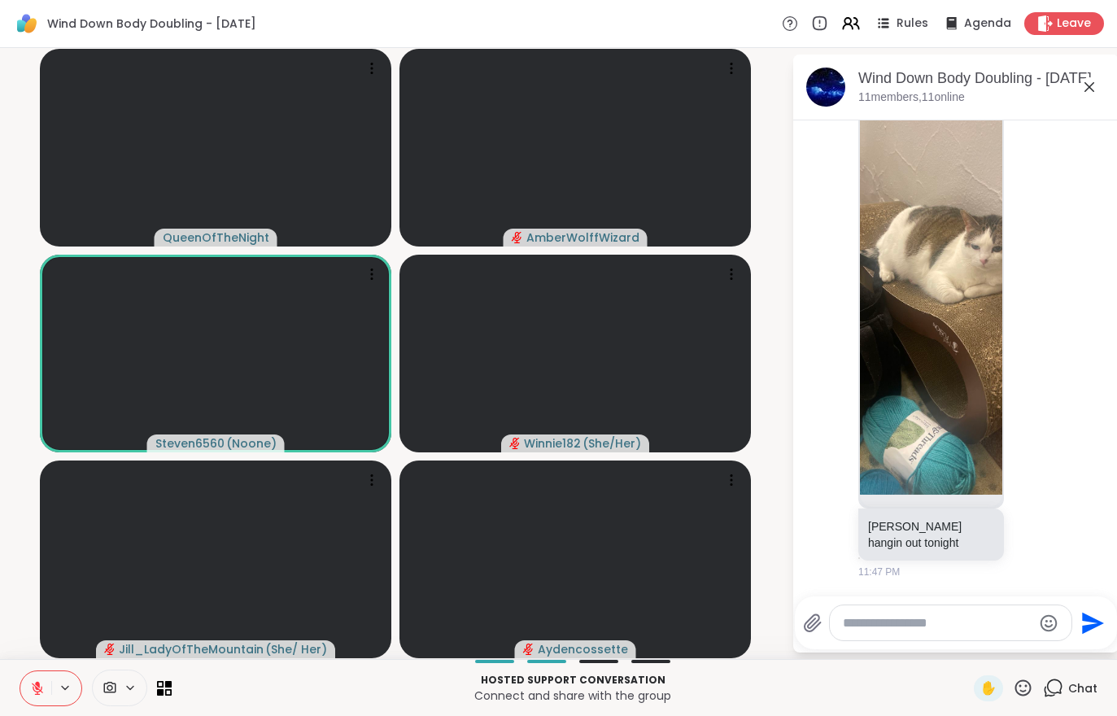
click at [28, 687] on button at bounding box center [35, 688] width 31 height 34
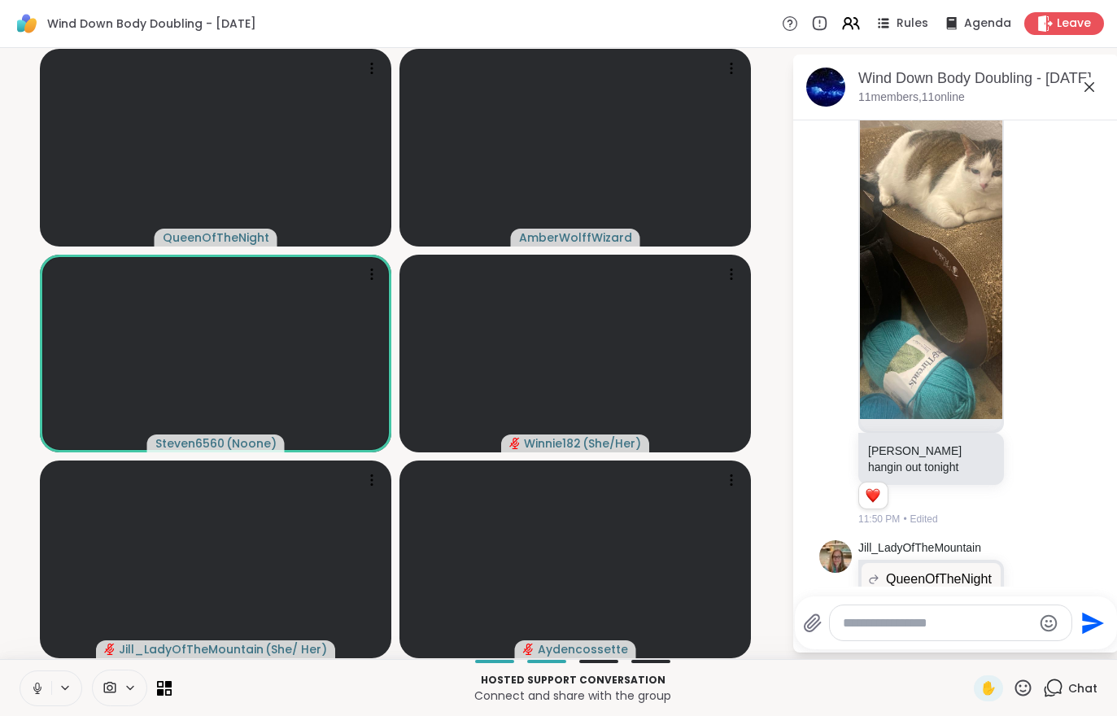
scroll to position [4755, 0]
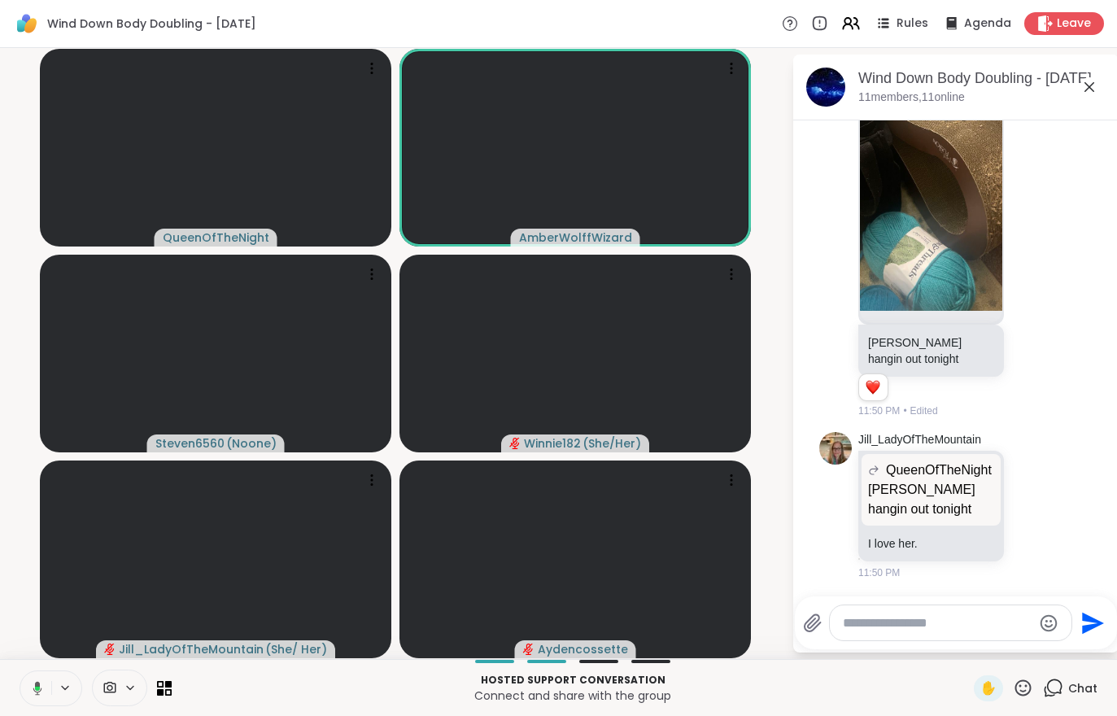
click at [31, 704] on button at bounding box center [34, 688] width 33 height 34
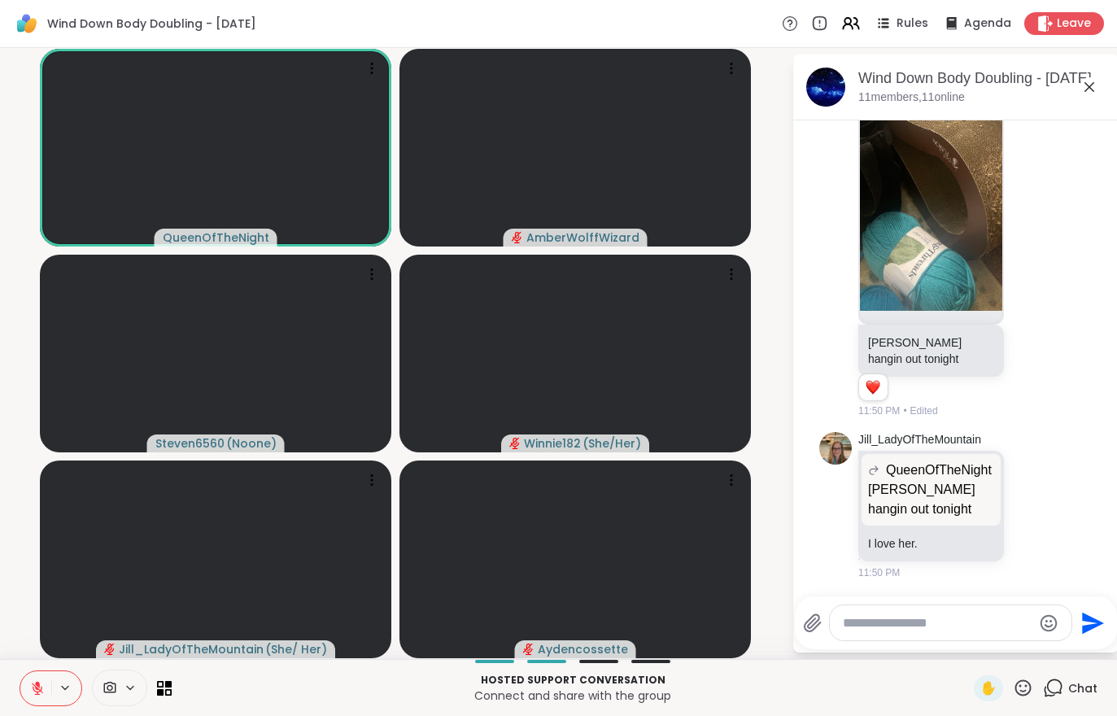
click at [38, 671] on button at bounding box center [35, 688] width 31 height 34
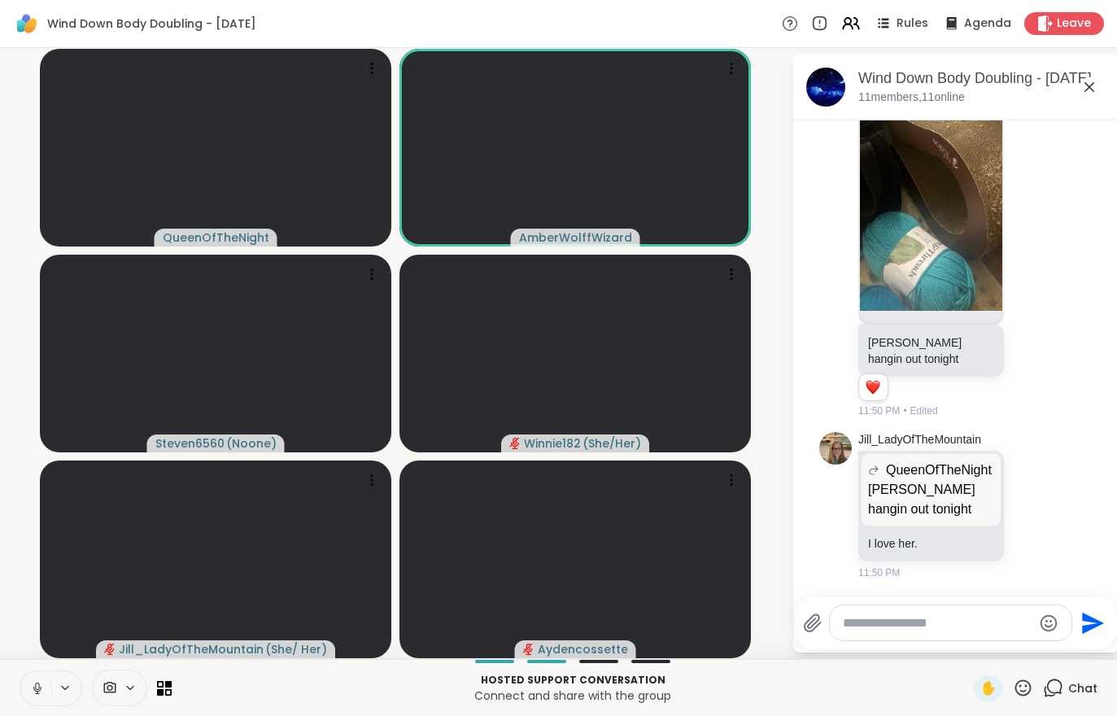
click at [39, 683] on icon at bounding box center [37, 685] width 4 height 7
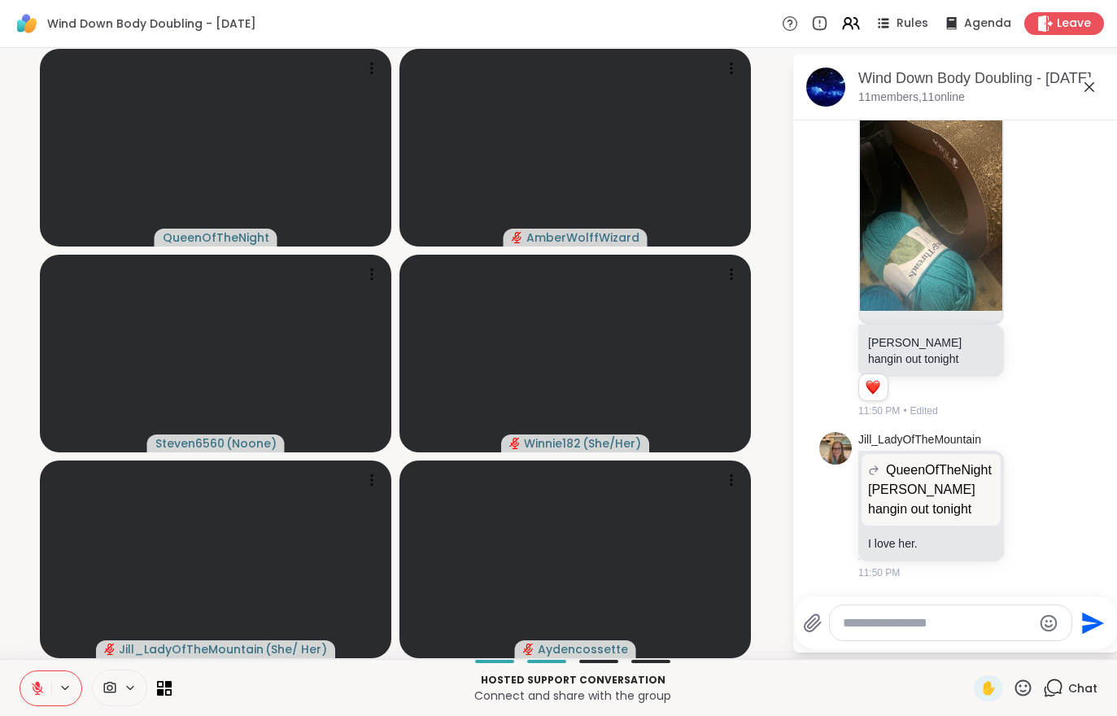
click at [42, 682] on icon at bounding box center [37, 688] width 15 height 15
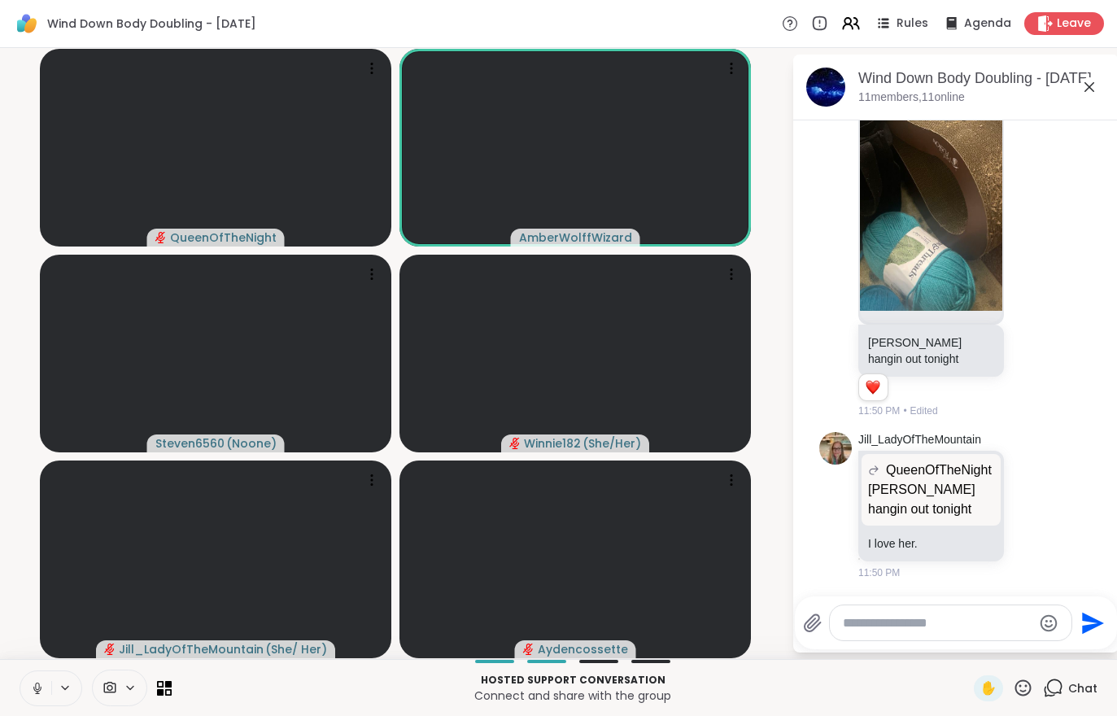
scroll to position [4772, 0]
click at [116, 679] on div at bounding box center [119, 687] width 55 height 37
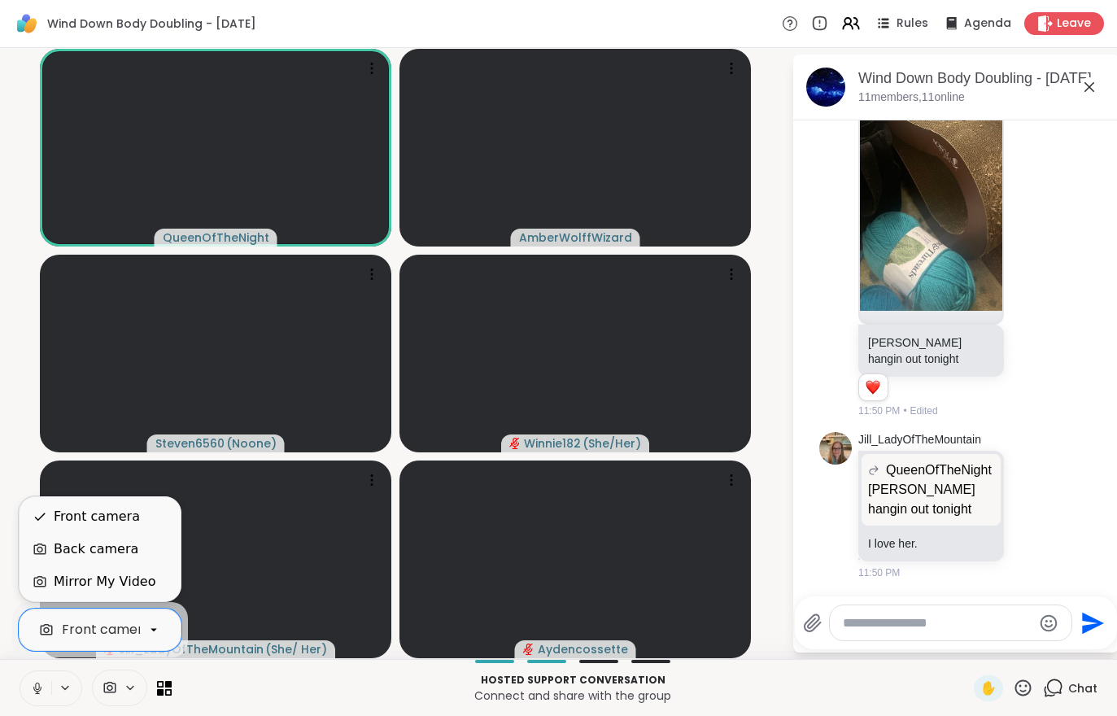
click at [63, 555] on div "Back camera" at bounding box center [96, 549] width 85 height 20
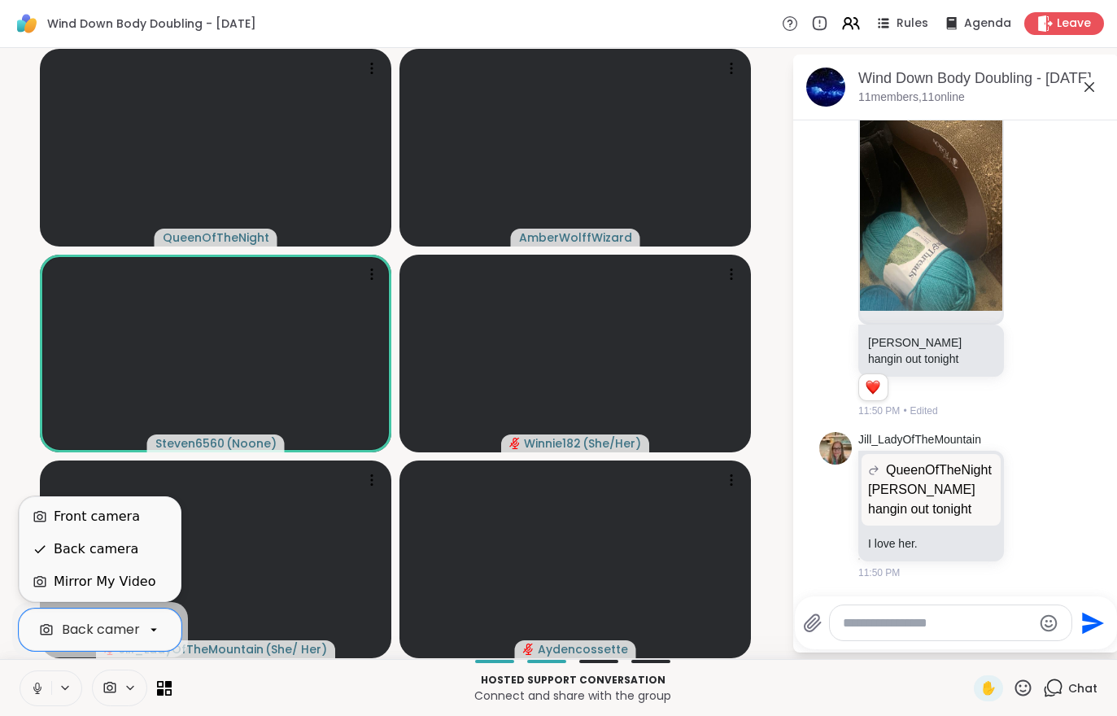
click at [92, 526] on div "Front camera" at bounding box center [100, 516] width 161 height 33
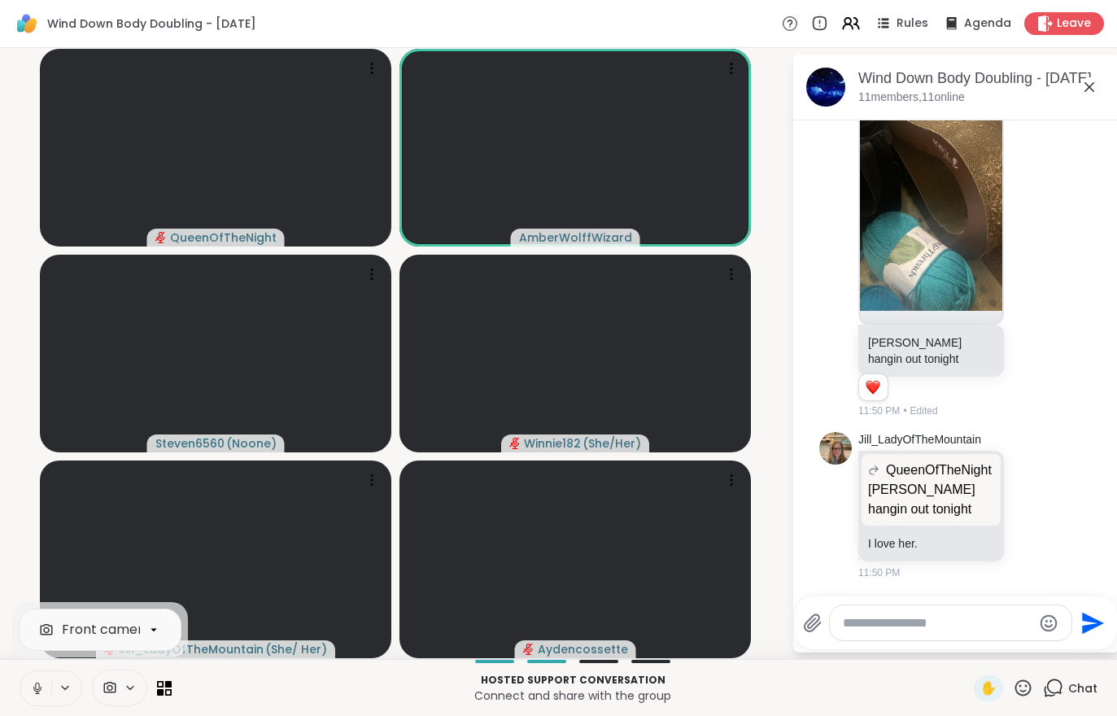
click at [46, 687] on button at bounding box center [35, 688] width 31 height 34
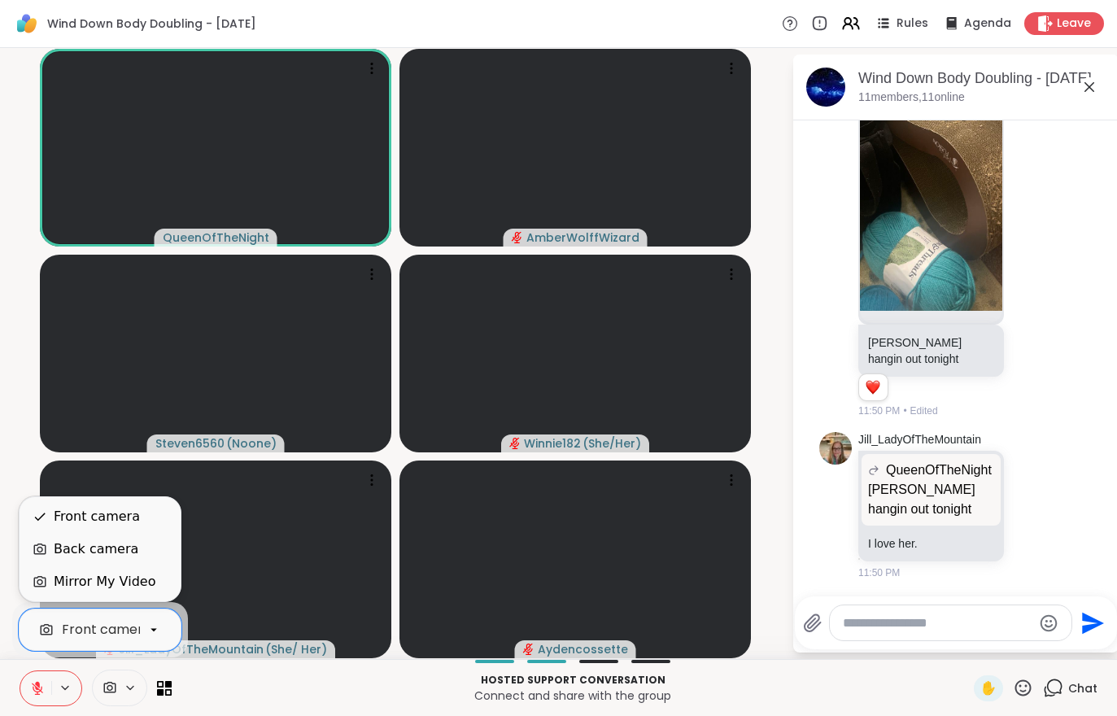
click at [85, 562] on div "Back camera" at bounding box center [100, 549] width 161 height 33
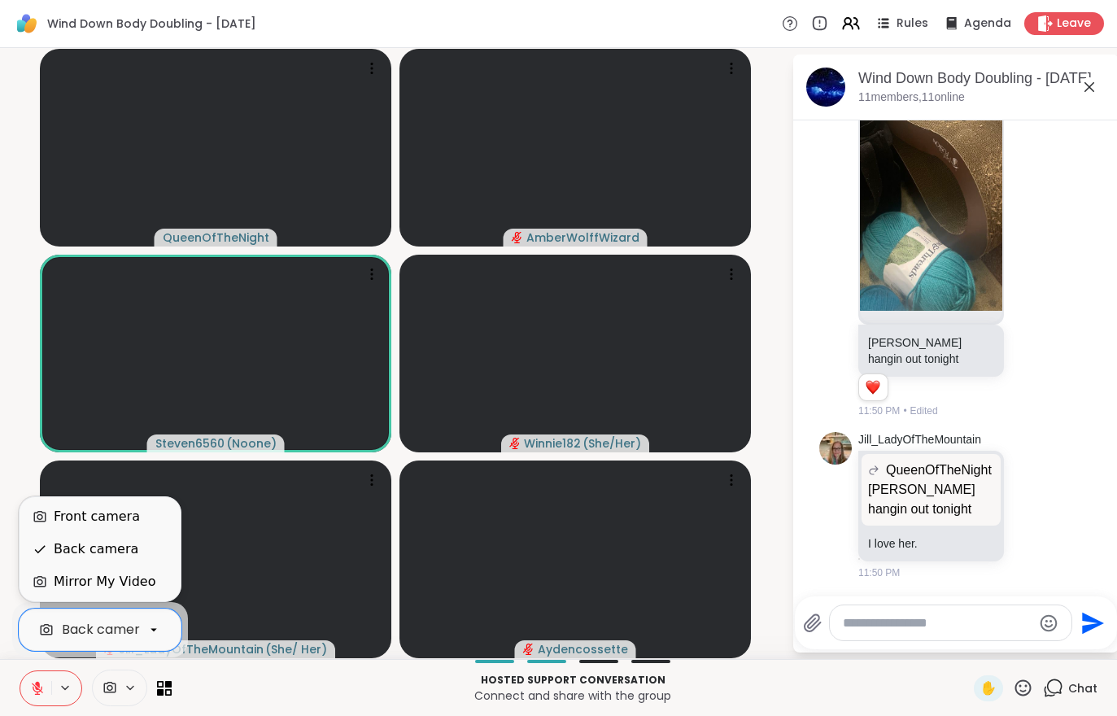
click at [81, 522] on div "Front camera" at bounding box center [97, 517] width 86 height 20
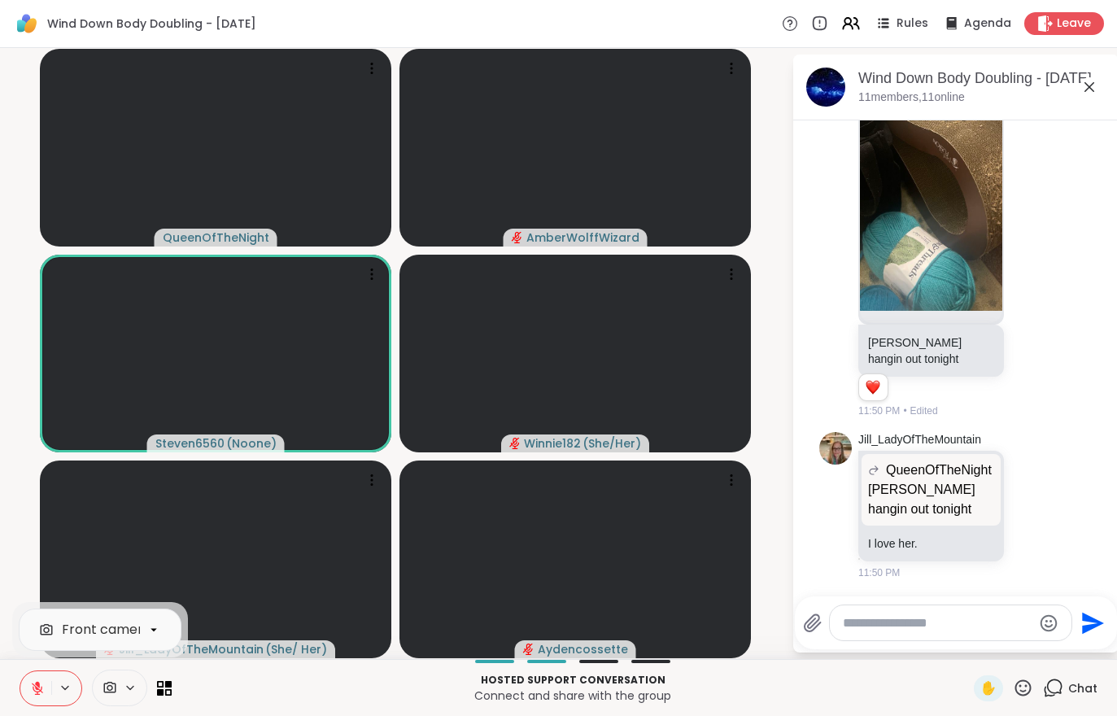
click at [30, 701] on button at bounding box center [35, 688] width 31 height 34
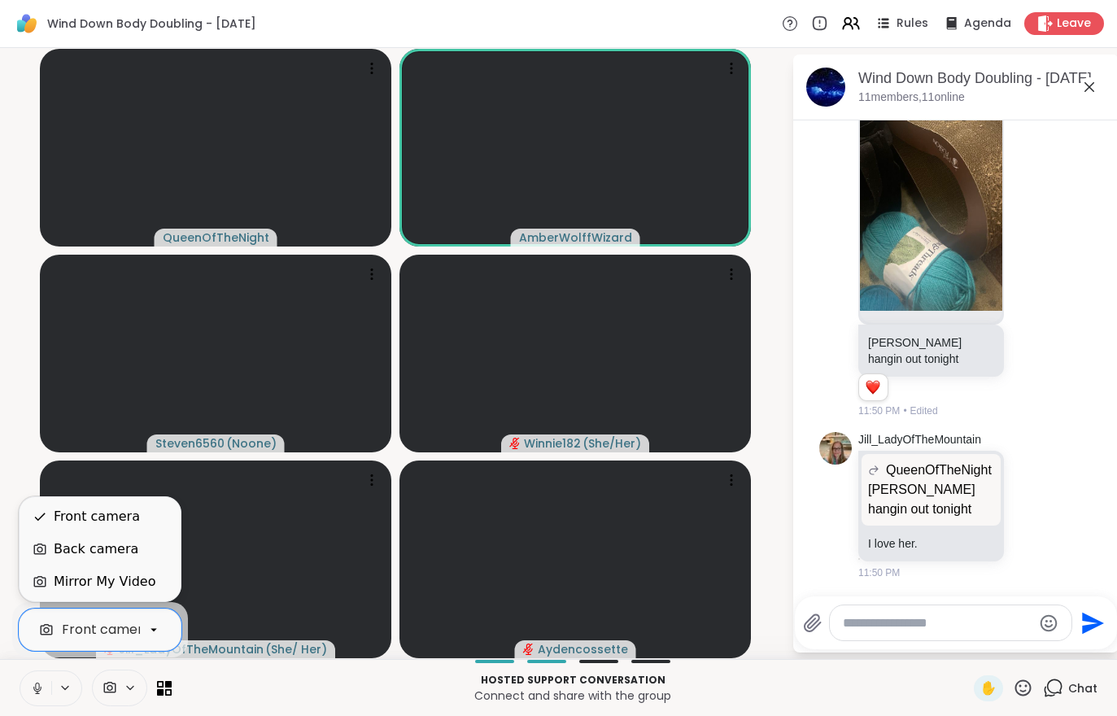
click at [77, 551] on div "Back camera" at bounding box center [96, 549] width 85 height 20
click at [82, 521] on div "Front camera" at bounding box center [97, 517] width 86 height 20
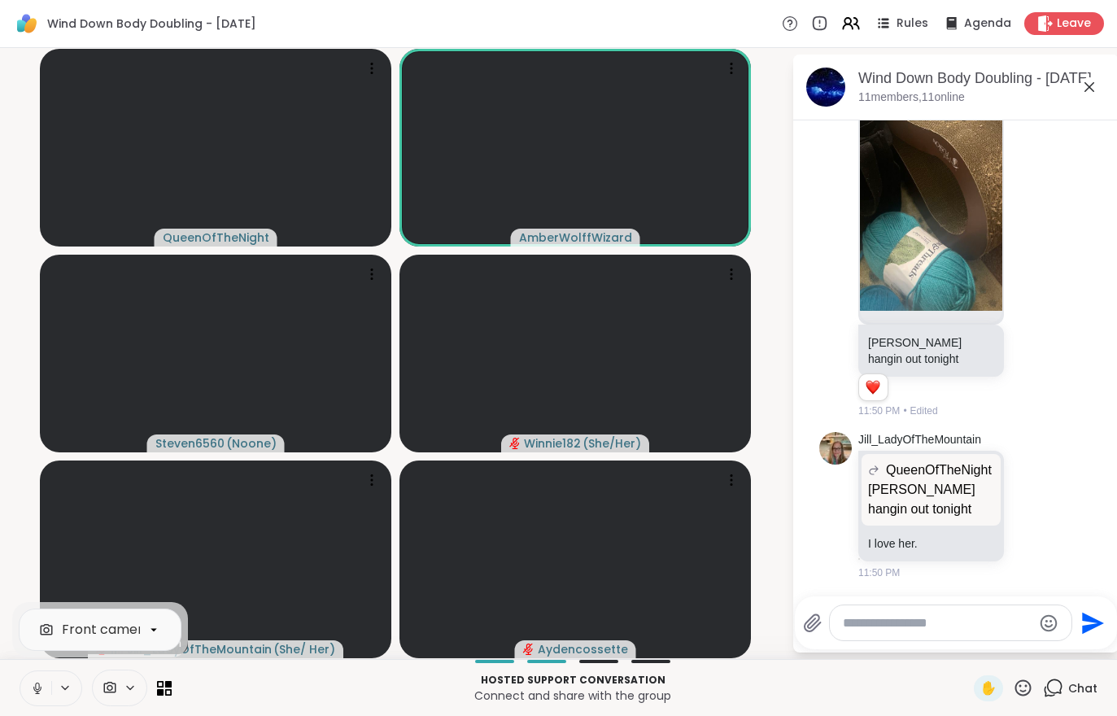
click at [25, 702] on button at bounding box center [35, 688] width 31 height 34
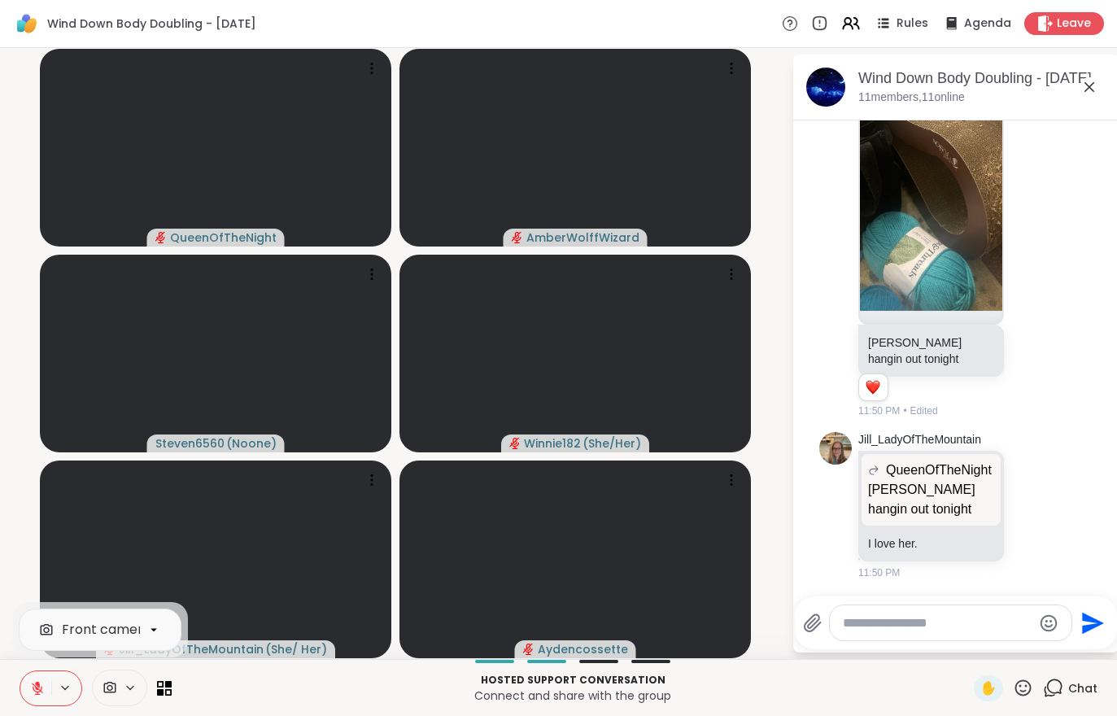
click at [33, 687] on icon at bounding box center [37, 687] width 11 height 11
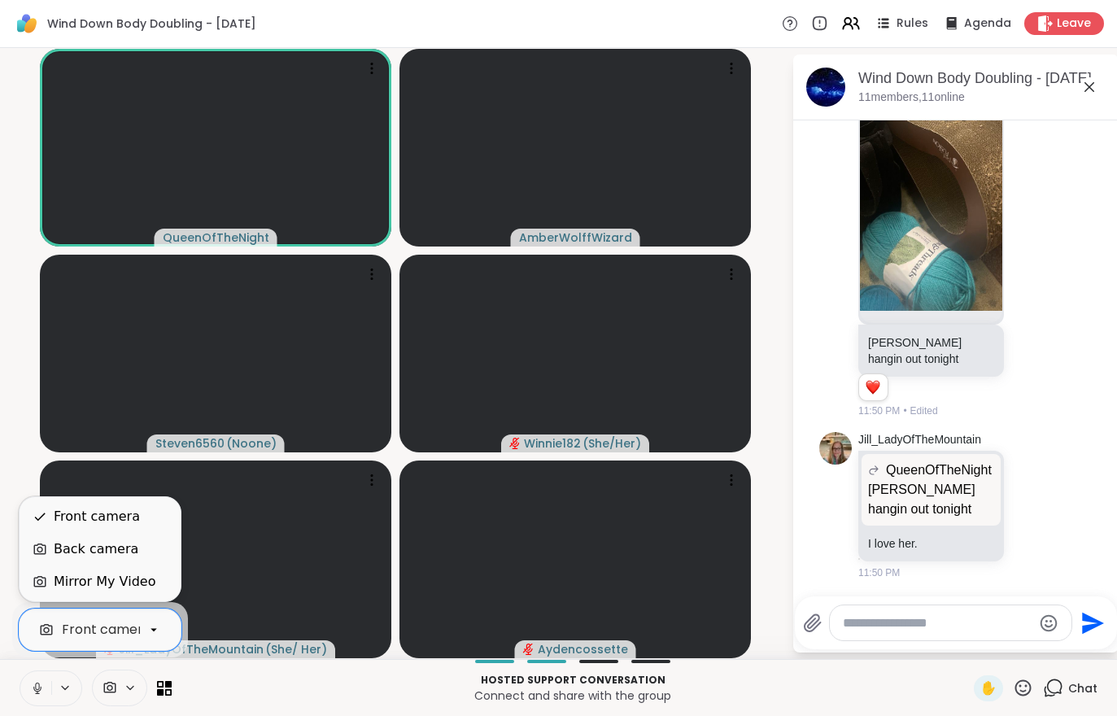
click at [92, 551] on div "Back camera" at bounding box center [96, 549] width 85 height 20
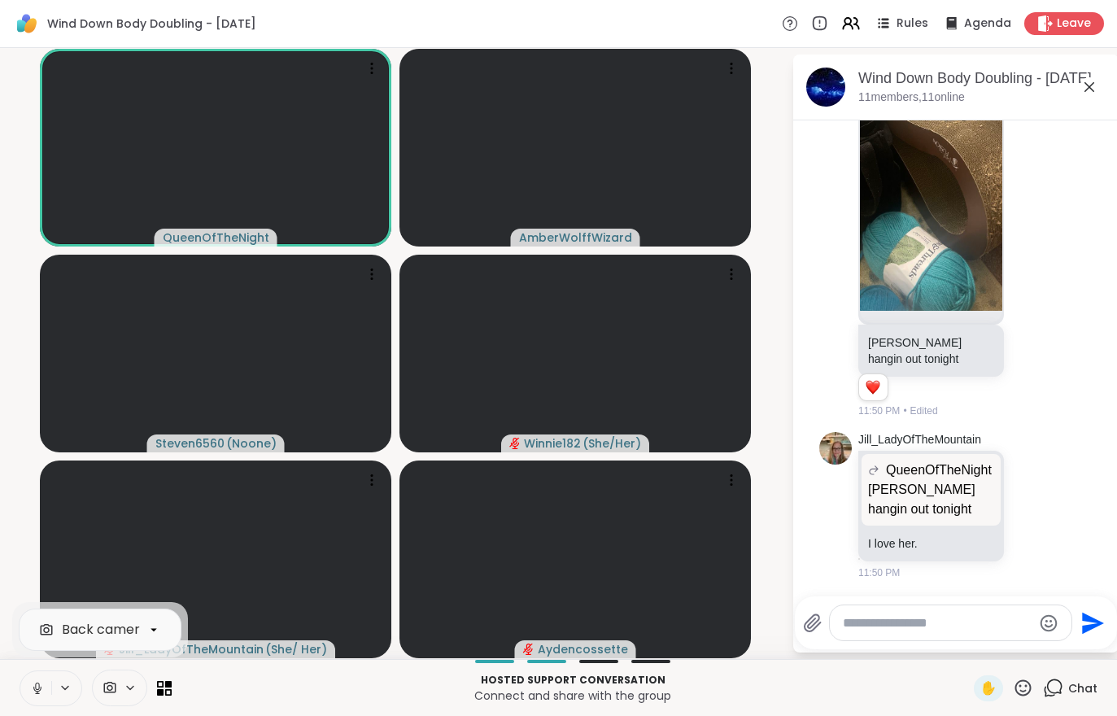
click at [94, 629] on div "Back camera" at bounding box center [105, 630] width 86 height 20
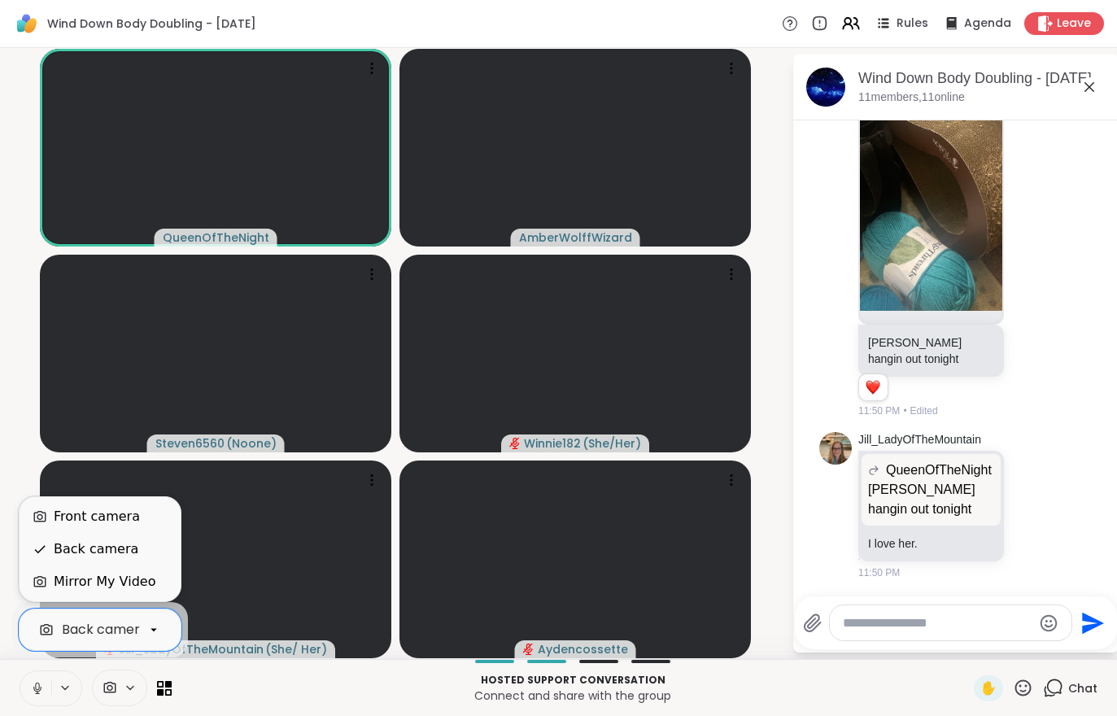
click at [86, 524] on div "Front camera" at bounding box center [97, 517] width 86 height 20
click at [69, 556] on div "Back camera" at bounding box center [96, 549] width 85 height 20
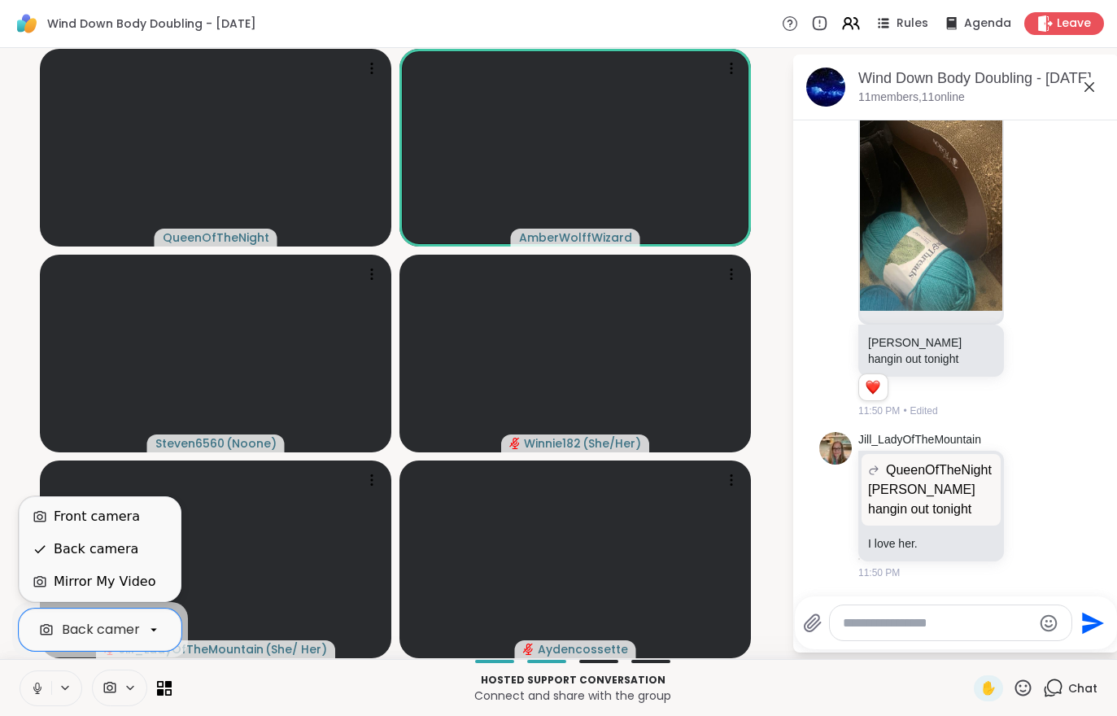
click at [122, 517] on div "Front camera" at bounding box center [97, 517] width 86 height 20
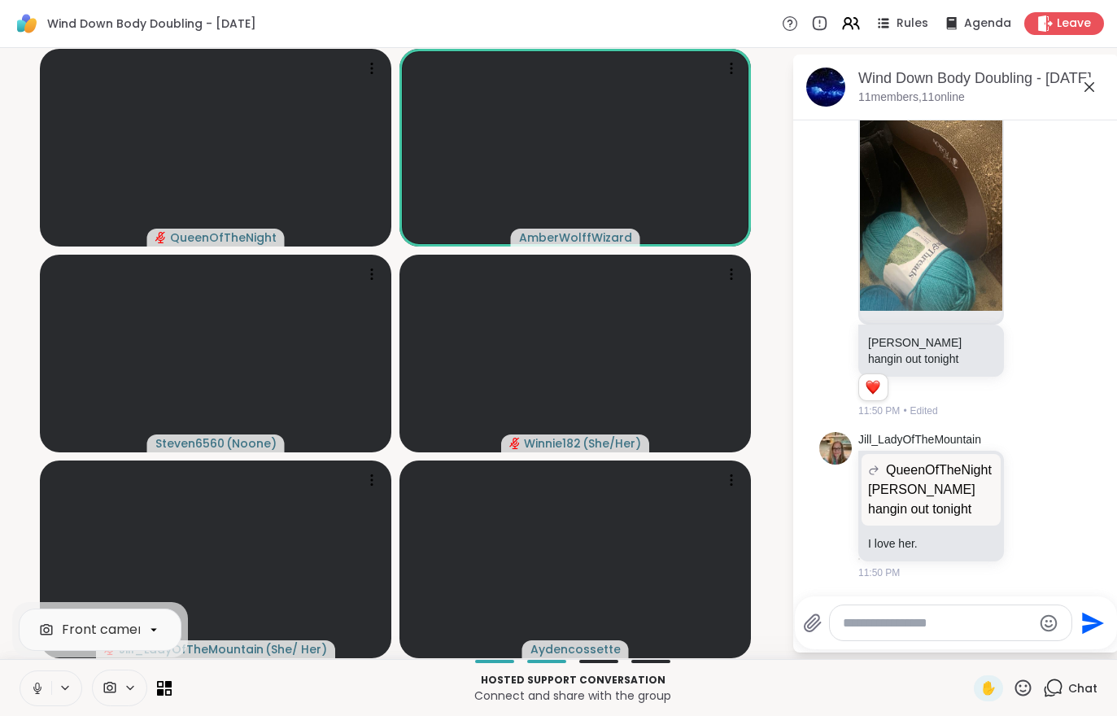
scroll to position [4778, 0]
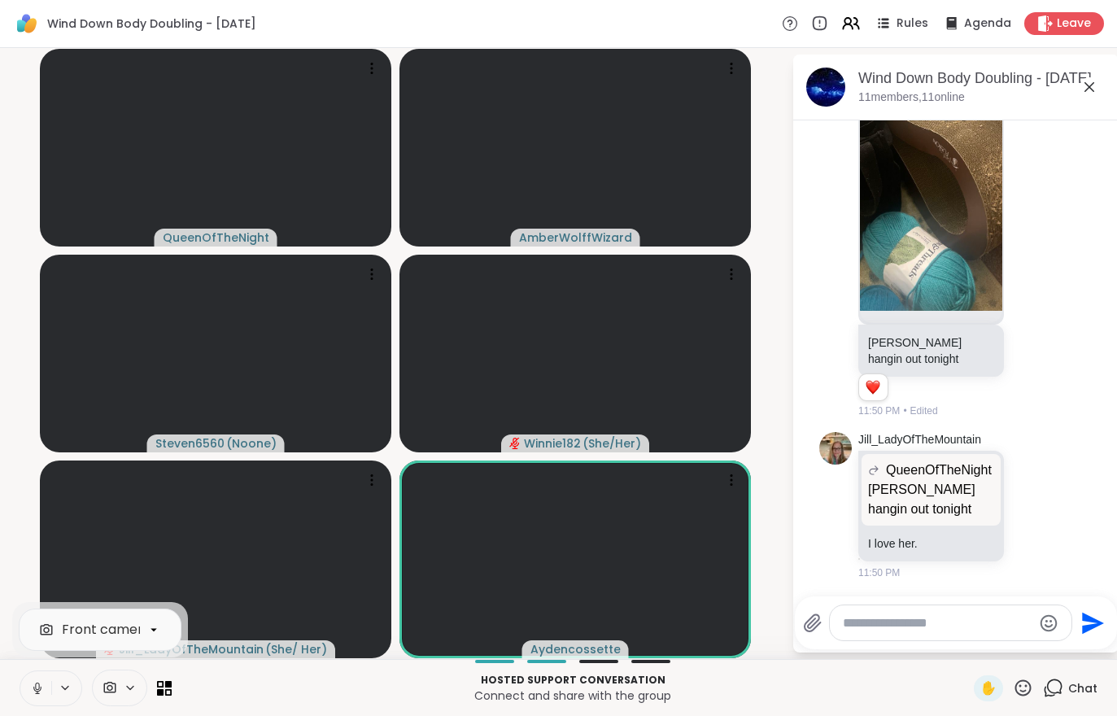
click at [29, 685] on button at bounding box center [35, 688] width 31 height 34
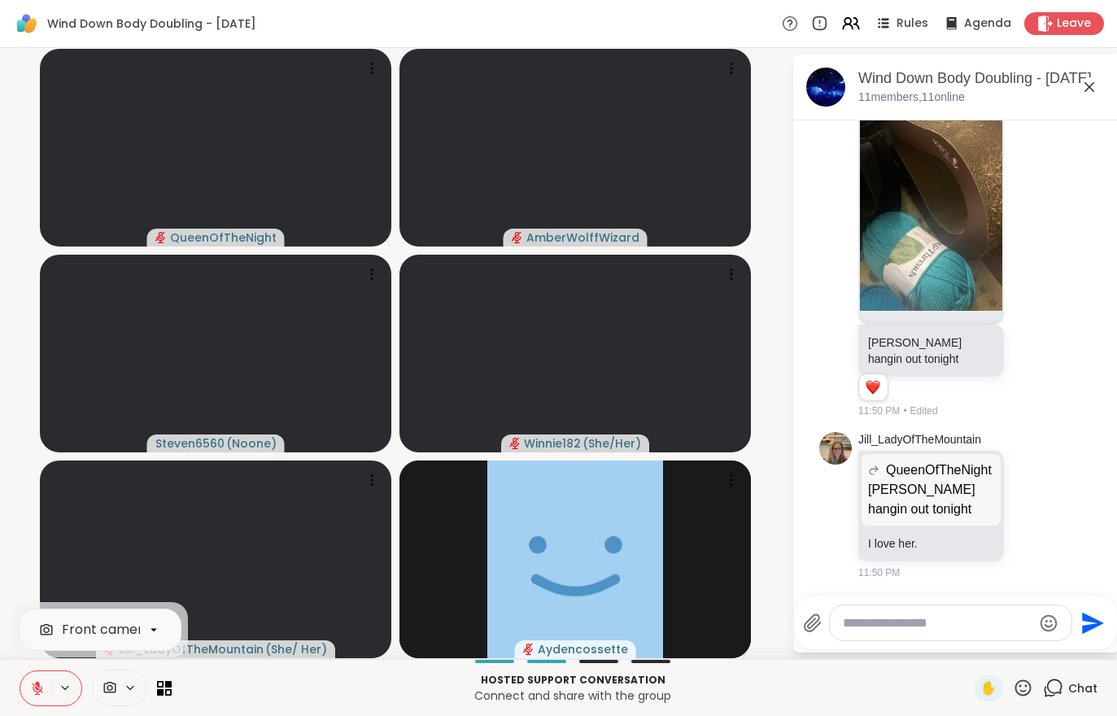
click at [38, 690] on icon at bounding box center [37, 688] width 15 height 15
click at [25, 682] on button at bounding box center [35, 688] width 31 height 34
click at [28, 698] on button at bounding box center [35, 688] width 31 height 34
click at [40, 682] on icon at bounding box center [37, 688] width 15 height 15
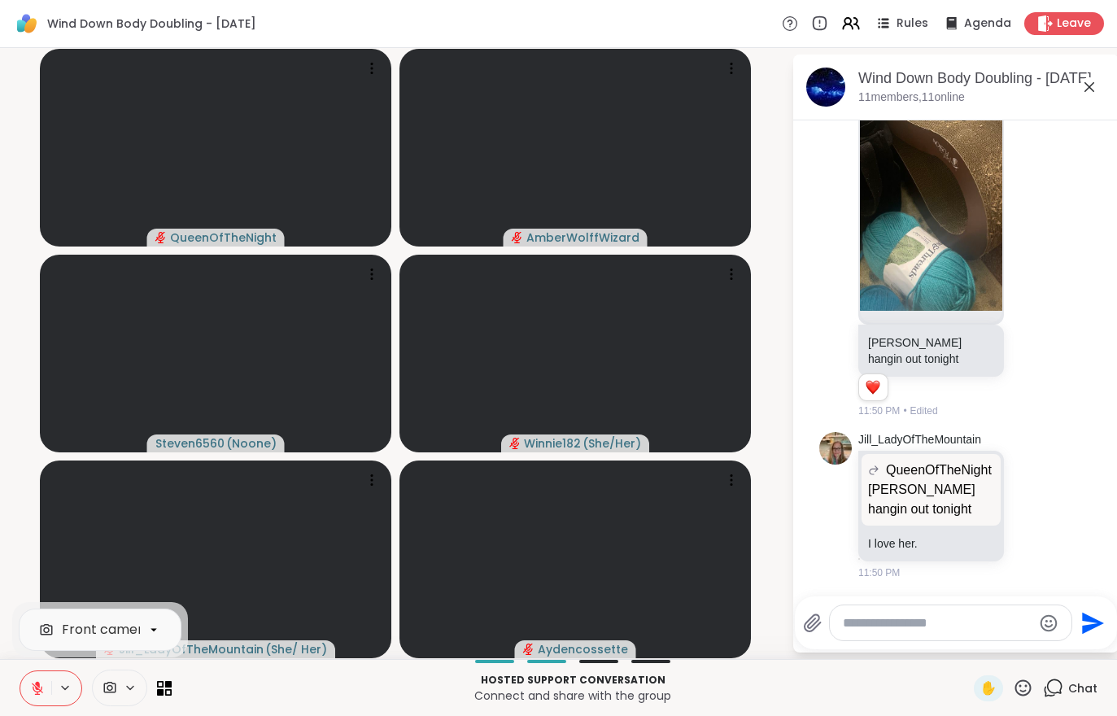
click at [44, 699] on button at bounding box center [35, 688] width 31 height 34
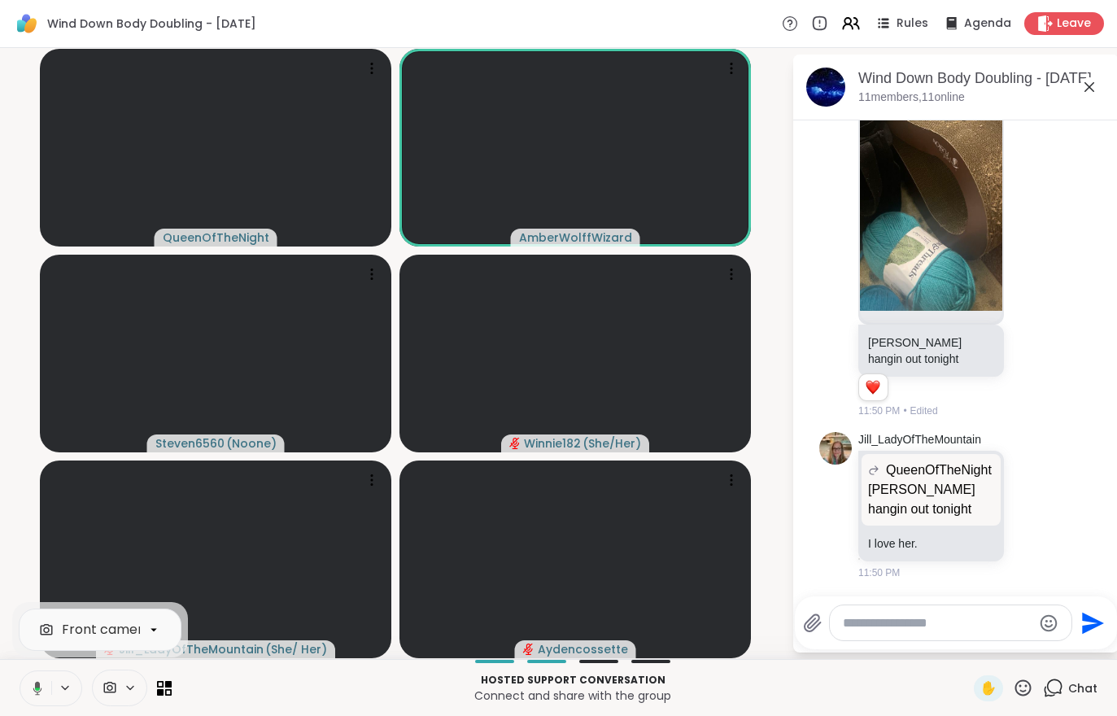
click at [35, 685] on icon at bounding box center [37, 688] width 9 height 14
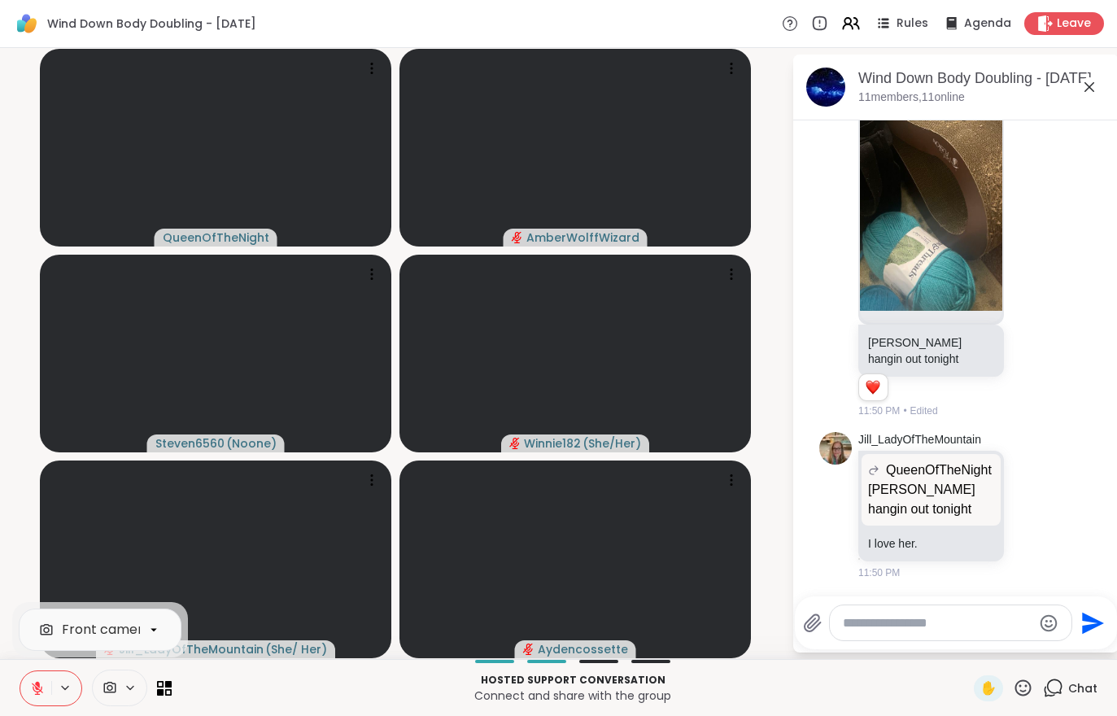
click at [34, 685] on icon at bounding box center [37, 687] width 11 height 11
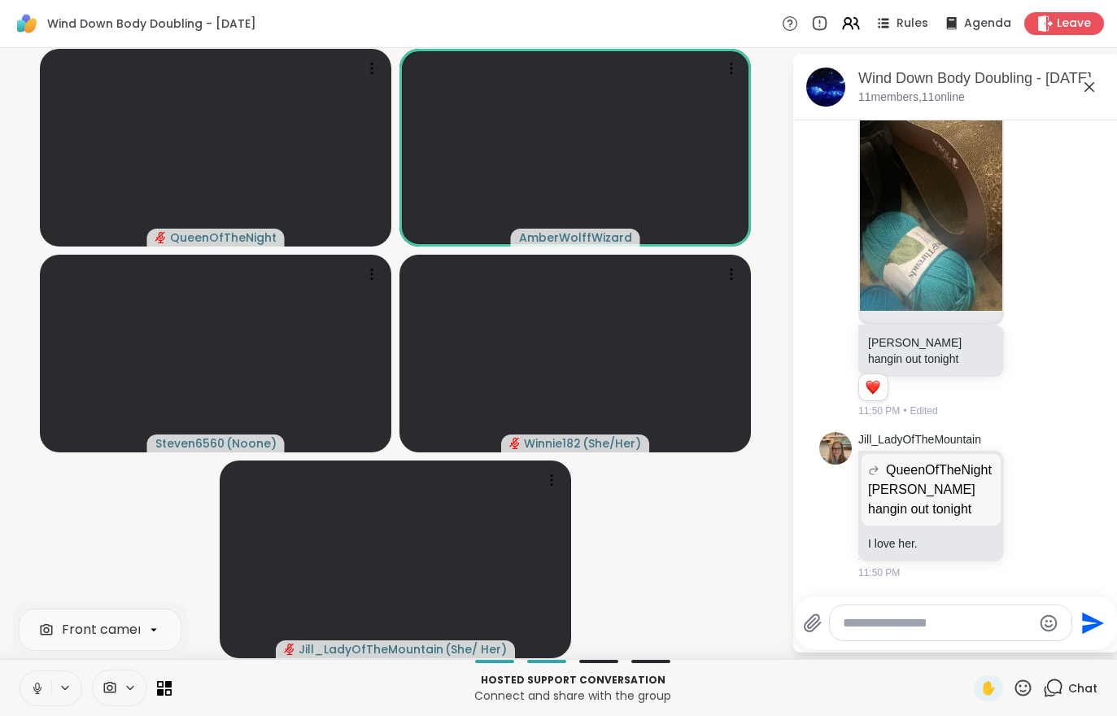
click at [21, 677] on button at bounding box center [35, 688] width 31 height 34
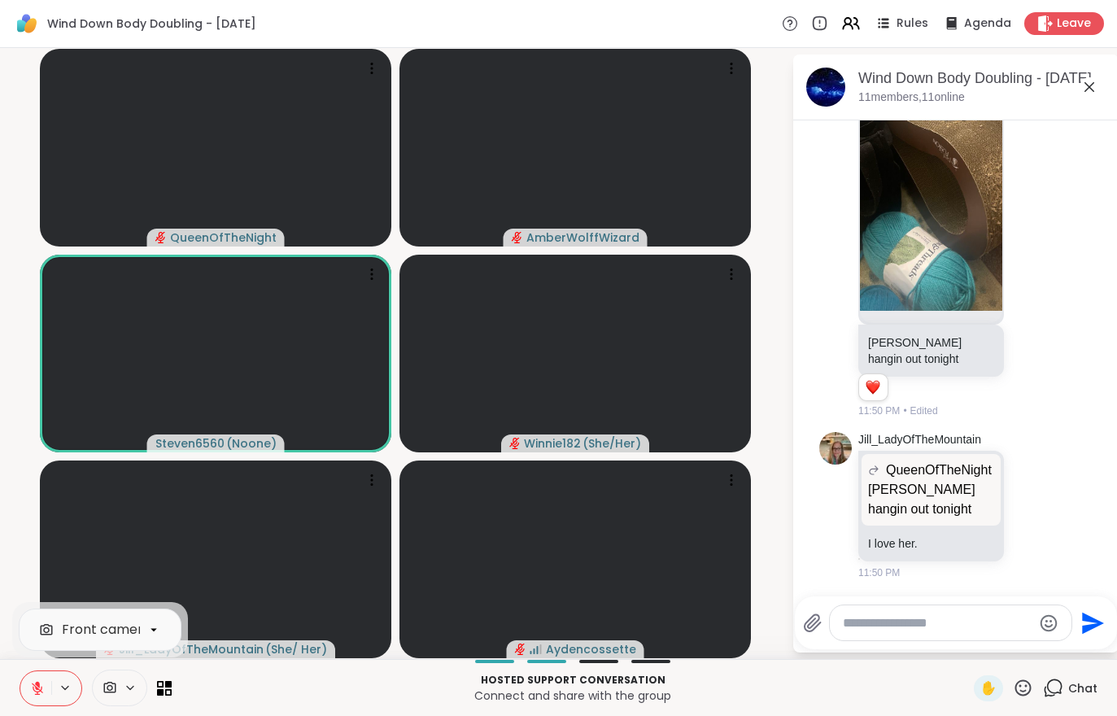
click at [41, 674] on button at bounding box center [35, 688] width 31 height 34
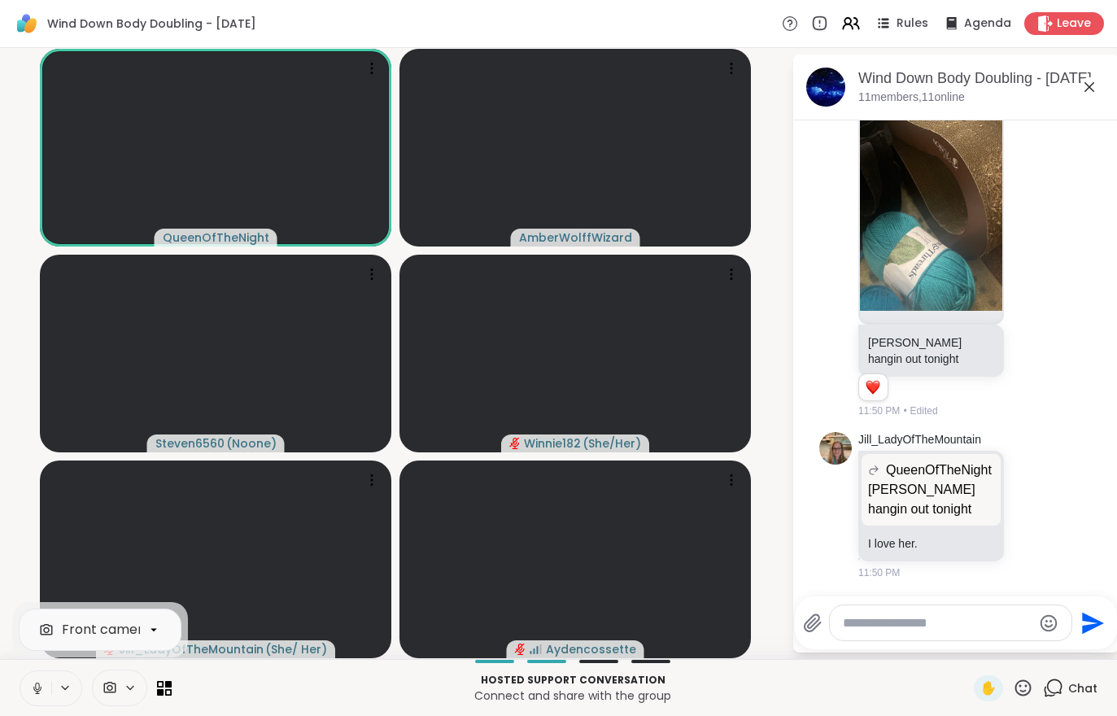
click at [32, 703] on button at bounding box center [35, 688] width 31 height 34
click at [37, 701] on button at bounding box center [35, 688] width 31 height 34
click at [26, 688] on button at bounding box center [35, 688] width 31 height 34
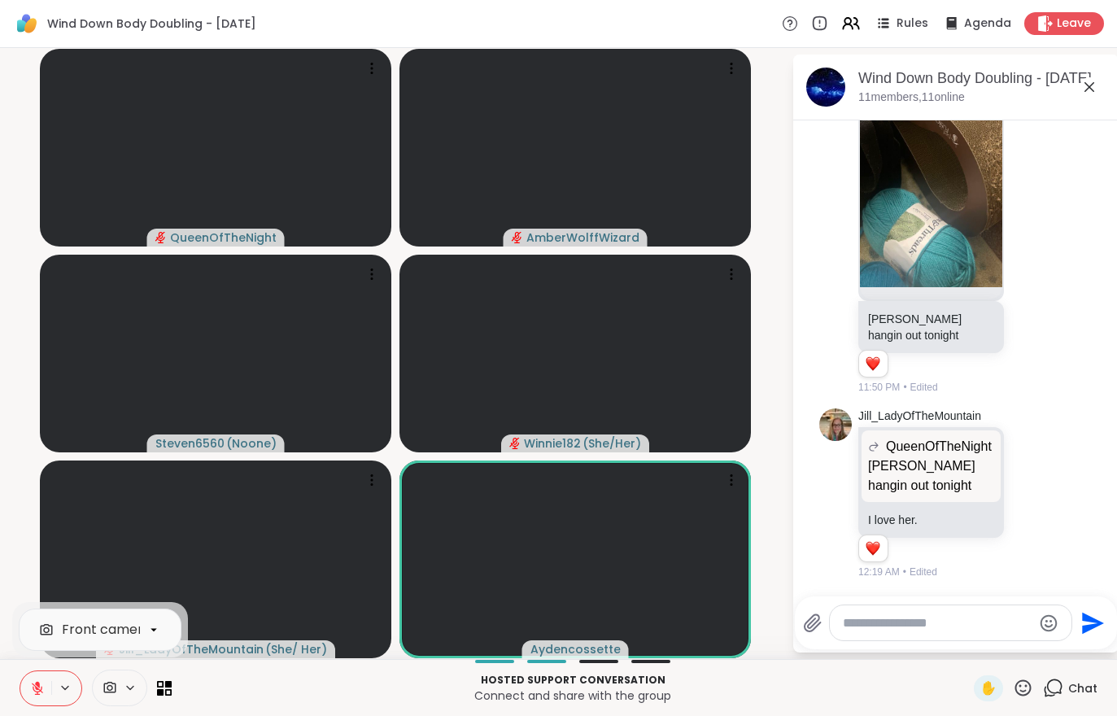
scroll to position [4801, 0]
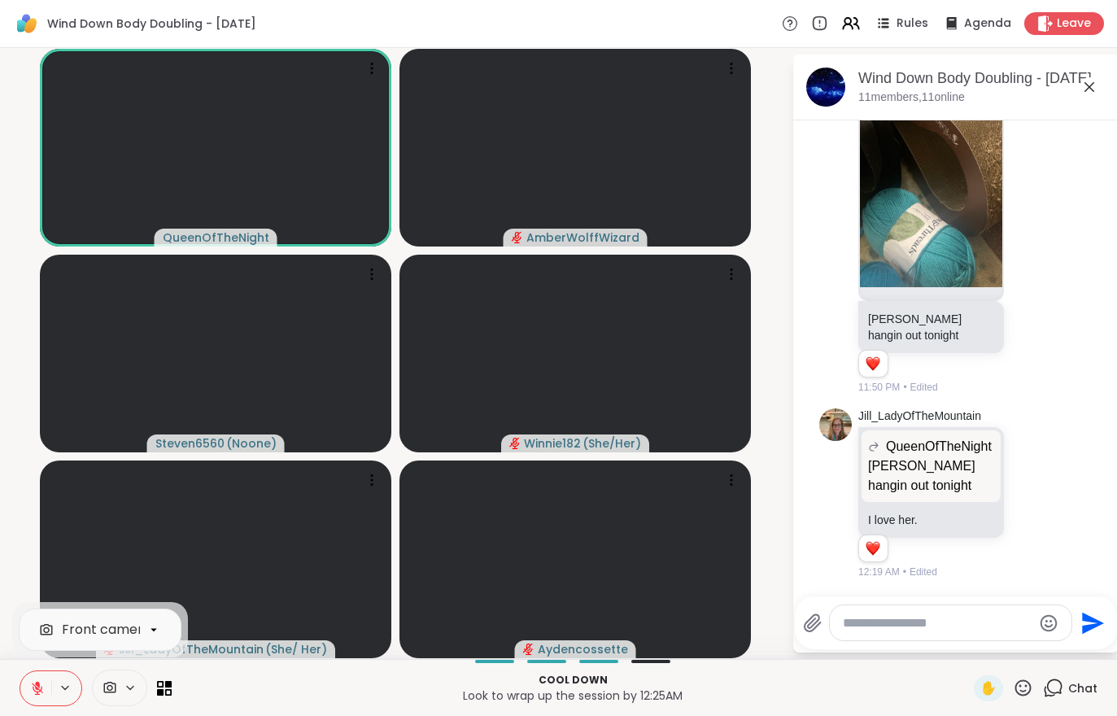
click at [31, 682] on icon at bounding box center [37, 688] width 15 height 15
click at [26, 699] on button at bounding box center [35, 688] width 31 height 34
click at [24, 690] on button at bounding box center [35, 688] width 31 height 34
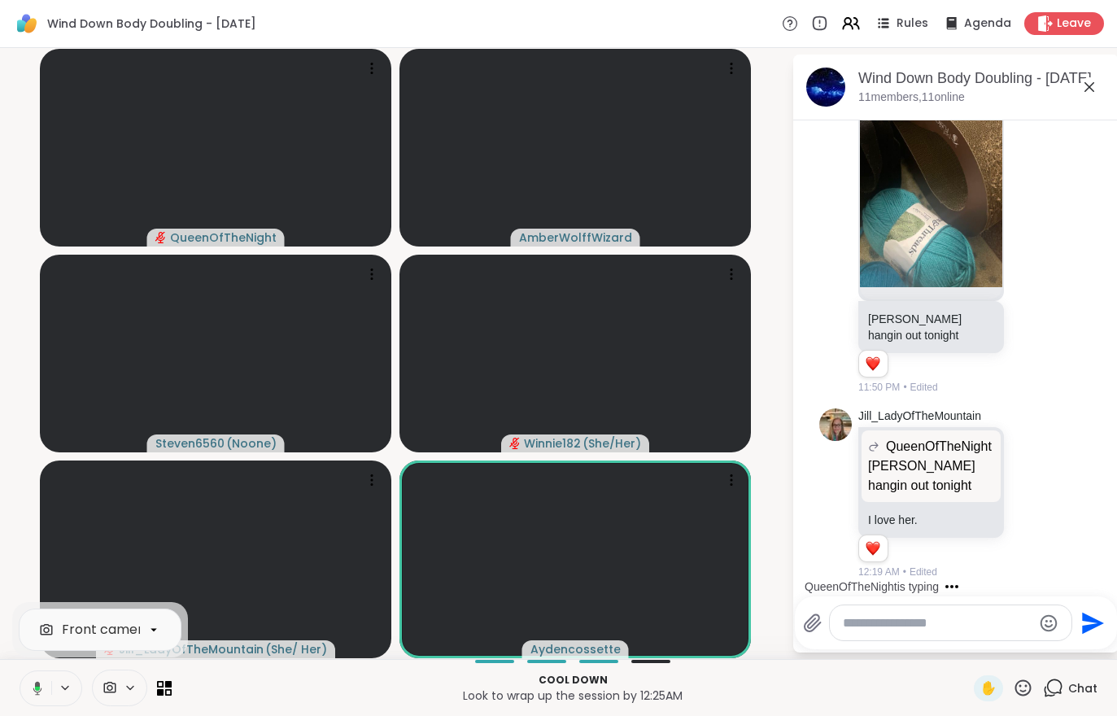
scroll to position [5306, 0]
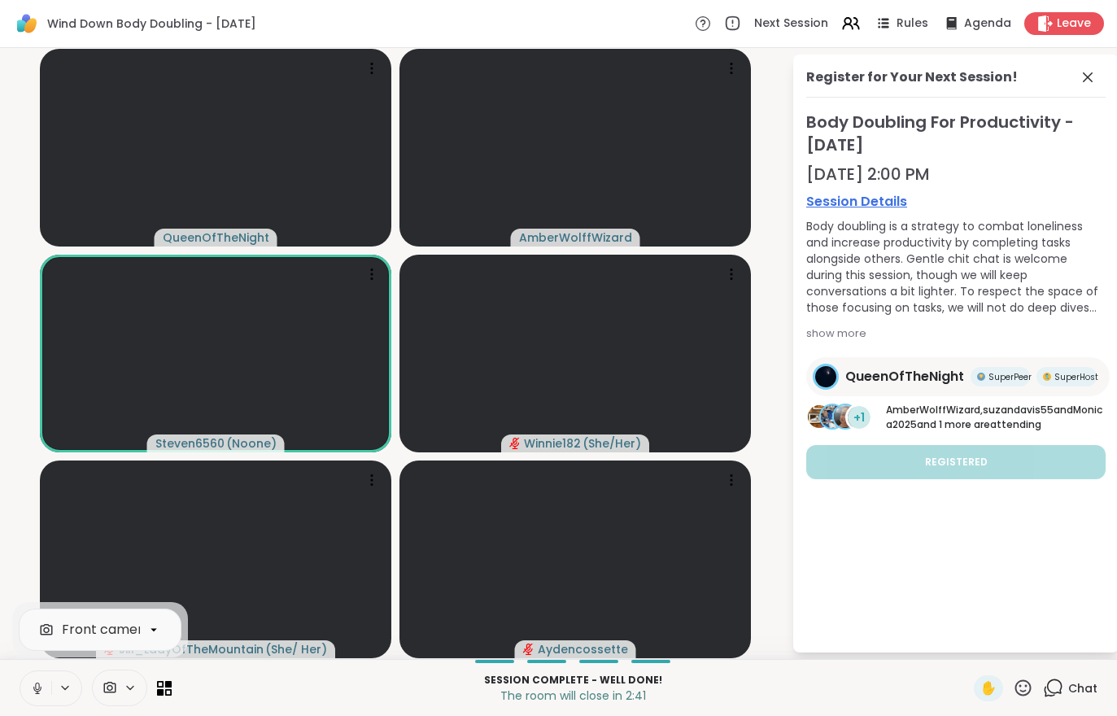
click at [1049, 28] on icon at bounding box center [1045, 23] width 16 height 16
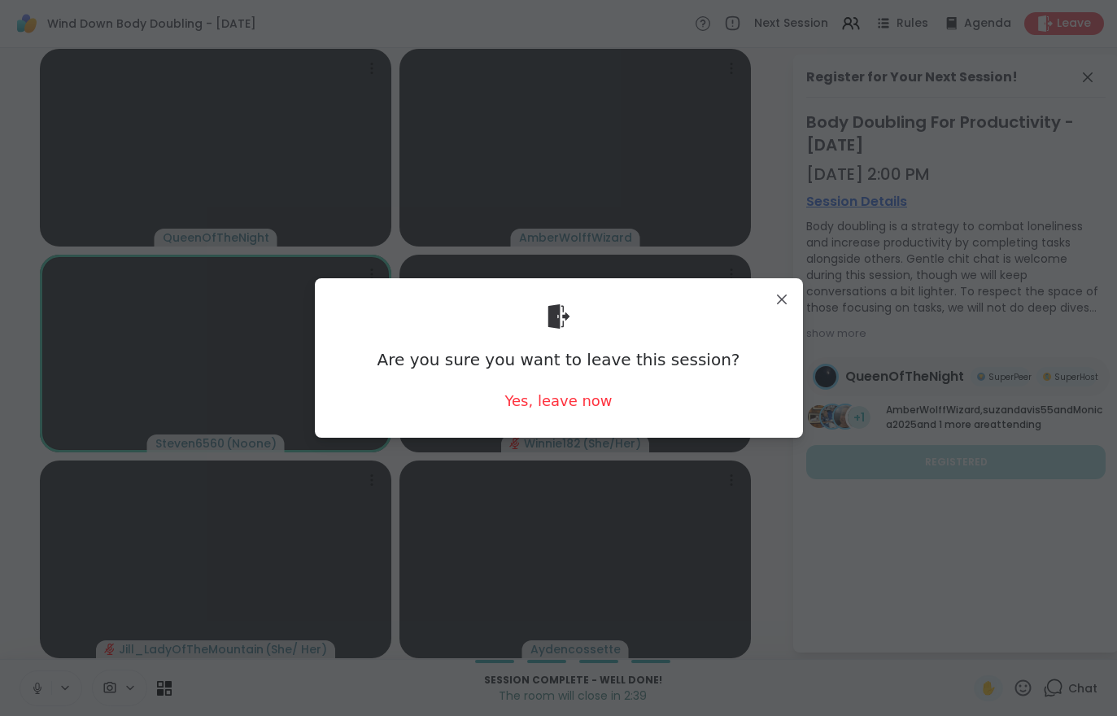
click at [557, 402] on div "Yes, leave now" at bounding box center [557, 400] width 107 height 20
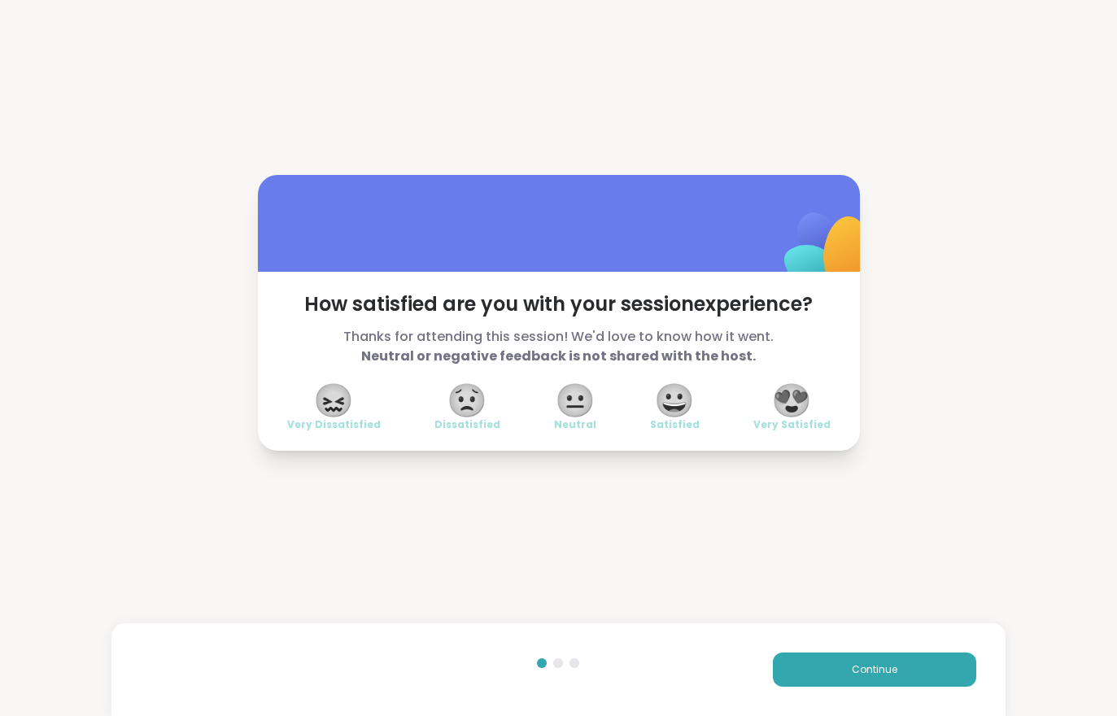
click at [805, 395] on span "😍" at bounding box center [791, 399] width 41 height 29
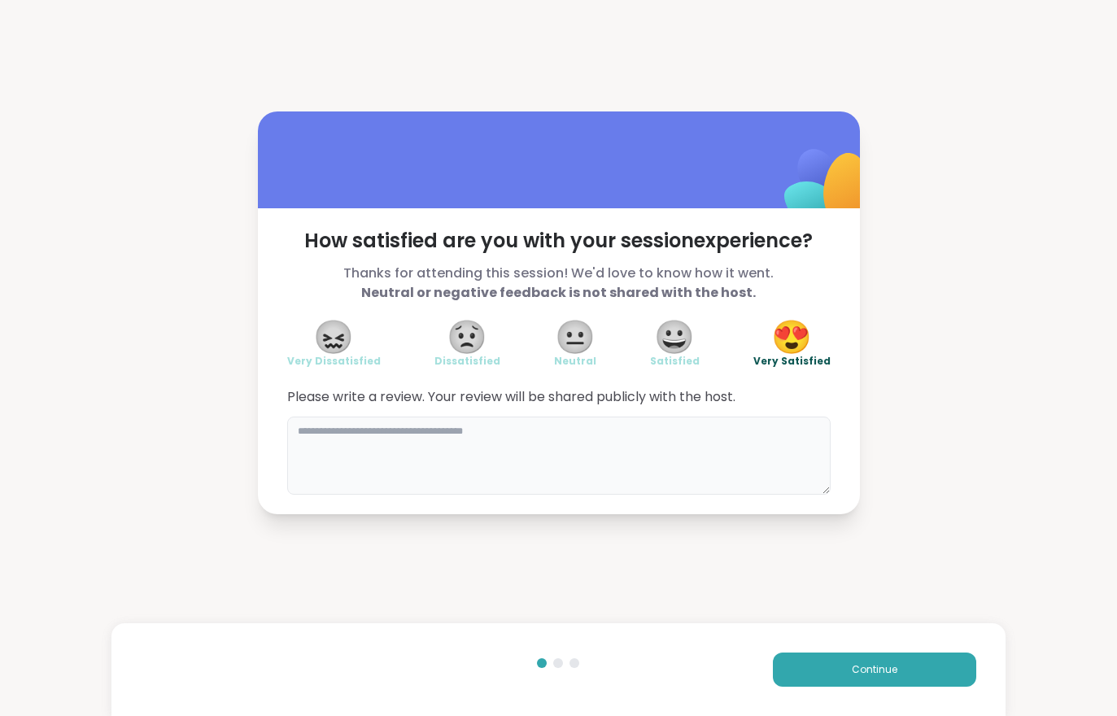
click at [635, 453] on textarea at bounding box center [558, 455] width 543 height 78
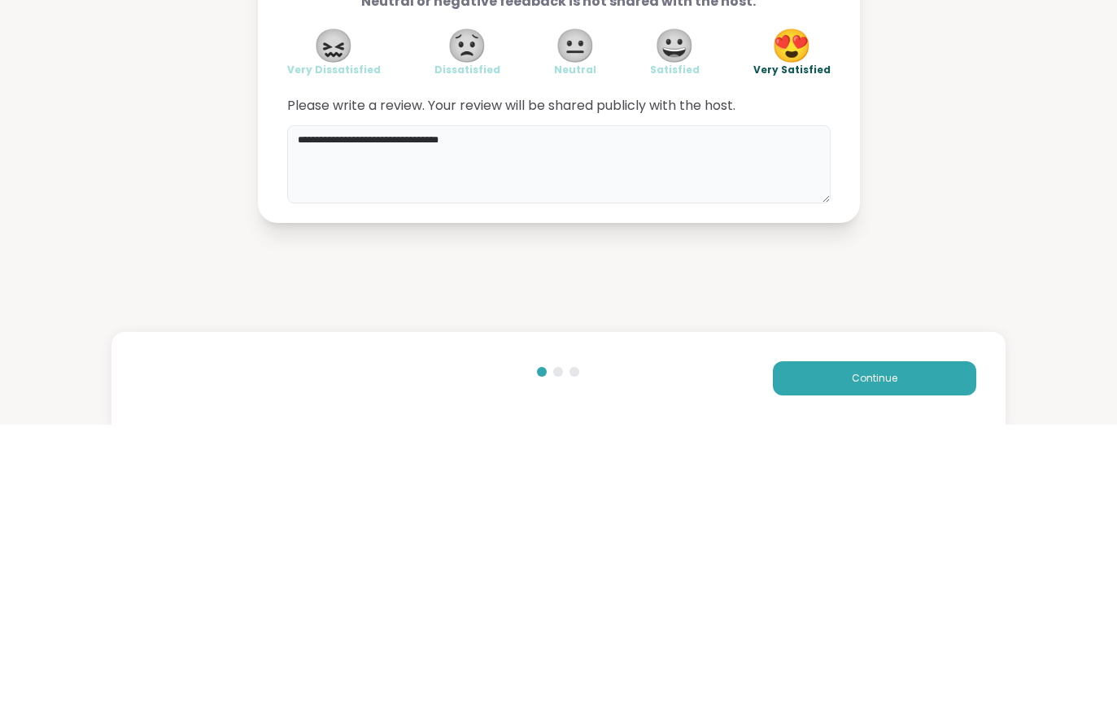
type textarea "**********"
click at [1009, 147] on div "**********" at bounding box center [558, 312] width 1117 height 625
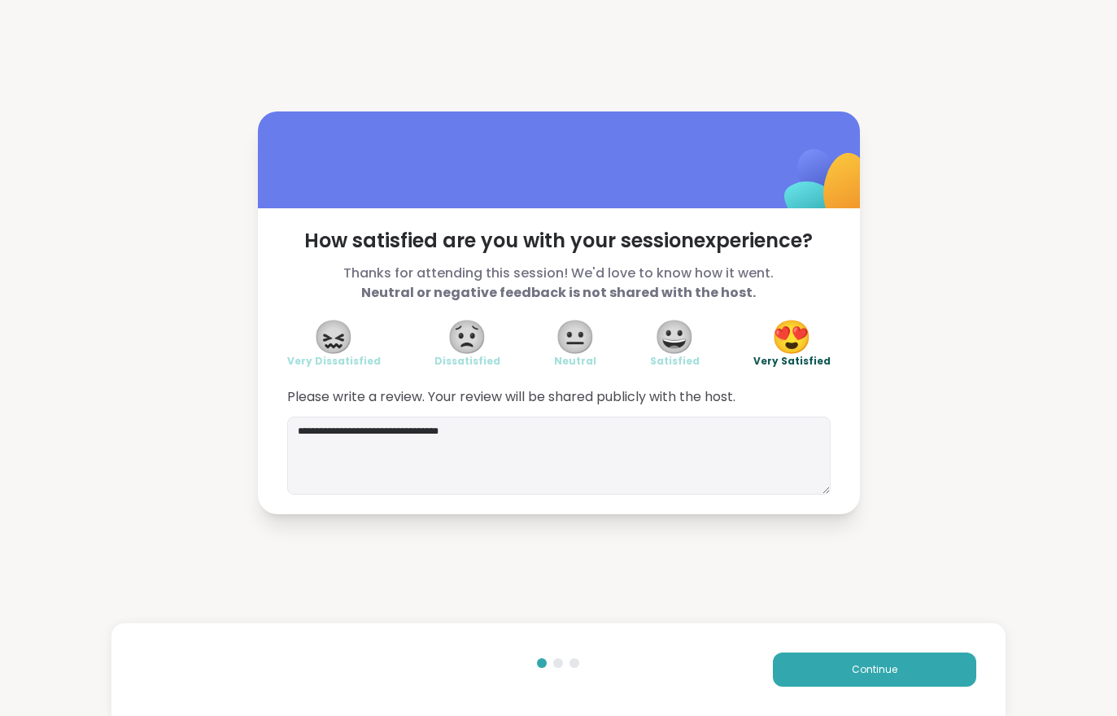
click at [884, 664] on span "Continue" at bounding box center [875, 669] width 46 height 15
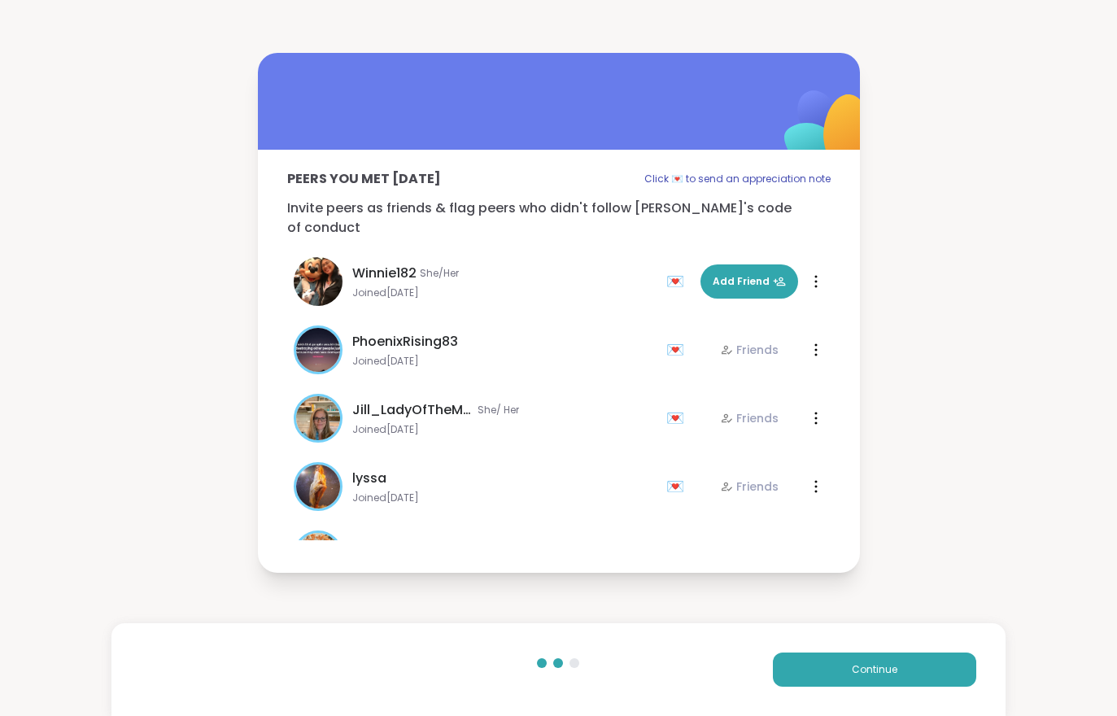
click at [885, 670] on span "Continue" at bounding box center [875, 669] width 46 height 15
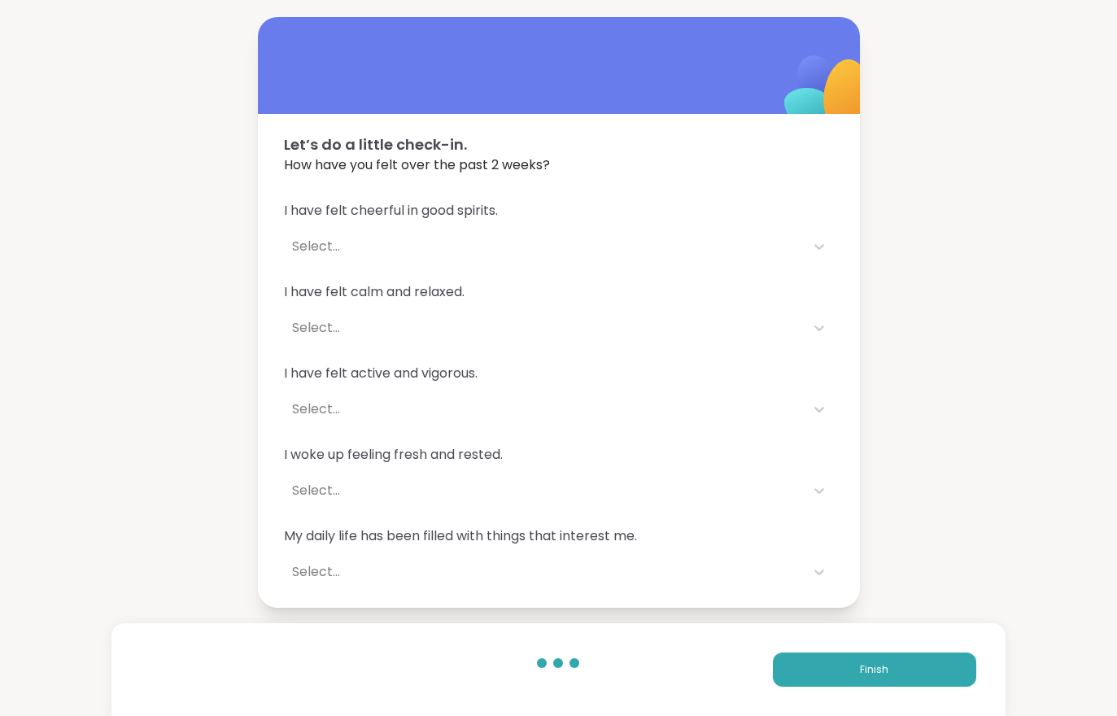
click at [885, 669] on span "Finish" at bounding box center [874, 669] width 28 height 15
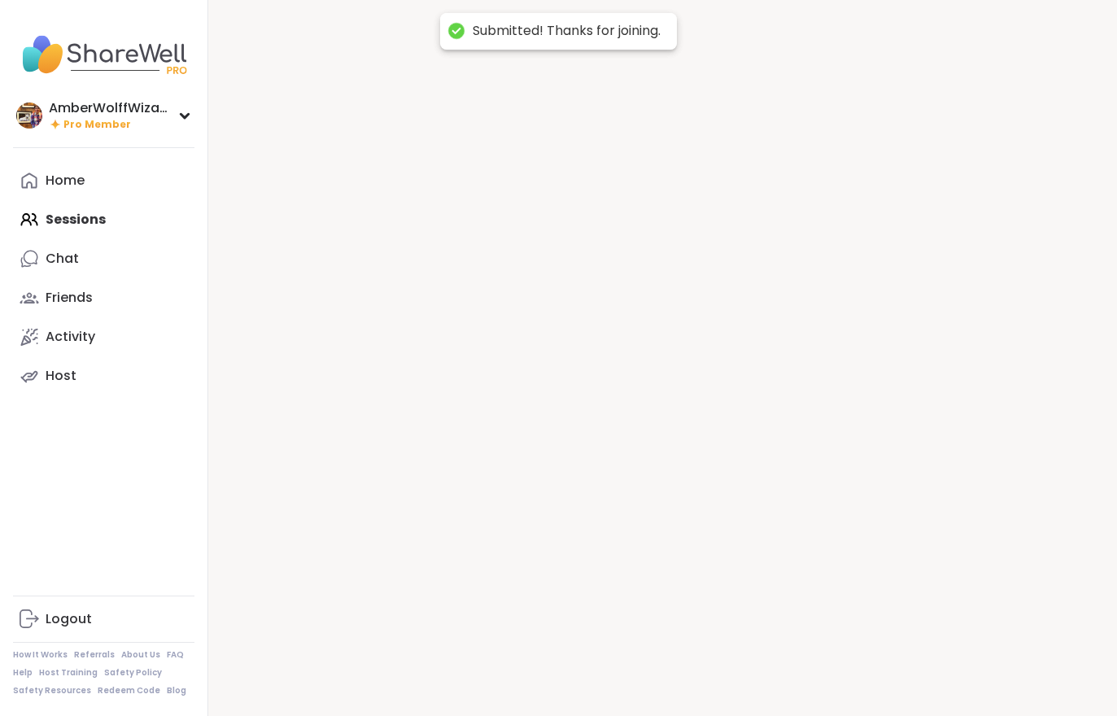
click at [886, 663] on div at bounding box center [662, 358] width 908 height 716
